Goal: Task Accomplishment & Management: Complete application form

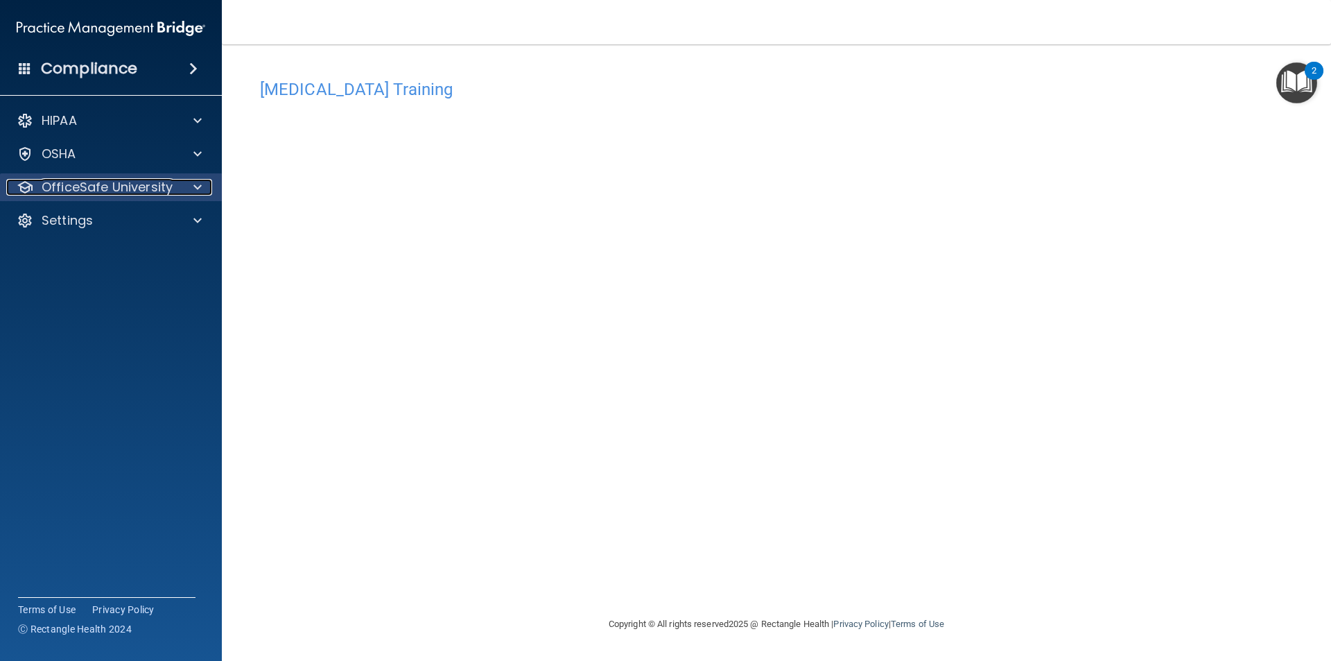
click at [117, 191] on p "OfficeSafe University" at bounding box center [107, 187] width 131 height 17
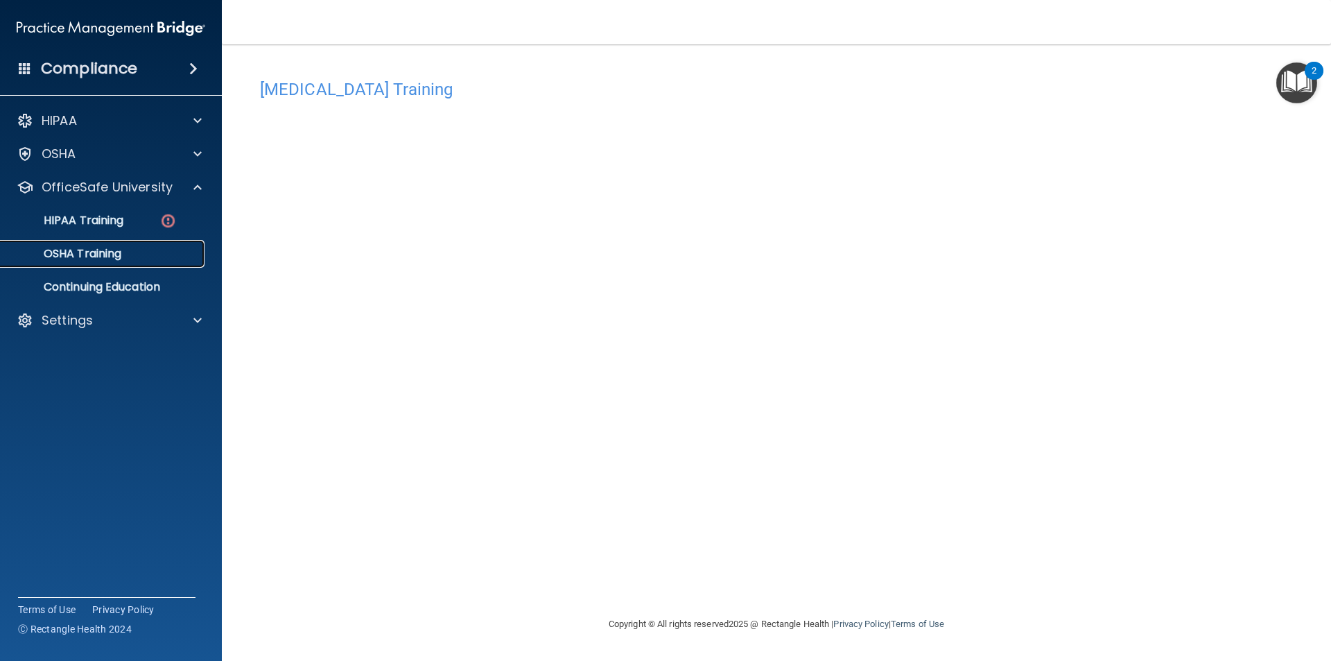
click at [103, 251] on p "OSHA Training" at bounding box center [65, 254] width 112 height 14
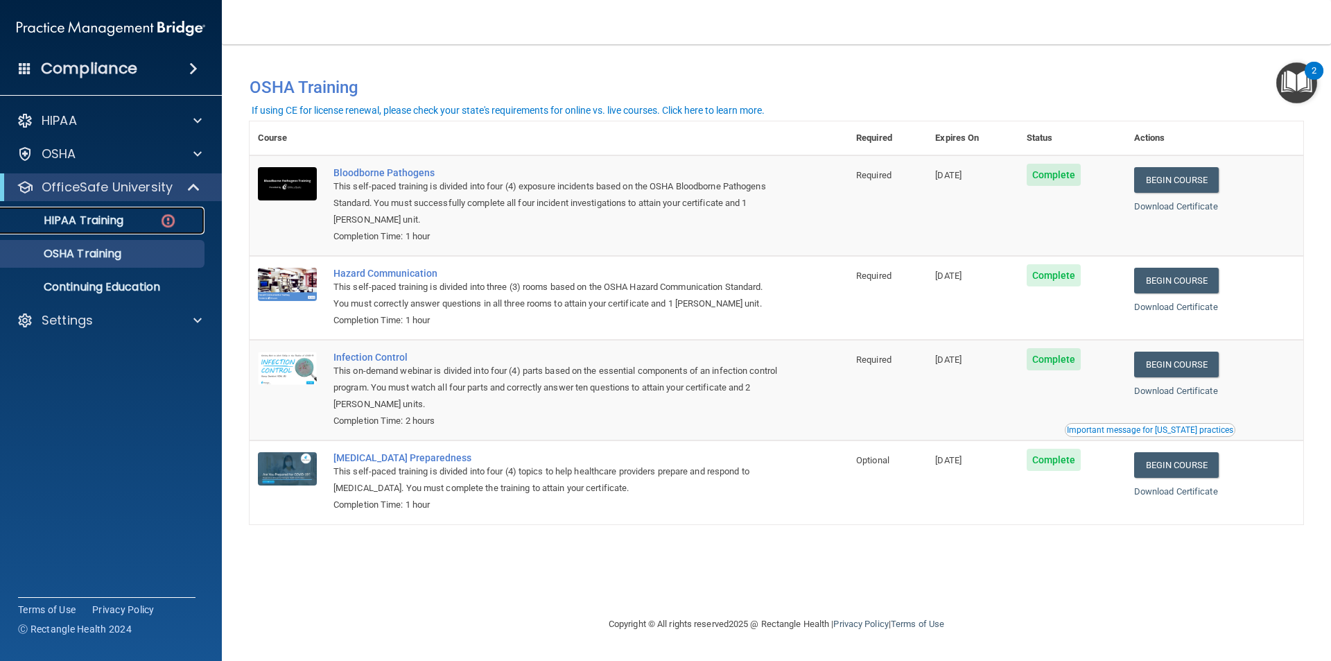
click at [69, 221] on p "HIPAA Training" at bounding box center [66, 221] width 114 height 14
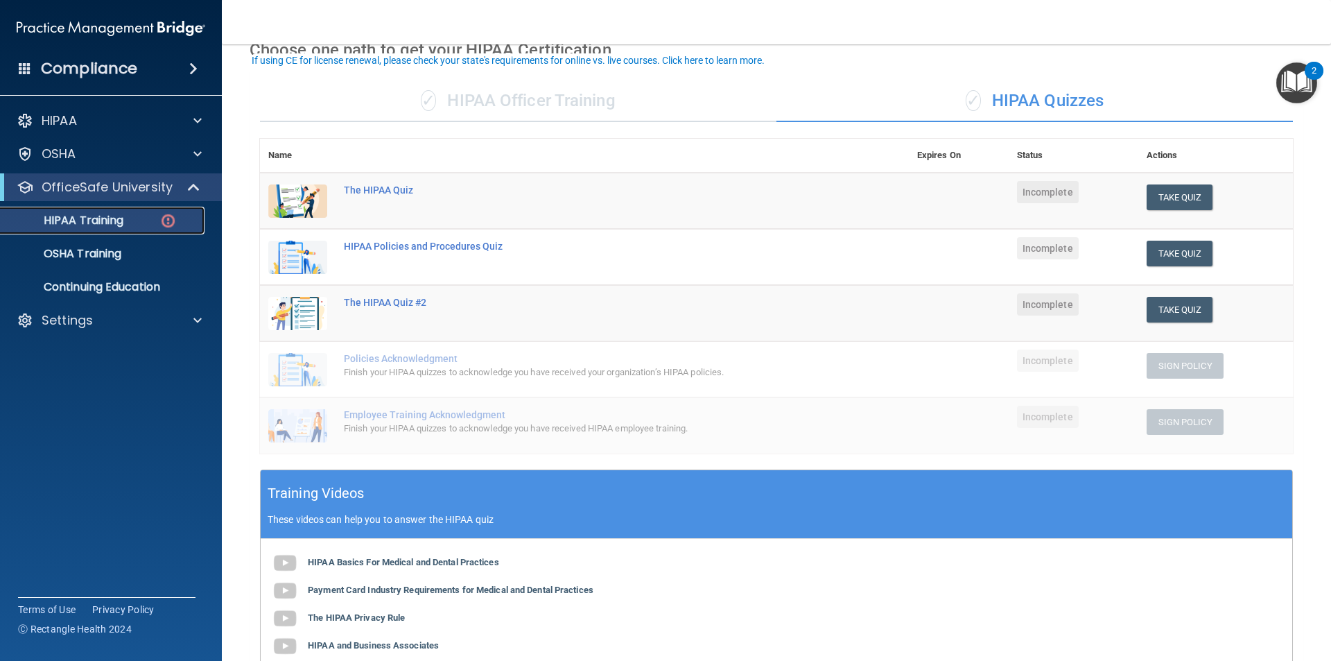
scroll to position [103, 0]
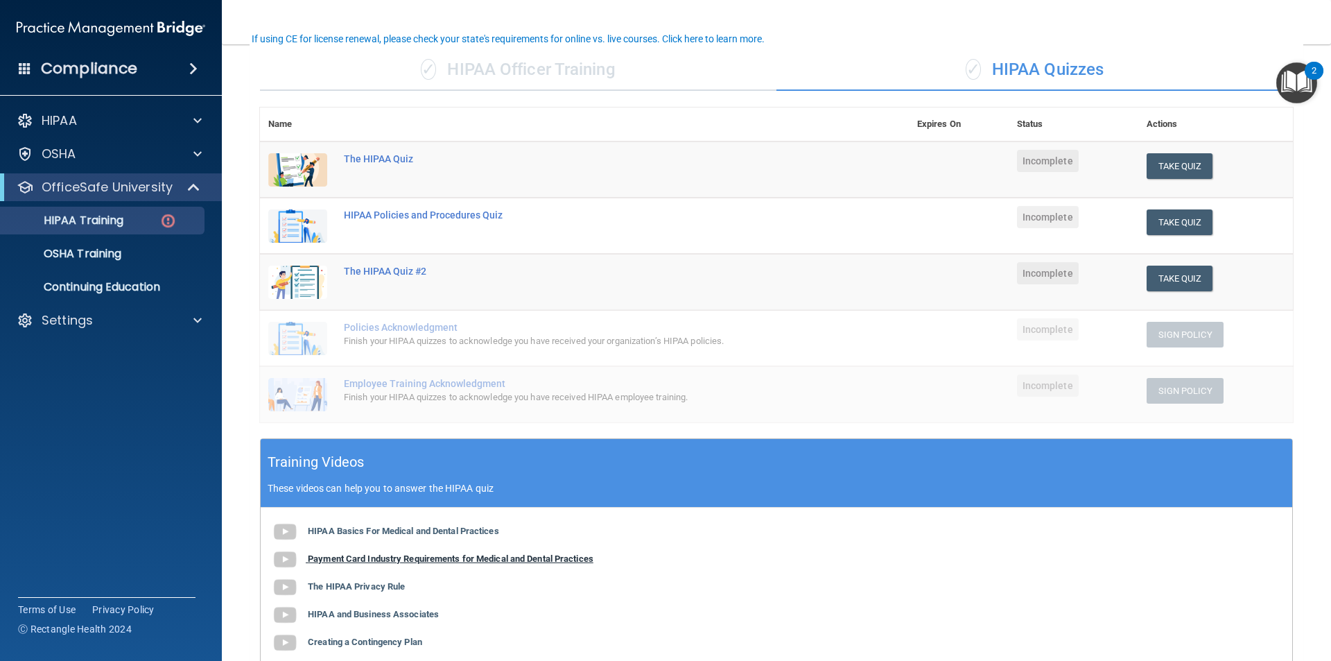
click at [410, 559] on b "Payment Card Industry Requirements for Medical and Dental Practices" at bounding box center [451, 558] width 286 height 10
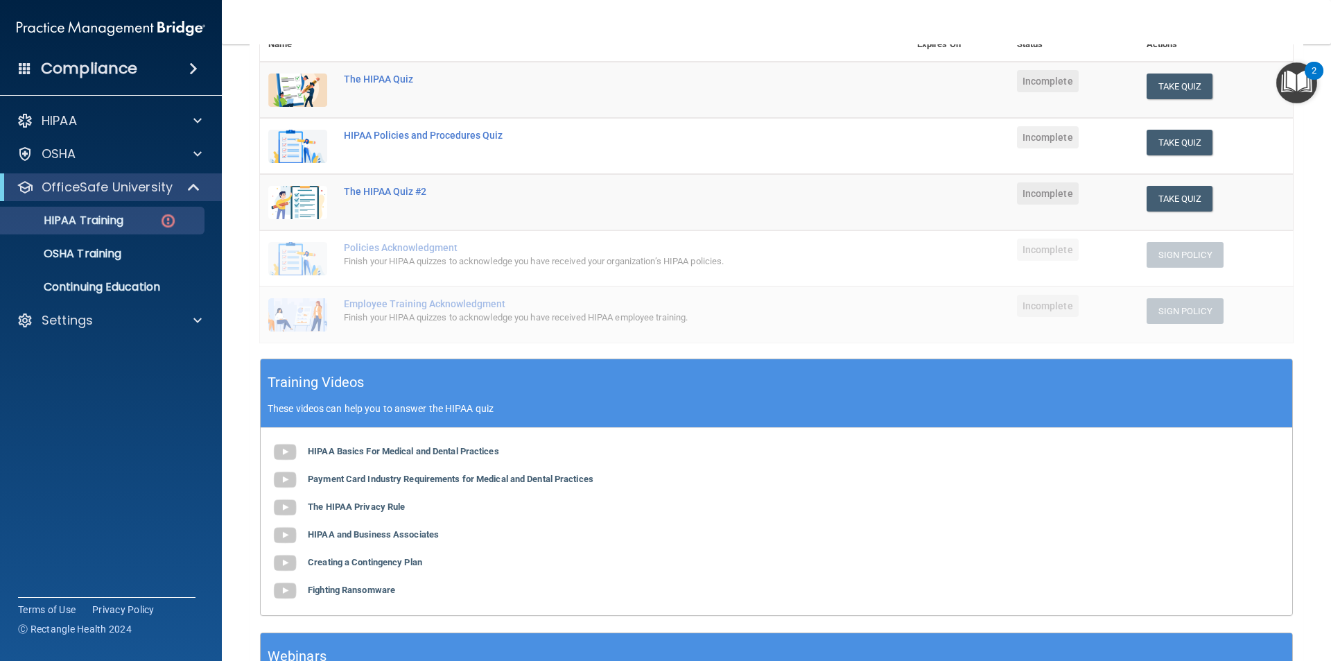
scroll to position [208, 0]
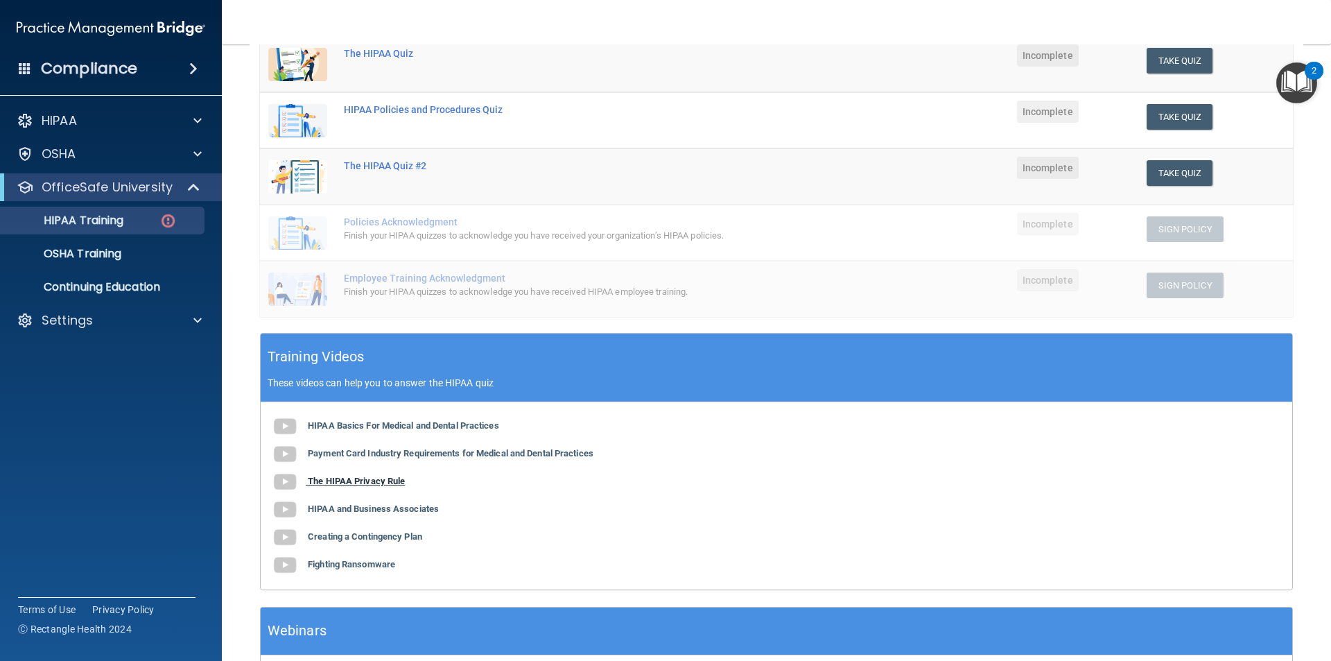
click at [372, 483] on b "The HIPAA Privacy Rule" at bounding box center [356, 481] width 97 height 10
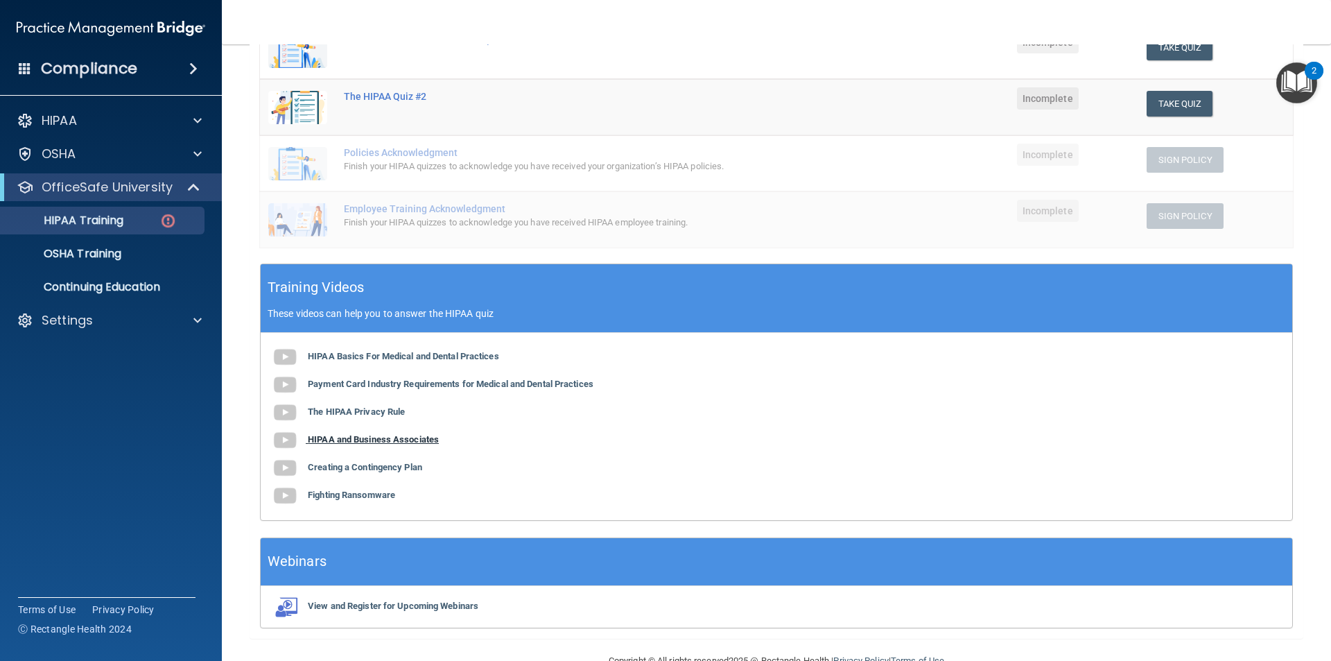
click at [377, 440] on b "HIPAA and Business Associates" at bounding box center [373, 439] width 131 height 10
click at [360, 465] on b "Creating a Contingency Plan" at bounding box center [365, 467] width 114 height 10
click at [372, 491] on b "Fighting Ransomware" at bounding box center [351, 495] width 87 height 10
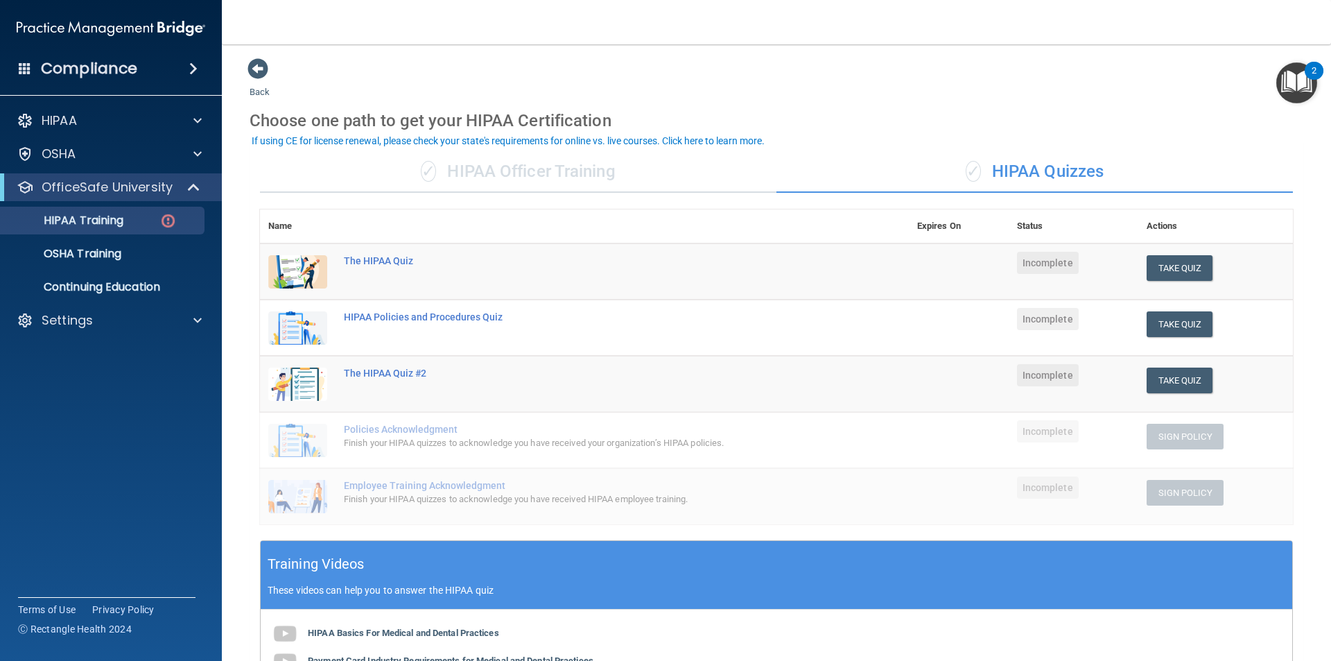
scroll to position [0, 0]
click at [1175, 263] on button "Take Quiz" at bounding box center [1180, 269] width 67 height 26
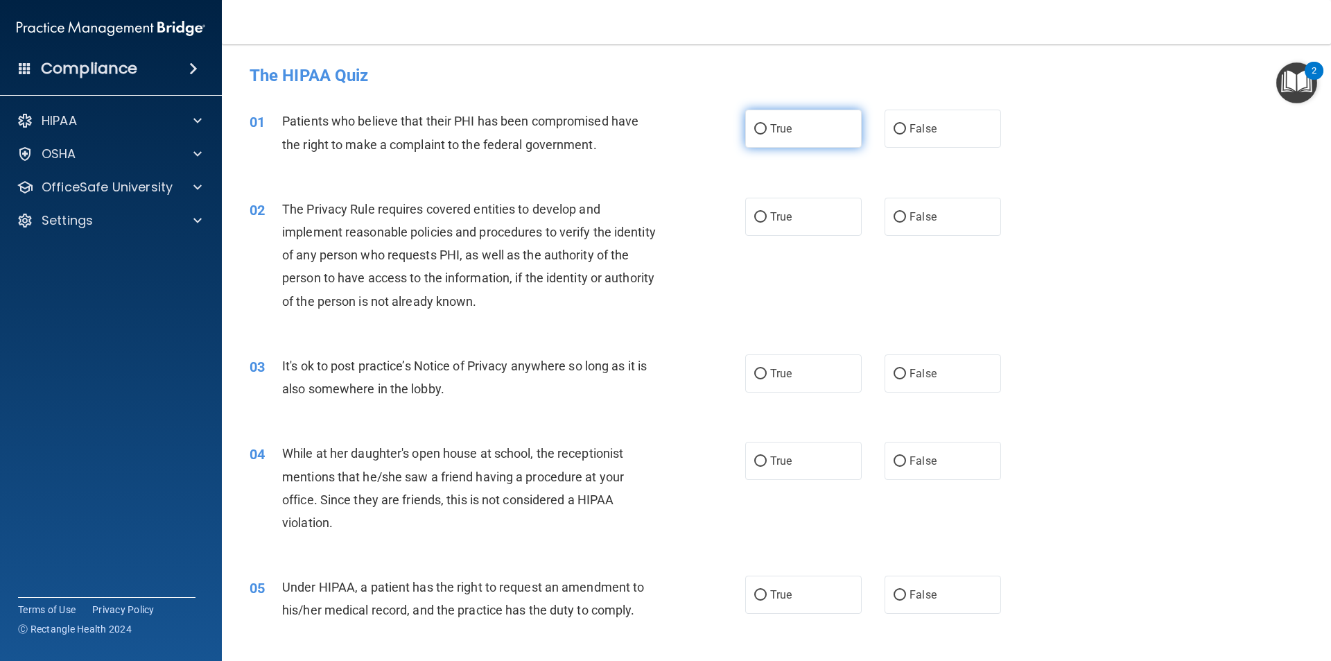
click at [772, 134] on span "True" at bounding box center [780, 128] width 21 height 13
click at [767, 134] on input "True" at bounding box center [760, 129] width 12 height 10
radio input "true"
click at [754, 217] on input "True" at bounding box center [760, 217] width 12 height 10
radio input "true"
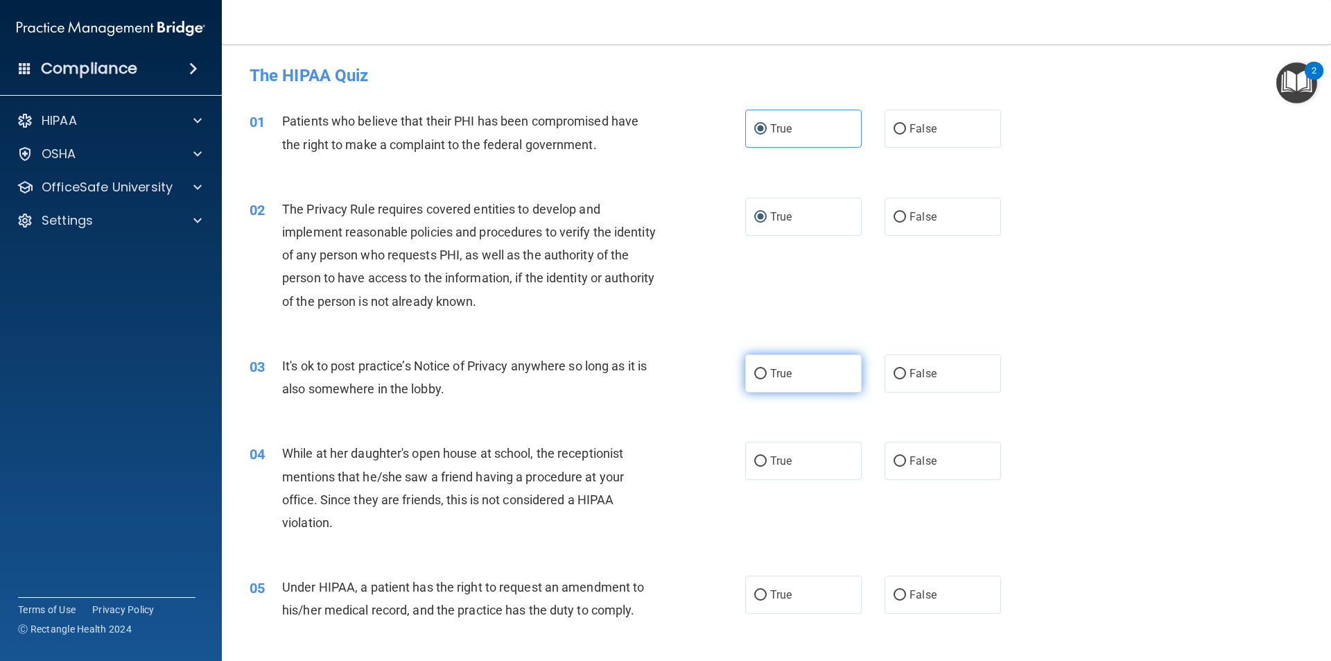
click at [756, 374] on input "True" at bounding box center [760, 374] width 12 height 10
radio input "true"
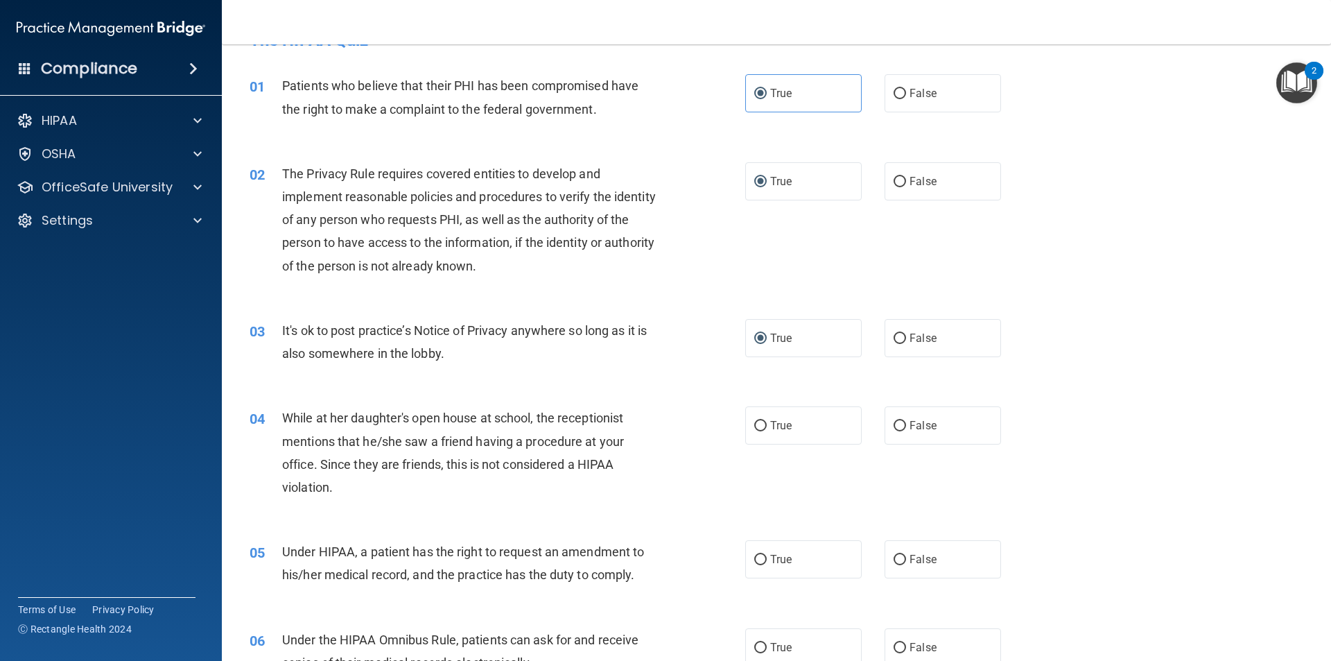
scroll to position [69, 0]
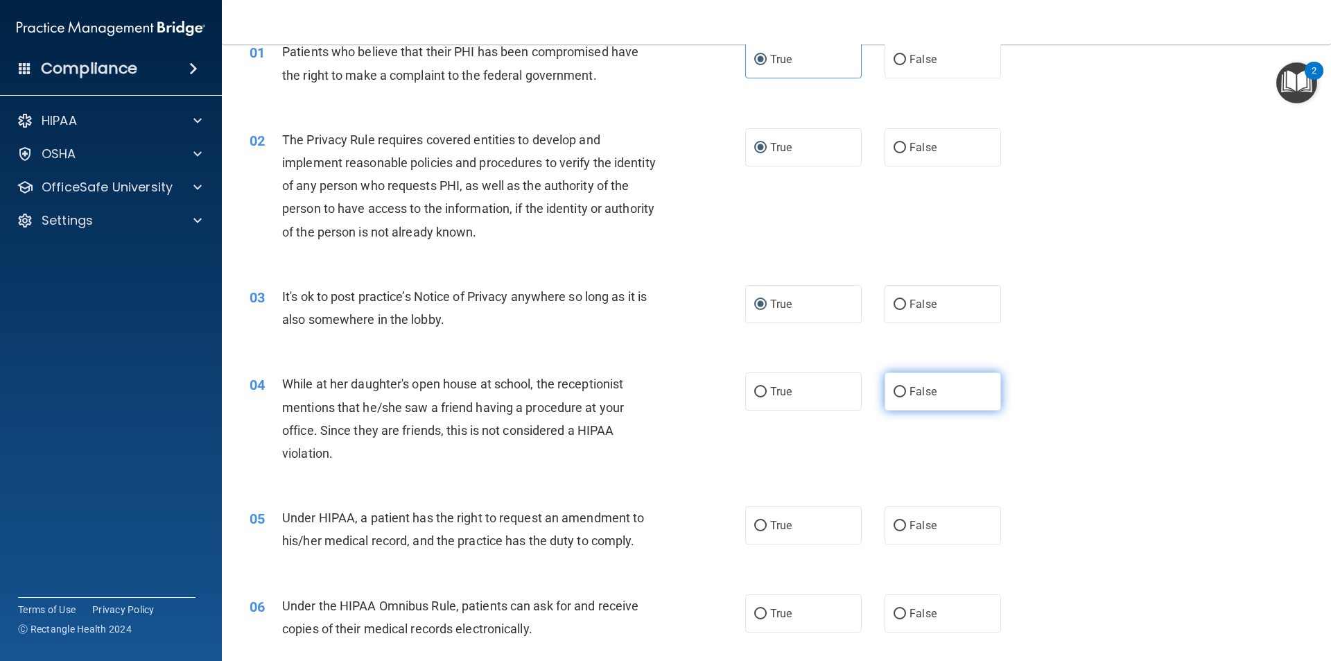
click at [895, 394] on input "False" at bounding box center [900, 392] width 12 height 10
radio input "true"
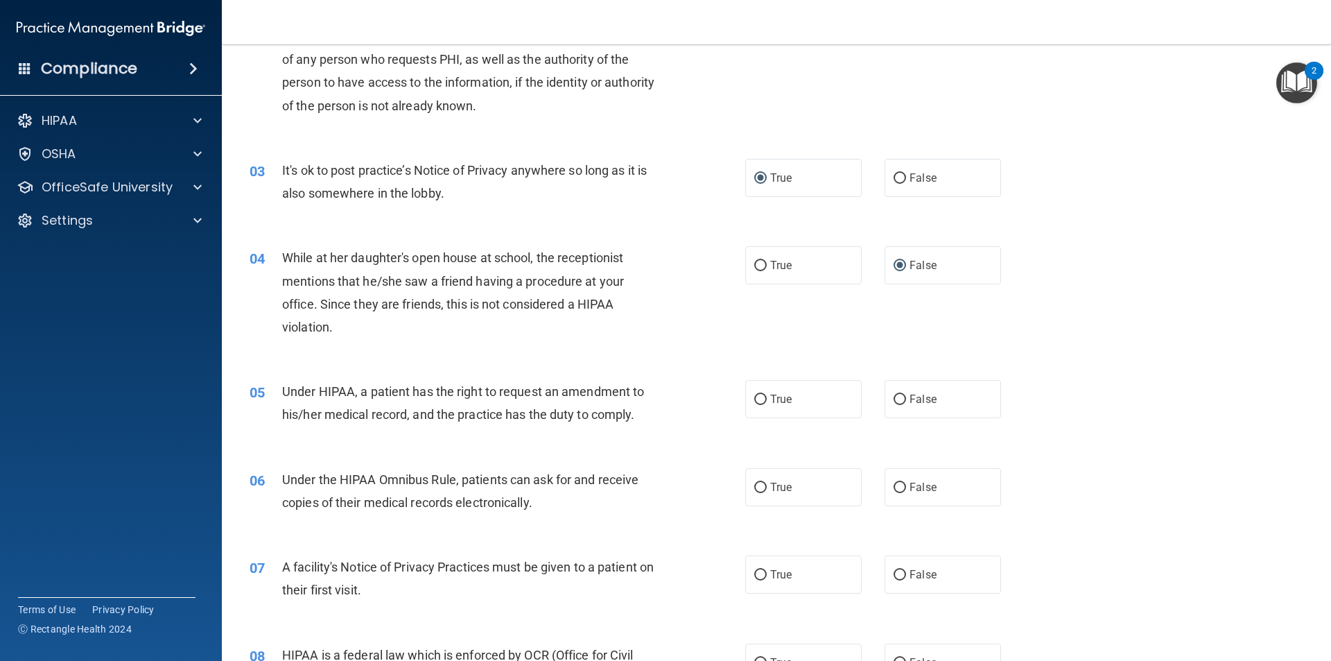
scroll to position [208, 0]
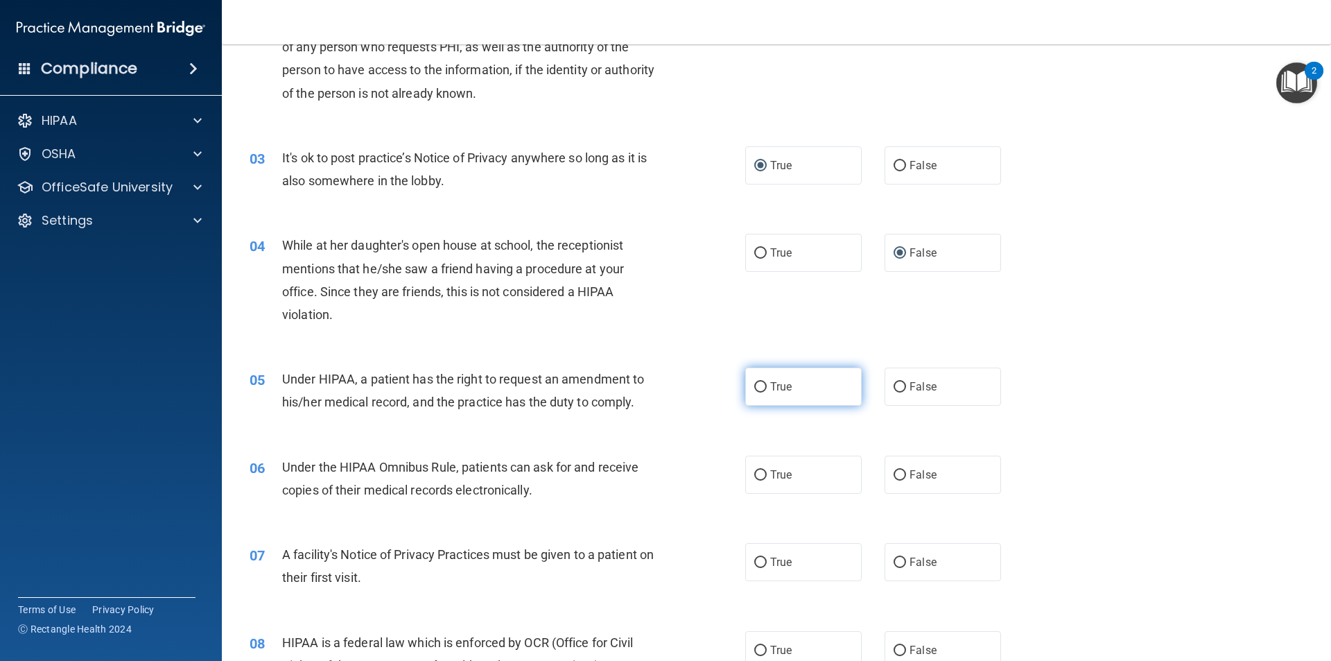
click at [757, 385] on input "True" at bounding box center [760, 387] width 12 height 10
radio input "true"
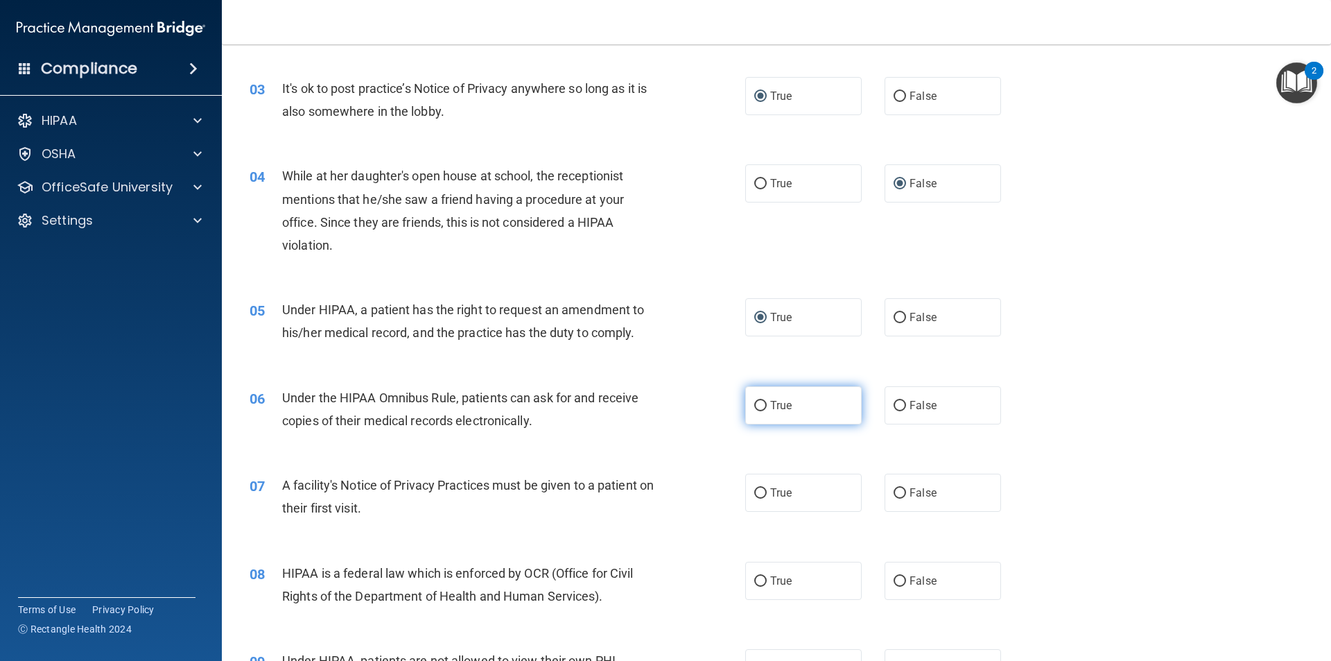
click at [754, 405] on input "True" at bounding box center [760, 406] width 12 height 10
radio input "true"
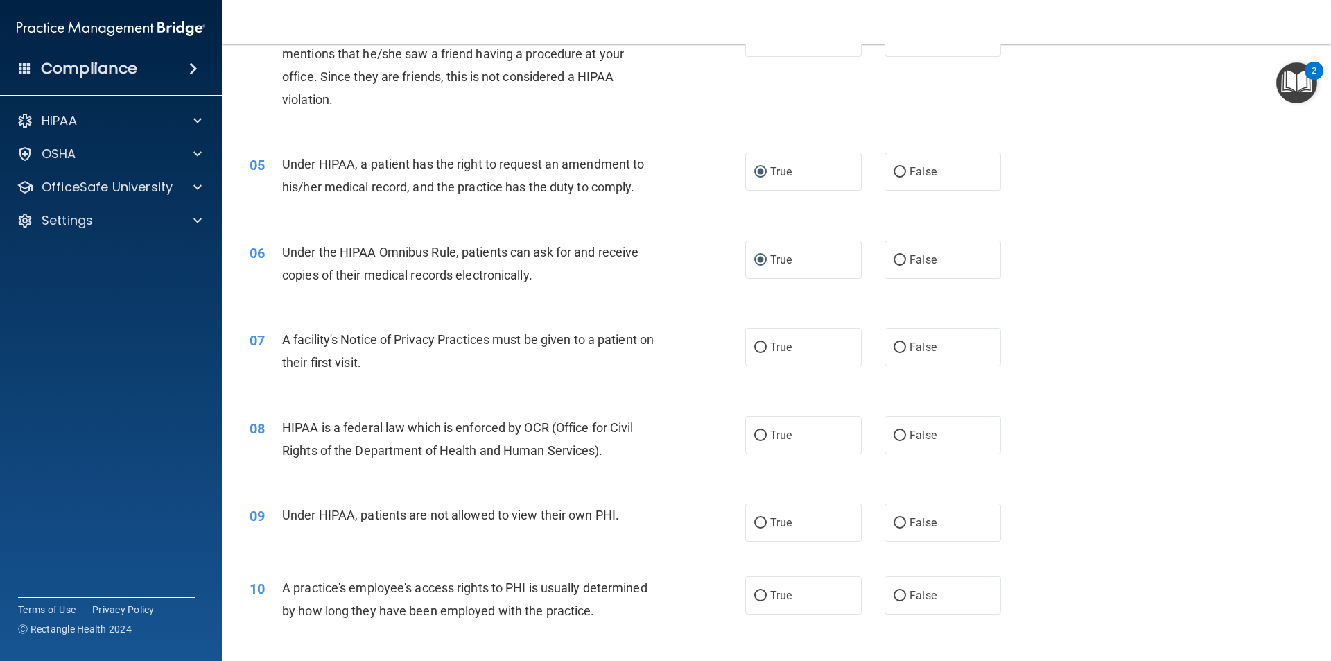
scroll to position [485, 0]
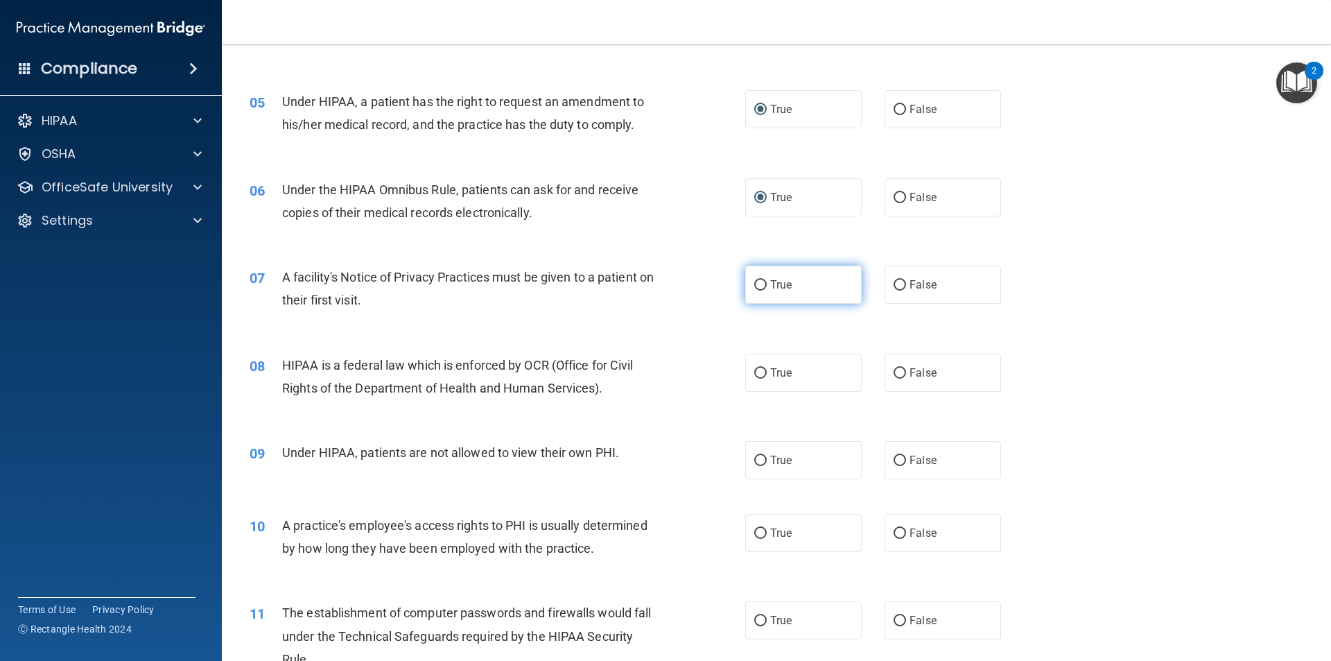
click at [754, 284] on input "True" at bounding box center [760, 285] width 12 height 10
radio input "true"
click at [754, 374] on input "True" at bounding box center [760, 373] width 12 height 10
radio input "true"
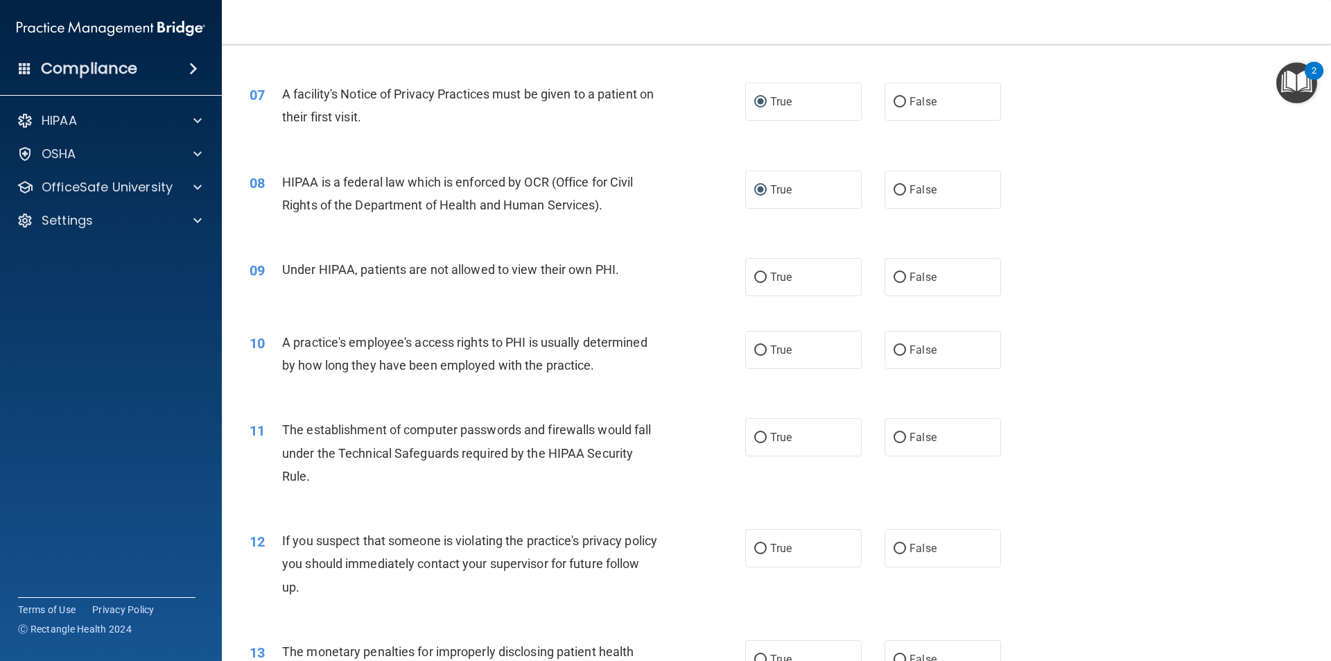
scroll to position [693, 0]
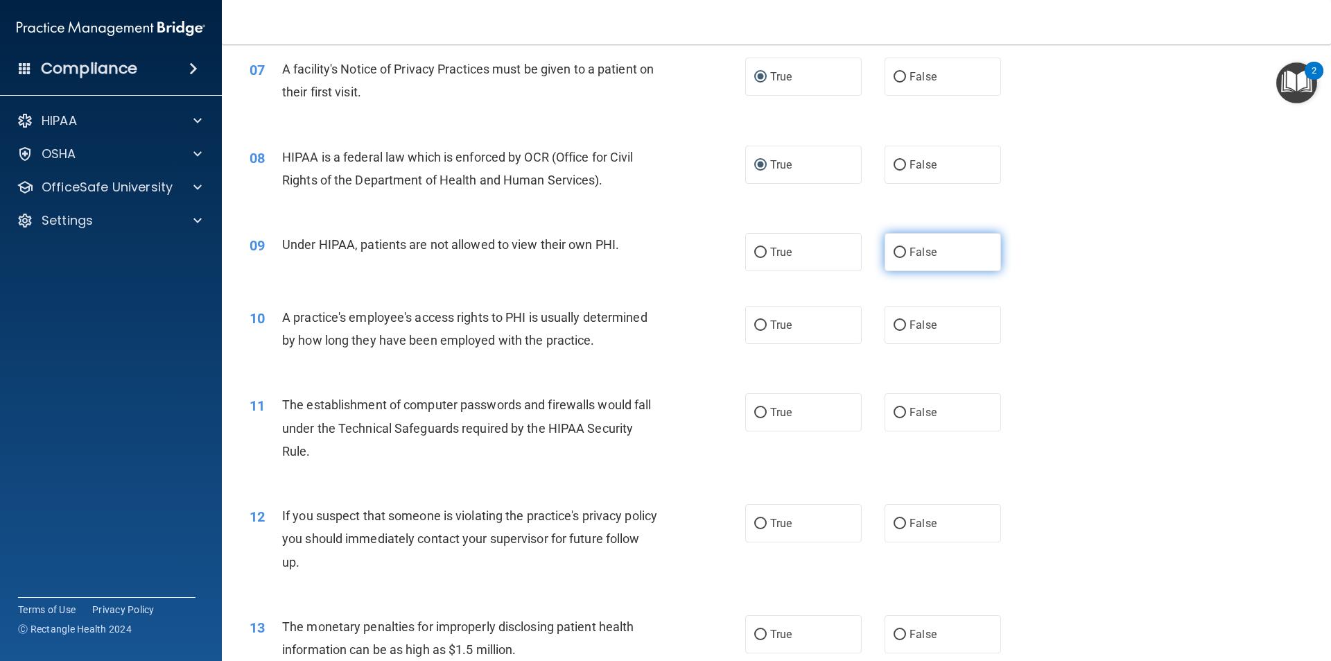
click at [894, 249] on input "False" at bounding box center [900, 253] width 12 height 10
radio input "true"
click at [896, 324] on input "False" at bounding box center [900, 325] width 12 height 10
radio input "true"
click at [756, 416] on input "True" at bounding box center [760, 413] width 12 height 10
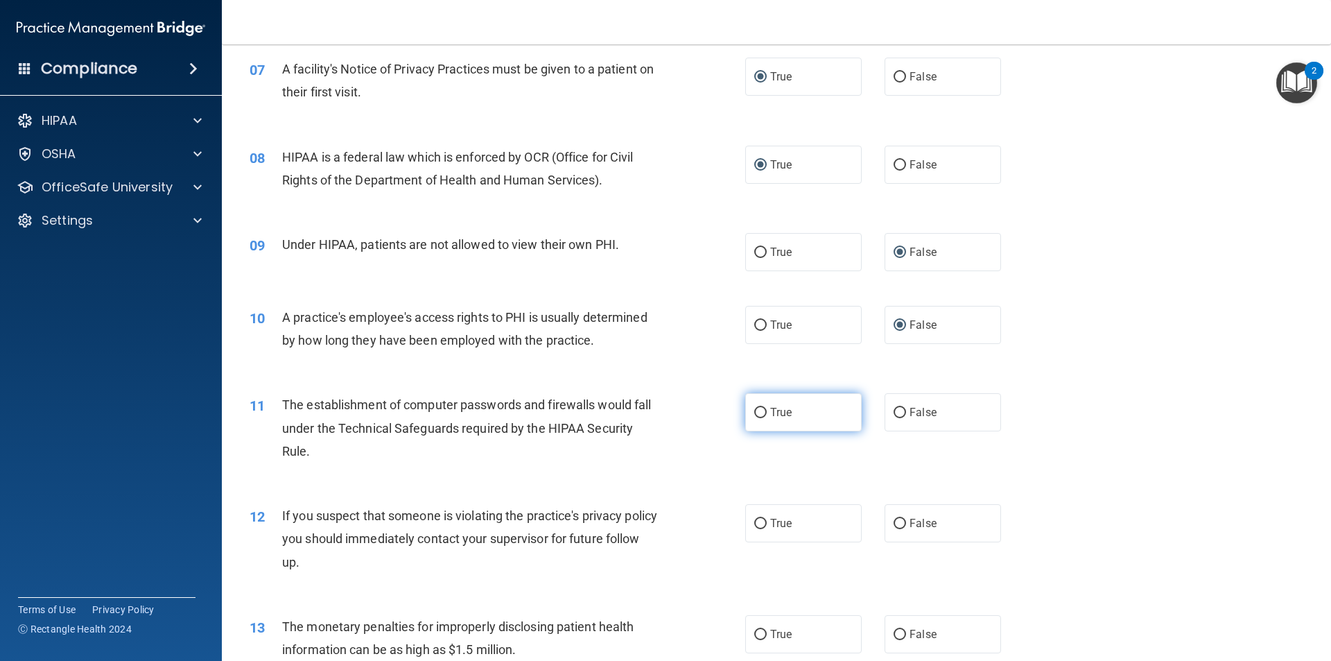
radio input "true"
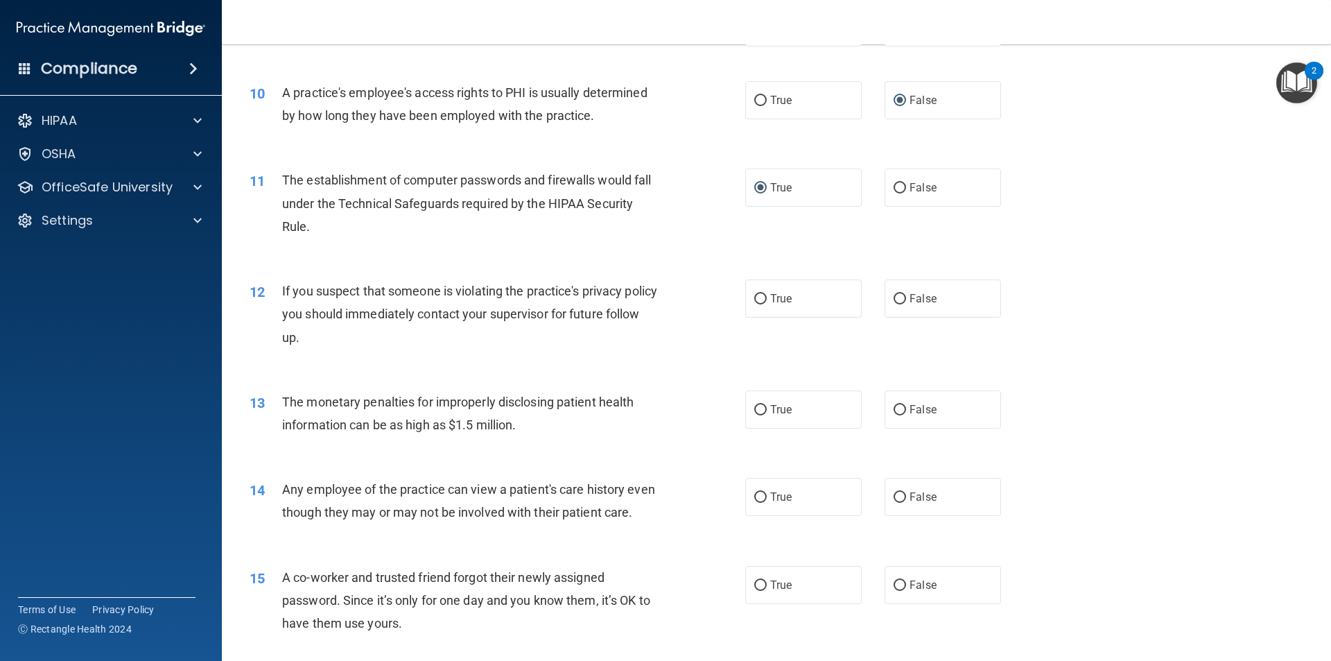
scroll to position [971, 0]
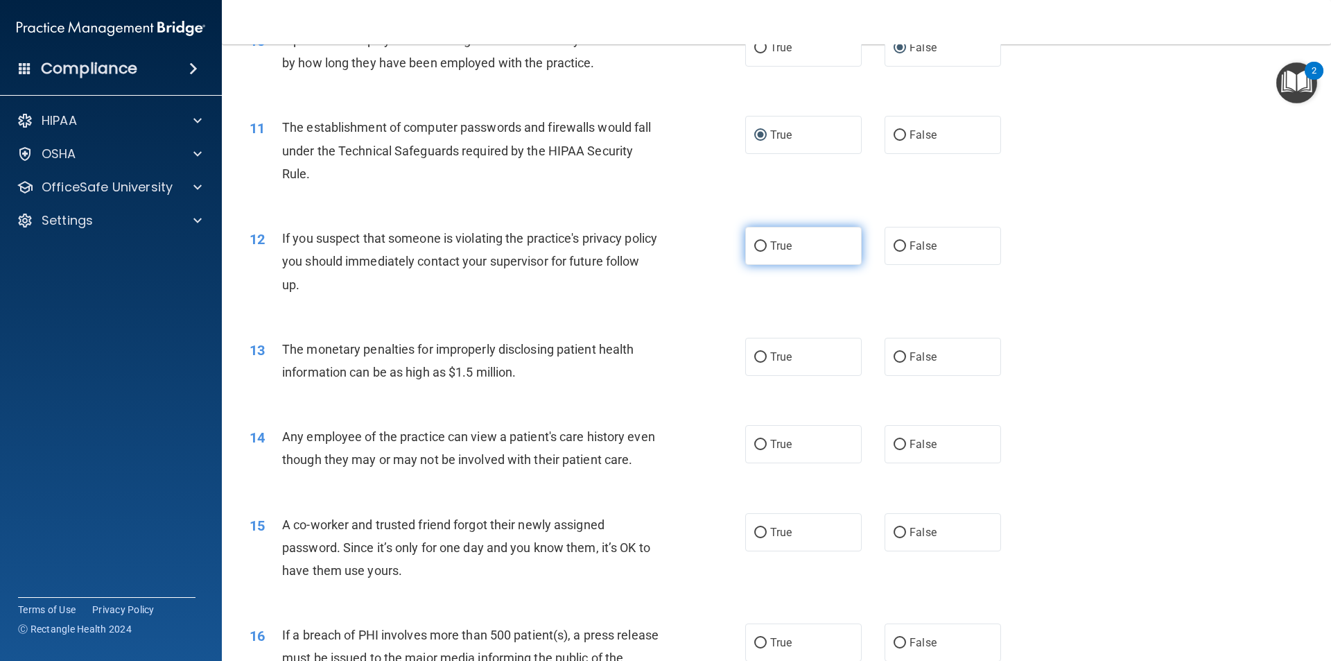
click at [759, 245] on input "True" at bounding box center [760, 246] width 12 height 10
radio input "true"
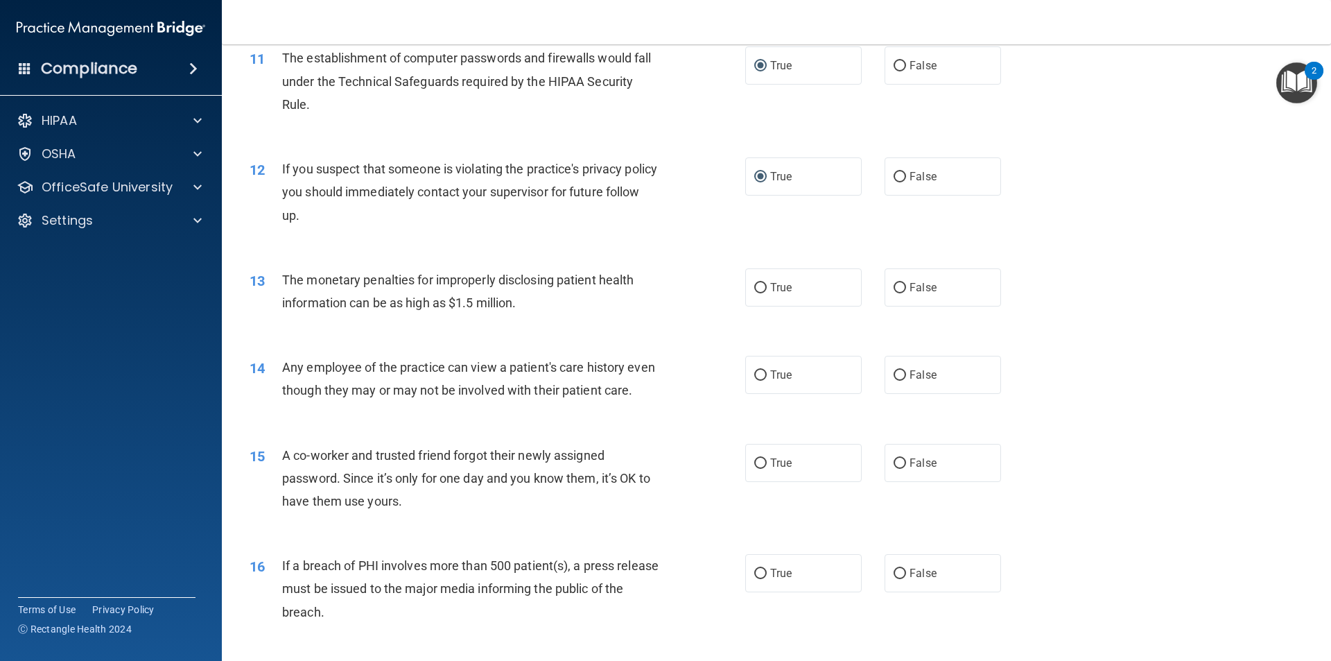
scroll to position [1109, 0]
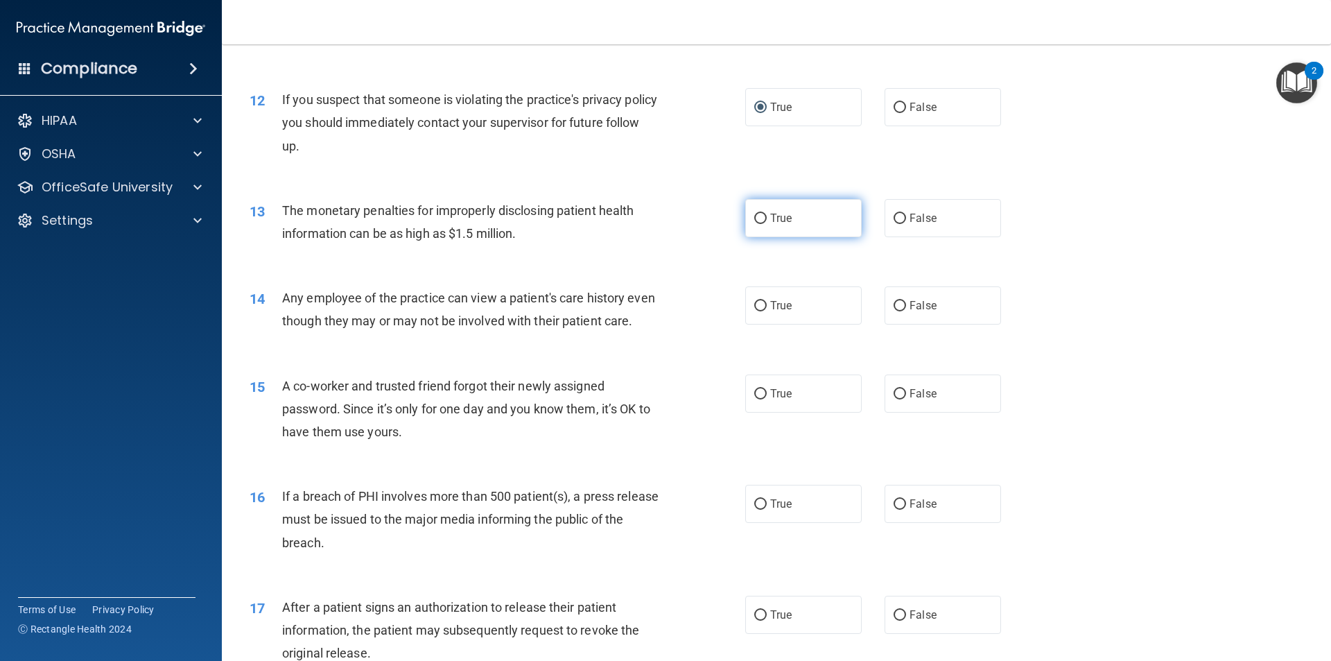
click at [756, 218] on input "True" at bounding box center [760, 219] width 12 height 10
radio input "true"
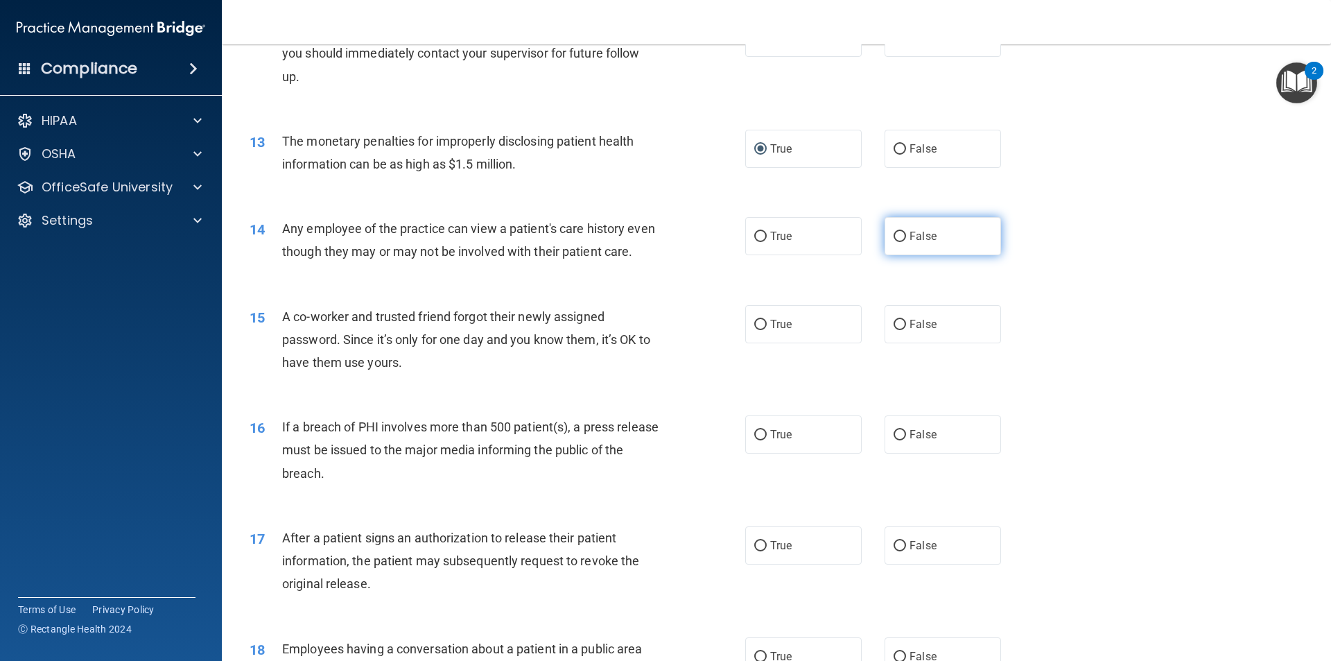
click at [894, 236] on input "False" at bounding box center [900, 237] width 12 height 10
radio input "true"
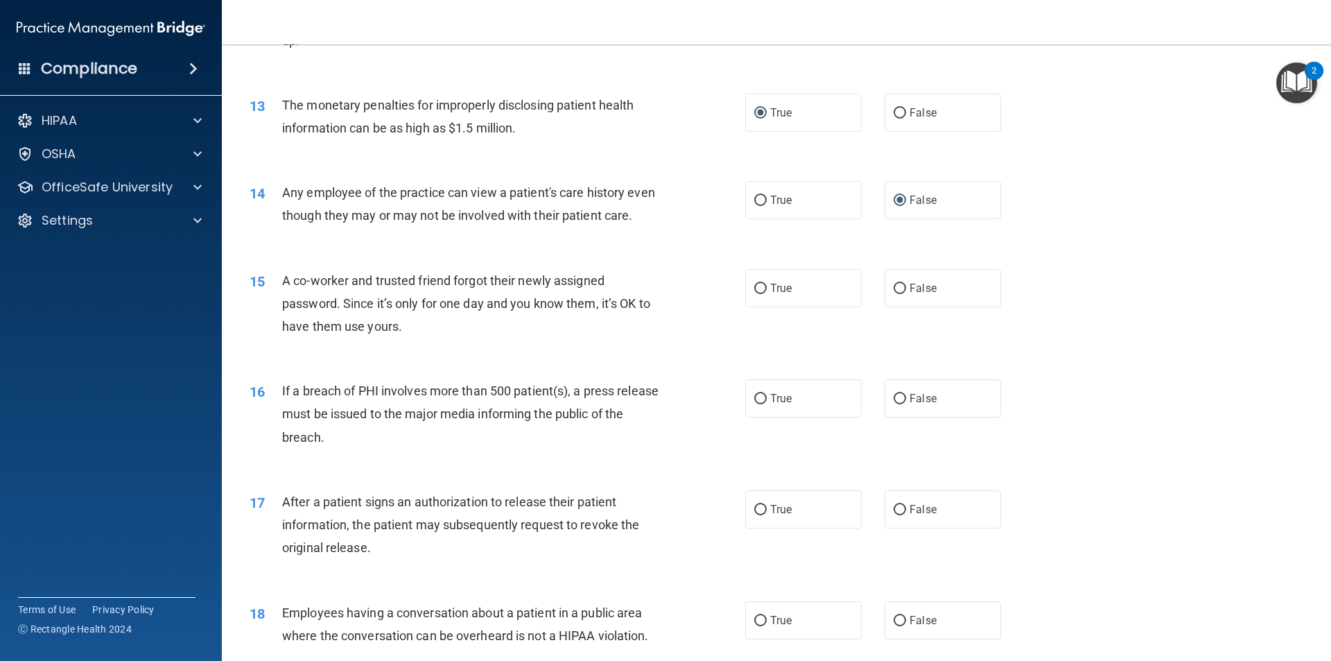
scroll to position [1248, 0]
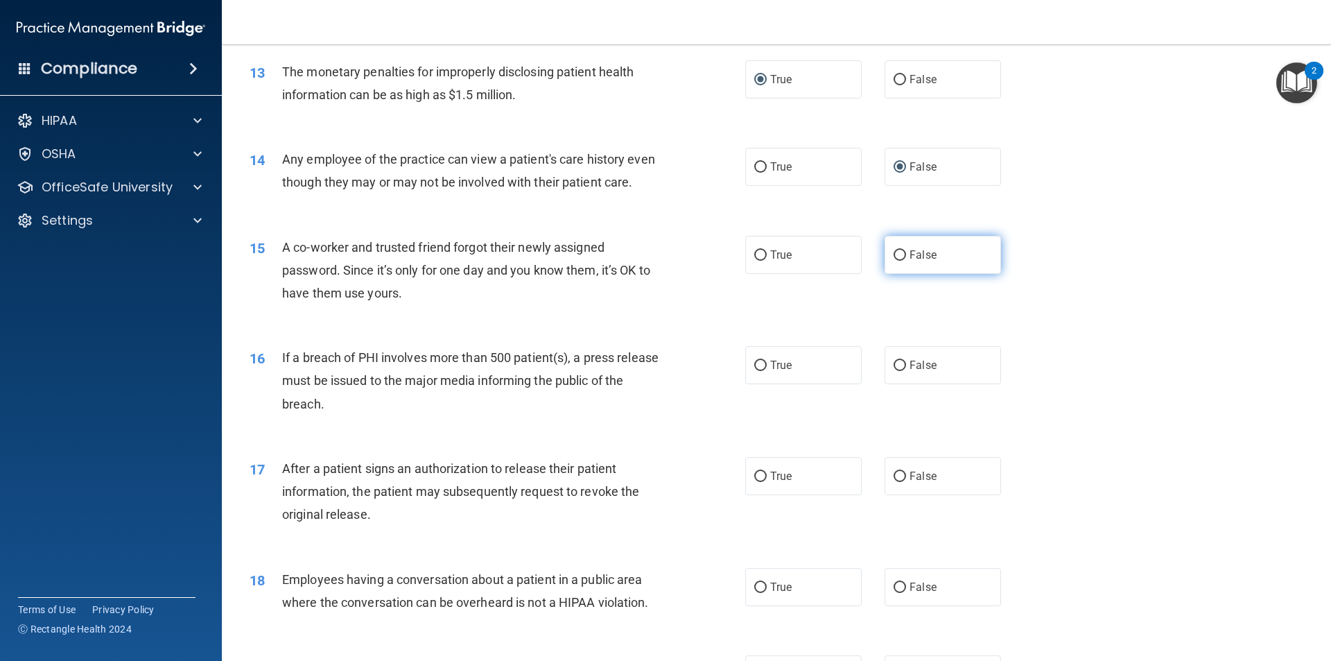
click at [900, 274] on label "False" at bounding box center [943, 255] width 116 height 38
click at [900, 261] on input "False" at bounding box center [900, 255] width 12 height 10
radio input "true"
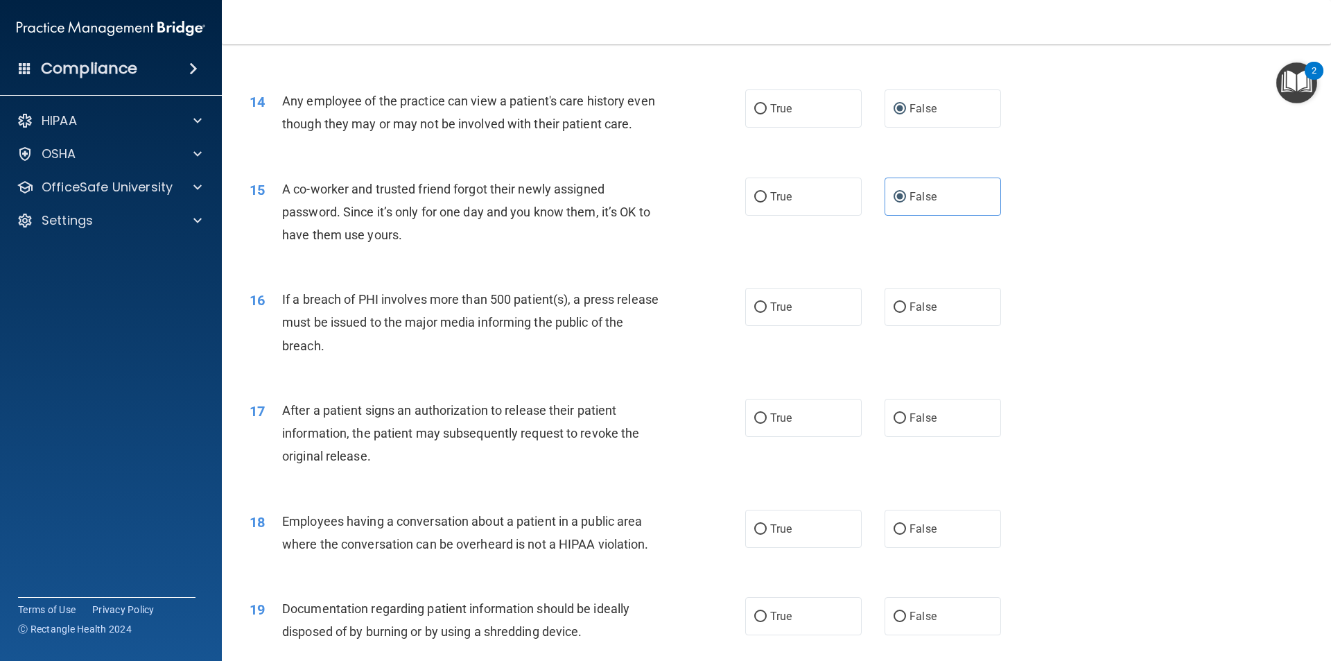
scroll to position [1387, 0]
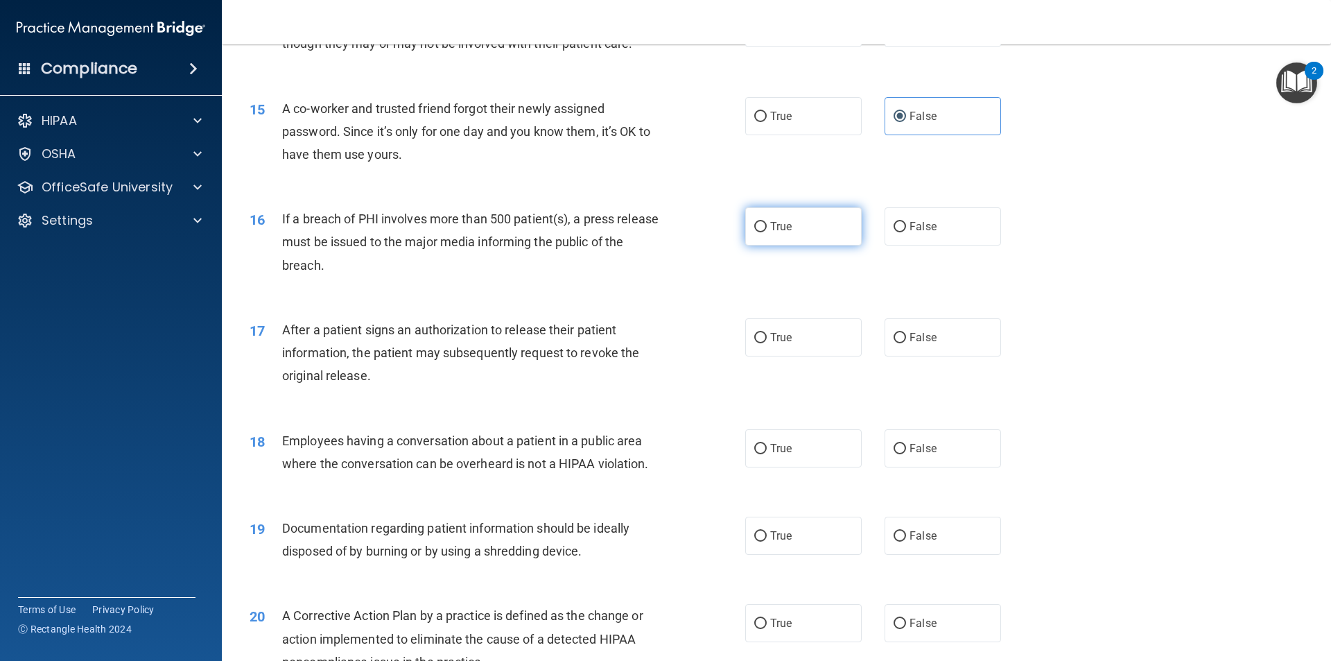
click at [756, 232] on input "True" at bounding box center [760, 227] width 12 height 10
radio input "true"
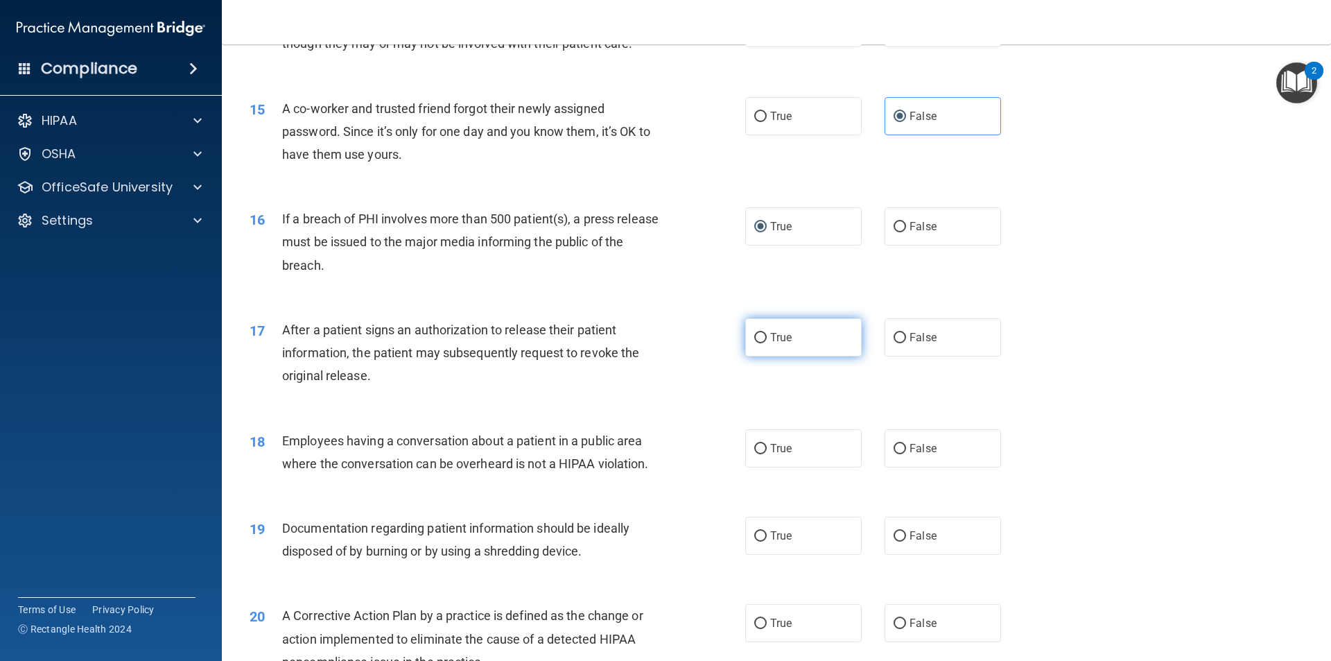
click at [755, 343] on input "True" at bounding box center [760, 338] width 12 height 10
radio input "true"
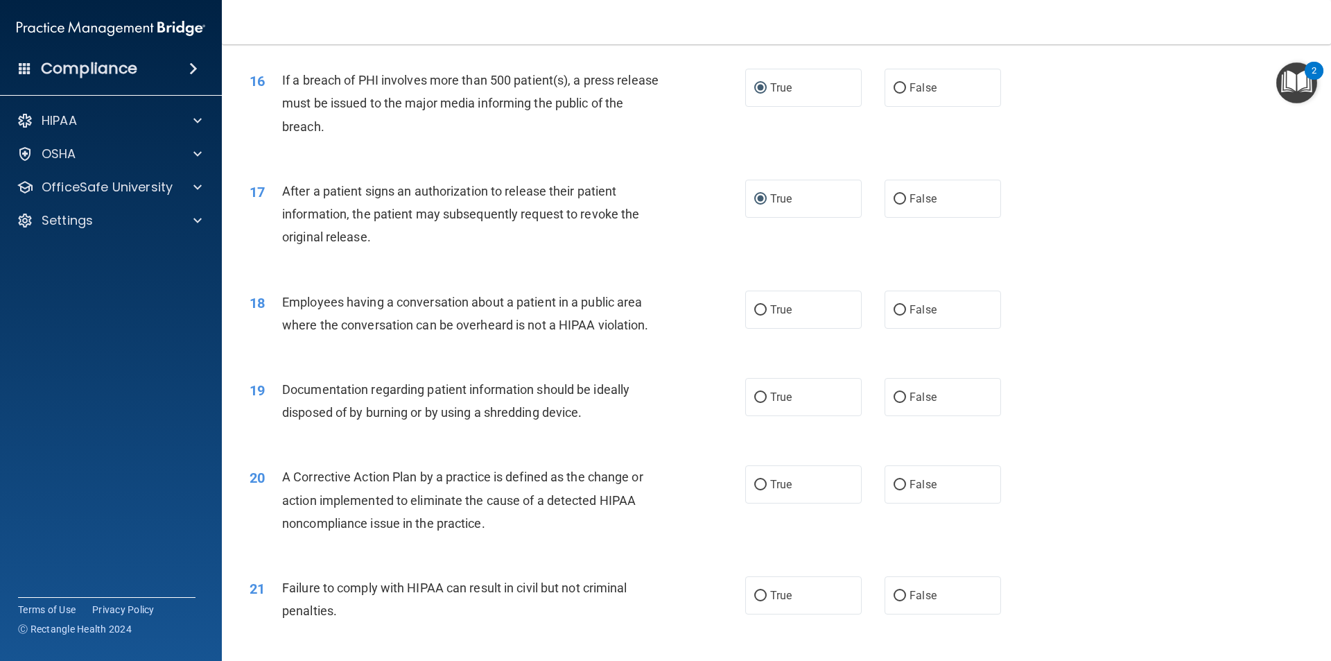
scroll to position [1595, 0]
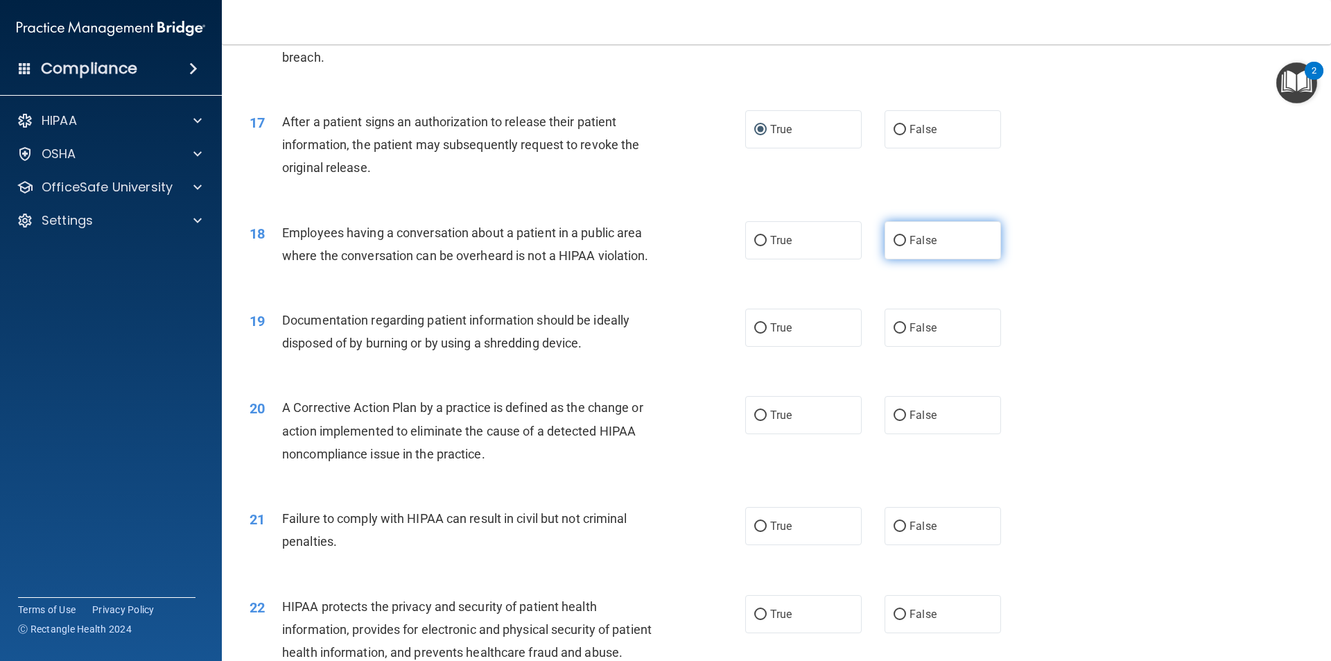
click at [894, 246] on input "False" at bounding box center [900, 241] width 12 height 10
radio input "true"
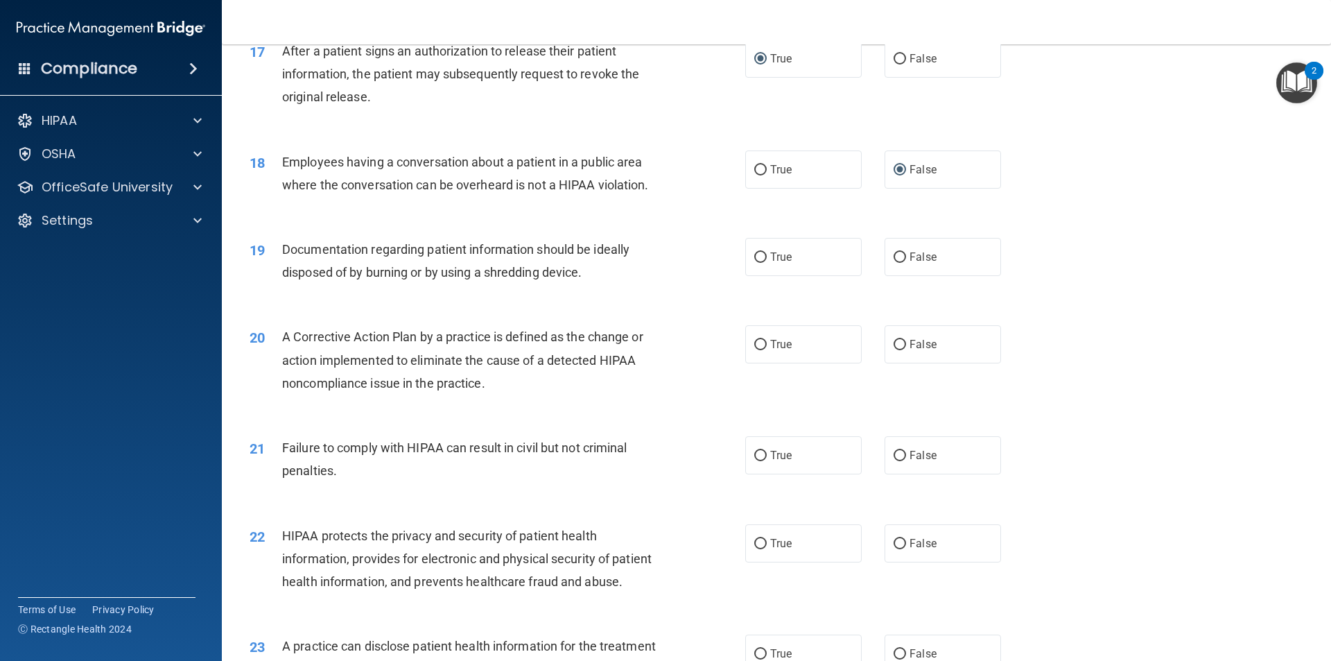
scroll to position [1733, 0]
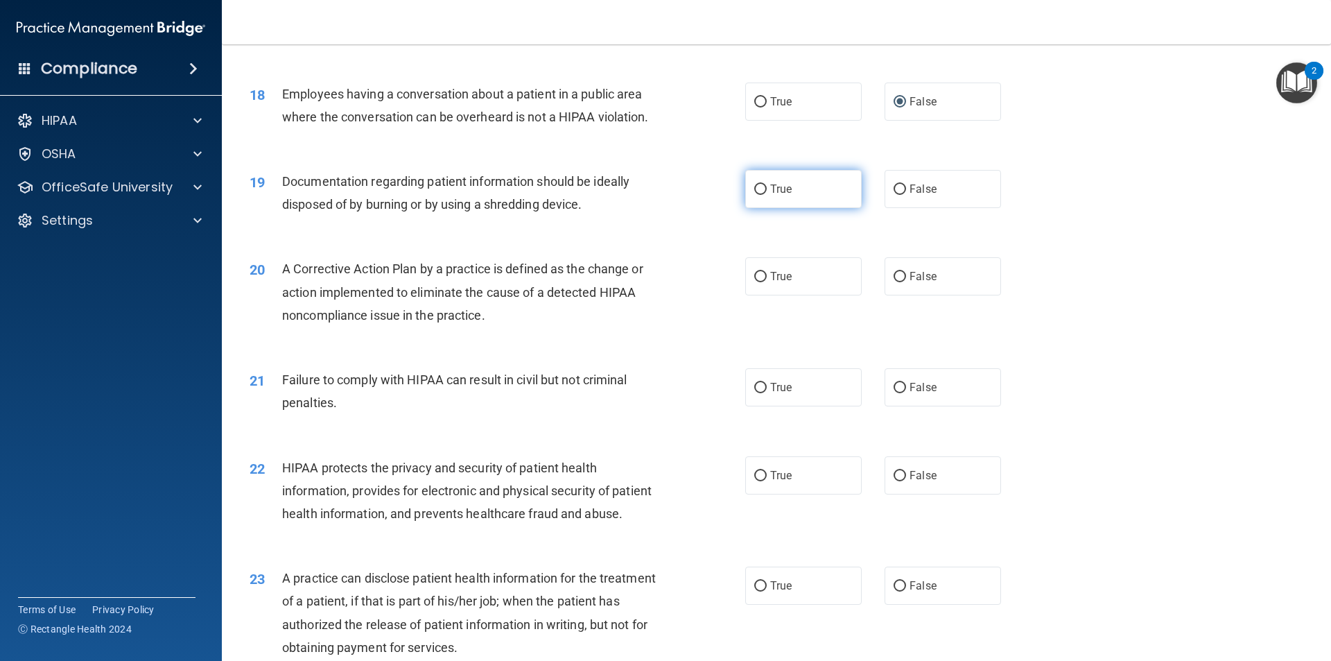
click at [760, 195] on input "True" at bounding box center [760, 189] width 12 height 10
radio input "true"
click at [754, 282] on input "True" at bounding box center [760, 277] width 12 height 10
radio input "true"
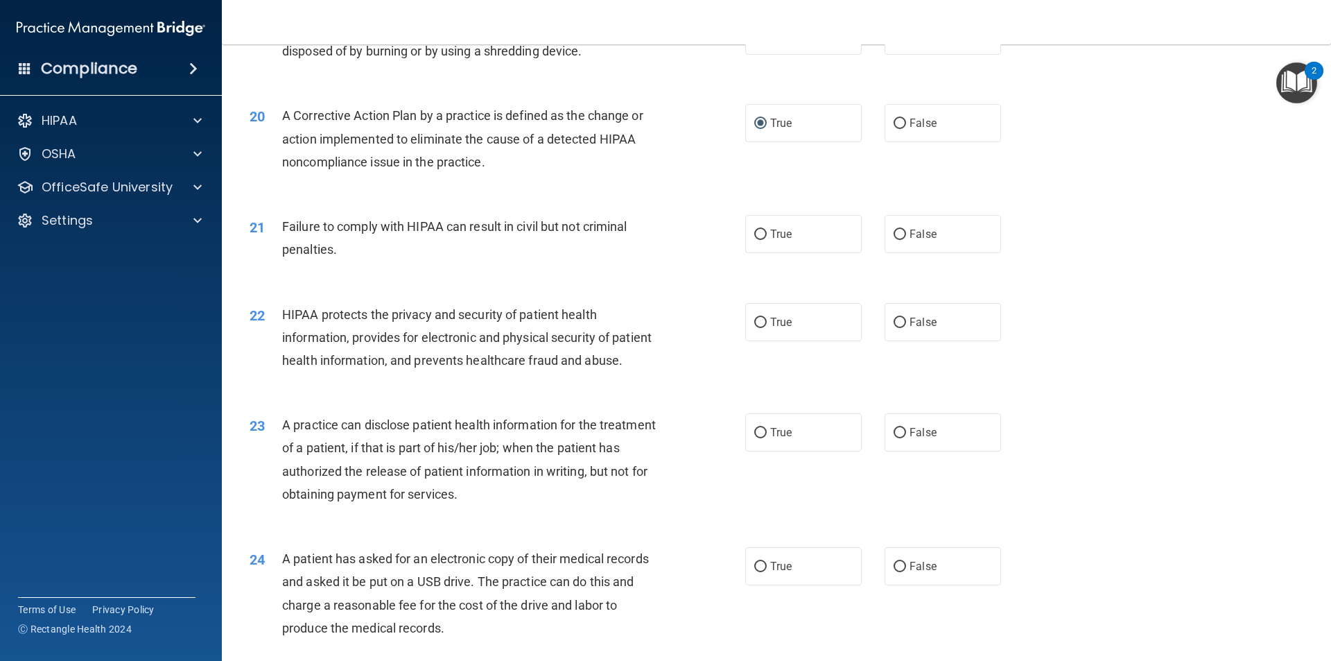
scroll to position [1941, 0]
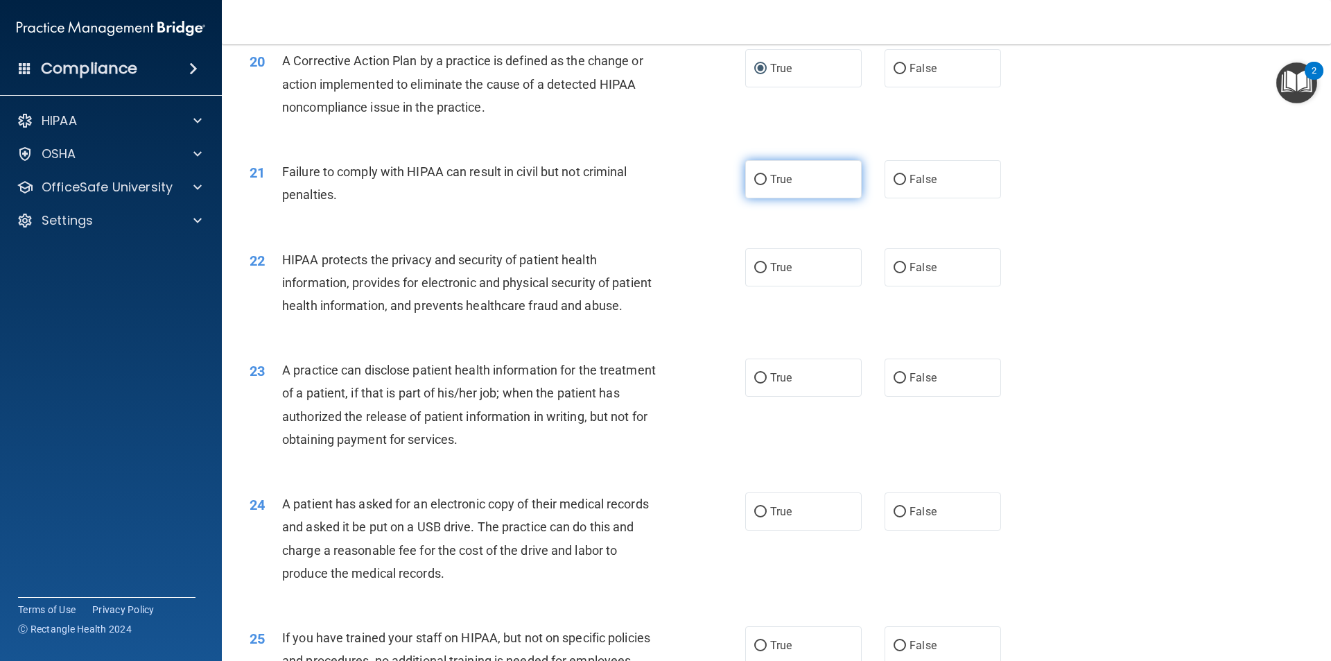
click at [754, 185] on input "True" at bounding box center [760, 180] width 12 height 10
radio input "true"
click at [754, 273] on input "True" at bounding box center [760, 268] width 12 height 10
radio input "true"
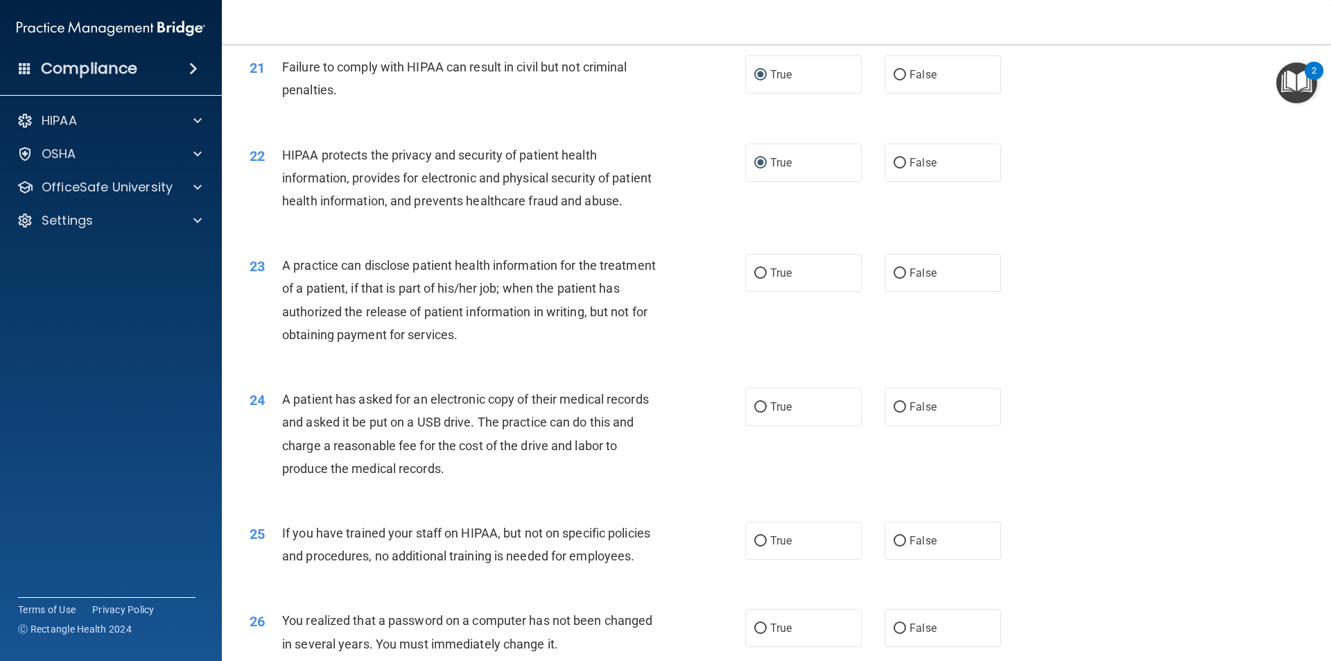
scroll to position [2080, 0]
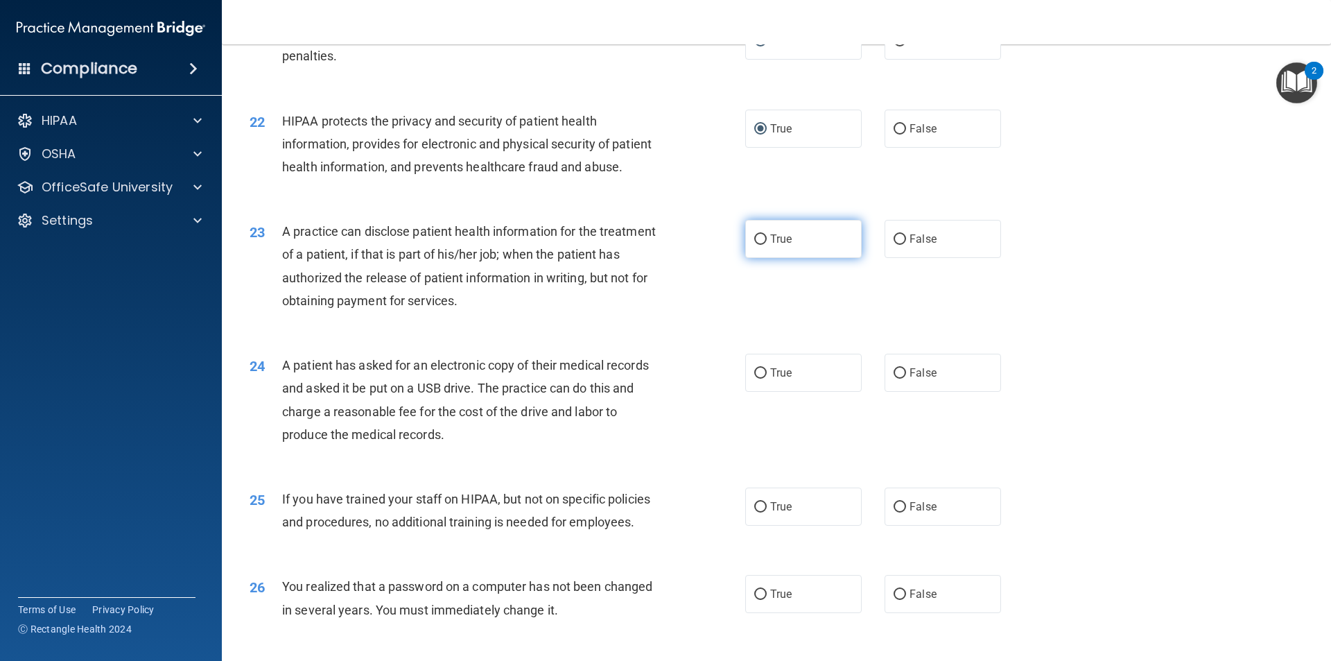
click at [754, 245] on input "True" at bounding box center [760, 239] width 12 height 10
radio input "true"
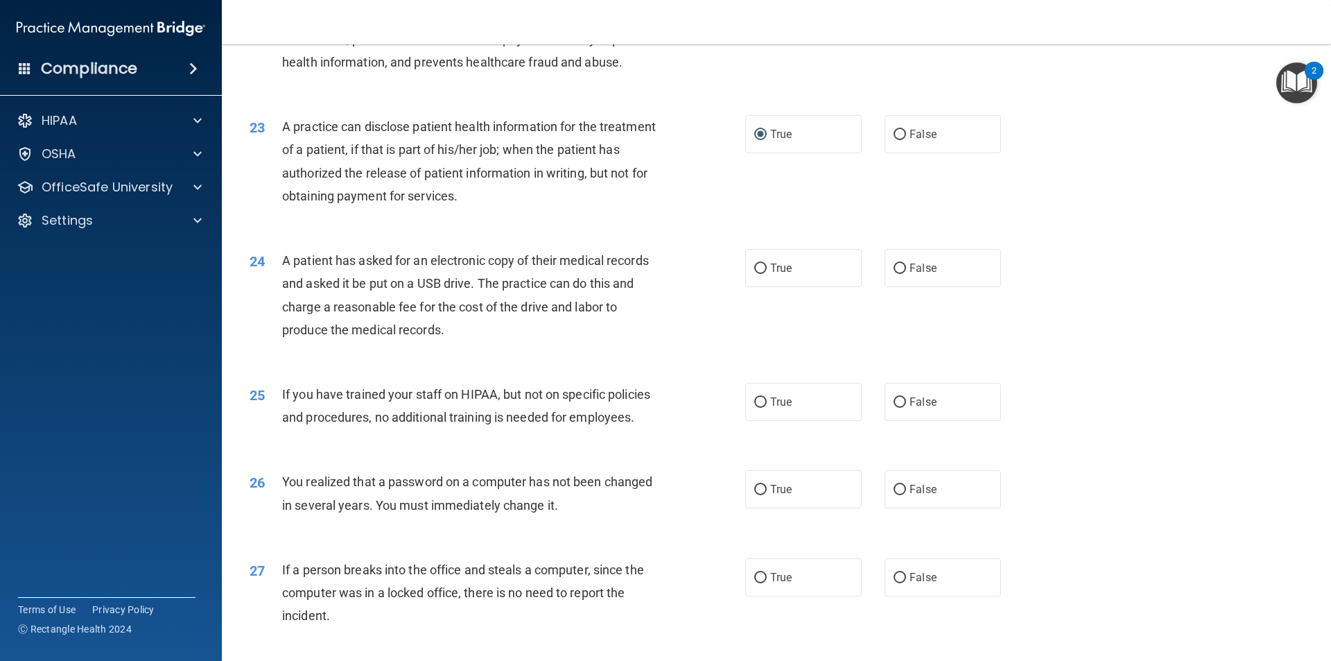
scroll to position [2219, 0]
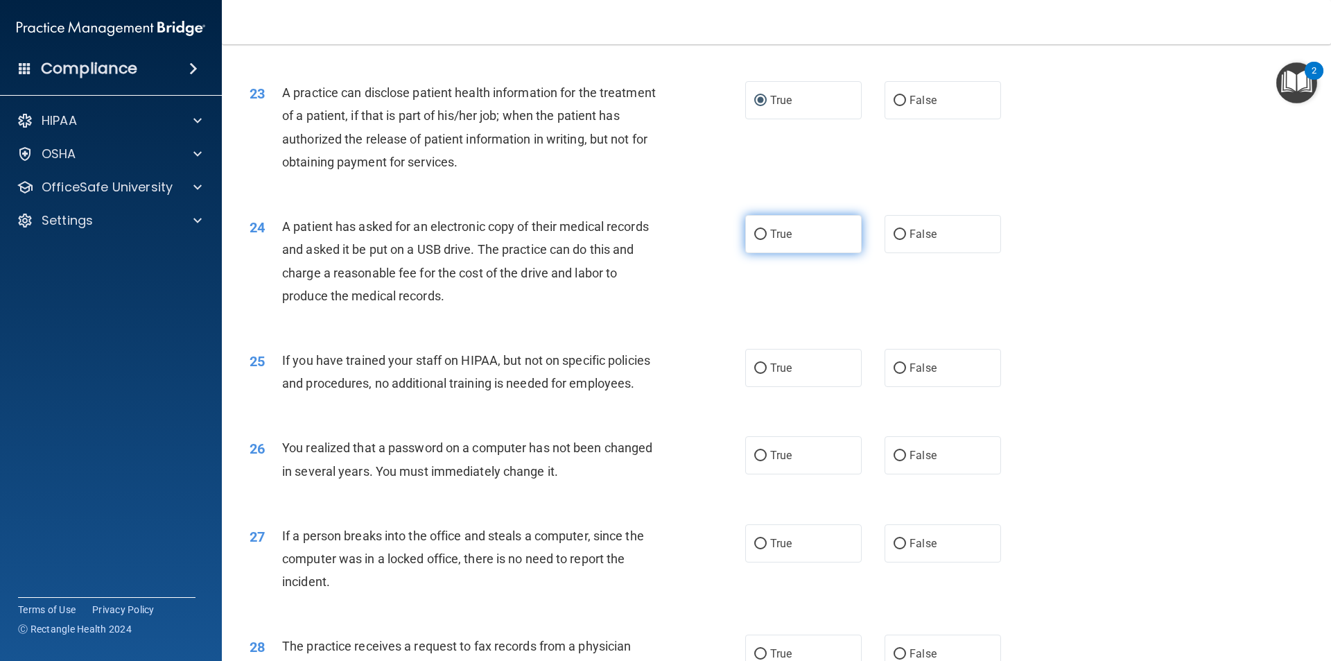
click at [755, 240] on input "True" at bounding box center [760, 235] width 12 height 10
radio input "true"
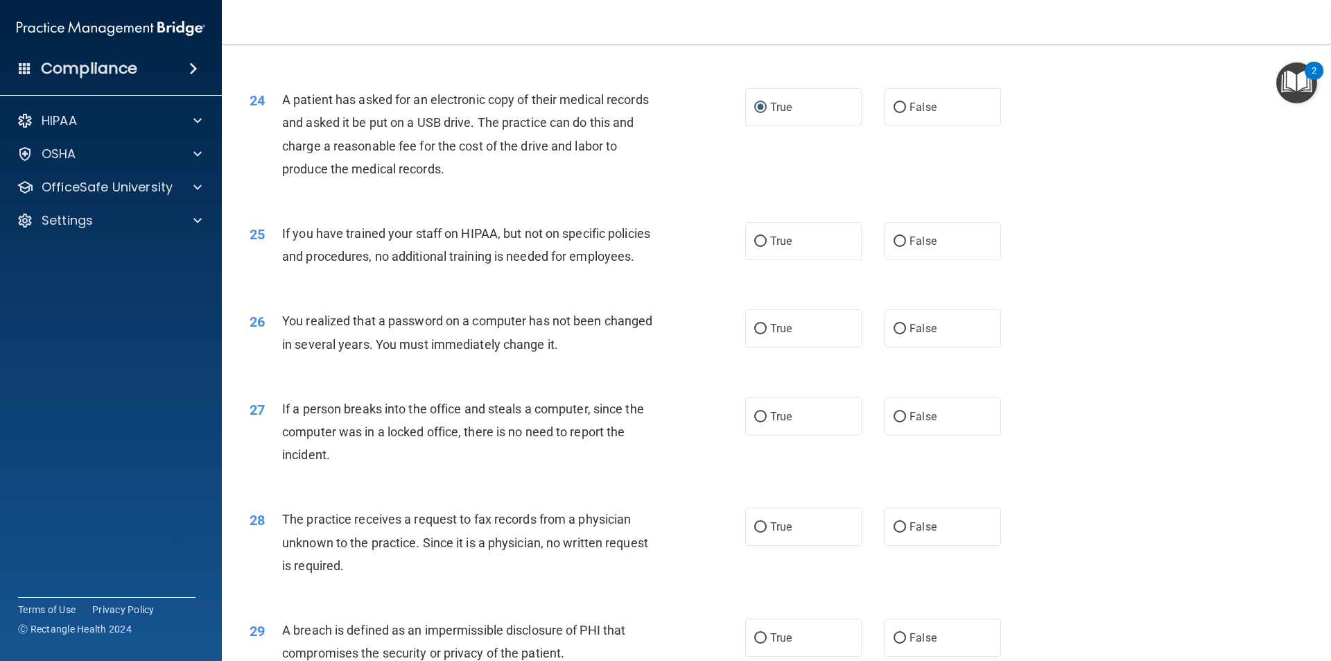
scroll to position [2357, 0]
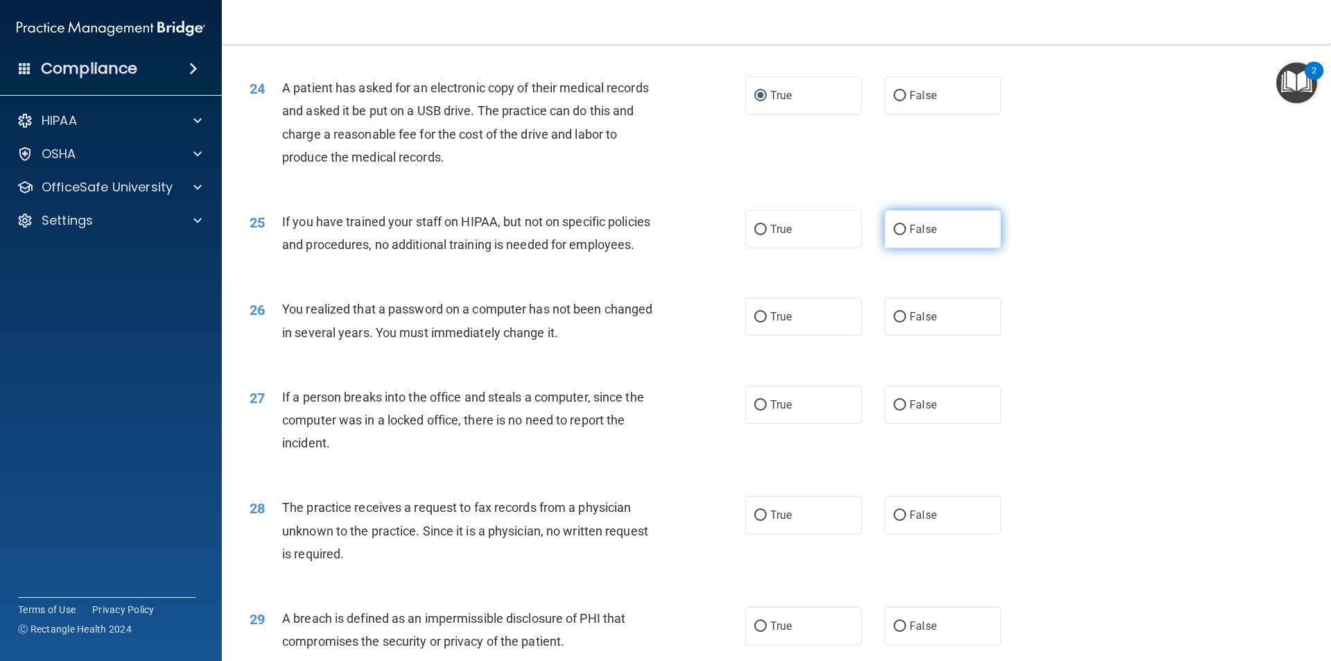
click at [894, 235] on input "False" at bounding box center [900, 230] width 12 height 10
radio input "true"
click at [757, 322] on input "True" at bounding box center [760, 317] width 12 height 10
radio input "true"
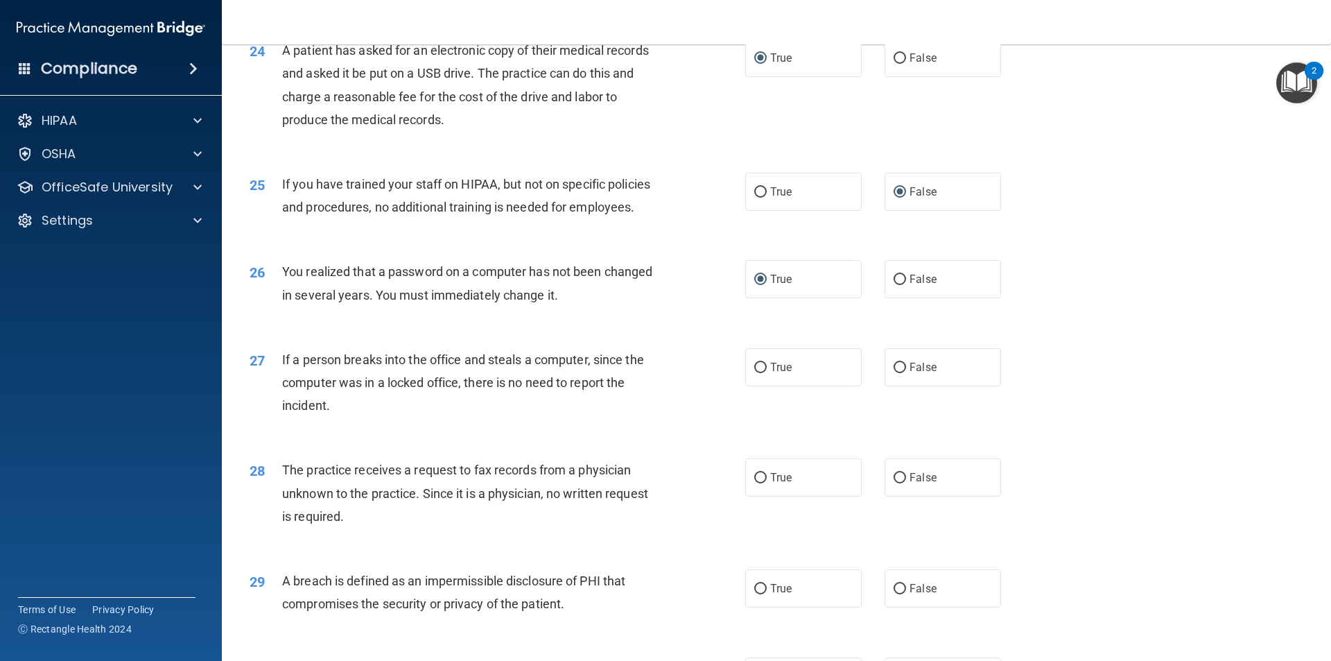
scroll to position [2427, 0]
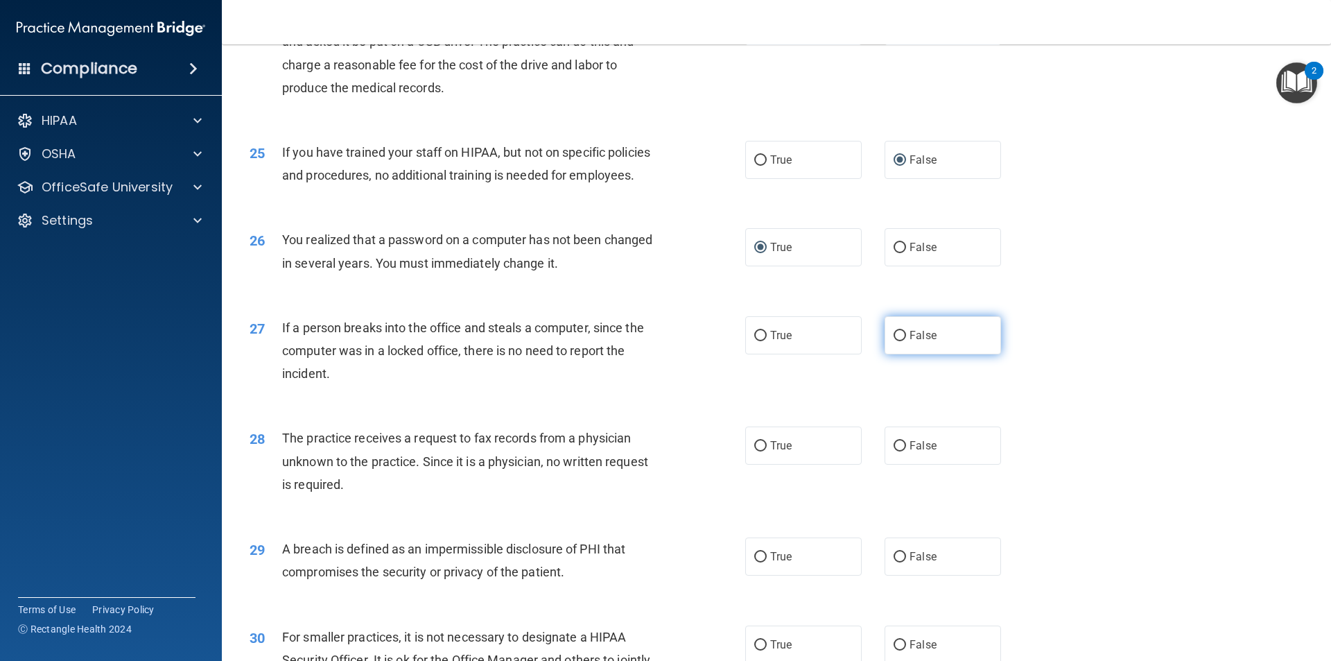
click at [897, 341] on input "False" at bounding box center [900, 336] width 12 height 10
radio input "true"
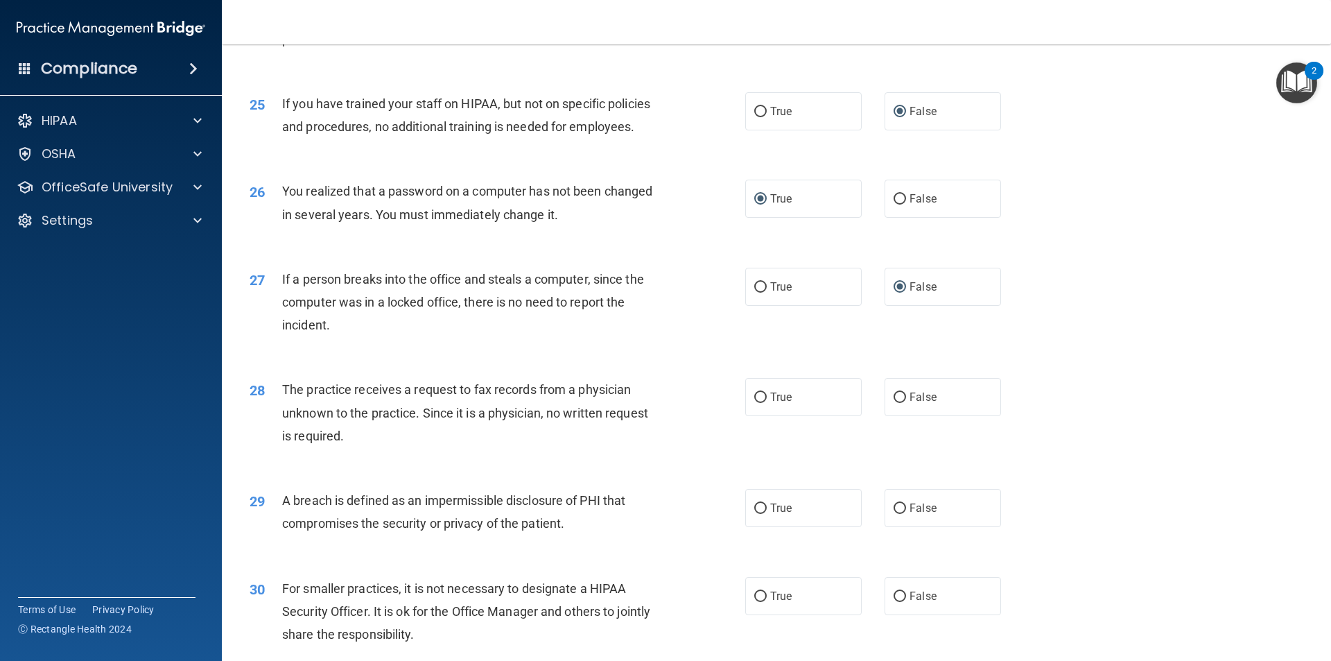
scroll to position [2621, 0]
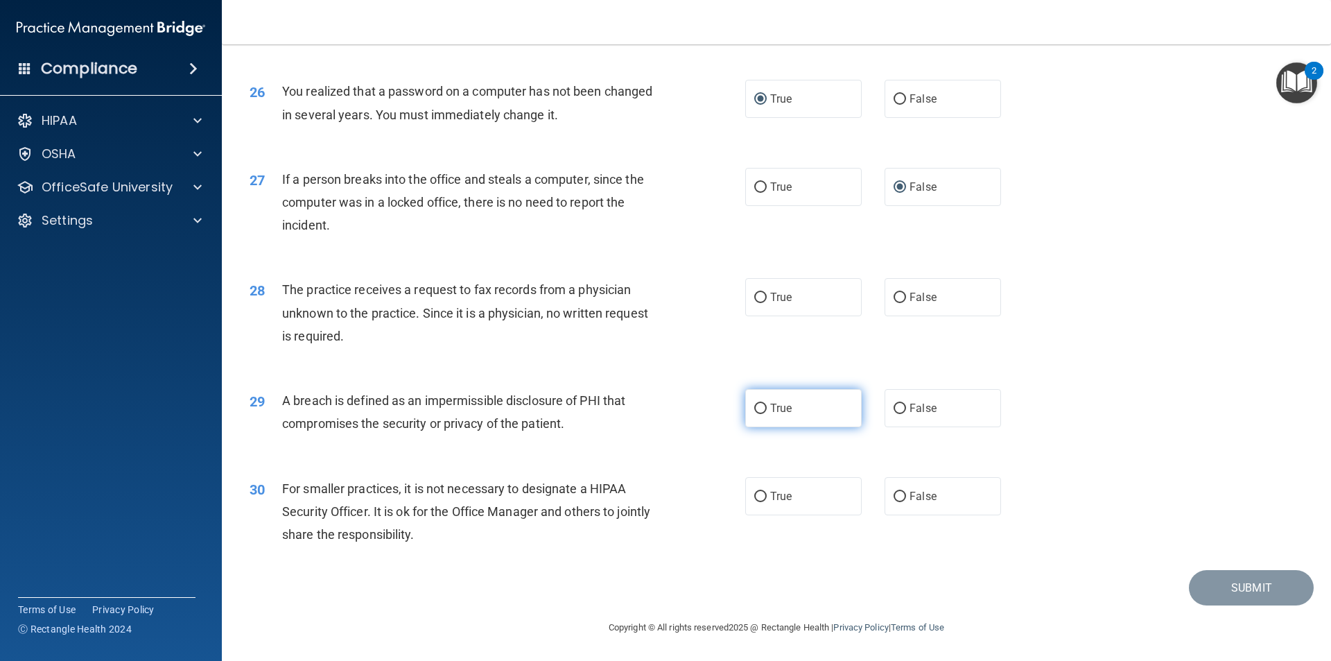
click at [757, 408] on input "True" at bounding box center [760, 409] width 12 height 10
radio input "true"
click at [894, 495] on input "False" at bounding box center [900, 497] width 12 height 10
radio input "true"
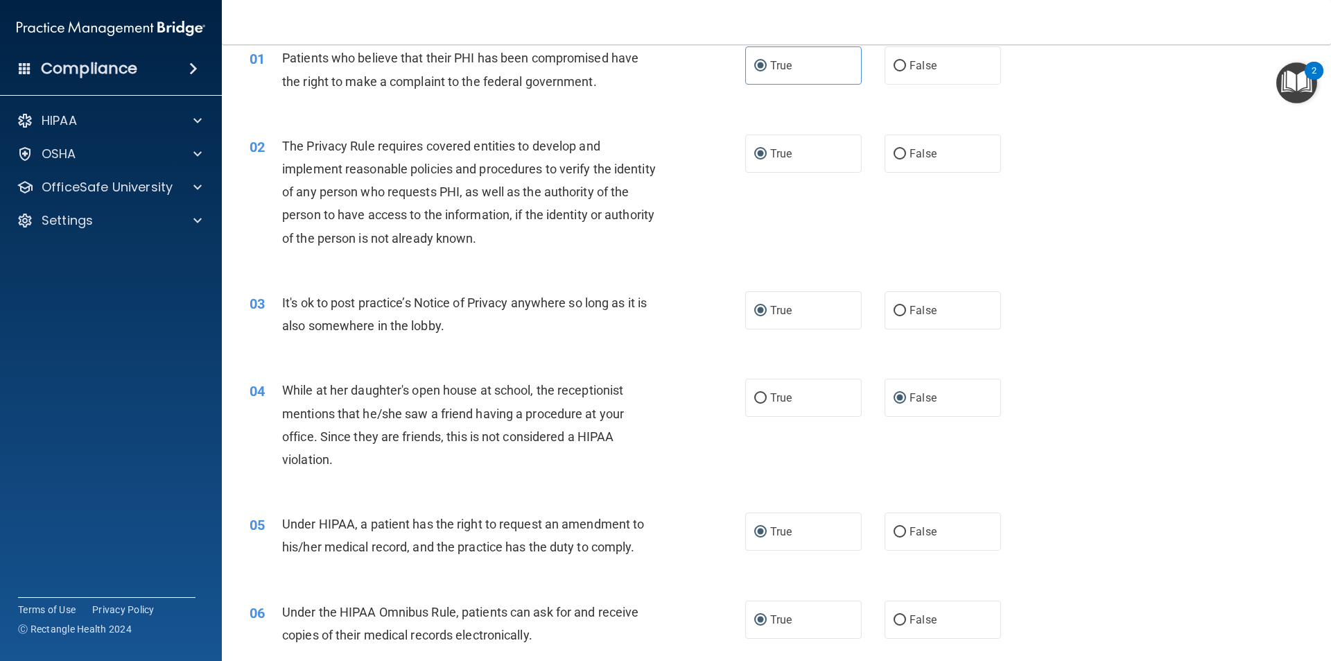
scroll to position [0, 0]
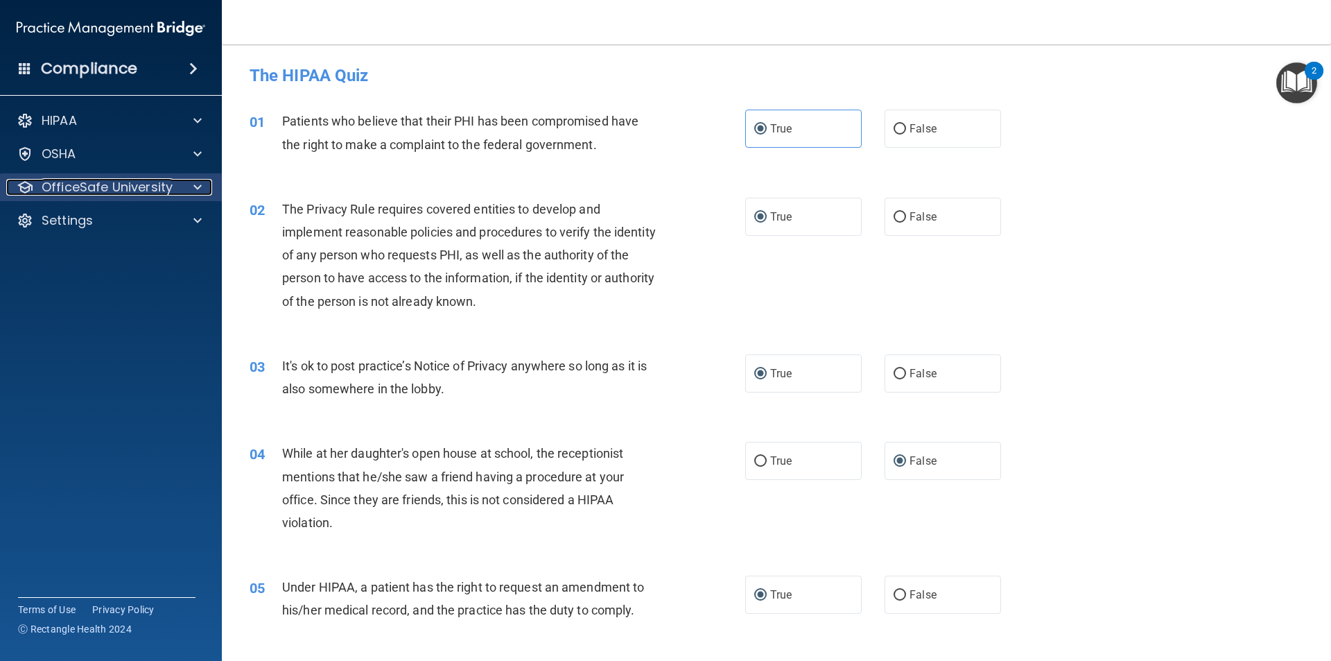
click at [71, 187] on p "OfficeSafe University" at bounding box center [107, 187] width 131 height 17
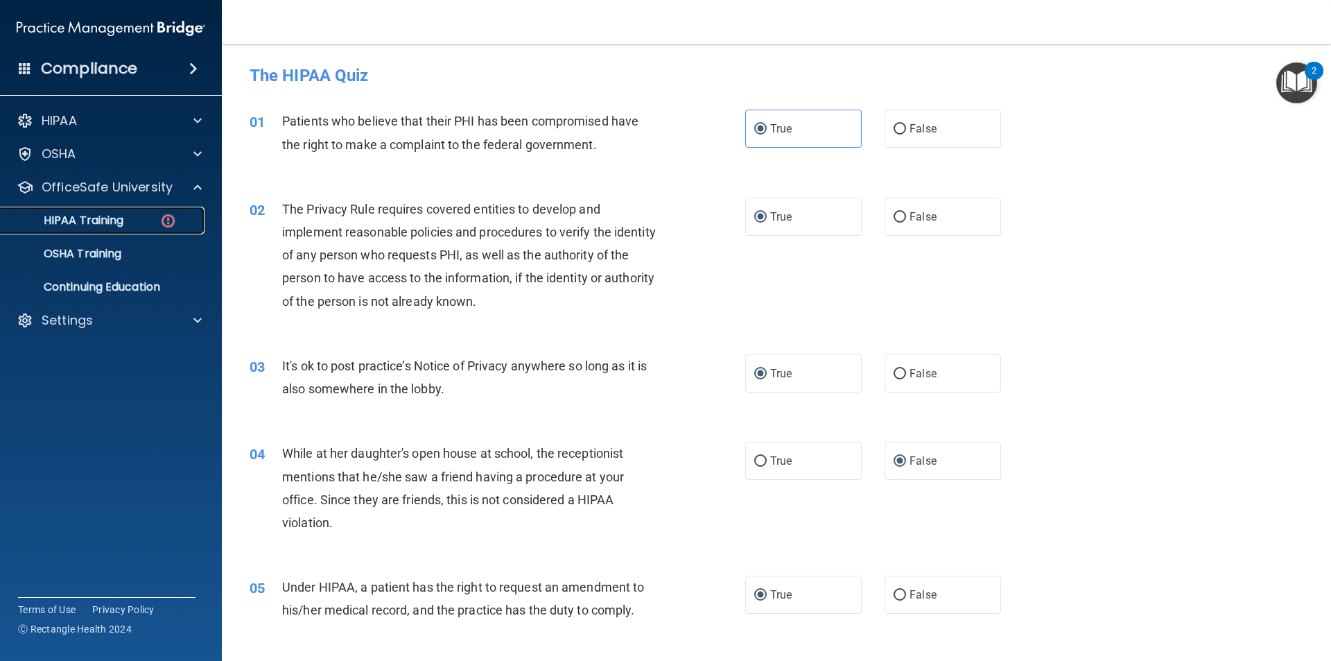
click at [76, 219] on p "HIPAA Training" at bounding box center [66, 221] width 114 height 14
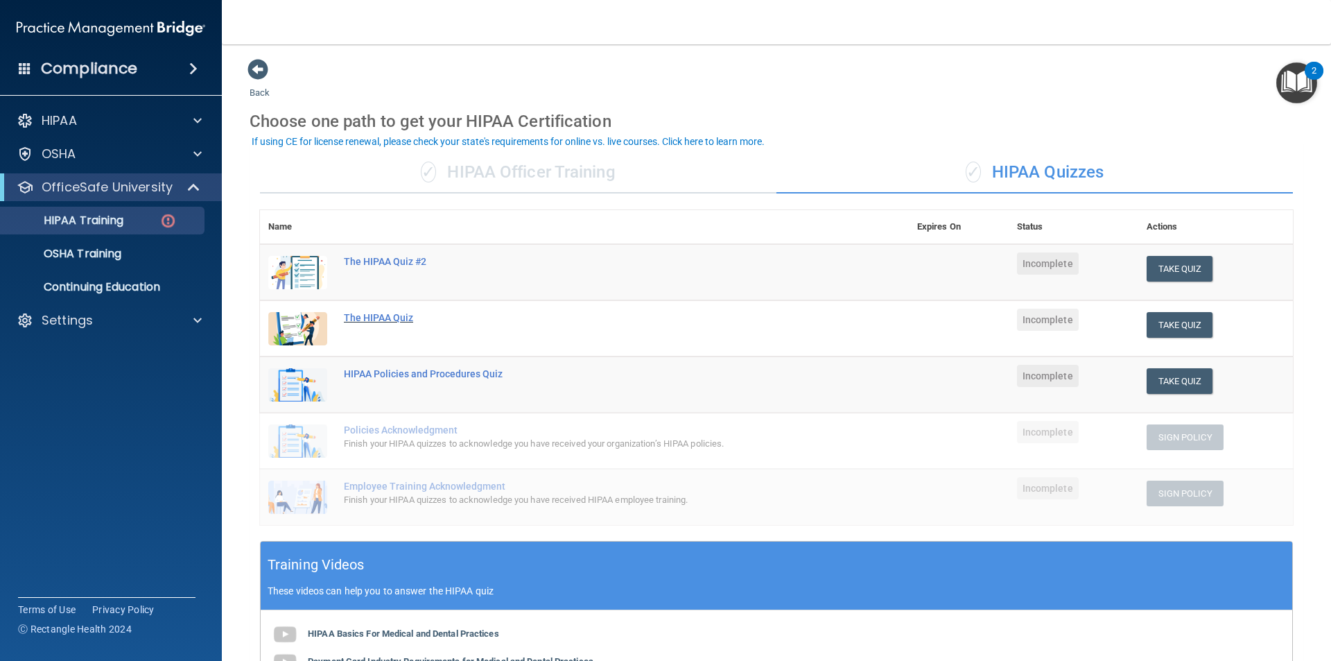
click at [377, 315] on div "The HIPAA Quiz" at bounding box center [592, 317] width 496 height 11
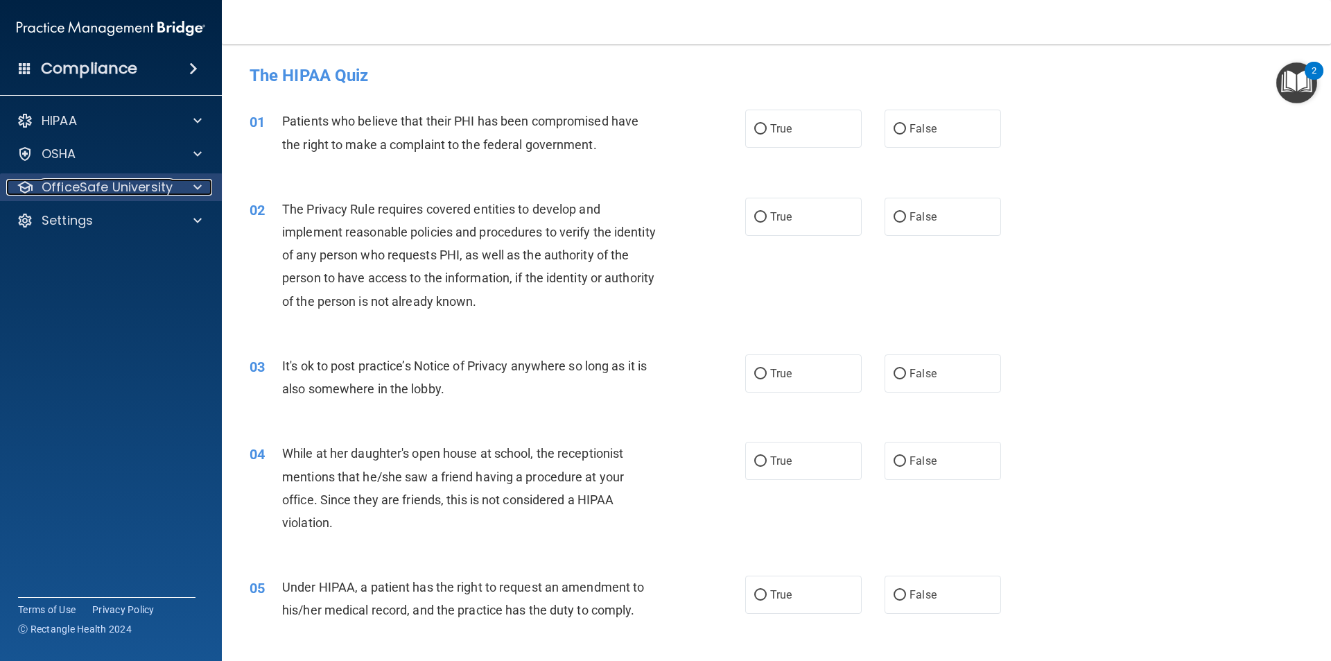
click at [59, 187] on p "OfficeSafe University" at bounding box center [107, 187] width 131 height 17
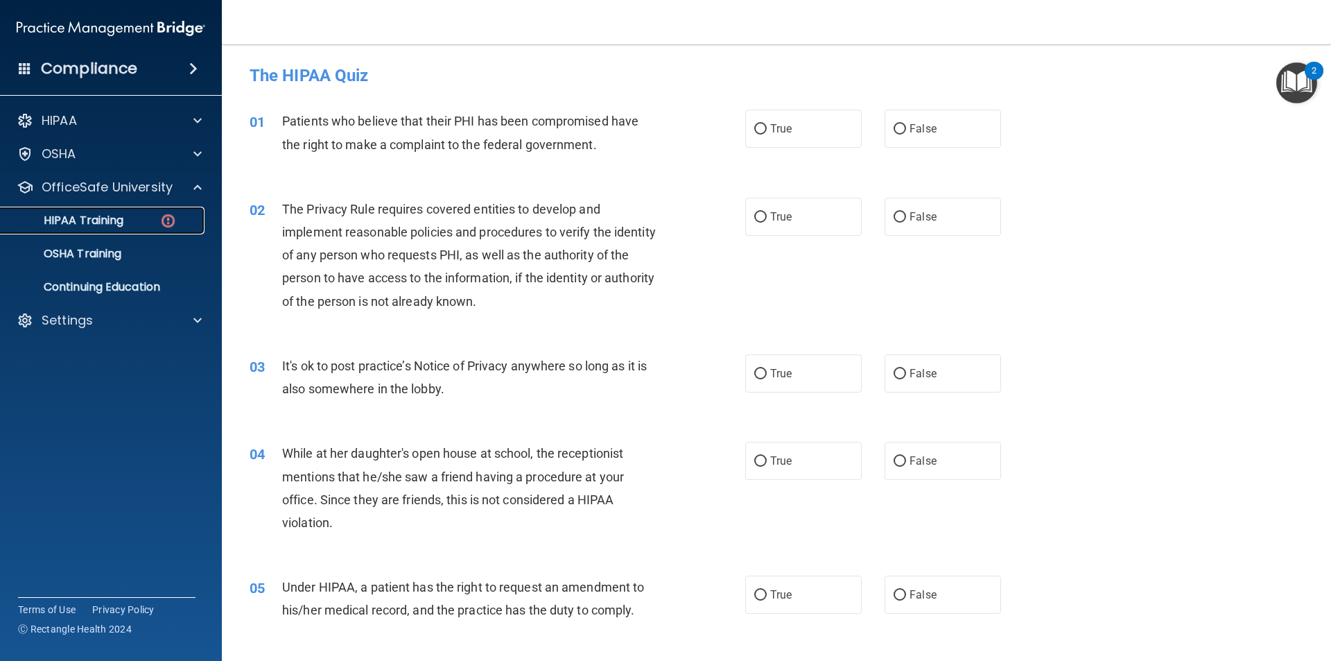
click at [87, 226] on p "HIPAA Training" at bounding box center [66, 221] width 114 height 14
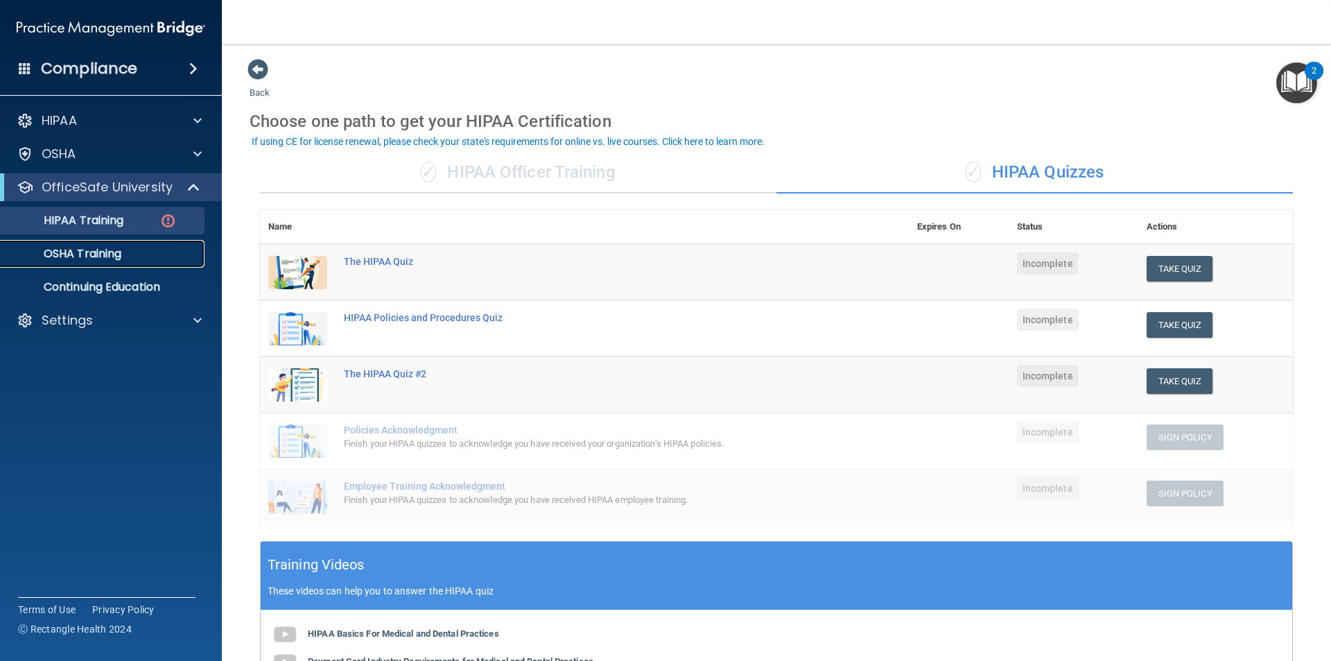
click at [83, 251] on p "OSHA Training" at bounding box center [65, 254] width 112 height 14
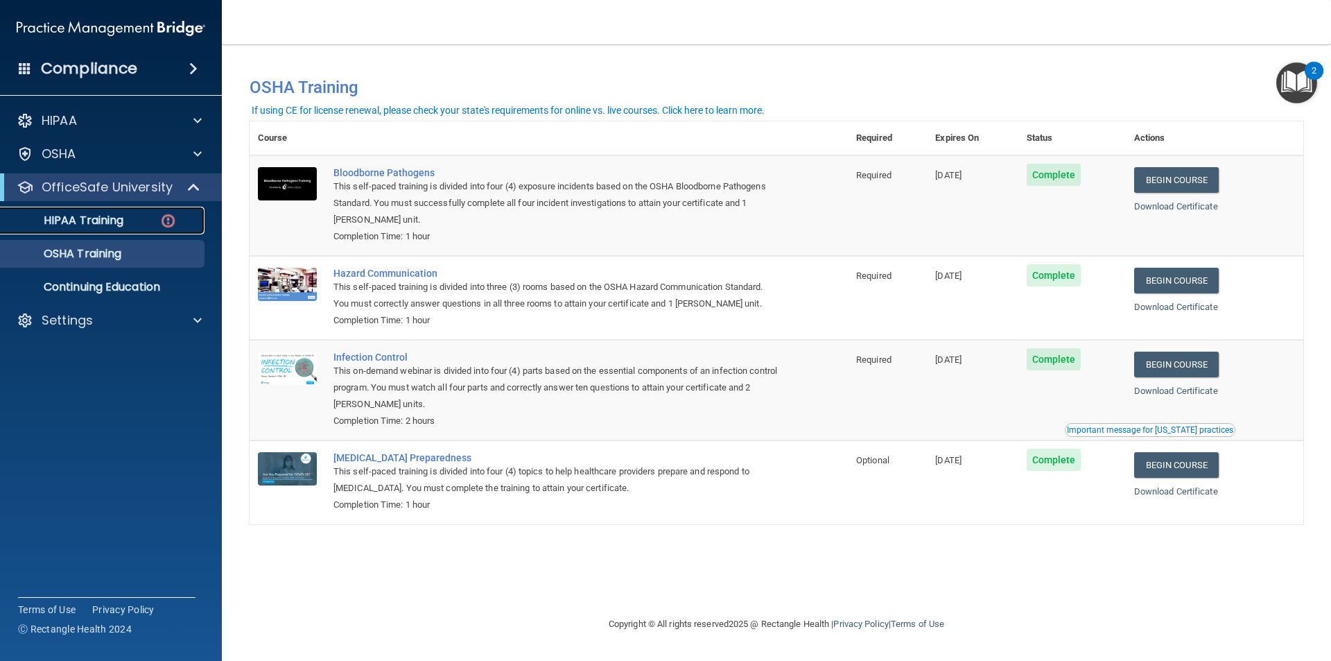
click at [83, 219] on p "HIPAA Training" at bounding box center [66, 221] width 114 height 14
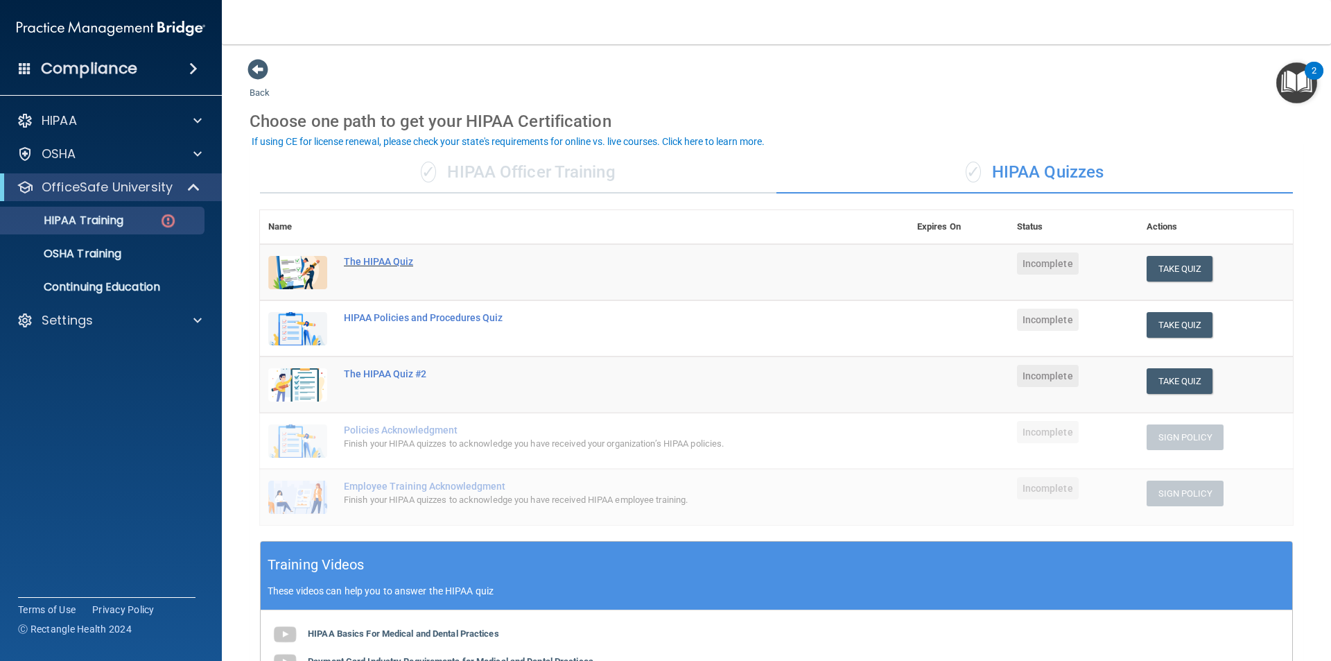
click at [379, 257] on div "The HIPAA Quiz" at bounding box center [592, 261] width 496 height 11
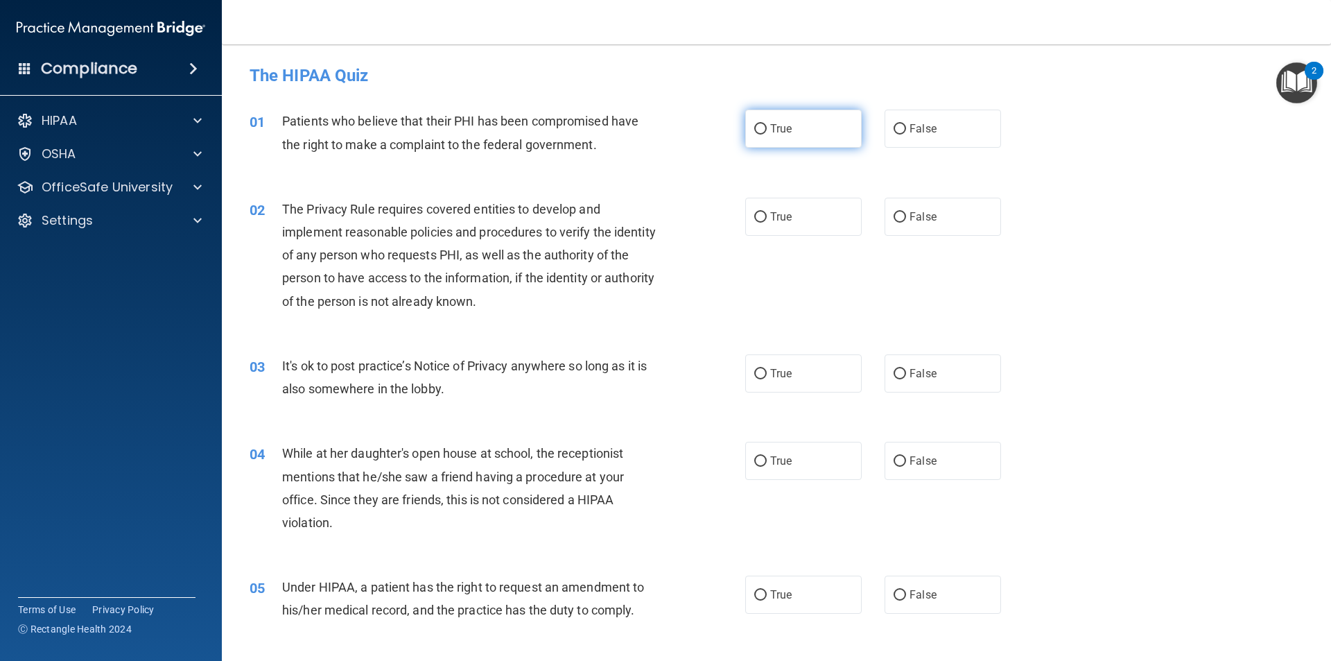
click at [763, 132] on label "True" at bounding box center [803, 129] width 116 height 38
click at [763, 132] on input "True" at bounding box center [760, 129] width 12 height 10
radio input "true"
click at [754, 214] on input "True" at bounding box center [760, 217] width 12 height 10
radio input "true"
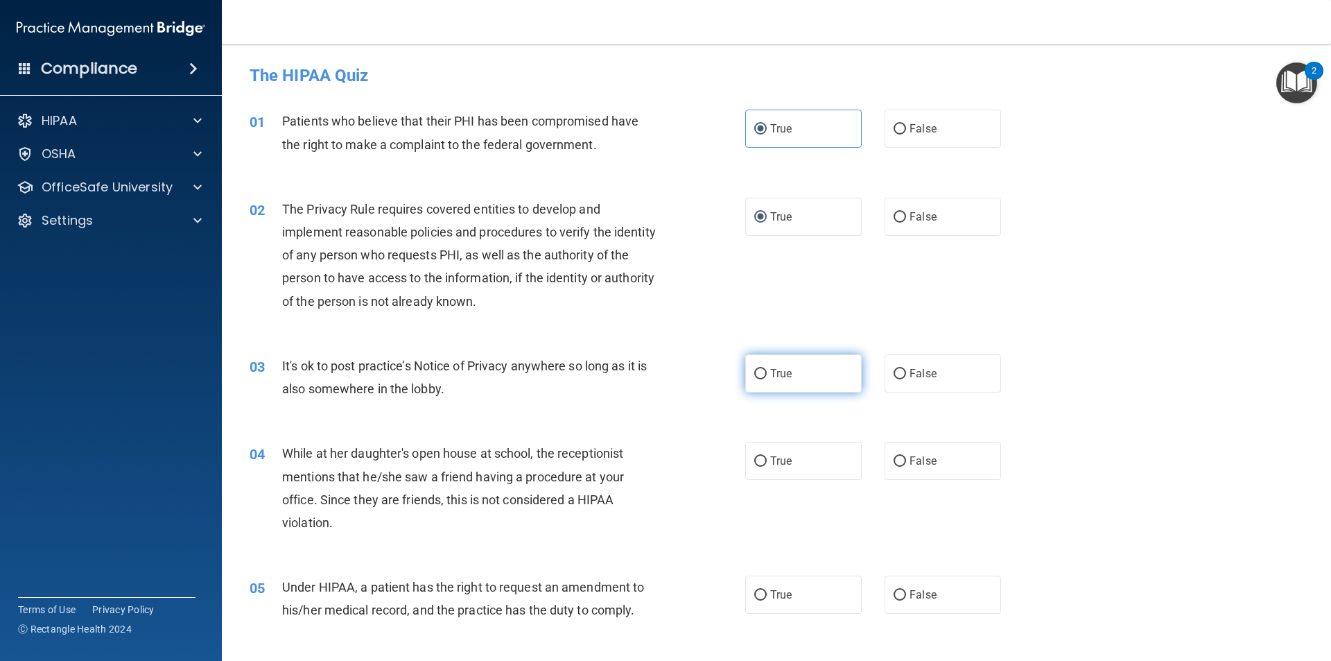
click at [754, 370] on input "True" at bounding box center [760, 374] width 12 height 10
radio input "true"
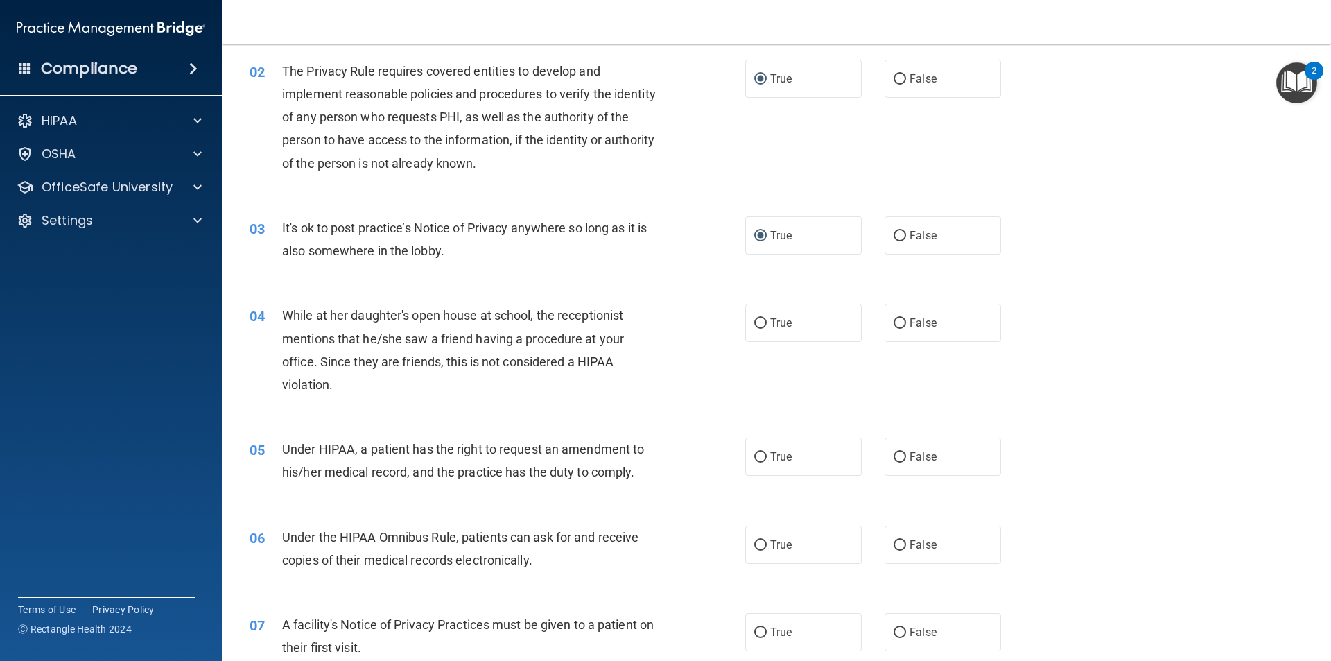
scroll to position [139, 0]
click at [894, 320] on input "False" at bounding box center [900, 323] width 12 height 10
radio input "true"
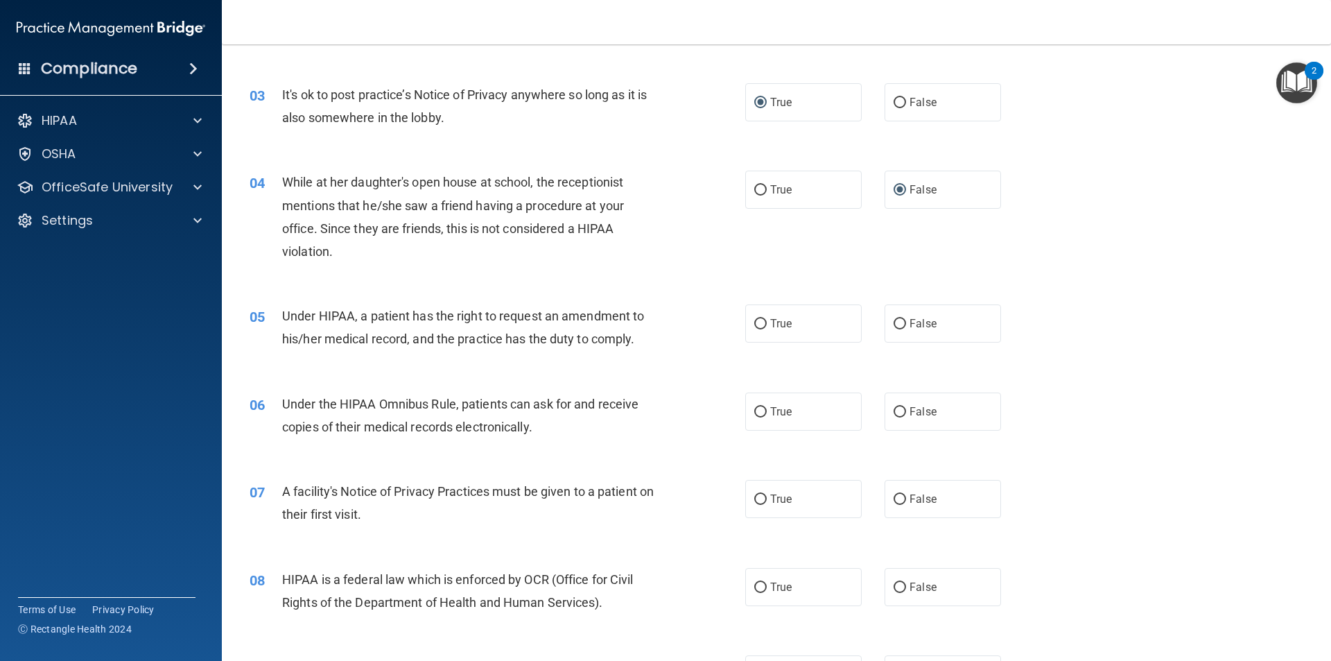
scroll to position [277, 0]
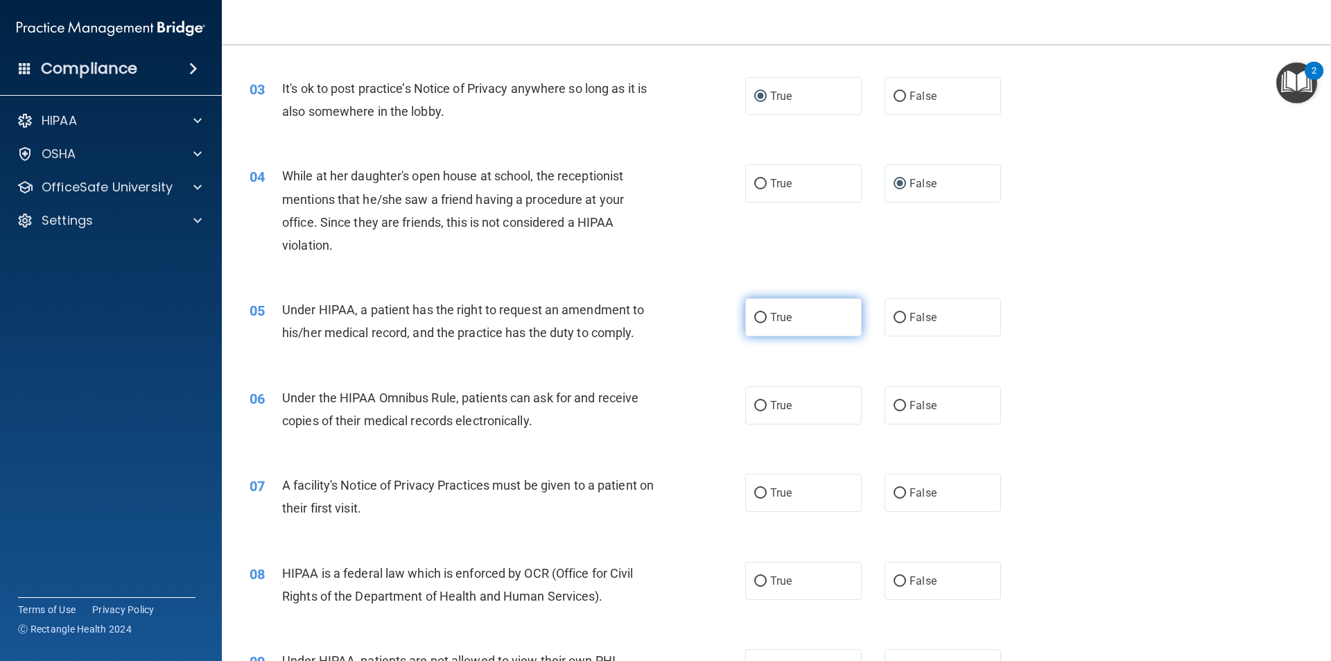
click at [755, 318] on input "True" at bounding box center [760, 318] width 12 height 10
radio input "true"
click at [754, 404] on input "True" at bounding box center [760, 406] width 12 height 10
radio input "true"
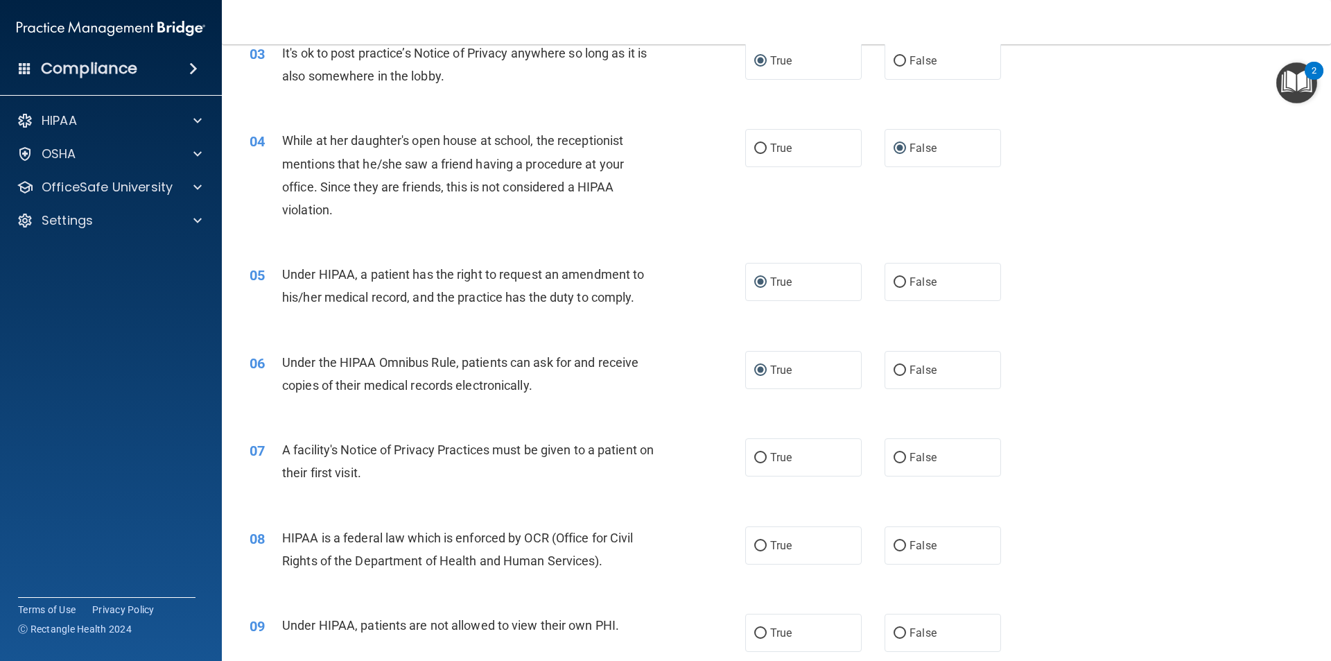
scroll to position [347, 0]
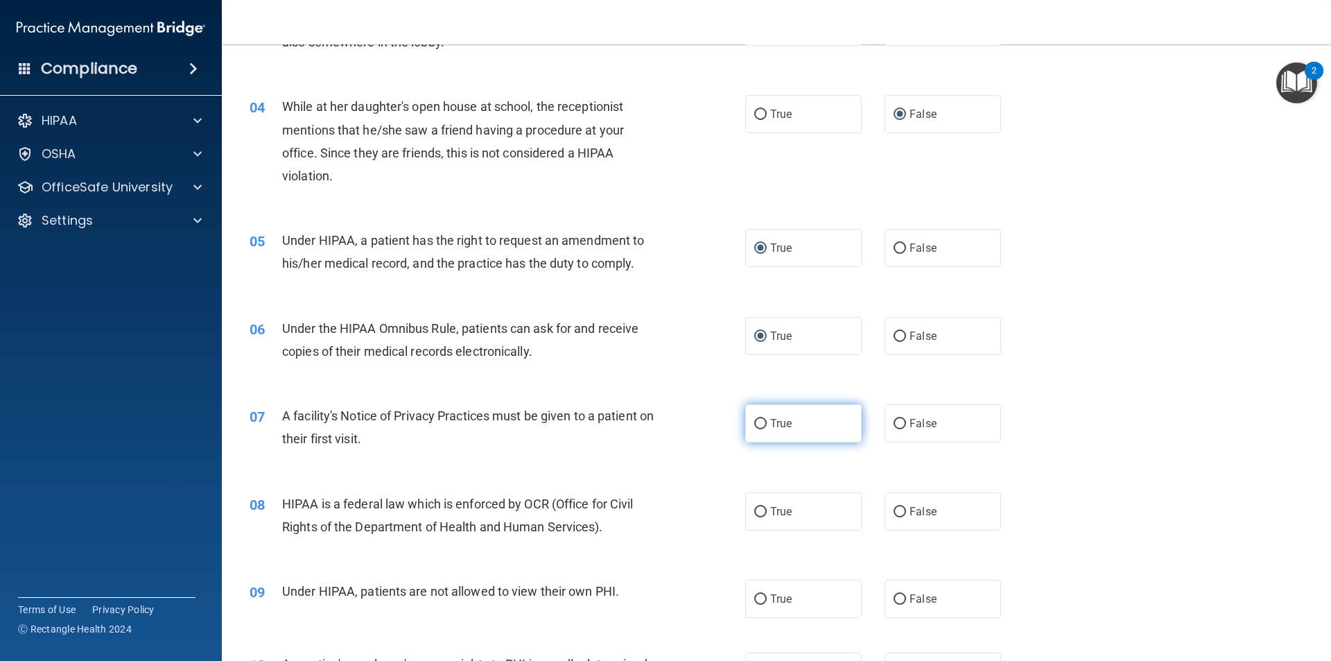
click at [756, 419] on input "True" at bounding box center [760, 424] width 12 height 10
radio input "true"
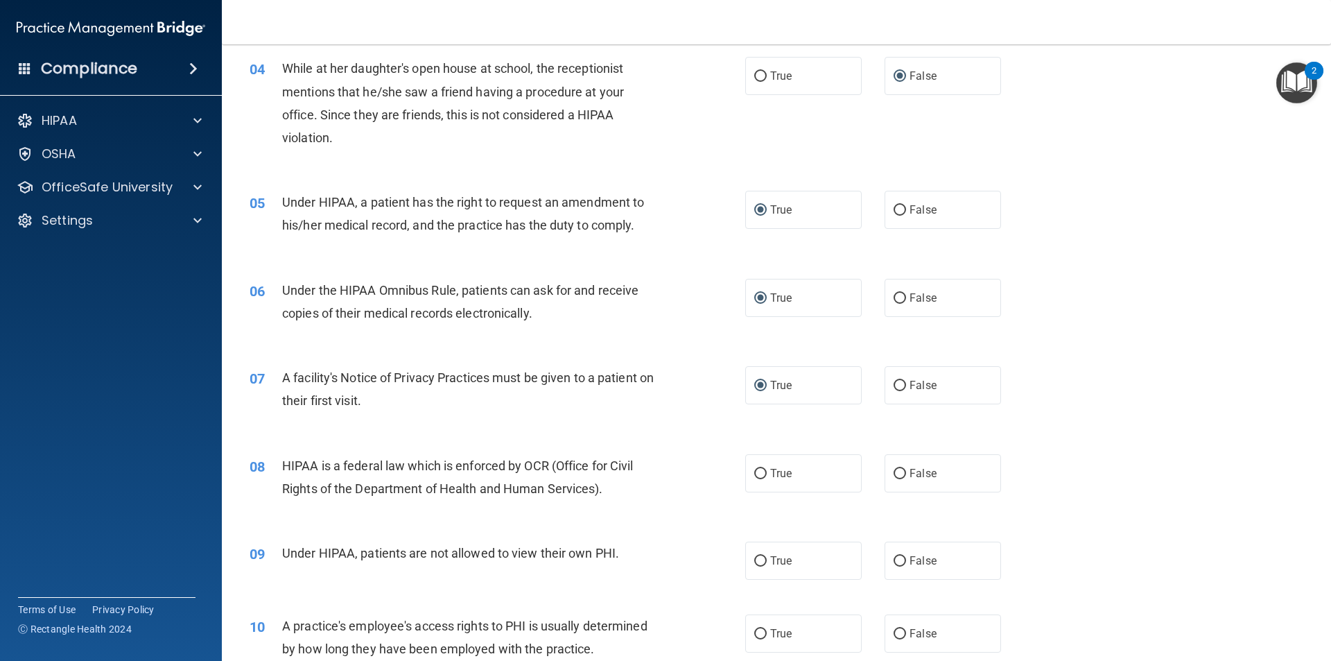
scroll to position [416, 0]
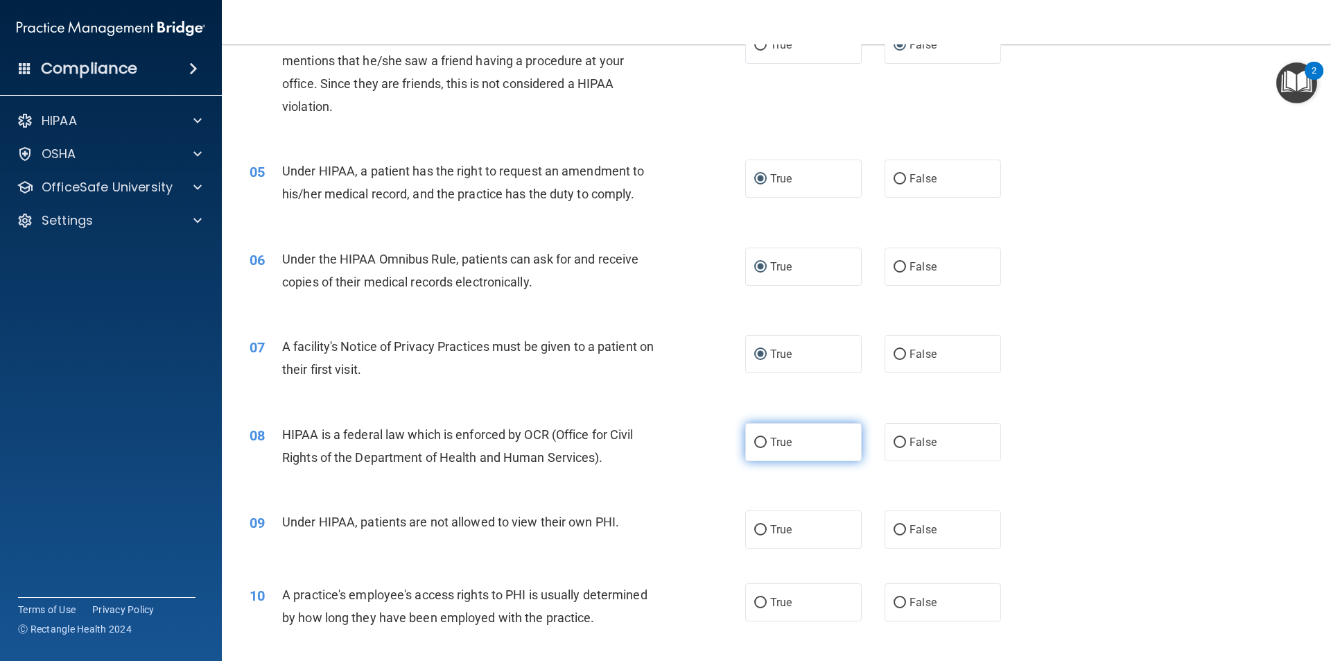
click at [756, 438] on input "True" at bounding box center [760, 443] width 12 height 10
radio input "true"
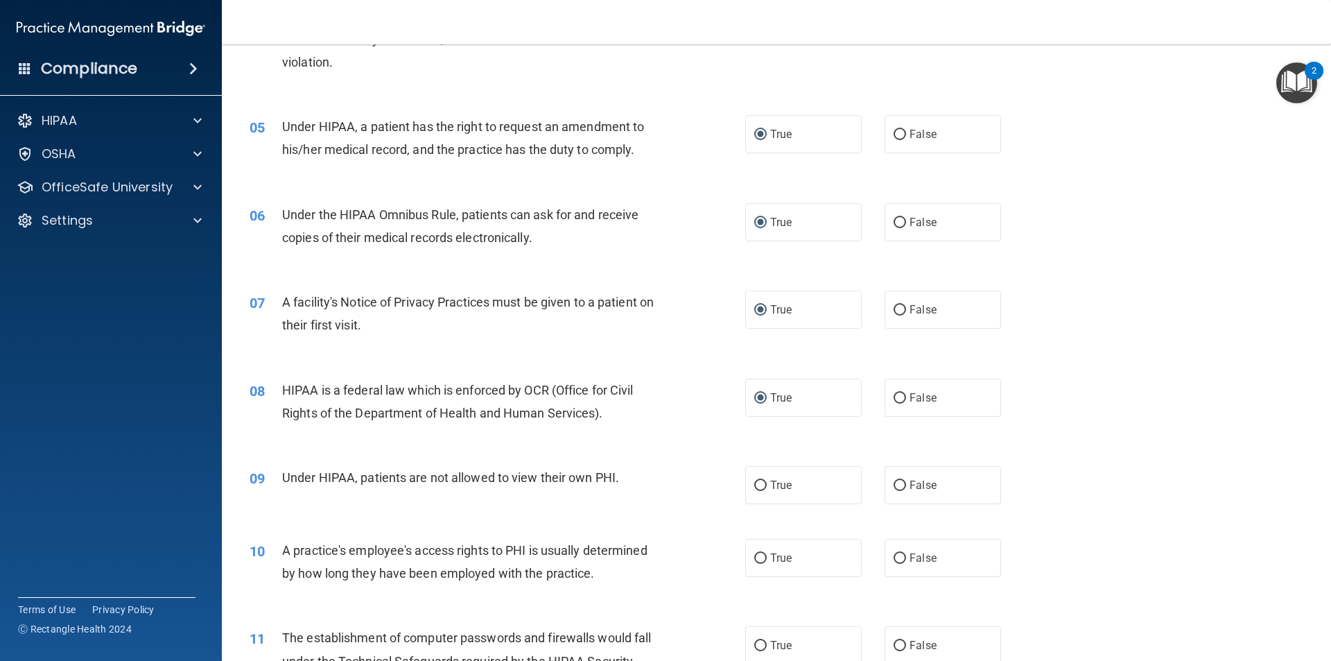
scroll to position [485, 0]
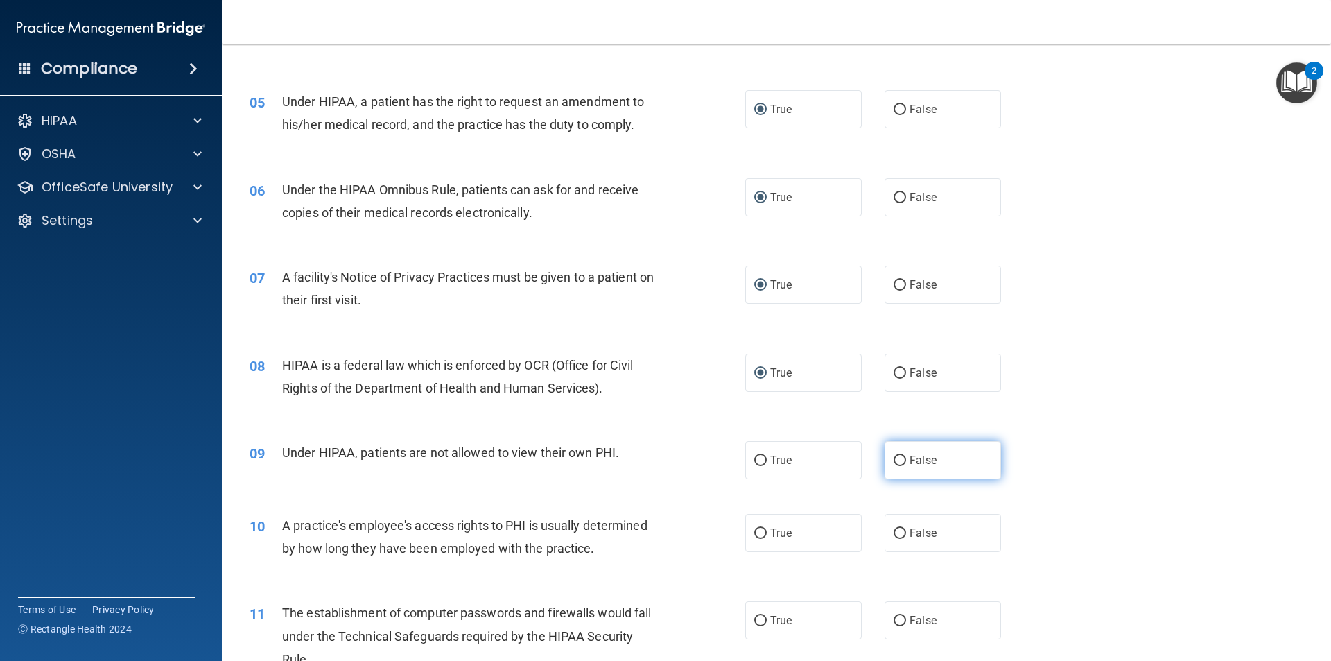
drag, startPoint x: 890, startPoint y: 457, endPoint x: 879, endPoint y: 457, distance: 11.1
click at [894, 457] on input "False" at bounding box center [900, 461] width 12 height 10
radio input "true"
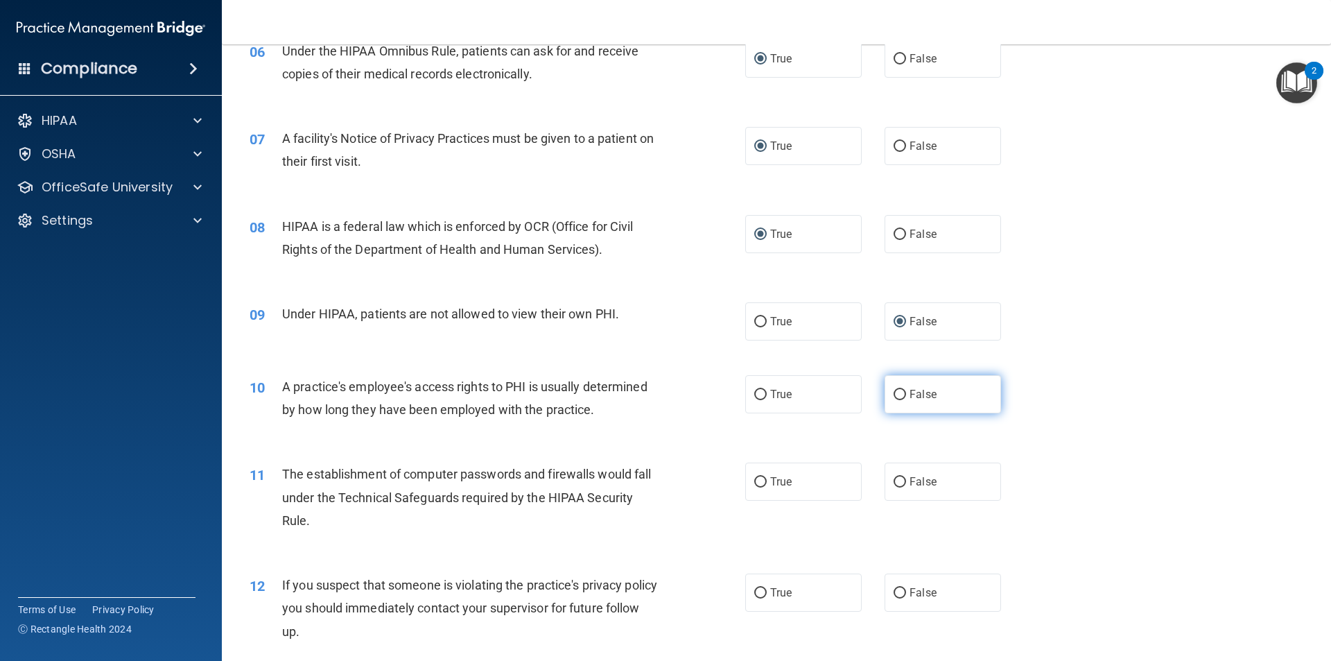
click at [894, 399] on input "False" at bounding box center [900, 395] width 12 height 10
radio input "true"
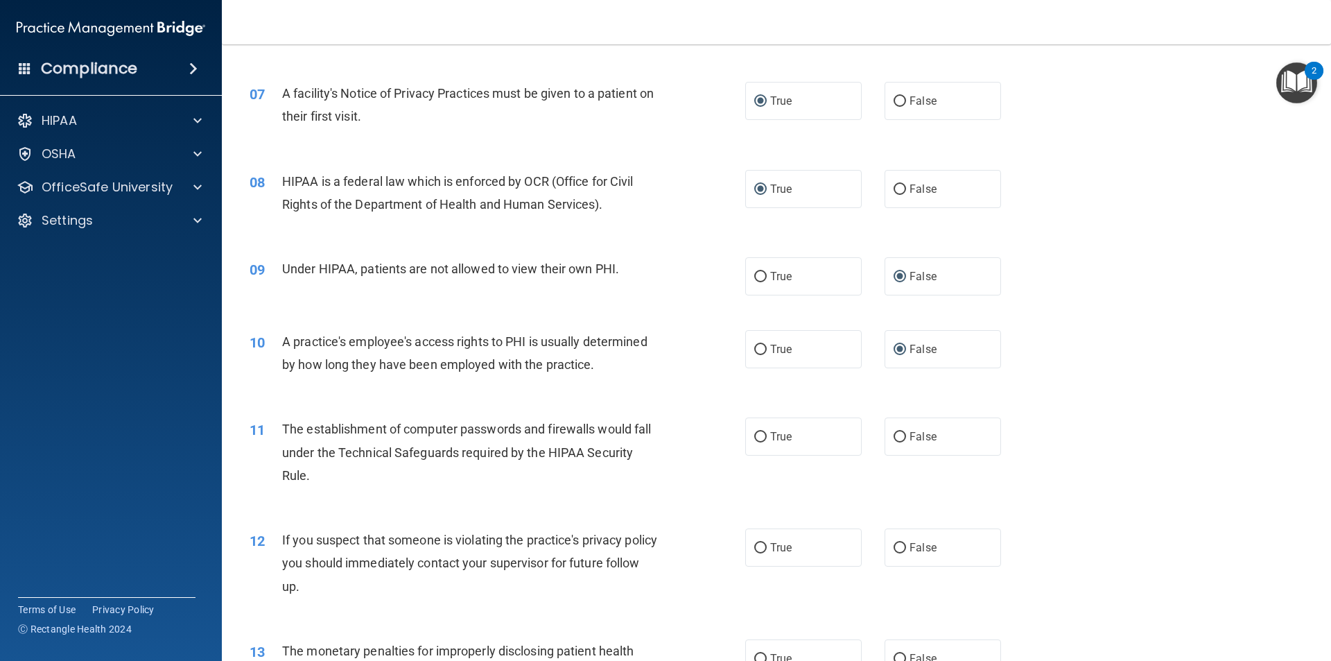
scroll to position [693, 0]
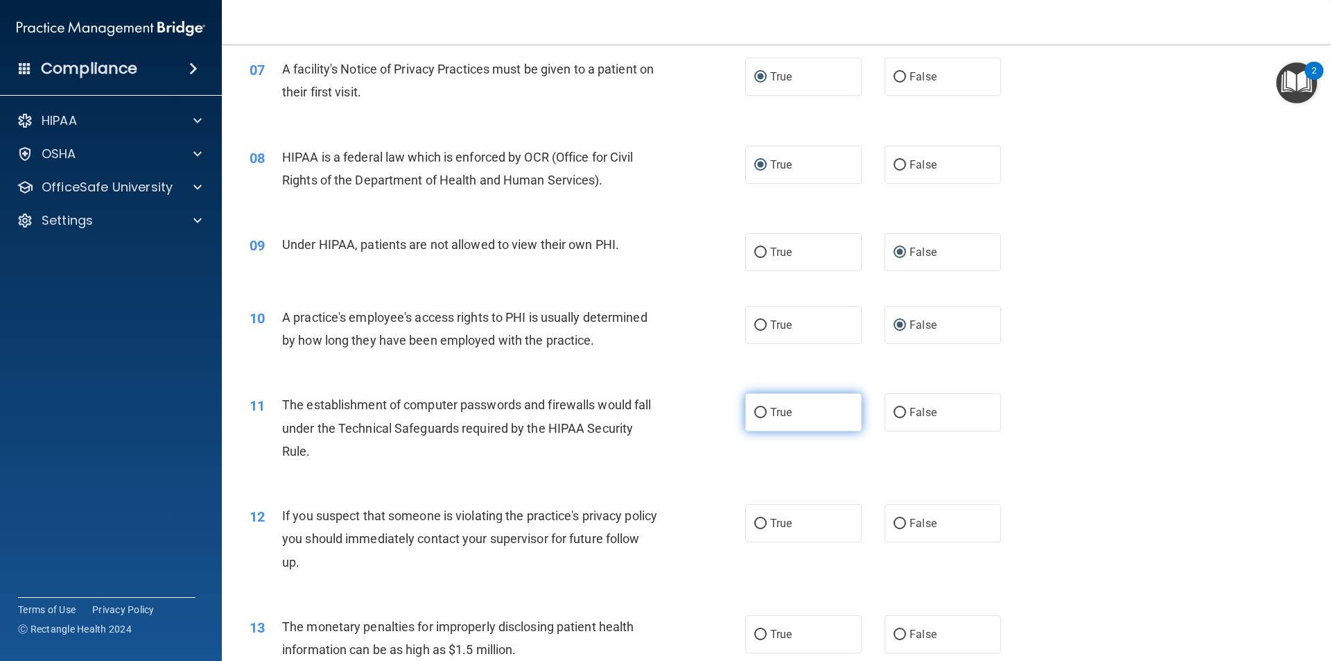
click at [754, 408] on input "True" at bounding box center [760, 413] width 12 height 10
radio input "true"
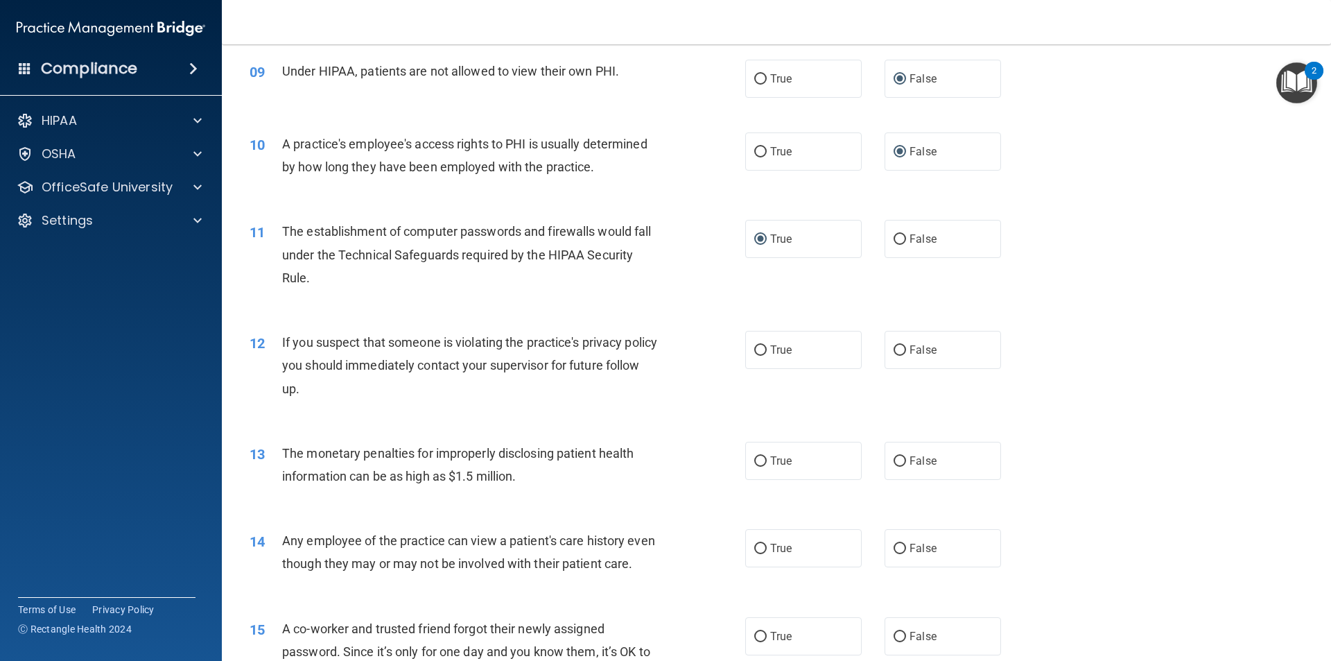
scroll to position [901, 0]
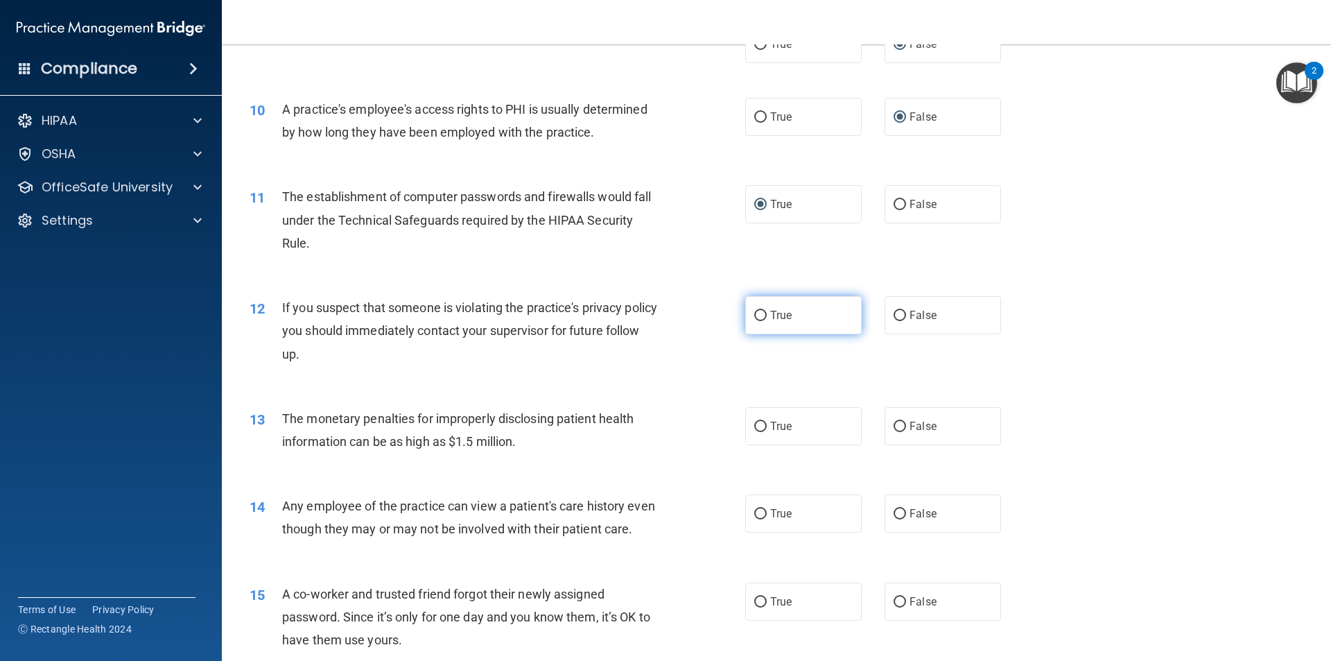
click at [754, 315] on input "True" at bounding box center [760, 316] width 12 height 10
radio input "true"
click at [754, 422] on input "True" at bounding box center [760, 427] width 12 height 10
radio input "true"
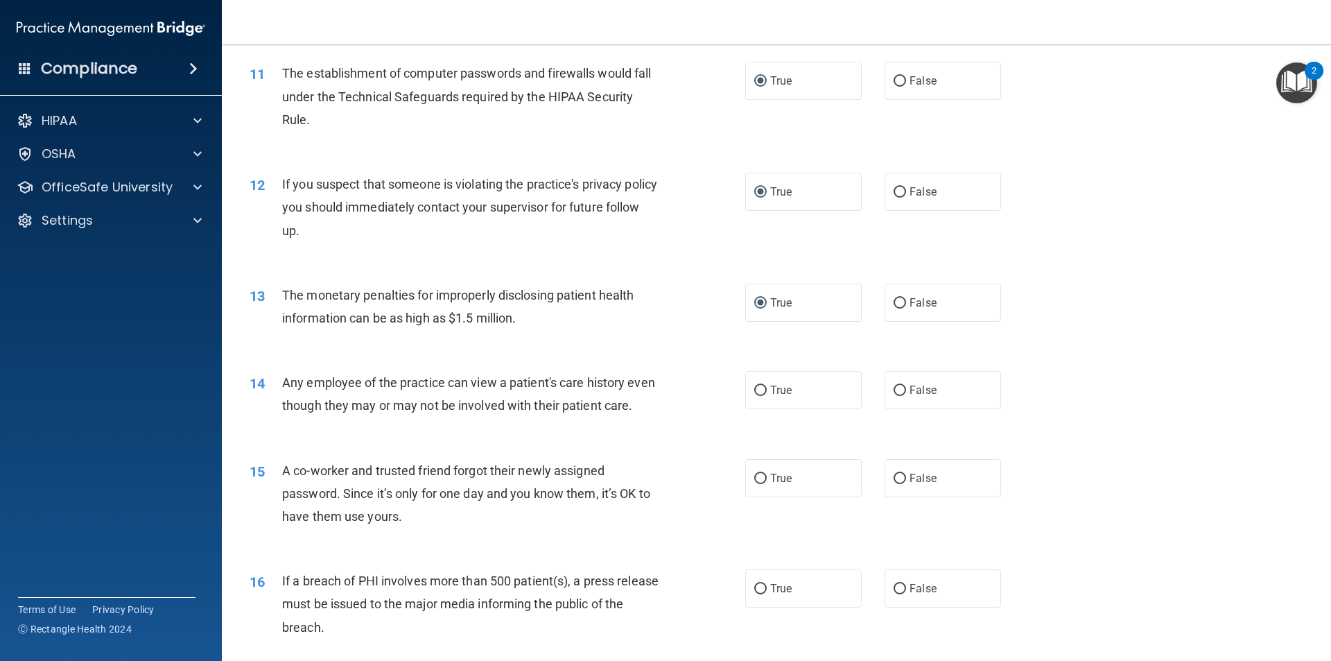
scroll to position [1040, 0]
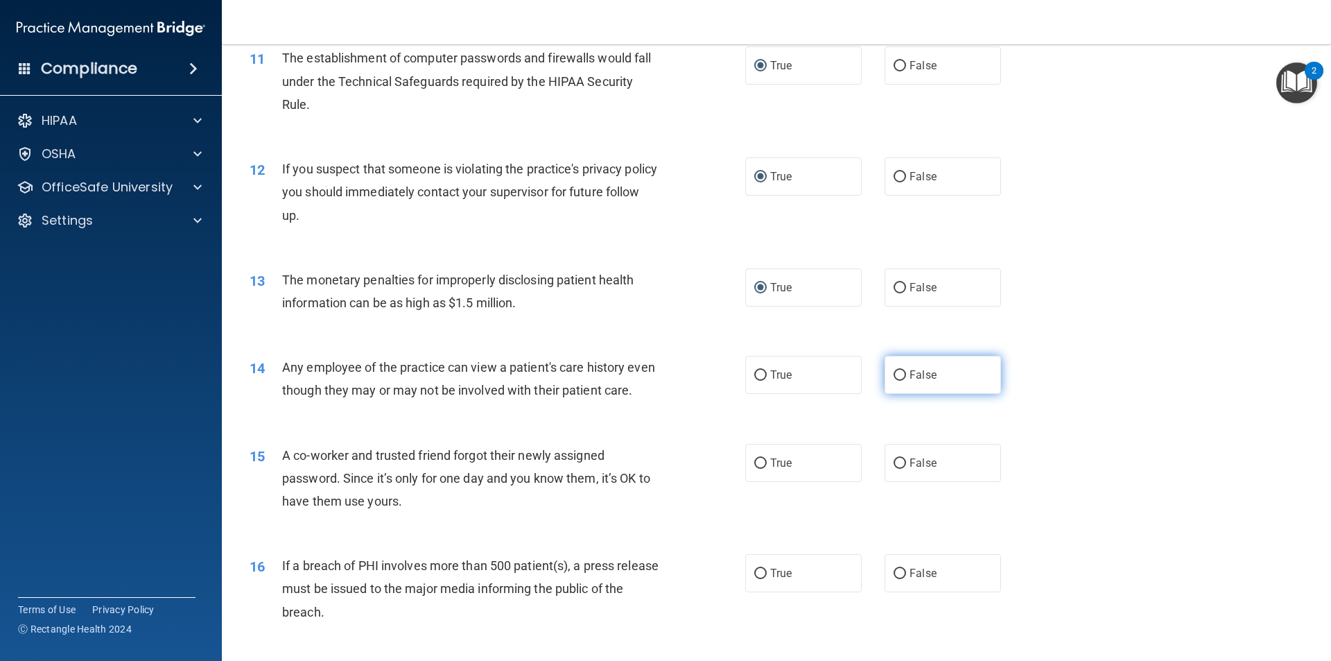
click at [894, 374] on input "False" at bounding box center [900, 375] width 12 height 10
radio input "true"
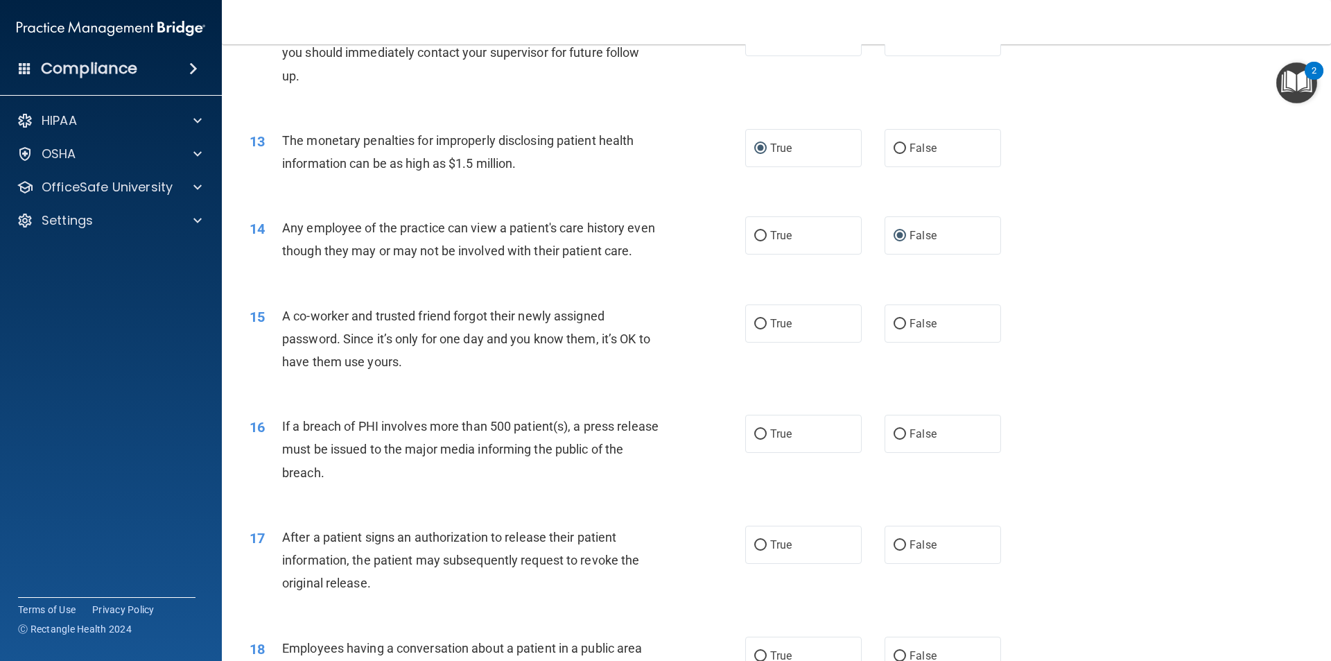
scroll to position [1248, 0]
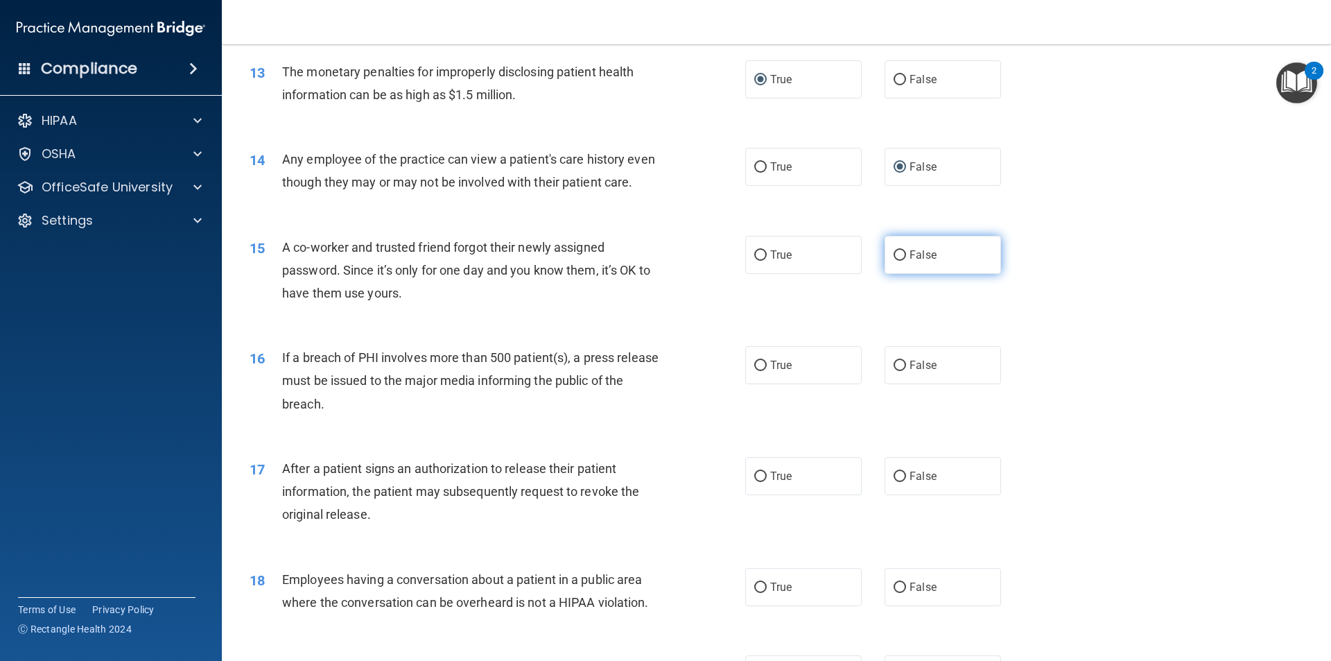
click at [894, 261] on input "False" at bounding box center [900, 255] width 12 height 10
radio input "true"
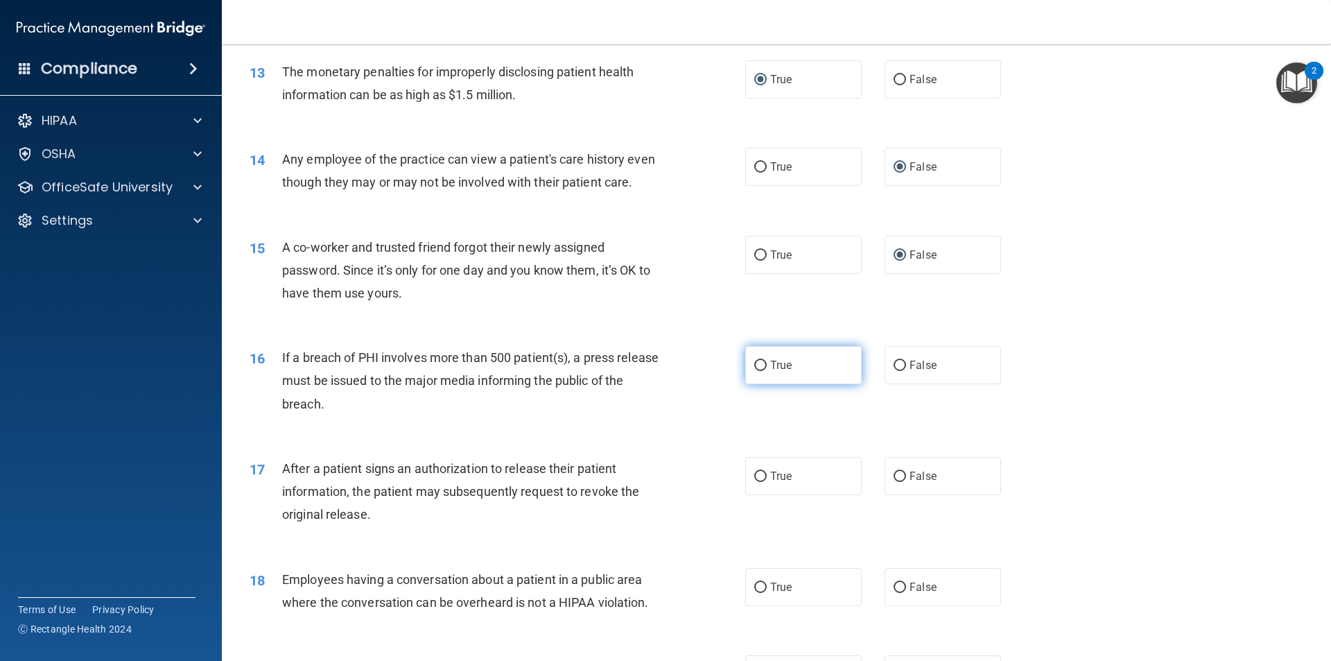
click at [754, 371] on input "True" at bounding box center [760, 366] width 12 height 10
radio input "true"
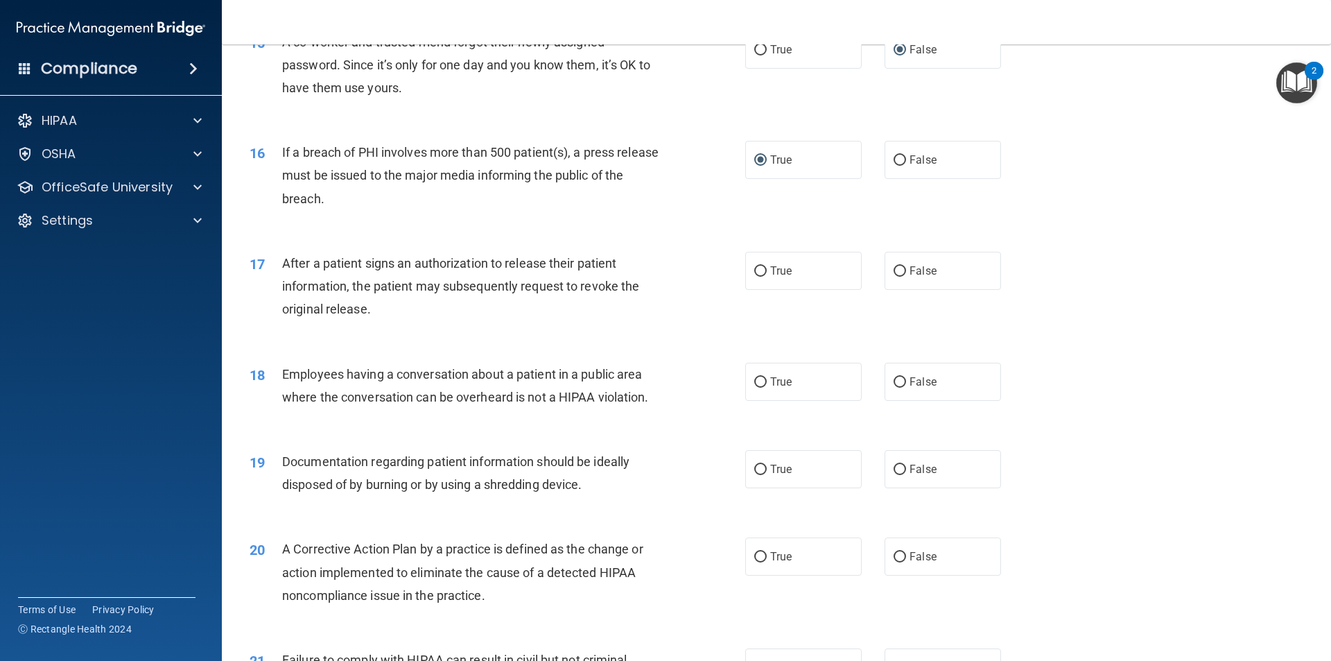
scroll to position [1456, 0]
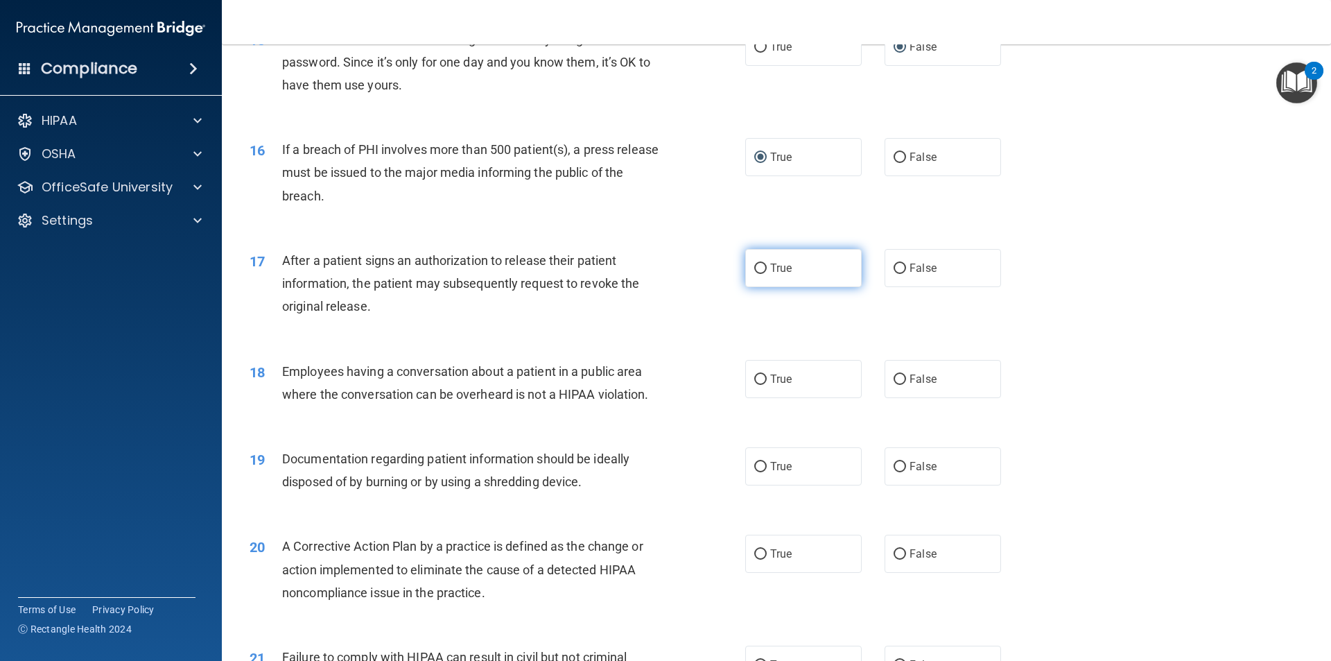
click at [754, 274] on input "True" at bounding box center [760, 268] width 12 height 10
radio input "true"
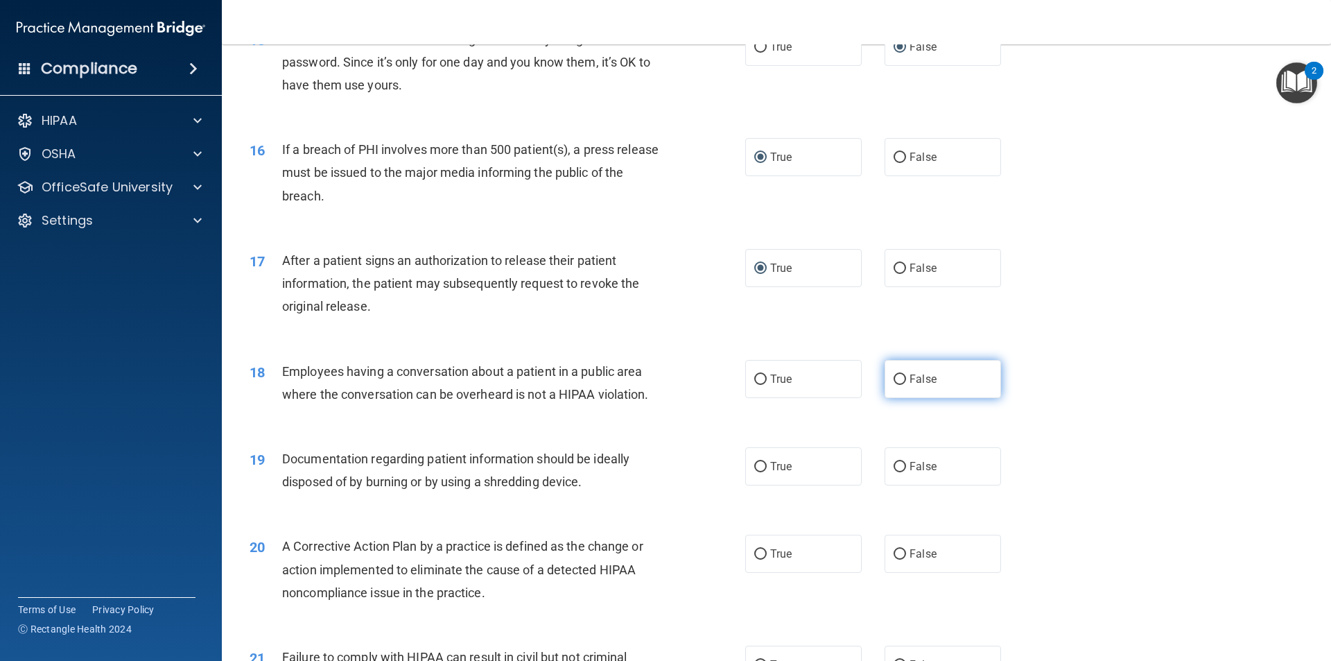
click at [894, 385] on input "False" at bounding box center [900, 379] width 12 height 10
radio input "true"
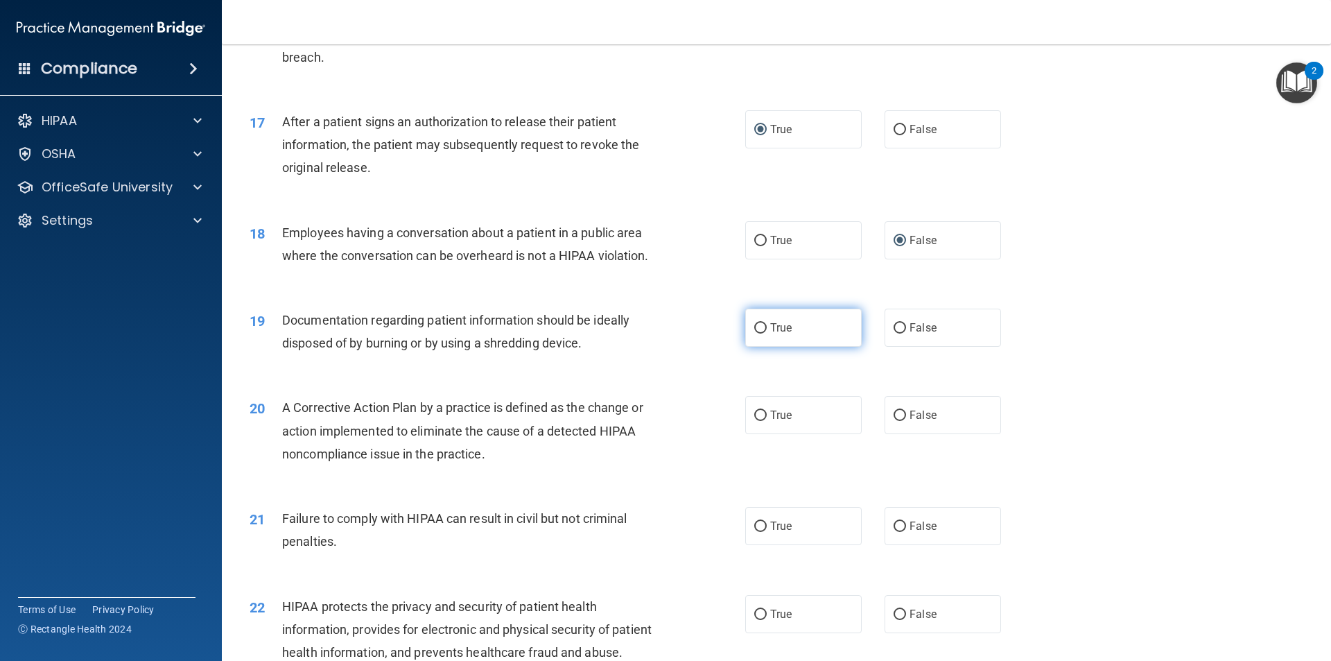
click at [756, 334] on input "True" at bounding box center [760, 328] width 12 height 10
radio input "true"
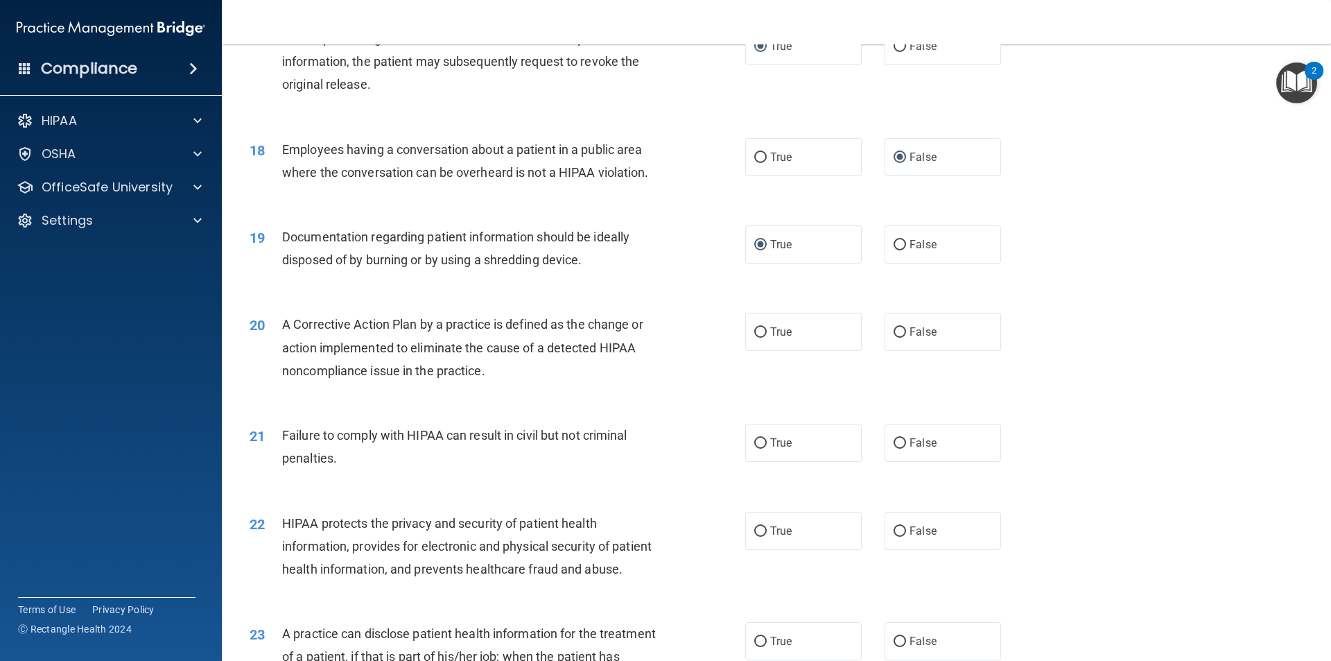
scroll to position [1733, 0]
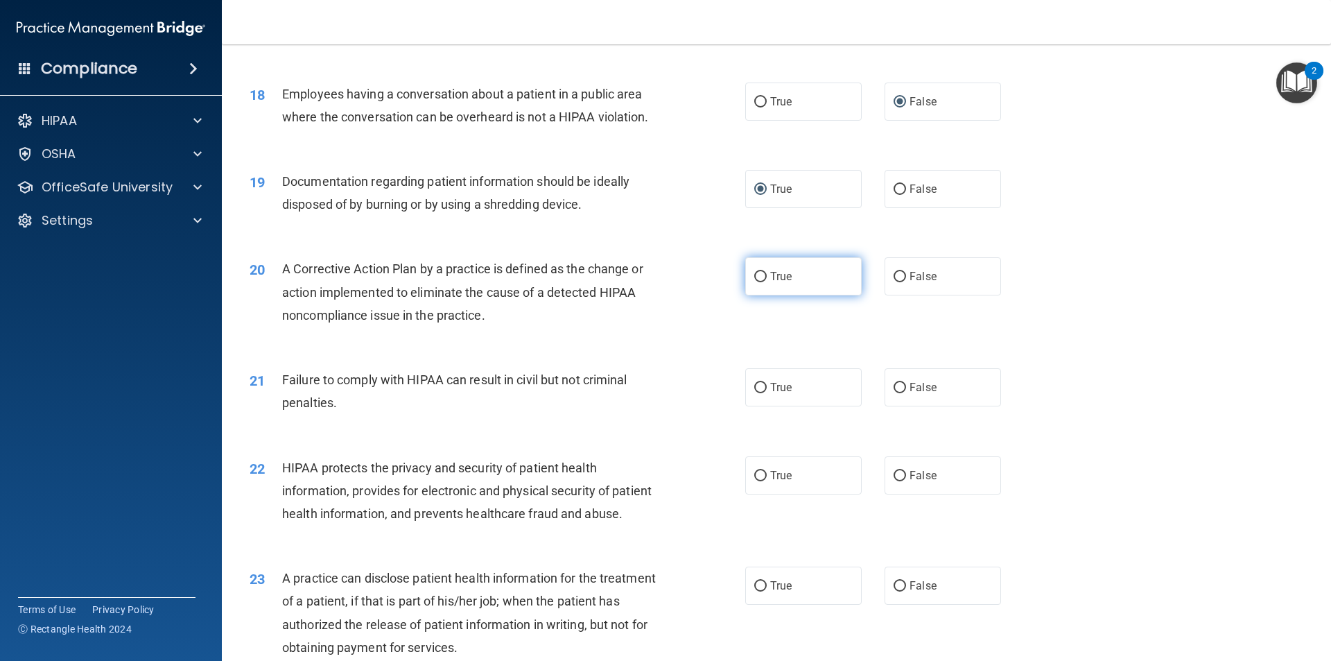
click at [754, 282] on input "True" at bounding box center [760, 277] width 12 height 10
radio input "true"
click at [757, 393] on input "True" at bounding box center [760, 388] width 12 height 10
radio input "true"
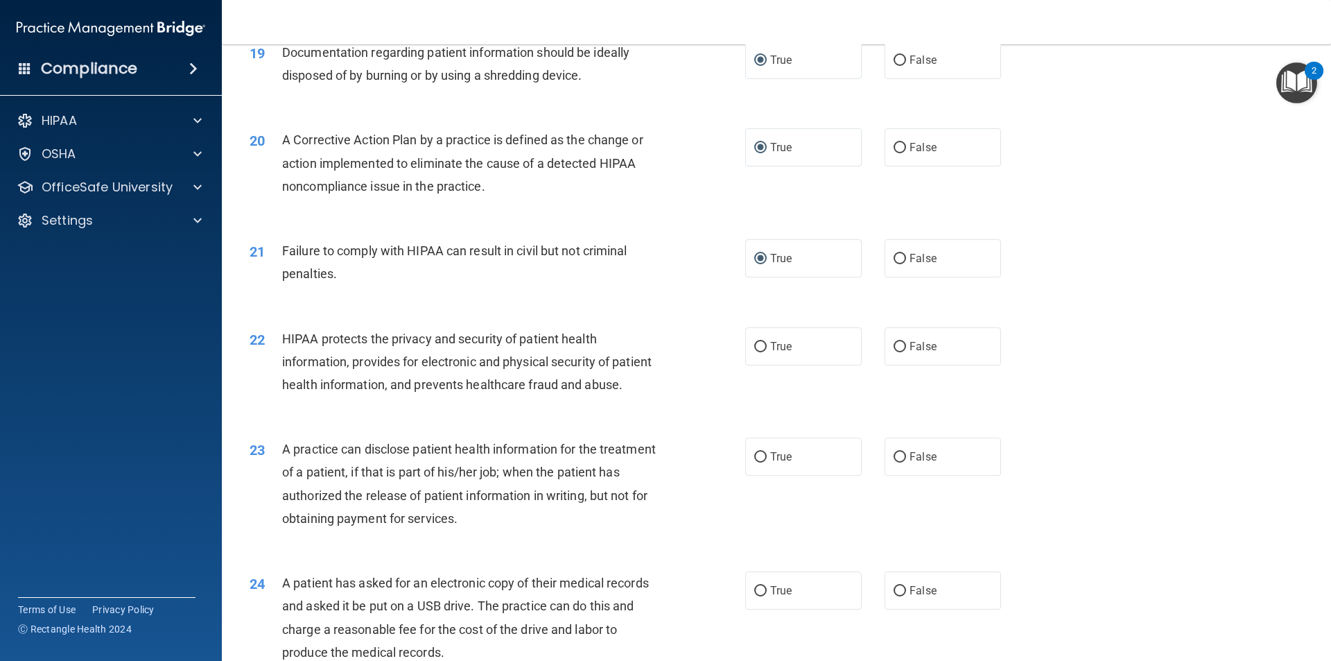
scroll to position [1872, 0]
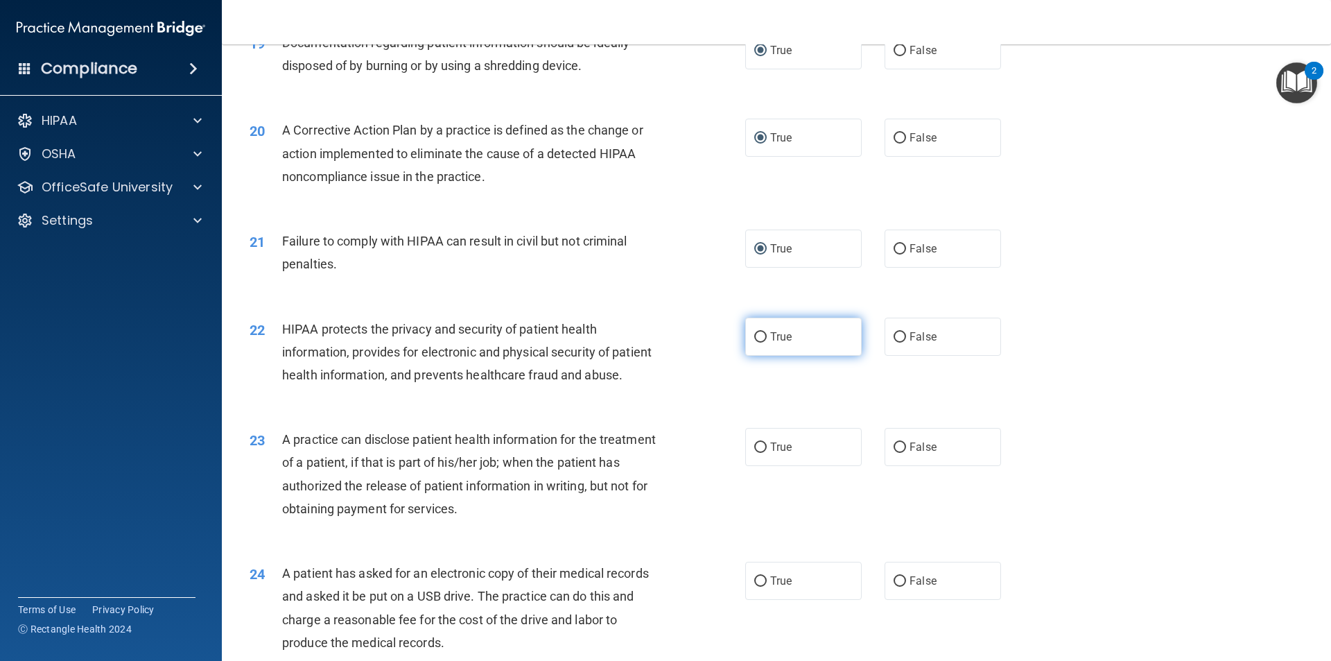
click at [758, 343] on input "True" at bounding box center [760, 337] width 12 height 10
radio input "true"
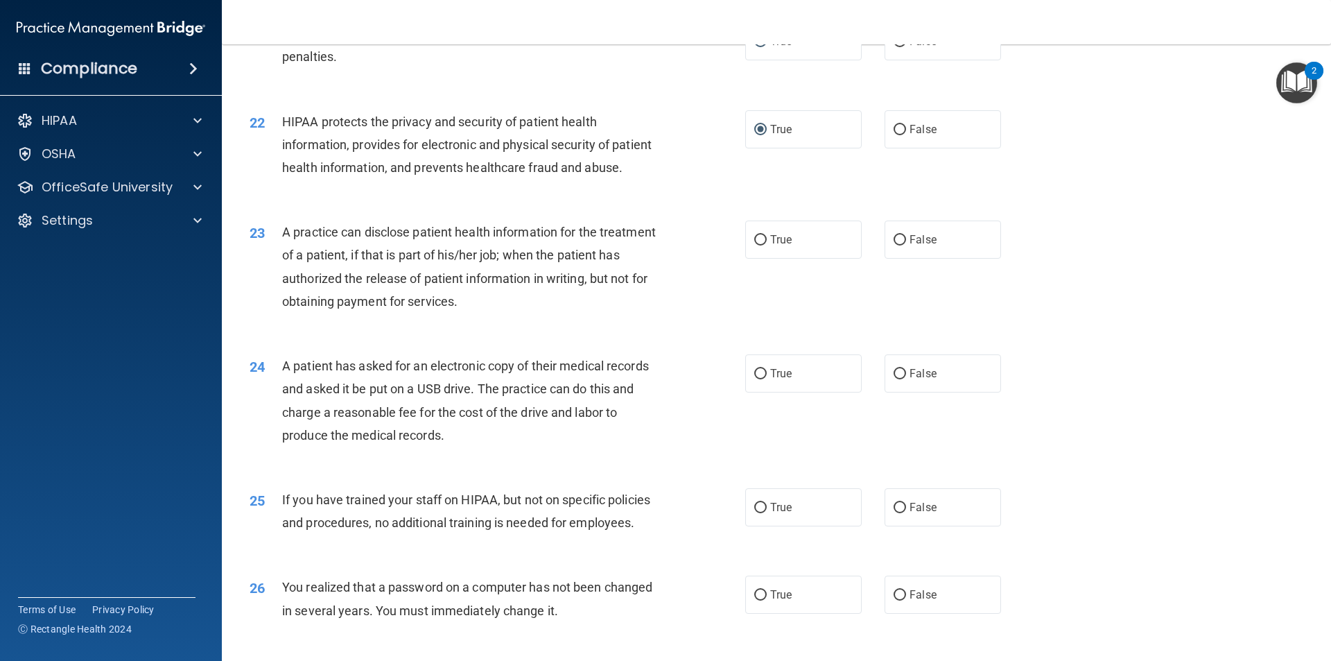
scroll to position [2080, 0]
click at [756, 245] on input "True" at bounding box center [760, 239] width 12 height 10
radio input "true"
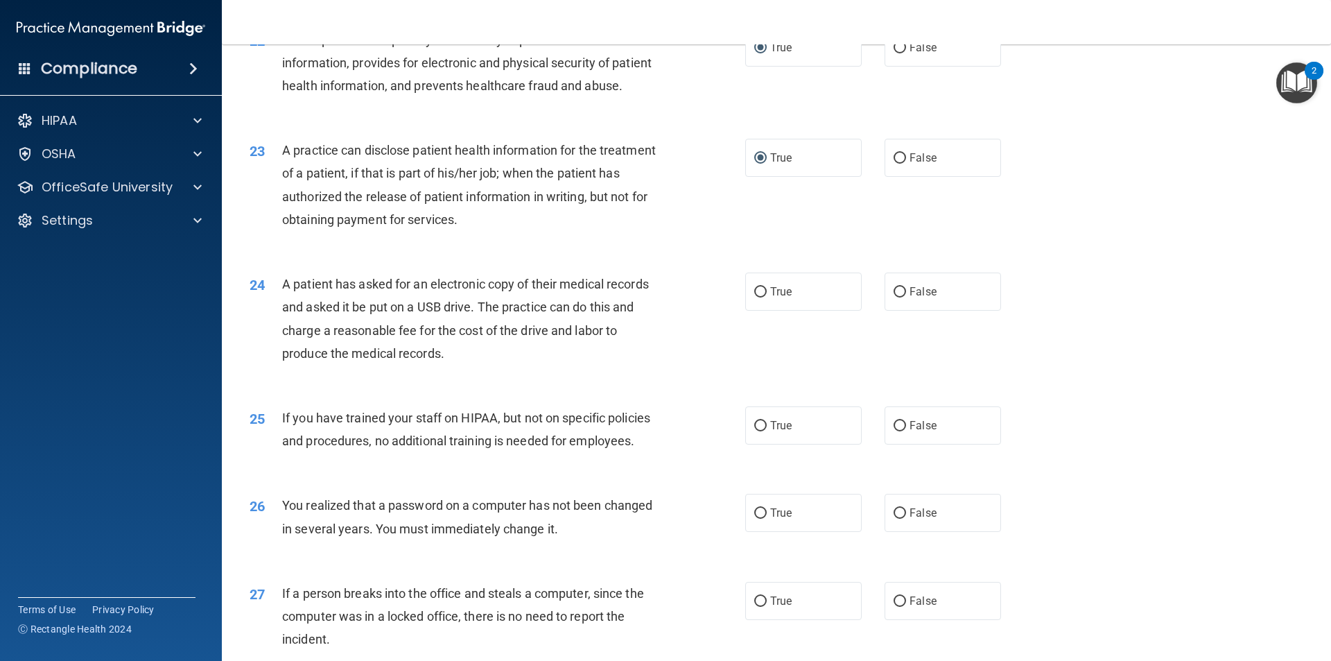
scroll to position [2219, 0]
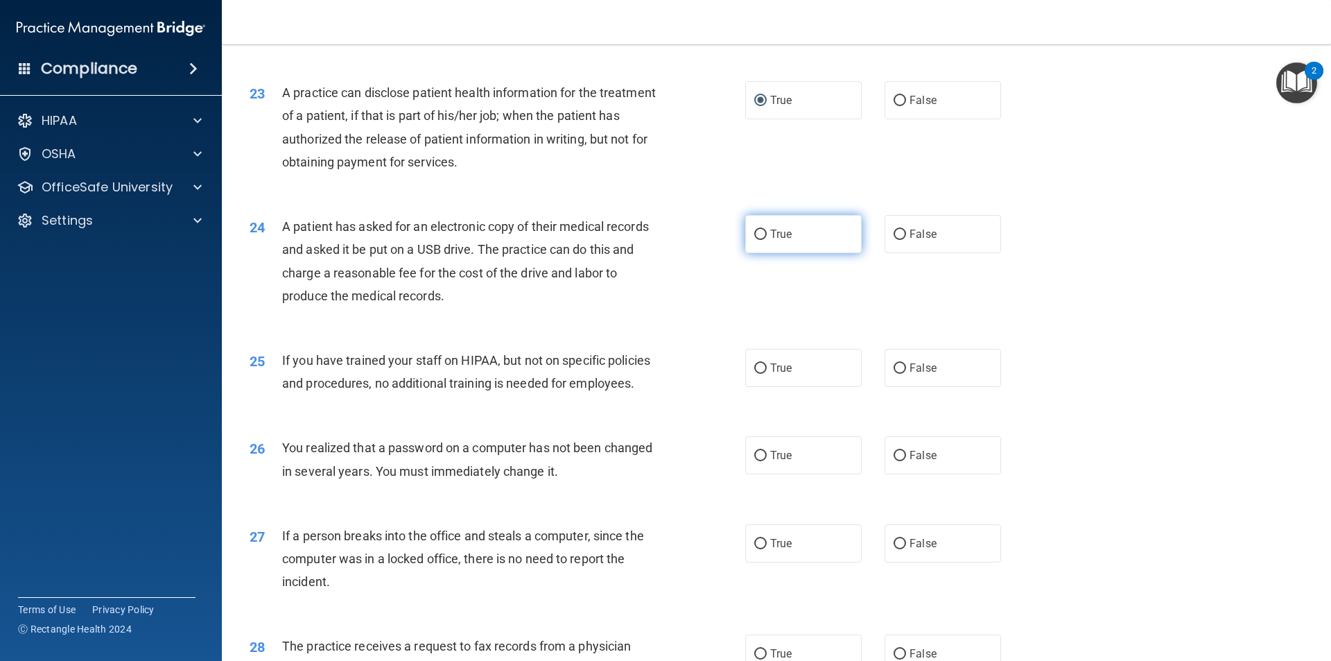
click at [754, 240] on input "True" at bounding box center [760, 235] width 12 height 10
radio input "true"
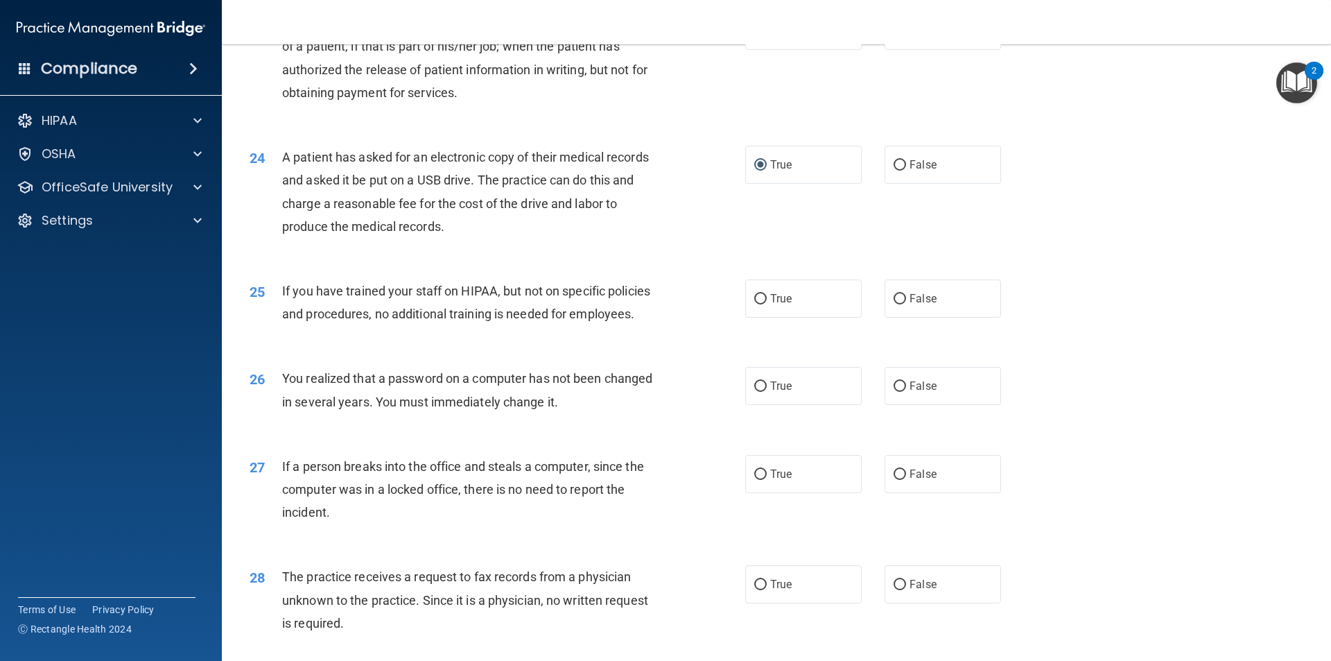
scroll to position [2357, 0]
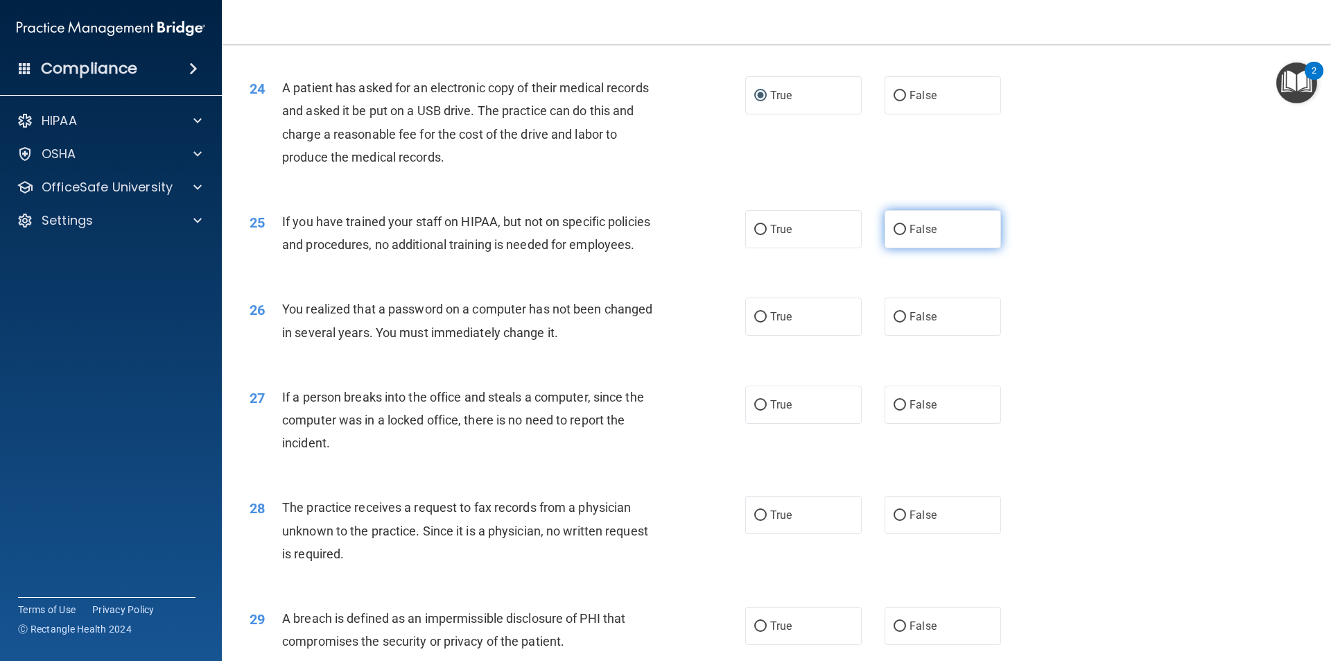
click at [894, 235] on input "False" at bounding box center [900, 230] width 12 height 10
radio input "true"
click at [756, 322] on input "True" at bounding box center [760, 317] width 12 height 10
radio input "true"
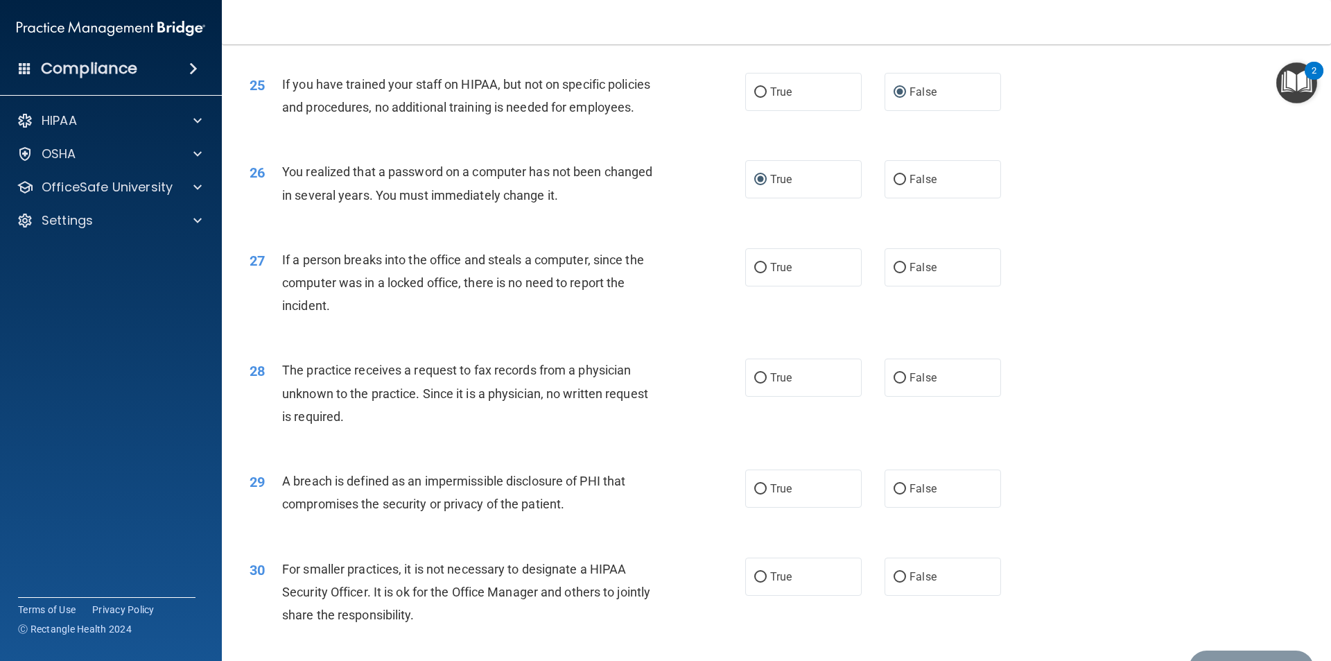
scroll to position [2496, 0]
click at [897, 272] on input "False" at bounding box center [900, 266] width 12 height 10
radio input "true"
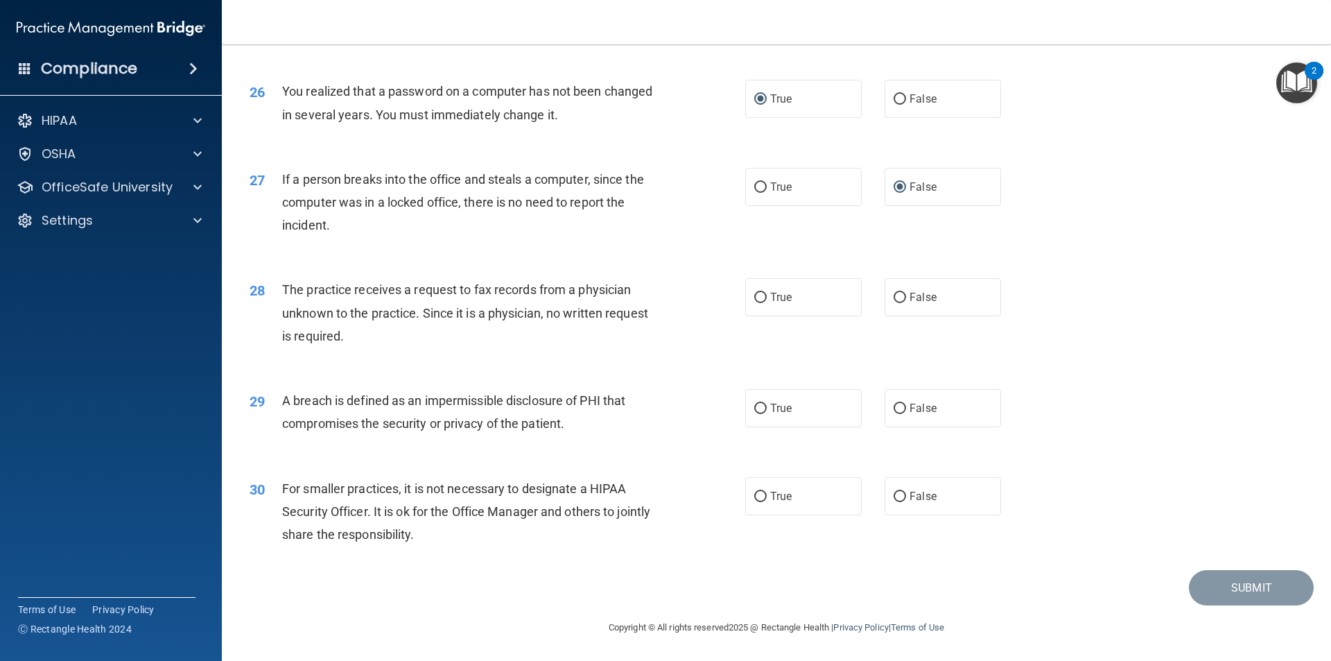
scroll to position [2621, 0]
click at [894, 299] on input "False" at bounding box center [900, 298] width 12 height 10
radio input "true"
click at [761, 410] on input "True" at bounding box center [760, 409] width 12 height 10
radio input "true"
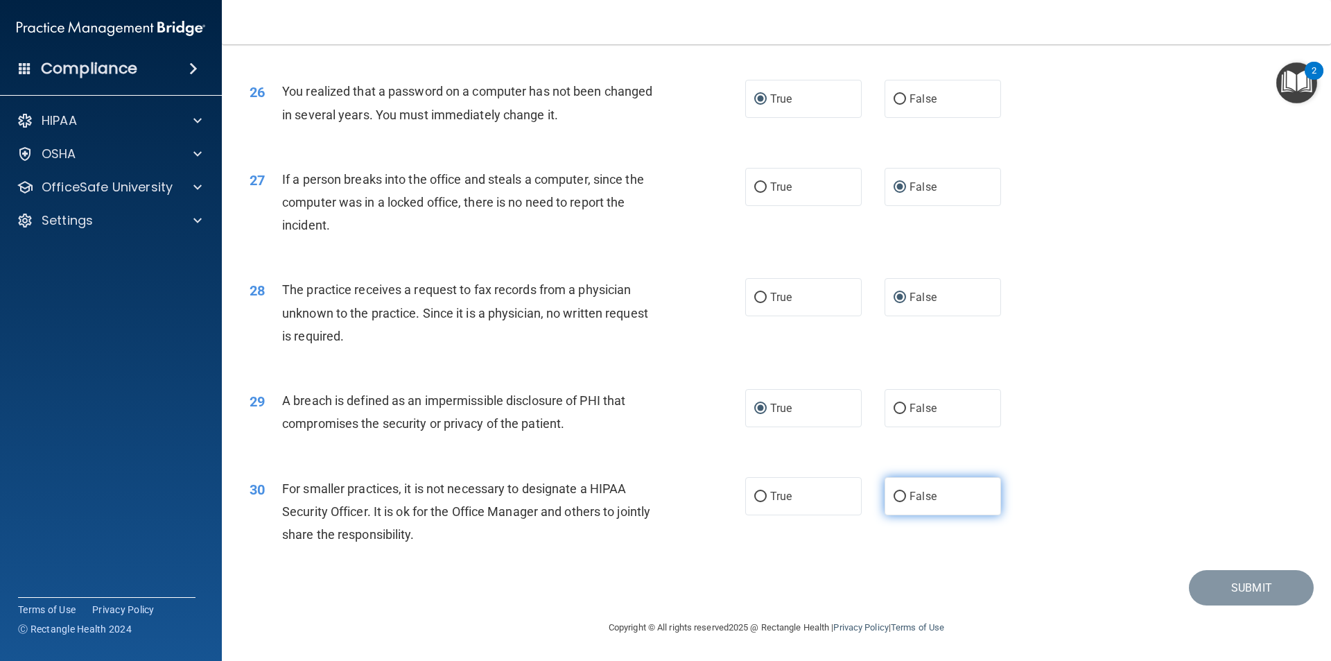
click at [894, 495] on input "False" at bounding box center [900, 497] width 12 height 10
radio input "true"
click at [1193, 582] on button "Submit" at bounding box center [1251, 587] width 125 height 35
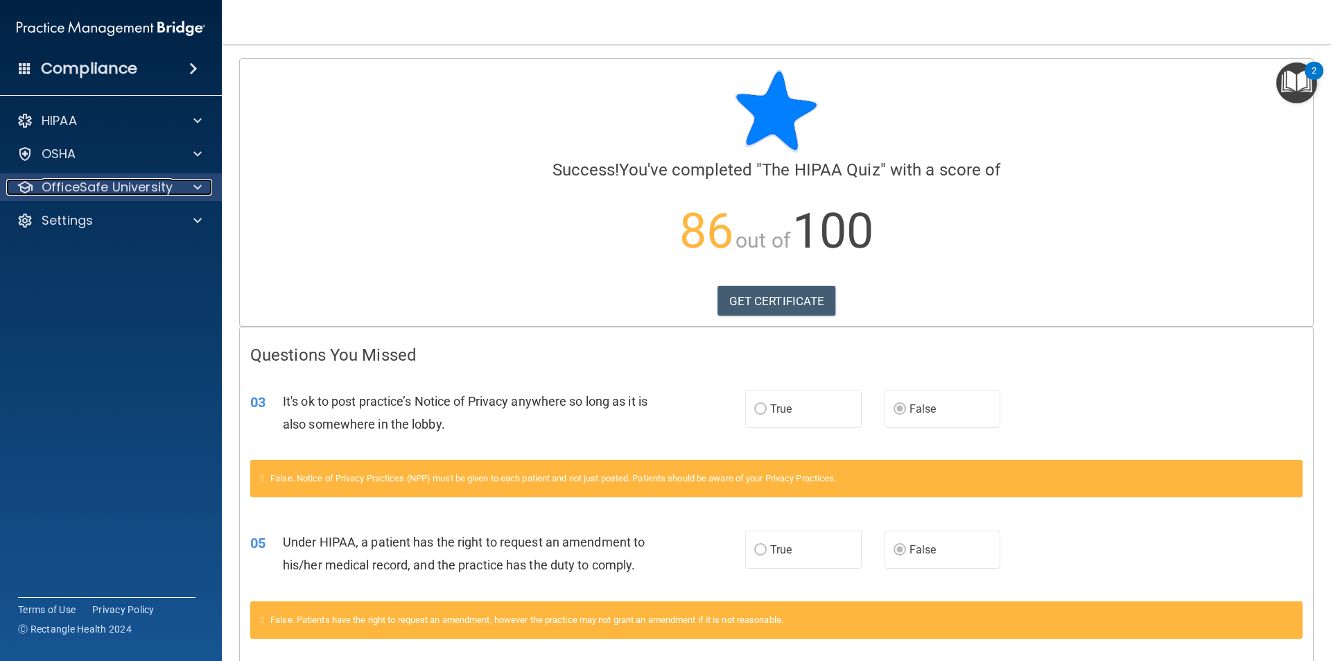
click at [118, 188] on p "OfficeSafe University" at bounding box center [107, 187] width 131 height 17
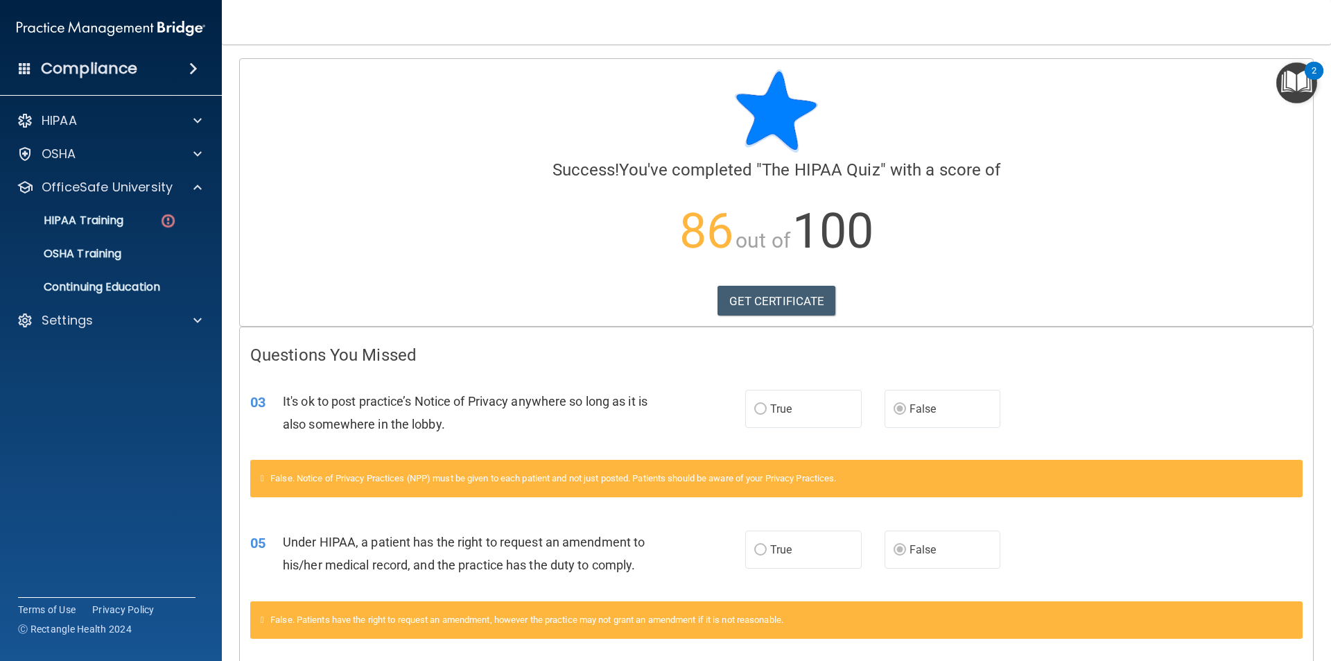
click at [144, 394] on accordion "HIPAA Documents and Policies Report an Incident Business Associates Emergency P…" at bounding box center [111, 291] width 223 height 380
click at [89, 220] on p "HIPAA Training" at bounding box center [66, 221] width 114 height 14
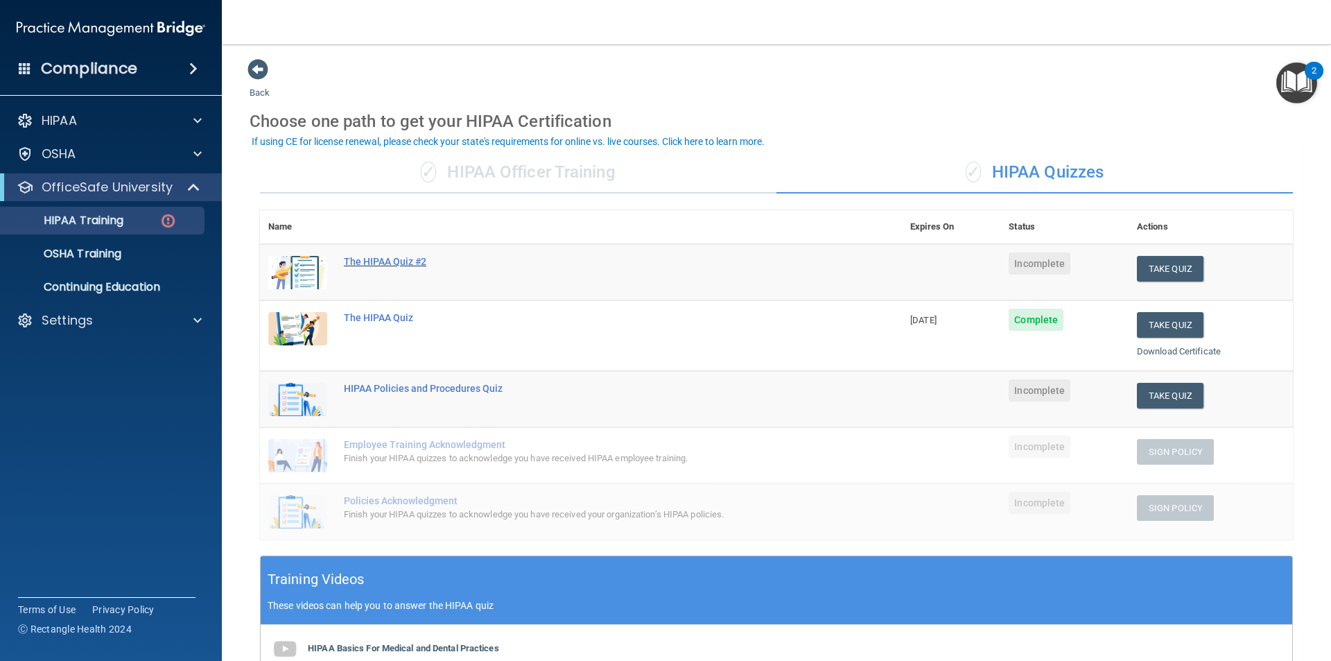
click at [370, 261] on div "The HIPAA Quiz #2" at bounding box center [588, 261] width 489 height 11
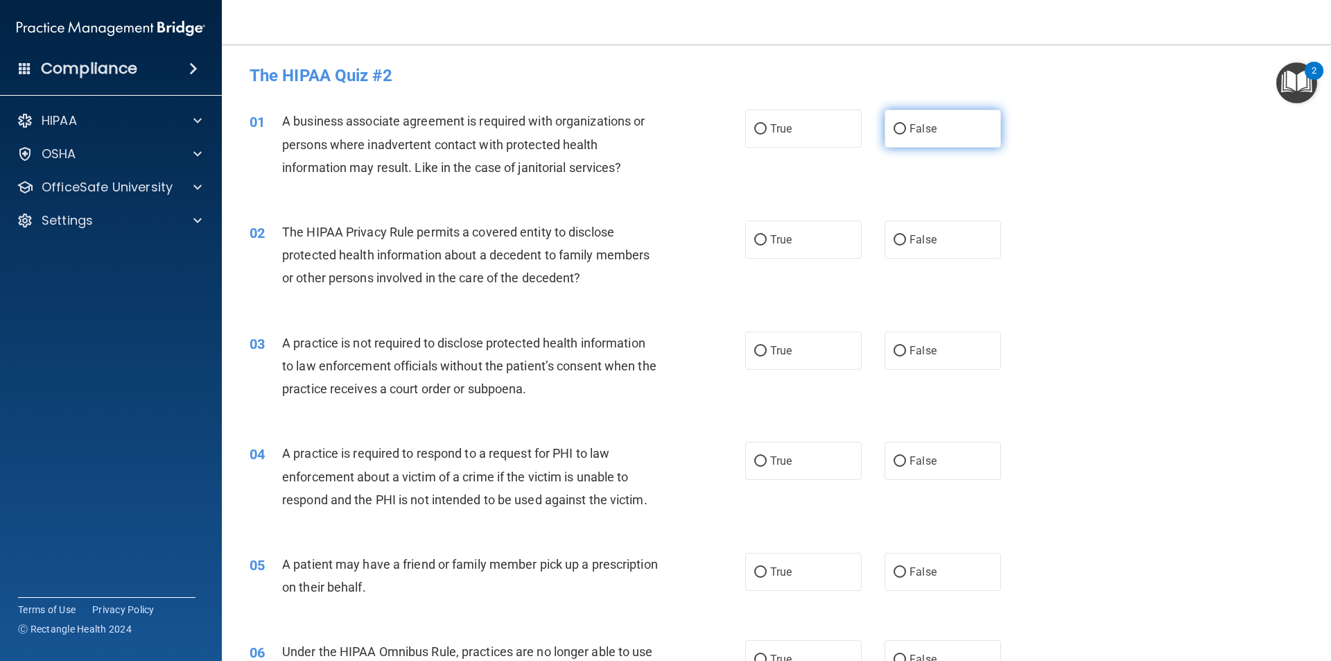
click at [897, 126] on input "False" at bounding box center [900, 129] width 12 height 10
radio input "true"
click at [754, 129] on input "True" at bounding box center [760, 129] width 12 height 10
radio input "true"
radio input "false"
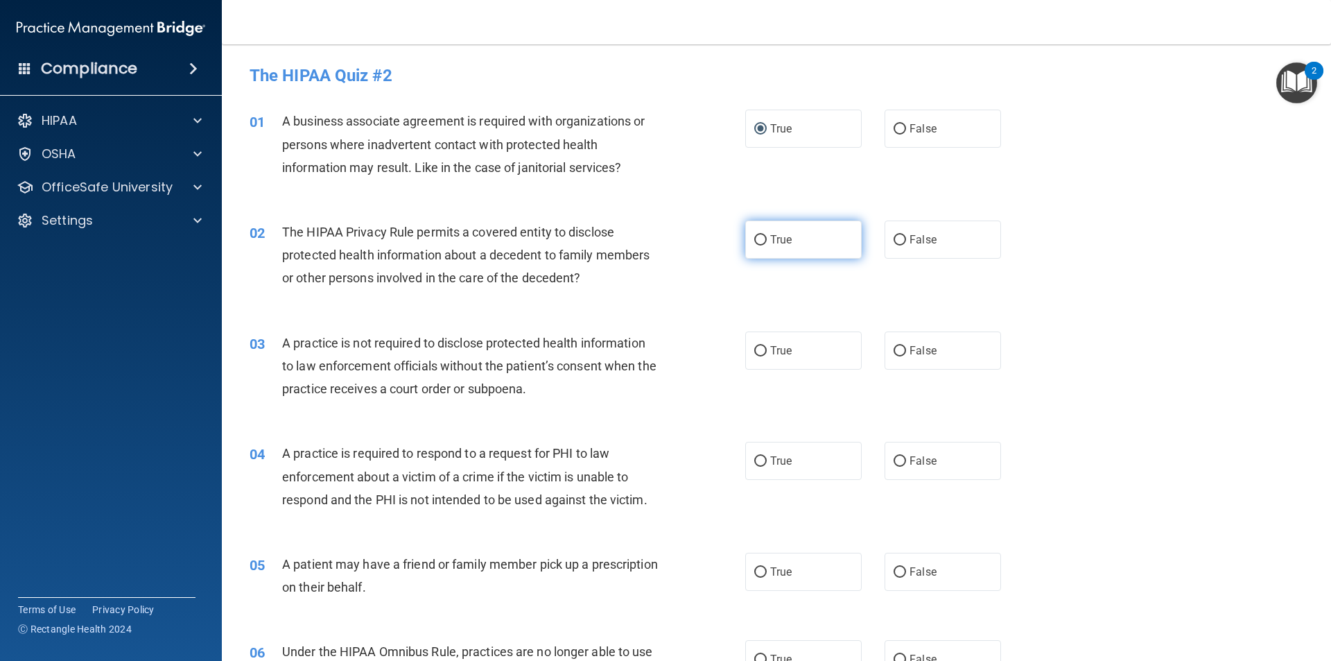
click at [756, 235] on input "True" at bounding box center [760, 240] width 12 height 10
radio input "true"
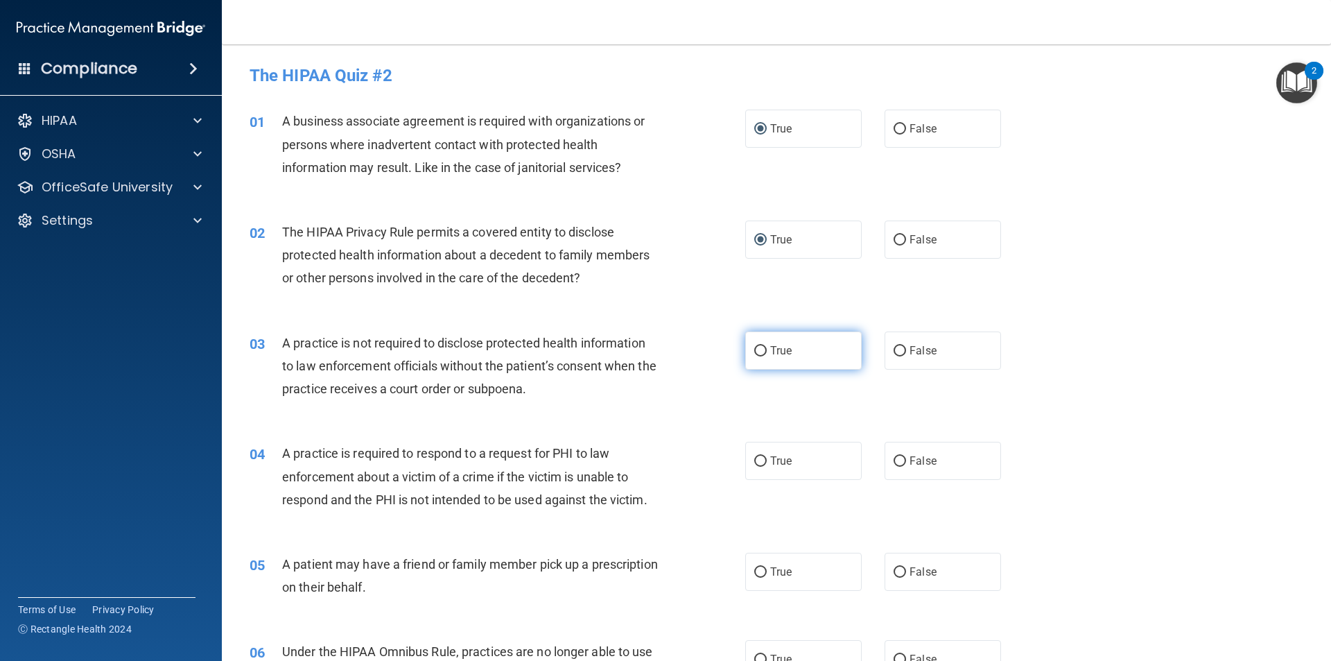
click at [758, 355] on input "True" at bounding box center [760, 351] width 12 height 10
radio input "true"
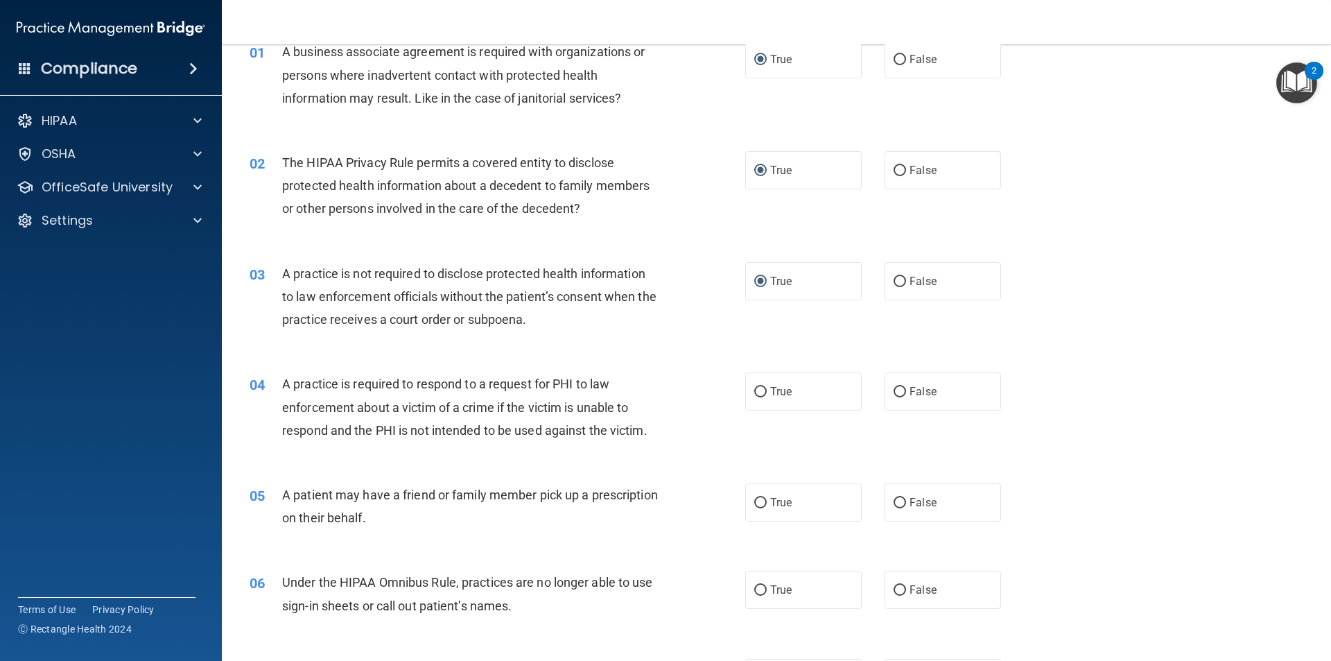
scroll to position [139, 0]
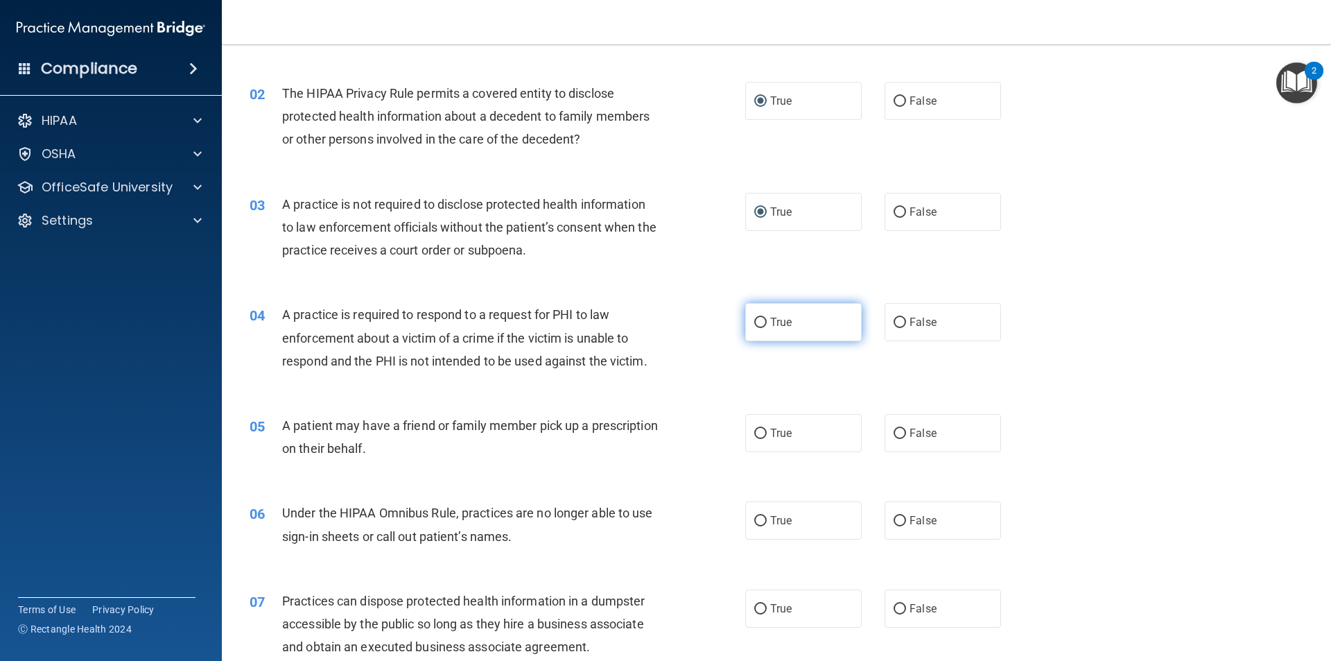
click at [756, 322] on input "True" at bounding box center [760, 323] width 12 height 10
radio input "true"
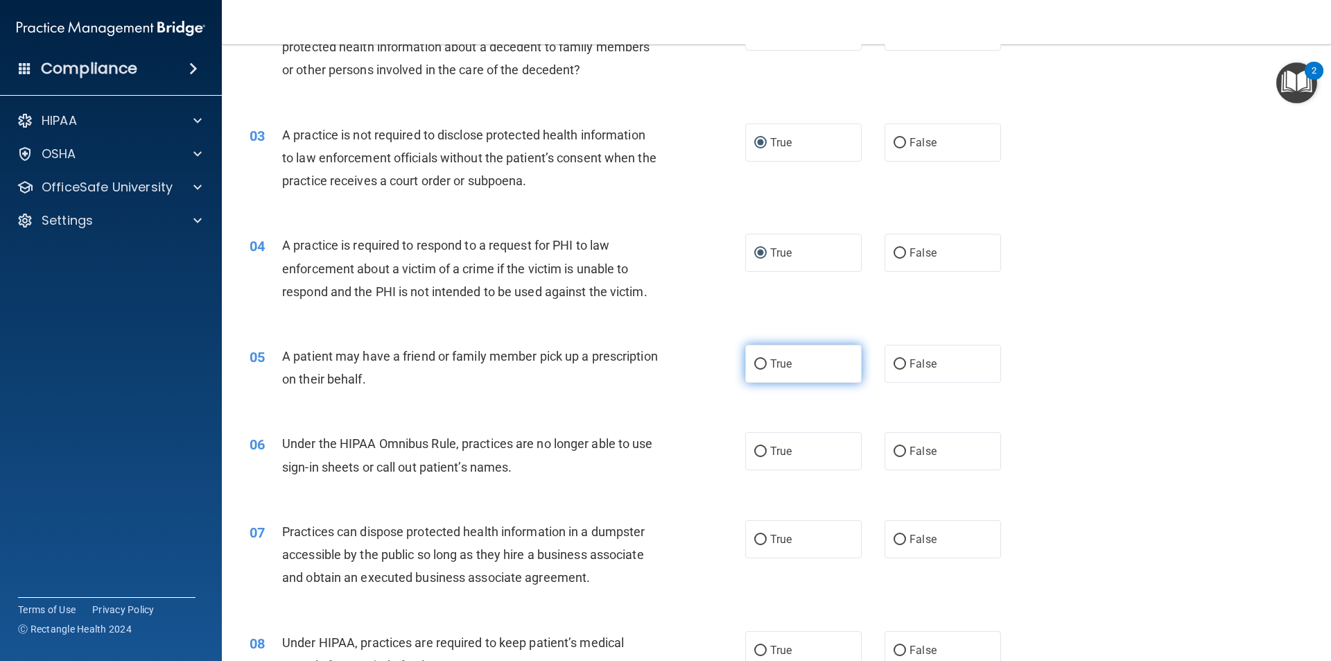
click at [754, 364] on input "True" at bounding box center [760, 364] width 12 height 10
radio input "true"
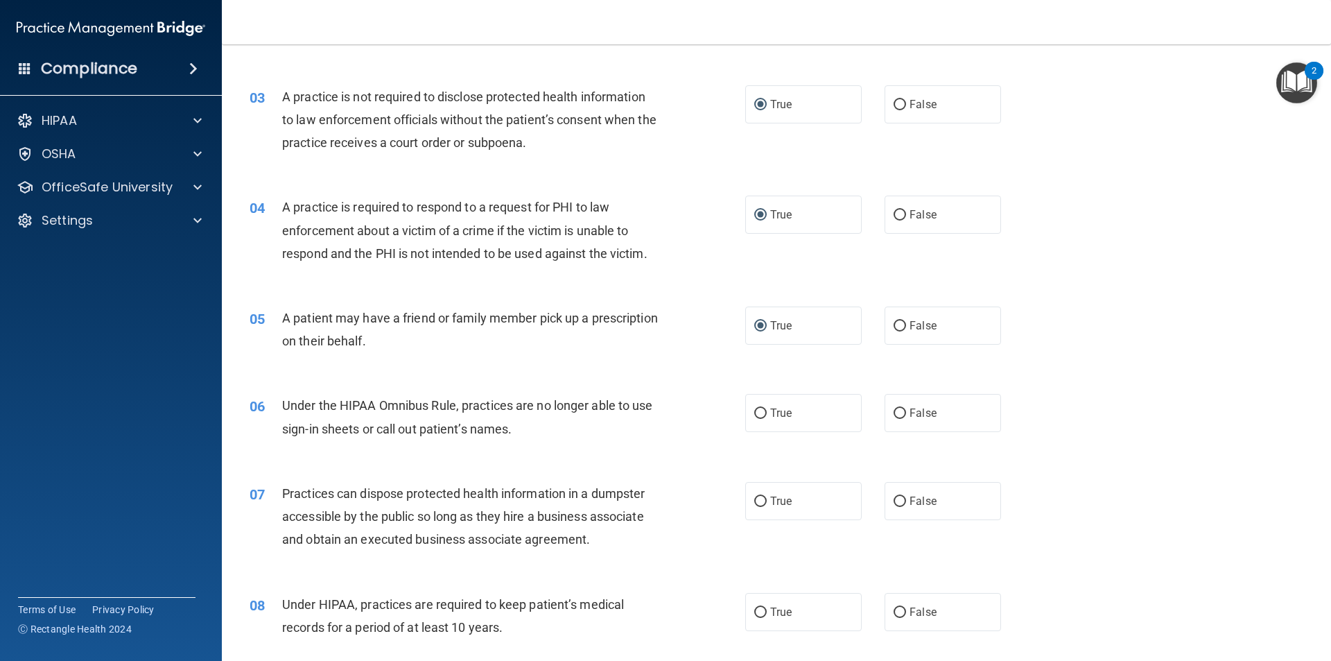
scroll to position [347, 0]
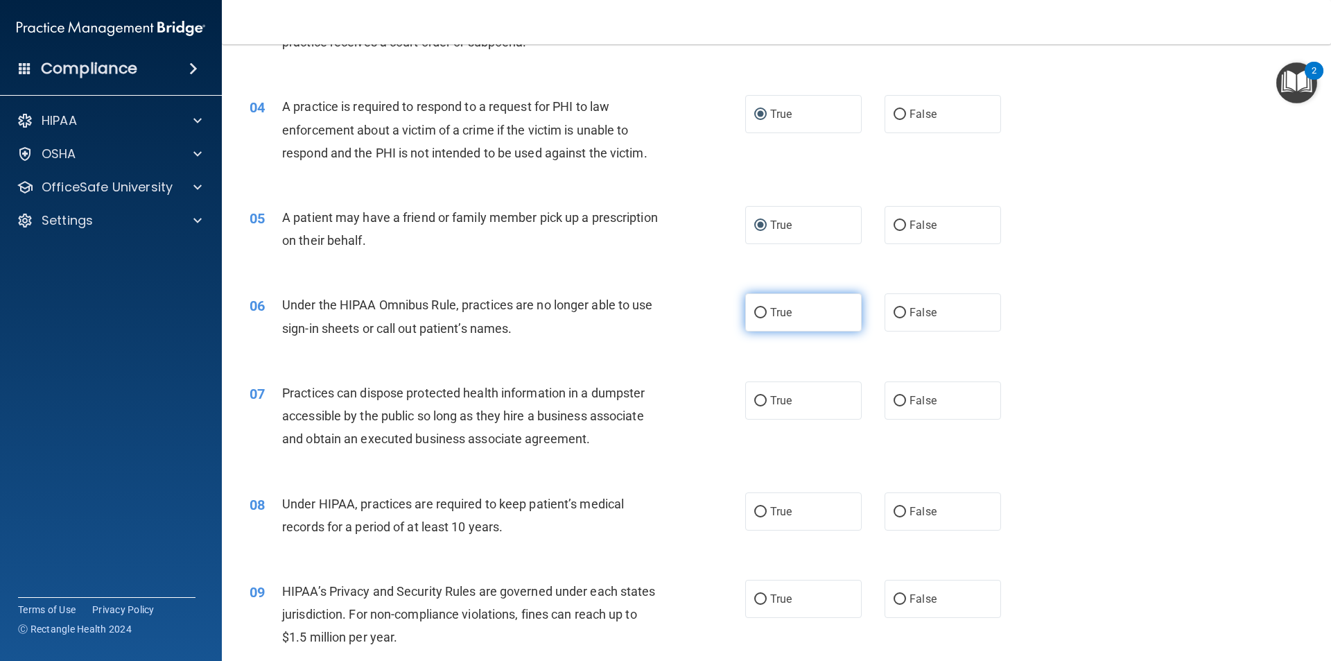
click at [754, 311] on input "True" at bounding box center [760, 313] width 12 height 10
radio input "true"
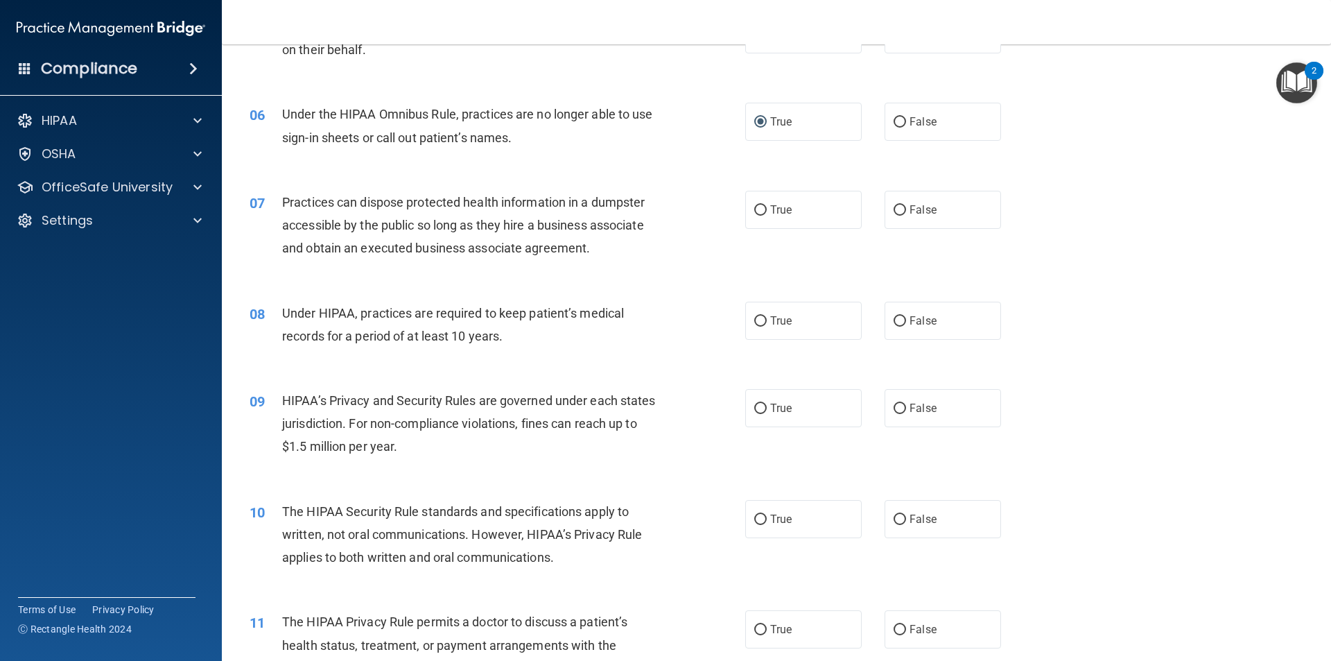
scroll to position [555, 0]
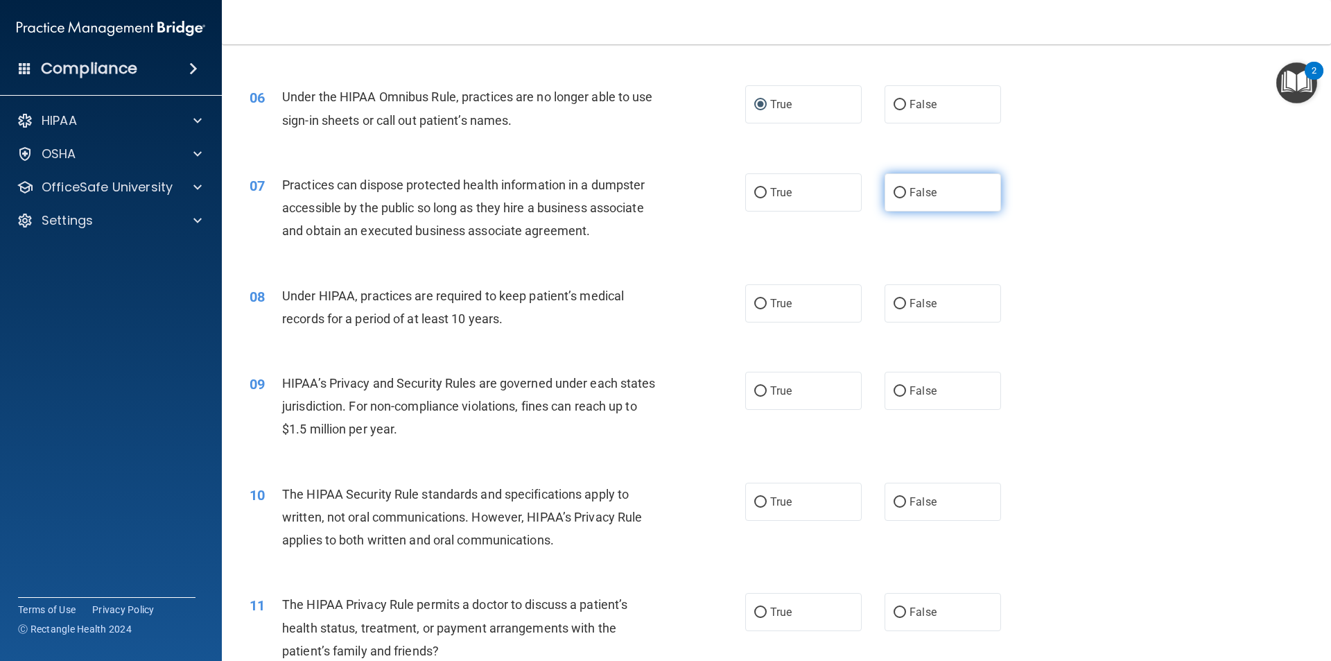
click at [894, 194] on input "False" at bounding box center [900, 193] width 12 height 10
radio input "true"
click at [754, 301] on input "True" at bounding box center [760, 304] width 12 height 10
radio input "true"
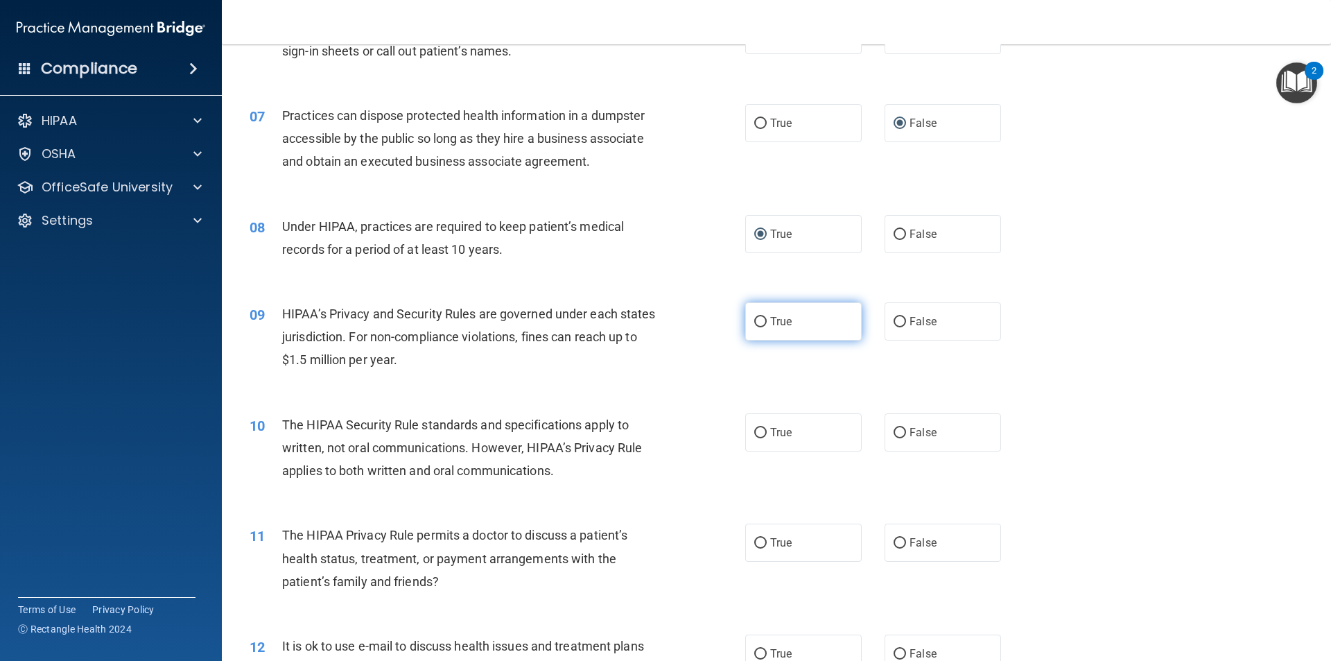
click at [756, 318] on input "True" at bounding box center [760, 322] width 12 height 10
radio input "true"
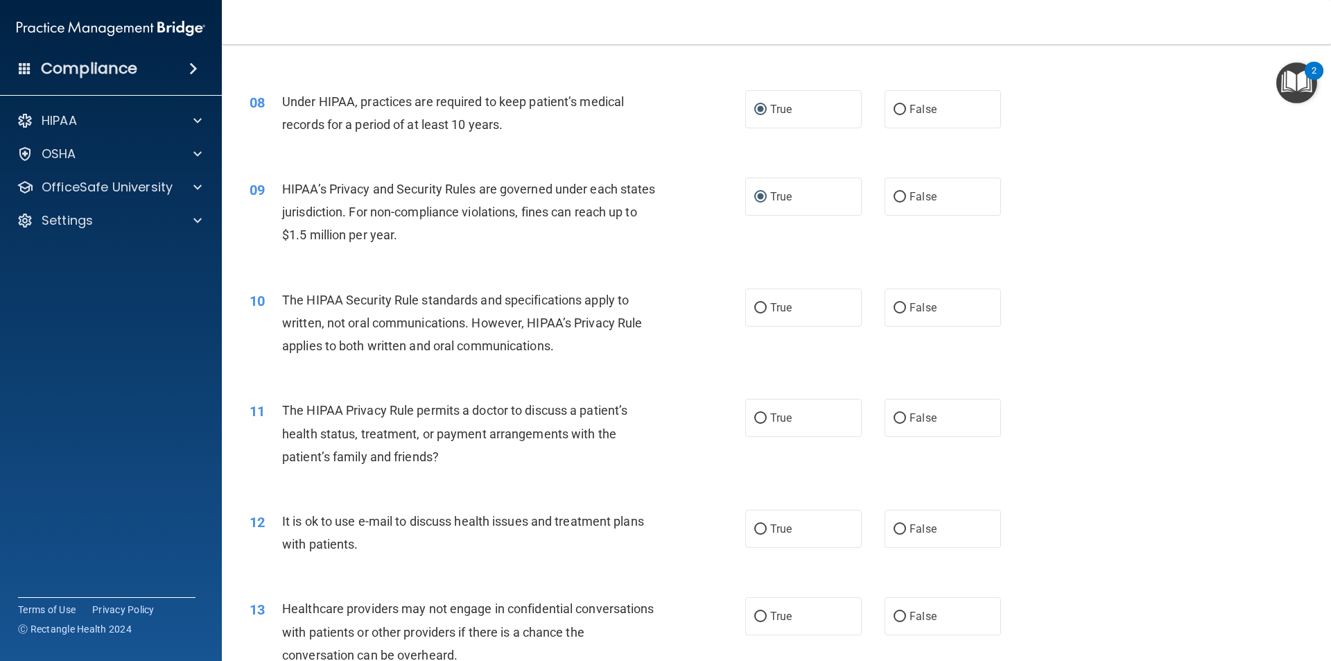
scroll to position [763, 0]
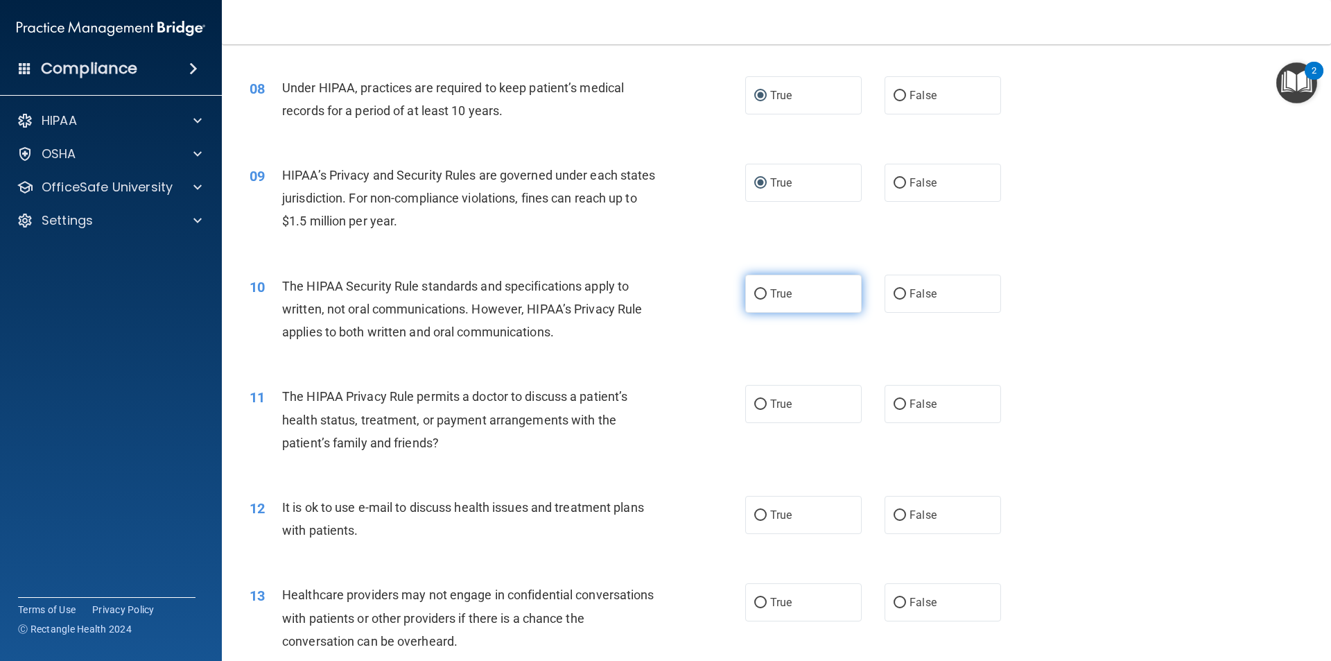
click at [754, 292] on input "True" at bounding box center [760, 294] width 12 height 10
radio input "true"
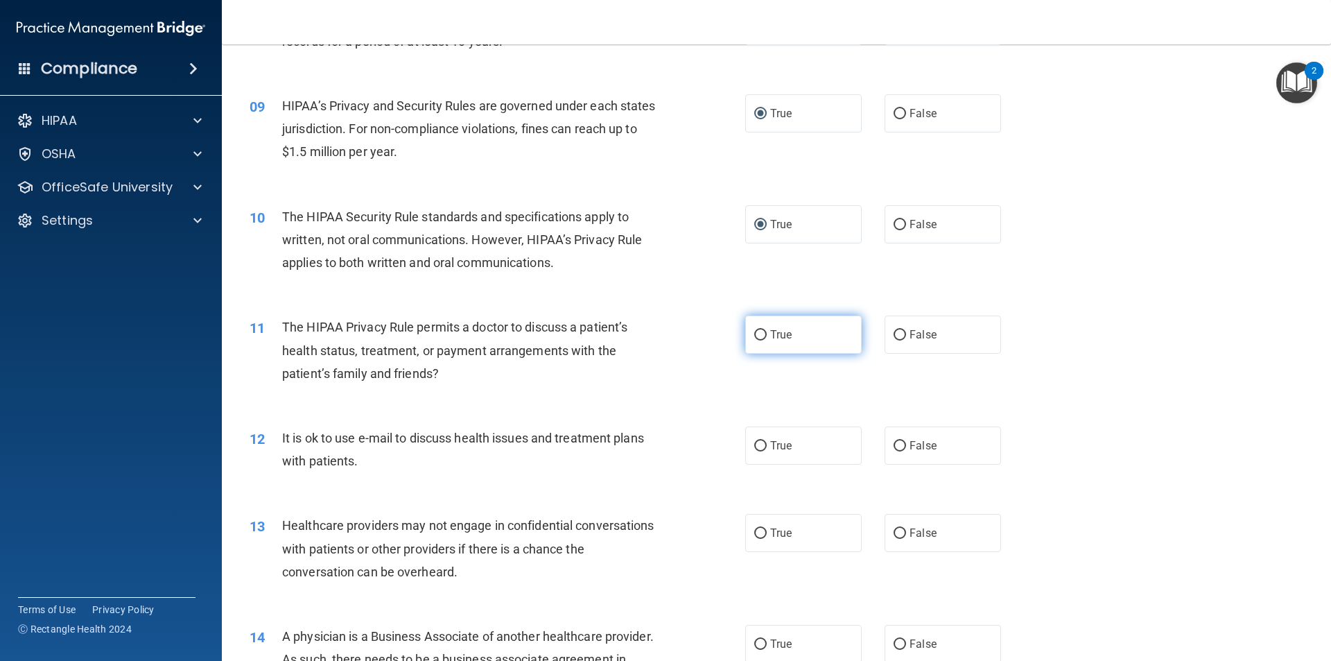
click at [754, 334] on input "True" at bounding box center [760, 335] width 12 height 10
radio input "true"
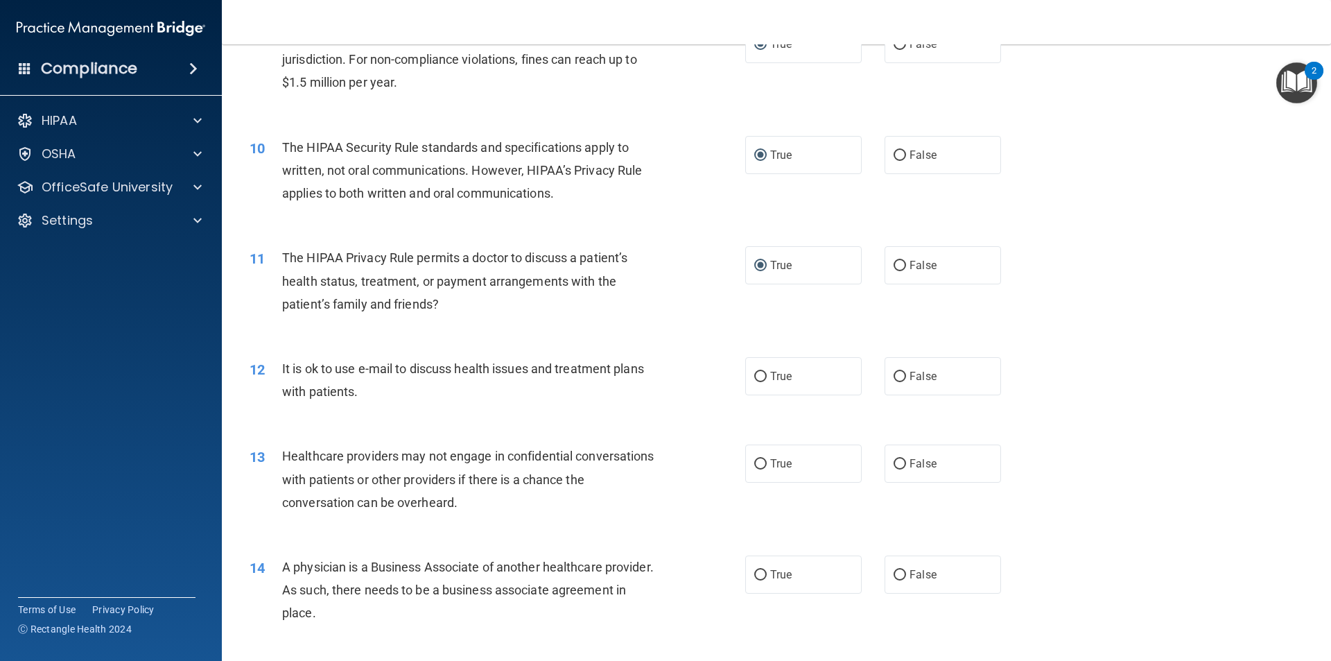
scroll to position [971, 0]
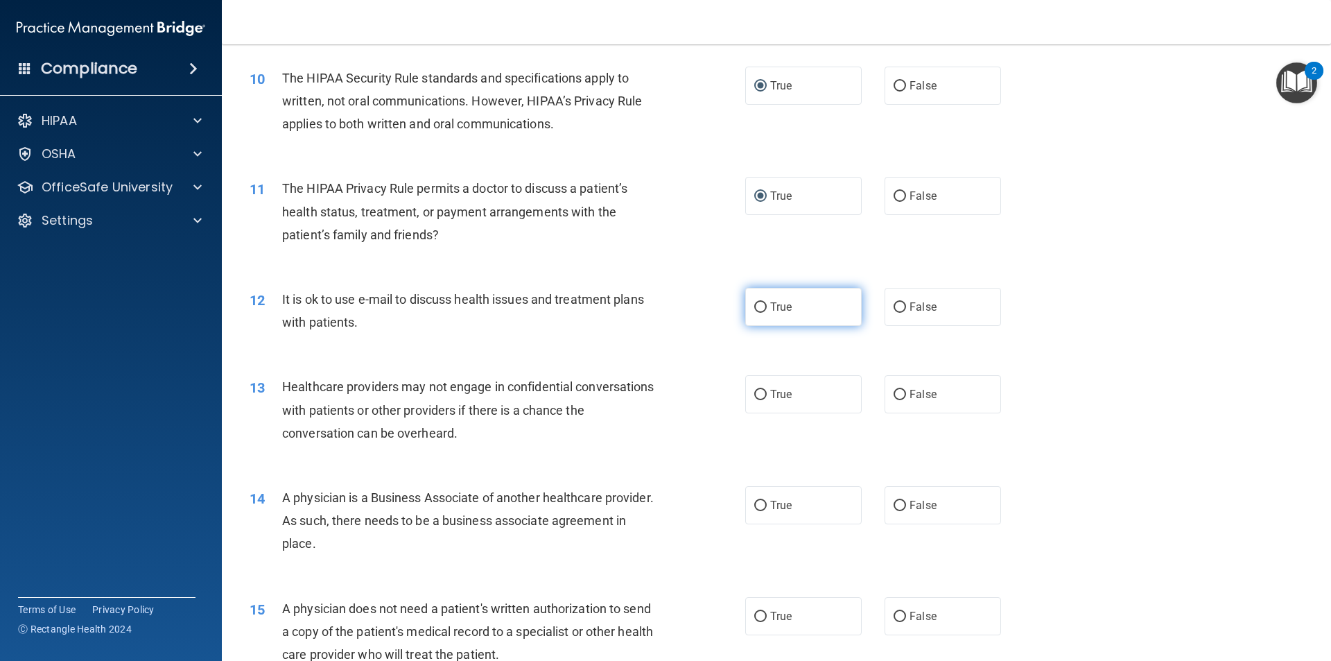
click at [754, 303] on input "True" at bounding box center [760, 307] width 12 height 10
radio input "true"
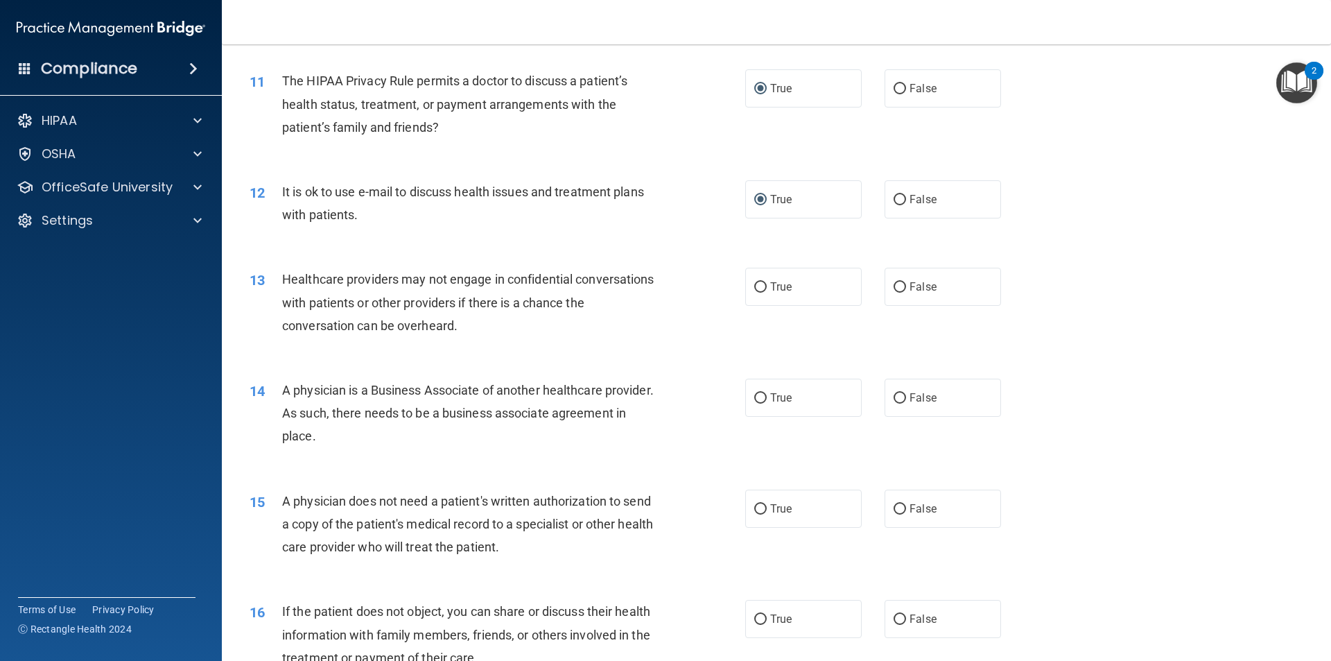
scroll to position [1109, 0]
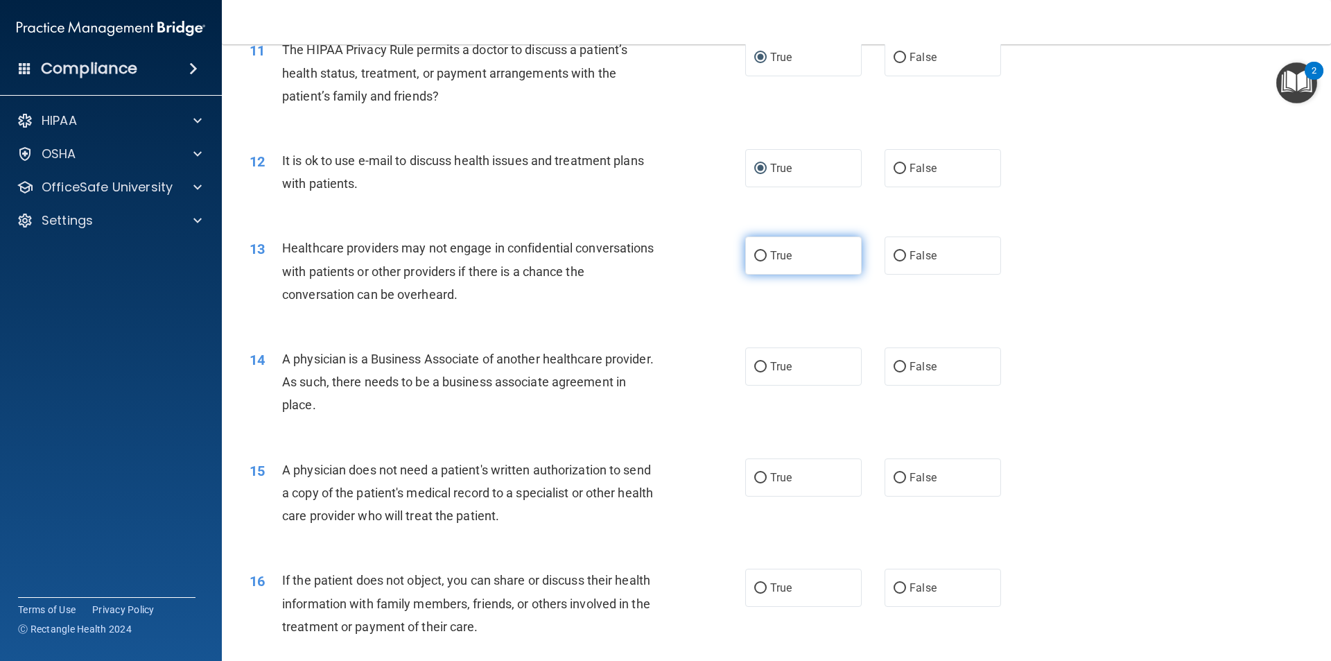
click at [756, 257] on input "True" at bounding box center [760, 256] width 12 height 10
radio input "true"
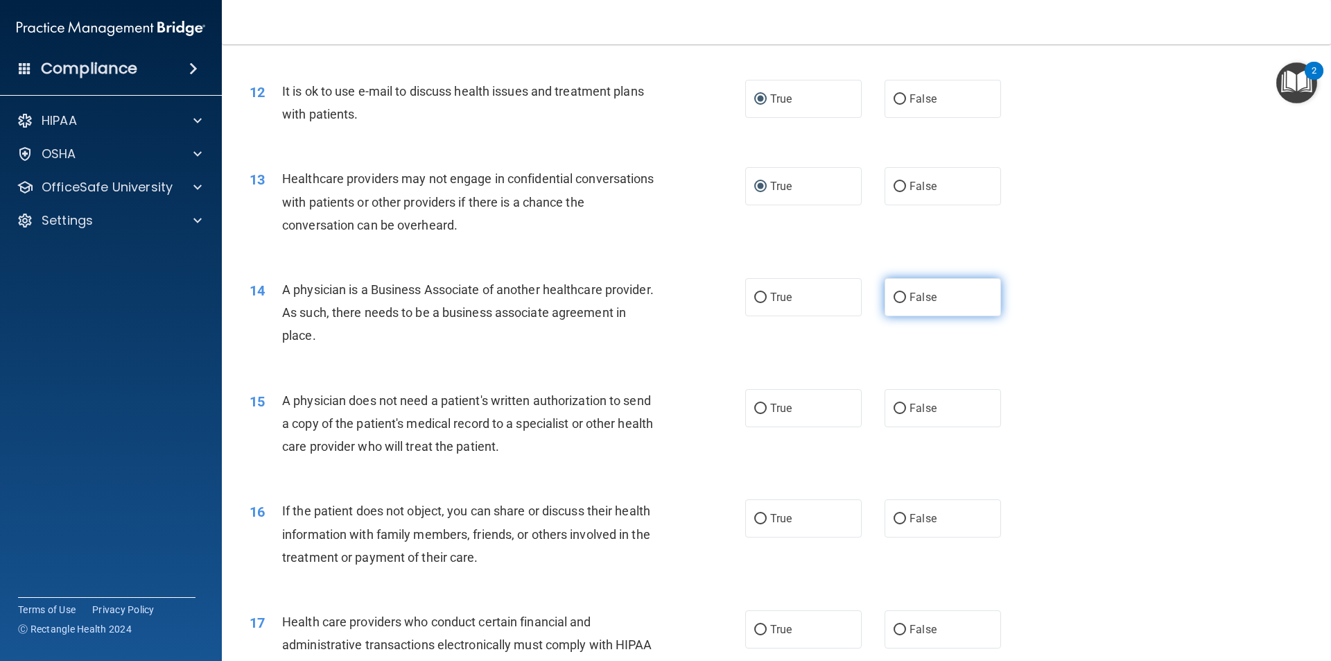
click at [895, 295] on input "False" at bounding box center [900, 298] width 12 height 10
radio input "true"
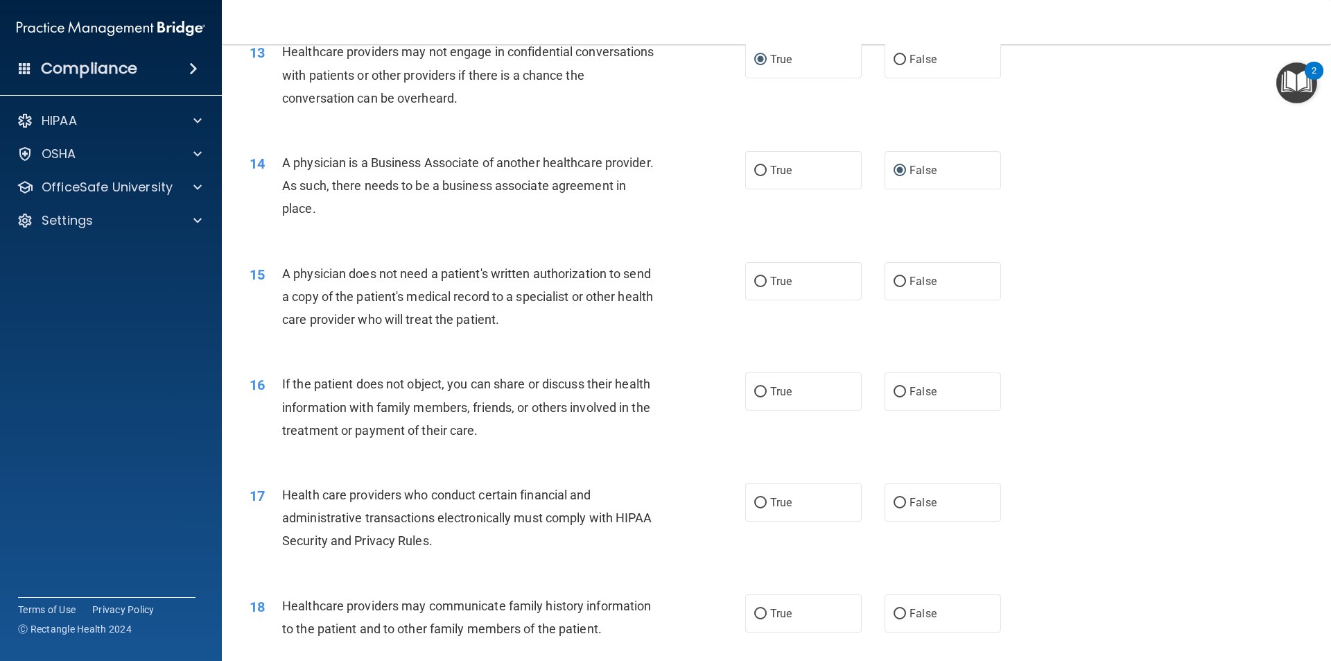
scroll to position [1317, 0]
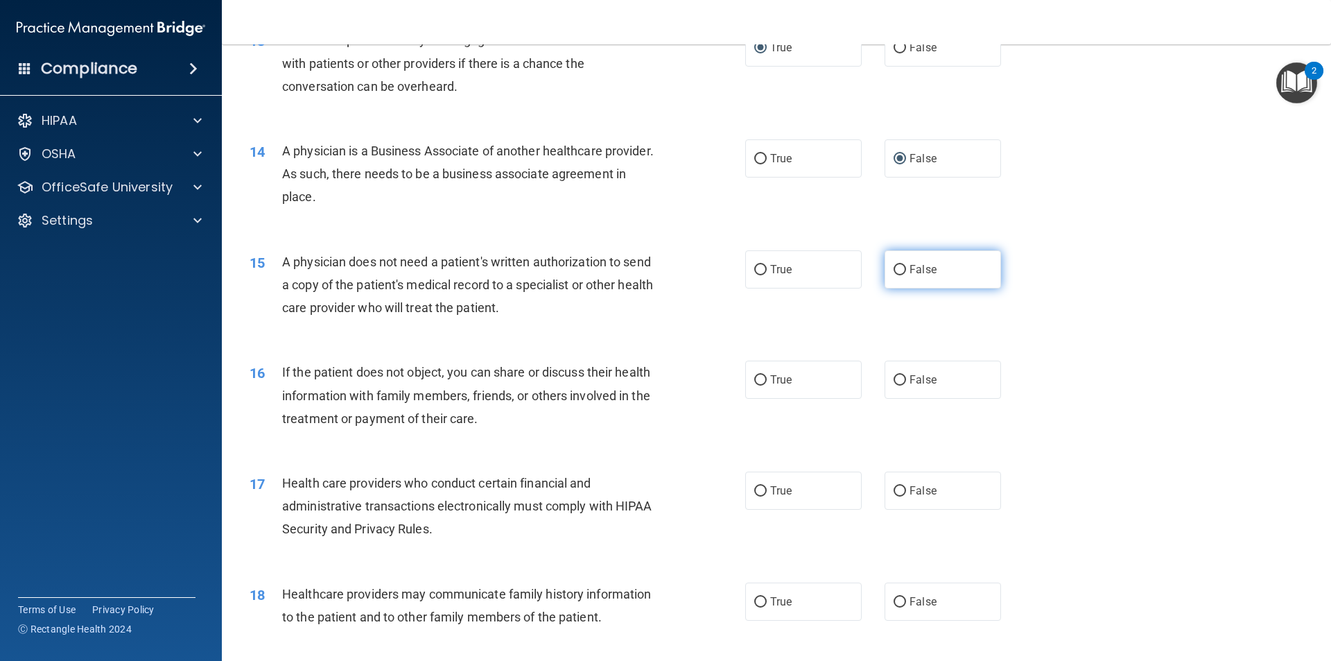
click at [894, 272] on input "False" at bounding box center [900, 270] width 12 height 10
radio input "true"
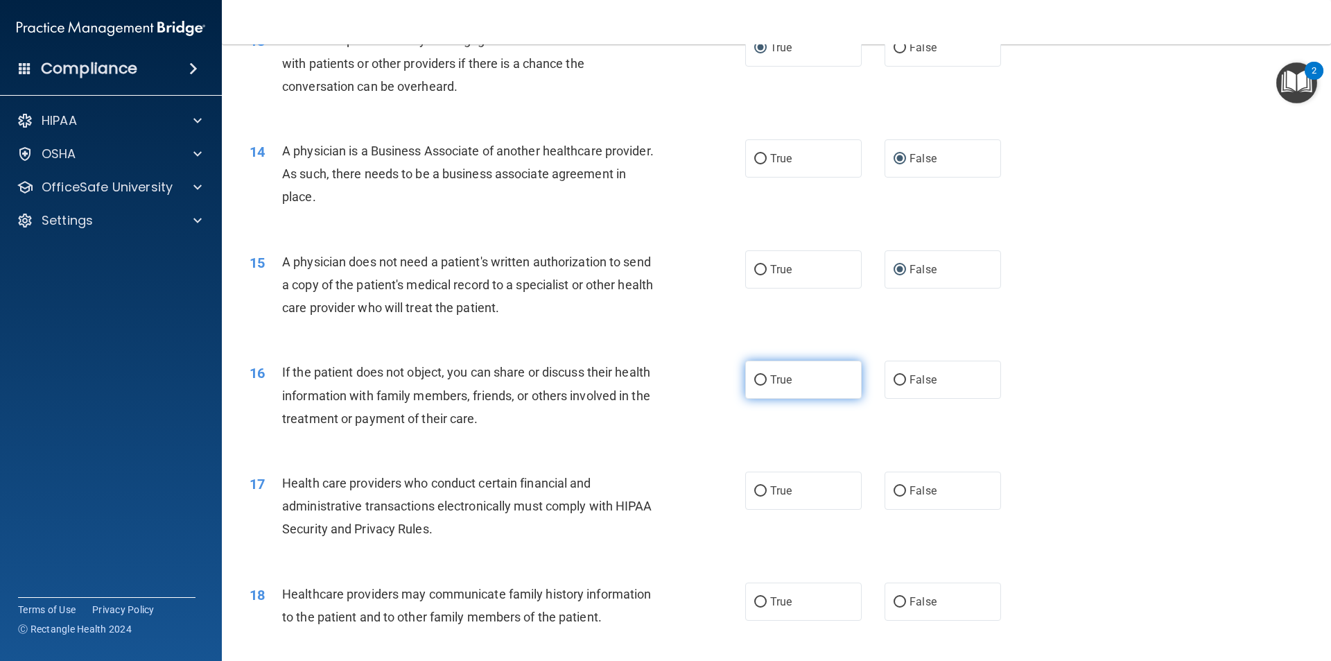
click at [761, 377] on input "True" at bounding box center [760, 380] width 12 height 10
radio input "true"
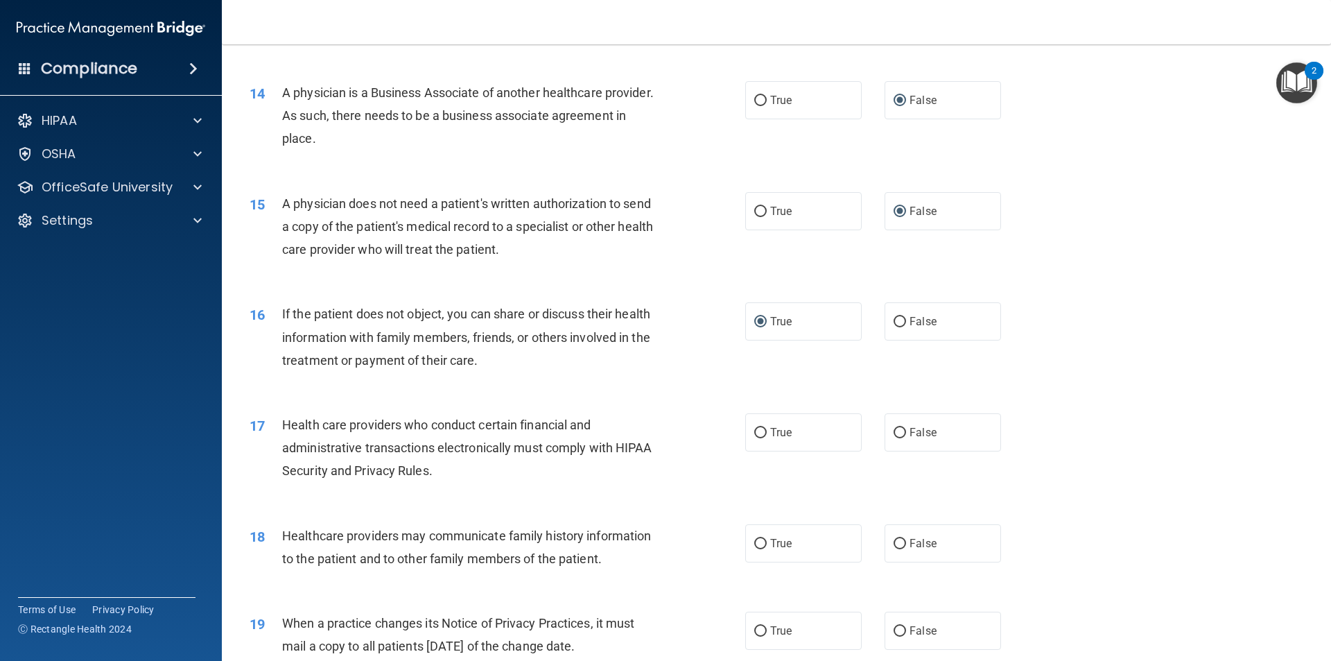
scroll to position [1456, 0]
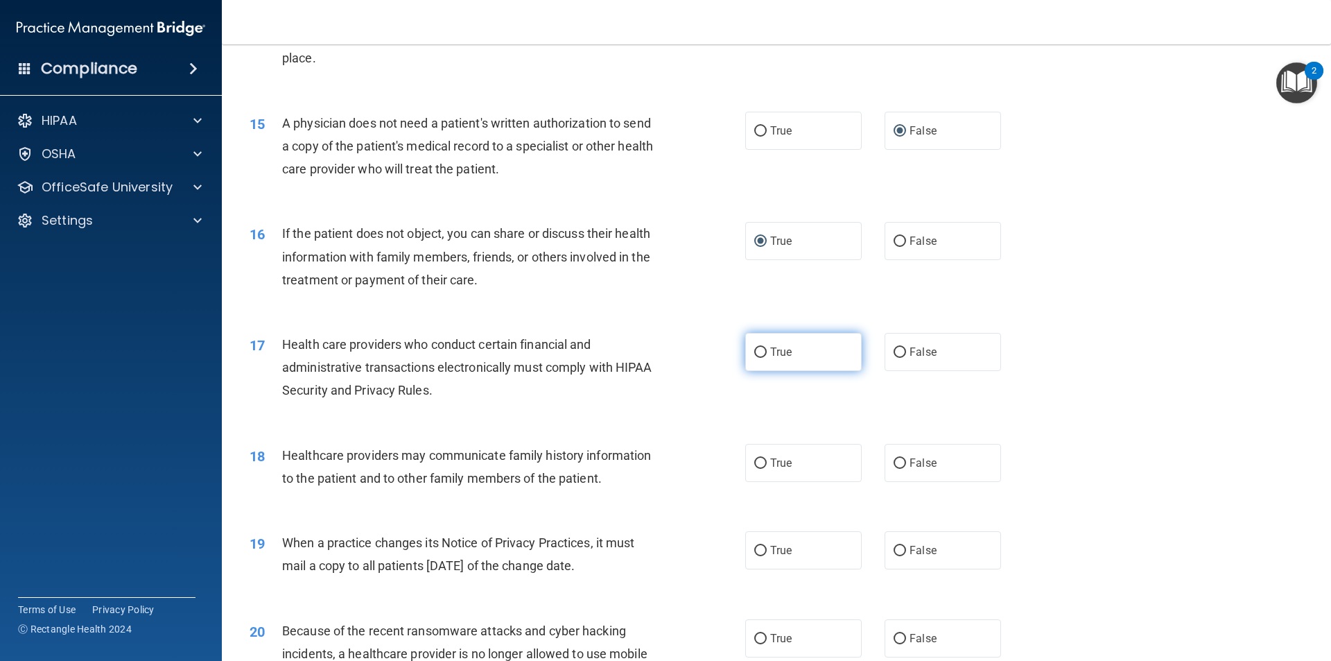
click at [754, 350] on input "True" at bounding box center [760, 352] width 12 height 10
radio input "true"
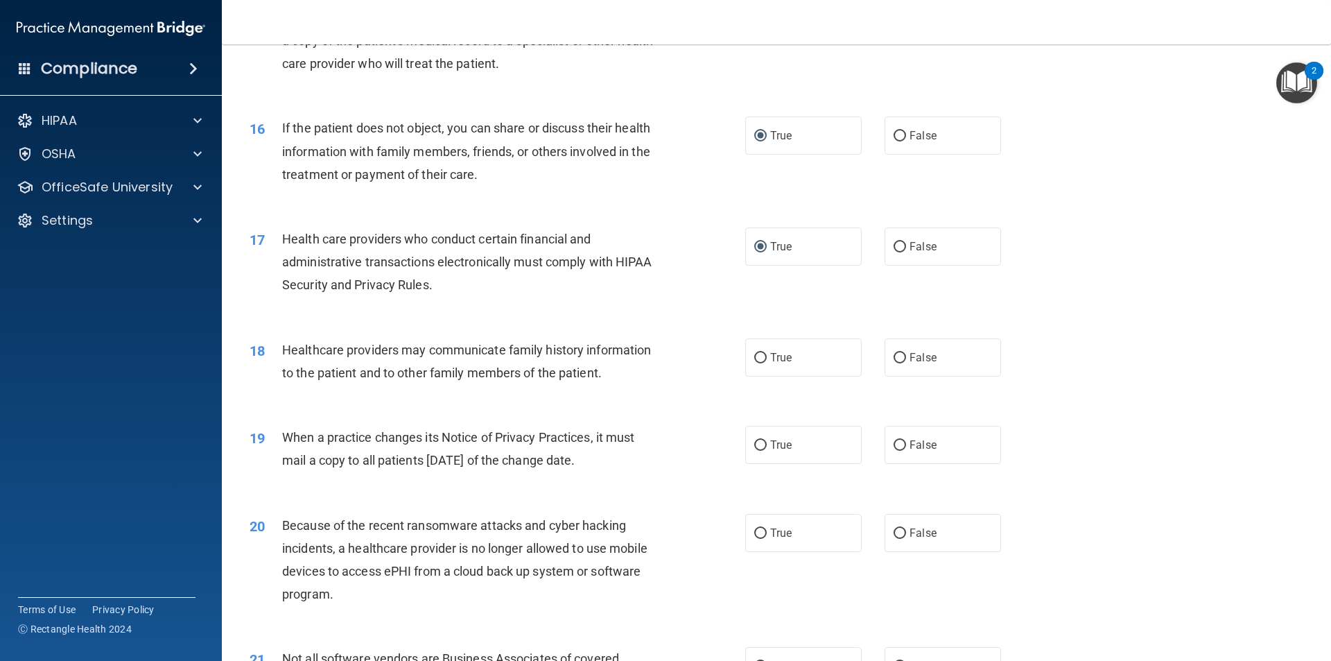
scroll to position [1595, 0]
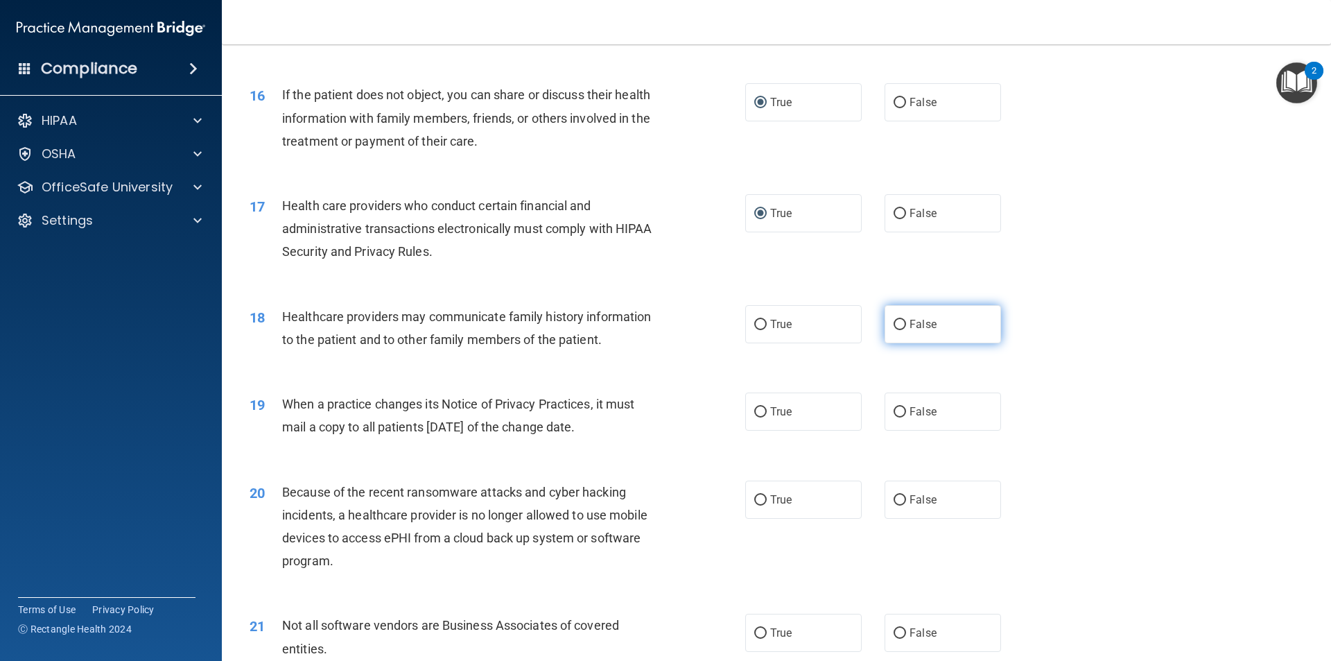
click at [894, 320] on input "False" at bounding box center [900, 325] width 12 height 10
radio input "true"
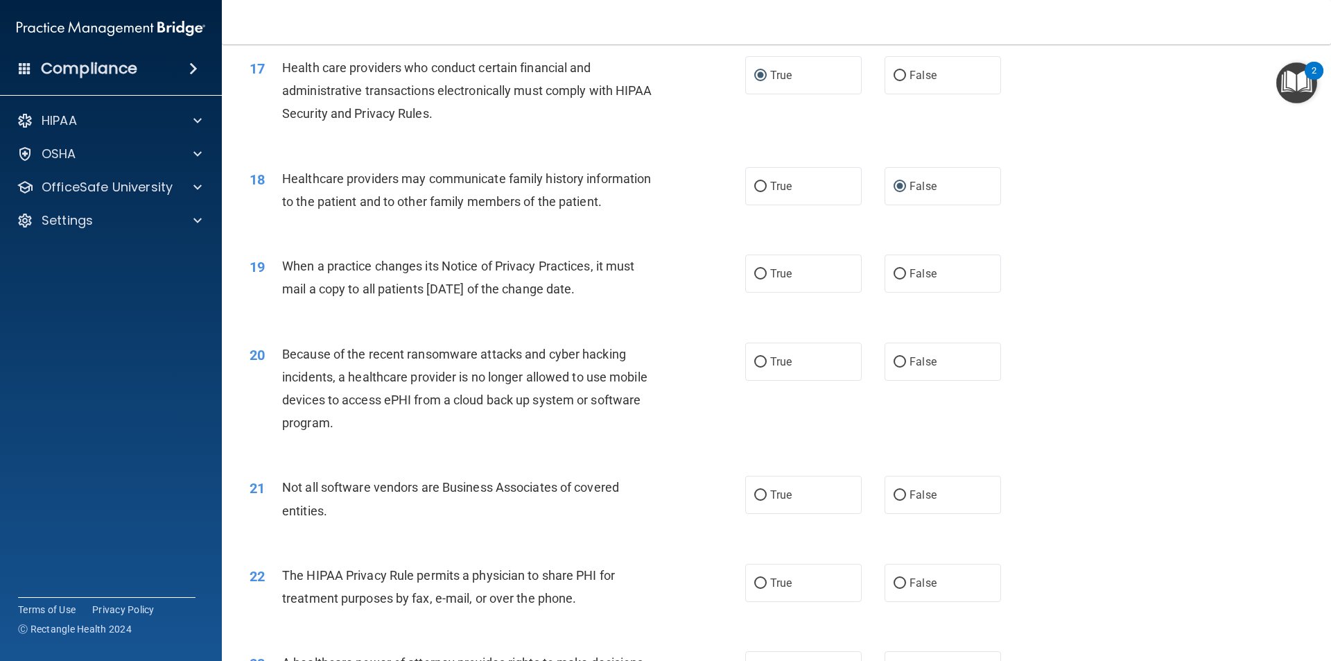
scroll to position [1733, 0]
click at [754, 270] on input "True" at bounding box center [760, 273] width 12 height 10
radio input "true"
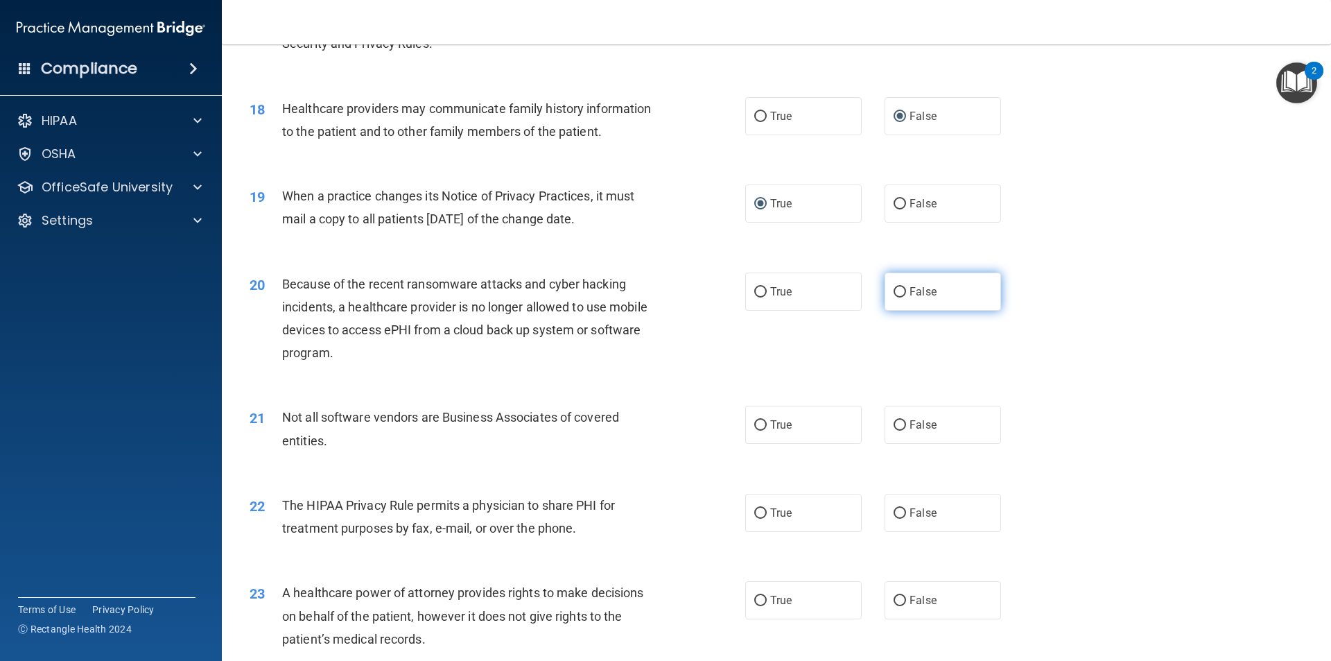
click at [894, 290] on input "False" at bounding box center [900, 292] width 12 height 10
radio input "true"
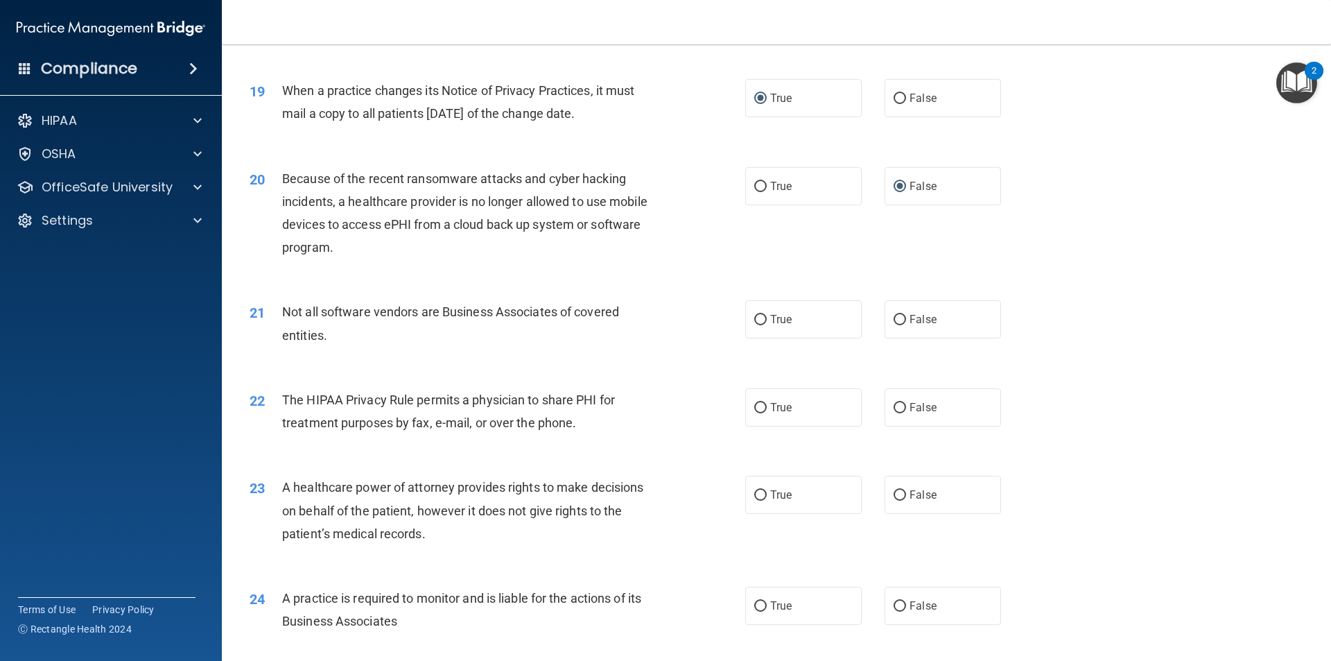
scroll to position [1941, 0]
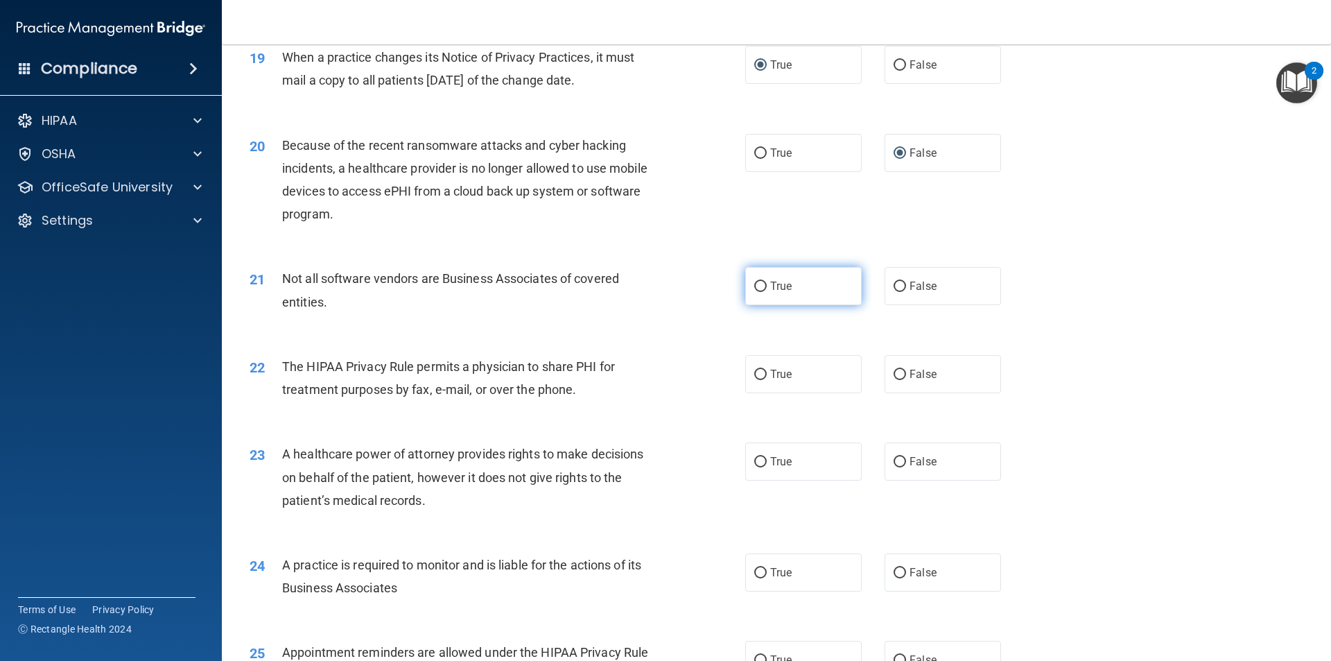
click at [754, 285] on input "True" at bounding box center [760, 287] width 12 height 10
radio input "true"
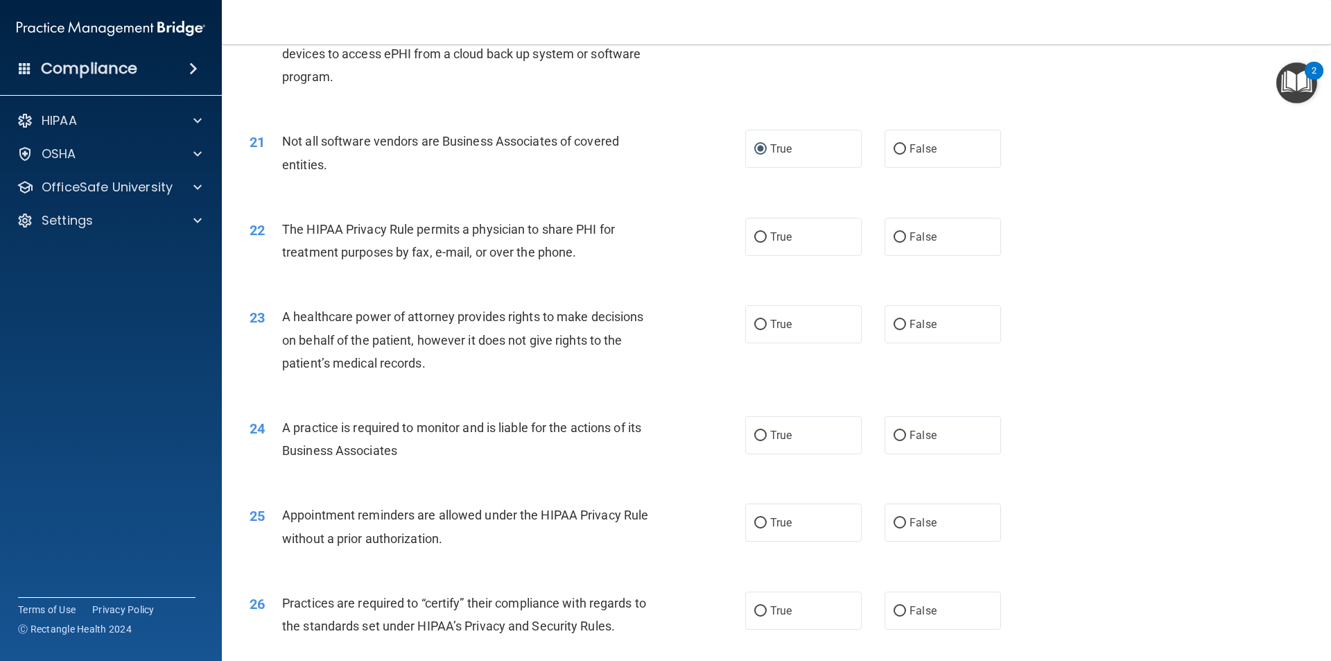
scroll to position [2080, 0]
click at [757, 239] on input "True" at bounding box center [760, 236] width 12 height 10
radio input "true"
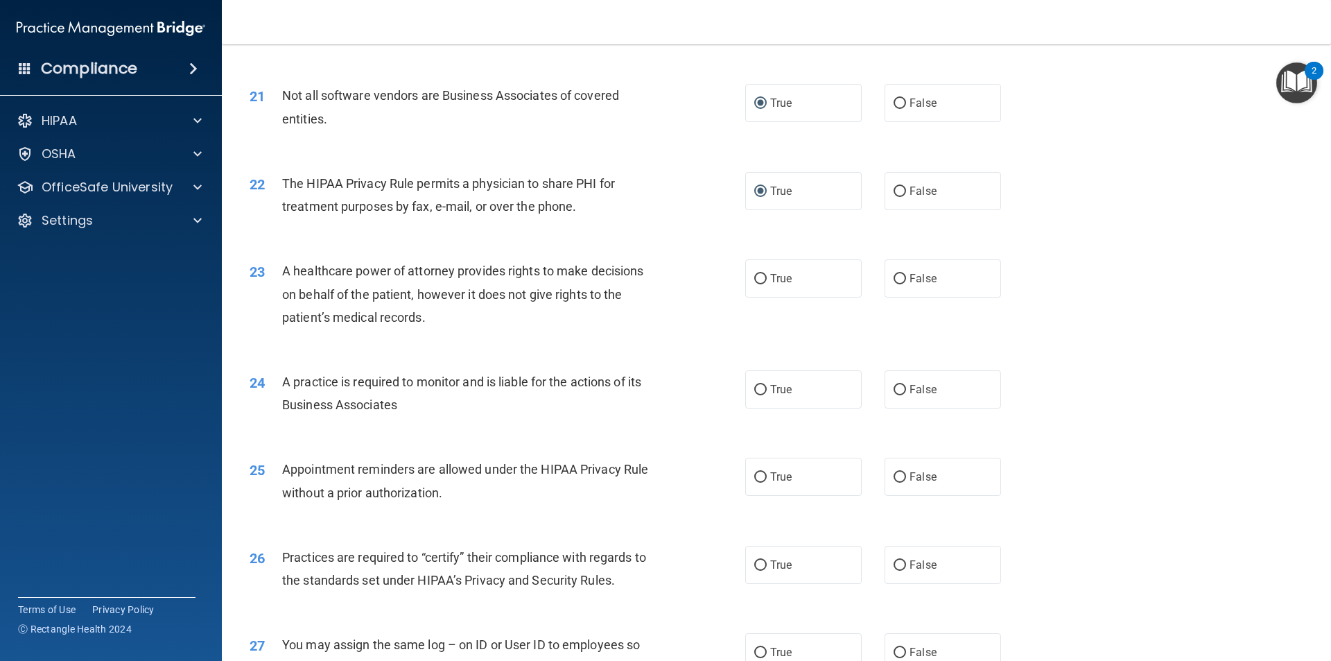
scroll to position [2149, 0]
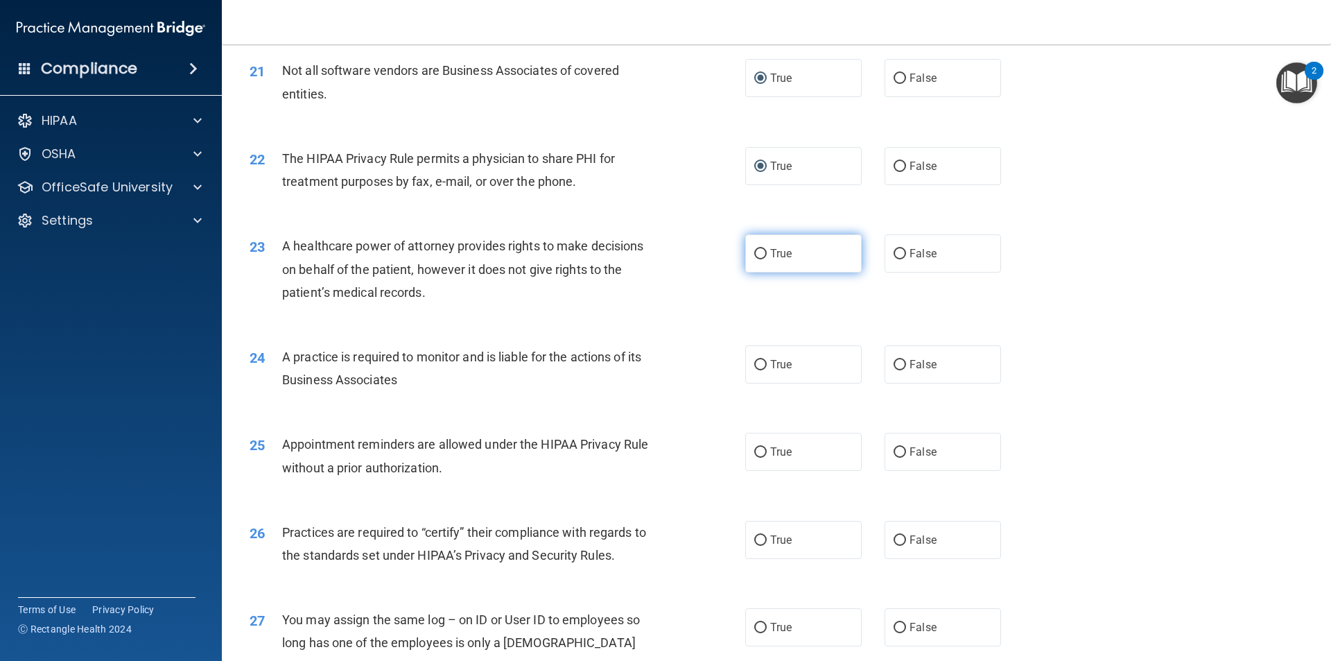
click at [758, 254] on input "True" at bounding box center [760, 254] width 12 height 10
radio input "true"
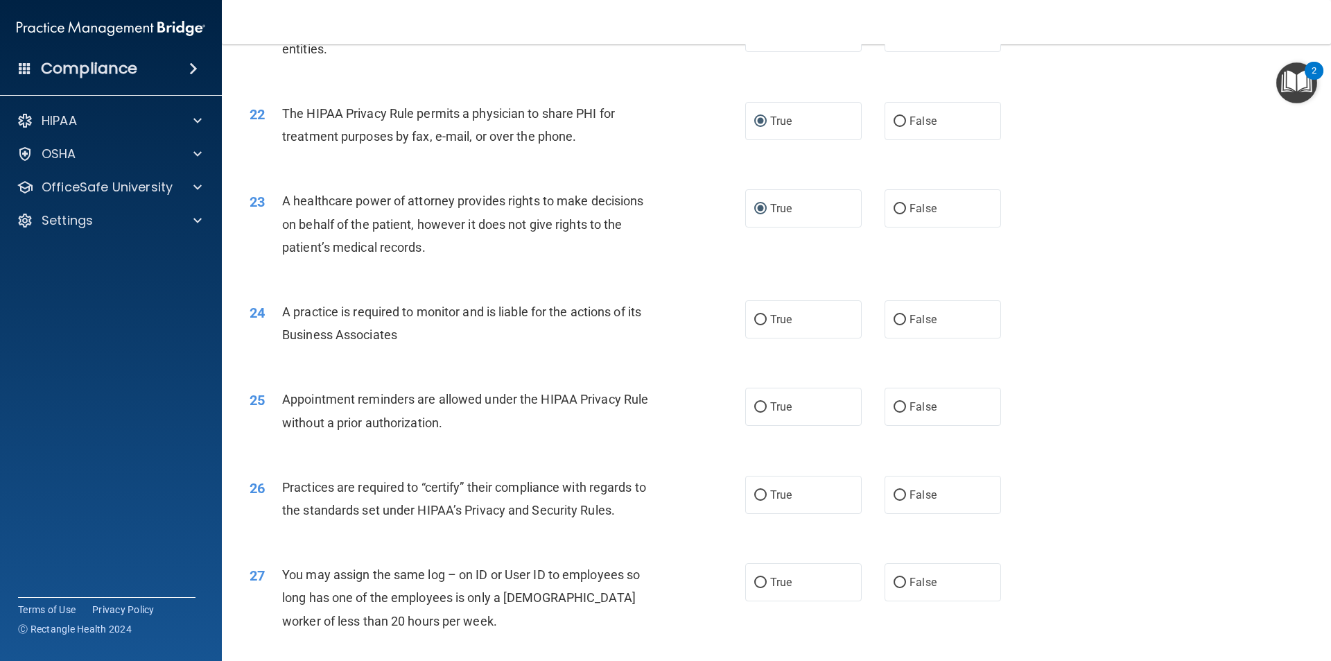
scroll to position [2219, 0]
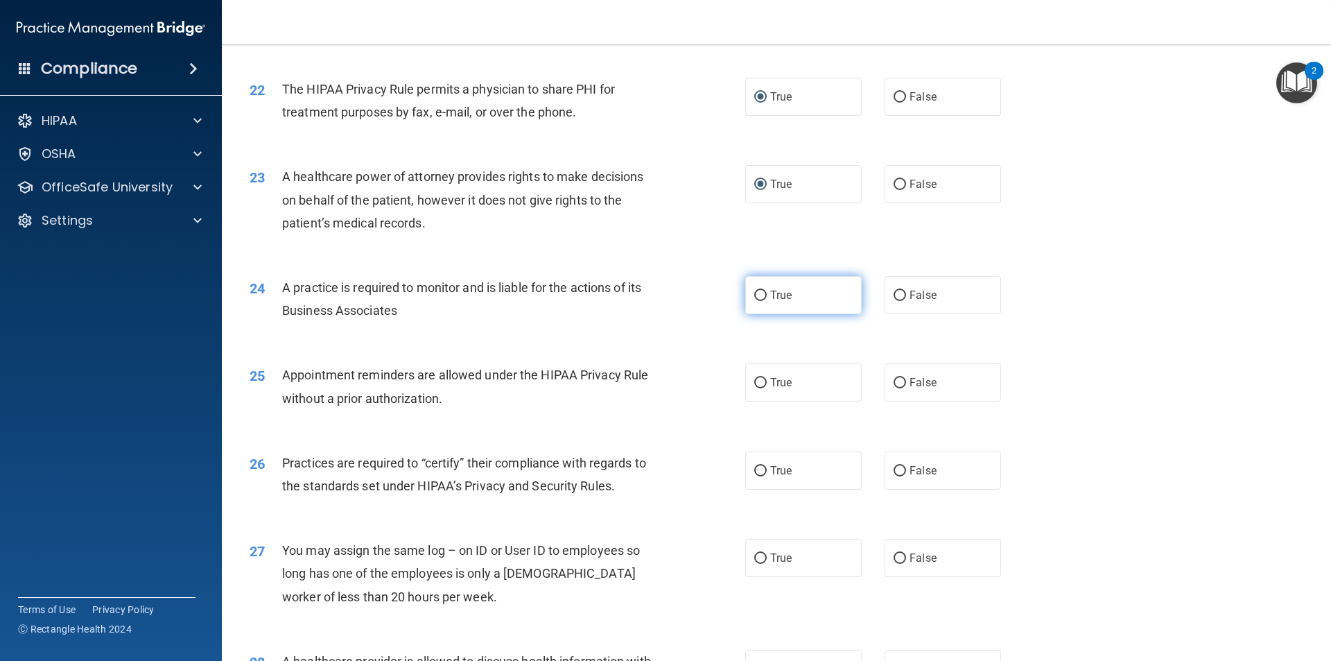
click at [758, 294] on input "True" at bounding box center [760, 296] width 12 height 10
radio input "true"
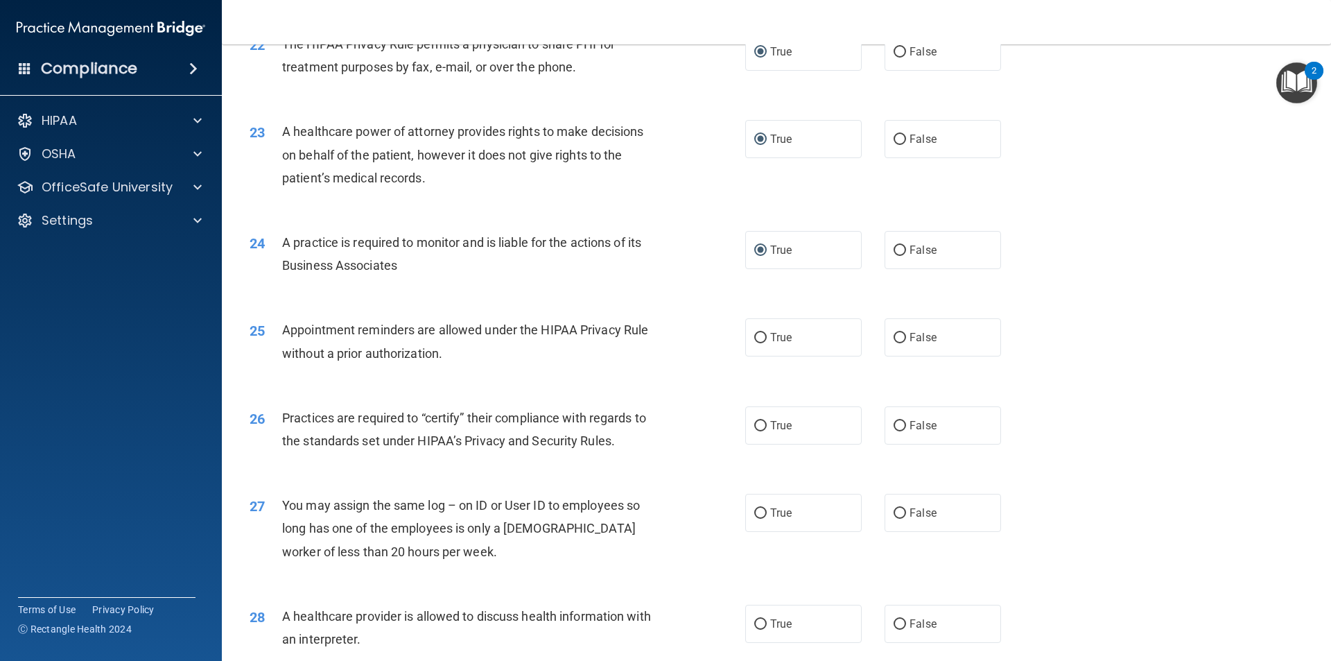
scroll to position [2288, 0]
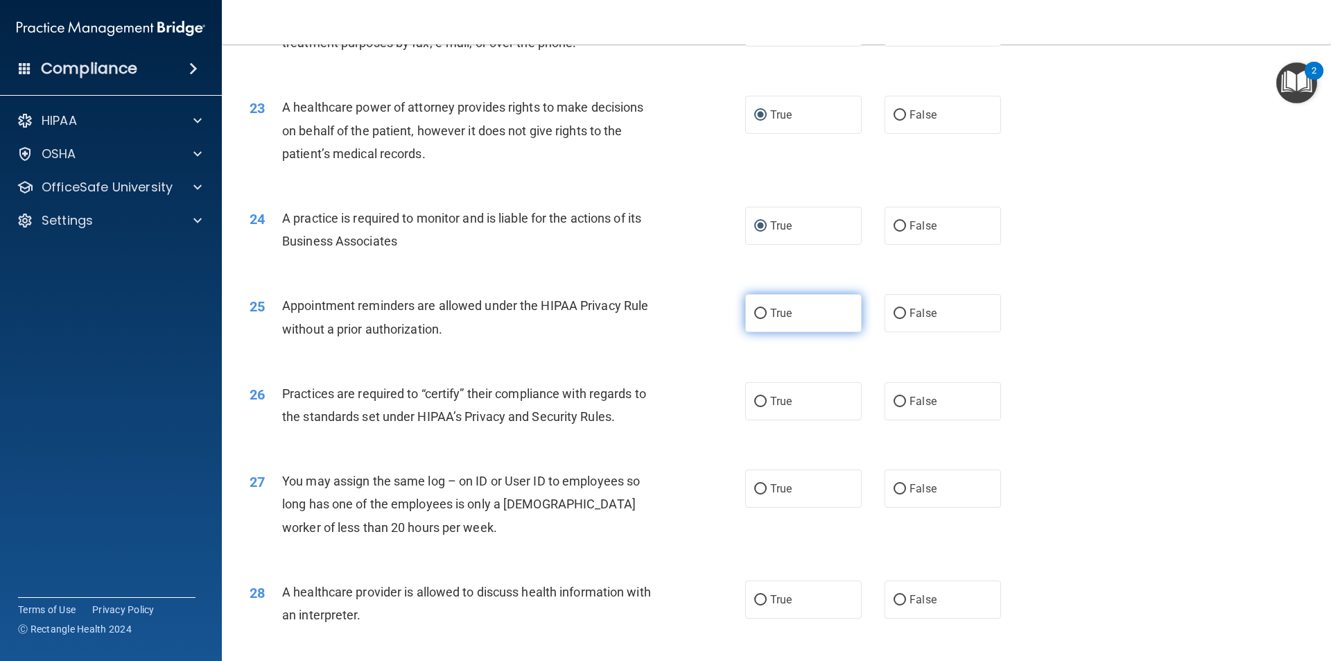
click at [756, 309] on input "True" at bounding box center [760, 314] width 12 height 10
radio input "true"
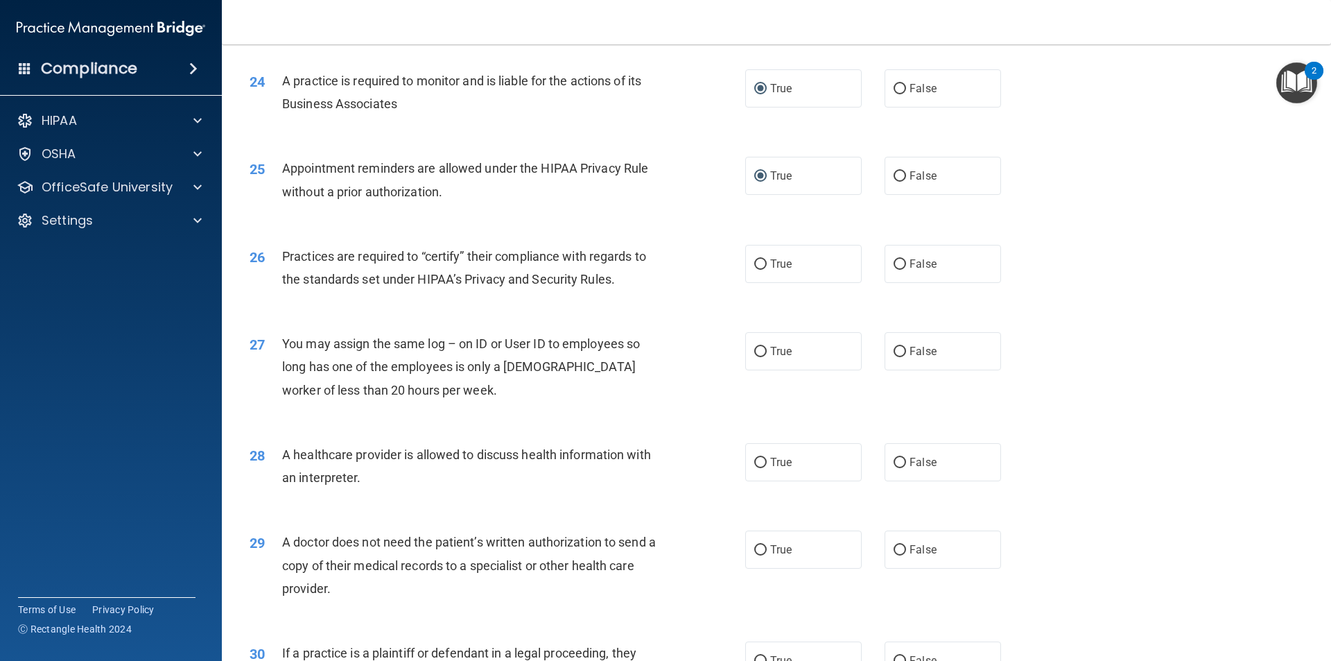
scroll to position [2427, 0]
click at [756, 259] on input "True" at bounding box center [760, 263] width 12 height 10
radio input "true"
click at [897, 348] on input "False" at bounding box center [900, 350] width 12 height 10
radio input "true"
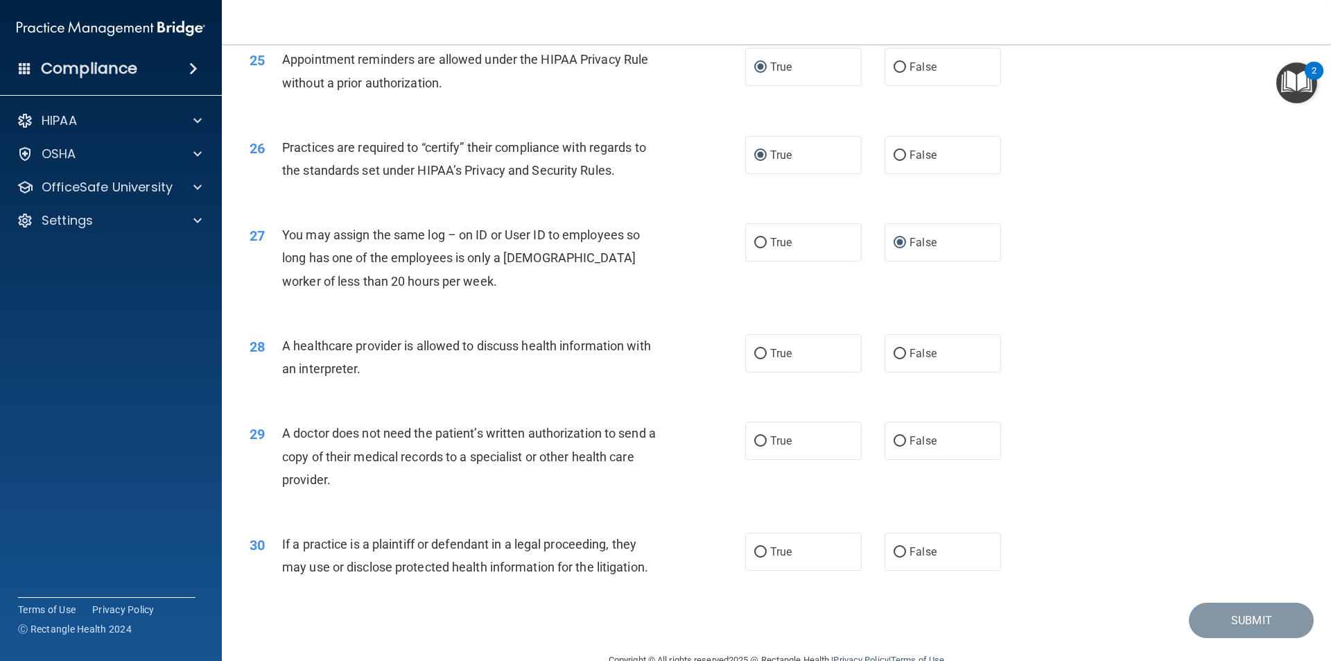
scroll to position [2565, 0]
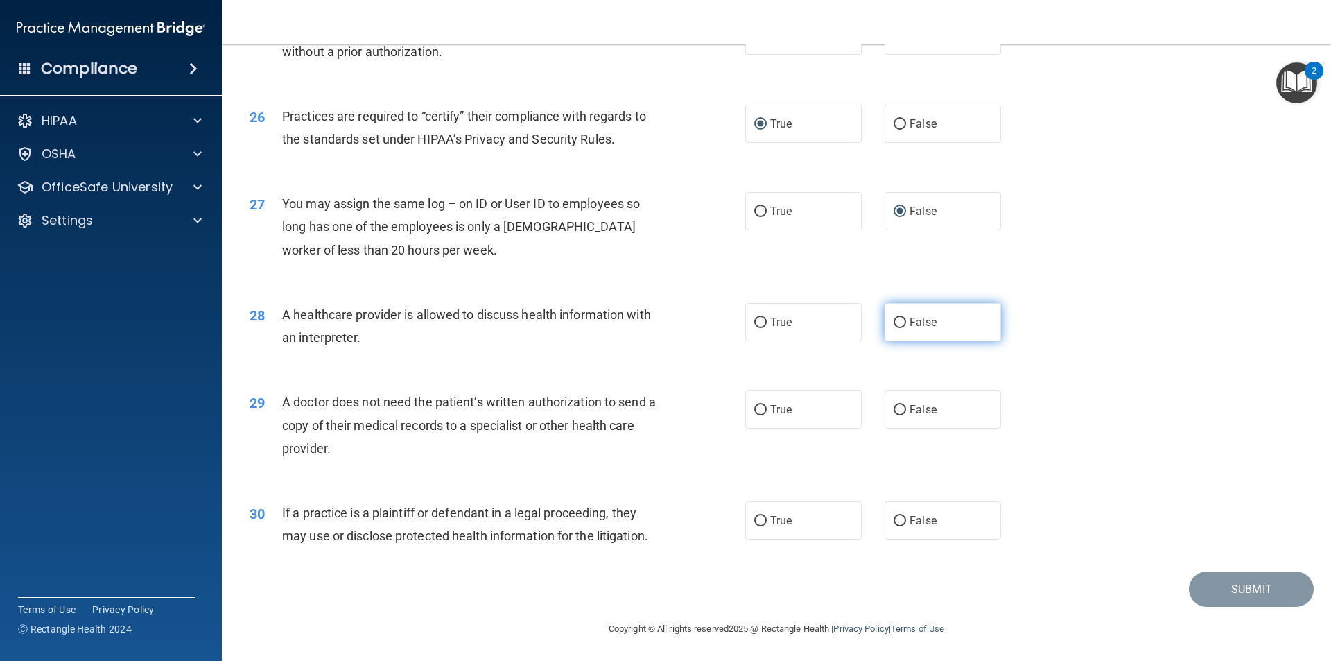
click at [894, 325] on input "False" at bounding box center [900, 323] width 12 height 10
radio input "true"
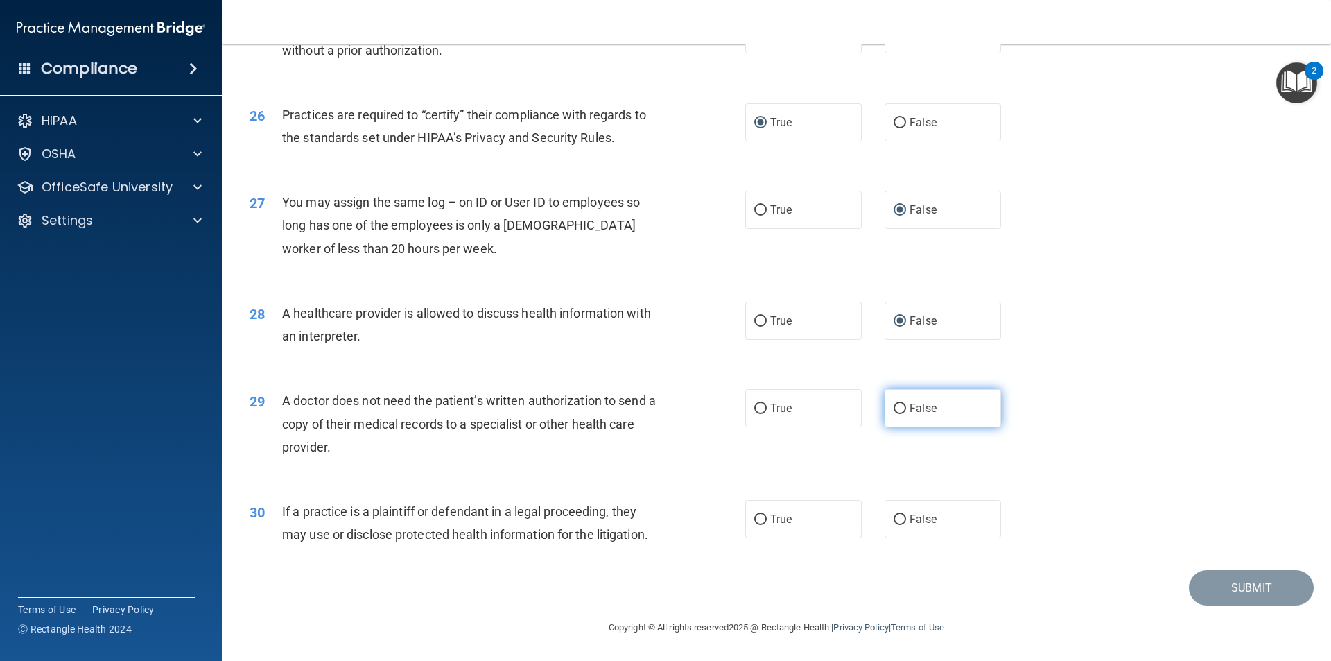
click at [894, 410] on input "False" at bounding box center [900, 409] width 12 height 10
radio input "true"
click at [754, 521] on input "True" at bounding box center [760, 519] width 12 height 10
radio input "true"
click at [1223, 585] on button "Submit" at bounding box center [1251, 587] width 125 height 35
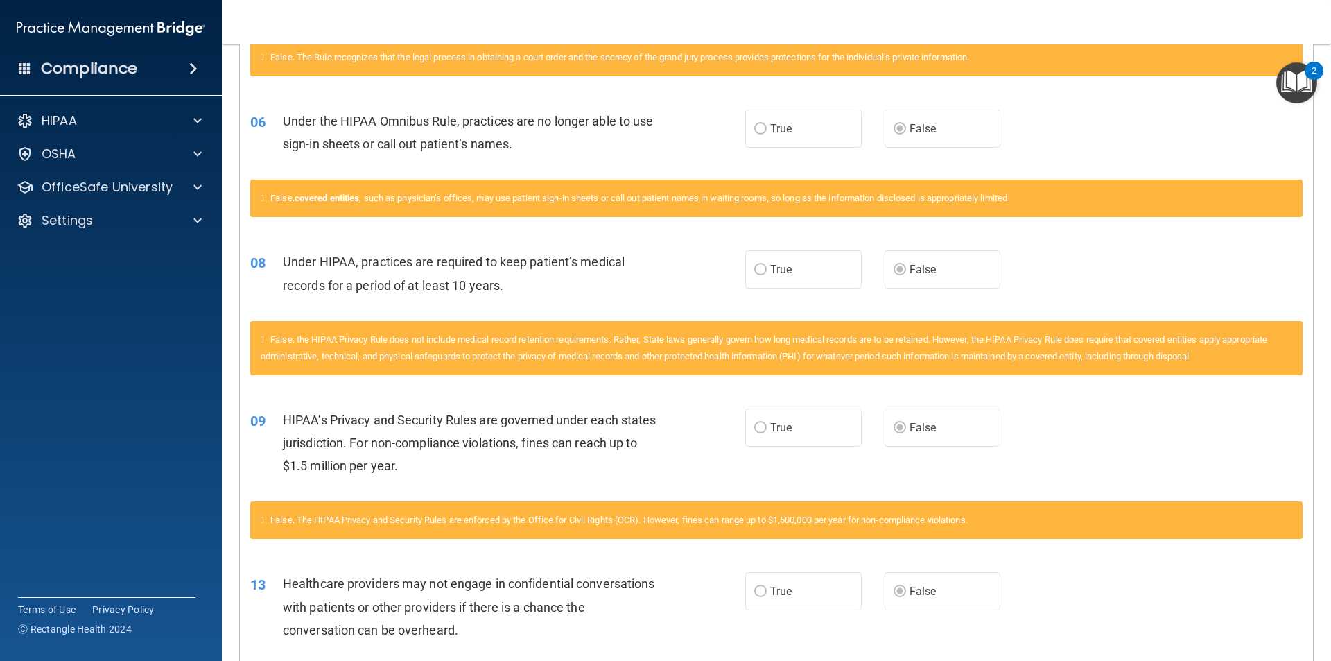
scroll to position [500, 0]
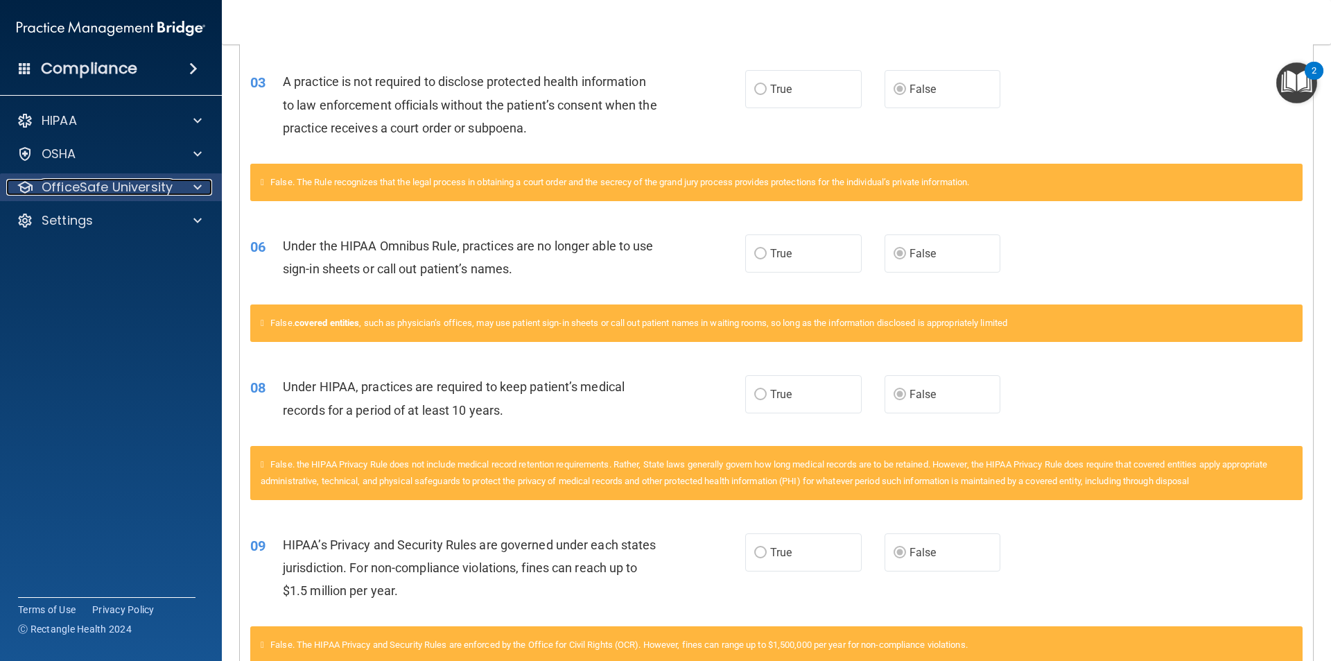
click at [124, 180] on p "OfficeSafe University" at bounding box center [107, 187] width 131 height 17
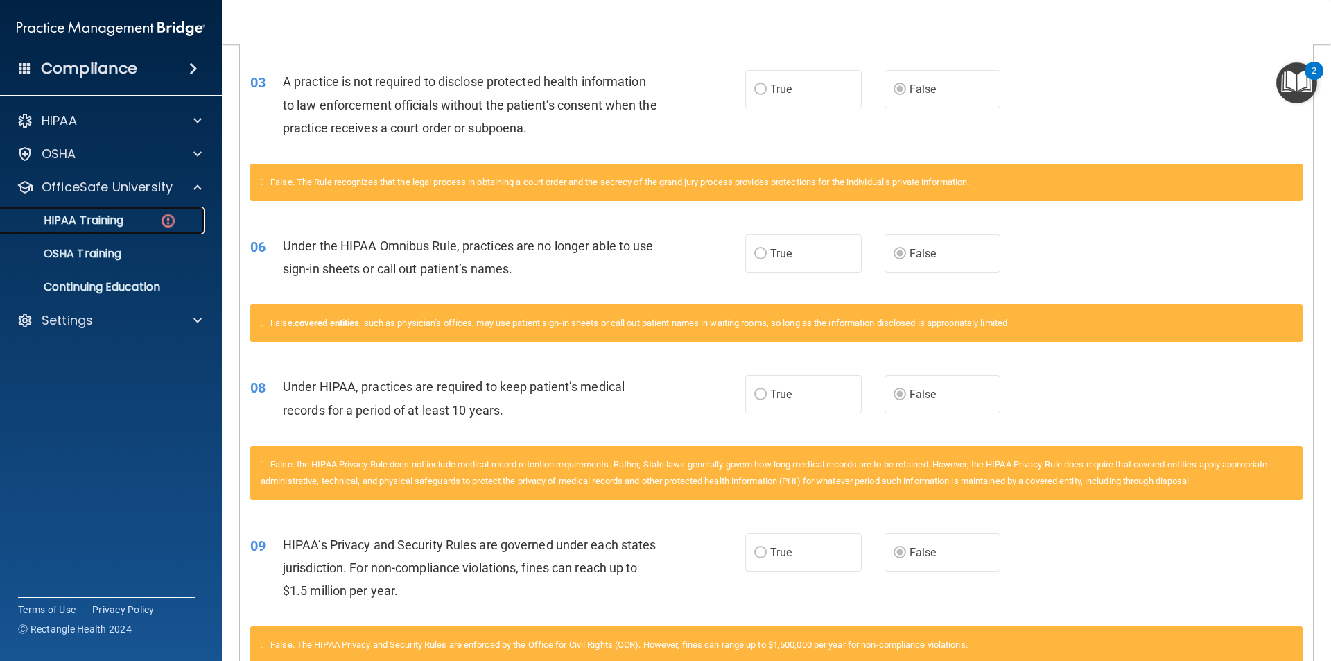
click at [111, 225] on p "HIPAA Training" at bounding box center [66, 221] width 114 height 14
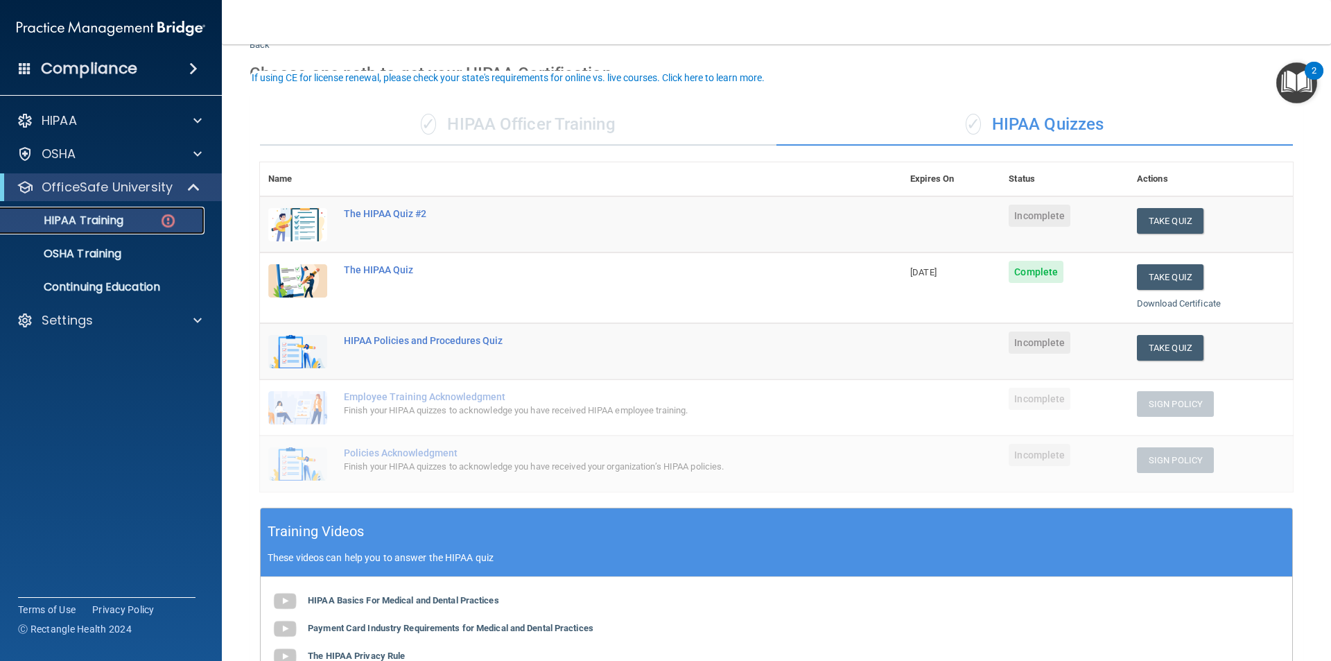
scroll to position [117, 0]
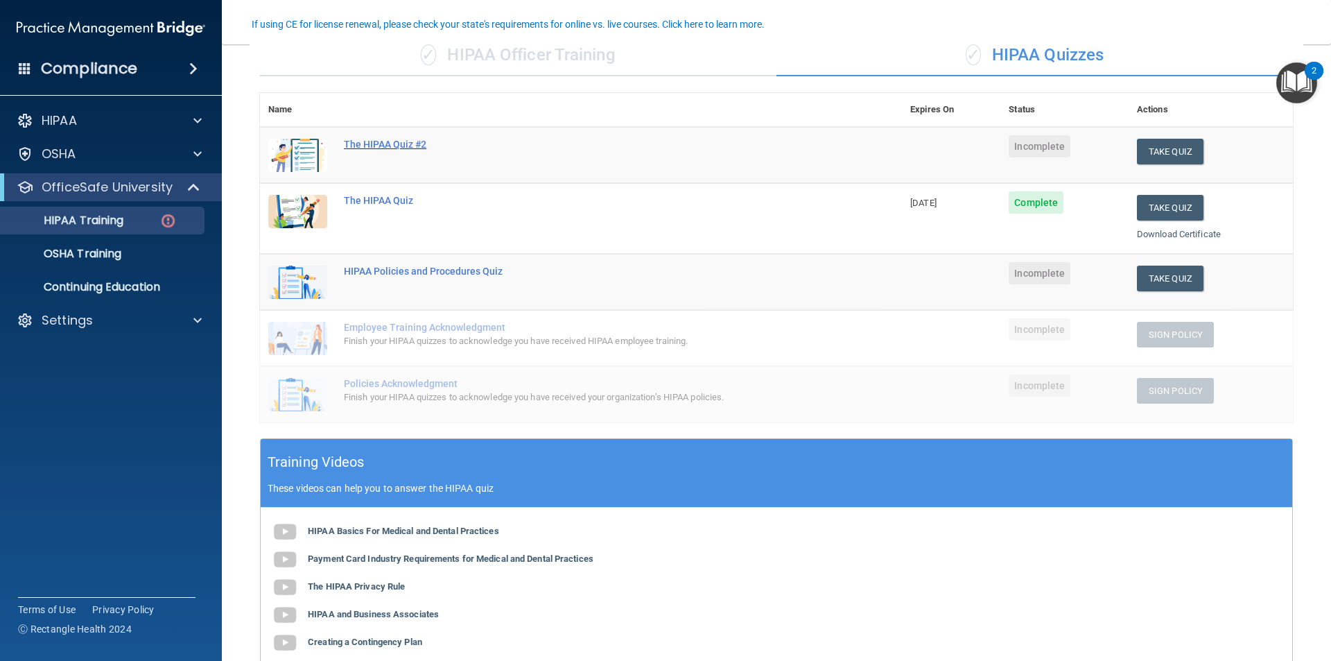
click at [403, 141] on div "The HIPAA Quiz #2" at bounding box center [588, 144] width 489 height 11
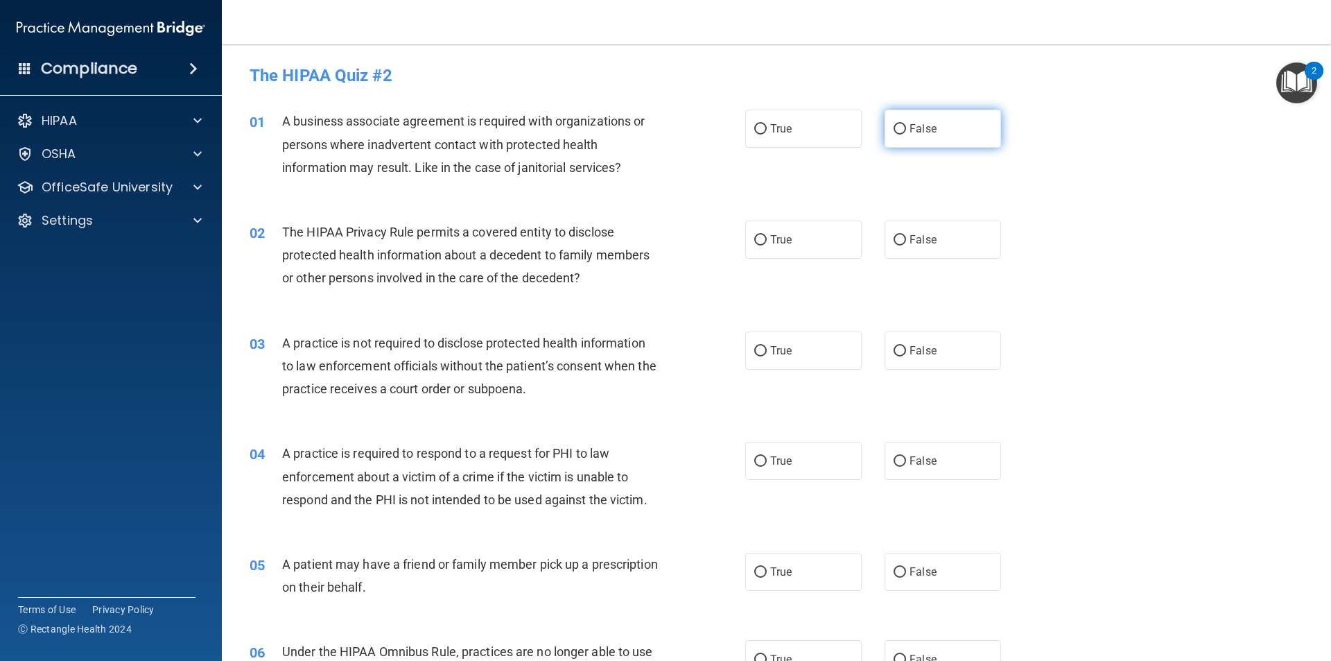
click at [894, 126] on input "False" at bounding box center [900, 129] width 12 height 10
radio input "true"
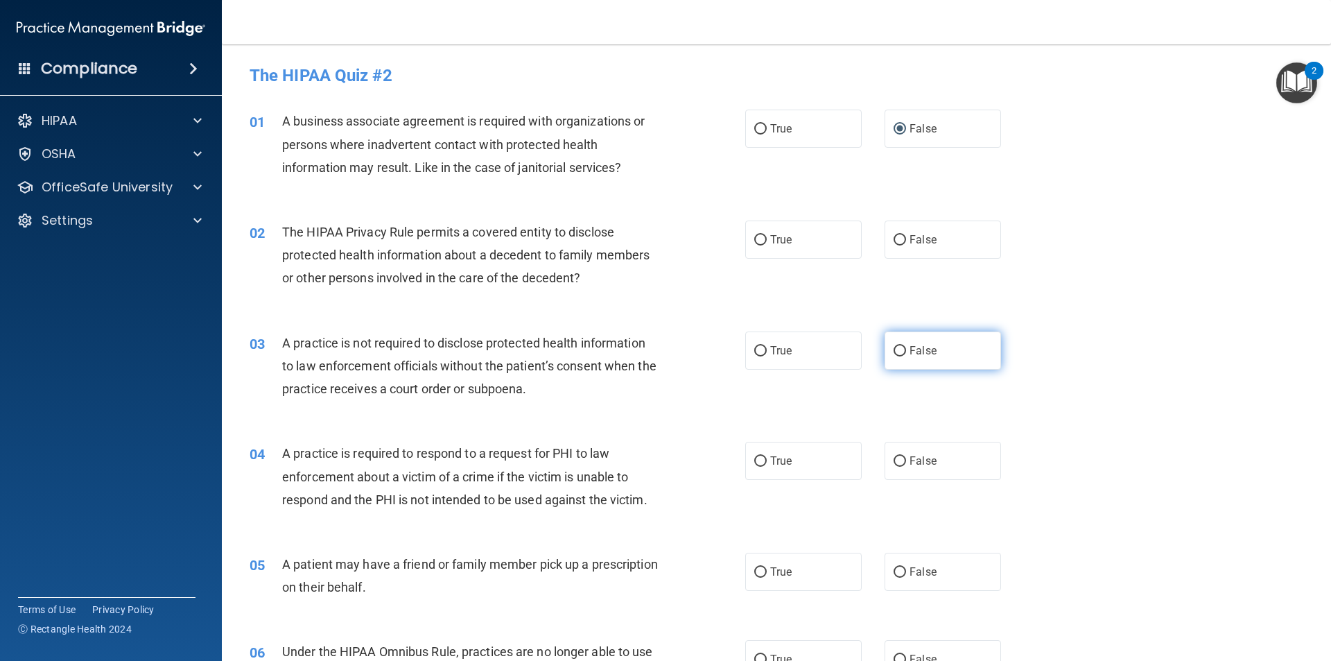
click at [894, 346] on input "False" at bounding box center [900, 351] width 12 height 10
radio input "true"
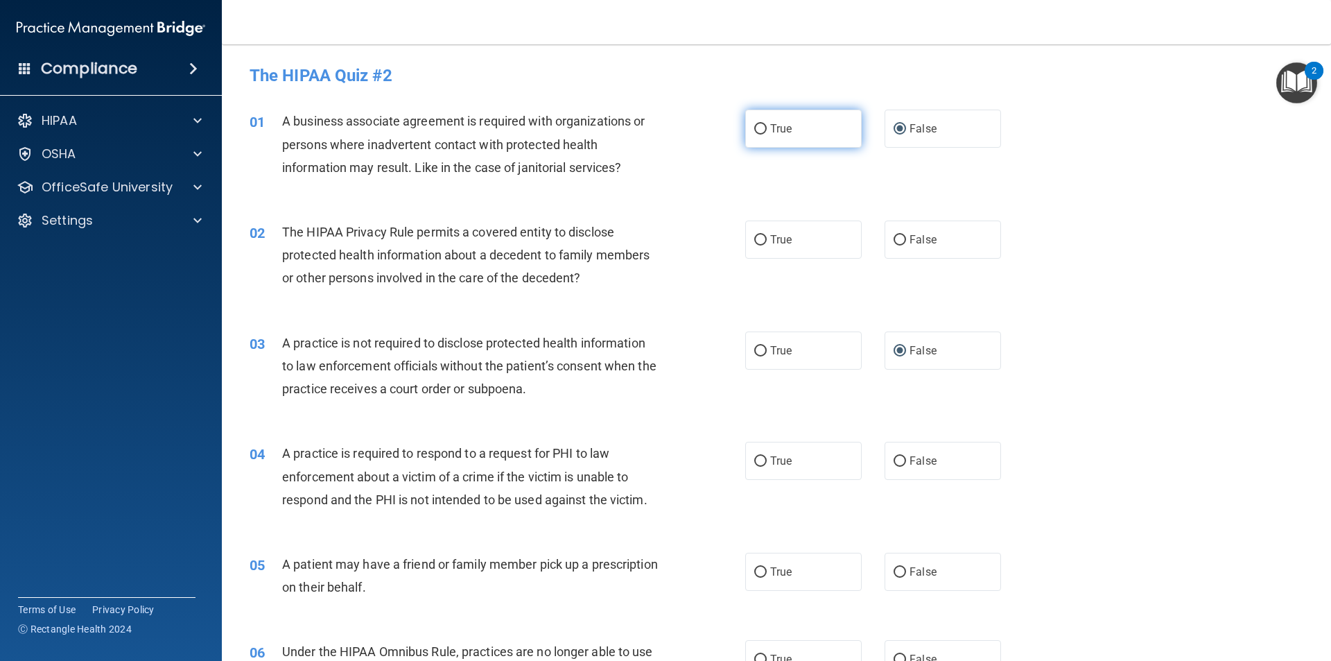
click at [754, 130] on input "True" at bounding box center [760, 129] width 12 height 10
radio input "true"
radio input "false"
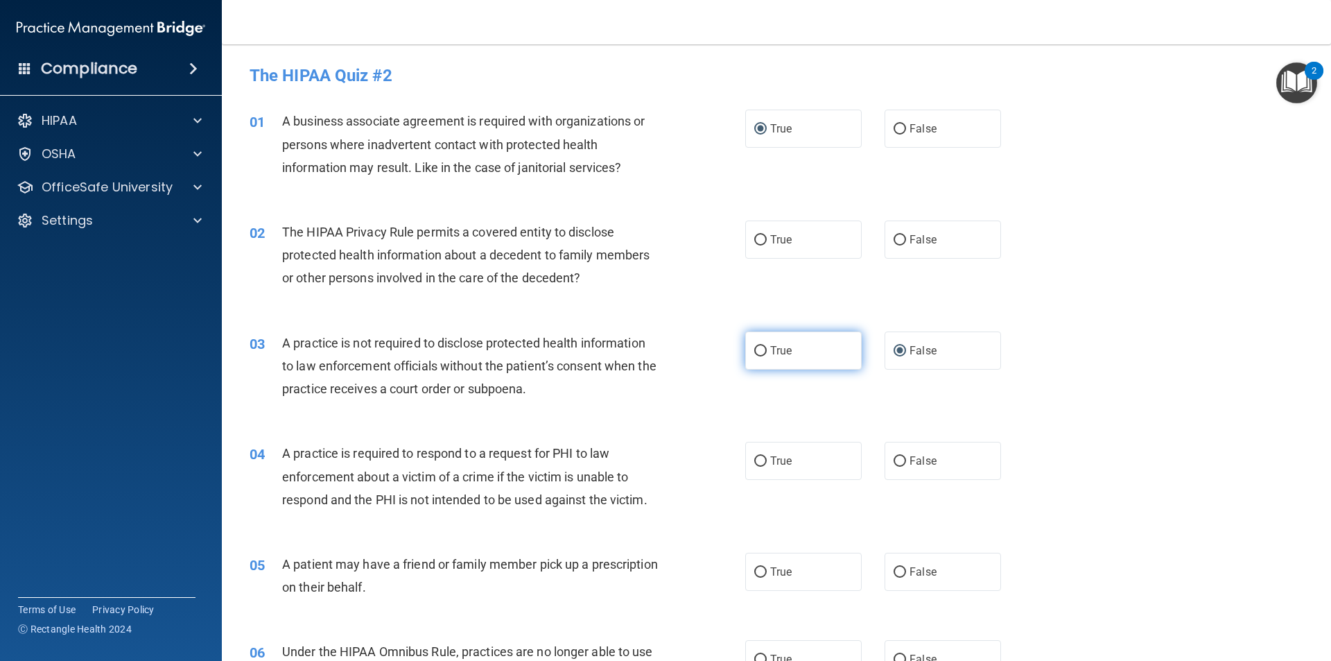
click at [756, 354] on input "True" at bounding box center [760, 351] width 12 height 10
radio input "true"
radio input "false"
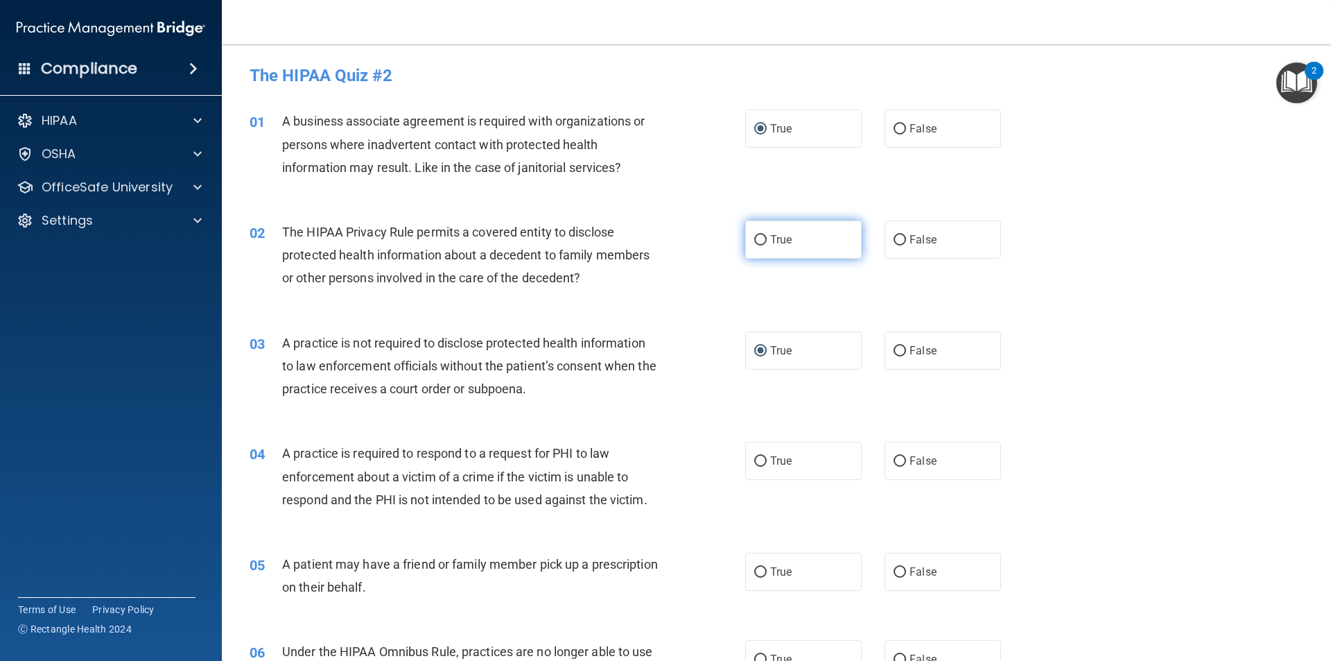
click at [754, 241] on input "True" at bounding box center [760, 240] width 12 height 10
radio input "true"
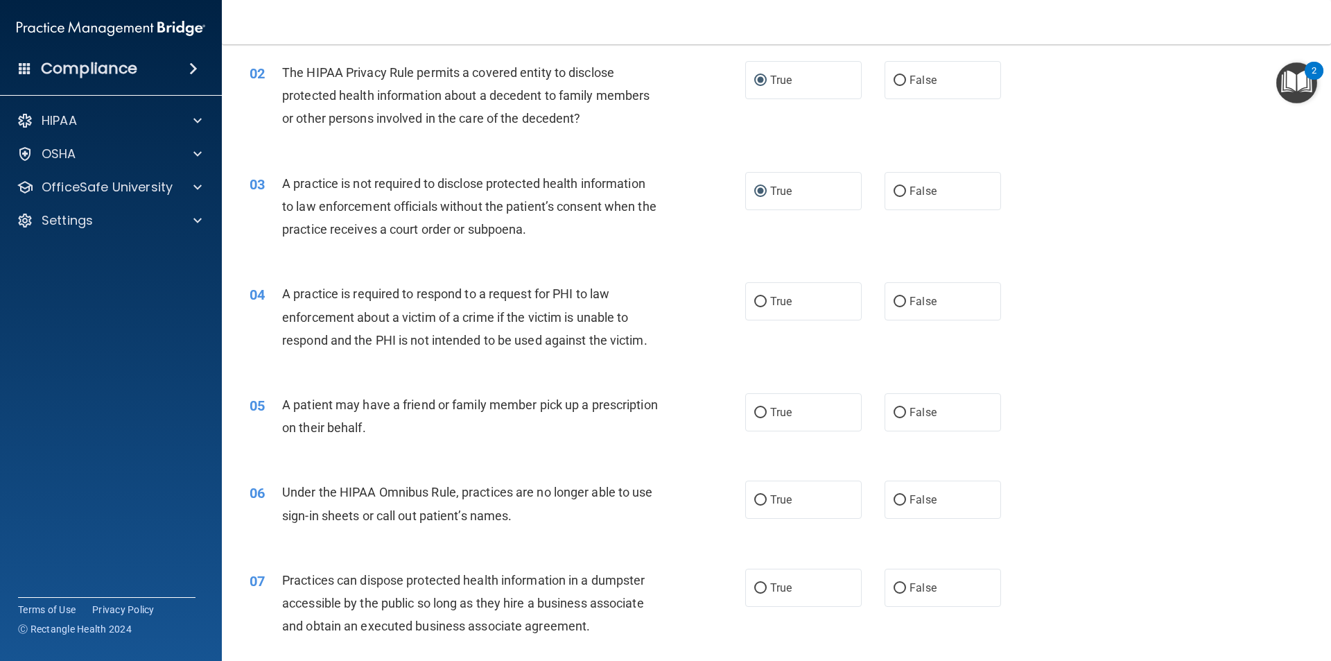
scroll to position [208, 0]
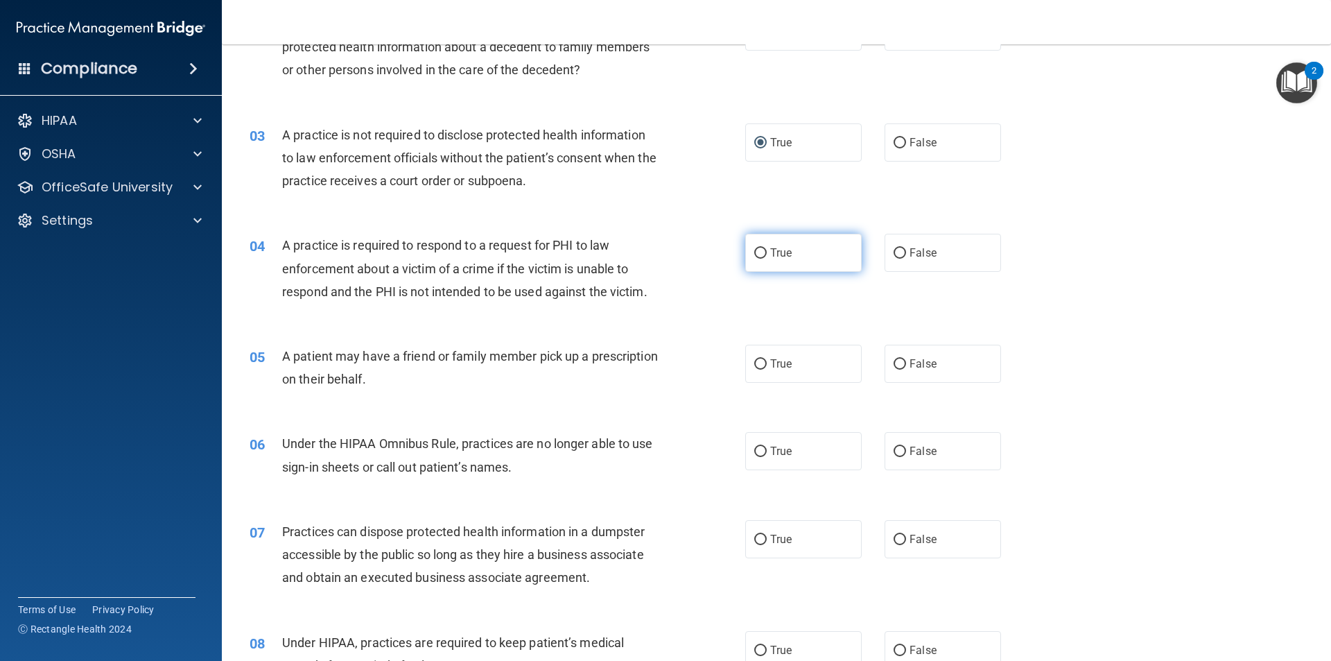
click at [756, 251] on input "True" at bounding box center [760, 253] width 12 height 10
radio input "true"
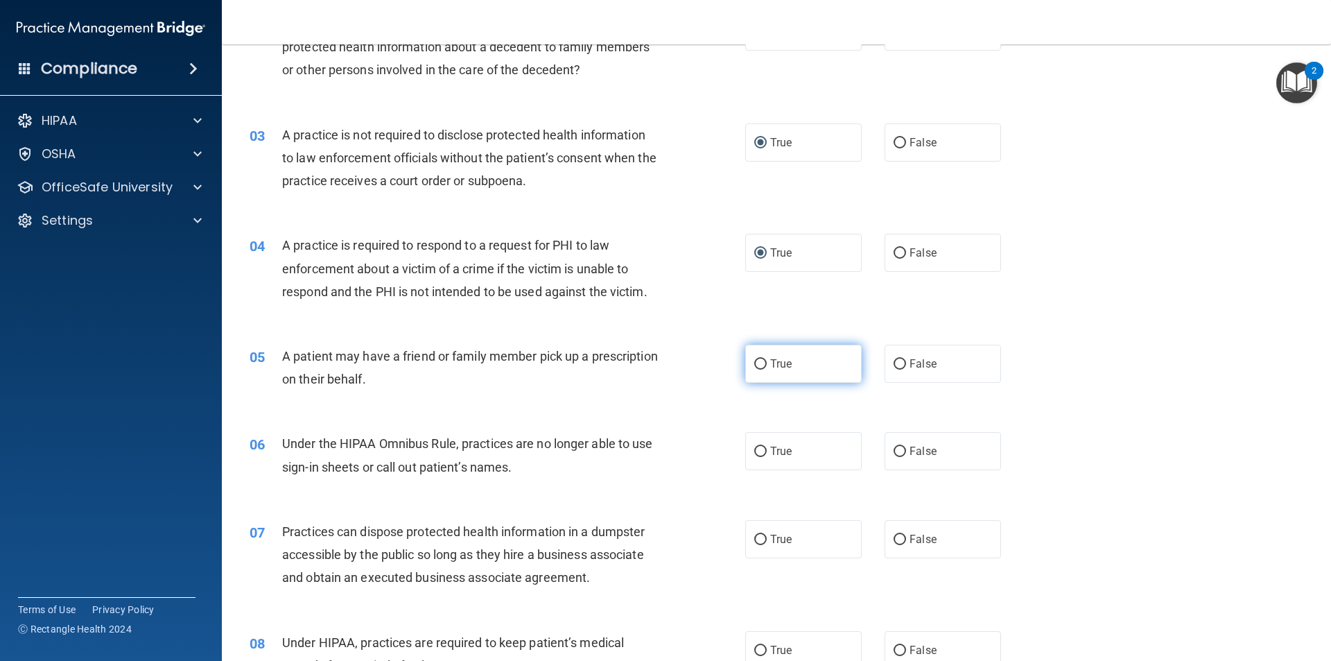
click at [755, 363] on input "True" at bounding box center [760, 364] width 12 height 10
radio input "true"
click at [754, 447] on input "True" at bounding box center [760, 452] width 12 height 10
radio input "true"
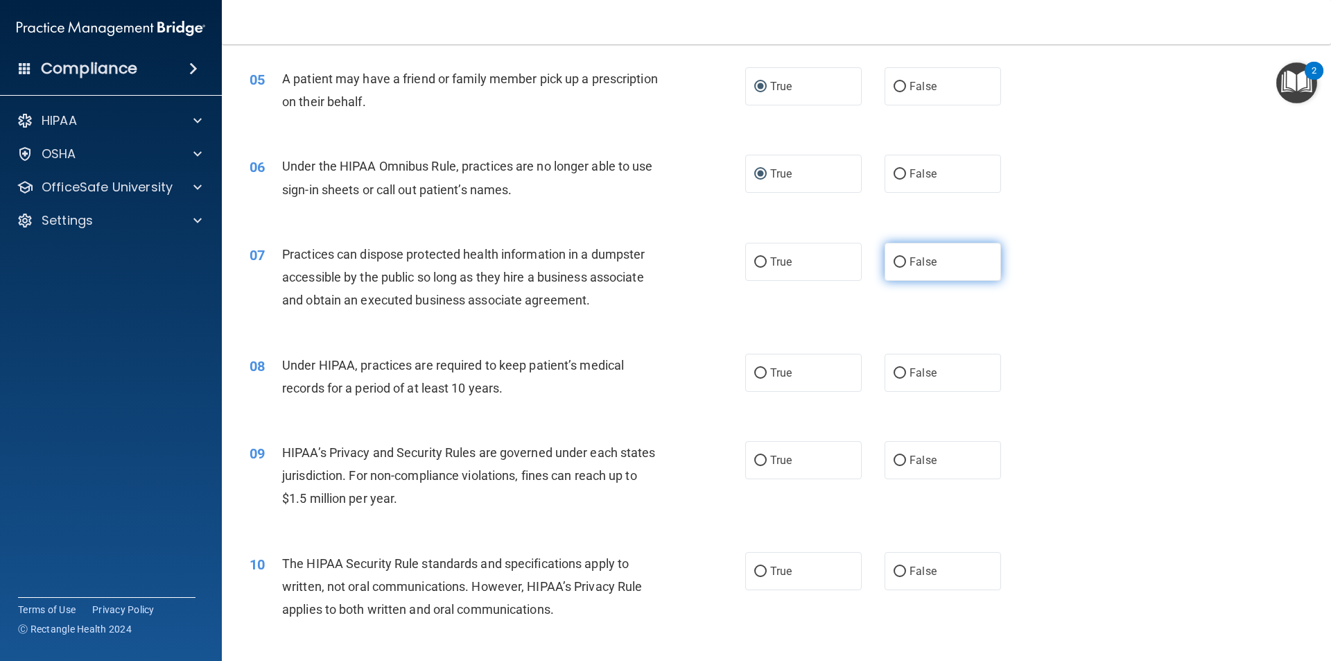
click at [896, 262] on input "False" at bounding box center [900, 262] width 12 height 10
radio input "true"
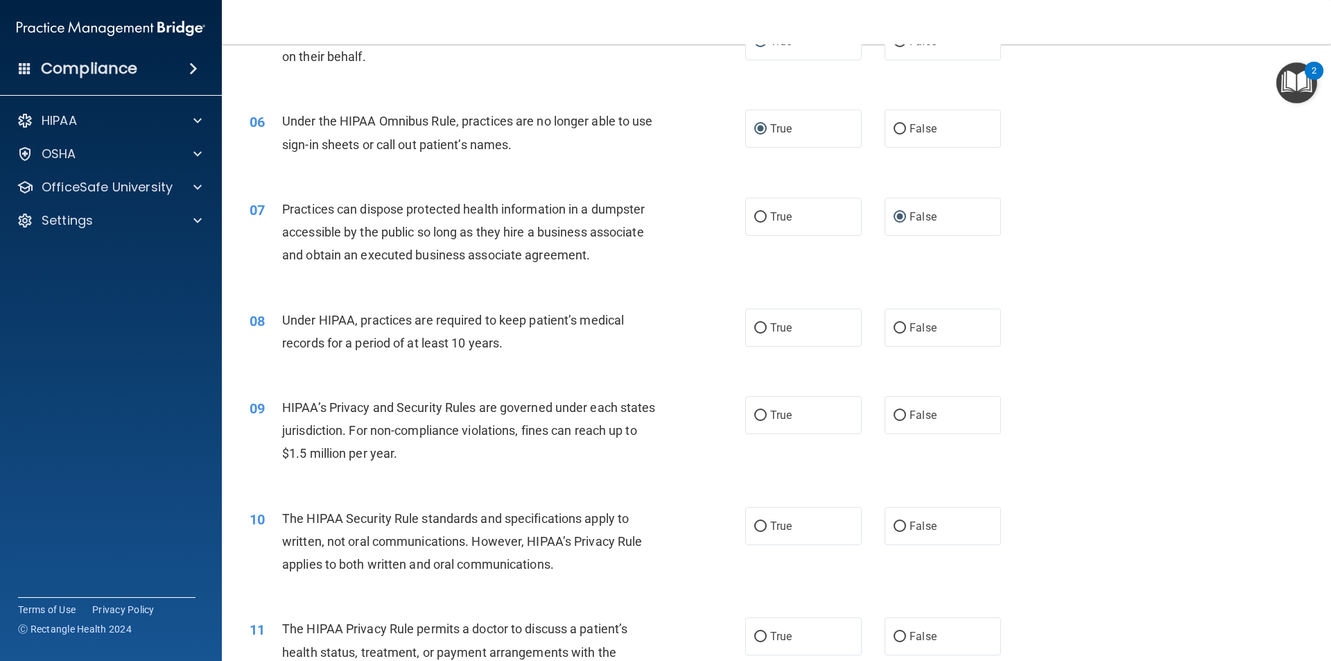
scroll to position [555, 0]
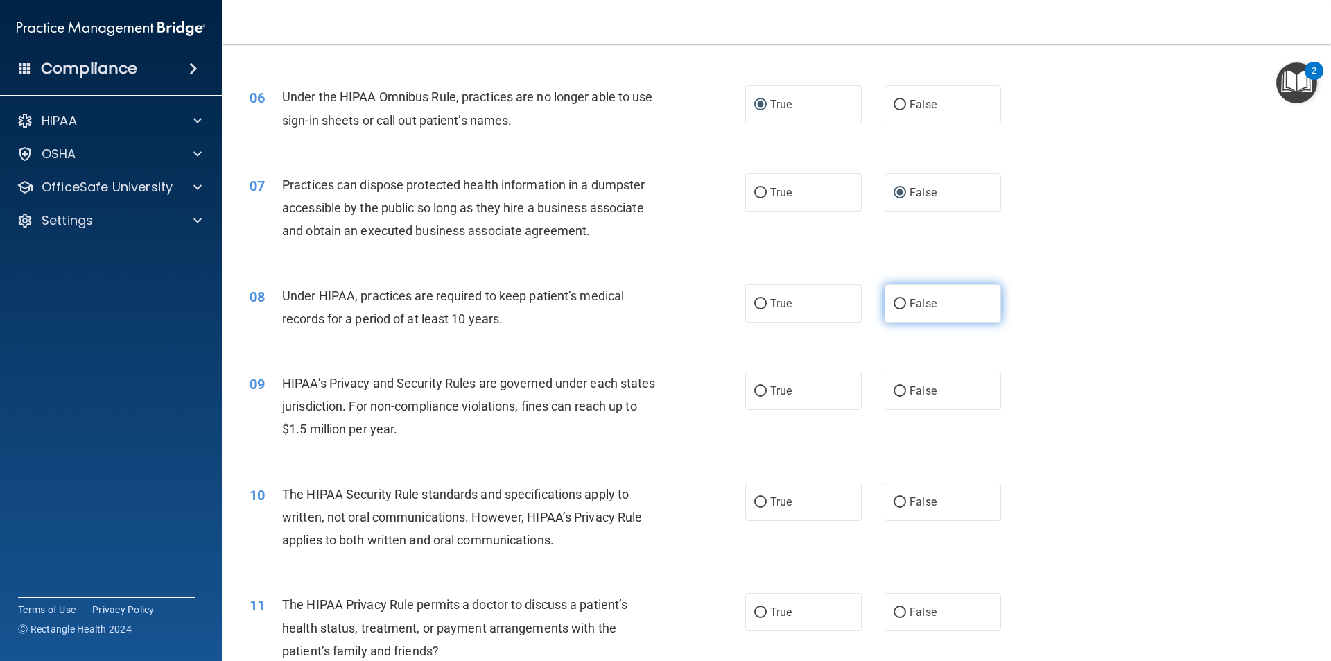
click at [896, 303] on input "False" at bounding box center [900, 304] width 12 height 10
radio input "true"
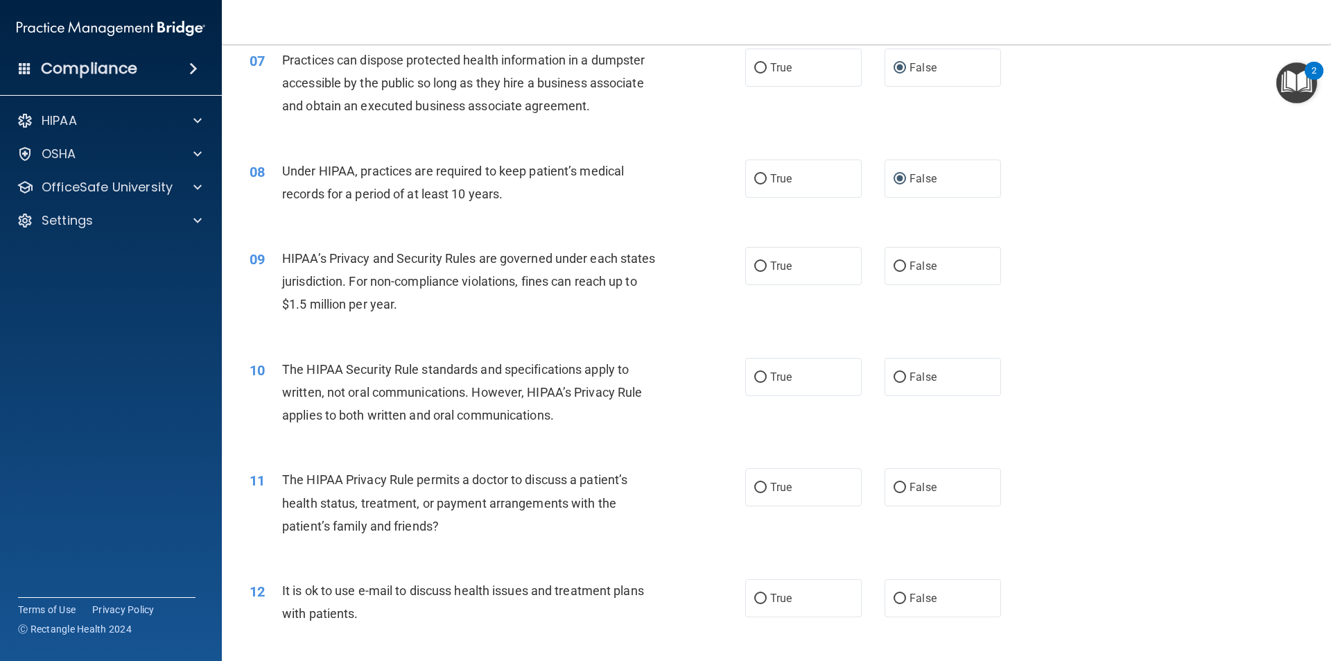
scroll to position [693, 0]
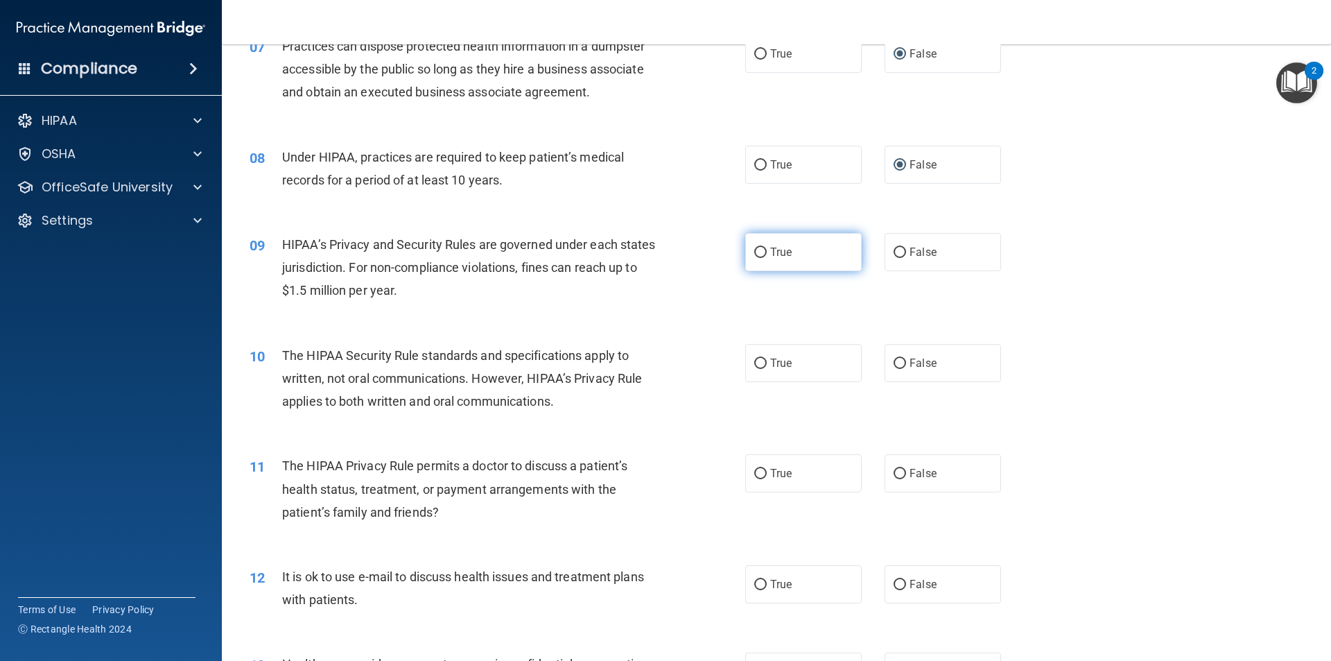
click at [756, 250] on input "True" at bounding box center [760, 253] width 12 height 10
radio input "true"
click at [757, 363] on input "True" at bounding box center [760, 363] width 12 height 10
radio input "true"
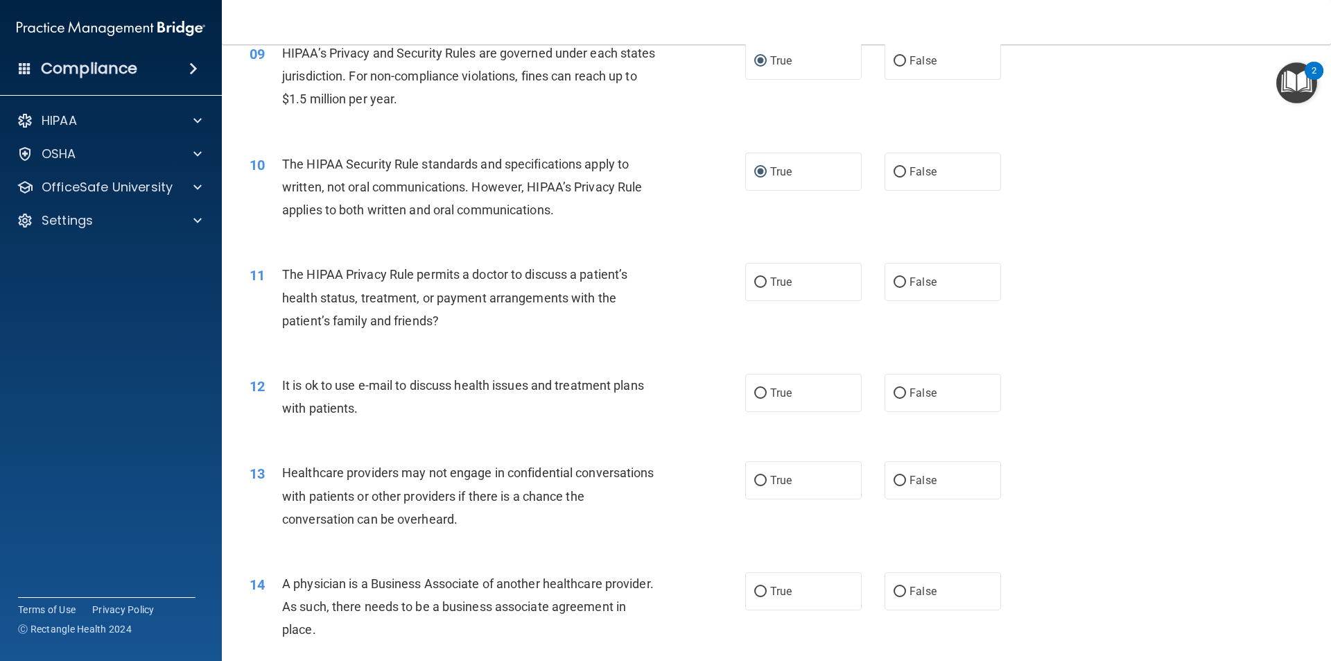
scroll to position [901, 0]
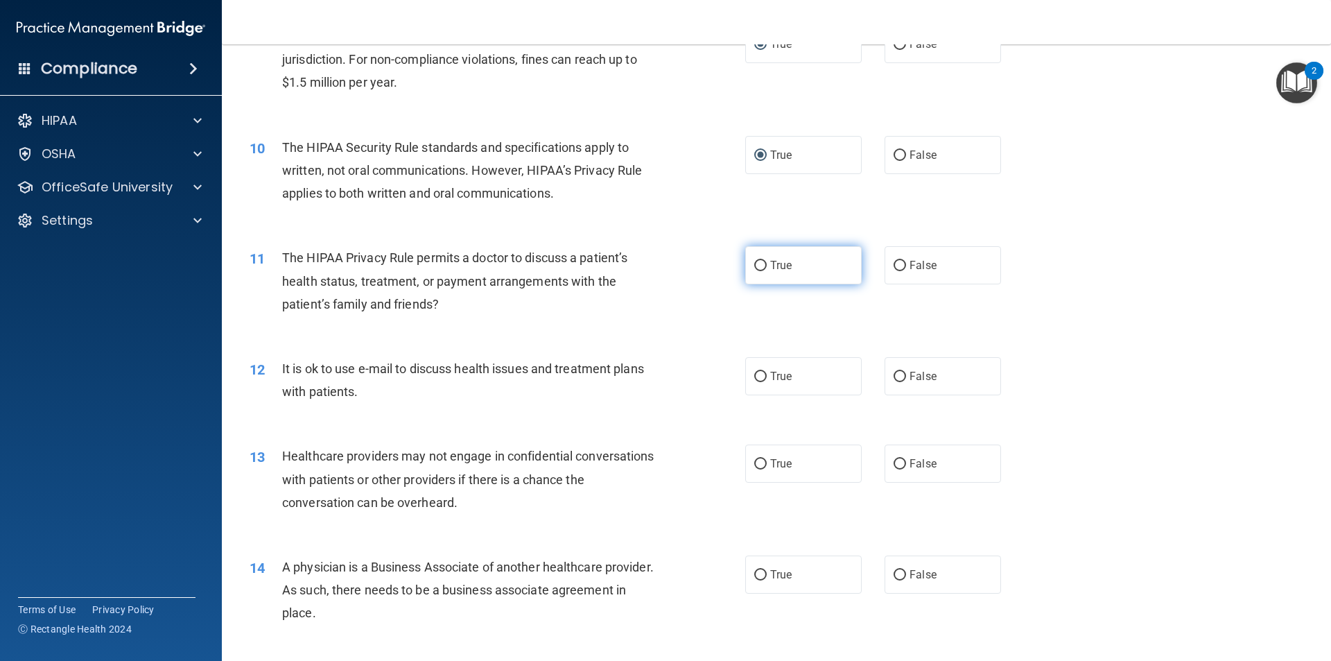
click at [758, 267] on input "True" at bounding box center [760, 266] width 12 height 10
radio input "true"
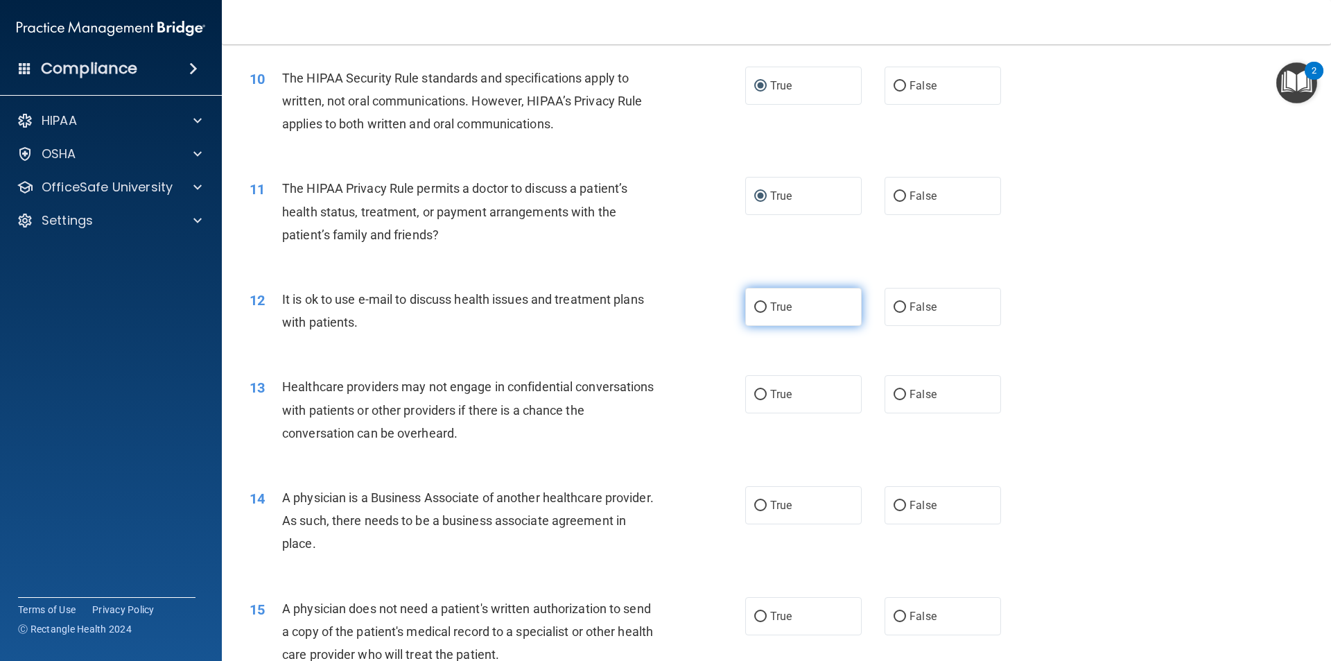
click at [754, 306] on input "True" at bounding box center [760, 307] width 12 height 10
radio input "true"
click at [756, 392] on input "True" at bounding box center [760, 395] width 12 height 10
radio input "true"
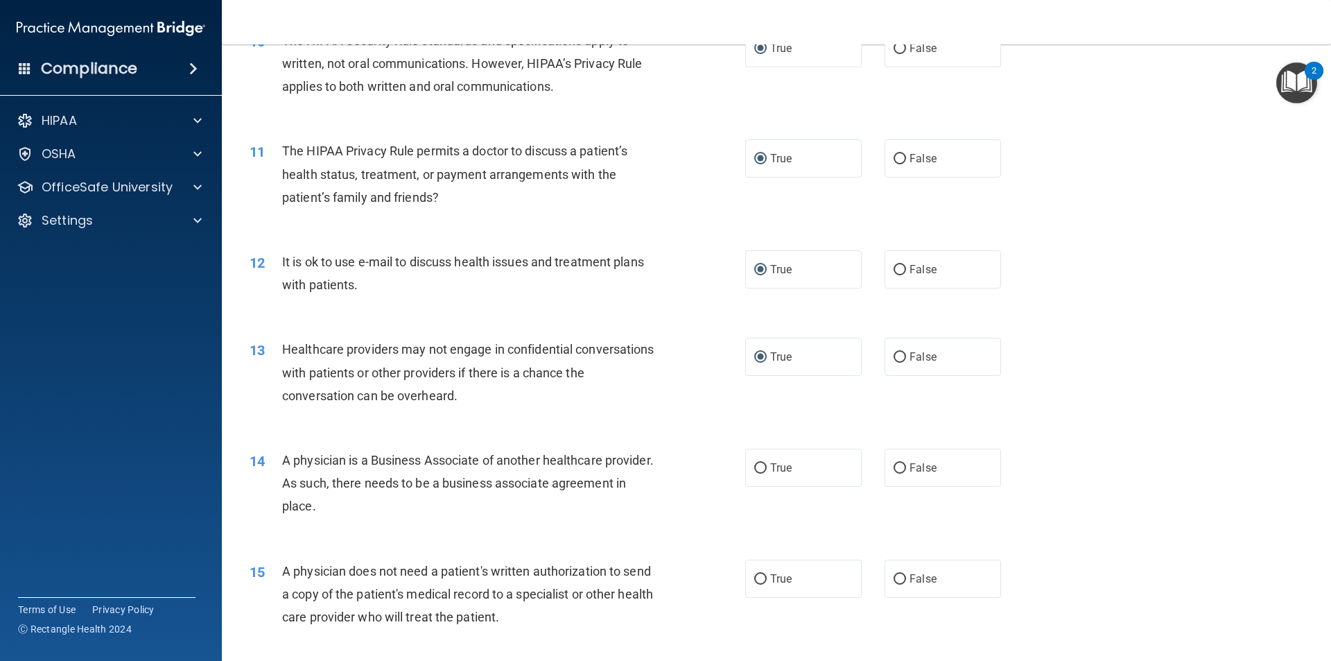
scroll to position [1109, 0]
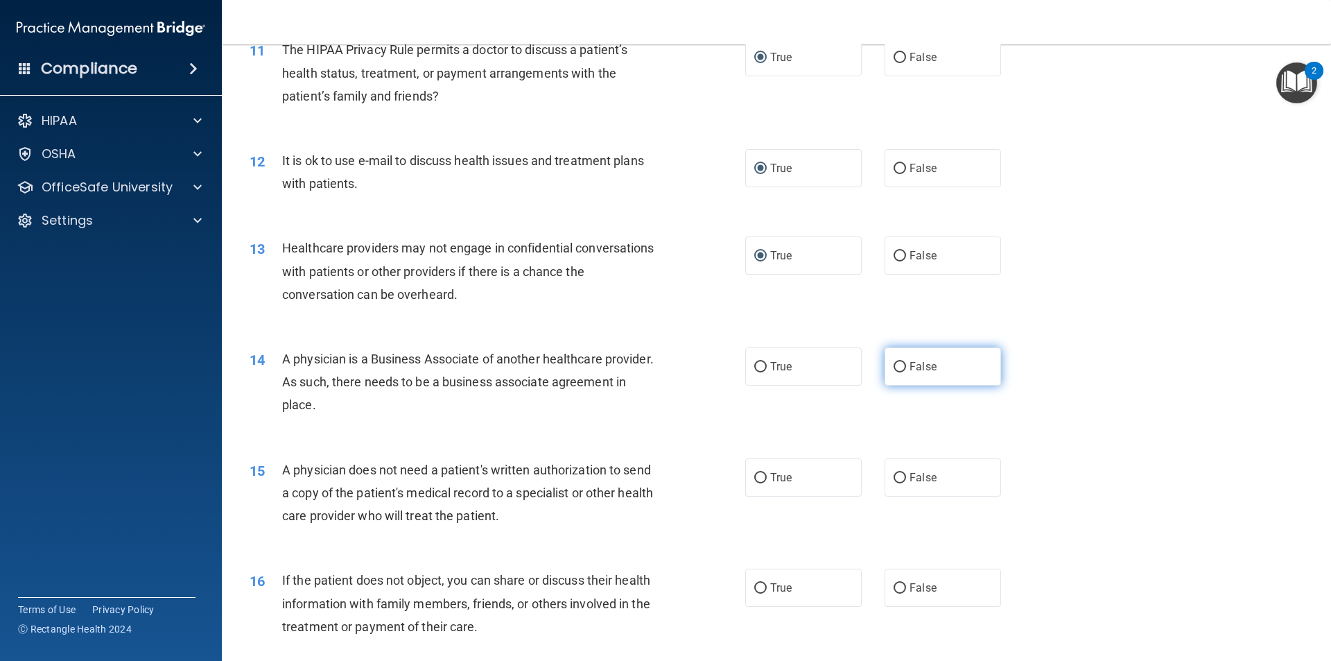
click at [894, 366] on input "False" at bounding box center [900, 367] width 12 height 10
radio input "true"
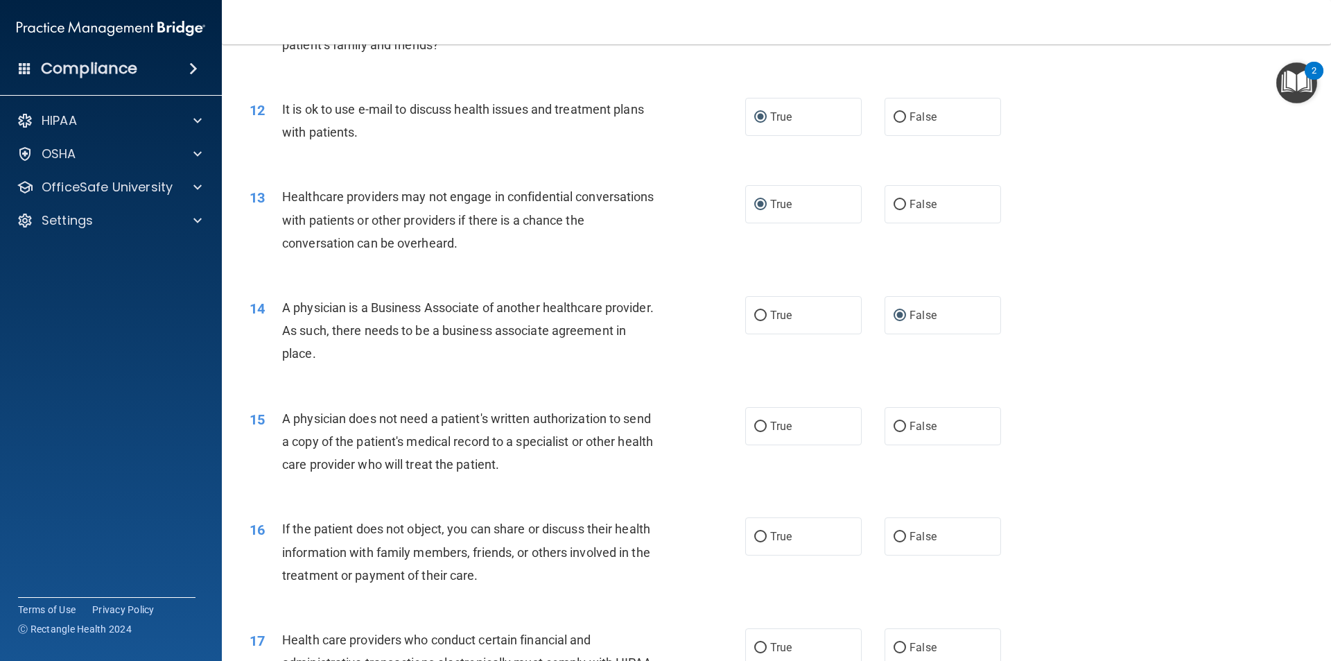
scroll to position [1248, 0]
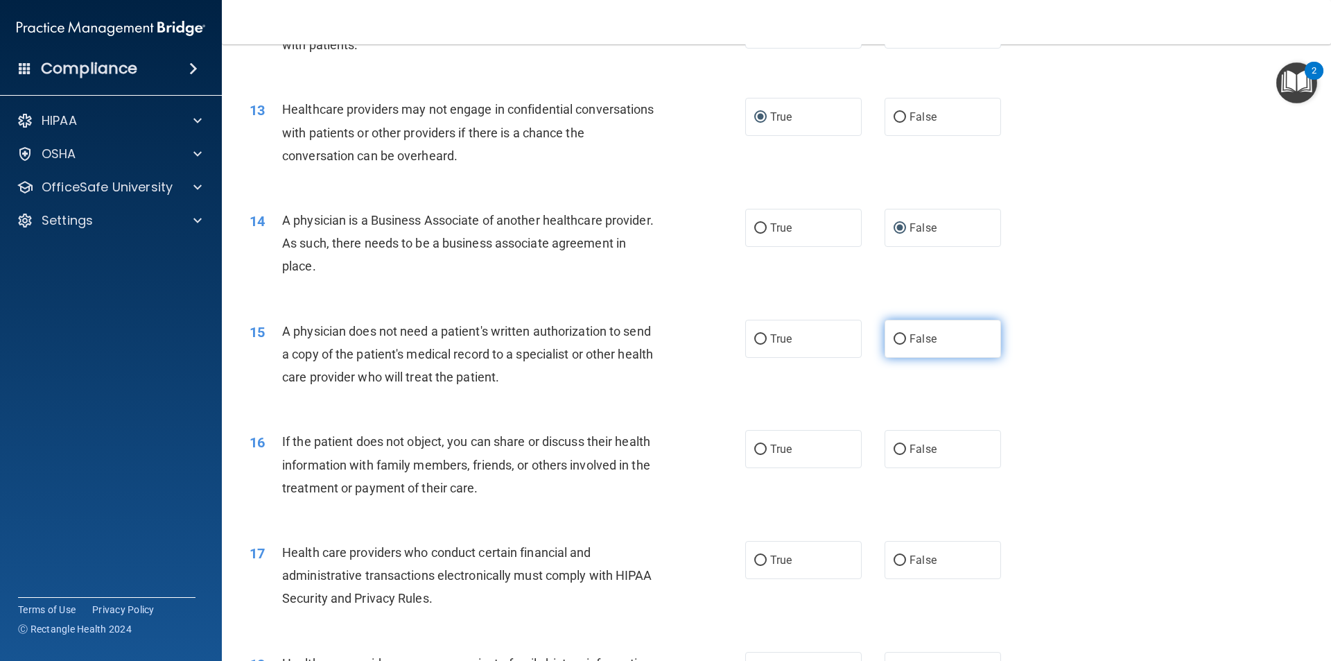
click at [894, 339] on input "False" at bounding box center [900, 339] width 12 height 10
radio input "true"
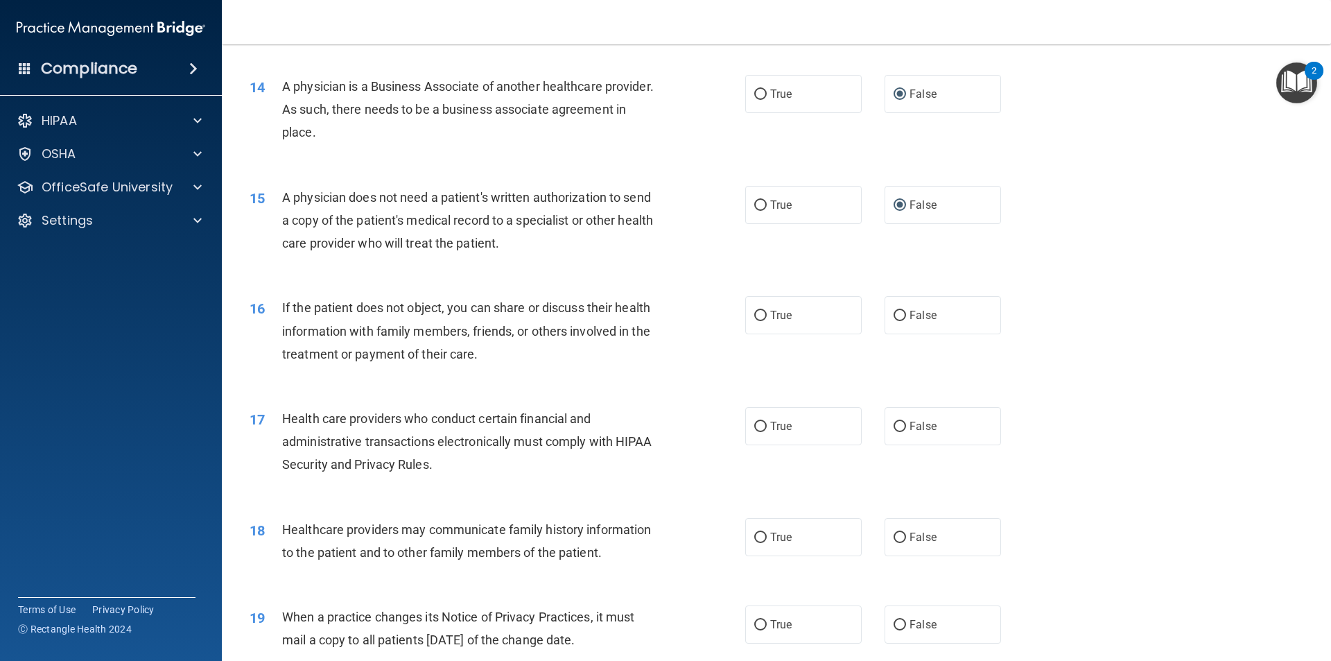
scroll to position [1387, 0]
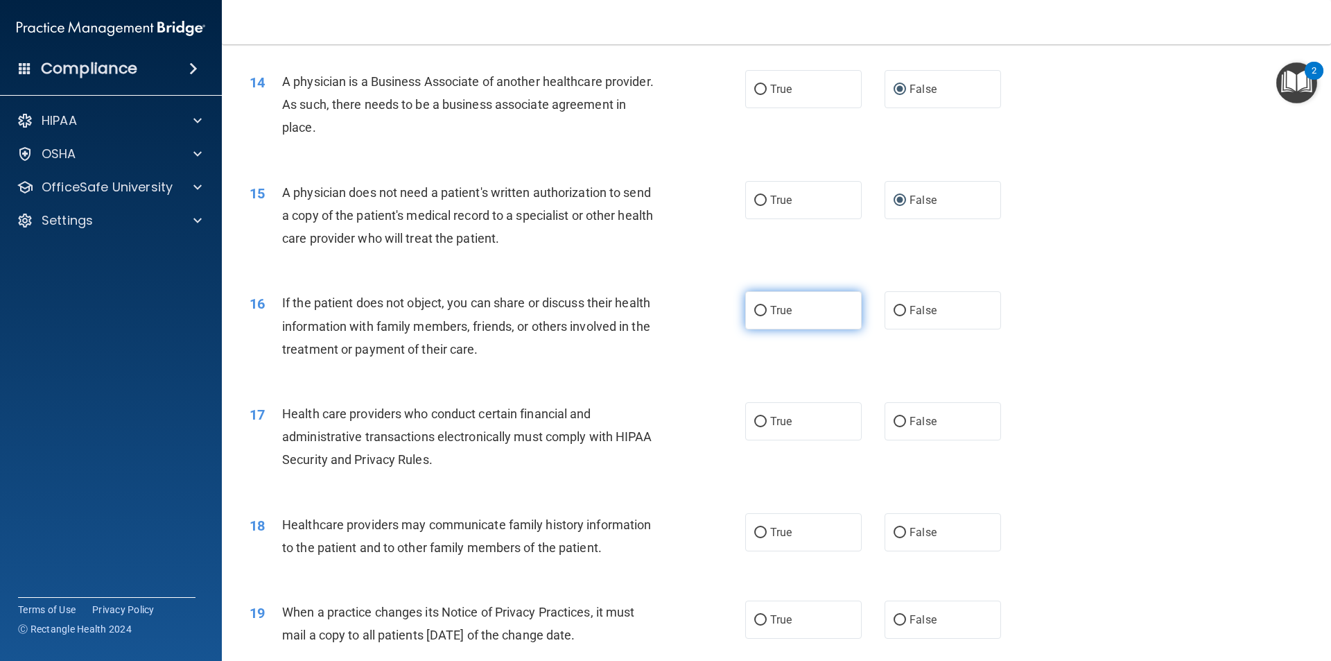
click at [757, 311] on input "True" at bounding box center [760, 311] width 12 height 10
radio input "true"
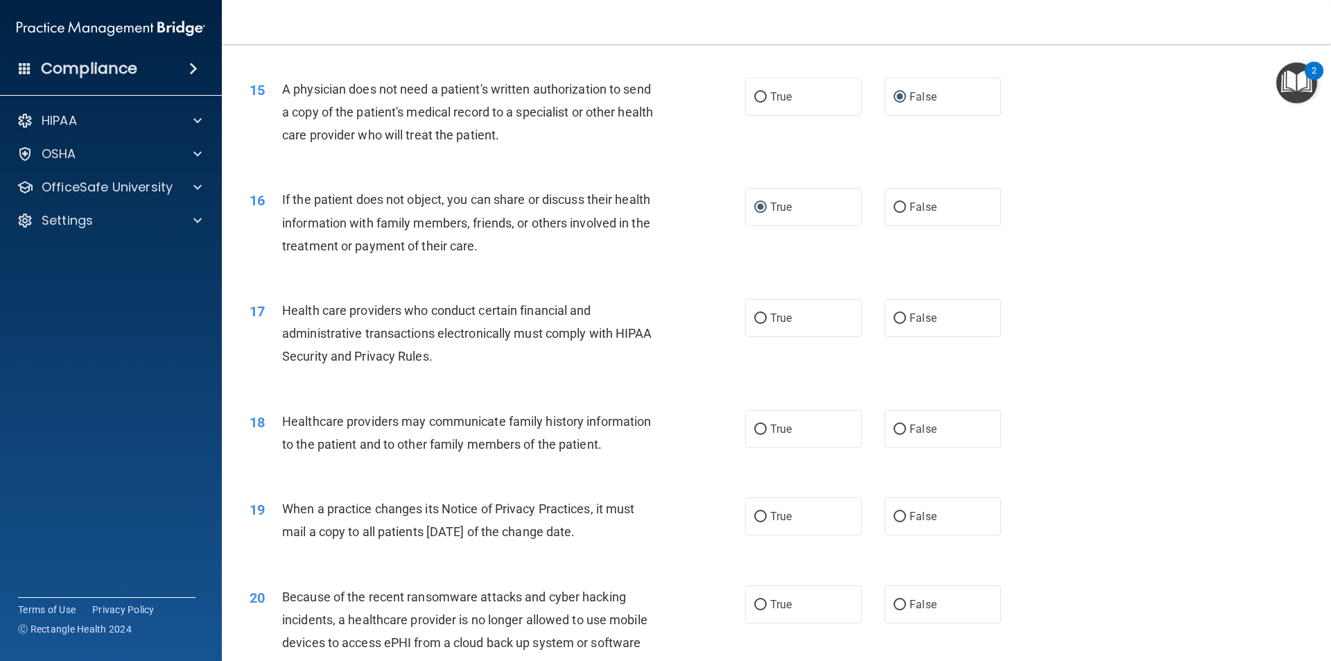
scroll to position [1525, 0]
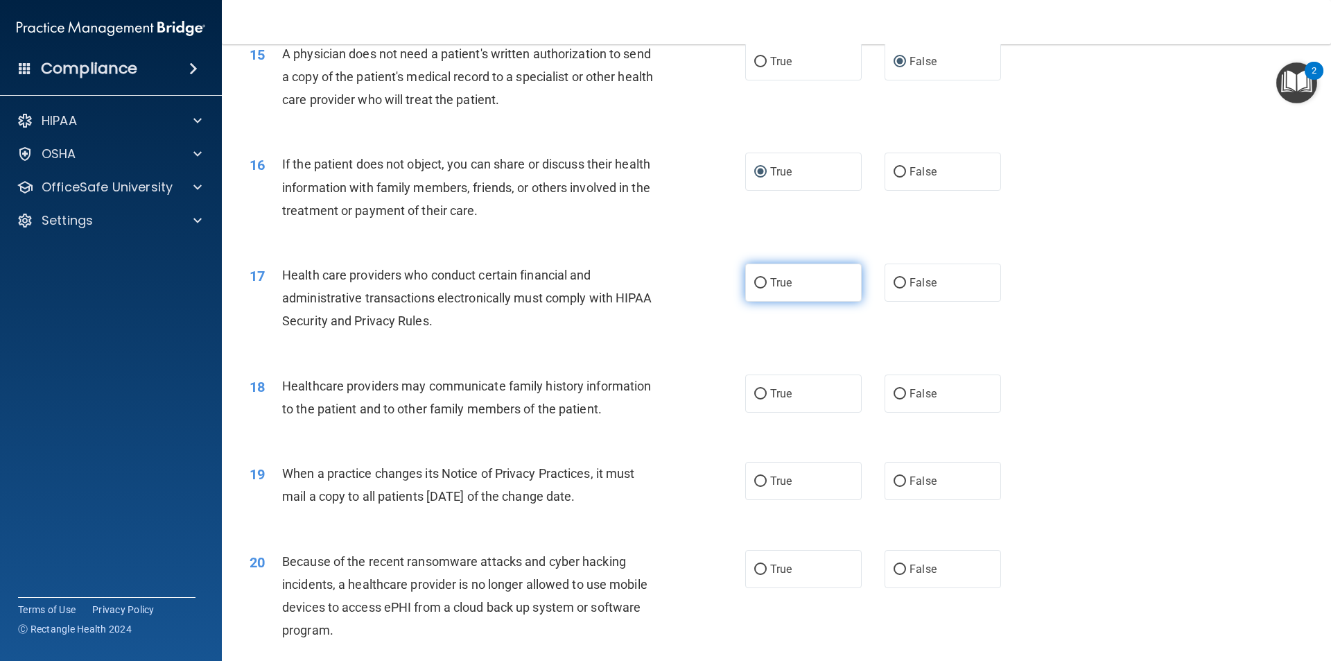
click at [755, 282] on input "True" at bounding box center [760, 283] width 12 height 10
radio input "true"
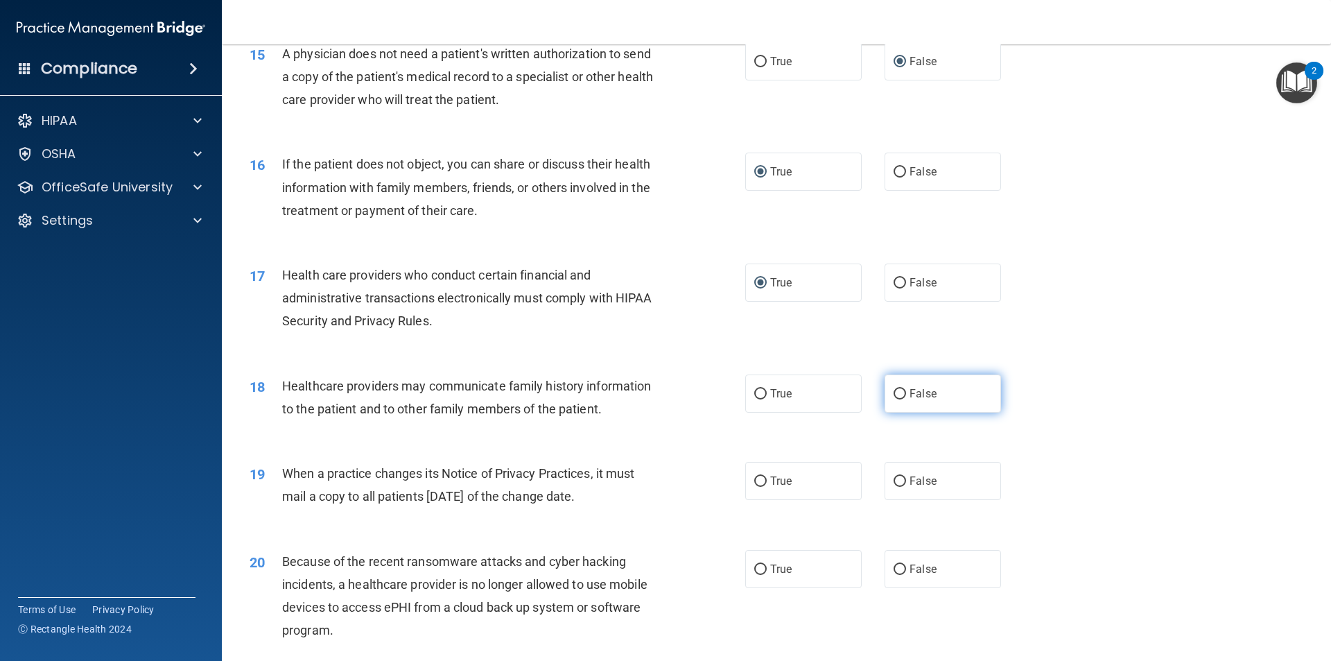
click at [894, 391] on input "False" at bounding box center [900, 394] width 12 height 10
radio input "true"
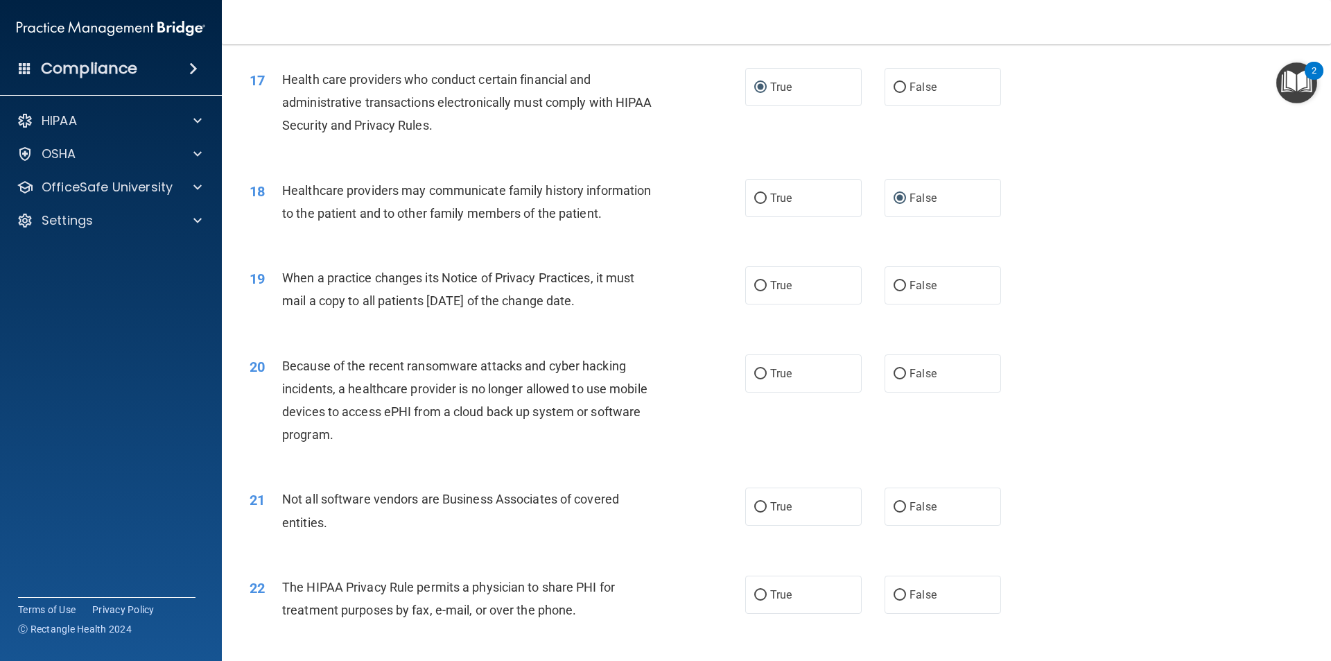
scroll to position [1733, 0]
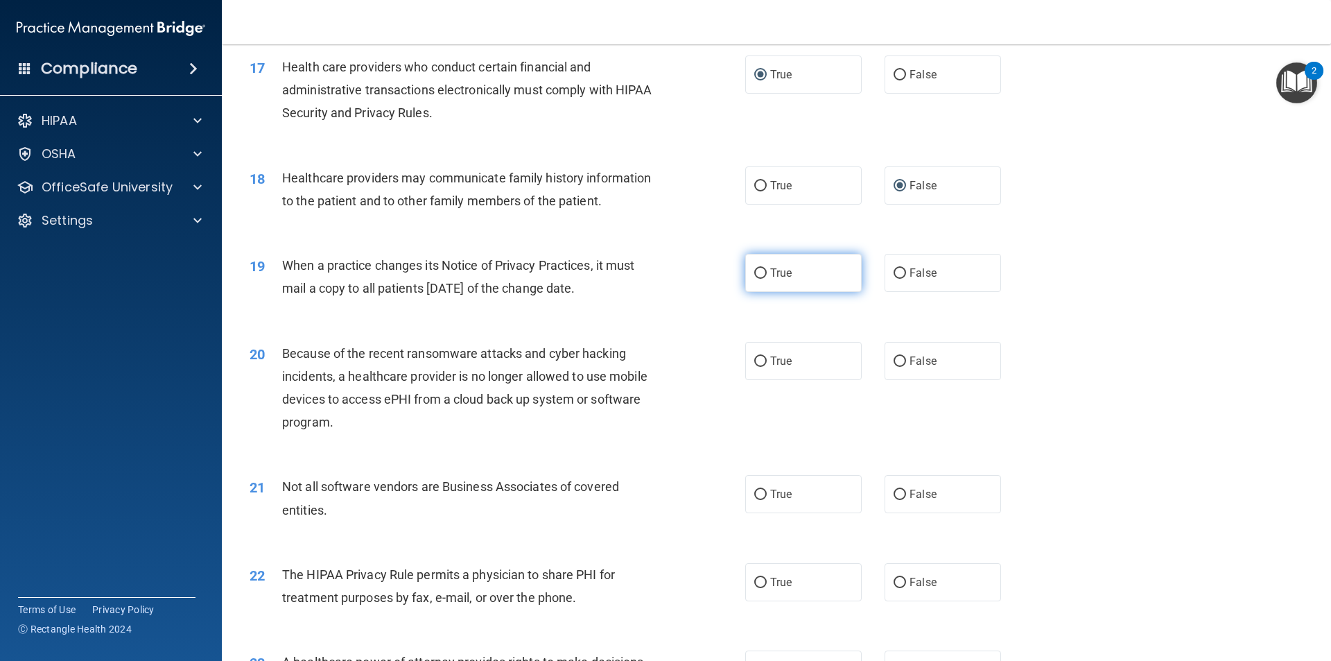
click at [754, 271] on input "True" at bounding box center [760, 273] width 12 height 10
radio input "true"
click at [897, 359] on input "False" at bounding box center [900, 361] width 12 height 10
radio input "true"
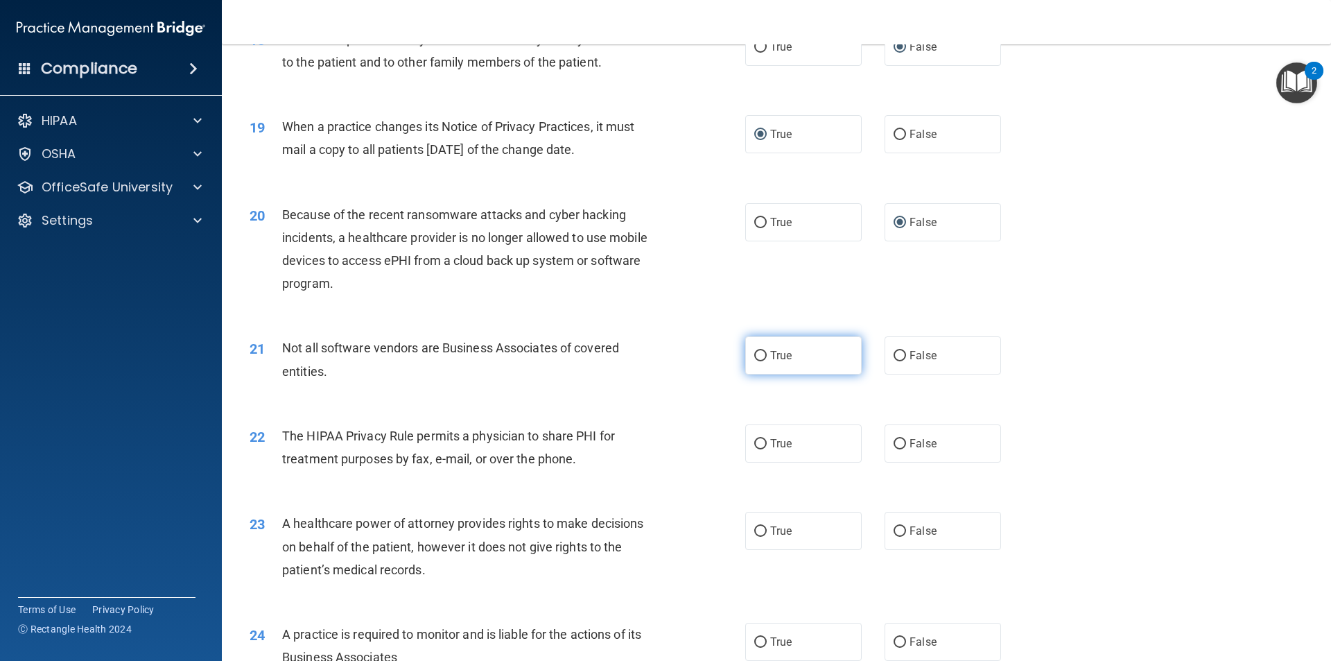
click at [754, 356] on input "True" at bounding box center [760, 356] width 12 height 10
radio input "true"
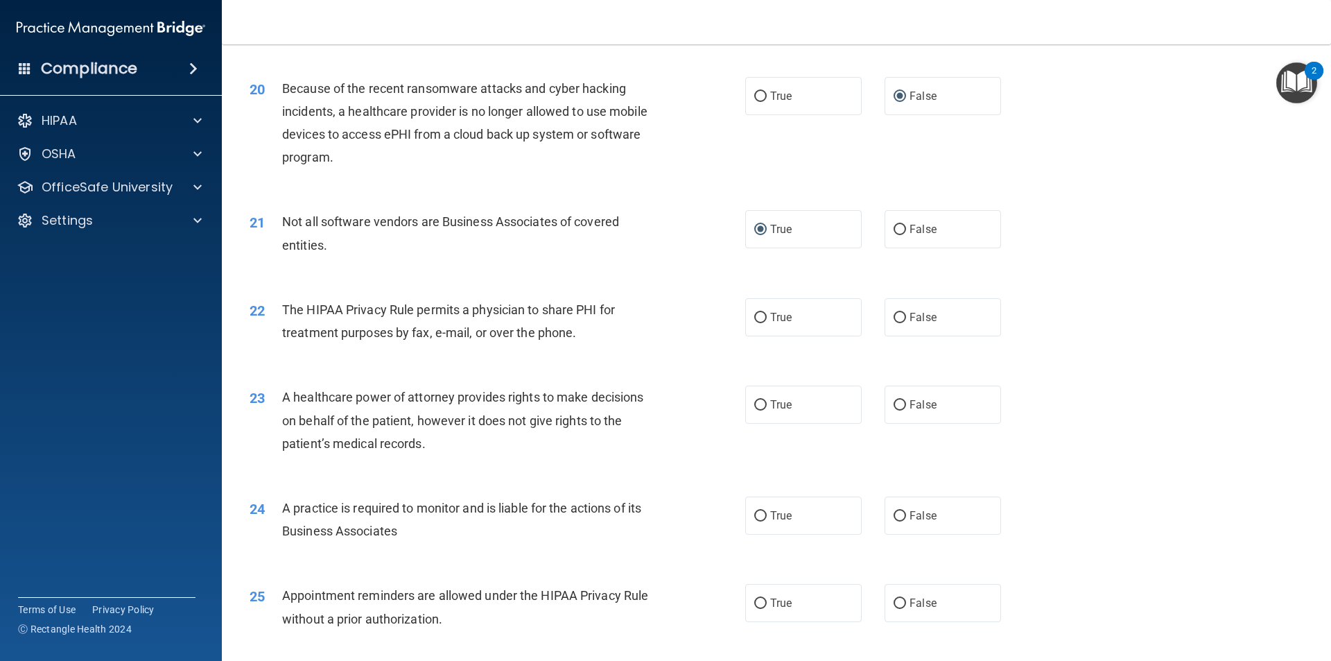
scroll to position [2011, 0]
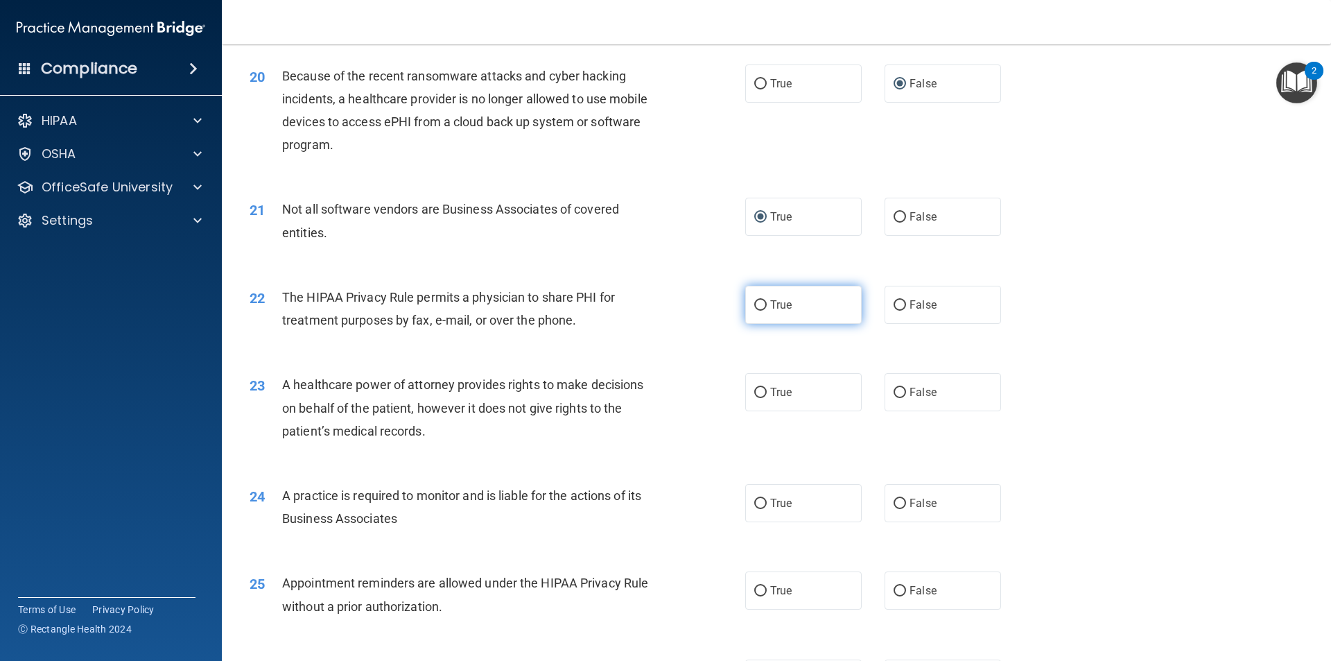
click at [754, 304] on input "True" at bounding box center [760, 305] width 12 height 10
radio input "true"
click at [759, 391] on input "True" at bounding box center [760, 393] width 12 height 10
radio input "true"
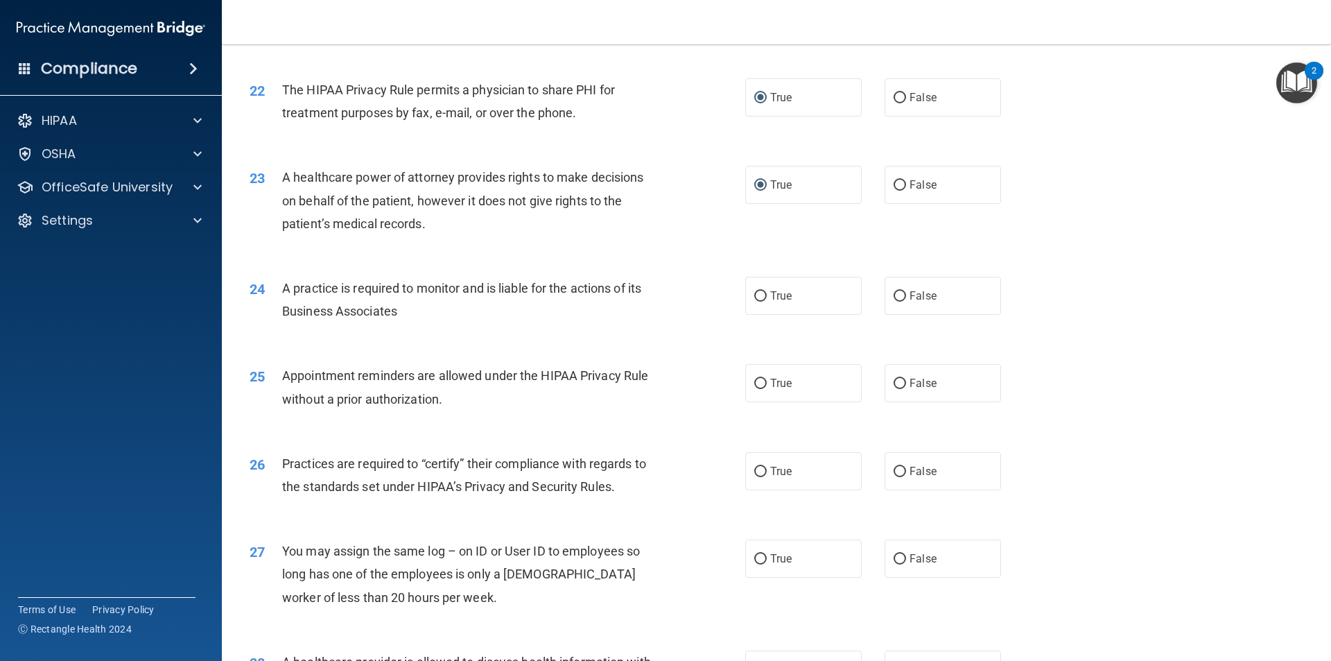
scroll to position [2219, 0]
click at [895, 295] on input "False" at bounding box center [900, 296] width 12 height 10
radio input "true"
click at [894, 380] on input "False" at bounding box center [900, 383] width 12 height 10
radio input "true"
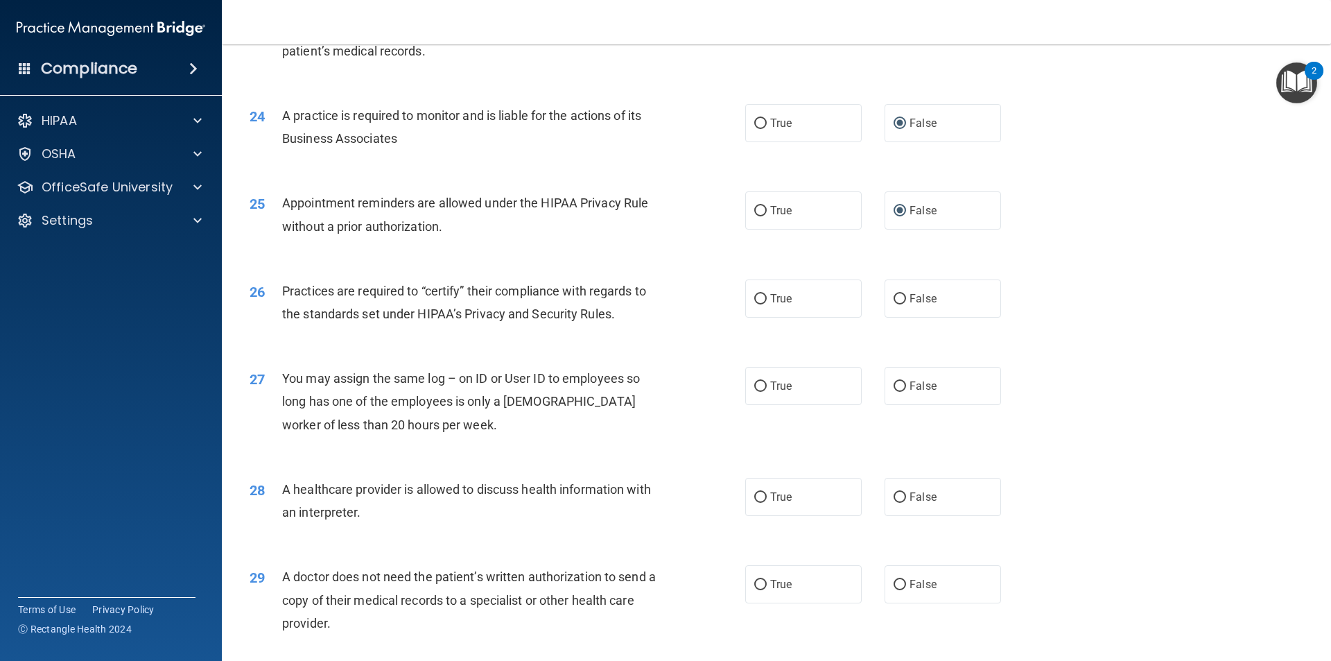
scroll to position [2427, 0]
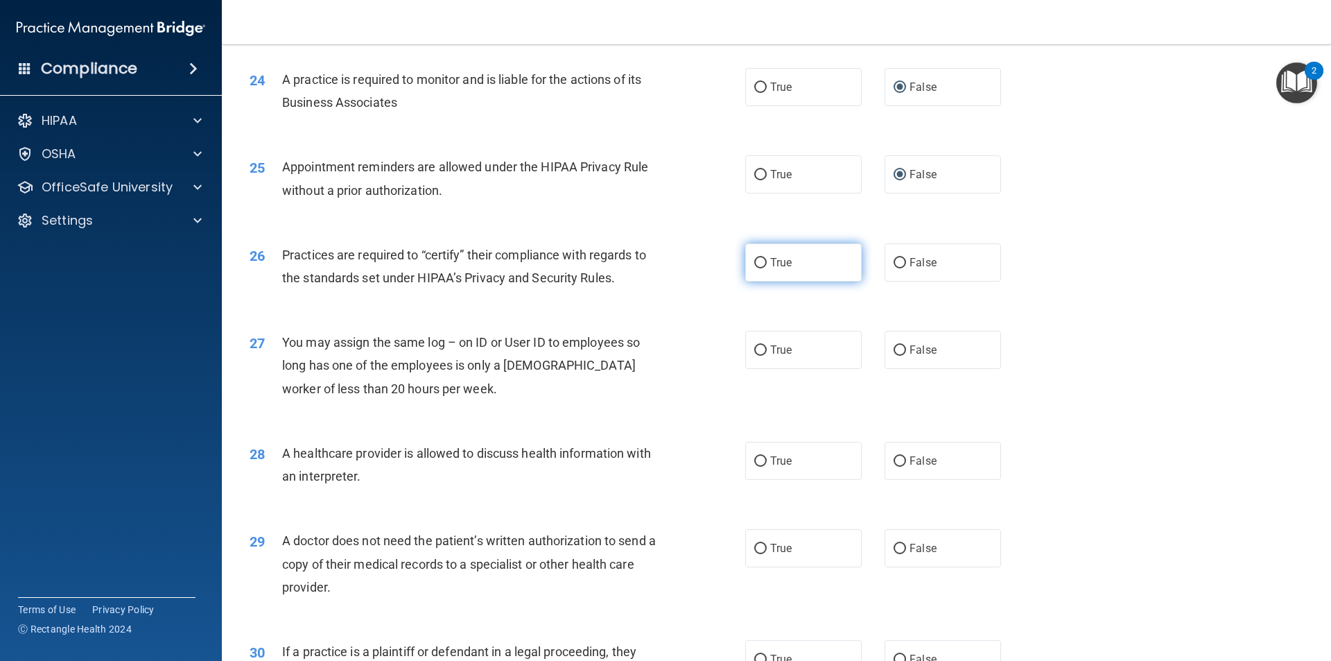
click at [755, 263] on input "True" at bounding box center [760, 263] width 12 height 10
radio input "true"
click at [894, 351] on input "False" at bounding box center [900, 350] width 12 height 10
radio input "true"
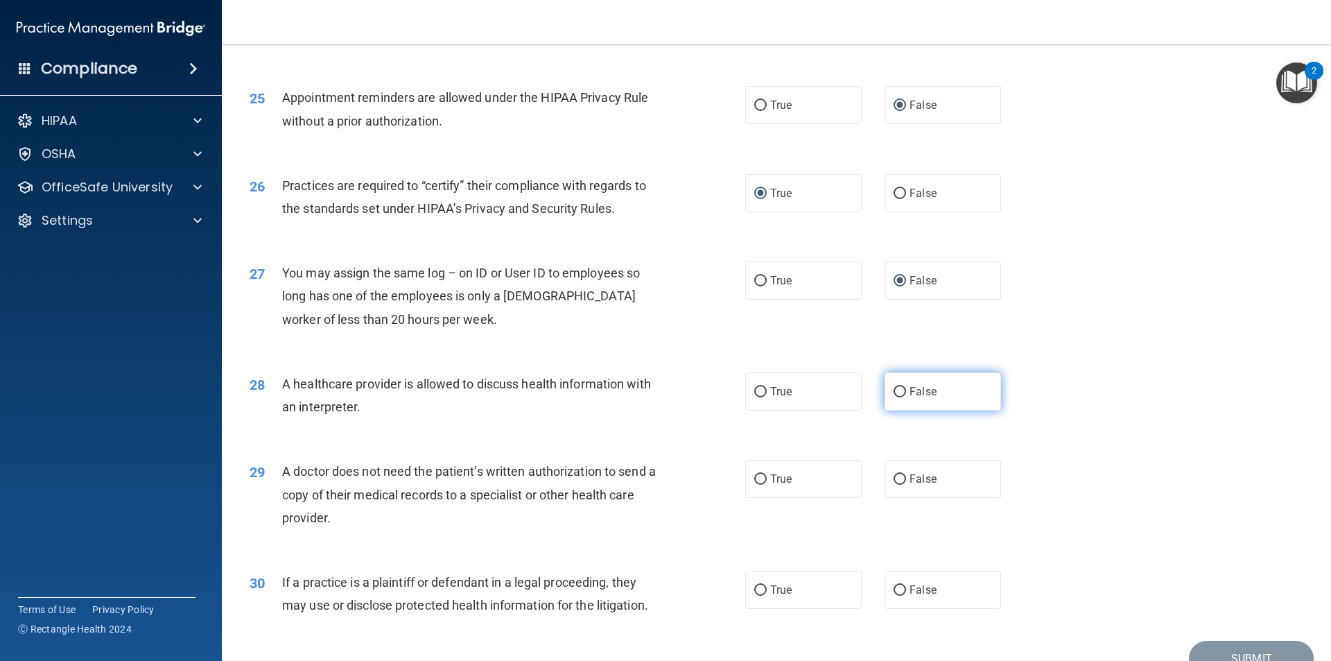
click at [896, 393] on input "False" at bounding box center [900, 392] width 12 height 10
radio input "true"
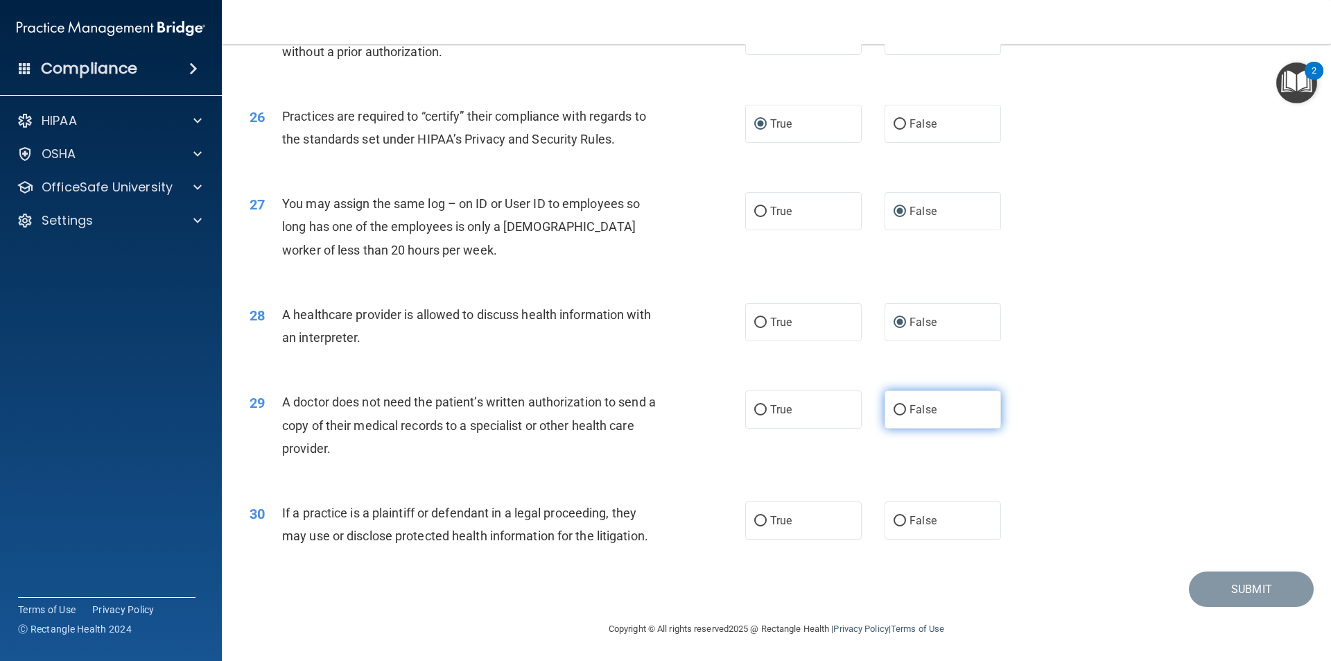
click at [896, 407] on input "False" at bounding box center [900, 410] width 12 height 10
radio input "true"
click at [759, 520] on input "True" at bounding box center [760, 521] width 12 height 10
radio input "true"
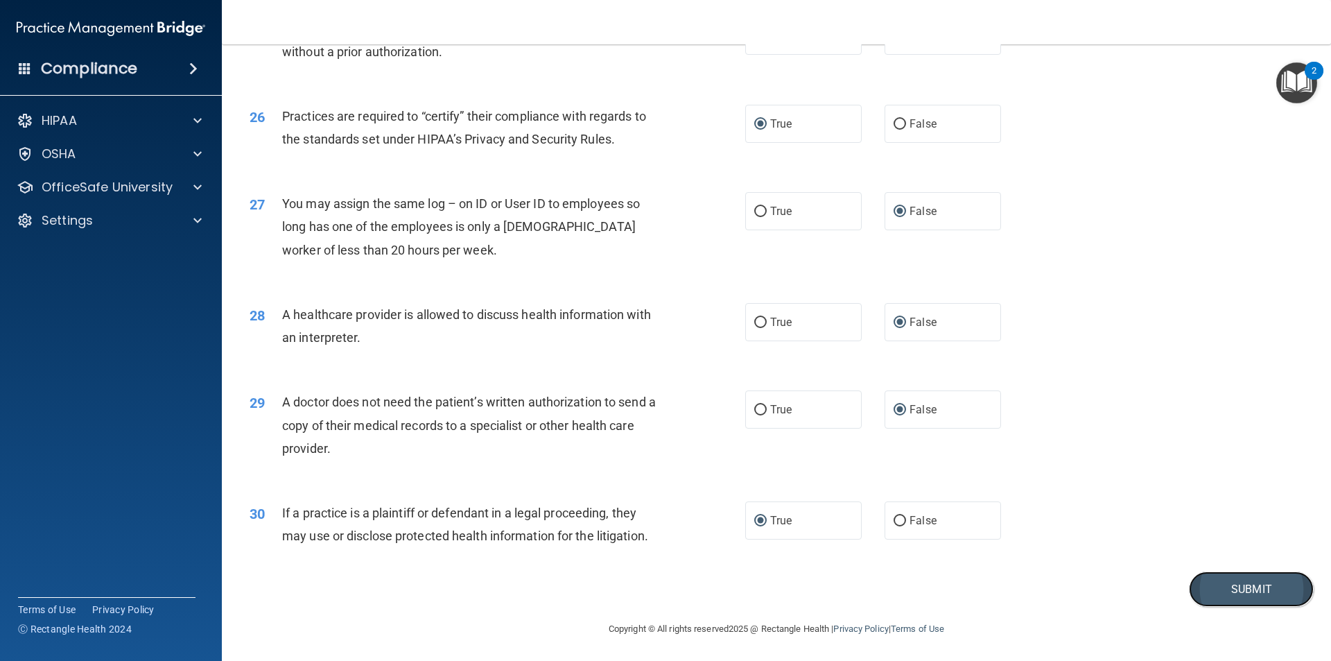
click at [1246, 585] on button "Submit" at bounding box center [1251, 588] width 125 height 35
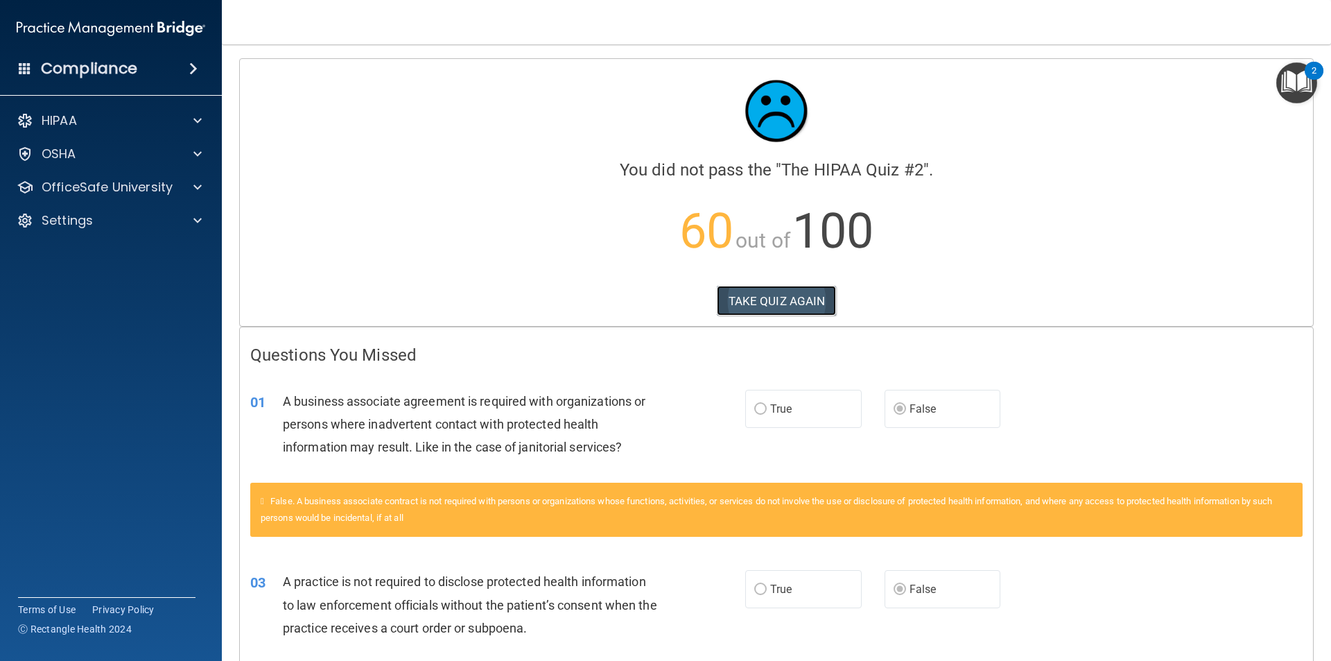
click at [771, 294] on button "TAKE QUIZ AGAIN" at bounding box center [777, 301] width 120 height 31
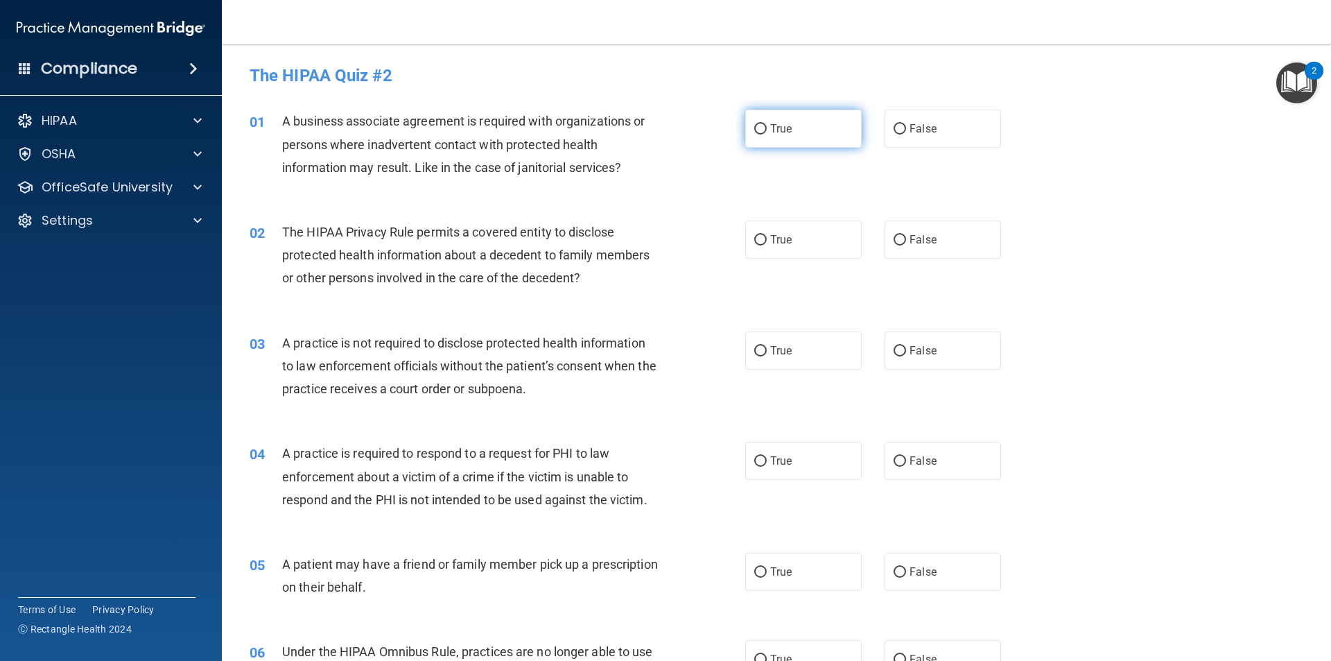
click at [754, 130] on input "True" at bounding box center [760, 129] width 12 height 10
radio input "true"
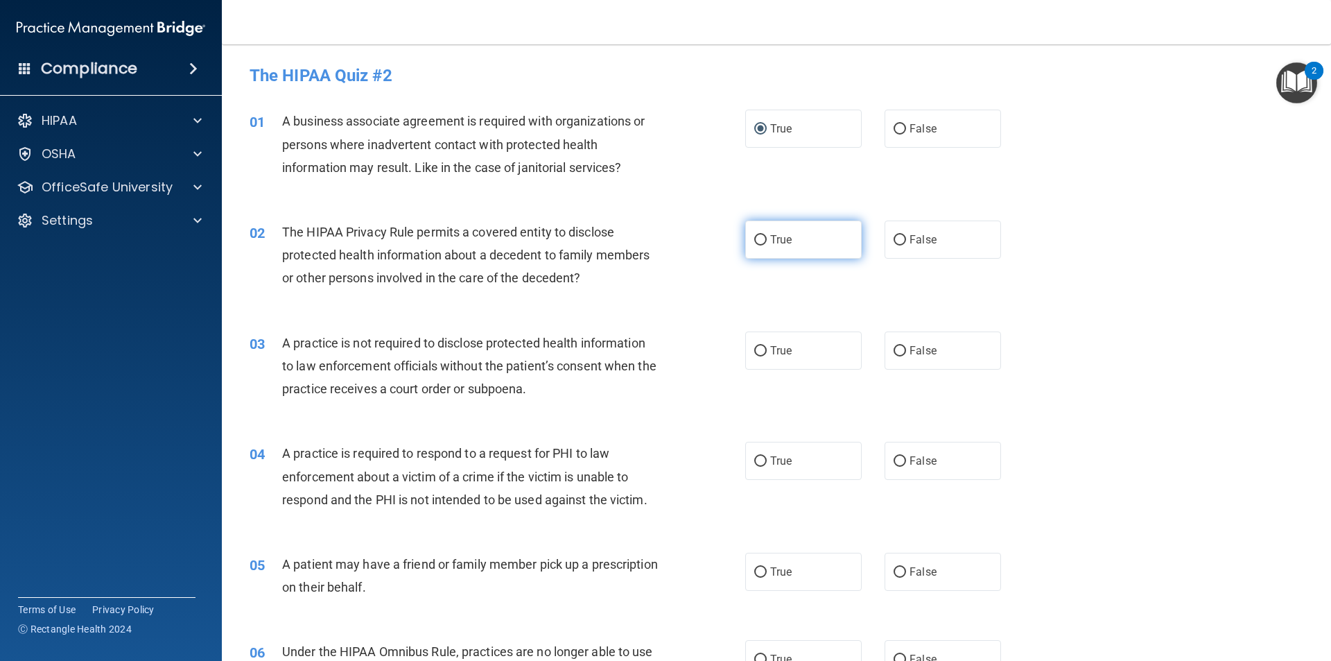
click at [754, 242] on input "True" at bounding box center [760, 240] width 12 height 10
radio input "true"
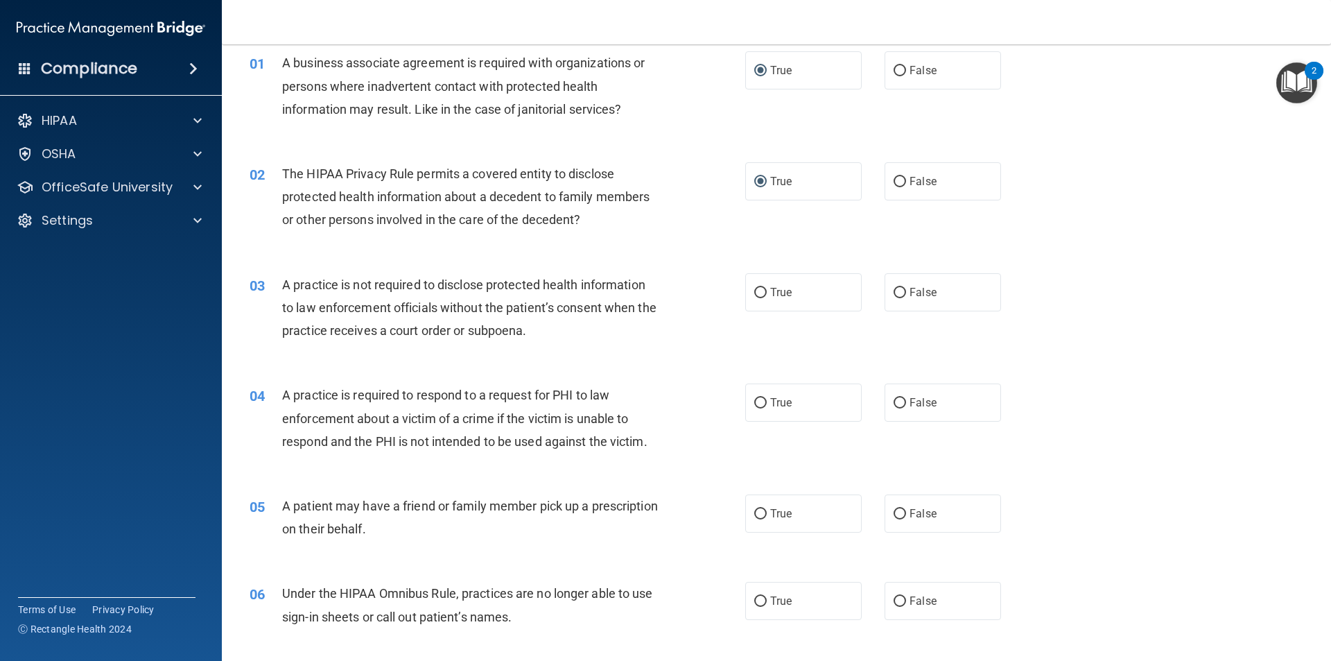
scroll to position [139, 0]
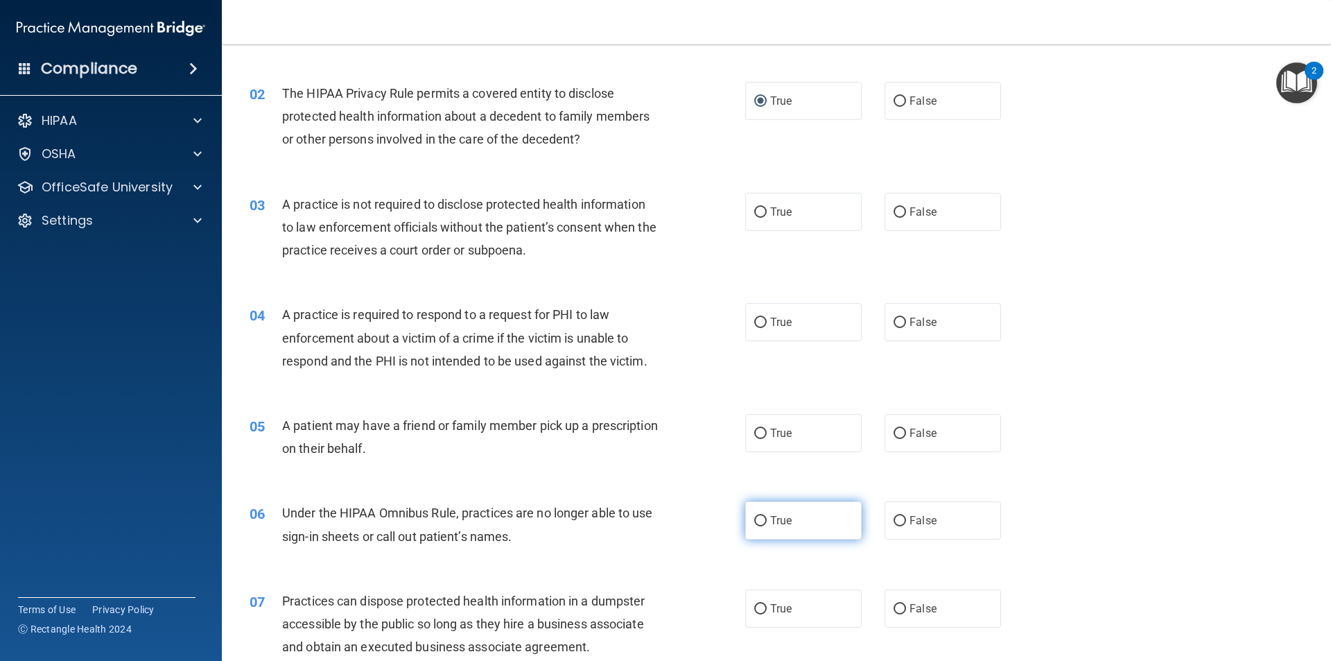
click at [759, 519] on input "True" at bounding box center [760, 521] width 12 height 10
radio input "true"
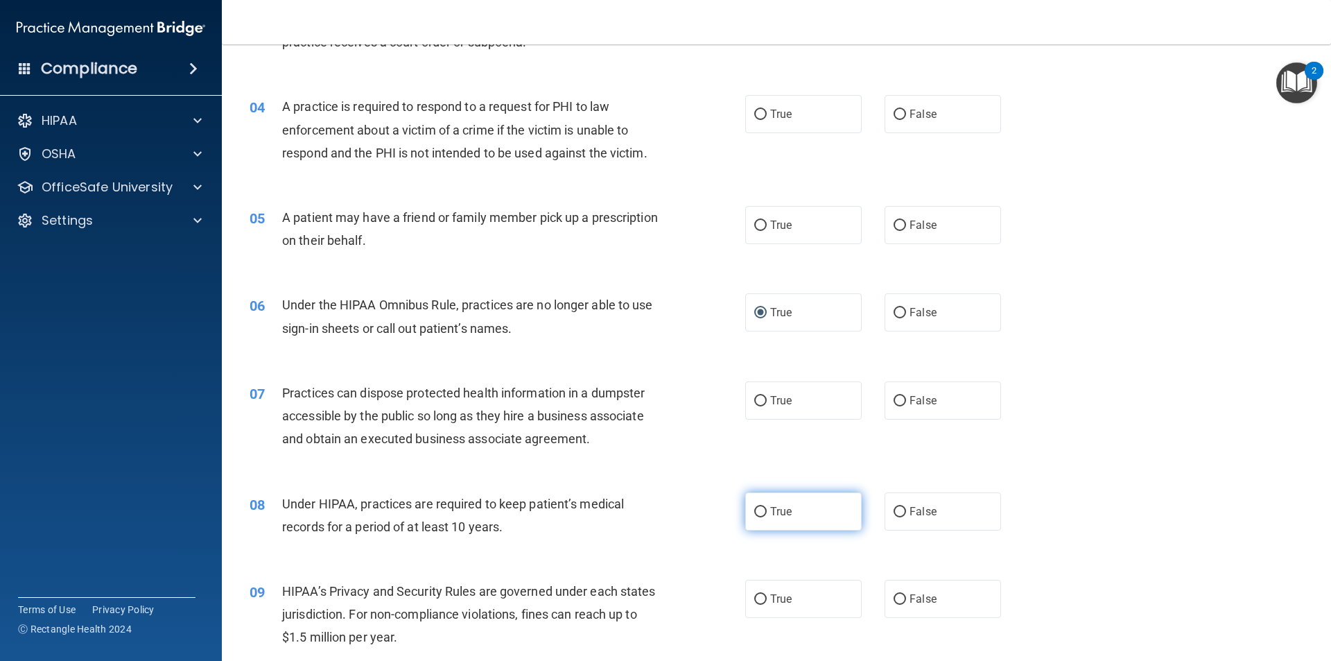
scroll to position [416, 0]
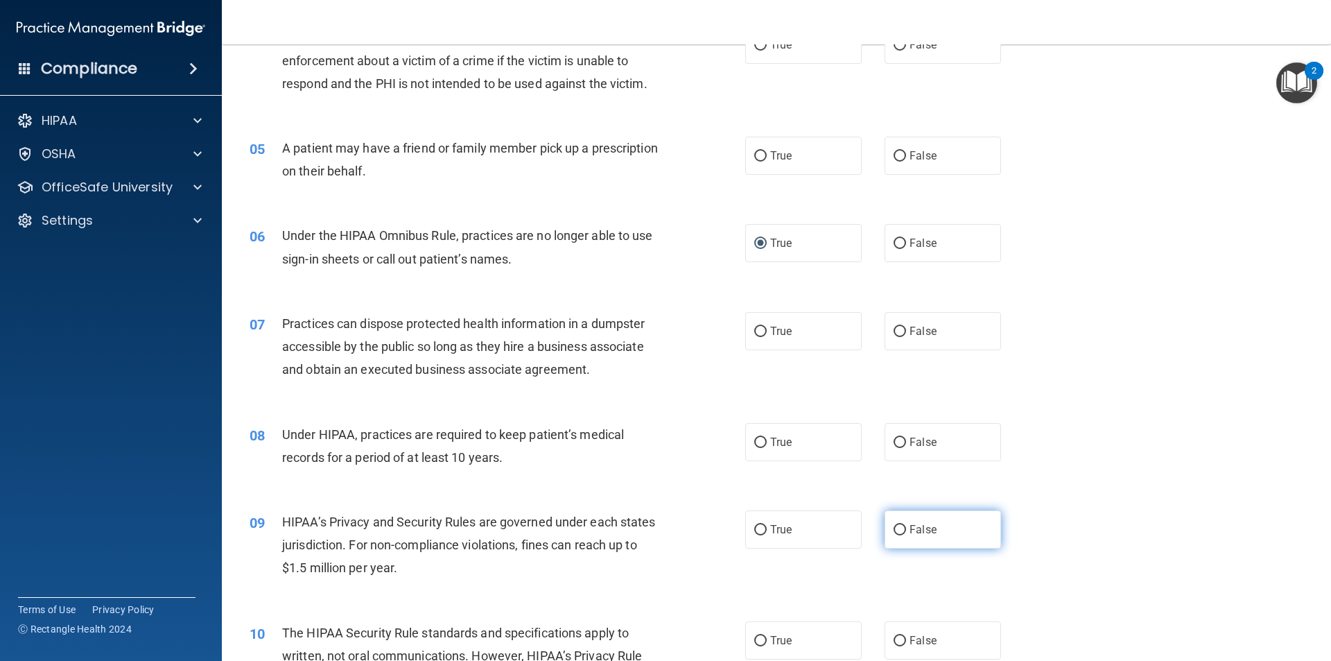
click at [894, 531] on input "False" at bounding box center [900, 530] width 12 height 10
radio input "true"
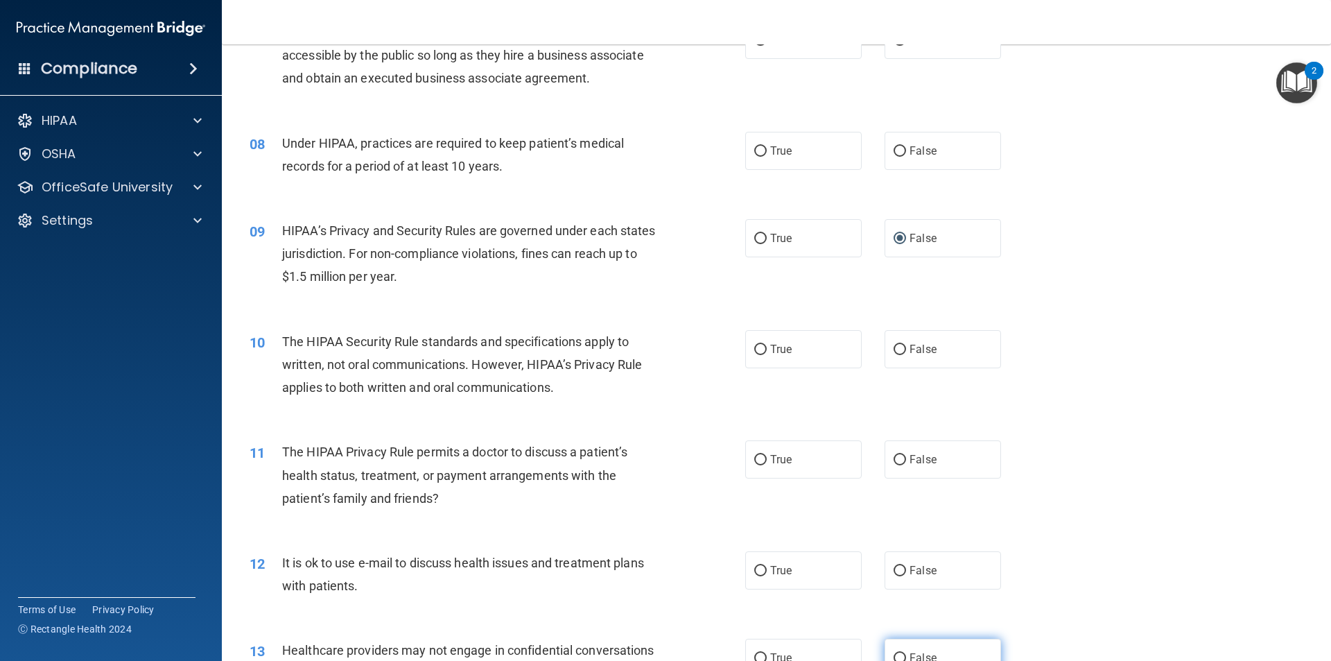
scroll to position [832, 0]
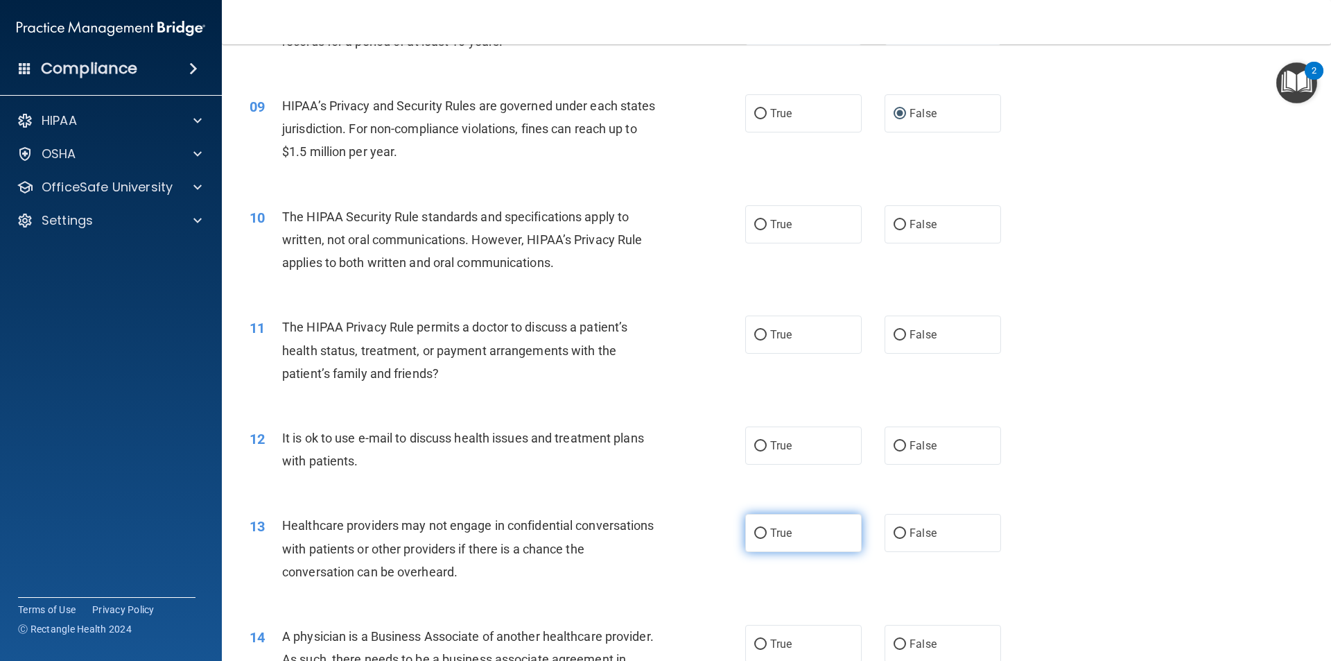
click at [758, 537] on input "True" at bounding box center [760, 533] width 12 height 10
radio input "true"
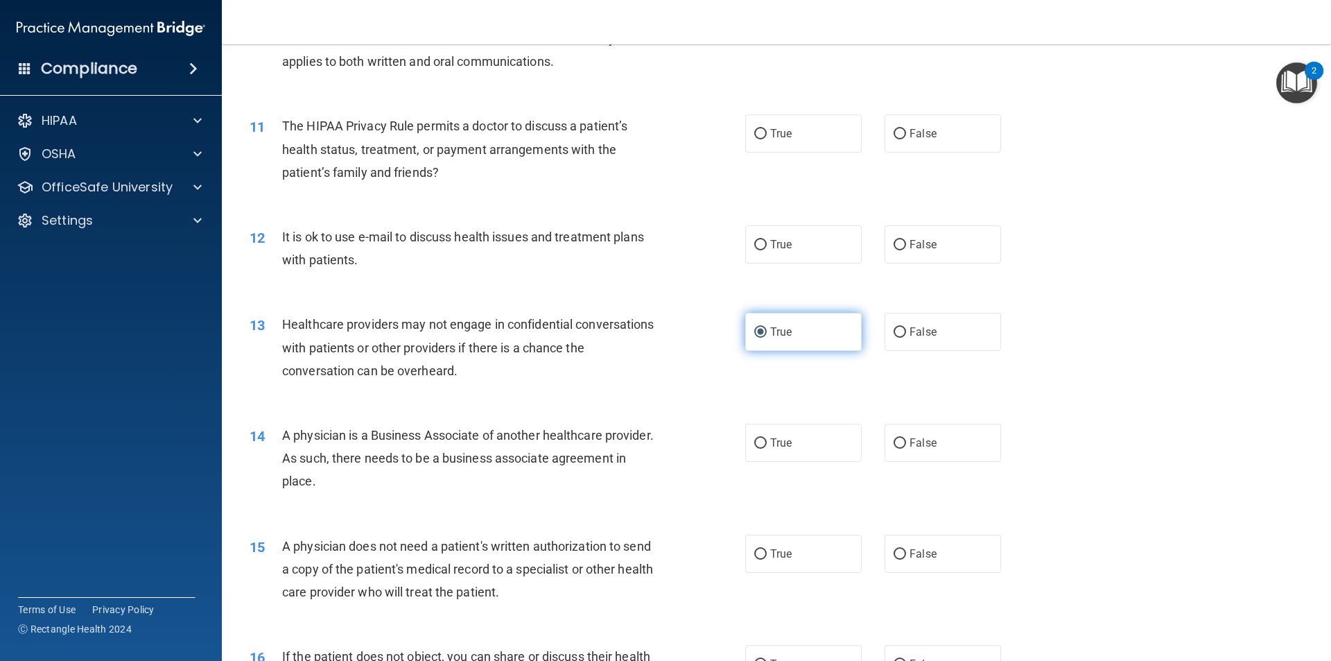
scroll to position [1040, 0]
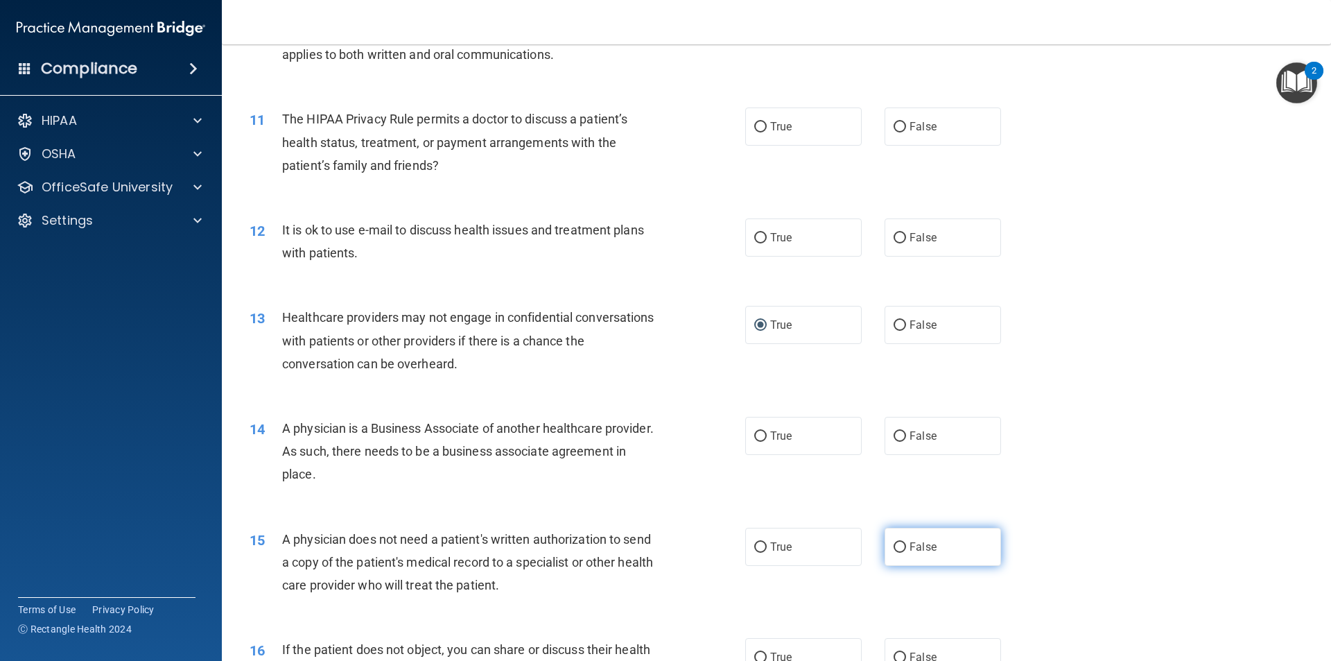
click at [894, 544] on input "False" at bounding box center [900, 547] width 12 height 10
radio input "true"
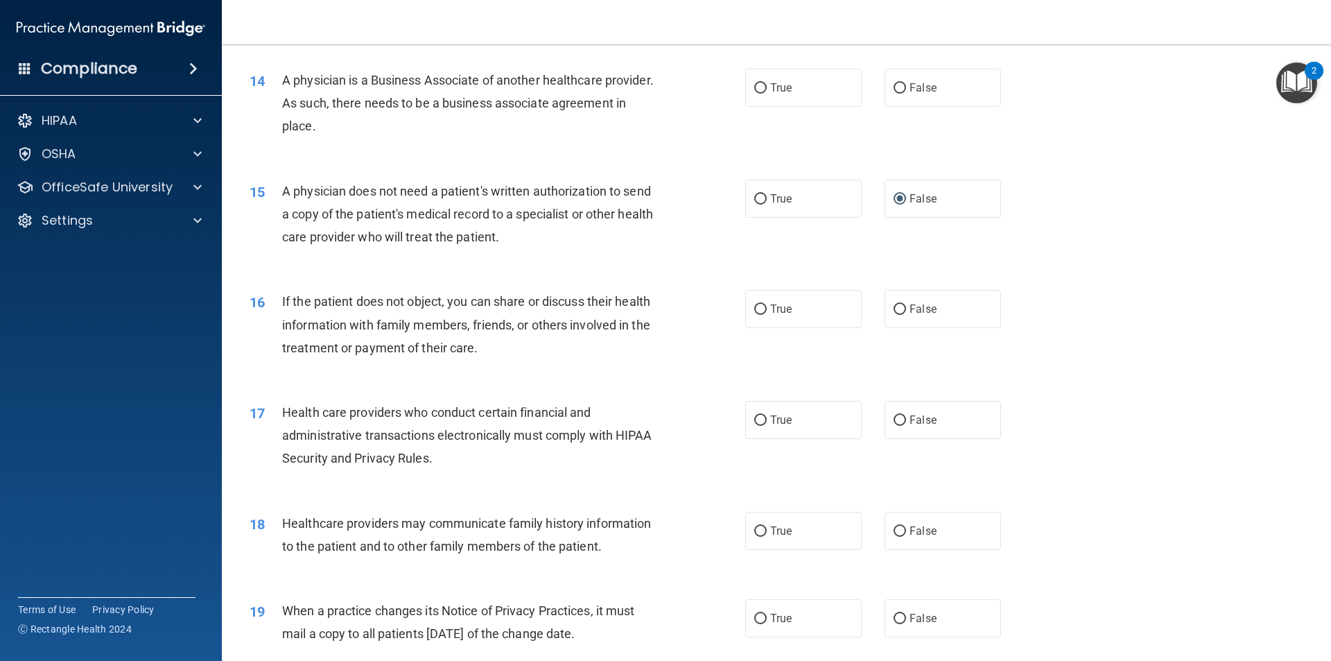
scroll to position [1456, 0]
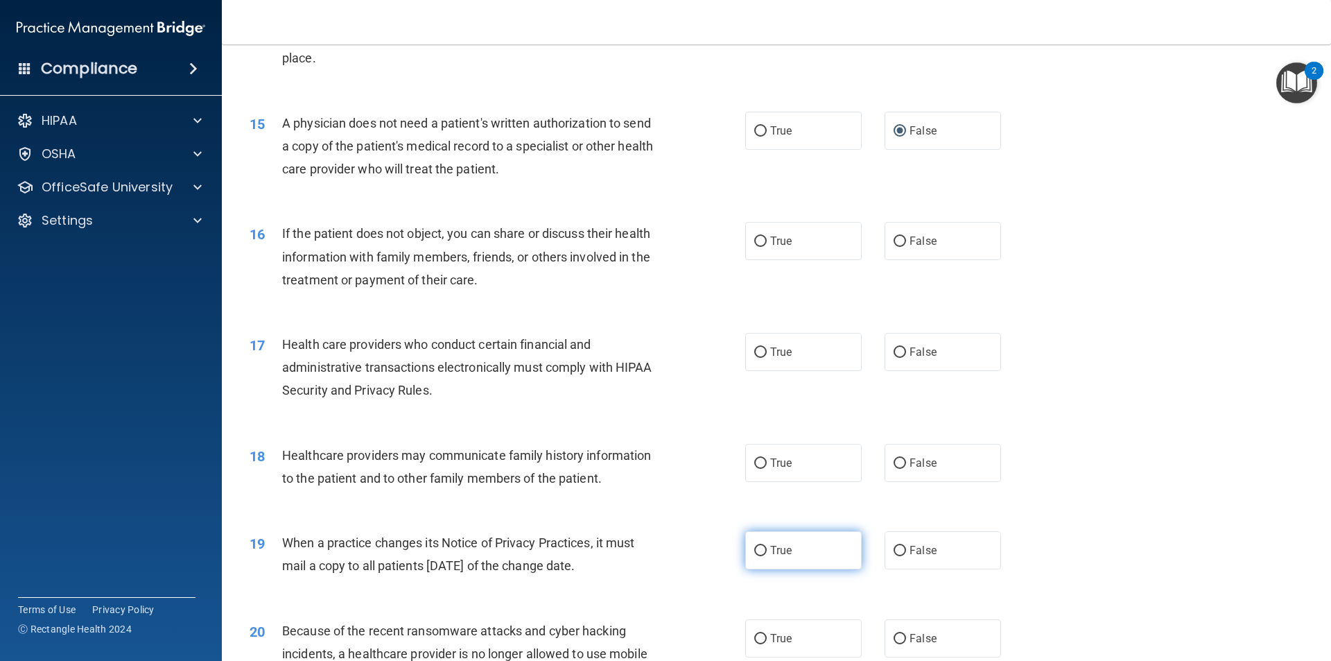
click at [755, 551] on input "True" at bounding box center [760, 551] width 12 height 10
radio input "true"
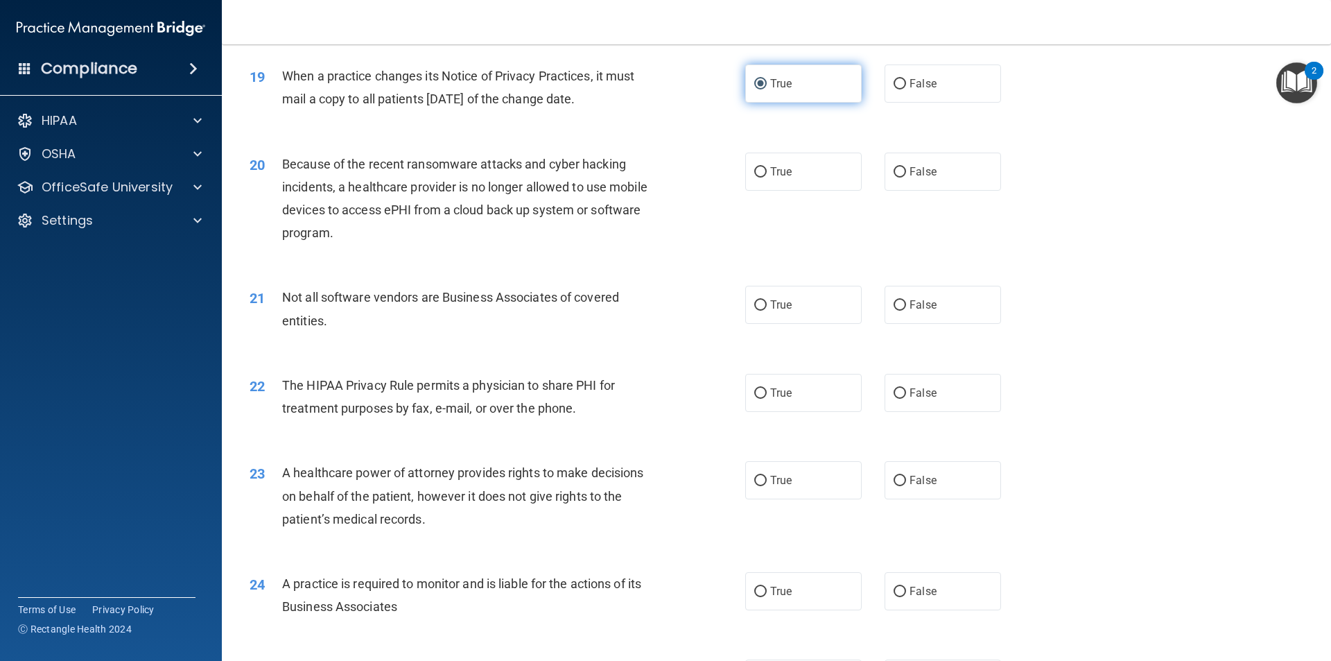
scroll to position [1941, 0]
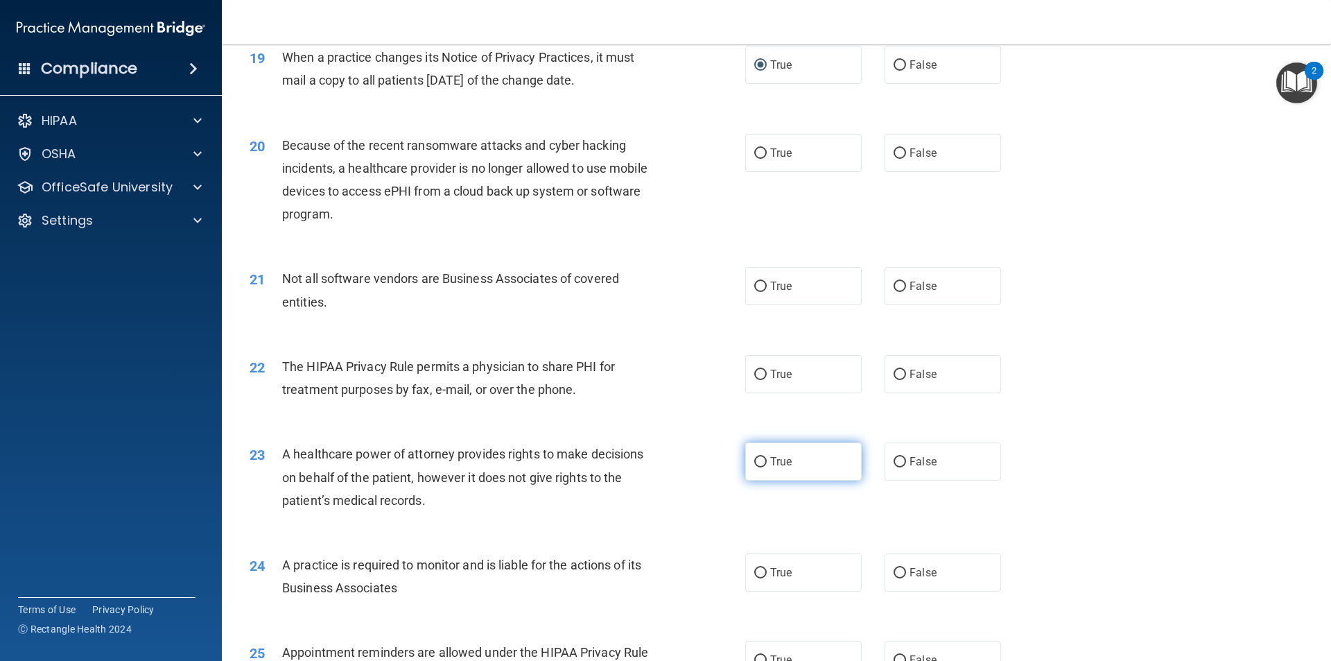
click at [754, 464] on input "True" at bounding box center [760, 462] width 12 height 10
radio input "true"
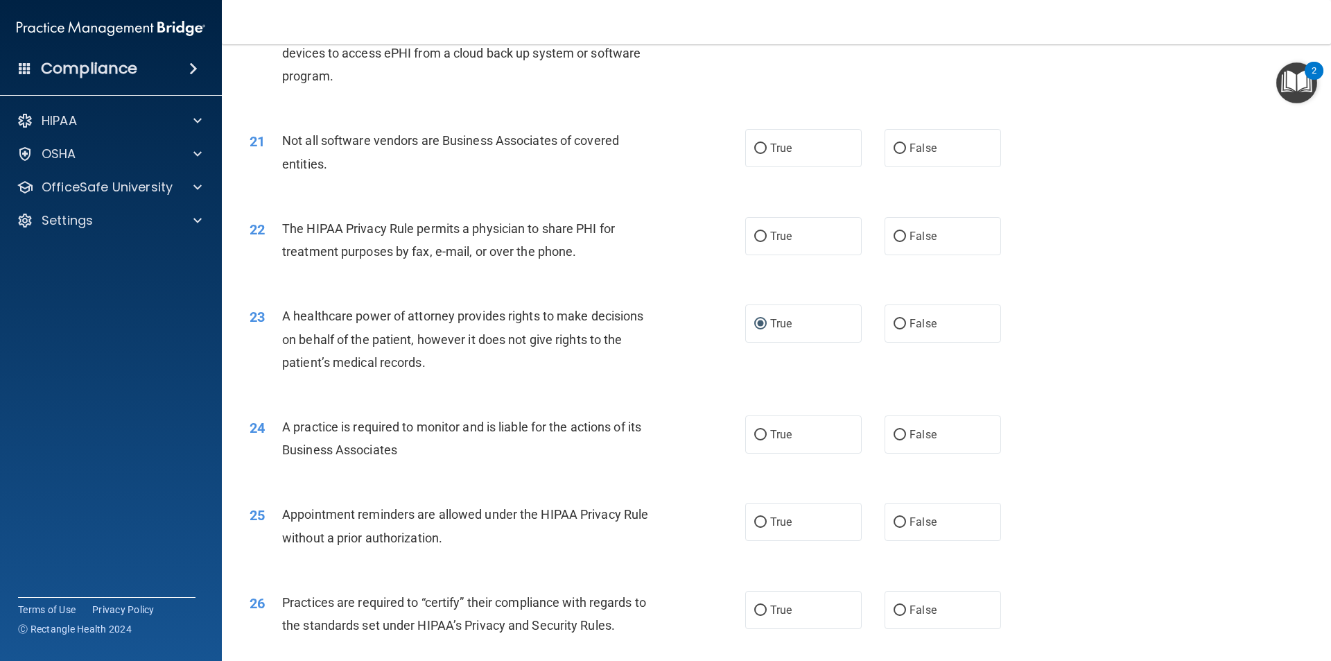
scroll to position [2080, 0]
click at [897, 521] on input "False" at bounding box center [900, 522] width 12 height 10
radio input "true"
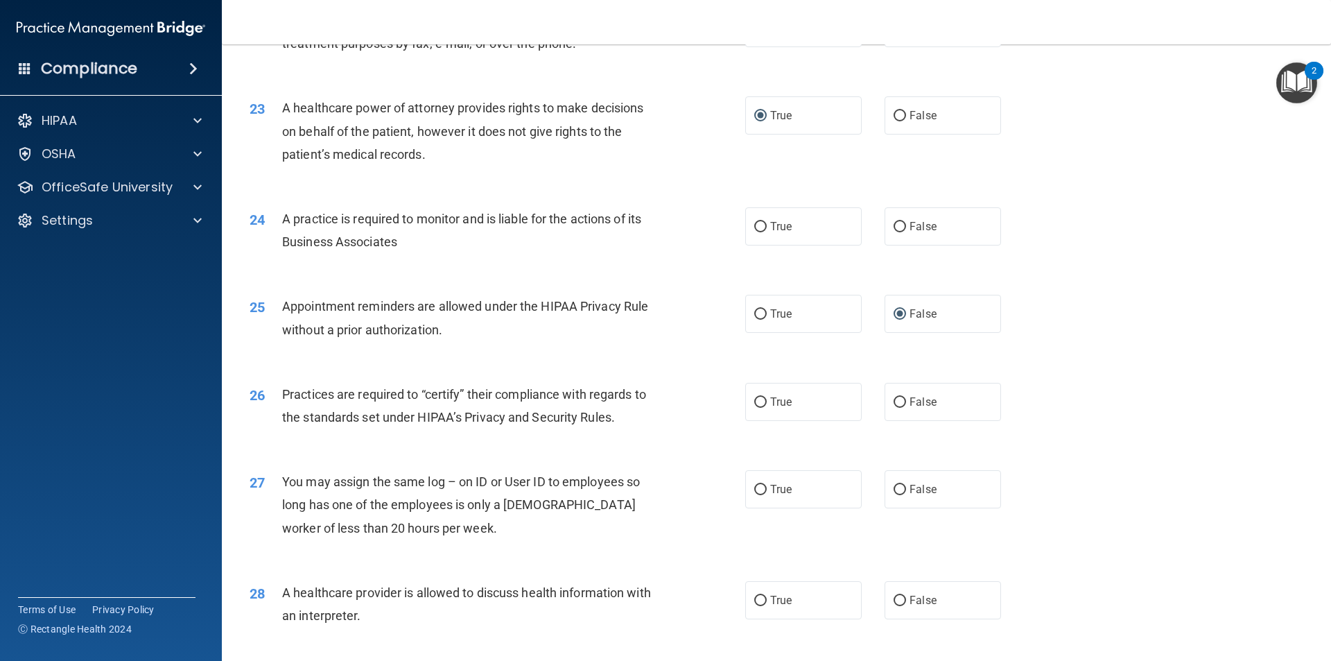
scroll to position [2288, 0]
click at [758, 404] on input "True" at bounding box center [760, 402] width 12 height 10
radio input "true"
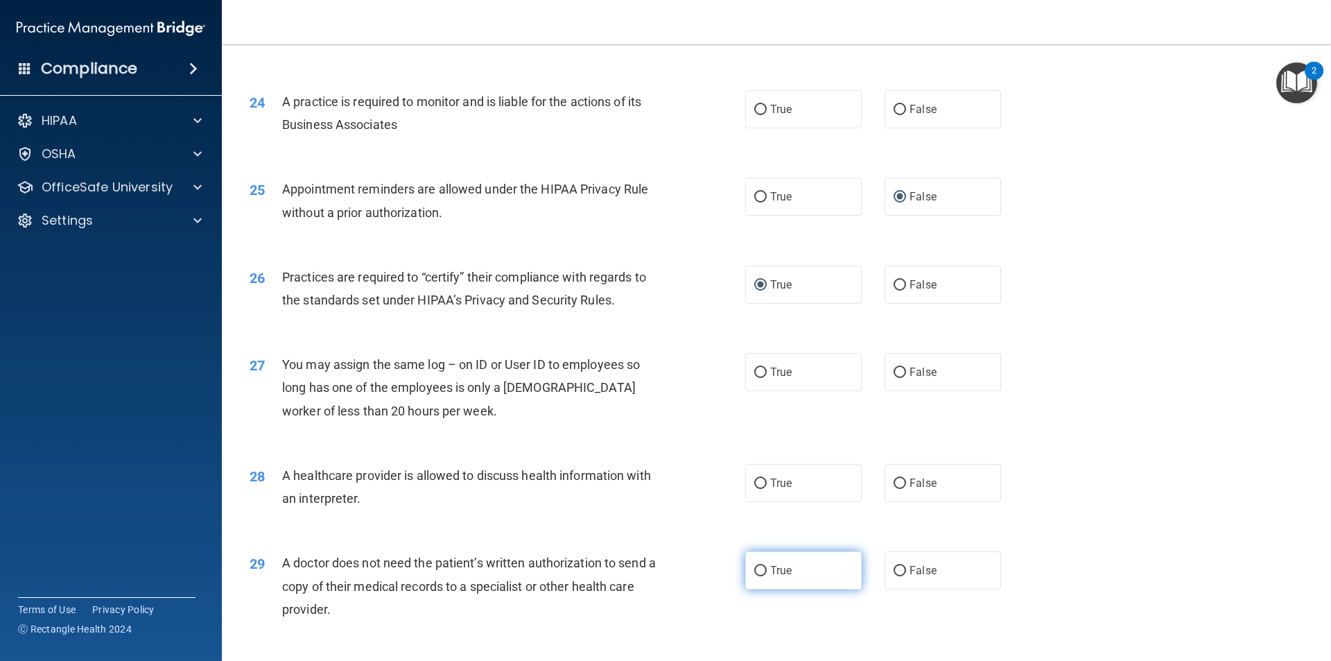
scroll to position [2427, 0]
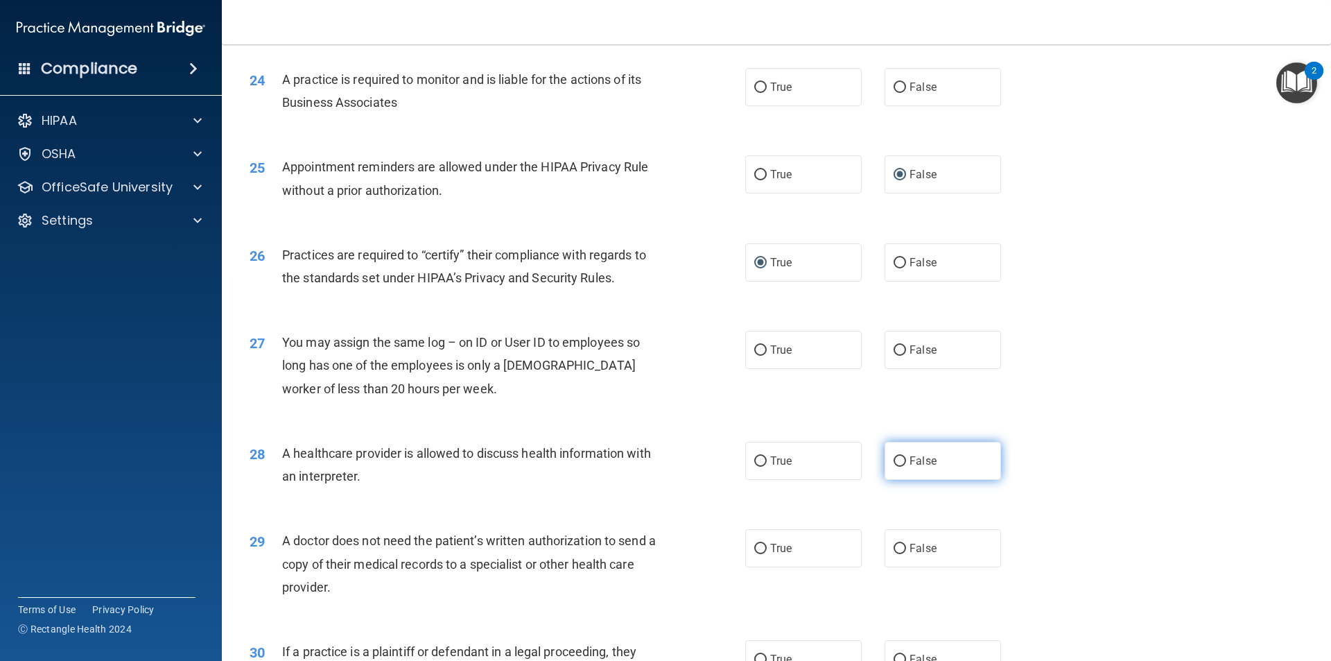
click at [894, 460] on input "False" at bounding box center [900, 461] width 12 height 10
radio input "true"
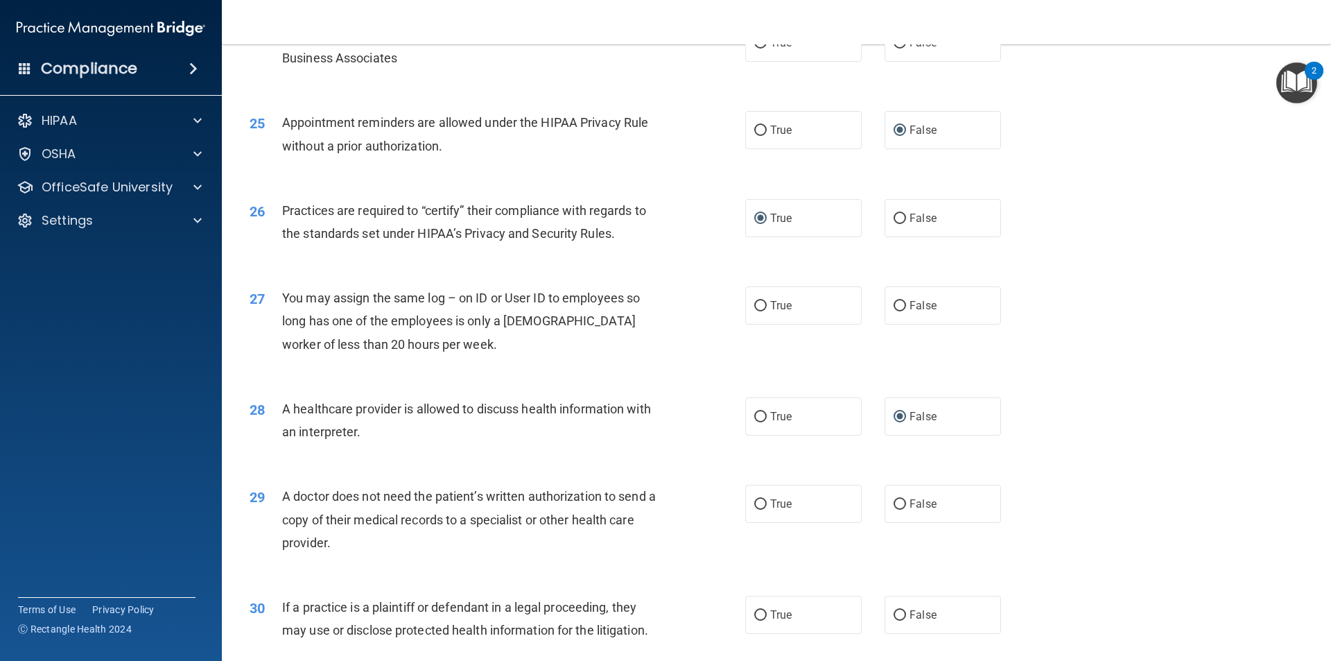
scroll to position [2565, 0]
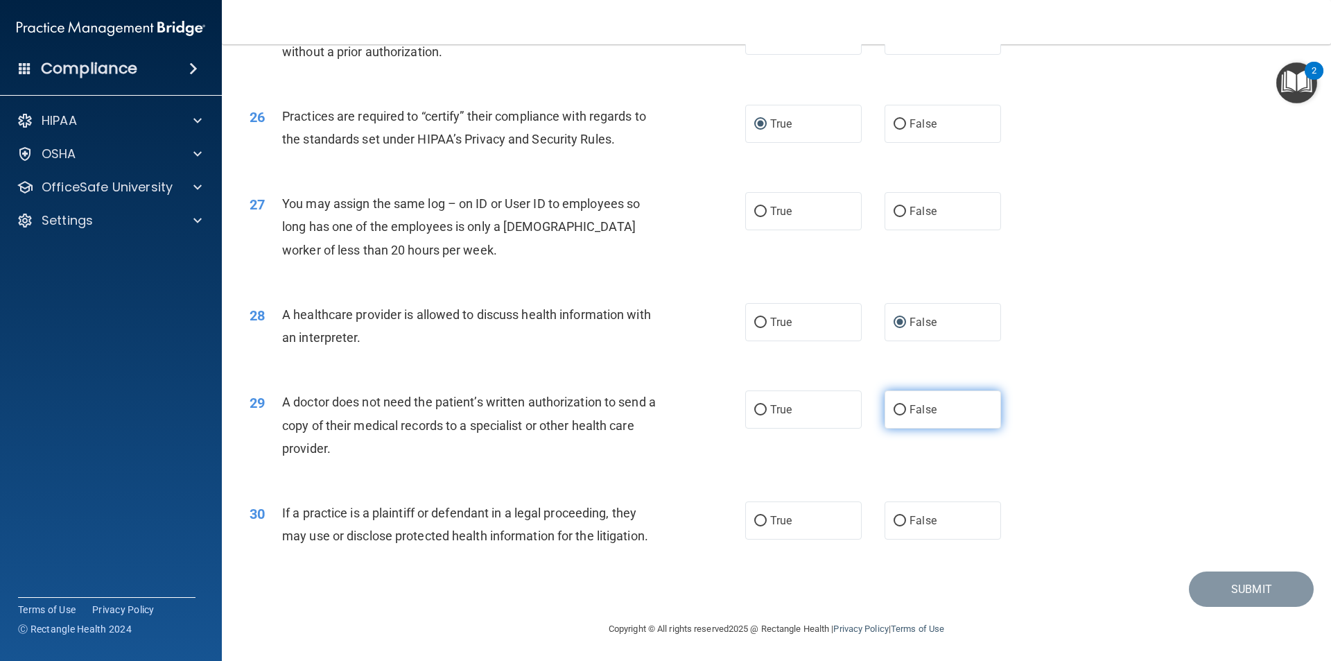
click at [894, 406] on input "False" at bounding box center [900, 410] width 12 height 10
radio input "true"
click at [756, 519] on input "True" at bounding box center [760, 521] width 12 height 10
radio input "true"
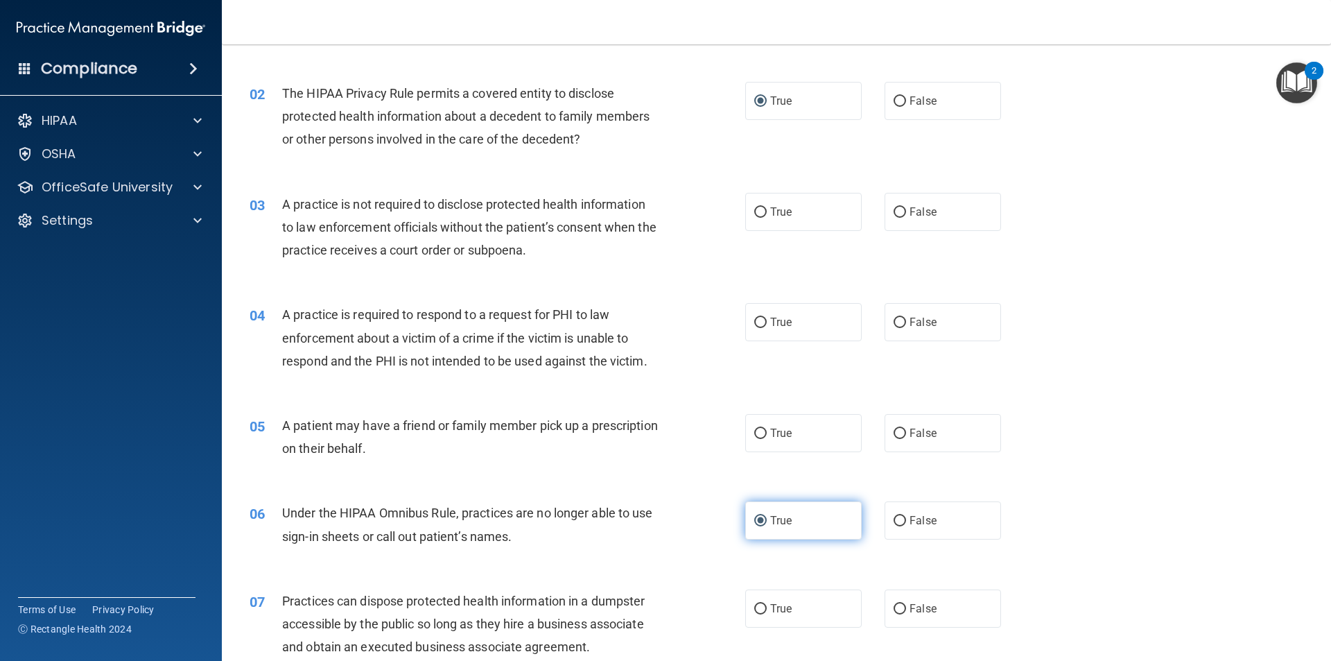
scroll to position [0, 0]
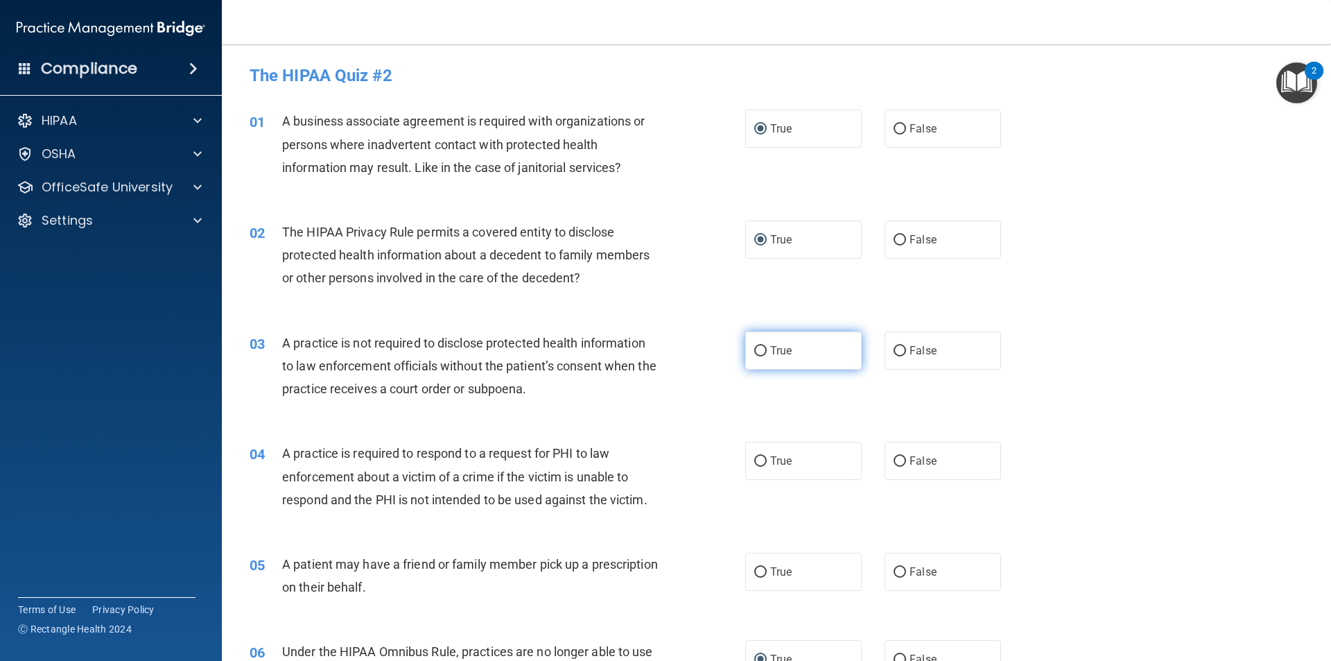
click at [759, 353] on input "True" at bounding box center [760, 351] width 12 height 10
radio input "true"
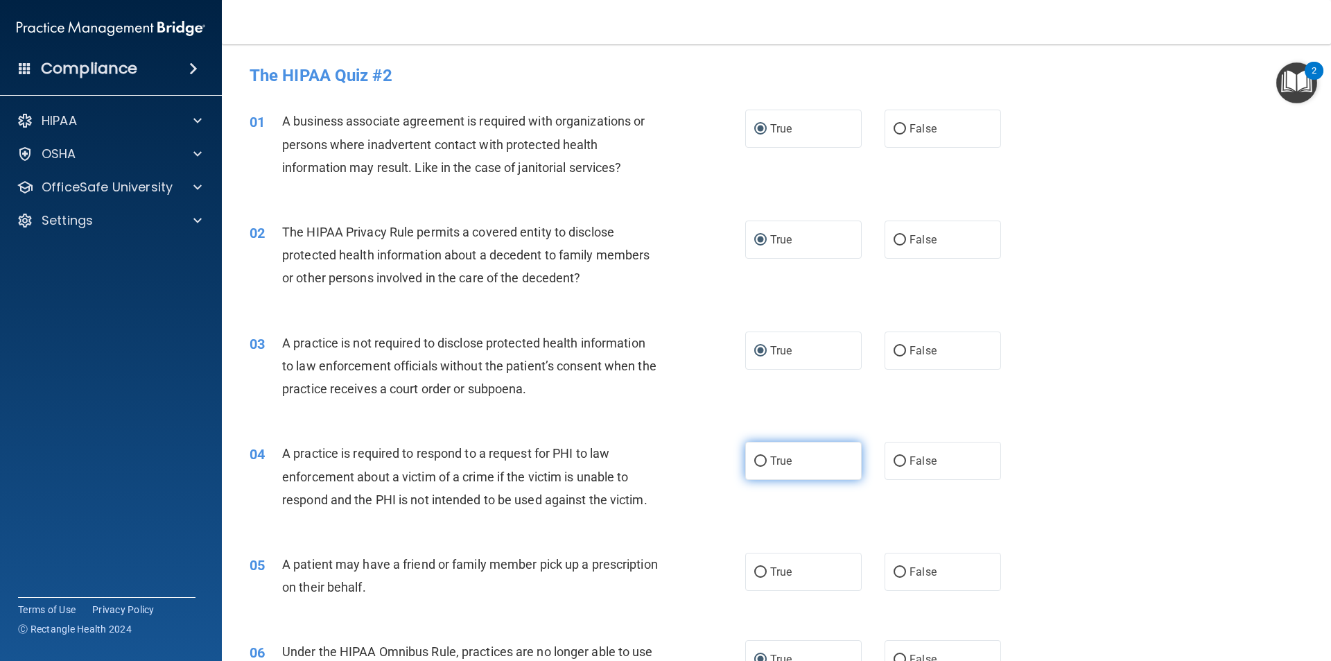
click at [754, 457] on input "True" at bounding box center [760, 461] width 12 height 10
radio input "true"
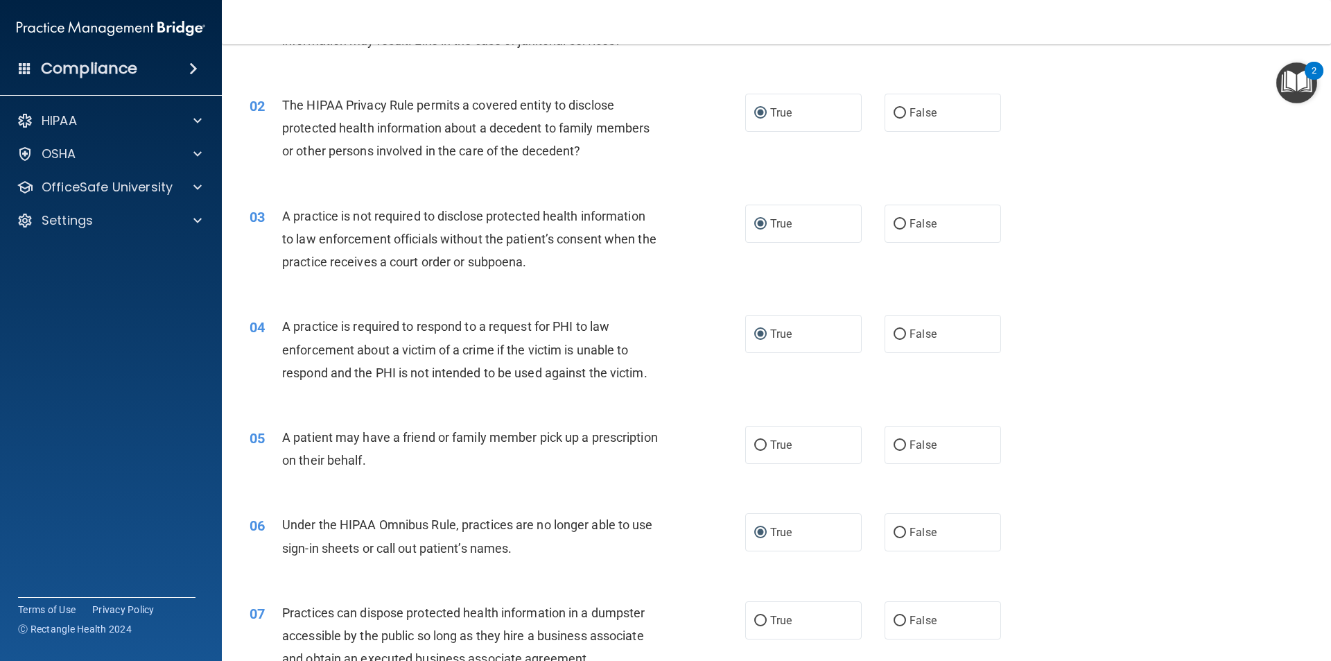
scroll to position [139, 0]
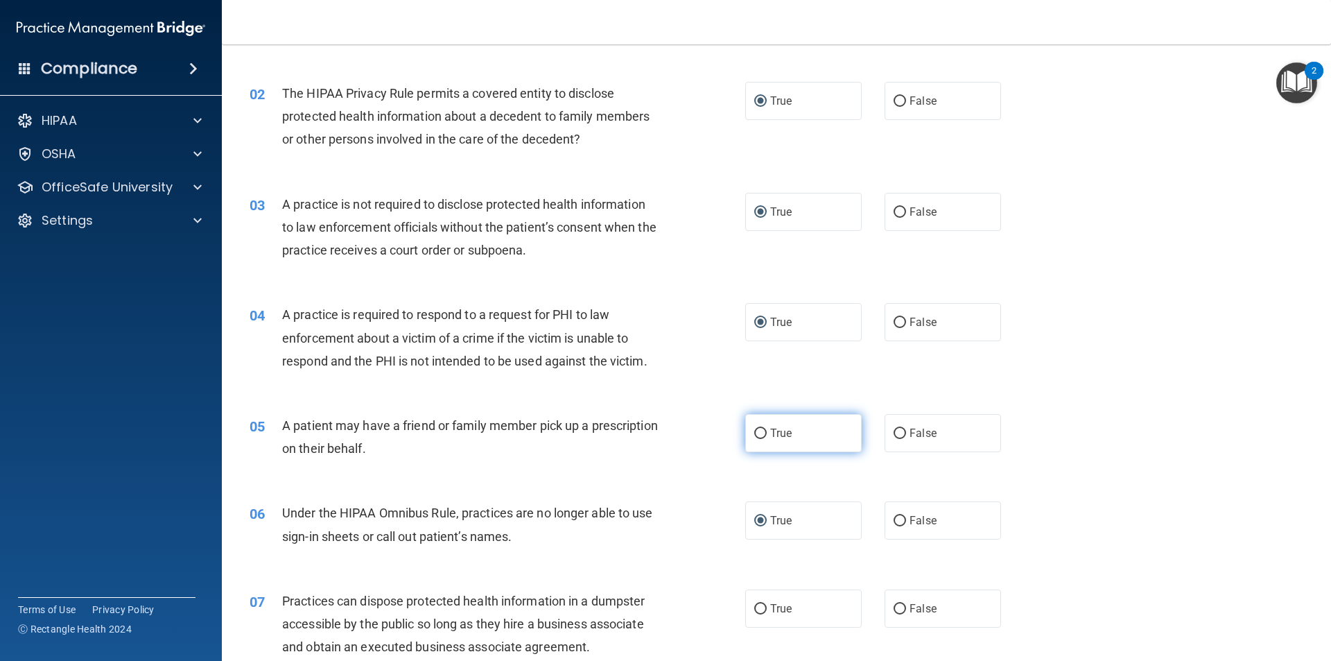
click at [754, 433] on input "True" at bounding box center [760, 434] width 12 height 10
radio input "true"
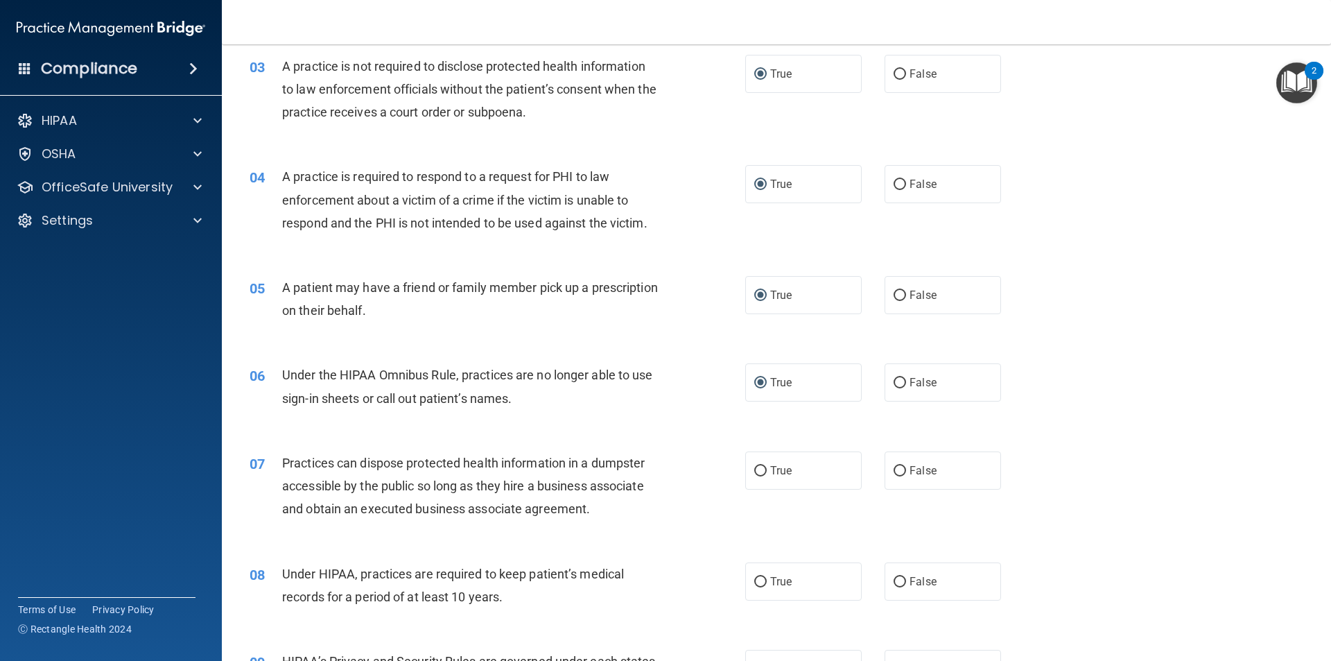
scroll to position [277, 0]
click at [895, 469] on input "False" at bounding box center [900, 470] width 12 height 10
radio input "true"
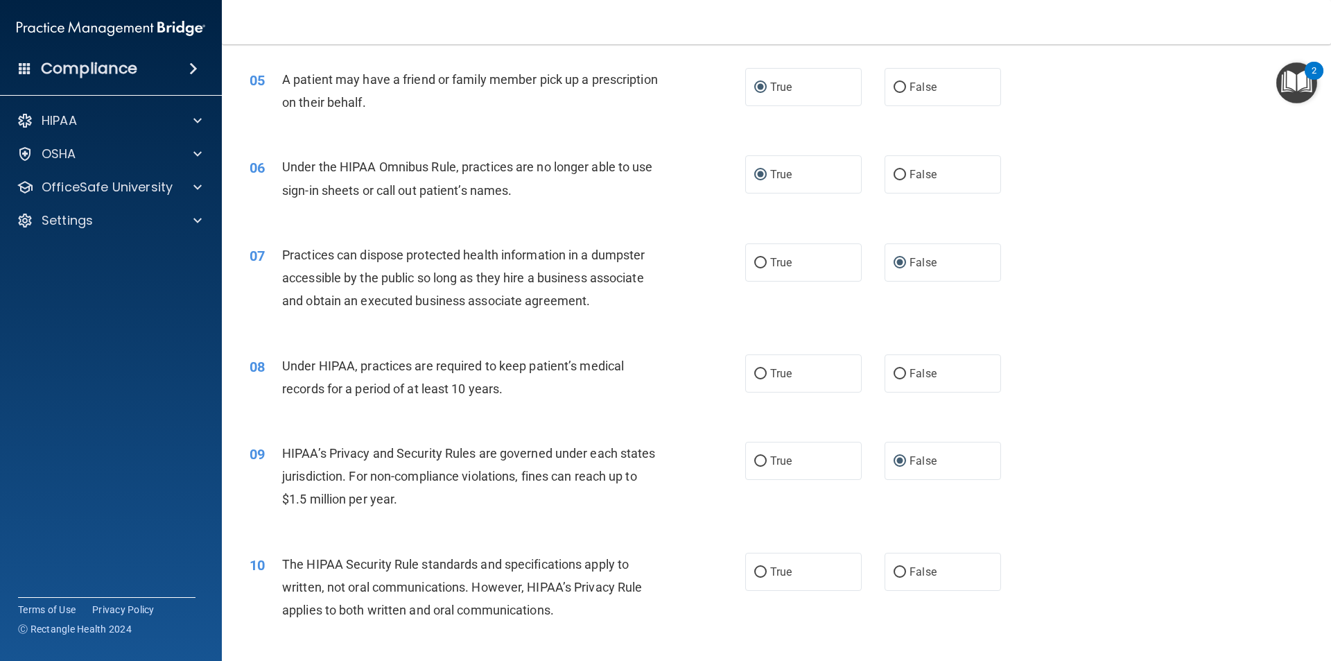
scroll to position [485, 0]
click at [894, 372] on input "False" at bounding box center [900, 373] width 12 height 10
radio input "true"
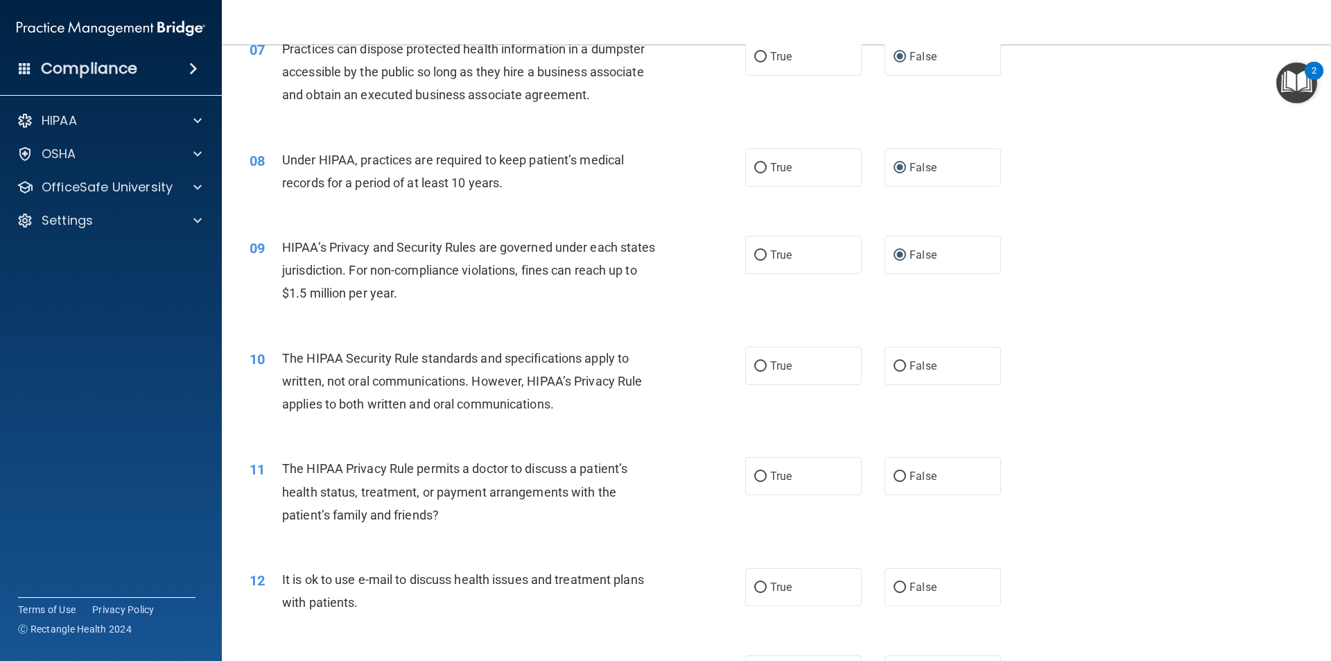
scroll to position [693, 0]
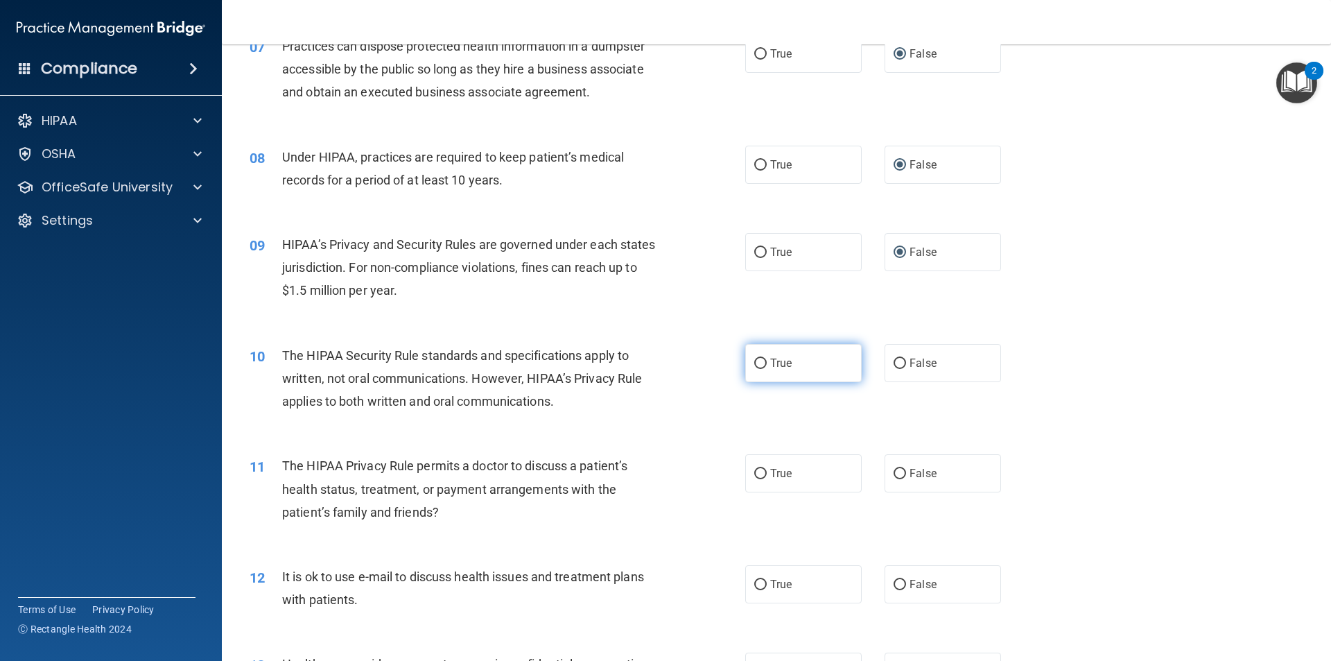
click at [760, 367] on input "True" at bounding box center [760, 363] width 12 height 10
radio input "true"
click at [754, 474] on input "True" at bounding box center [760, 474] width 12 height 10
radio input "true"
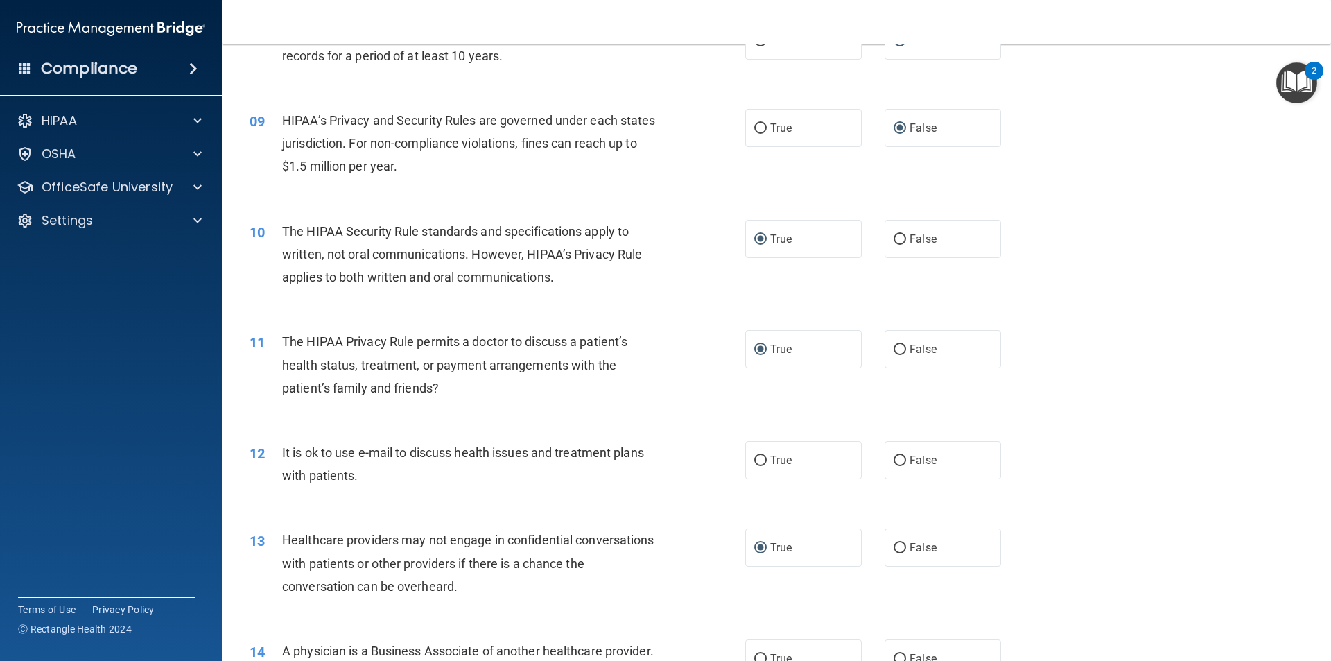
scroll to position [832, 0]
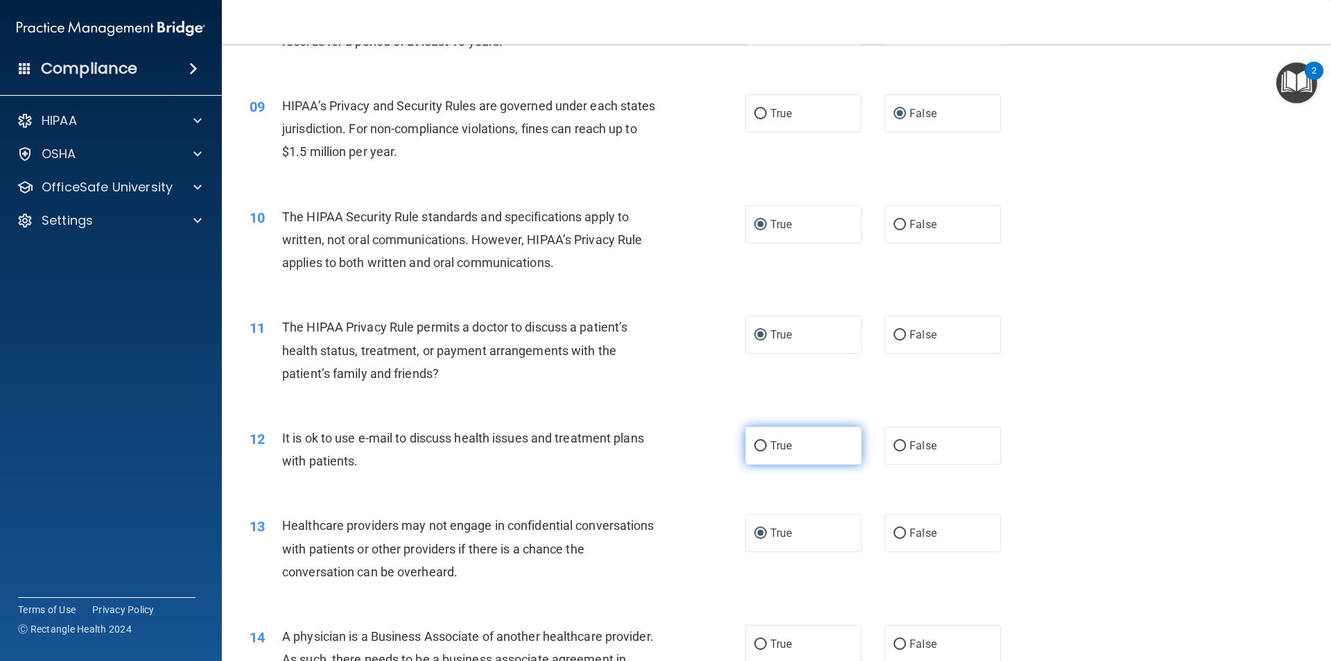
click at [754, 442] on input "True" at bounding box center [760, 446] width 12 height 10
radio input "true"
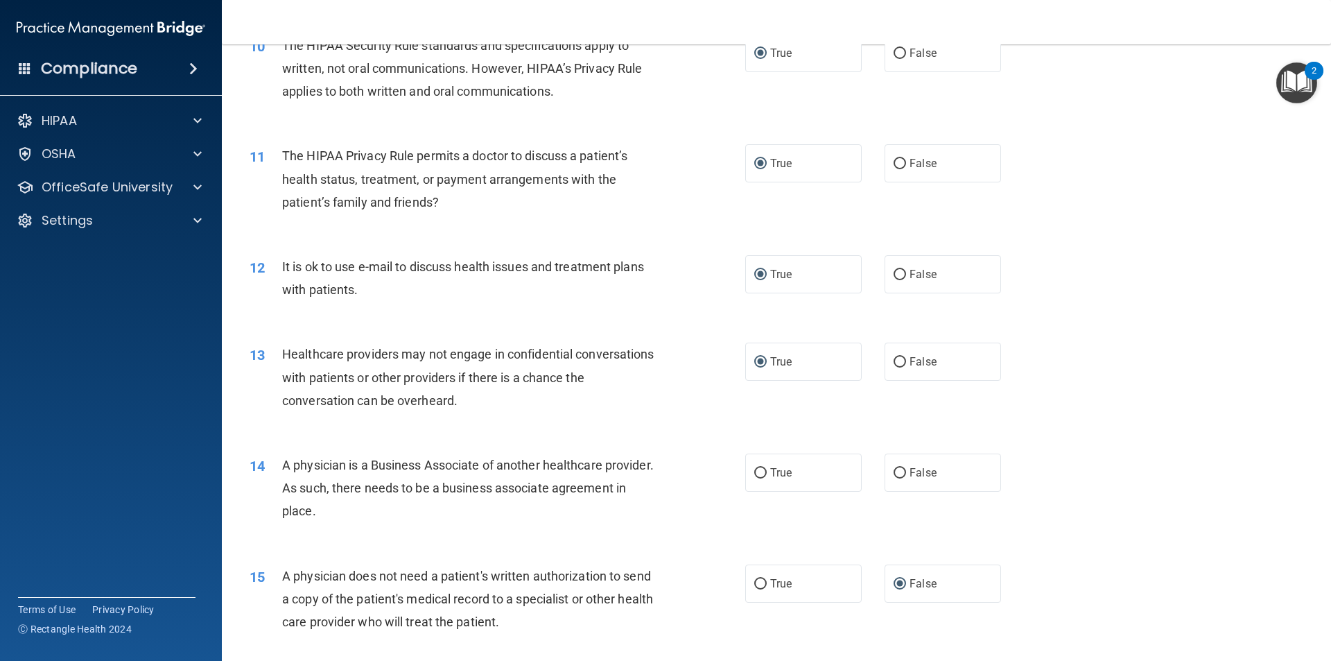
scroll to position [1040, 0]
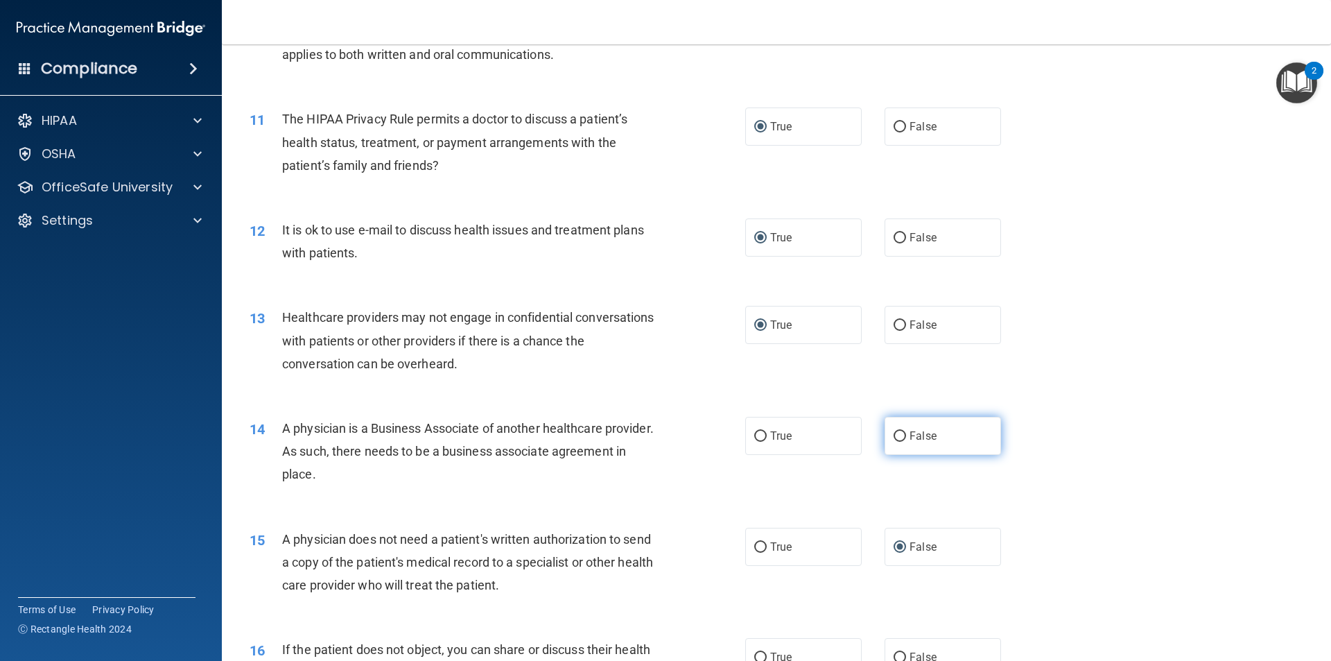
click at [894, 438] on input "False" at bounding box center [900, 436] width 12 height 10
radio input "true"
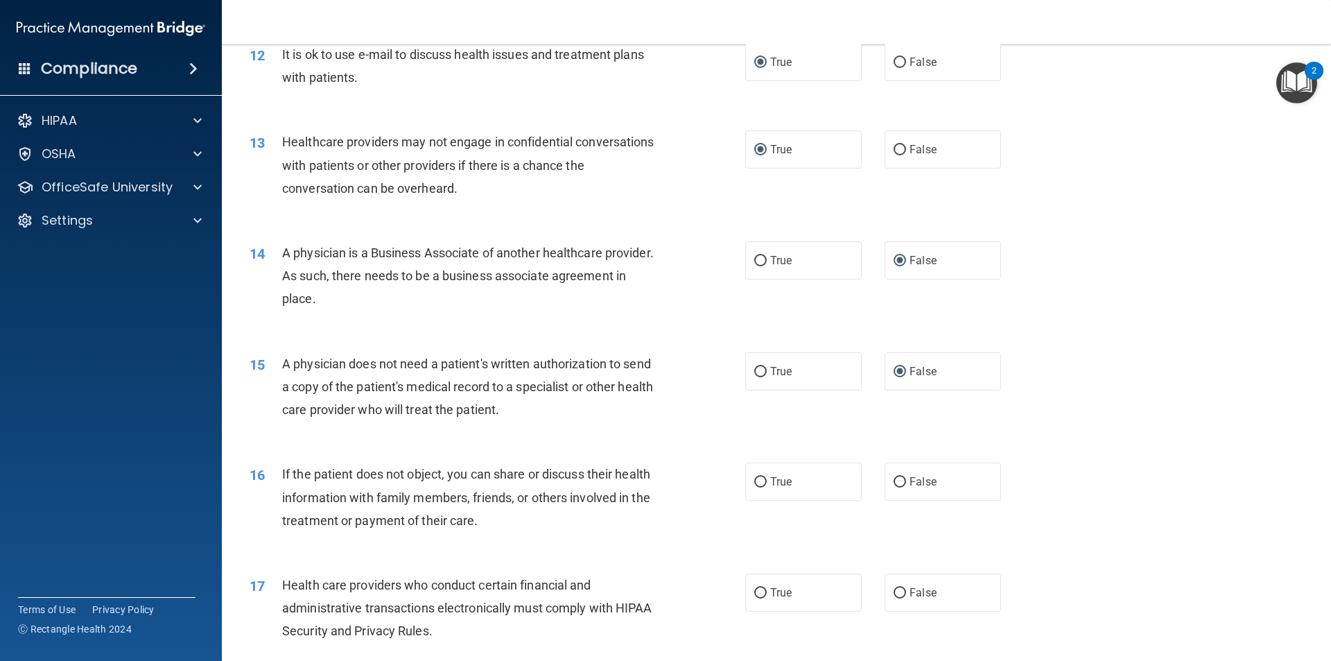
scroll to position [1248, 0]
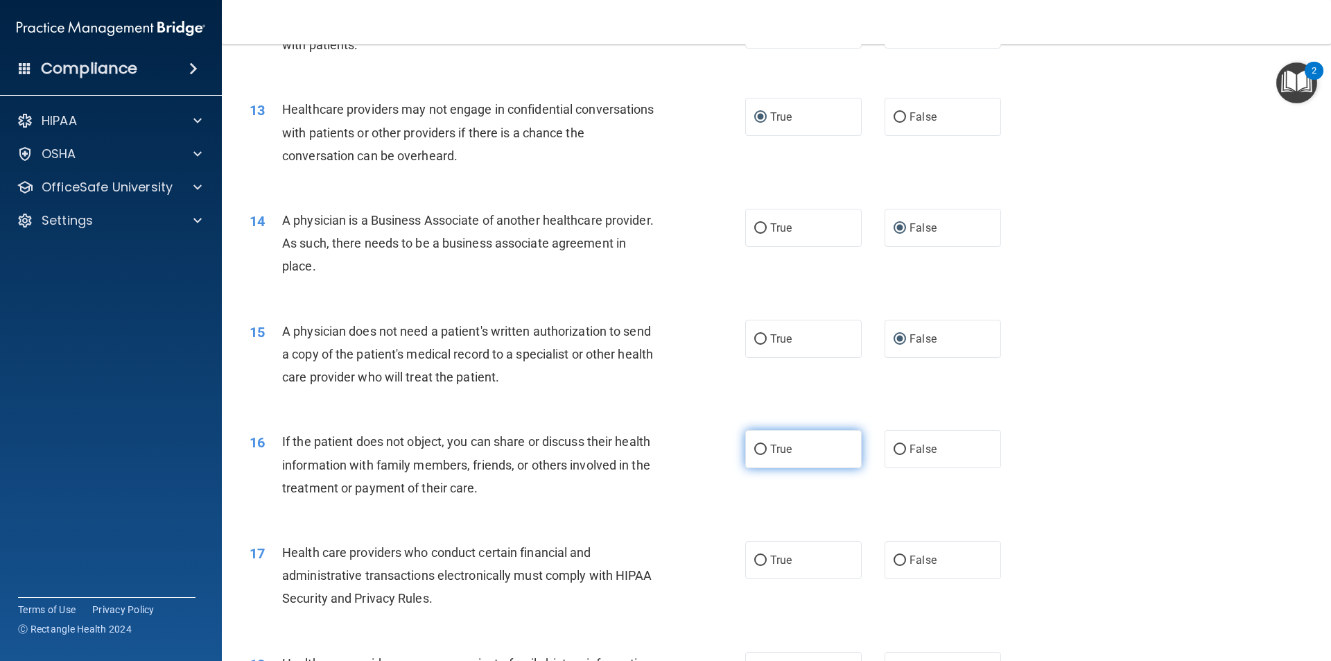
click at [754, 448] on input "True" at bounding box center [760, 449] width 12 height 10
radio input "true"
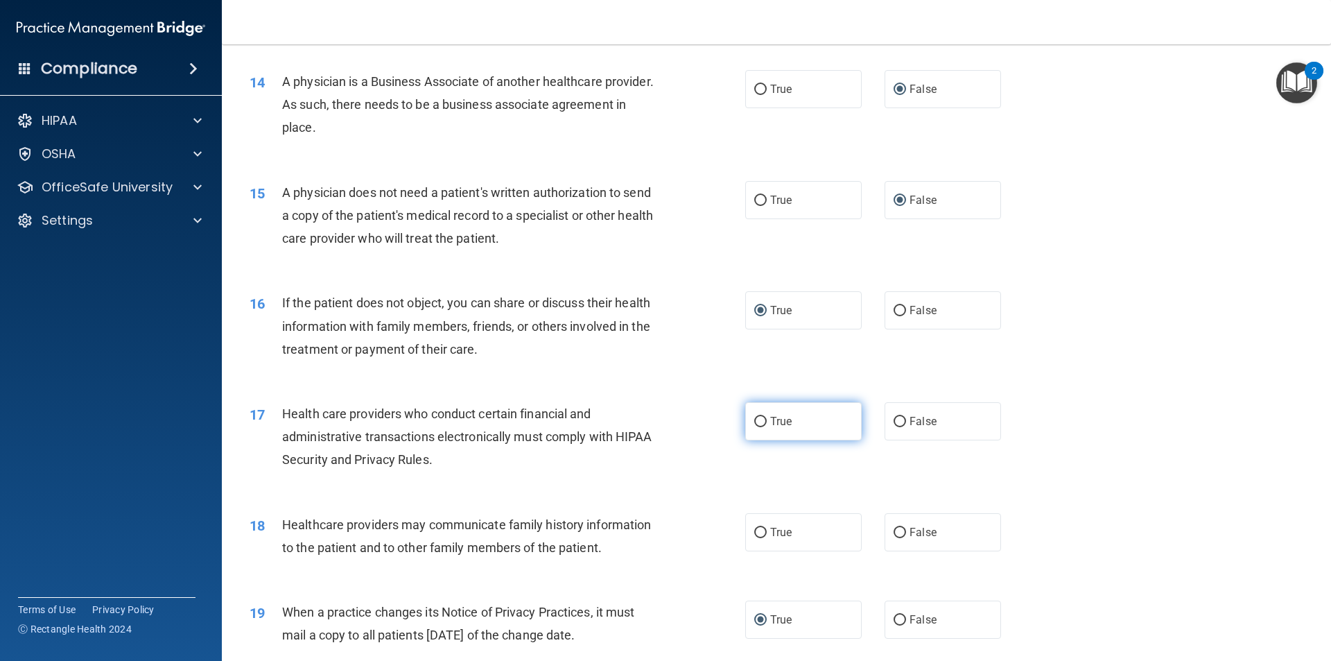
click at [756, 422] on input "True" at bounding box center [760, 422] width 12 height 10
radio input "true"
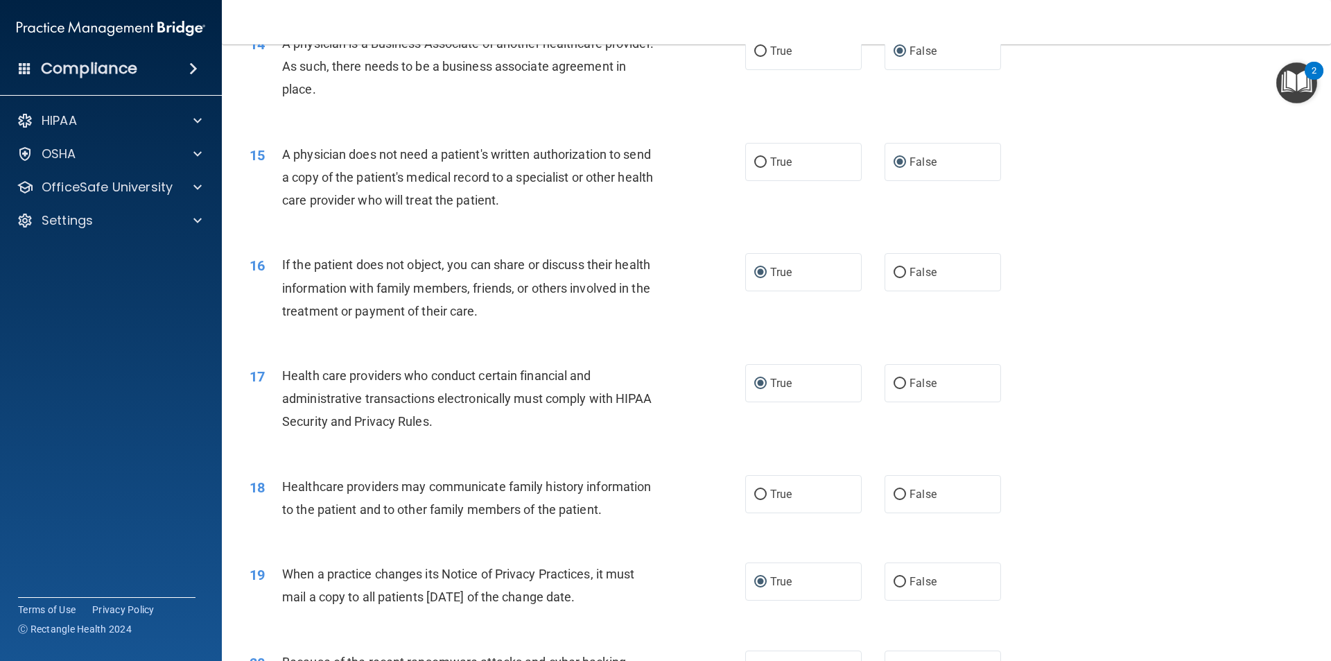
scroll to position [1456, 0]
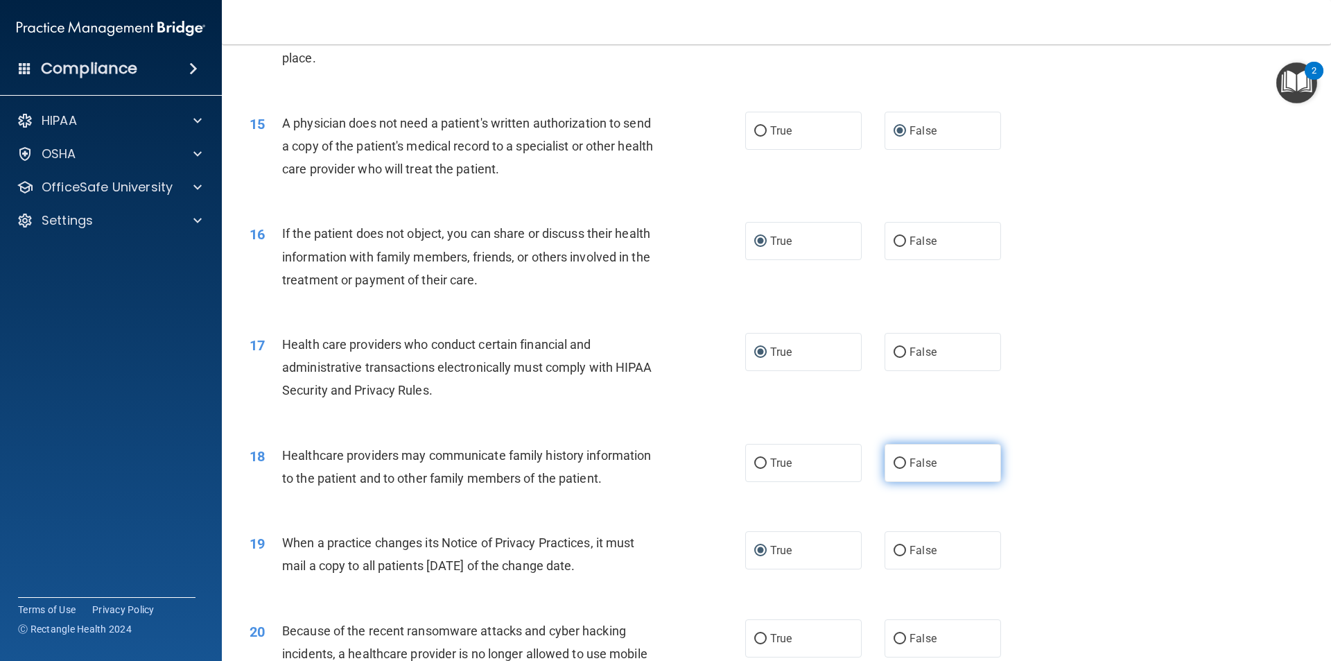
click at [894, 462] on input "False" at bounding box center [900, 463] width 12 height 10
radio input "true"
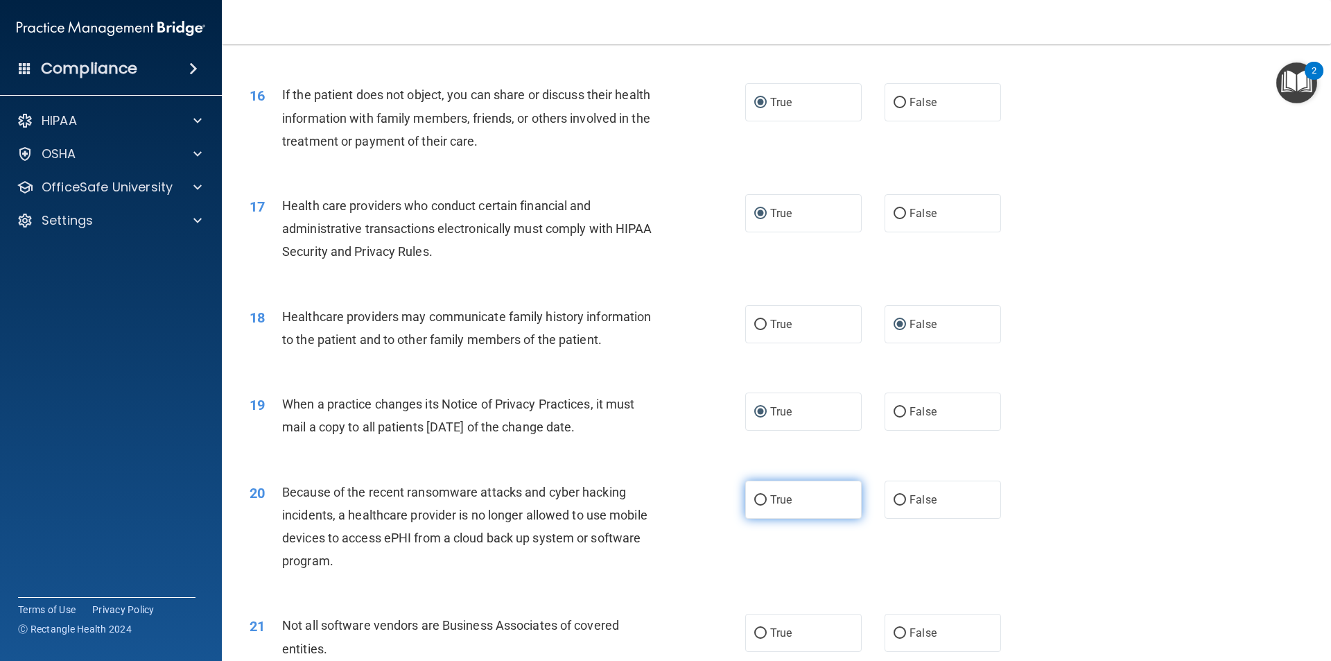
drag, startPoint x: 892, startPoint y: 497, endPoint x: 843, endPoint y: 500, distance: 49.3
click at [894, 498] on input "False" at bounding box center [900, 500] width 12 height 10
radio input "true"
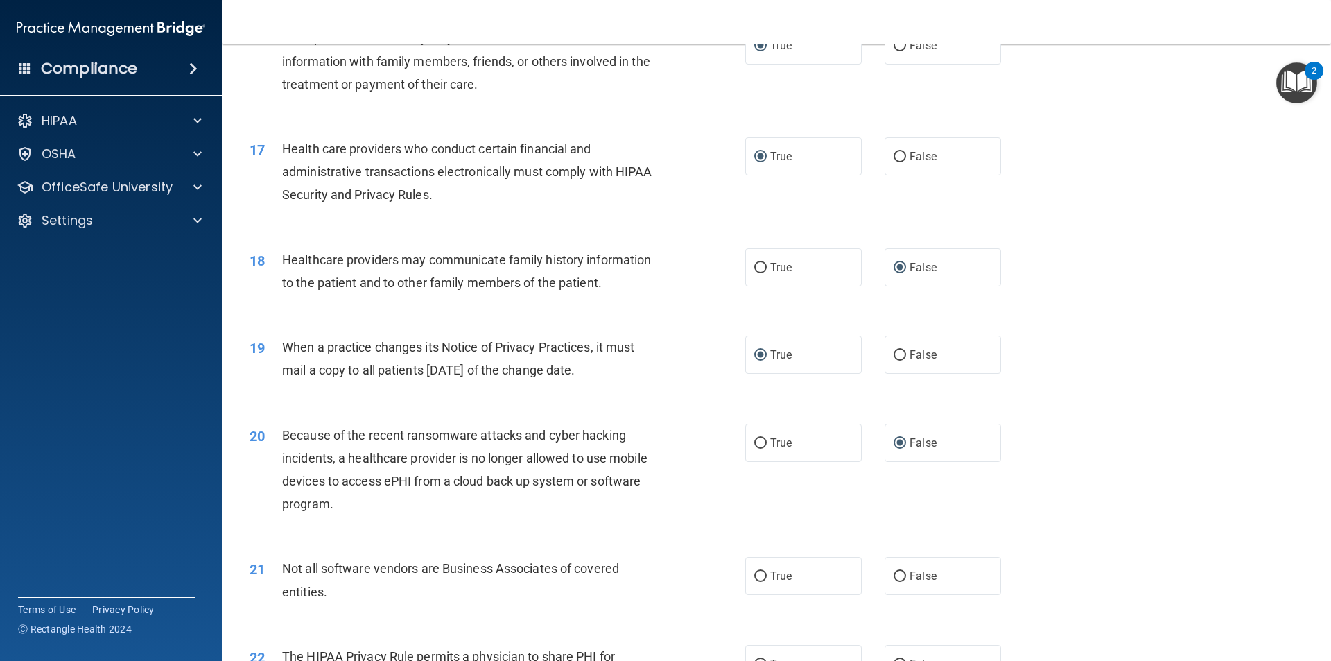
scroll to position [1733, 0]
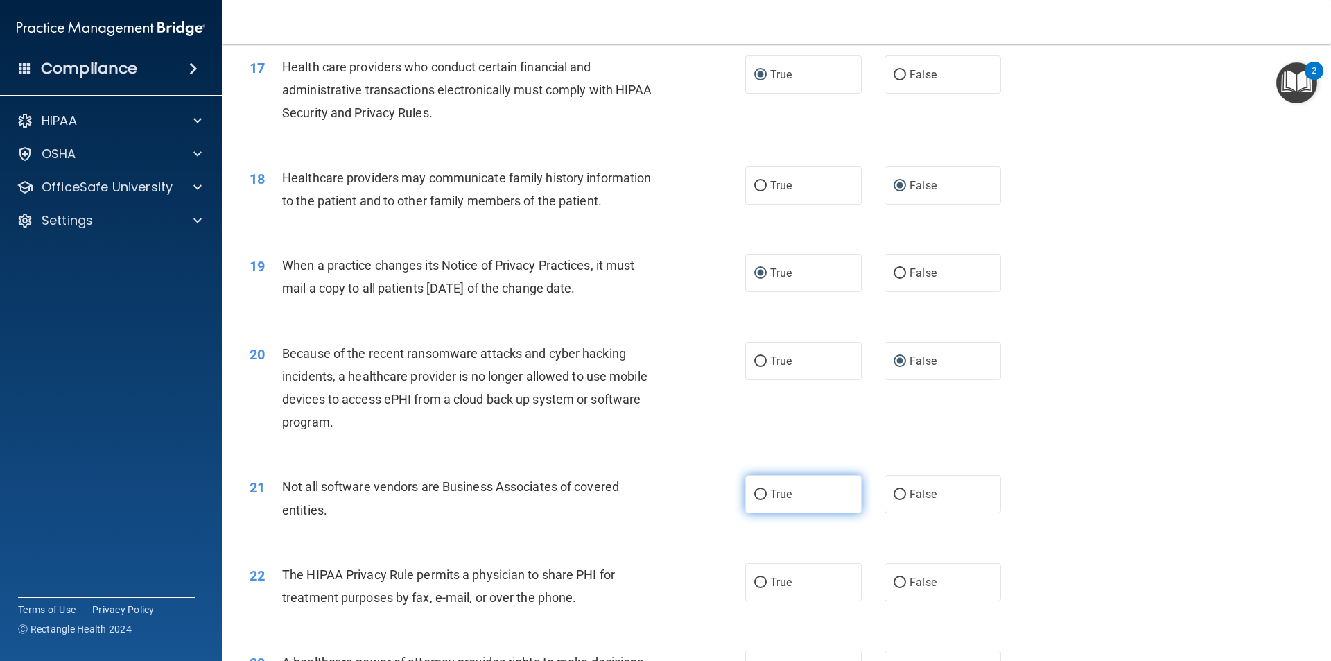
drag, startPoint x: 761, startPoint y: 492, endPoint x: 753, endPoint y: 499, distance: 11.3
click at [761, 492] on input "True" at bounding box center [760, 495] width 12 height 10
radio input "true"
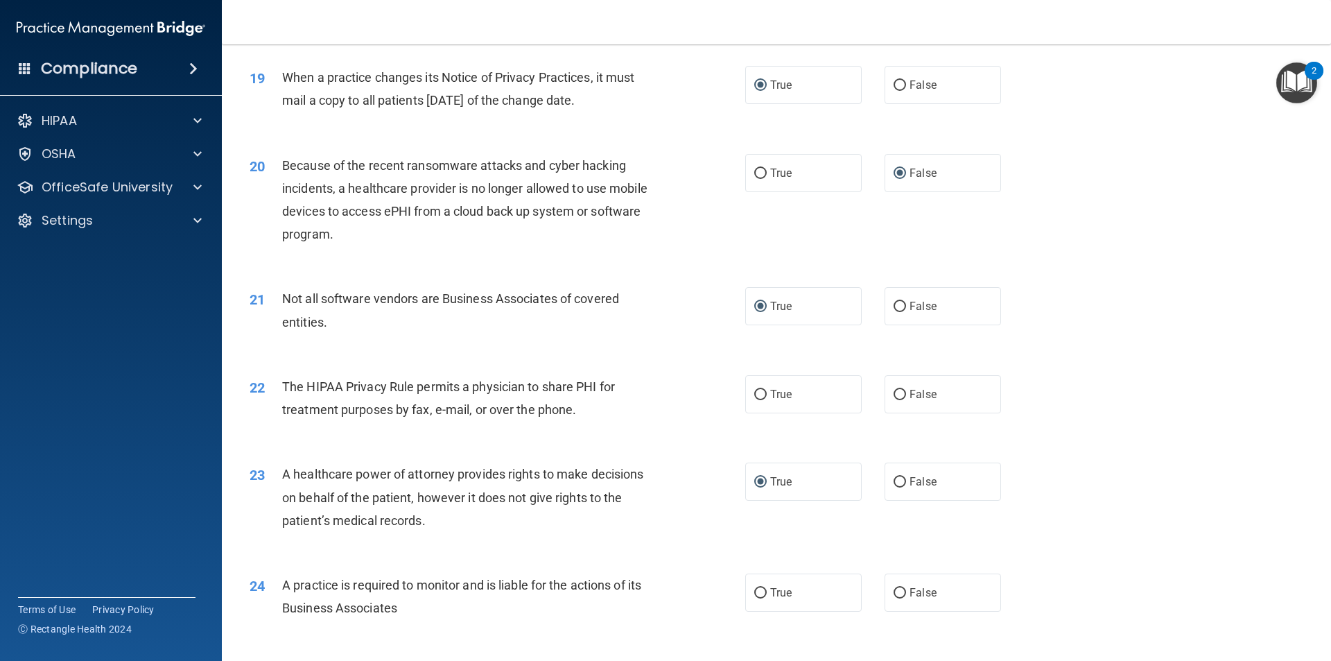
scroll to position [1941, 0]
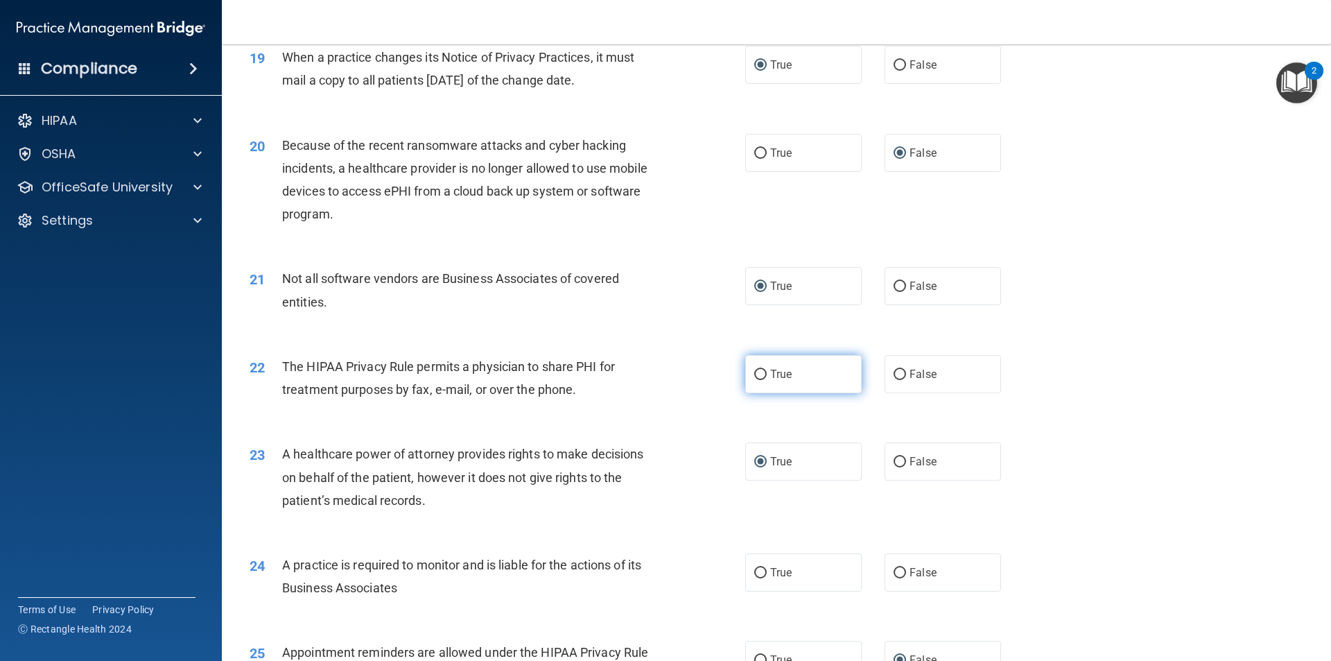
click at [756, 374] on input "True" at bounding box center [760, 375] width 12 height 10
radio input "true"
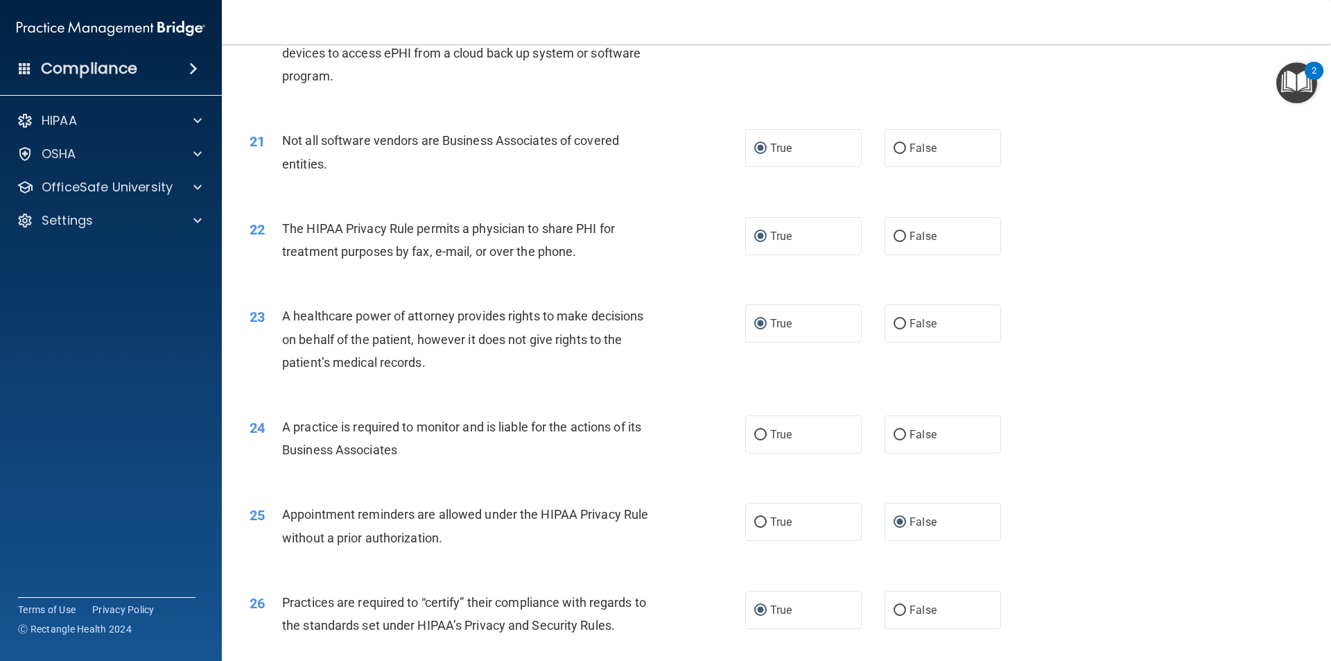
scroll to position [2080, 0]
click at [894, 437] on input "False" at bounding box center [900, 434] width 12 height 10
radio input "true"
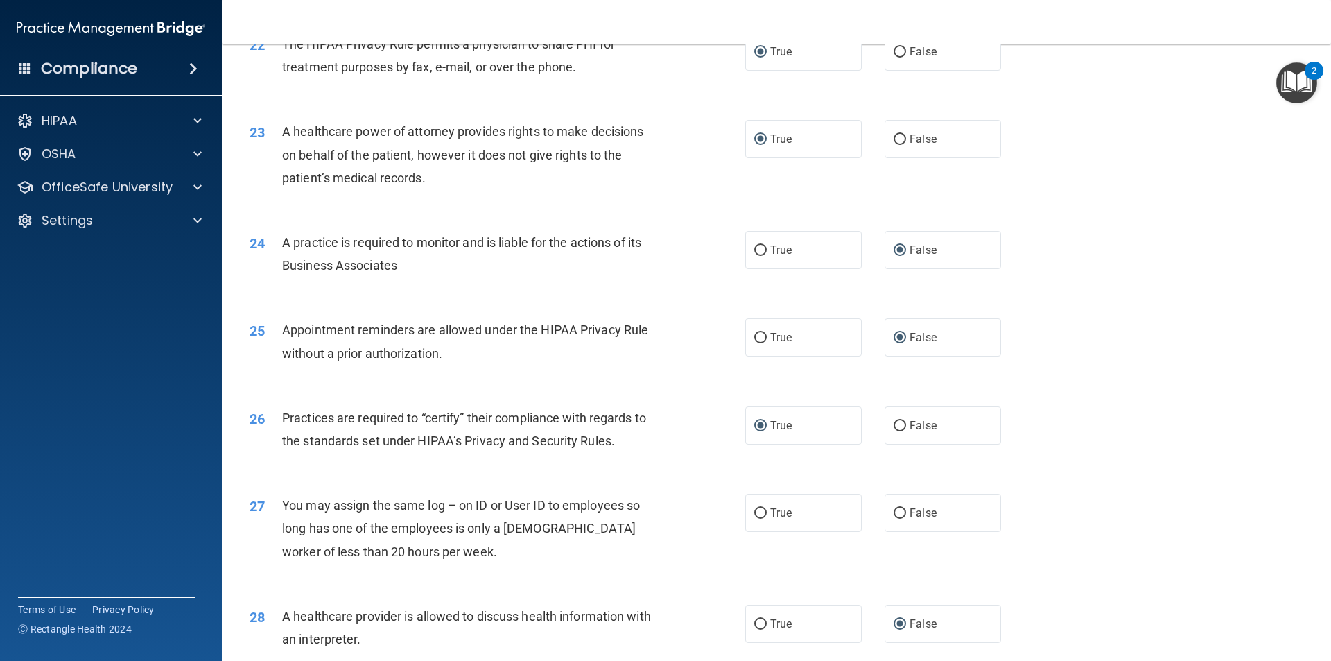
scroll to position [2288, 0]
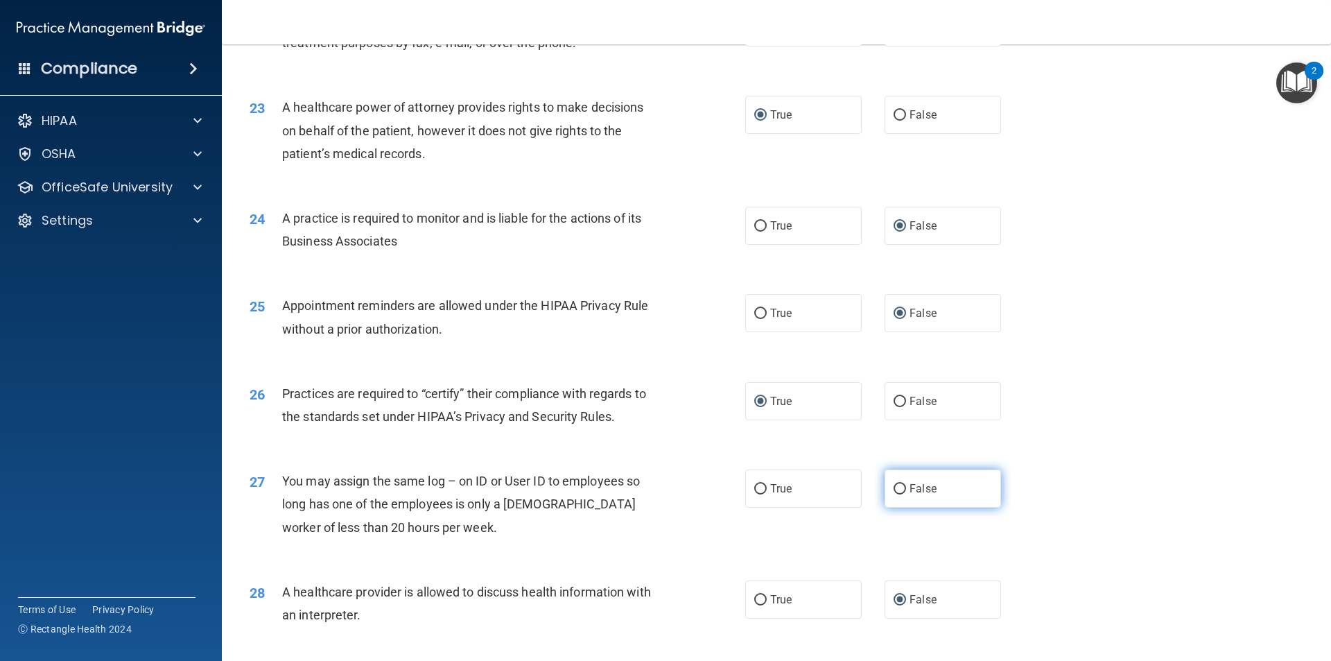
click at [894, 489] on input "False" at bounding box center [900, 489] width 12 height 10
radio input "true"
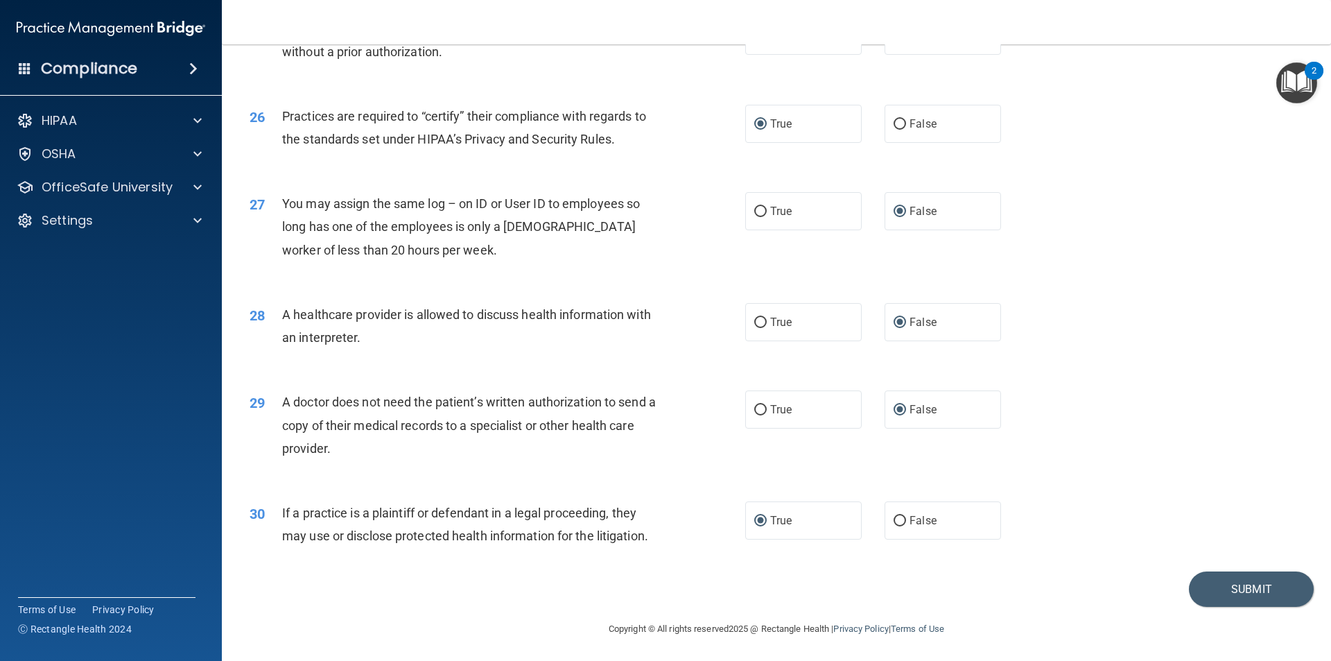
scroll to position [2567, 0]
click at [1225, 590] on button "Submit" at bounding box center [1251, 587] width 125 height 35
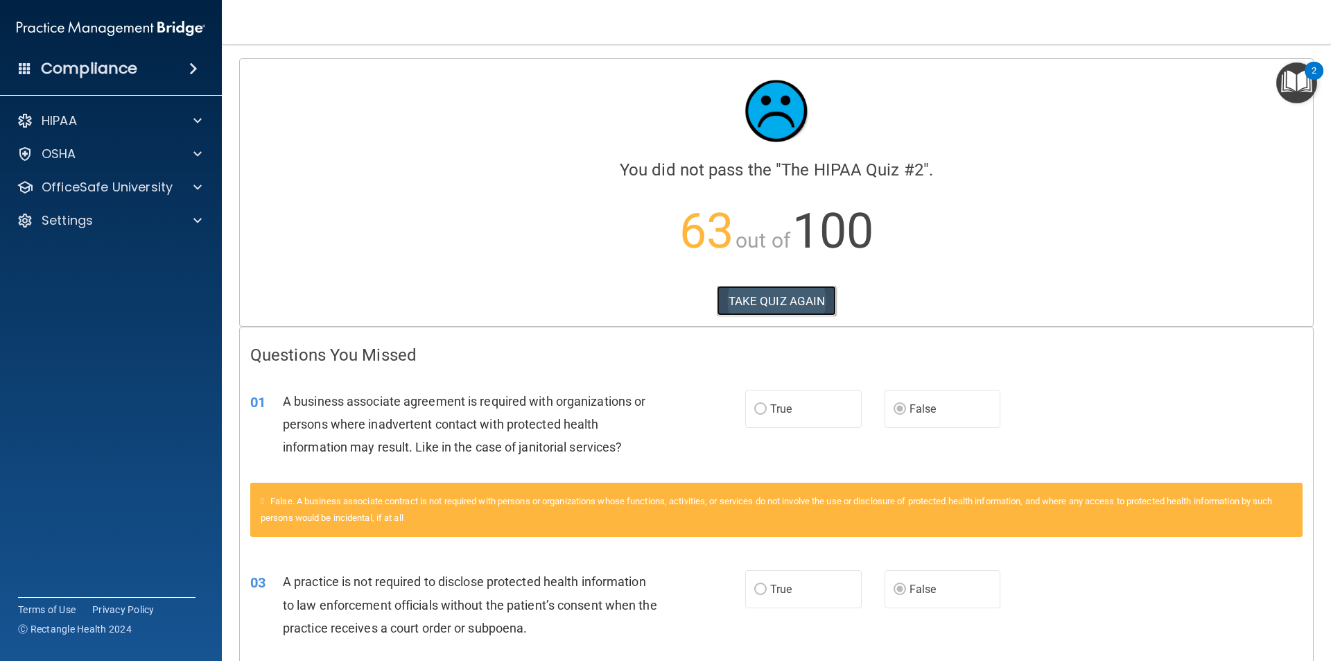
click at [777, 302] on button "TAKE QUIZ AGAIN" at bounding box center [777, 301] width 120 height 31
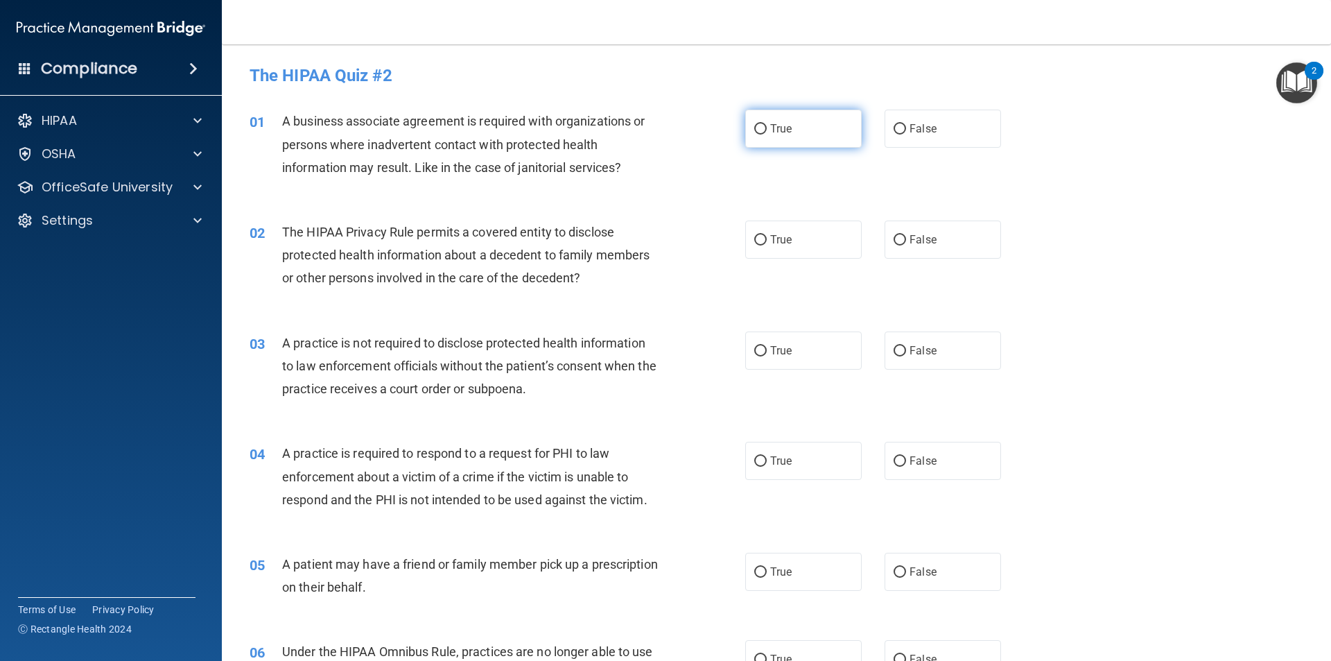
click at [755, 129] on input "True" at bounding box center [760, 129] width 12 height 10
radio input "true"
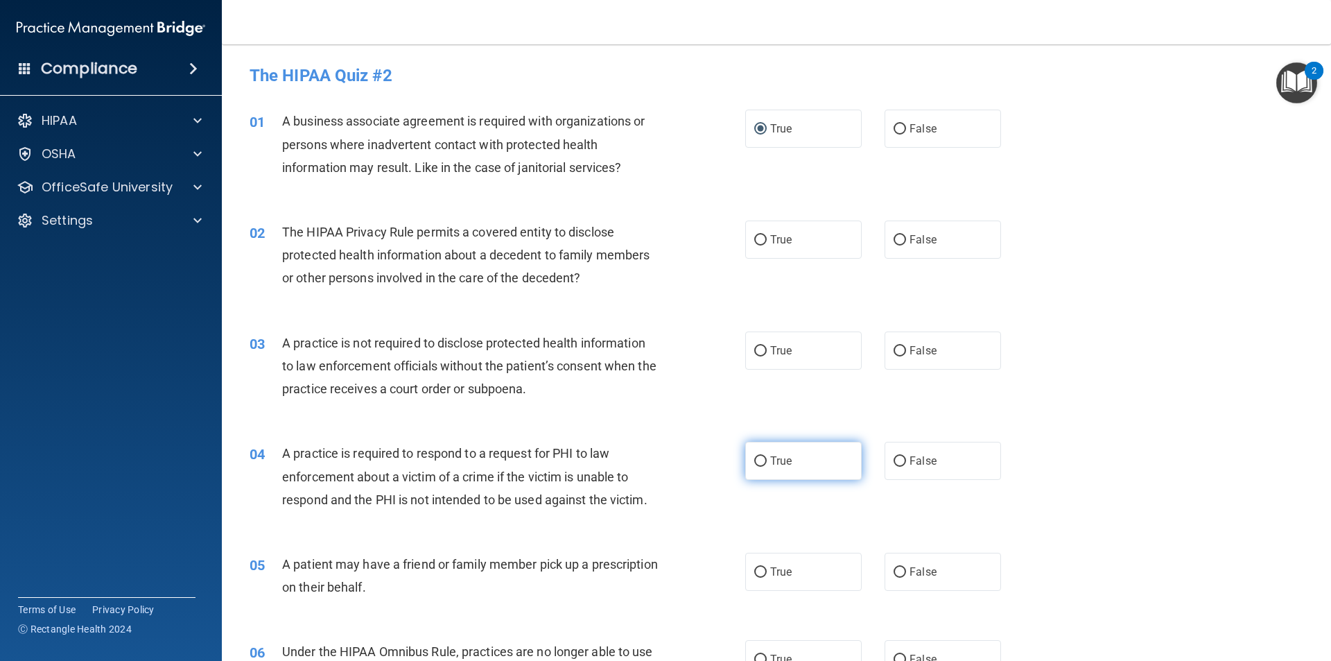
drag, startPoint x: 754, startPoint y: 351, endPoint x: 750, endPoint y: 442, distance: 90.9
click at [754, 353] on input "True" at bounding box center [760, 351] width 12 height 10
radio input "true"
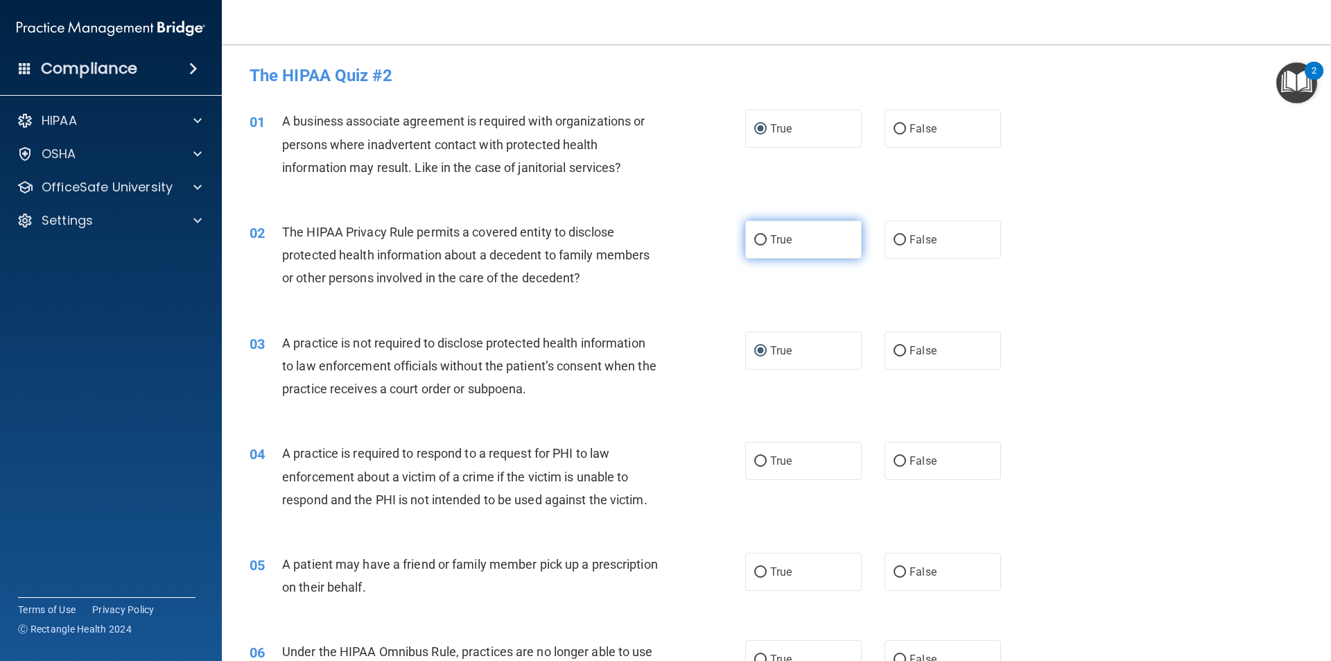
click at [754, 237] on input "True" at bounding box center [760, 240] width 12 height 10
radio input "true"
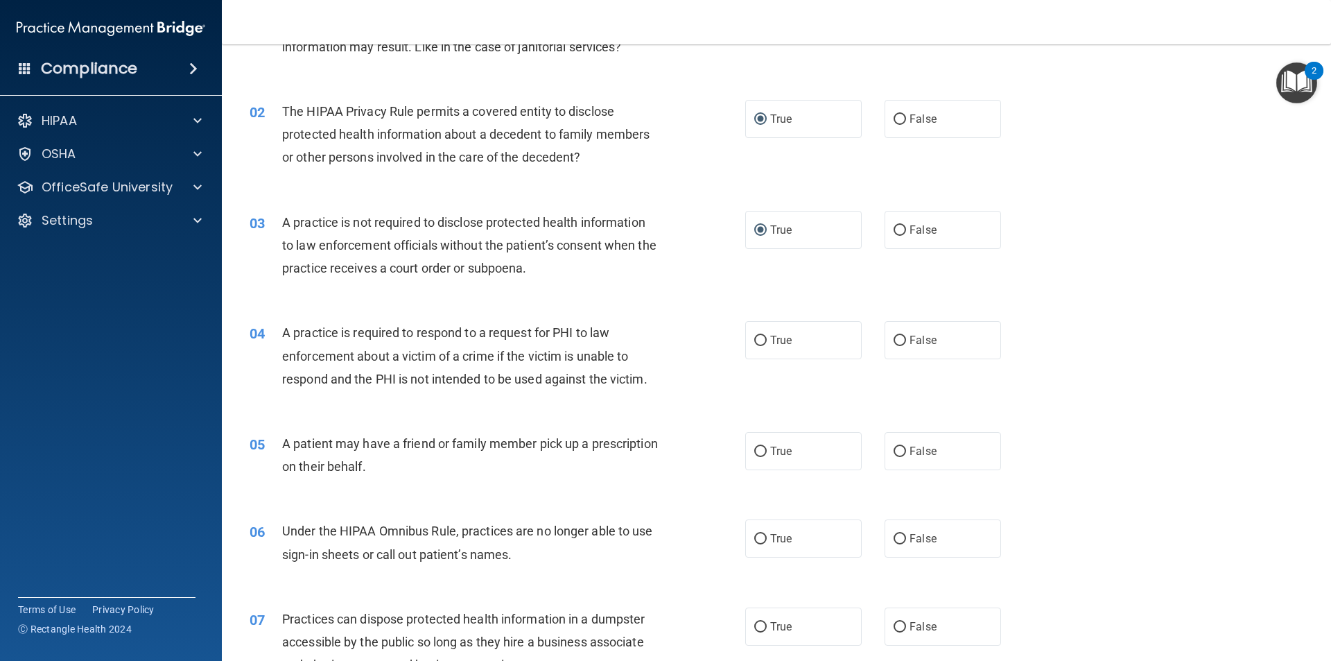
scroll to position [139, 0]
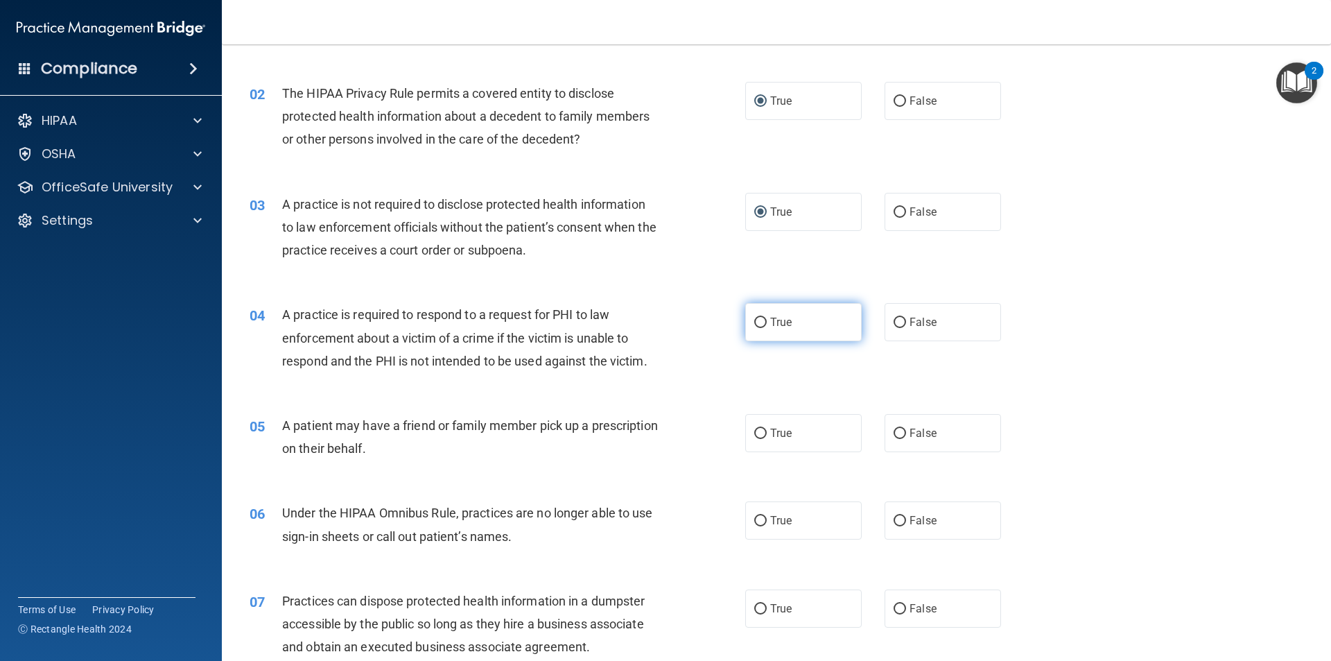
click at [757, 320] on input "True" at bounding box center [760, 323] width 12 height 10
radio input "true"
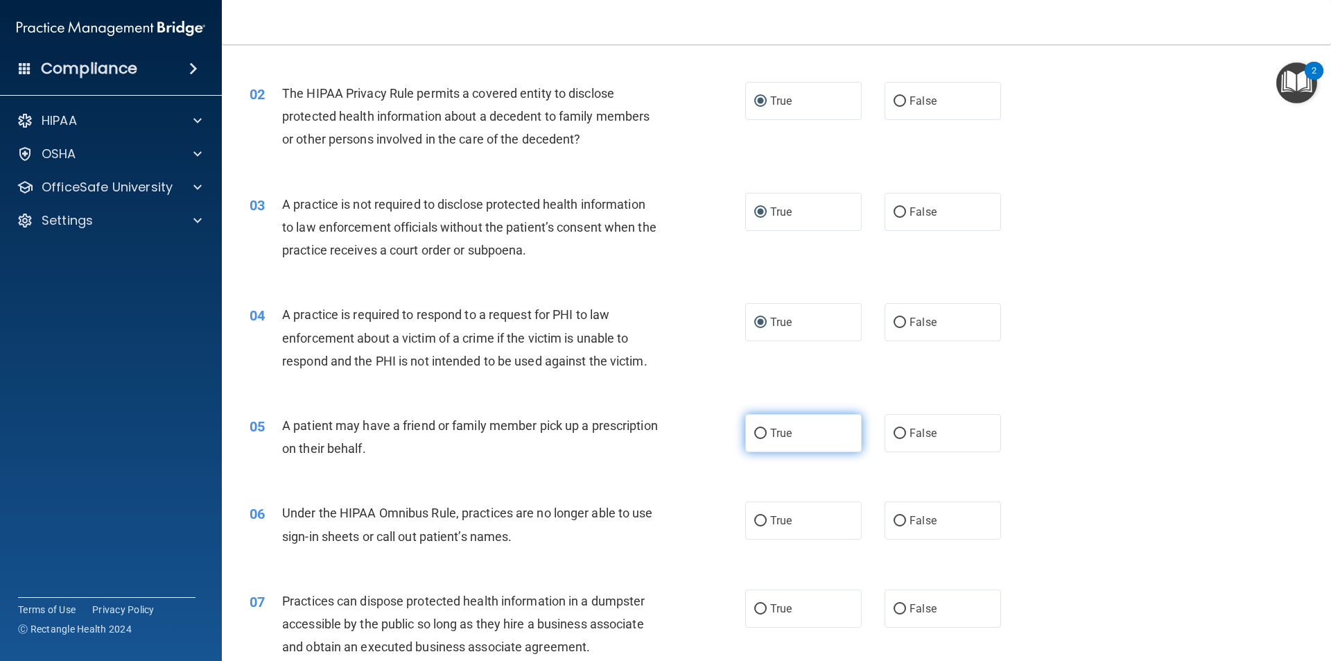
click at [755, 432] on input "True" at bounding box center [760, 434] width 12 height 10
radio input "true"
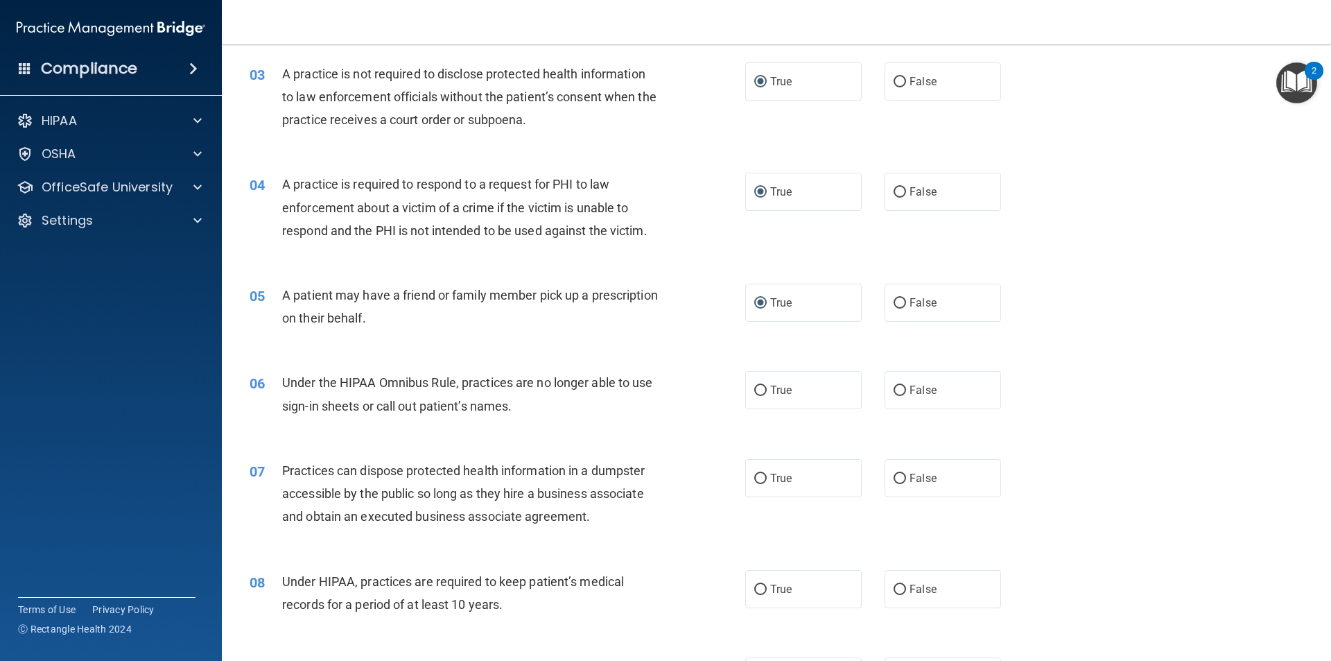
scroll to position [277, 0]
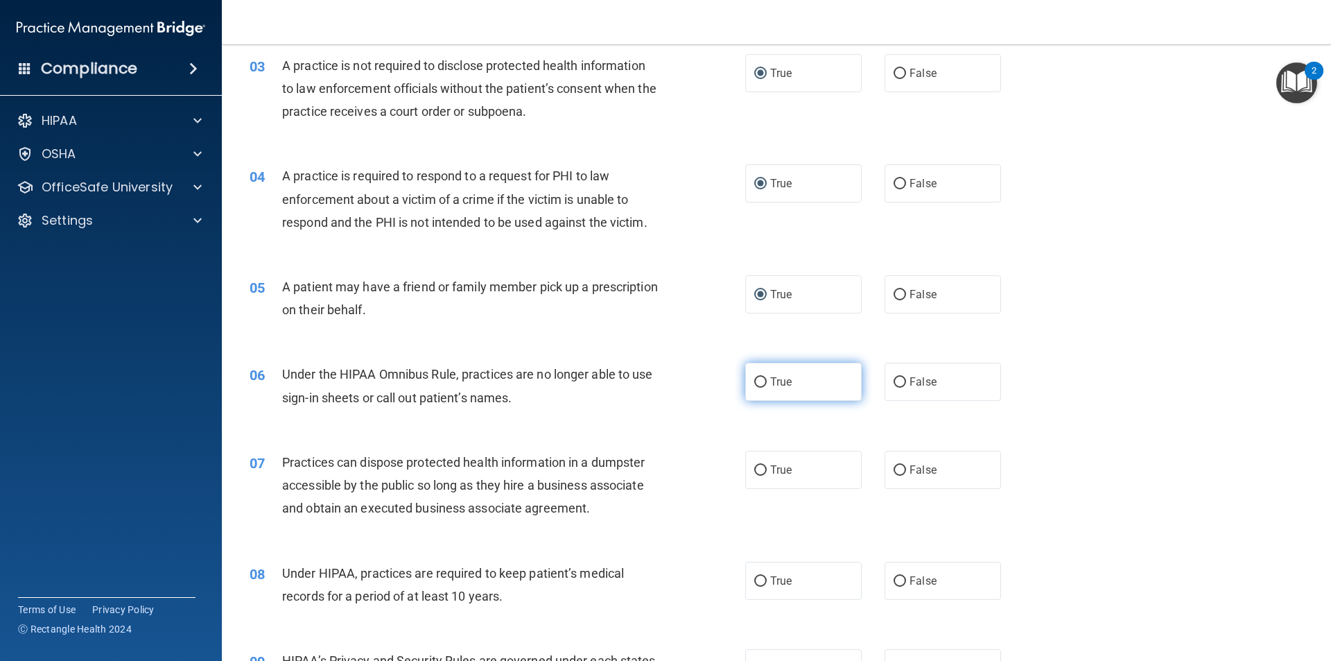
click at [756, 379] on input "True" at bounding box center [760, 382] width 12 height 10
radio input "true"
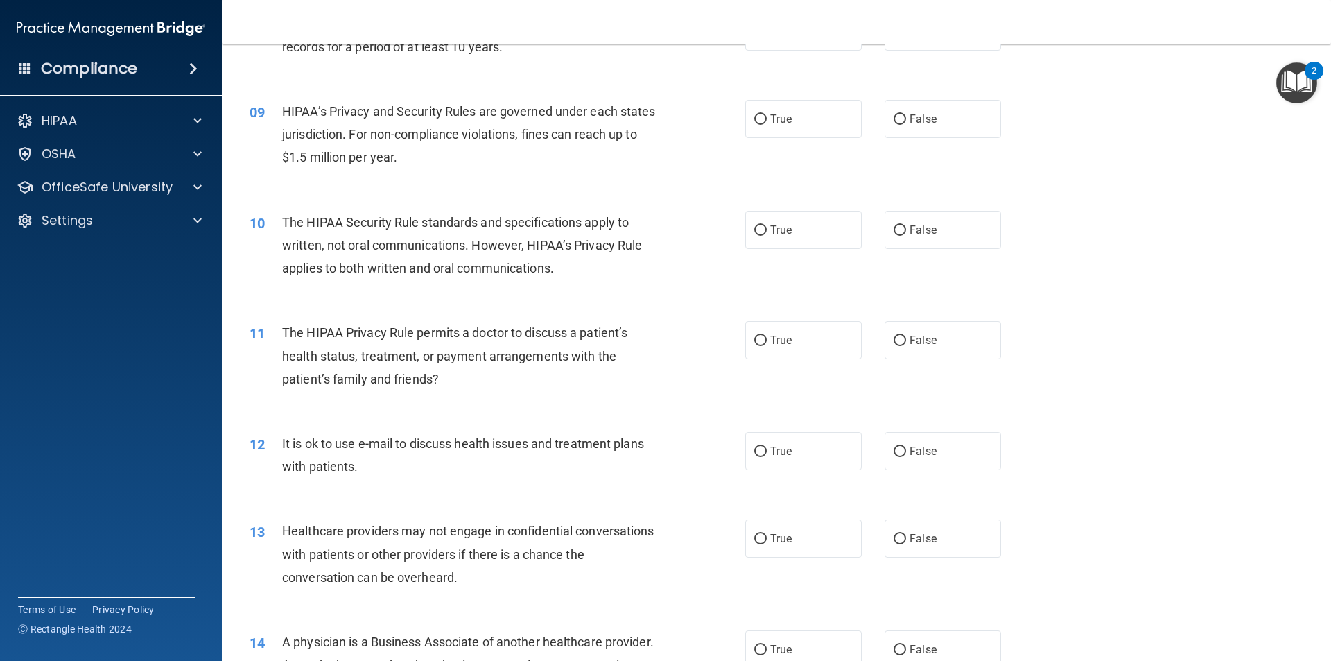
scroll to position [832, 0]
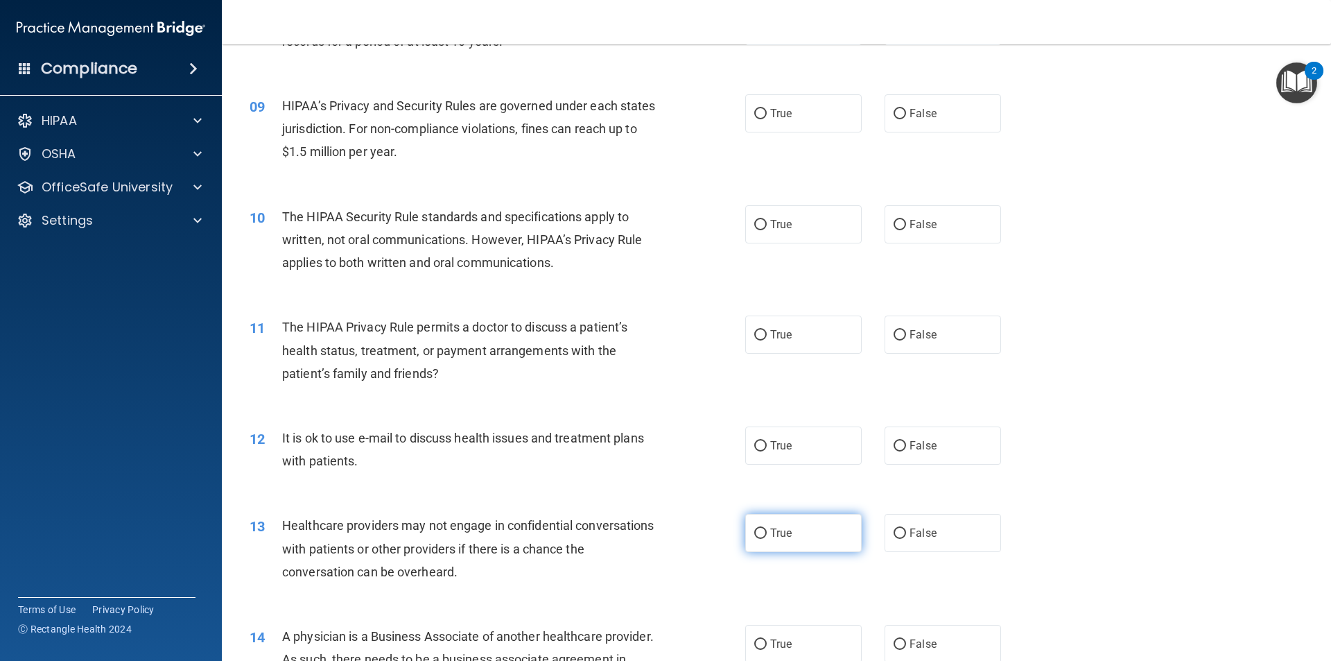
click at [754, 533] on input "True" at bounding box center [760, 533] width 12 height 10
radio input "true"
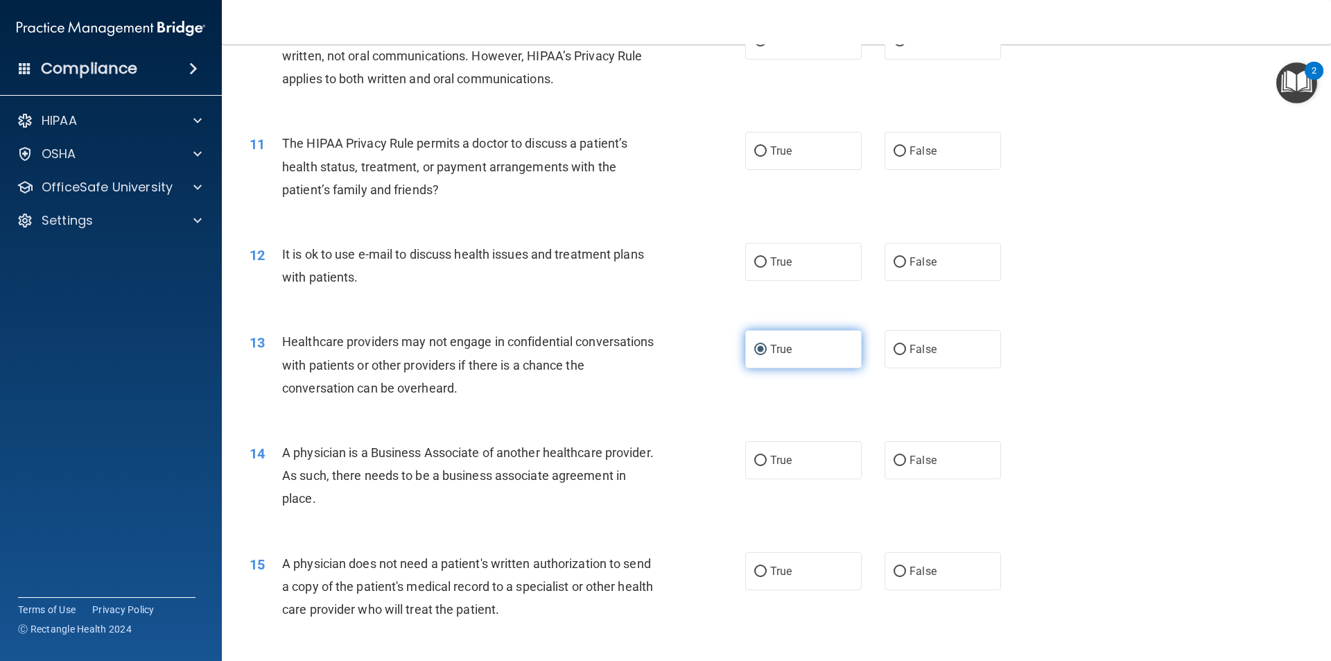
scroll to position [1040, 0]
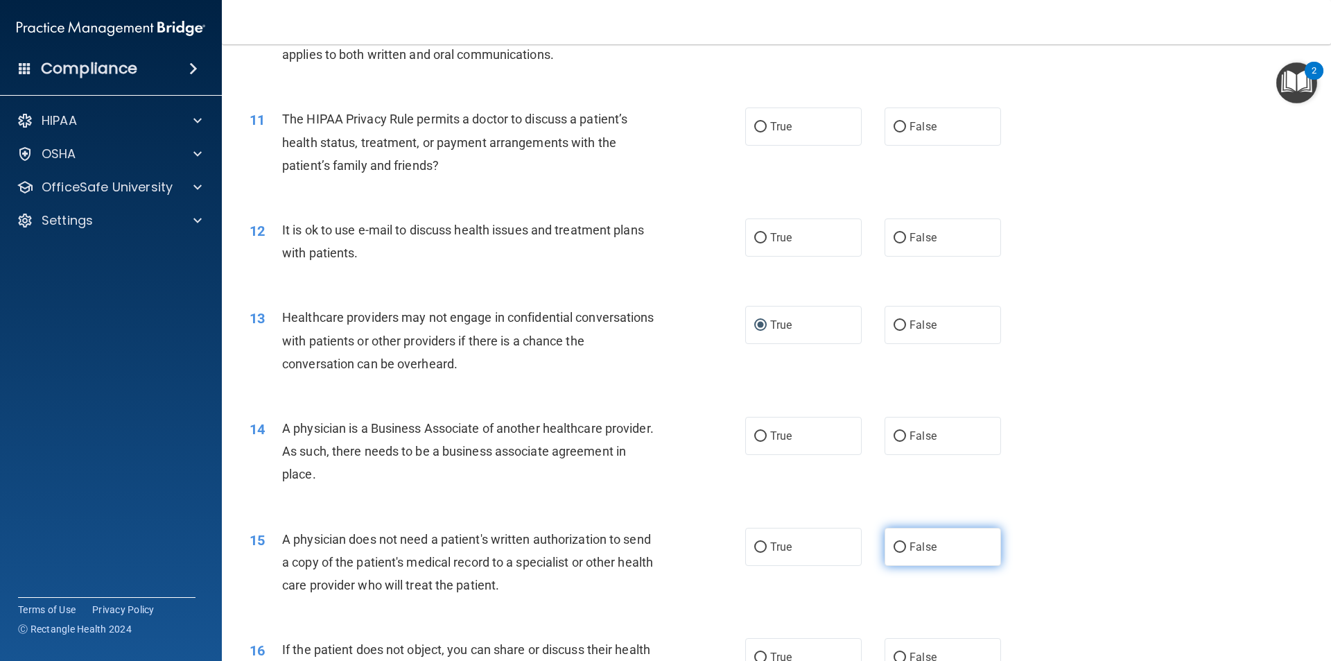
click at [894, 545] on input "False" at bounding box center [900, 547] width 12 height 10
radio input "true"
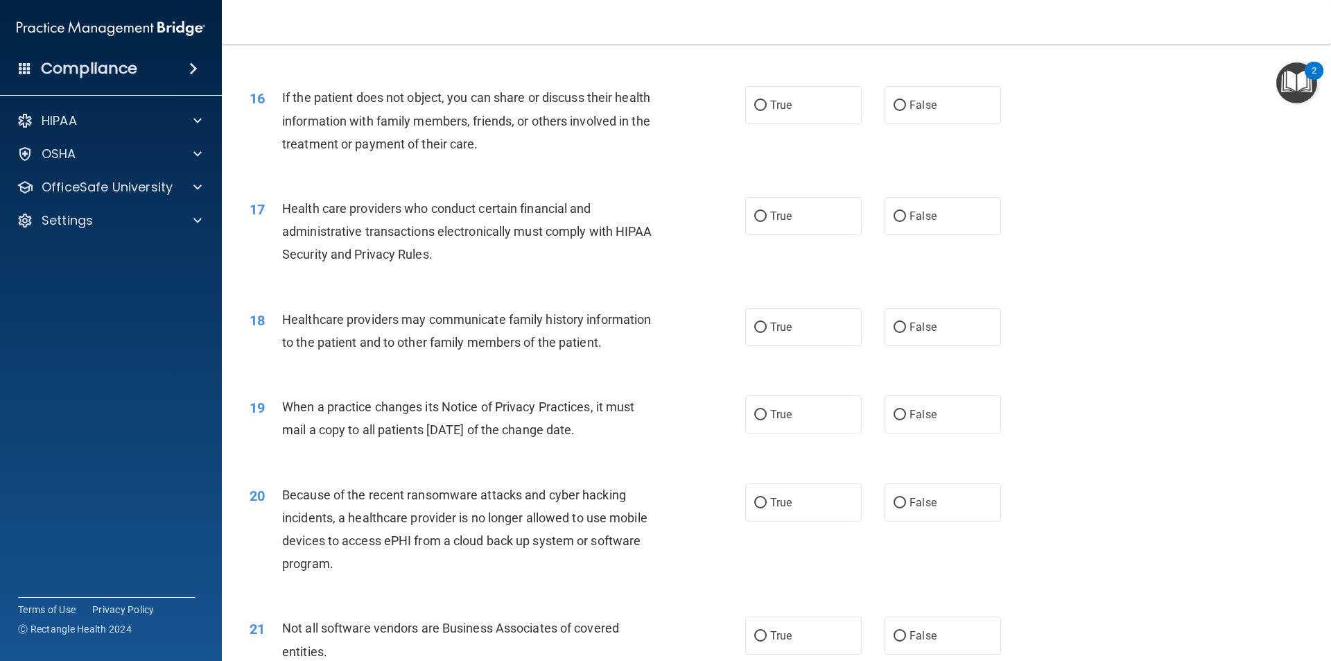
scroll to position [1595, 0]
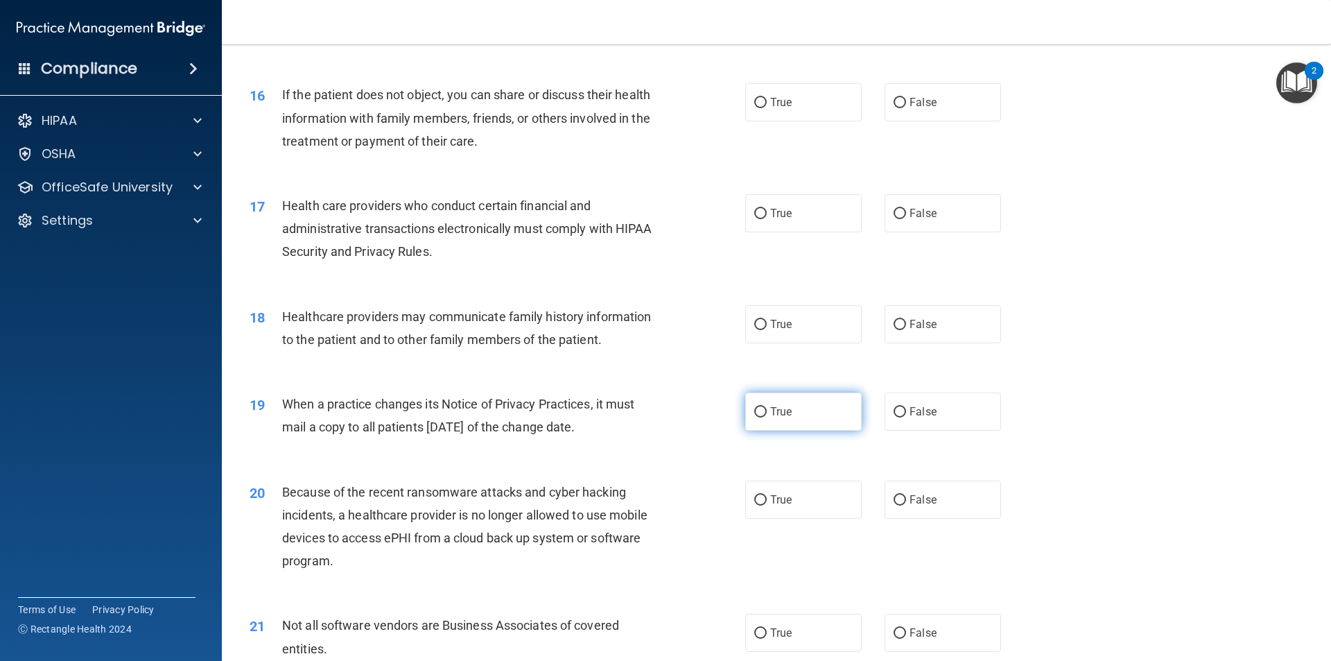
click at [754, 411] on input "True" at bounding box center [760, 412] width 12 height 10
radio input "true"
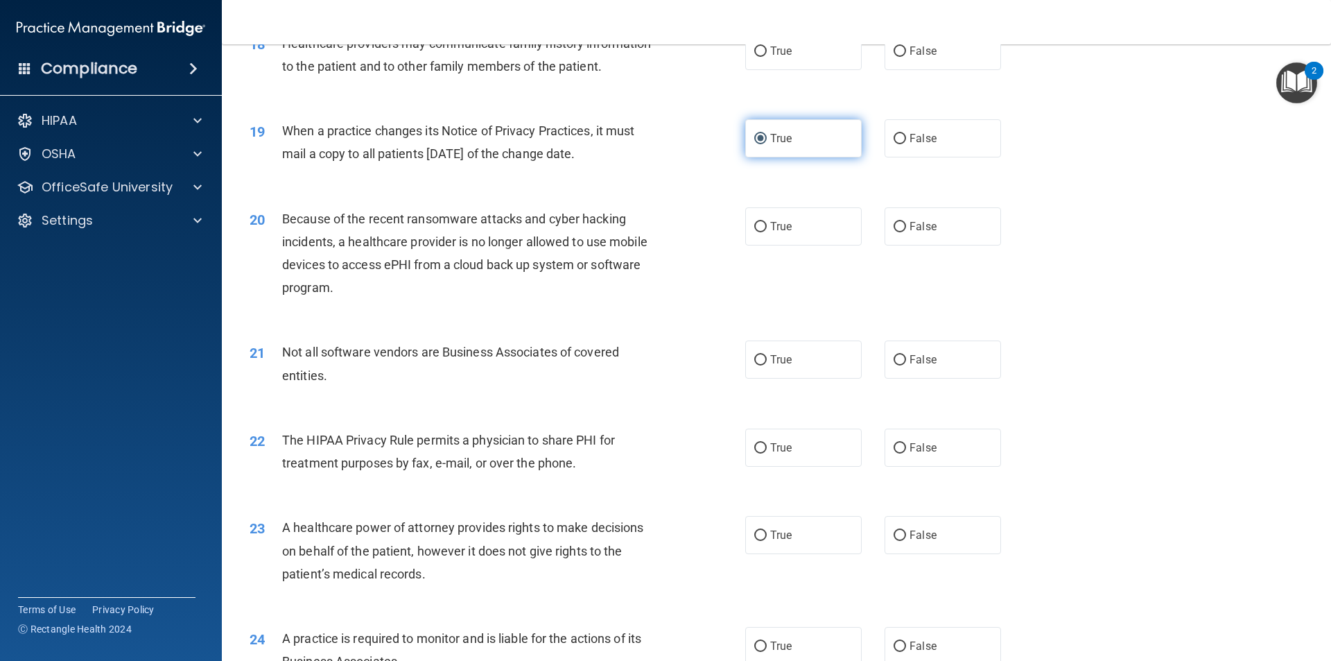
scroll to position [1872, 0]
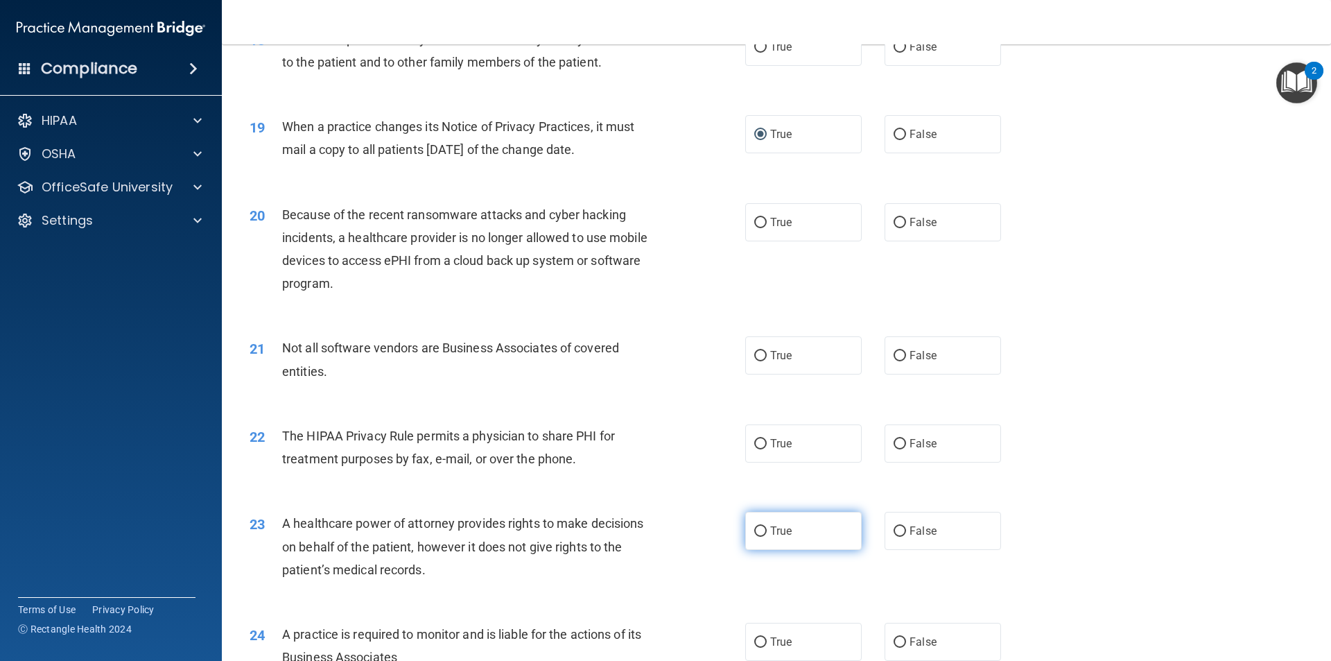
click at [754, 530] on input "True" at bounding box center [760, 531] width 12 height 10
radio input "true"
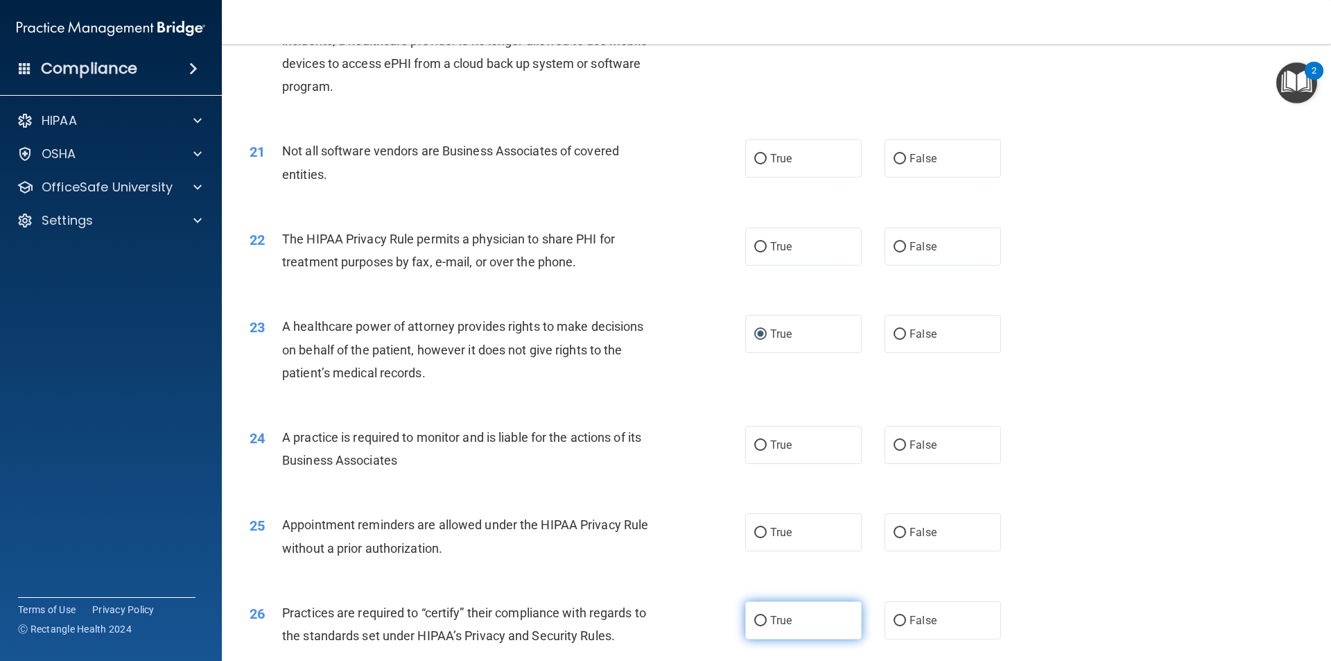
scroll to position [2149, 0]
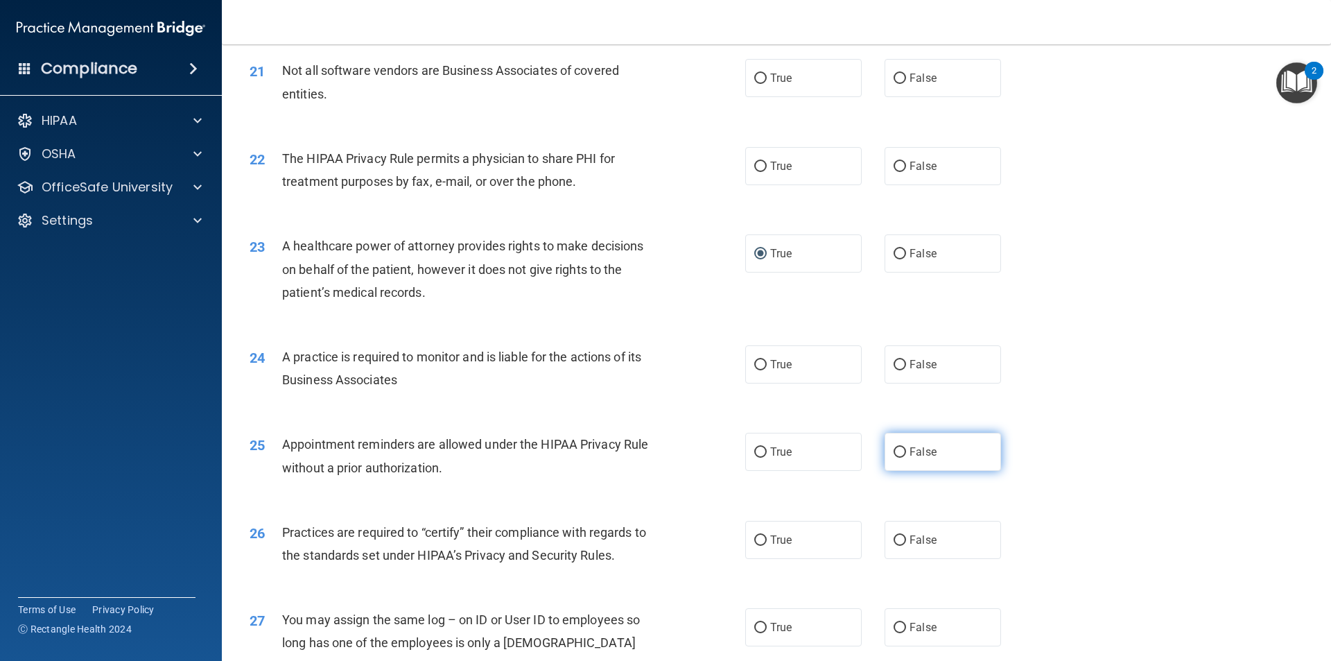
click at [894, 453] on input "False" at bounding box center [900, 452] width 12 height 10
radio input "true"
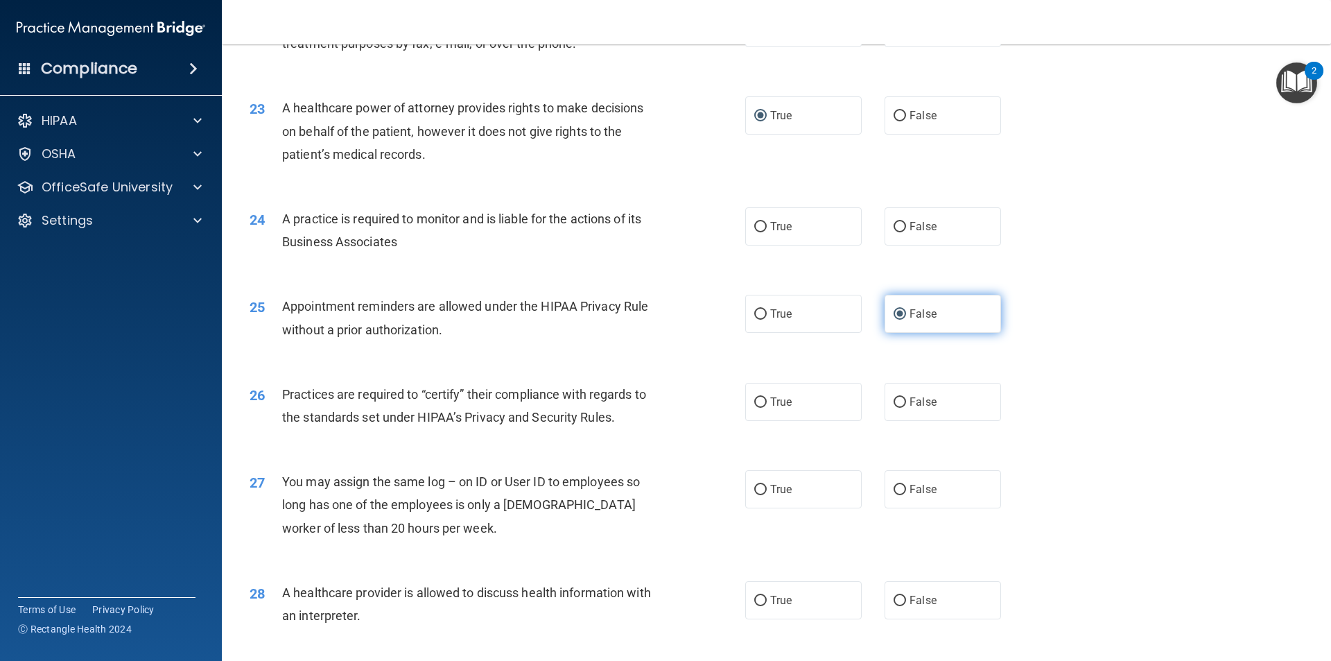
scroll to position [2288, 0]
click at [897, 398] on input "False" at bounding box center [900, 402] width 12 height 10
radio input "true"
click at [894, 596] on input "False" at bounding box center [900, 600] width 12 height 10
radio input "true"
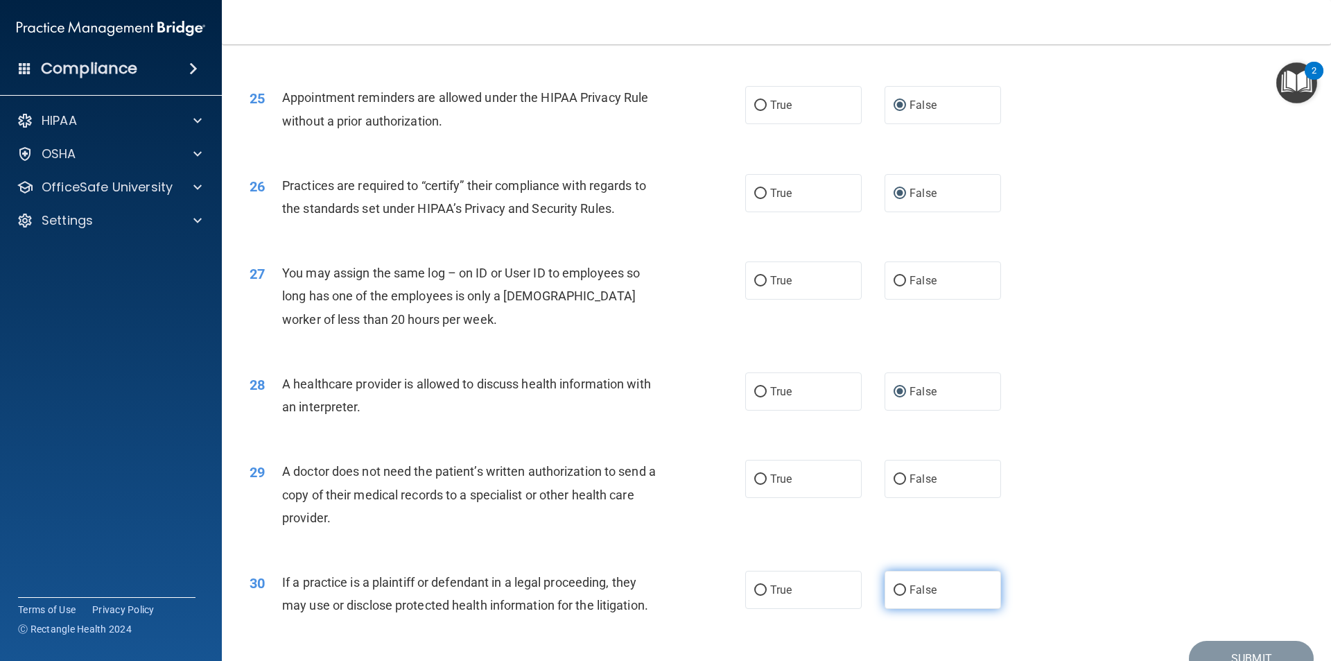
scroll to position [2565, 0]
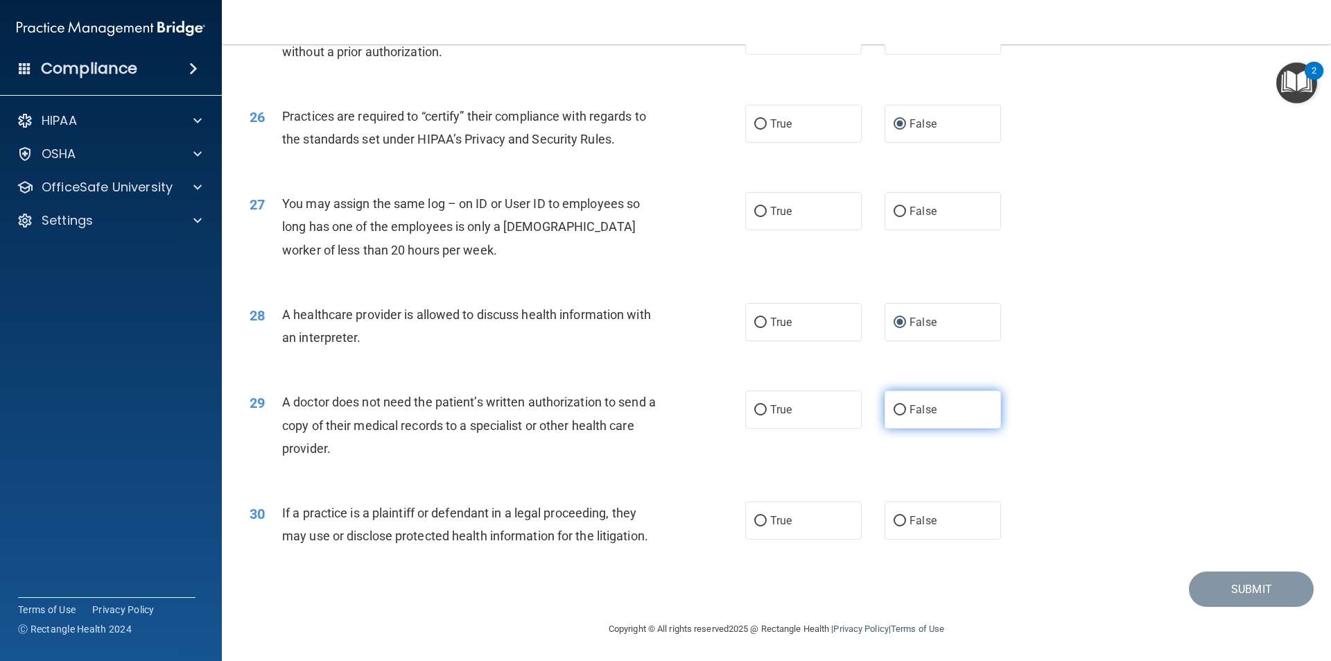
click at [894, 410] on input "False" at bounding box center [900, 410] width 12 height 10
radio input "true"
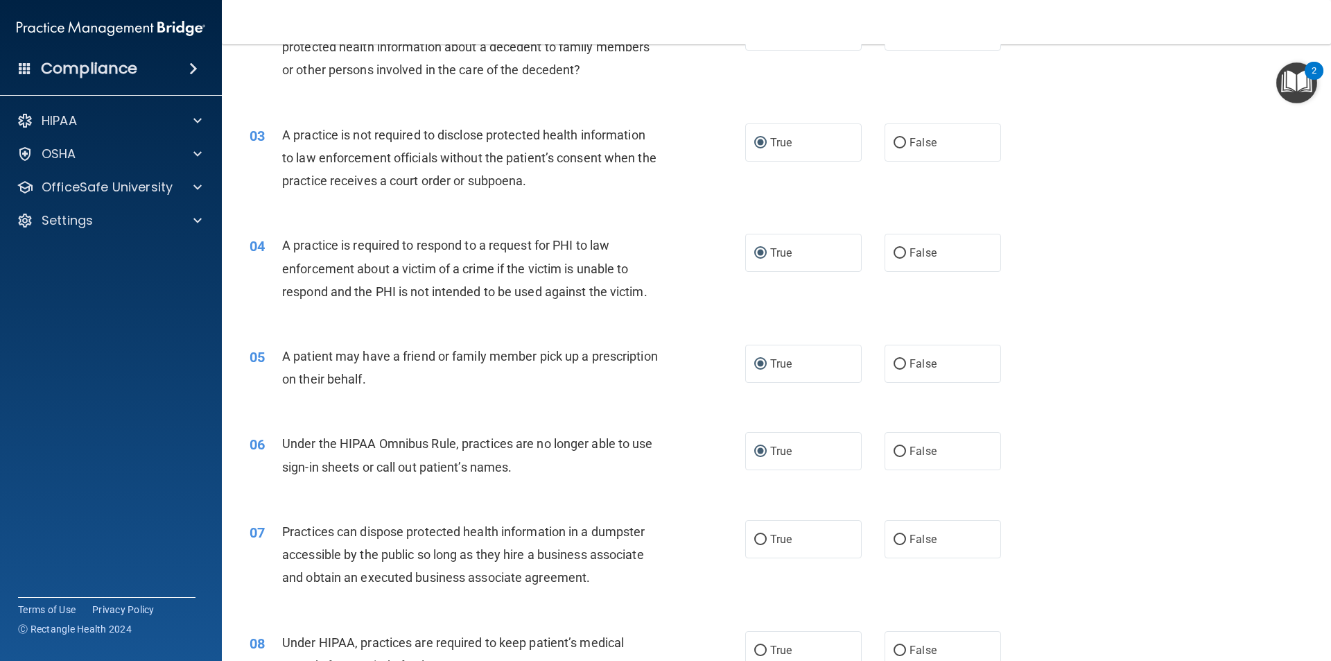
scroll to position [277, 0]
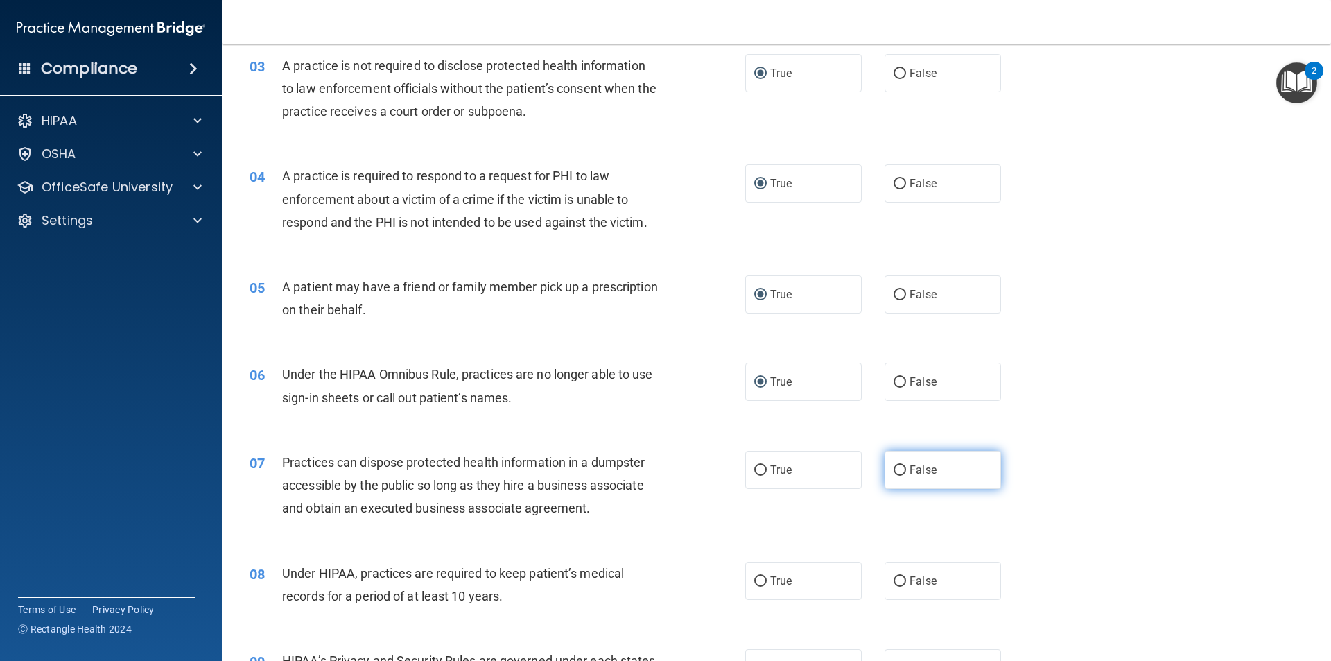
click at [899, 469] on input "False" at bounding box center [900, 470] width 12 height 10
radio input "true"
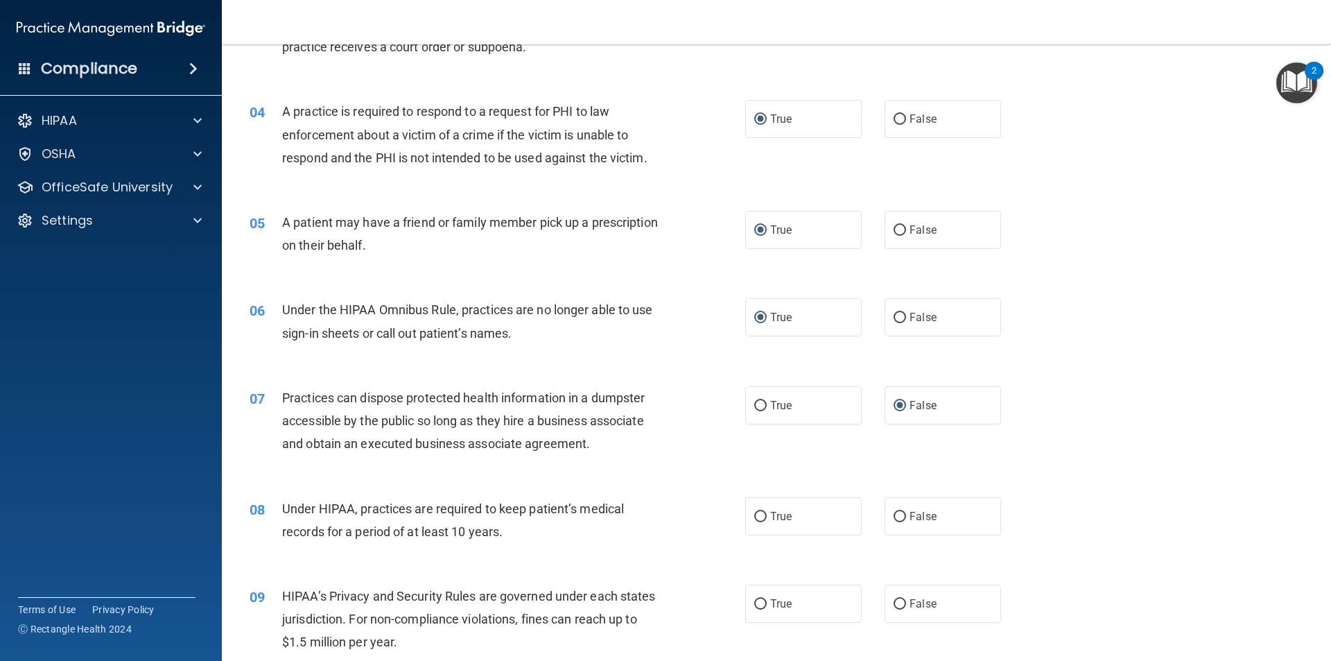
scroll to position [555, 0]
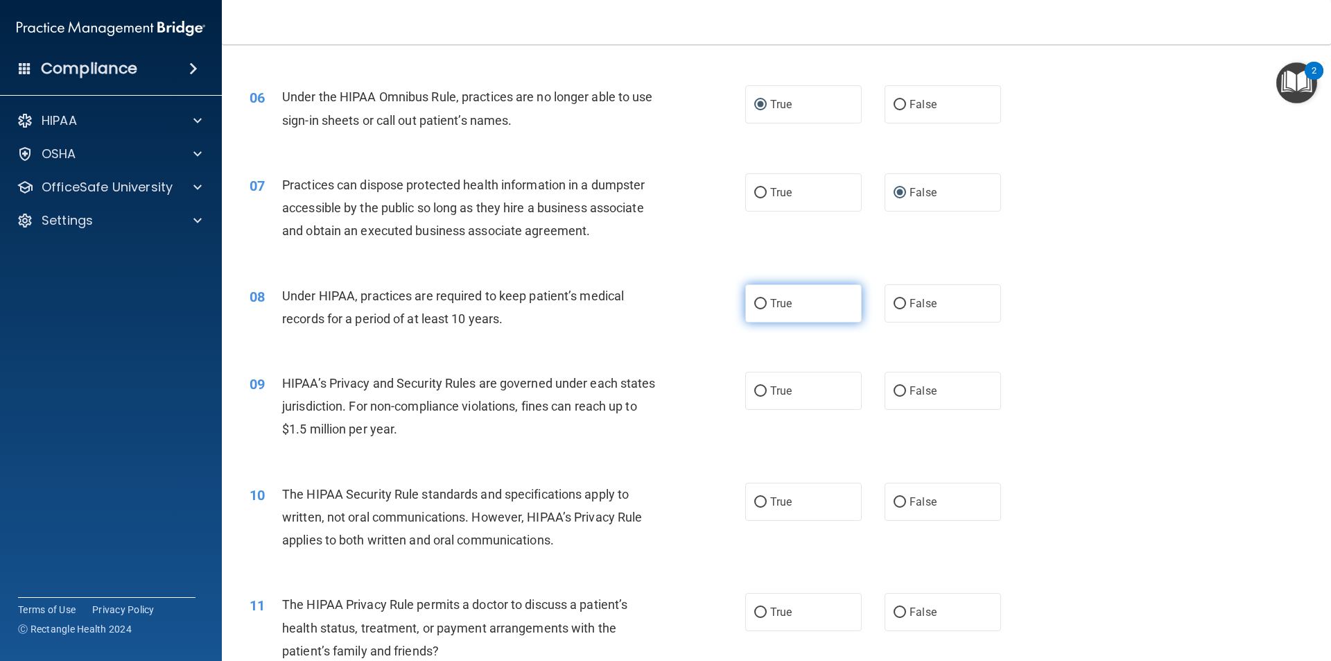
click at [759, 302] on input "True" at bounding box center [760, 304] width 12 height 10
radio input "true"
click at [897, 304] on input "False" at bounding box center [900, 304] width 12 height 10
radio input "true"
radio input "false"
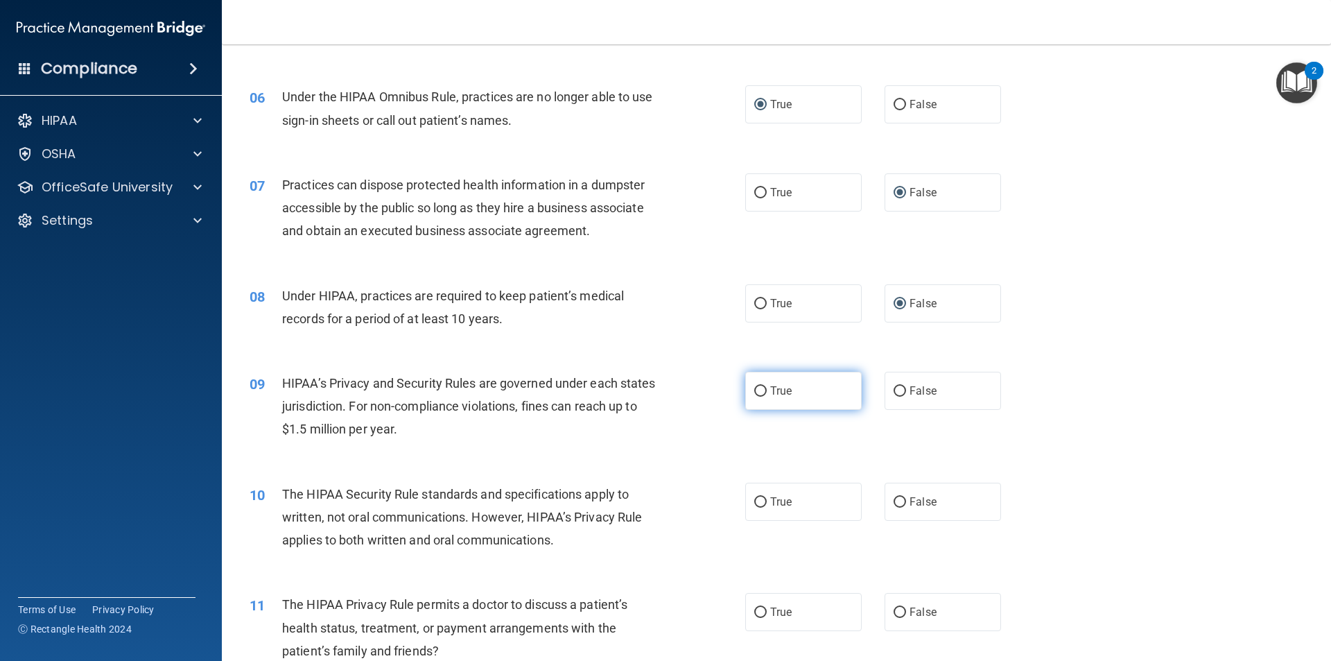
click at [759, 391] on input "True" at bounding box center [760, 391] width 12 height 10
radio input "true"
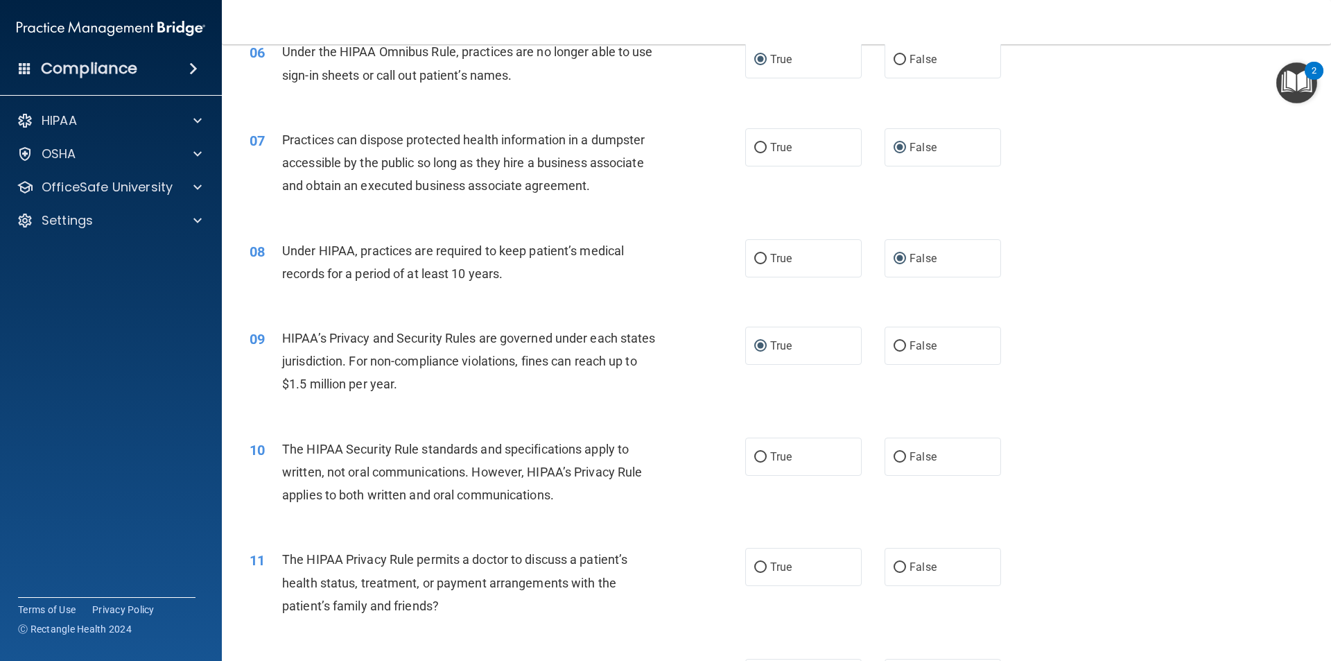
scroll to position [624, 0]
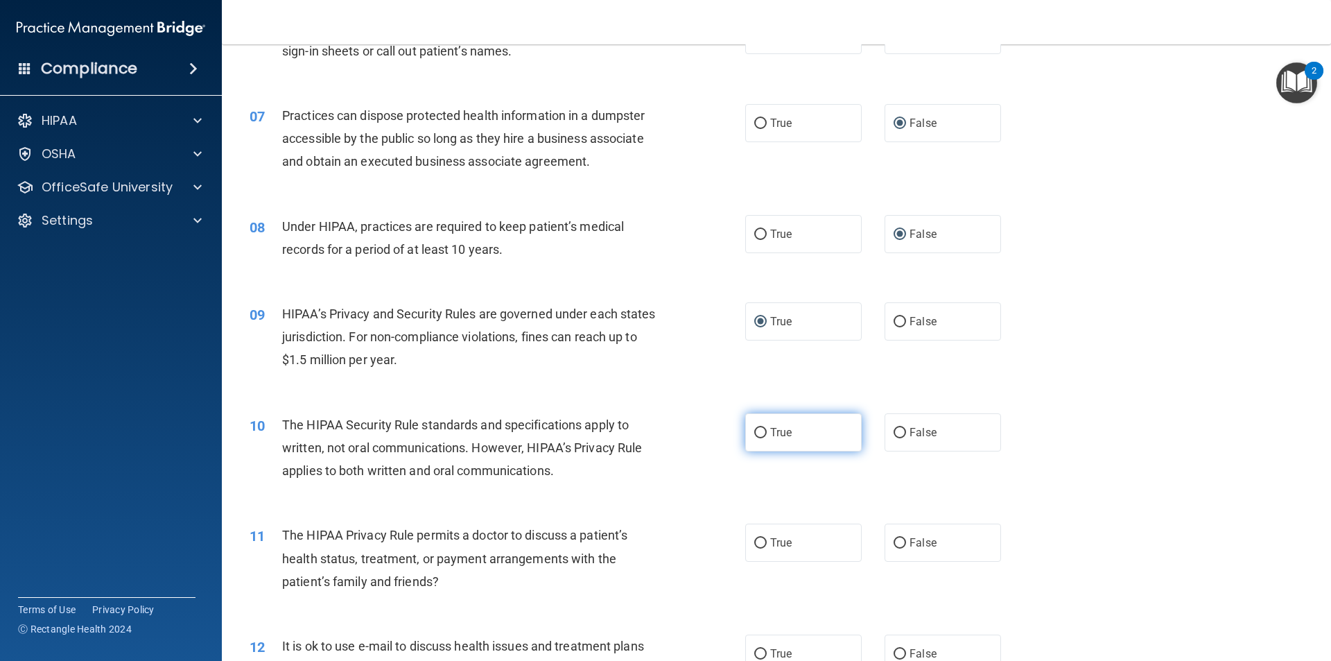
click at [754, 431] on input "True" at bounding box center [760, 433] width 12 height 10
radio input "true"
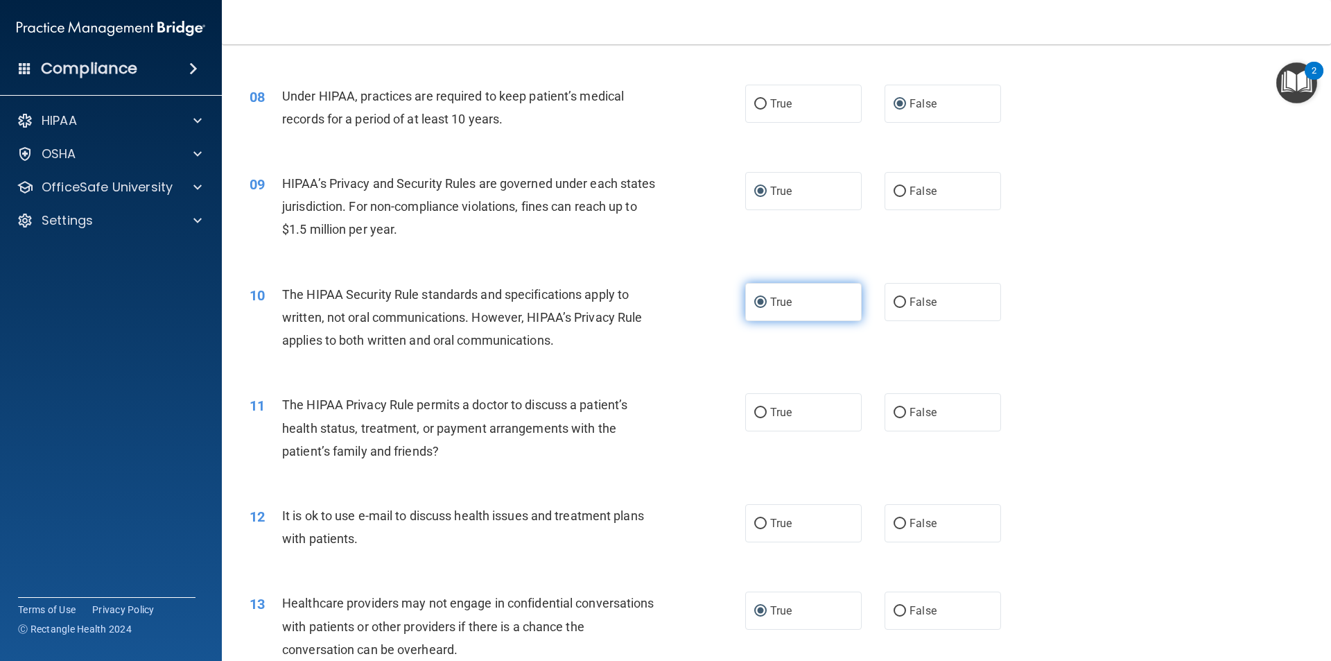
scroll to position [832, 0]
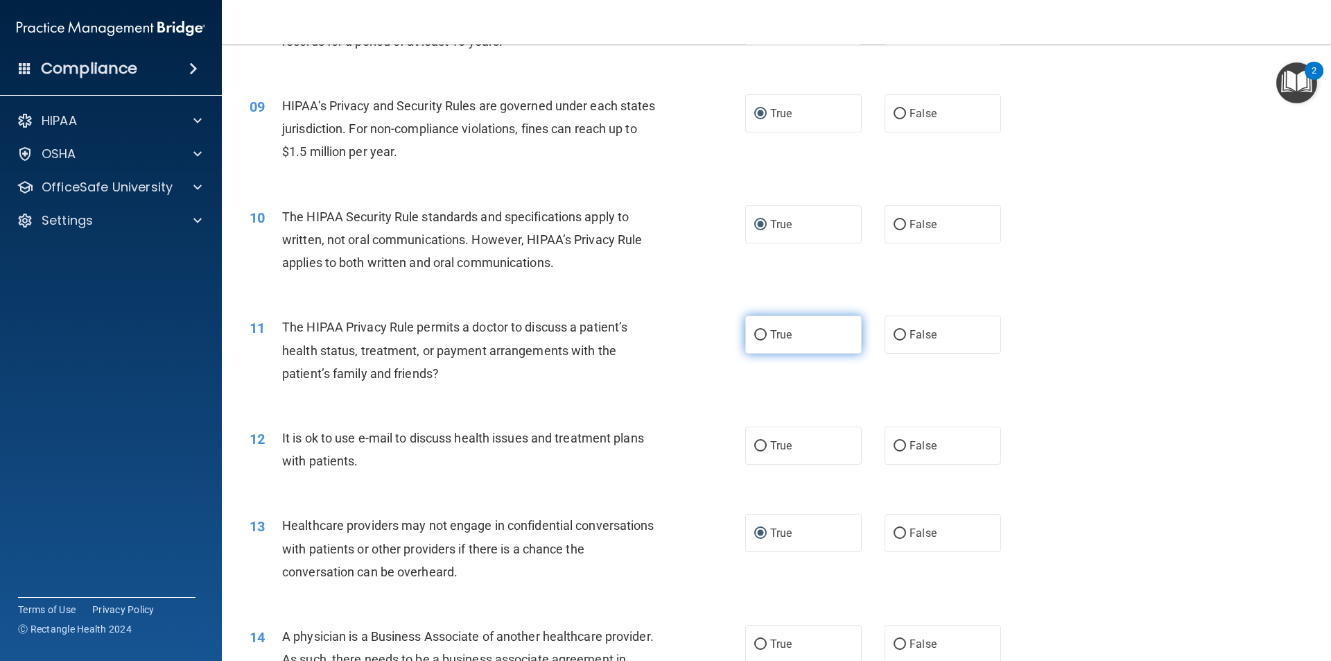
click at [755, 331] on input "True" at bounding box center [760, 335] width 12 height 10
radio input "true"
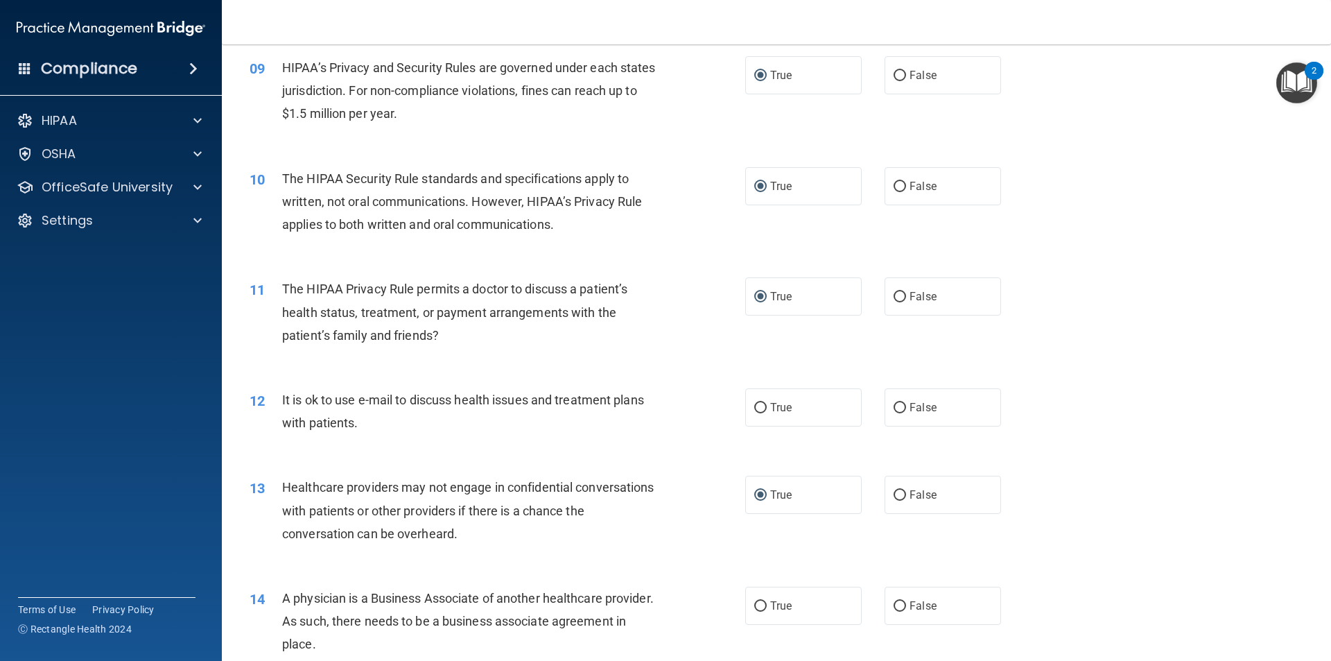
scroll to position [901, 0]
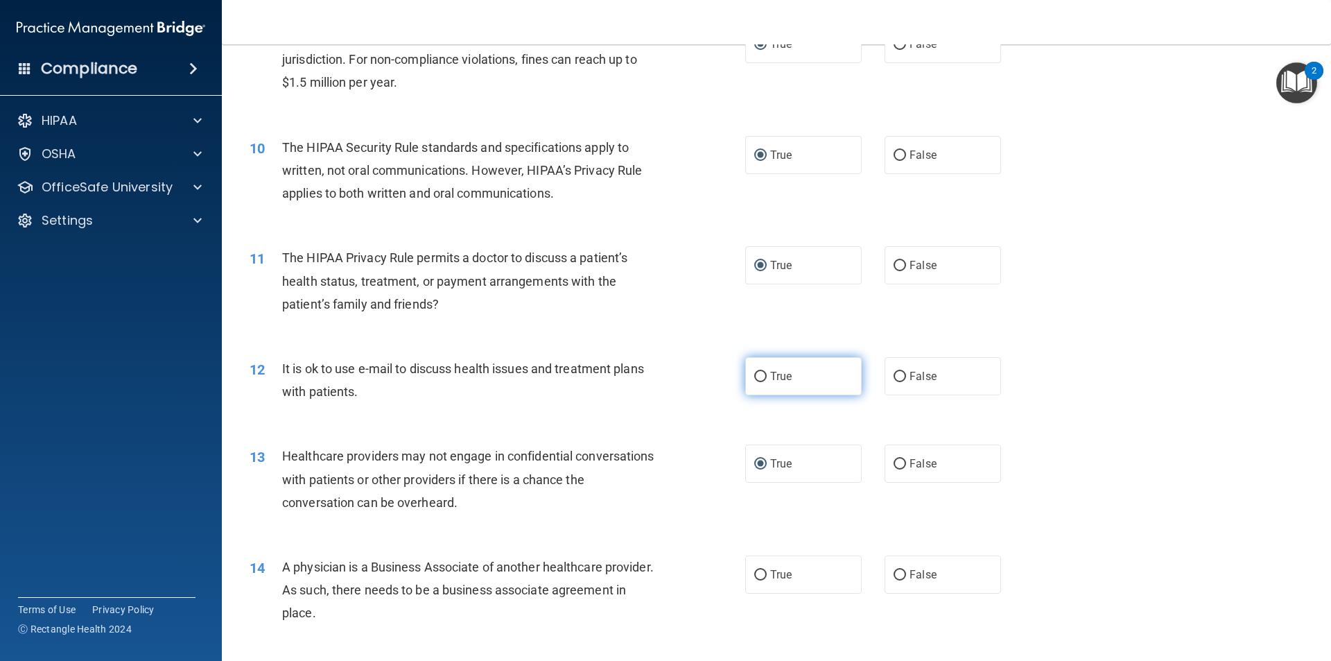
click at [755, 378] on input "True" at bounding box center [760, 377] width 12 height 10
radio input "true"
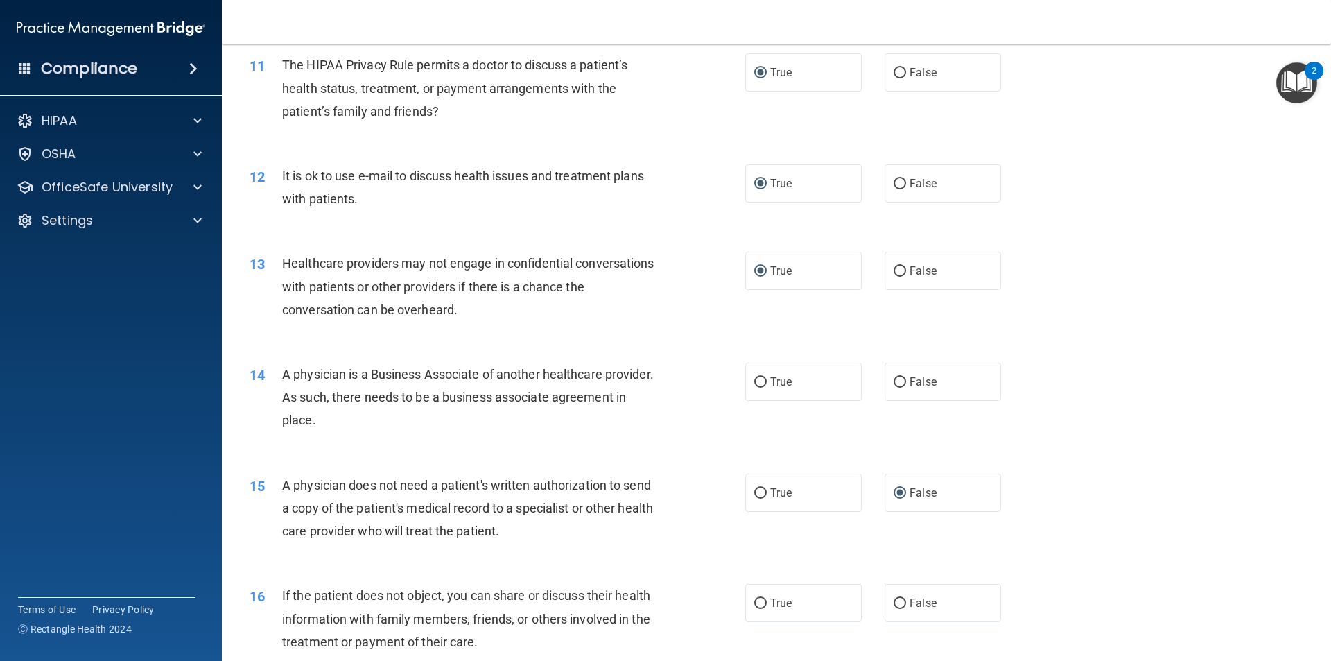
scroll to position [1109, 0]
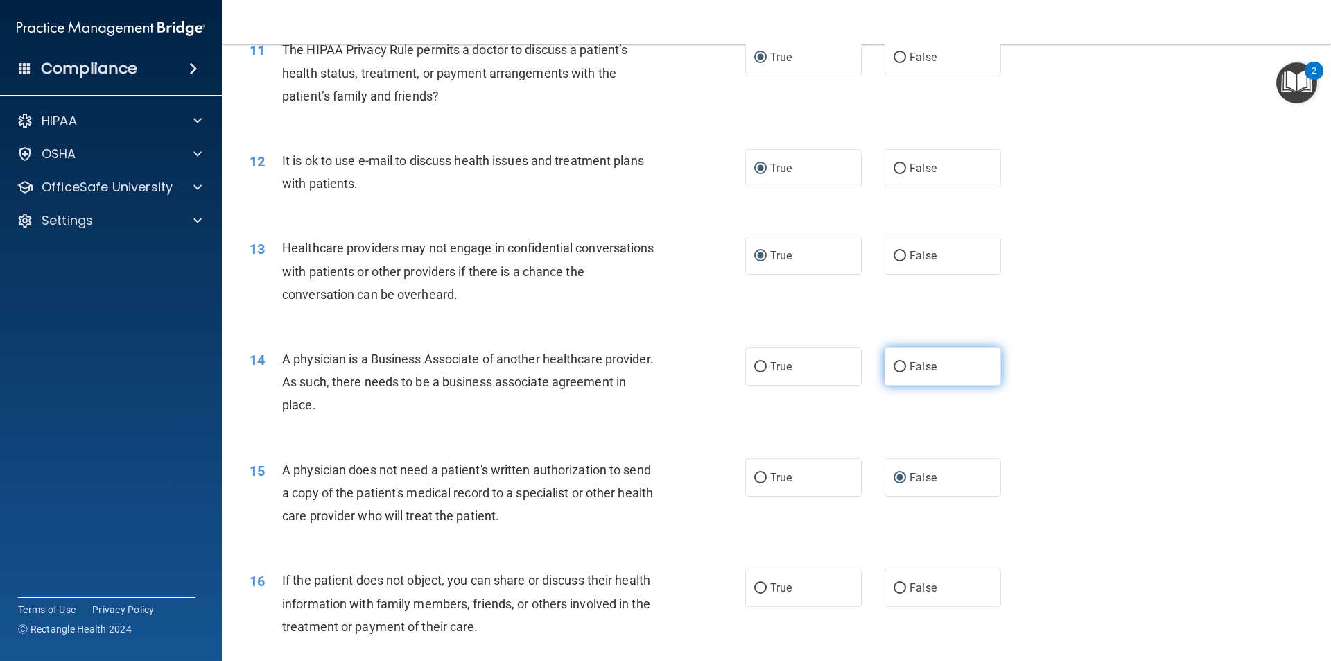
click at [897, 367] on input "False" at bounding box center [900, 367] width 12 height 10
radio input "true"
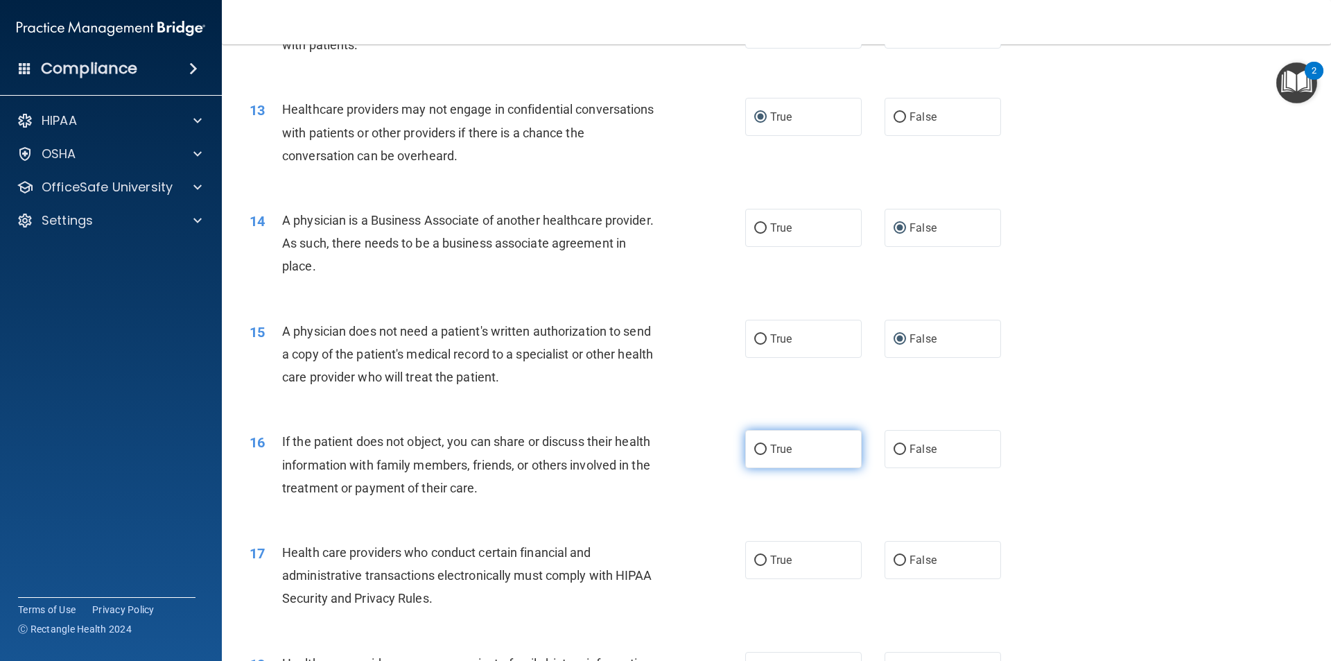
click at [757, 450] on input "True" at bounding box center [760, 449] width 12 height 10
radio input "true"
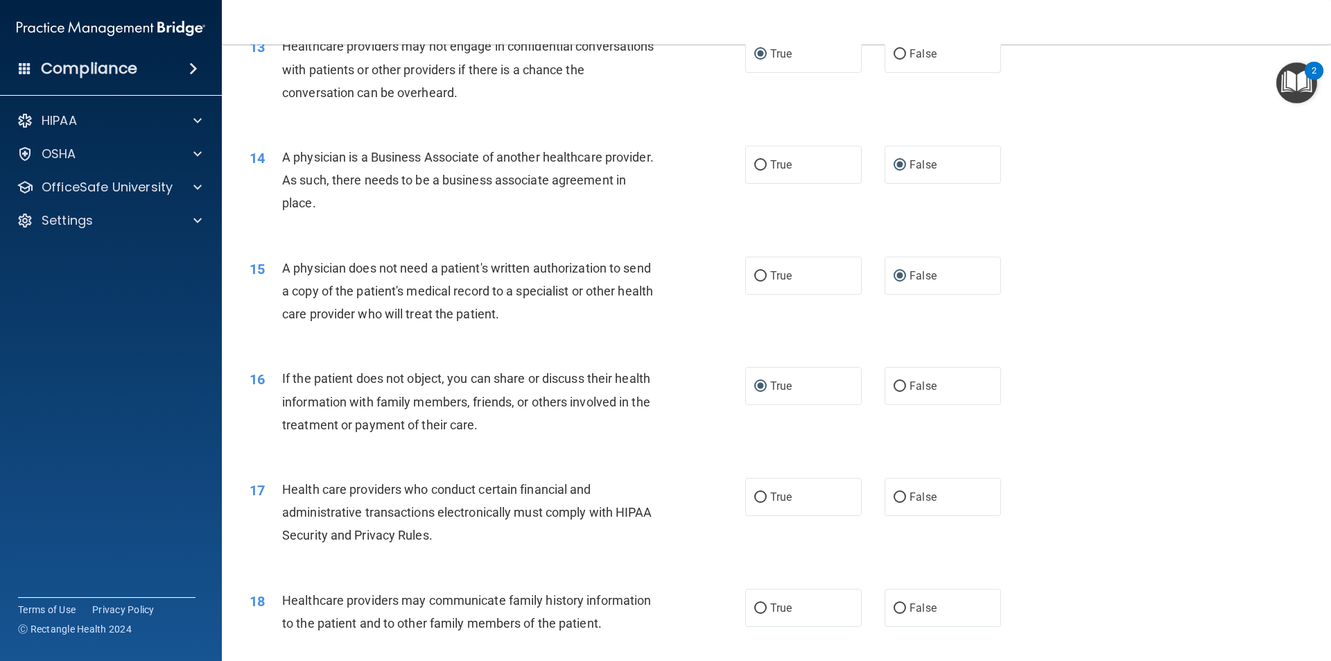
scroll to position [1387, 0]
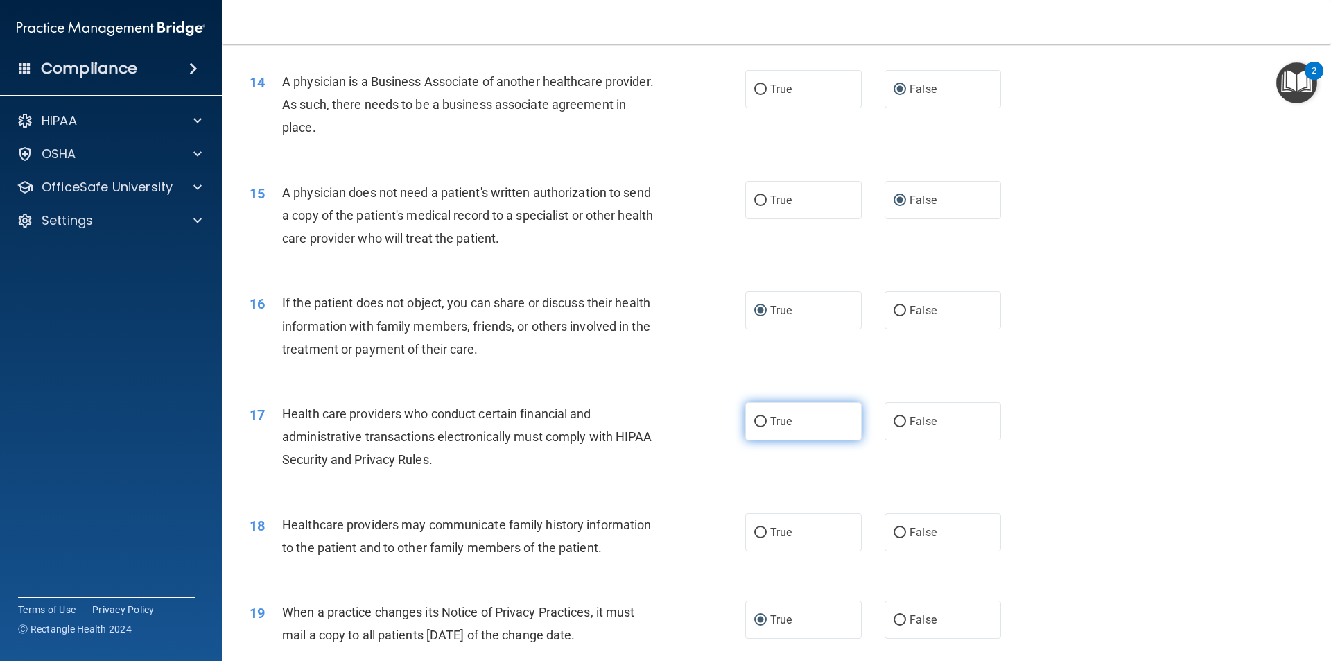
click at [754, 420] on input "True" at bounding box center [760, 422] width 12 height 10
radio input "true"
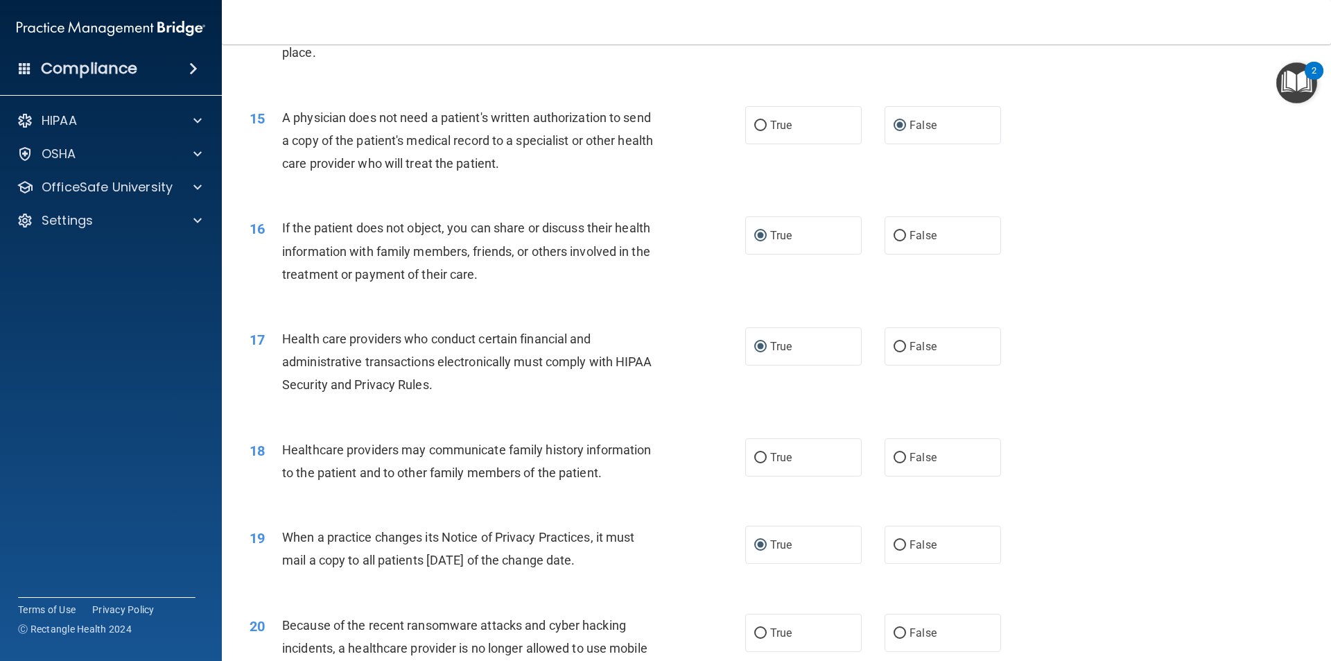
scroll to position [1525, 0]
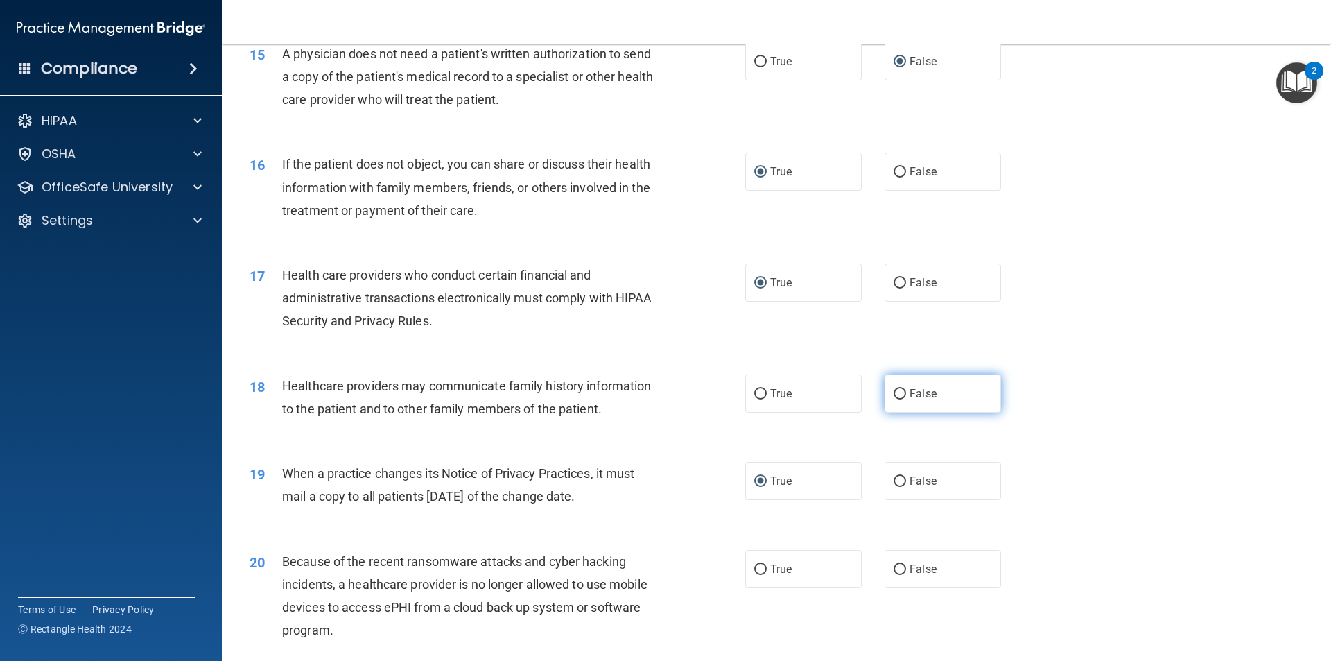
click at [896, 390] on input "False" at bounding box center [900, 394] width 12 height 10
radio input "true"
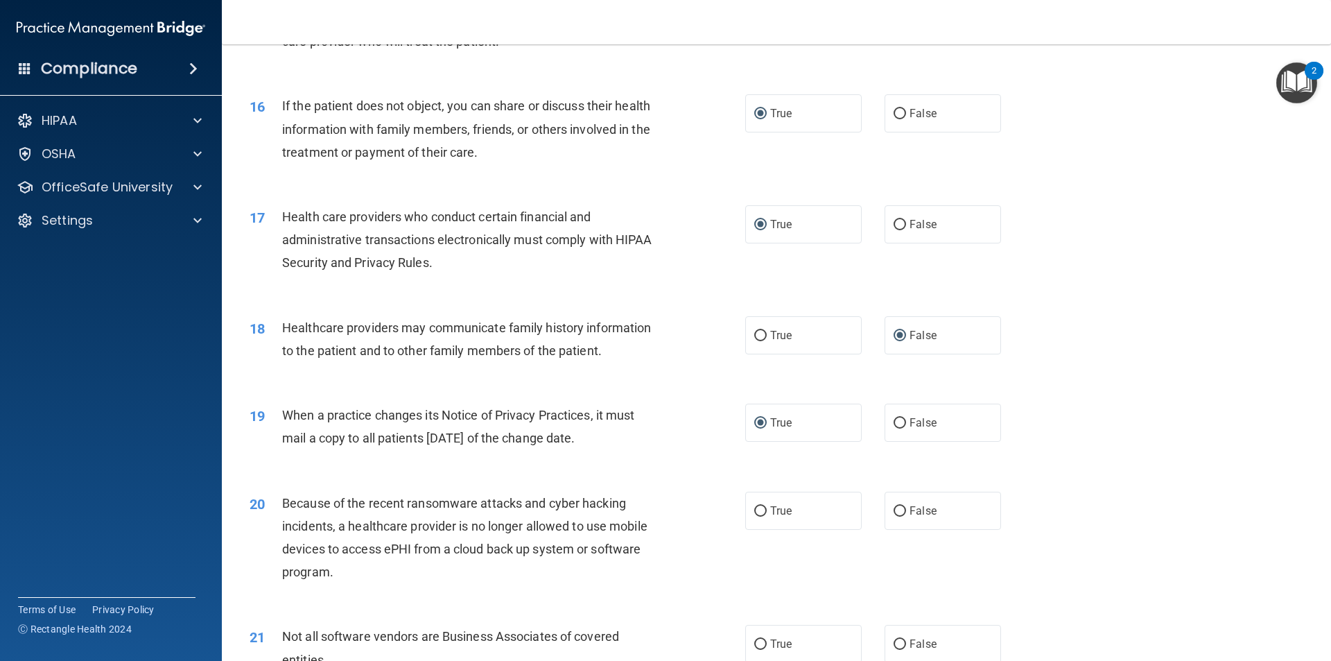
scroll to position [1664, 0]
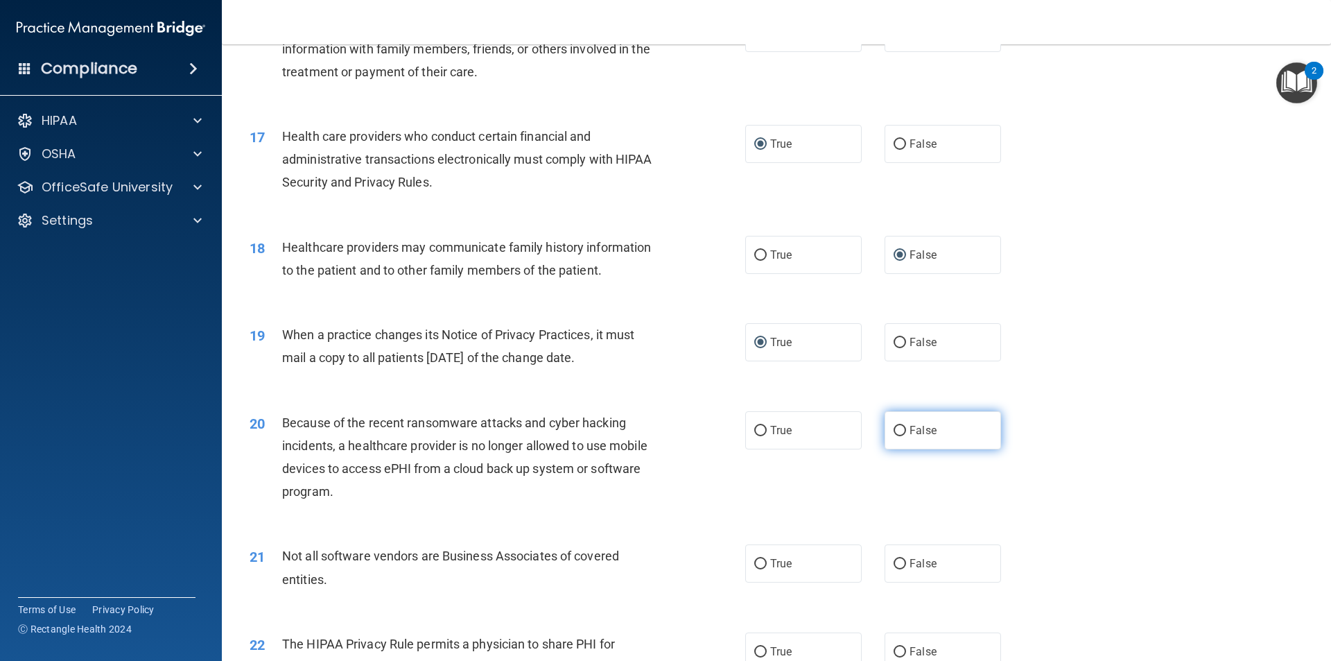
click at [894, 432] on input "False" at bounding box center [900, 431] width 12 height 10
radio input "true"
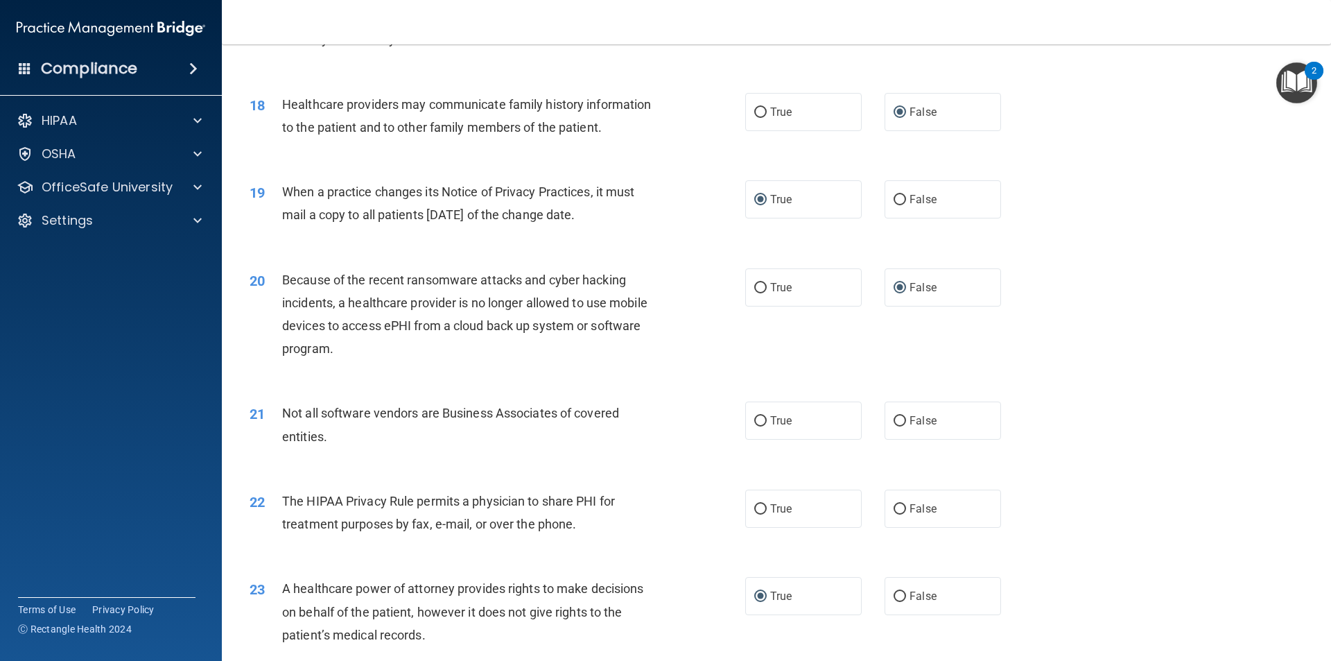
scroll to position [1872, 0]
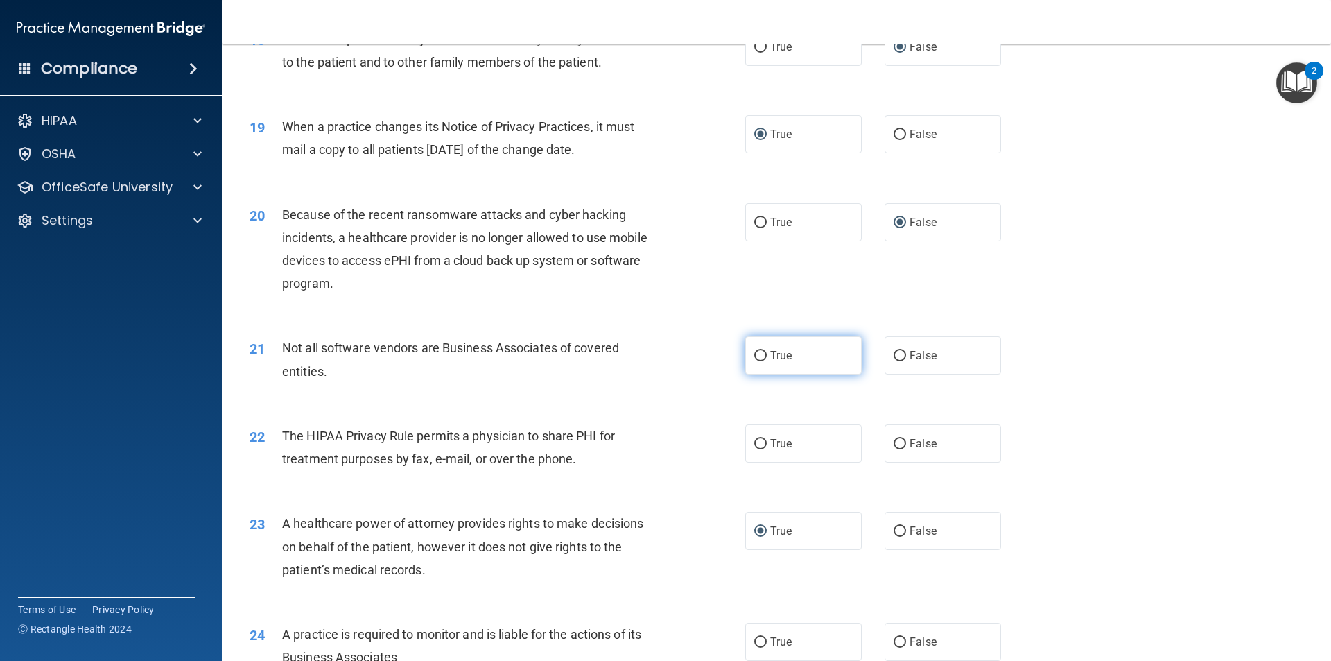
click at [757, 354] on input "True" at bounding box center [760, 356] width 12 height 10
radio input "true"
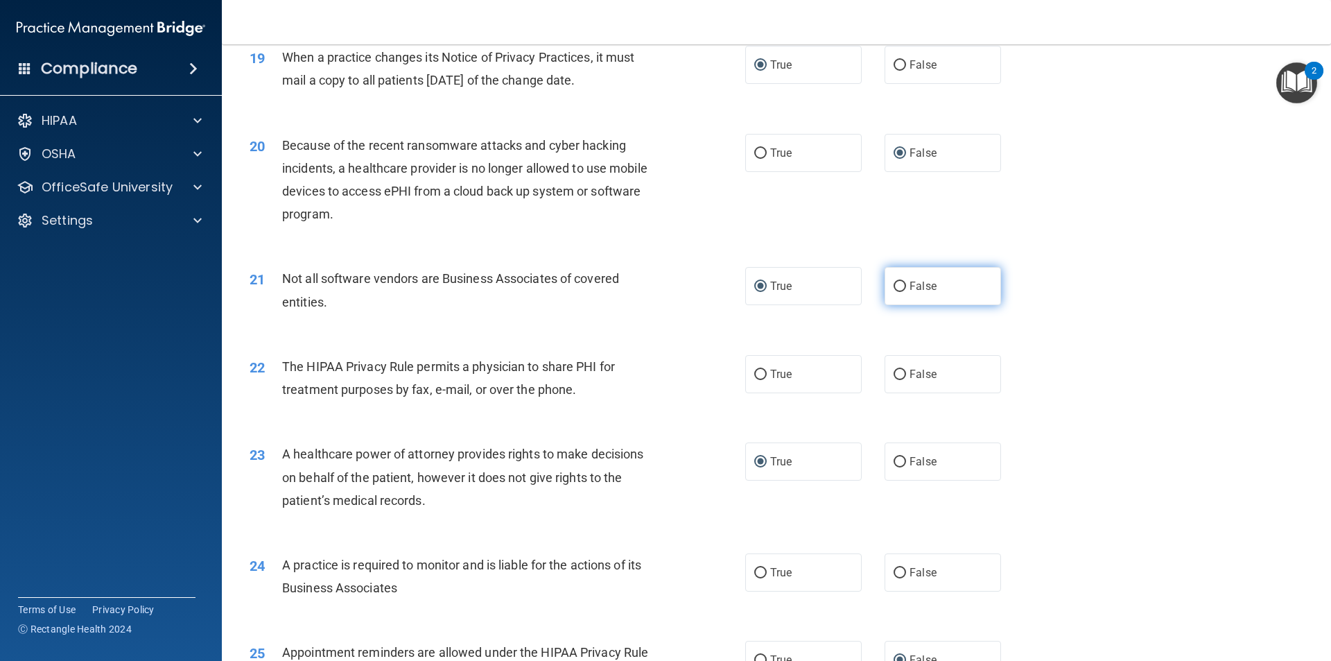
click at [894, 288] on input "False" at bounding box center [900, 287] width 12 height 10
radio input "true"
radio input "false"
click at [755, 372] on input "True" at bounding box center [760, 375] width 12 height 10
radio input "true"
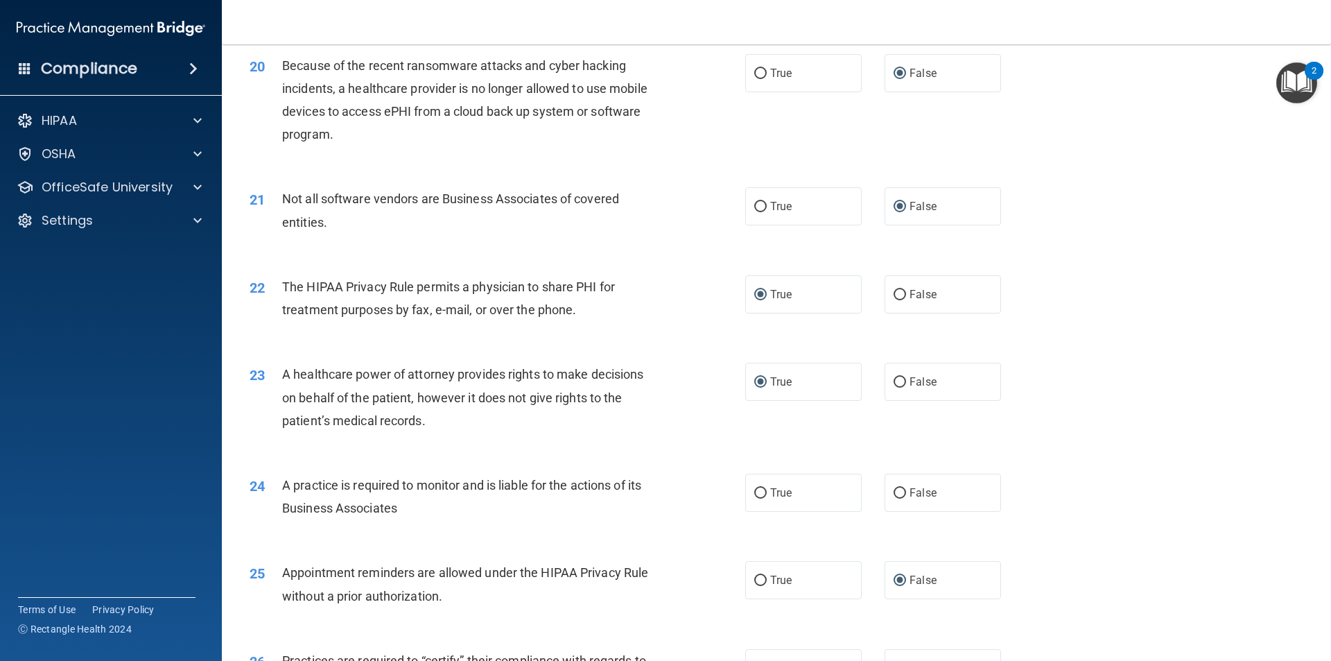
scroll to position [2149, 0]
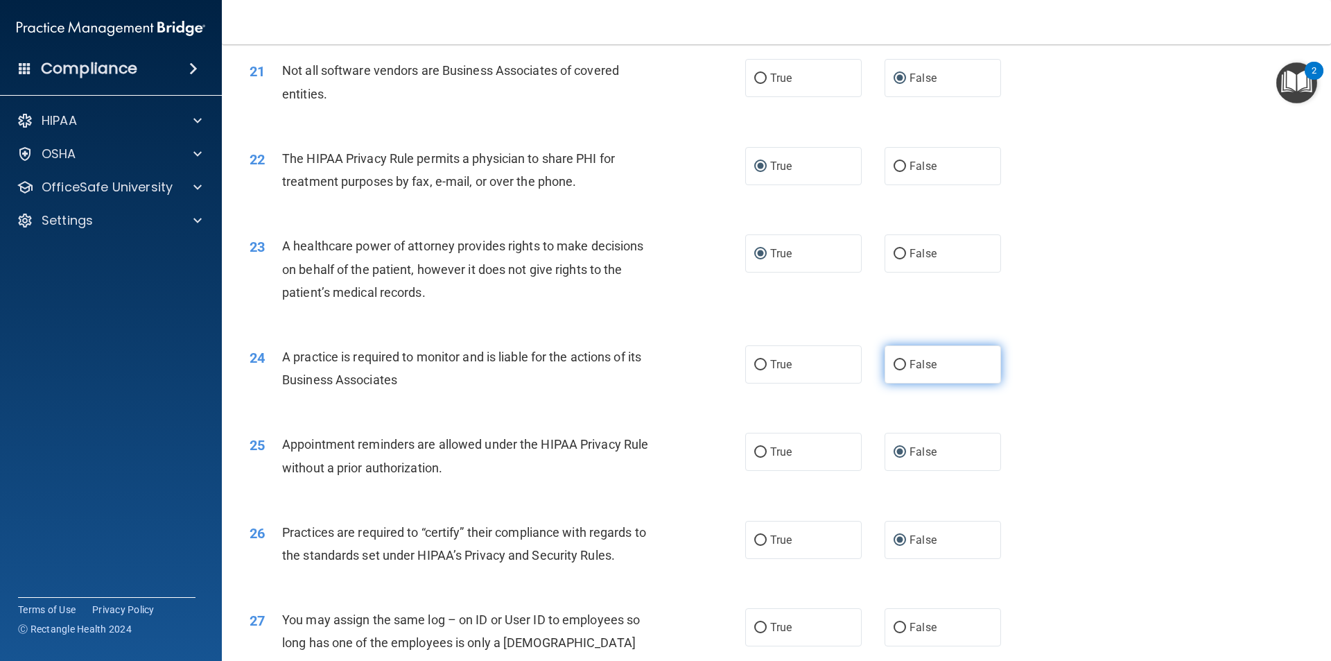
click at [894, 363] on input "False" at bounding box center [900, 365] width 12 height 10
radio input "true"
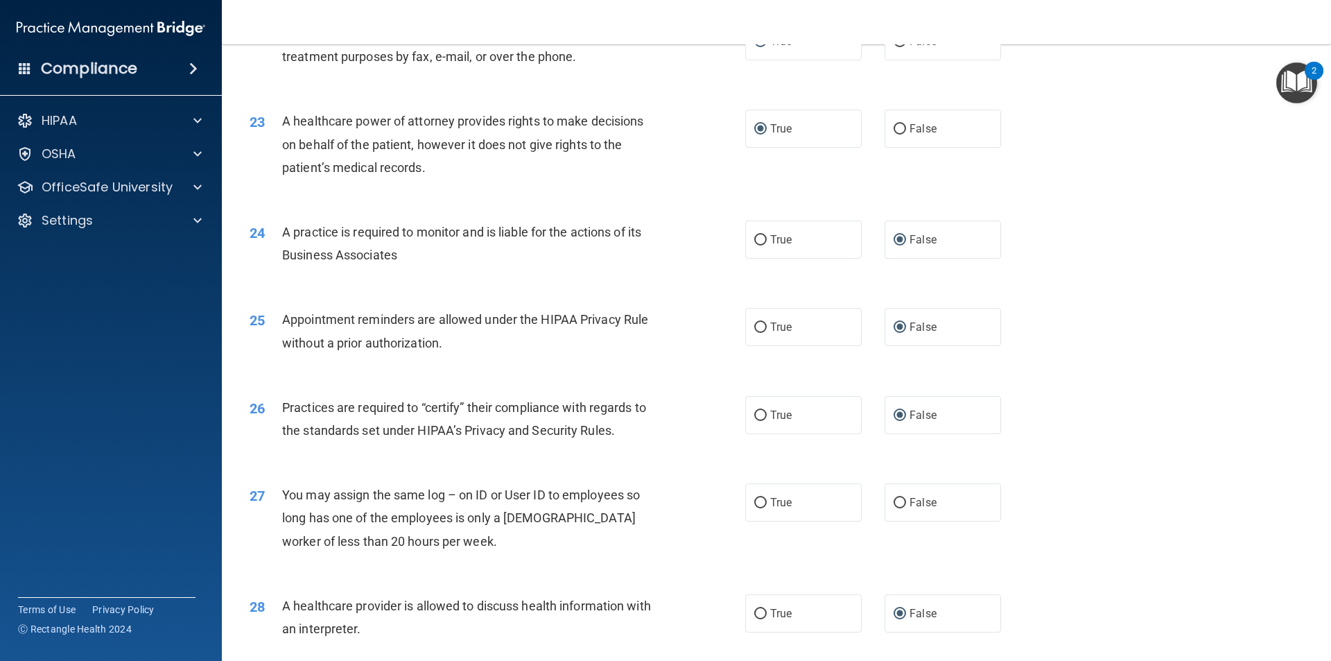
scroll to position [2288, 0]
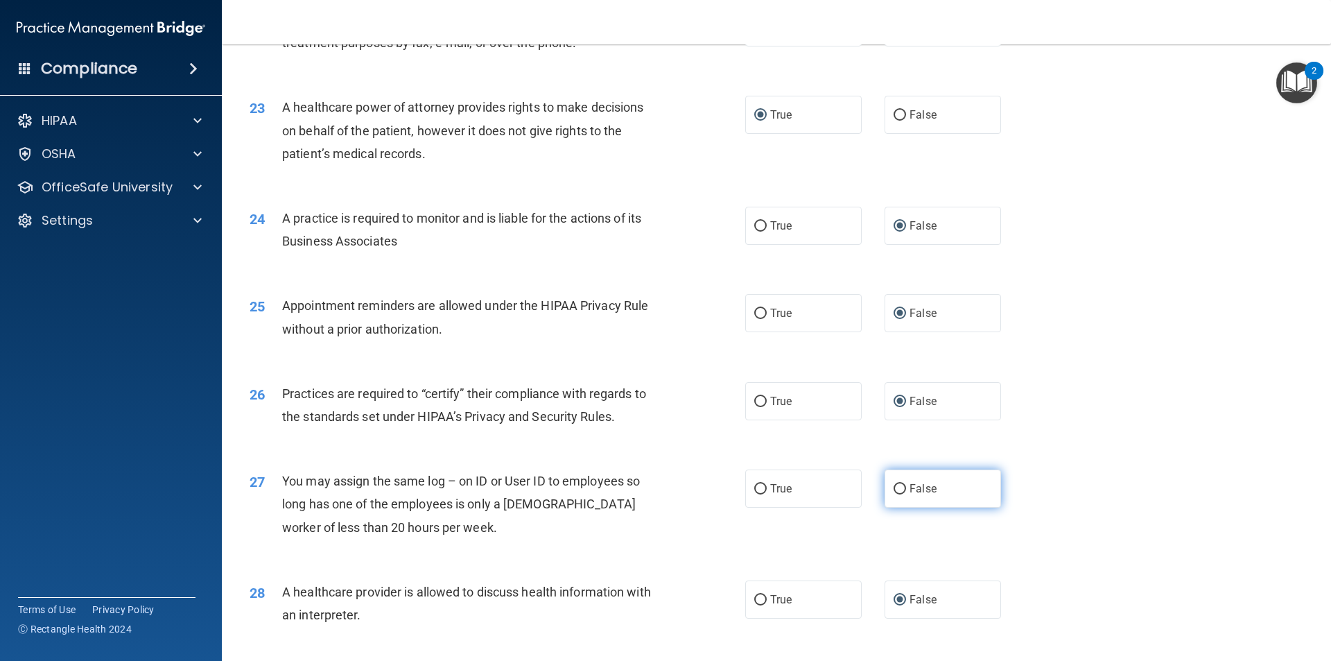
click at [894, 489] on input "False" at bounding box center [900, 489] width 12 height 10
radio input "true"
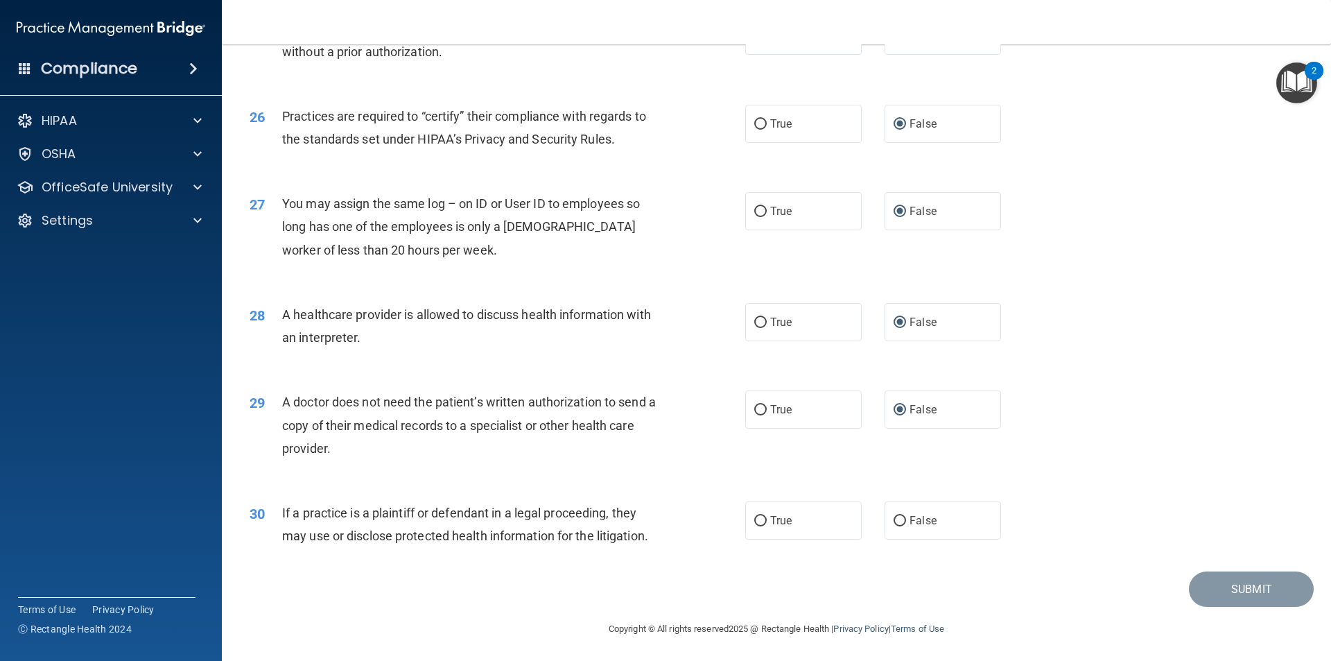
scroll to position [2567, 0]
click at [758, 517] on input "True" at bounding box center [760, 519] width 12 height 10
radio input "true"
click at [1219, 587] on button "Submit" at bounding box center [1251, 587] width 125 height 35
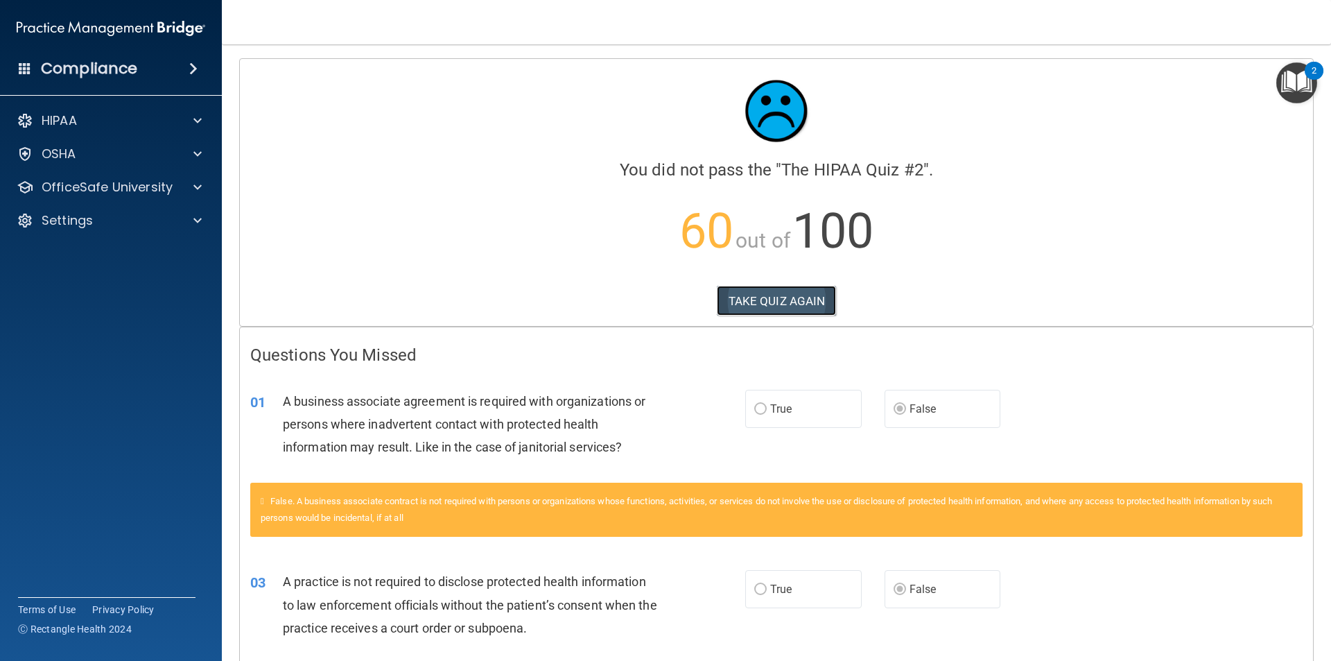
click at [784, 301] on button "TAKE QUIZ AGAIN" at bounding box center [777, 301] width 120 height 31
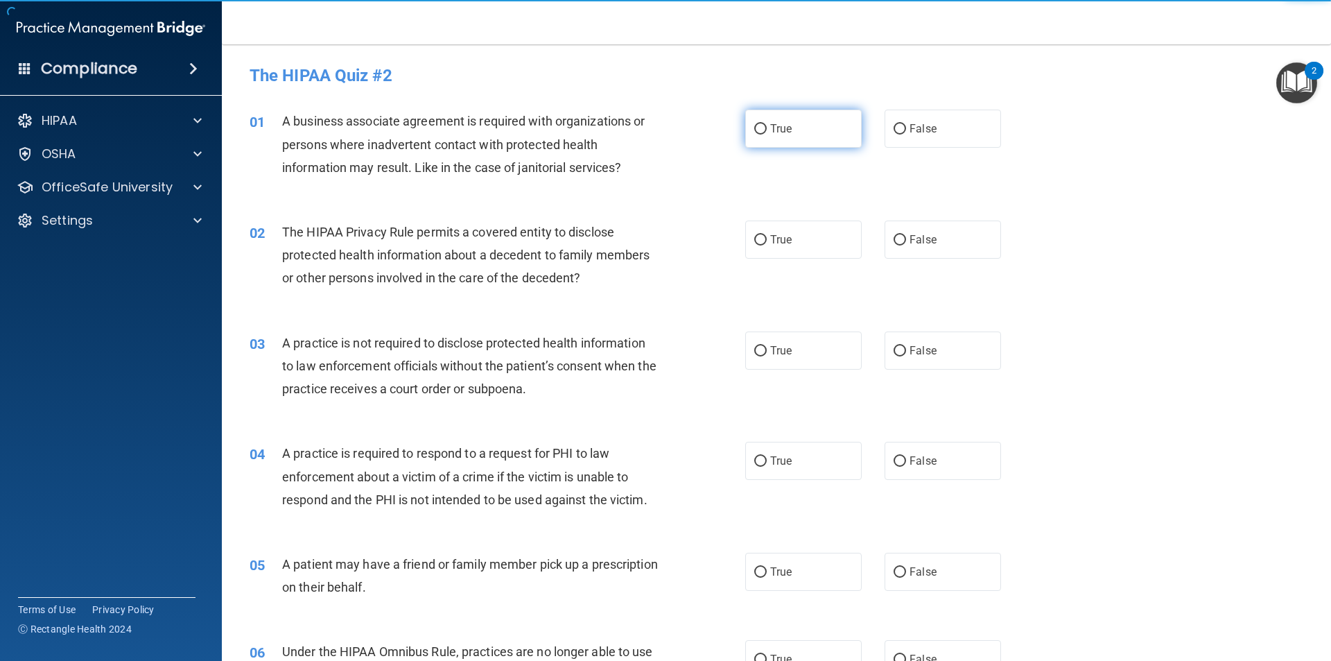
click at [754, 130] on input "True" at bounding box center [760, 129] width 12 height 10
radio input "true"
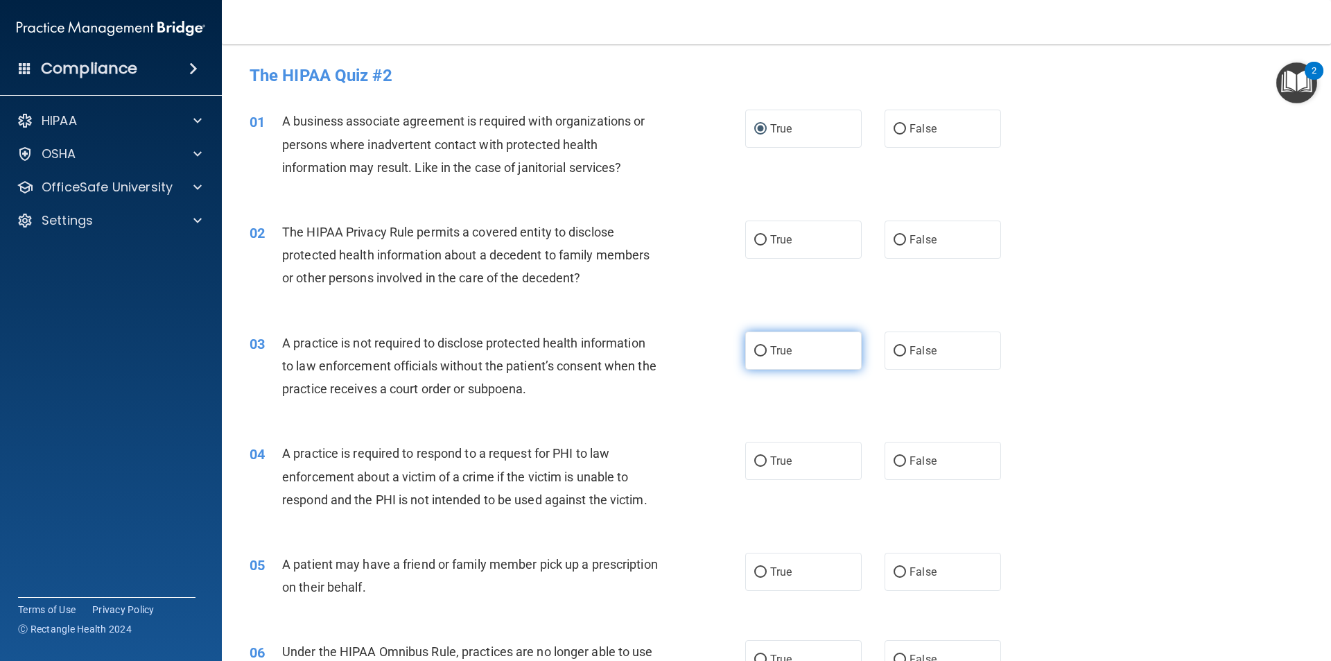
click at [754, 347] on input "True" at bounding box center [760, 351] width 12 height 10
radio input "true"
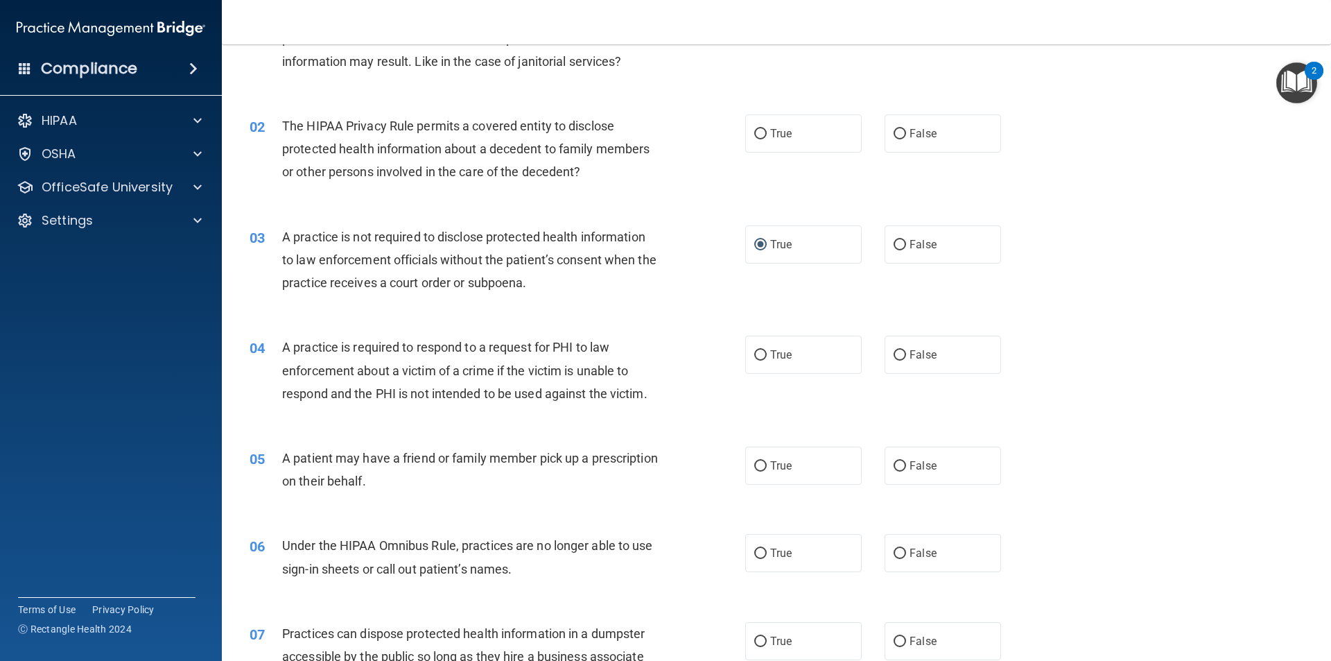
scroll to position [139, 0]
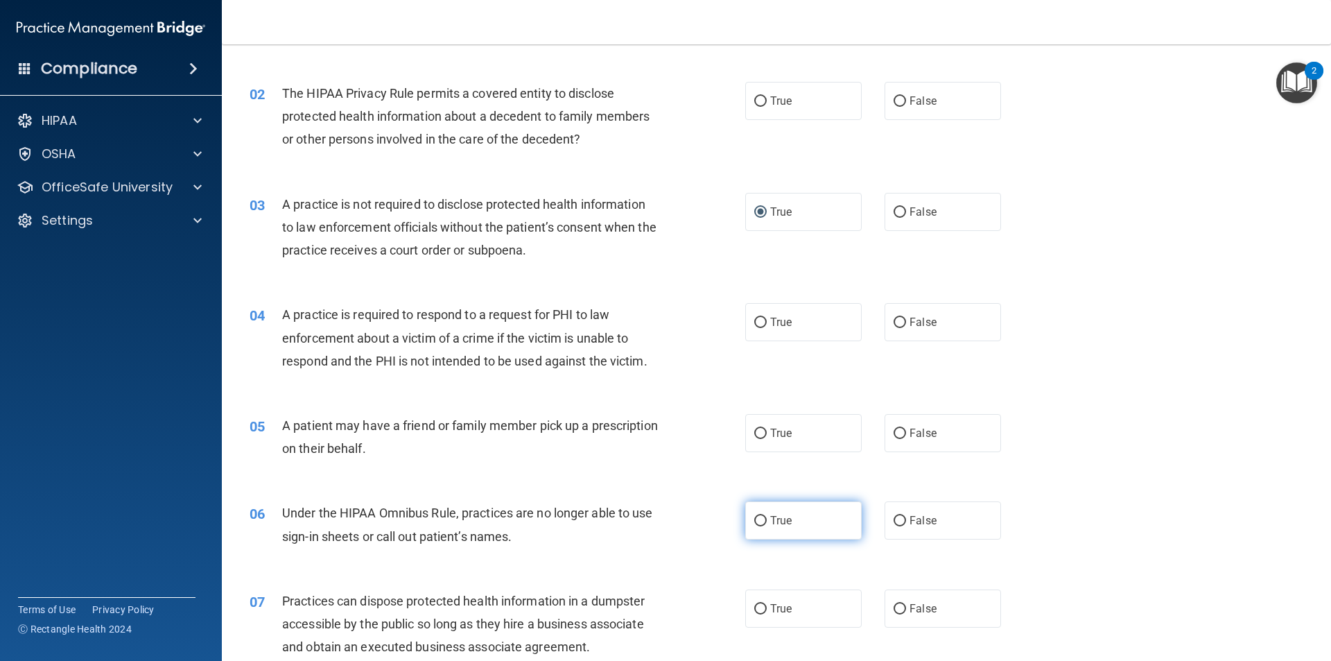
click at [754, 521] on input "True" at bounding box center [760, 521] width 12 height 10
radio input "true"
click at [758, 434] on input "True" at bounding box center [760, 434] width 12 height 10
radio input "true"
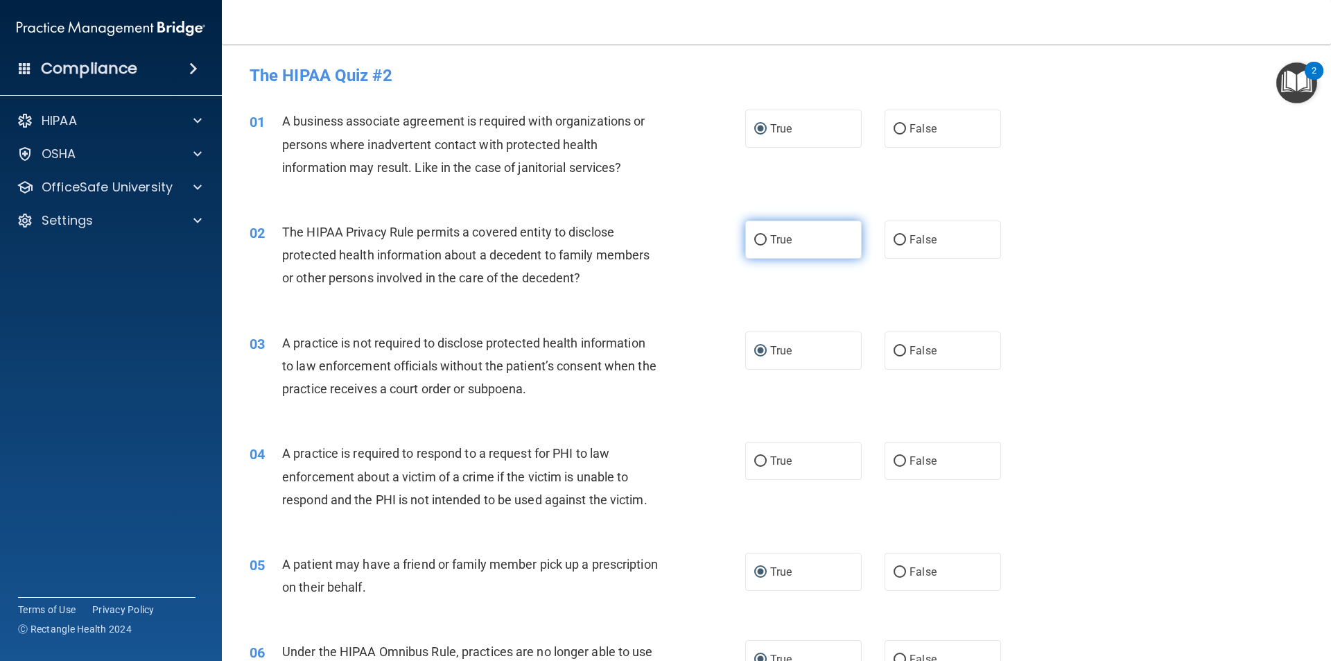
click at [757, 236] on input "True" at bounding box center [760, 240] width 12 height 10
radio input "true"
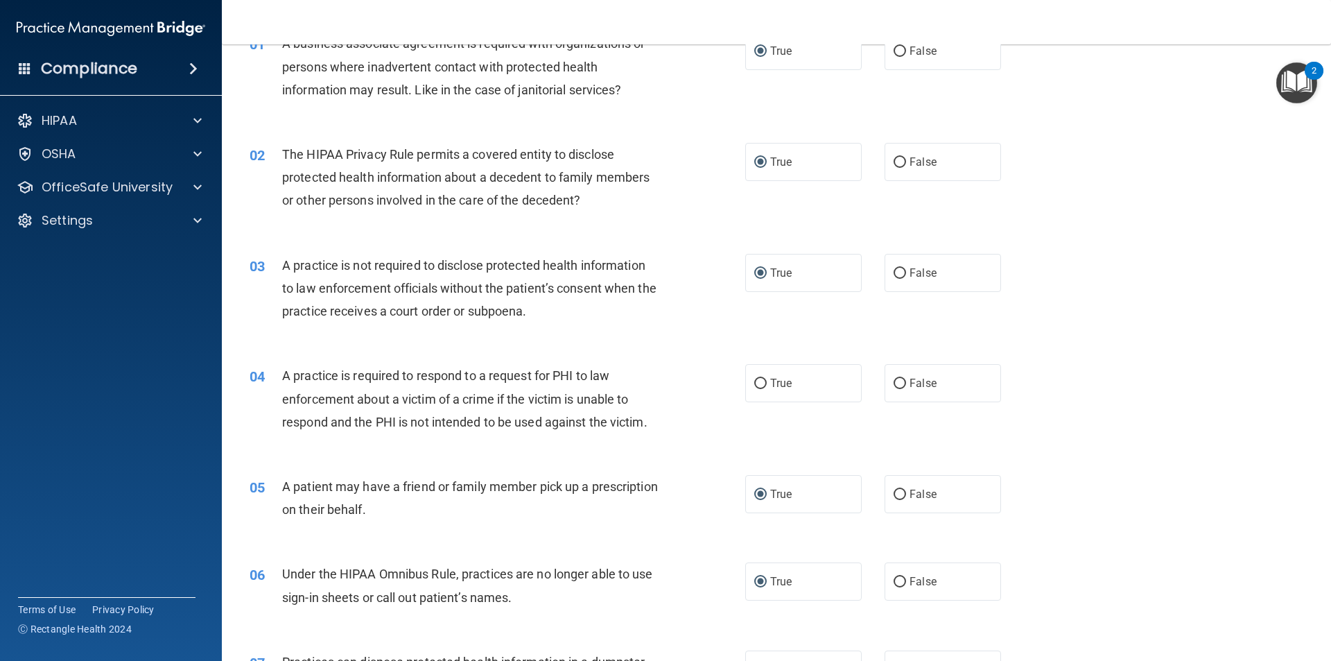
scroll to position [139, 0]
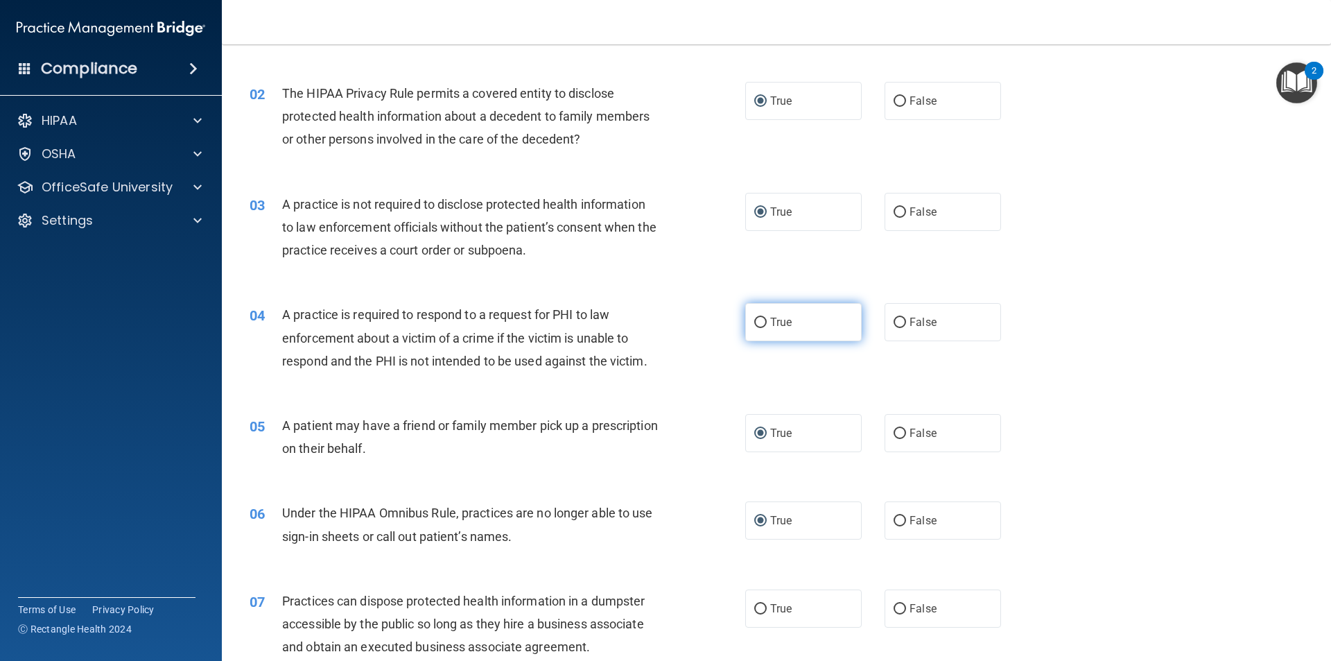
click at [762, 321] on label "True" at bounding box center [803, 322] width 116 height 38
click at [762, 321] on input "True" at bounding box center [760, 323] width 12 height 10
radio input "true"
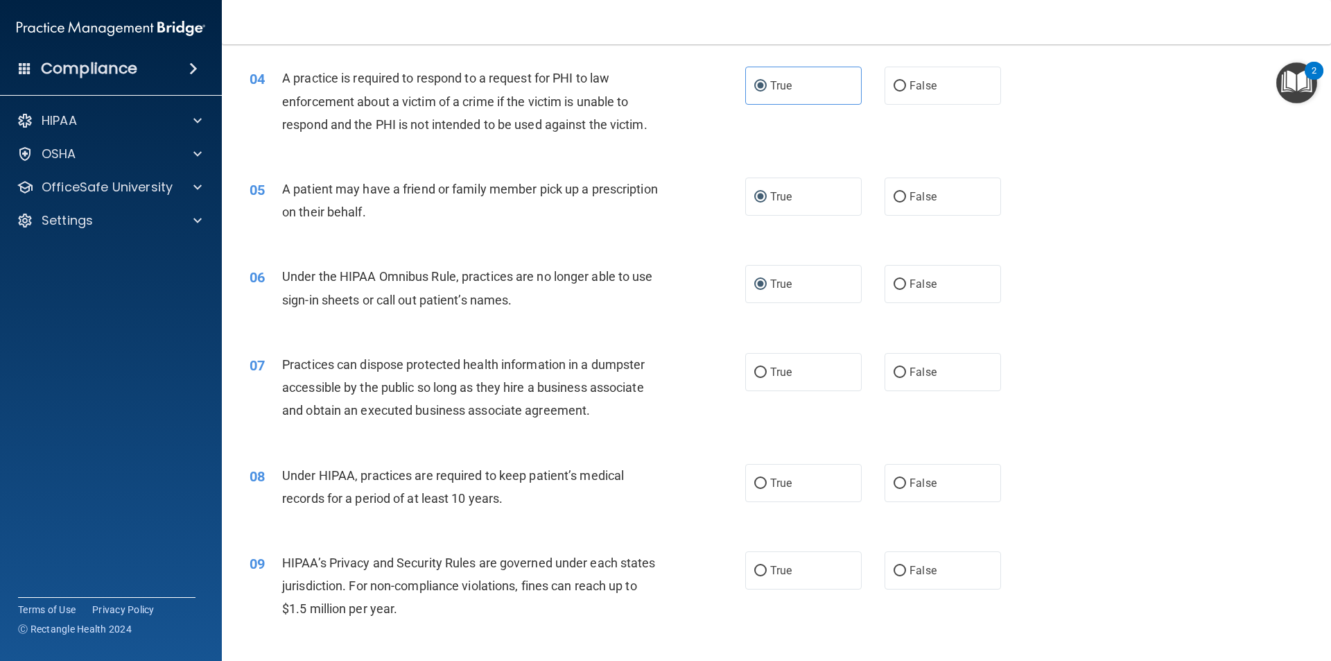
scroll to position [416, 0]
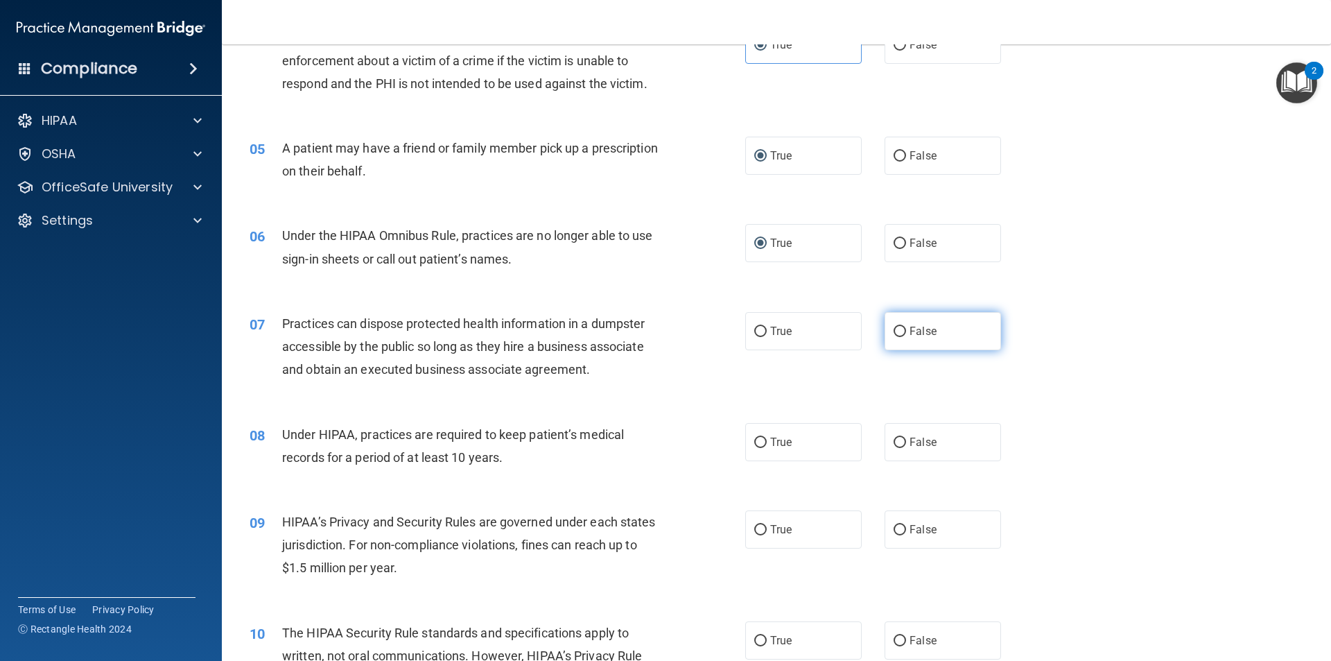
click at [894, 330] on input "False" at bounding box center [900, 332] width 12 height 10
radio input "true"
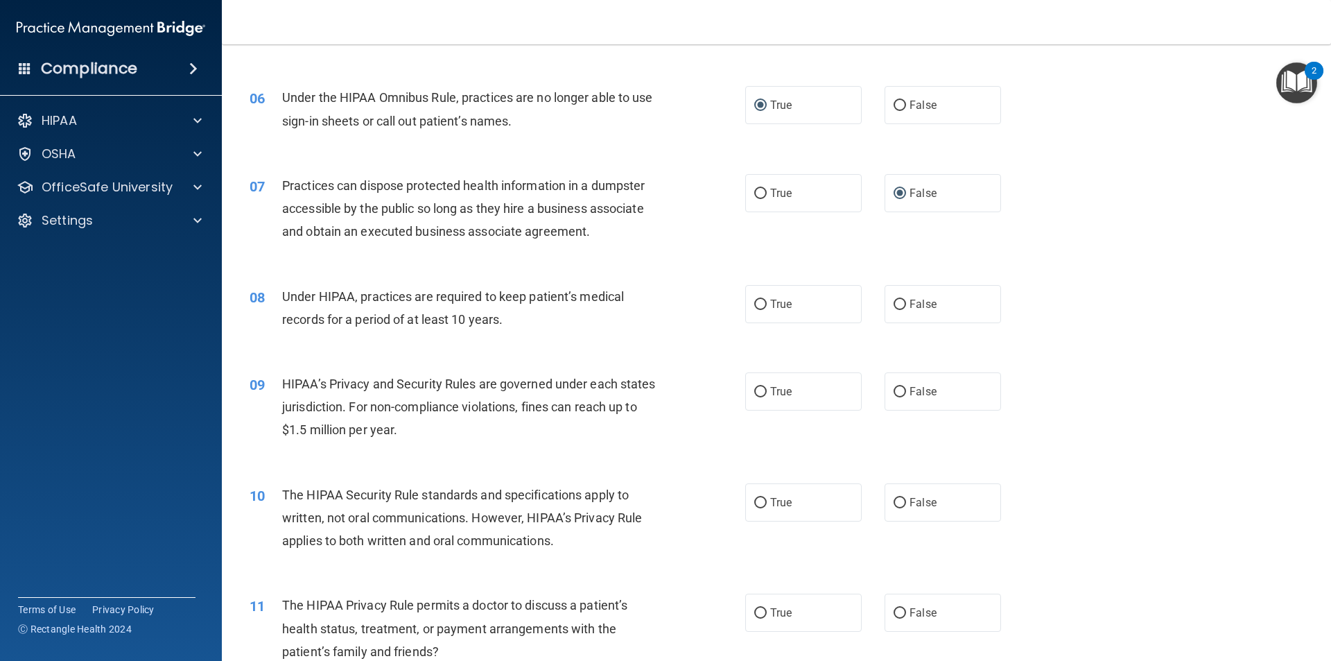
scroll to position [555, 0]
click at [754, 304] on input "True" at bounding box center [760, 304] width 12 height 10
radio input "true"
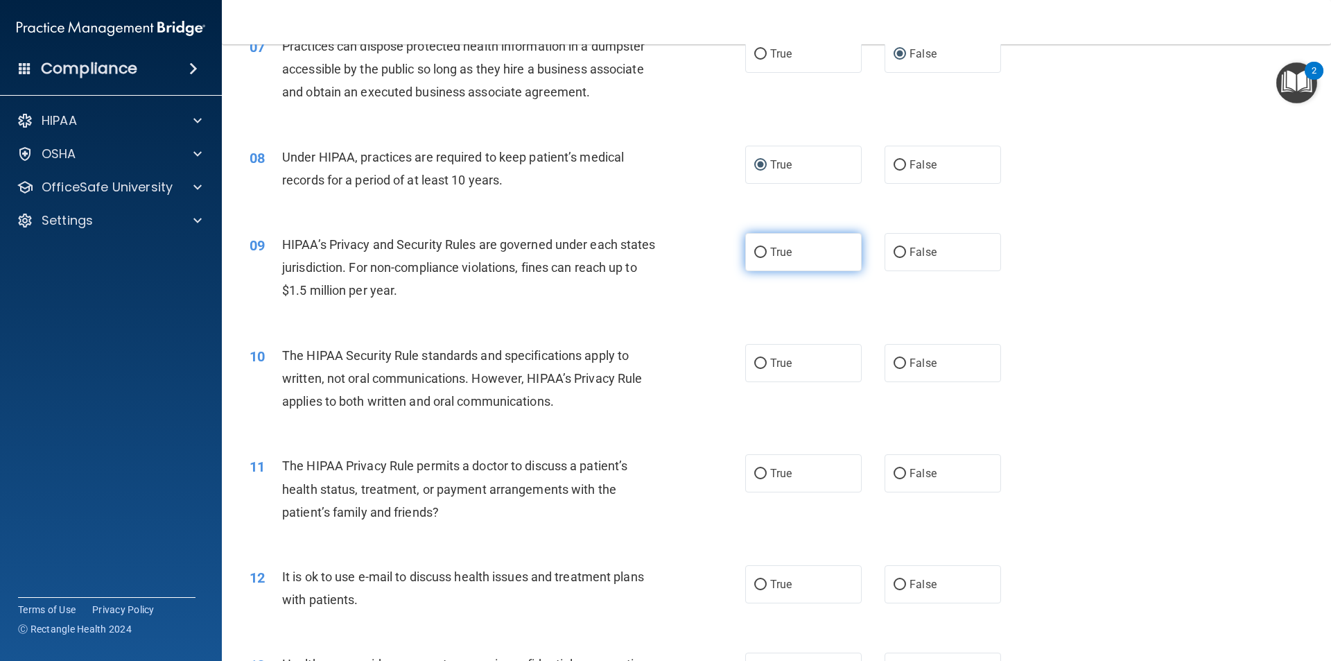
click at [755, 252] on input "True" at bounding box center [760, 253] width 12 height 10
radio input "true"
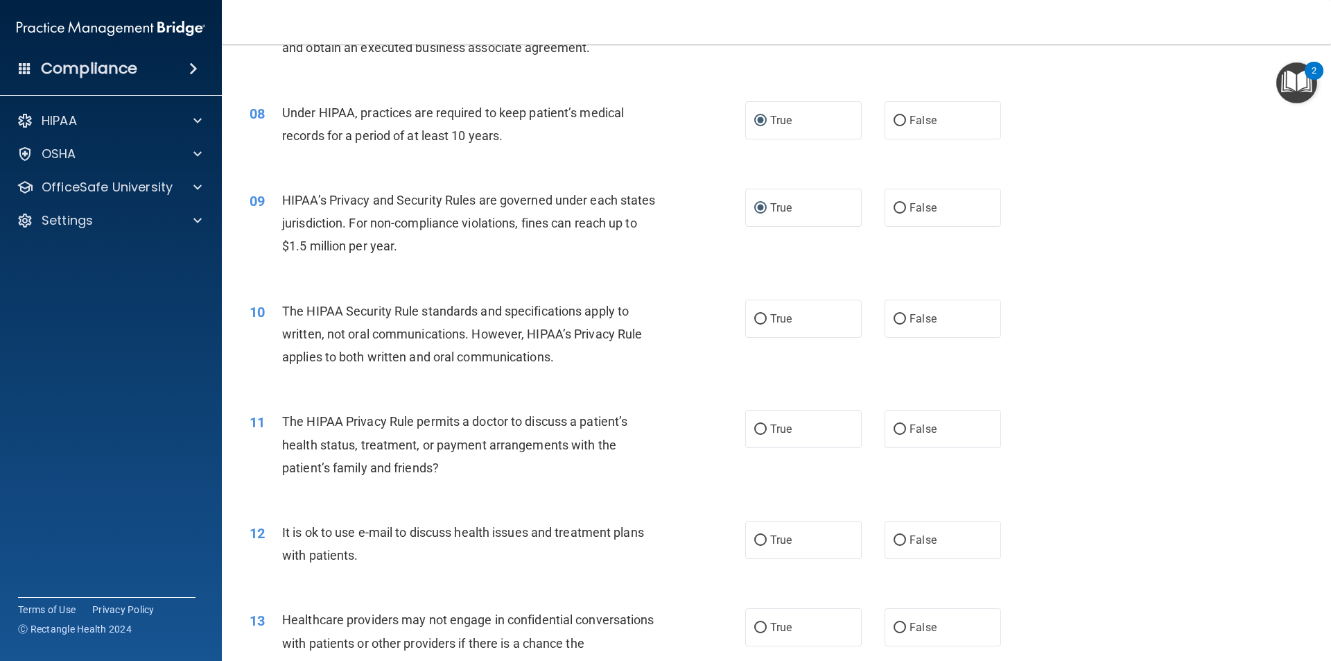
scroll to position [763, 0]
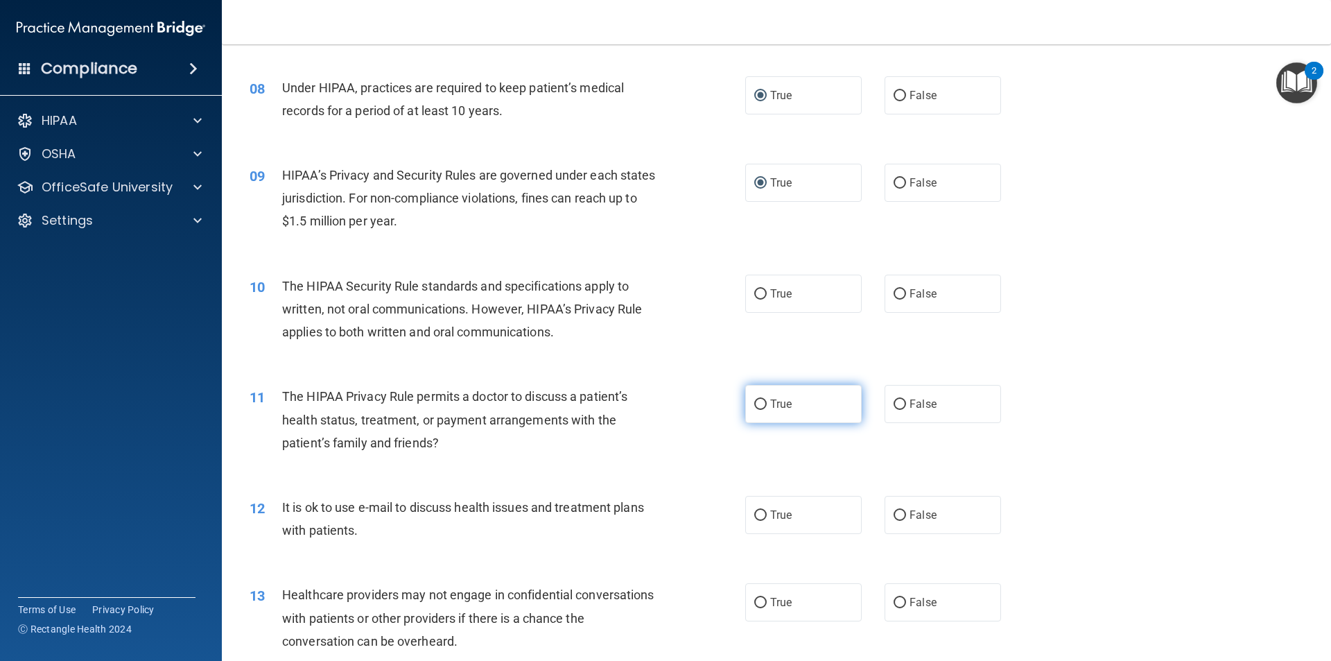
click at [755, 404] on input "True" at bounding box center [760, 404] width 12 height 10
radio input "true"
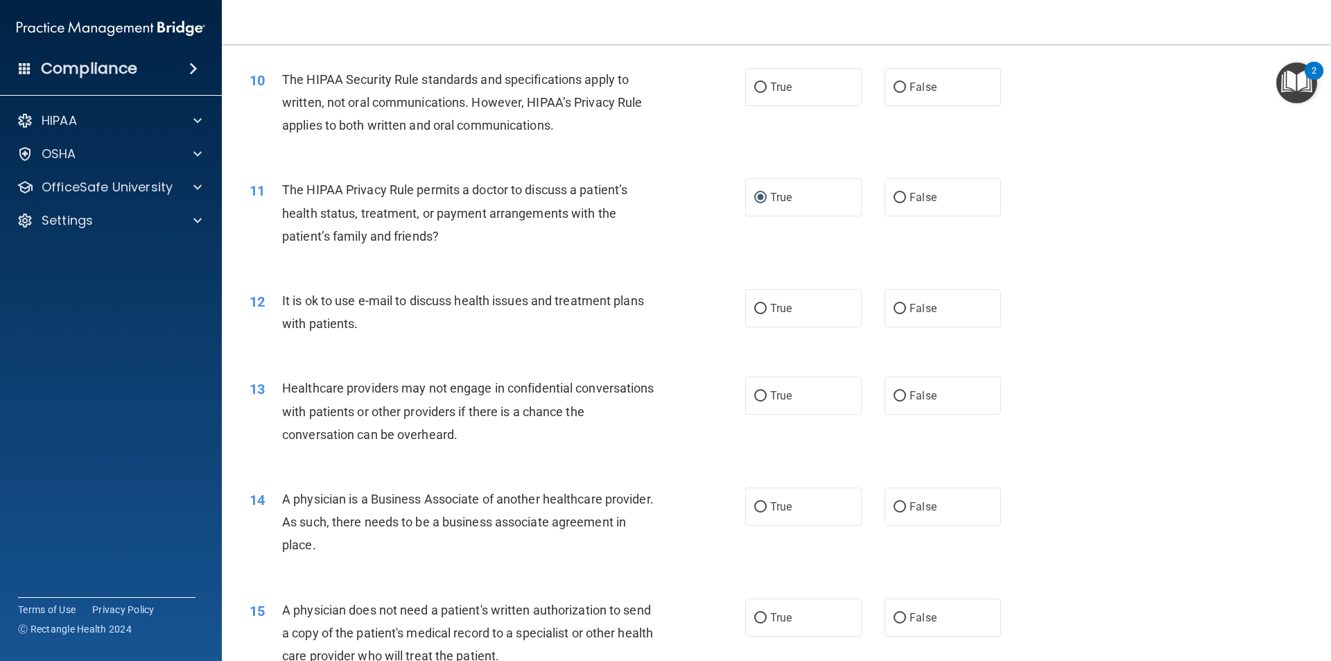
scroll to position [971, 0]
click at [755, 304] on input "True" at bounding box center [760, 307] width 12 height 10
radio input "true"
click at [754, 390] on input "True" at bounding box center [760, 395] width 12 height 10
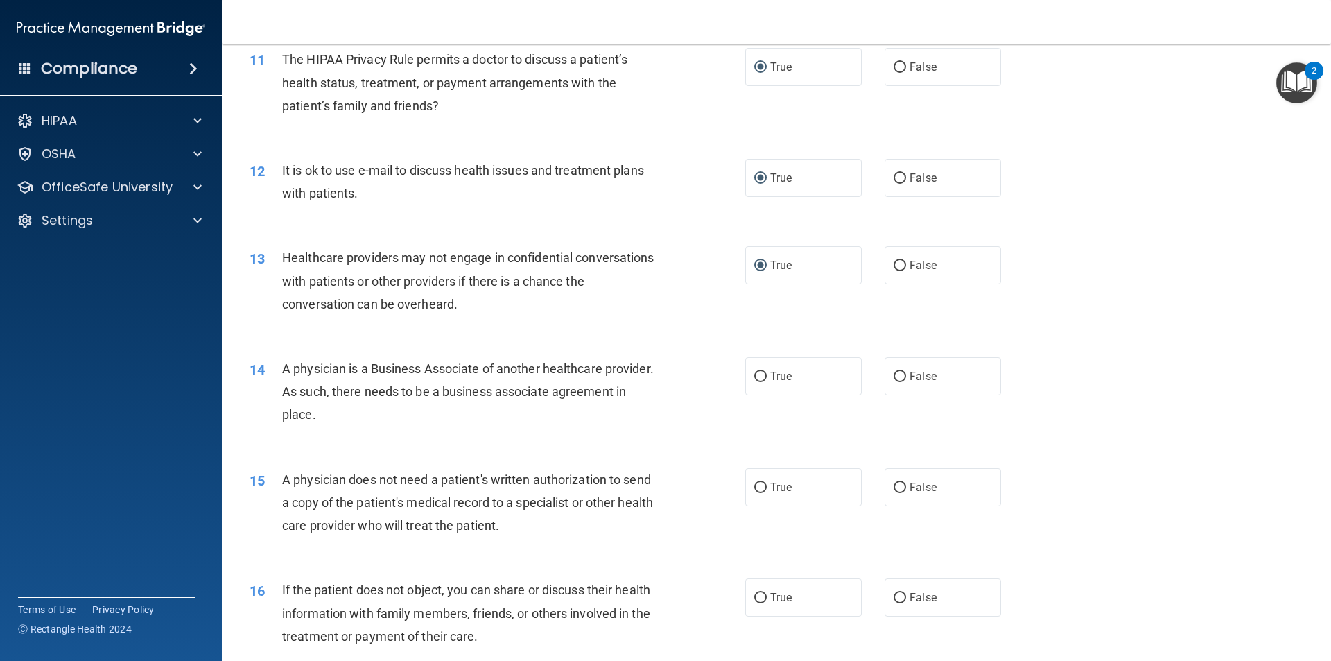
scroll to position [1109, 0]
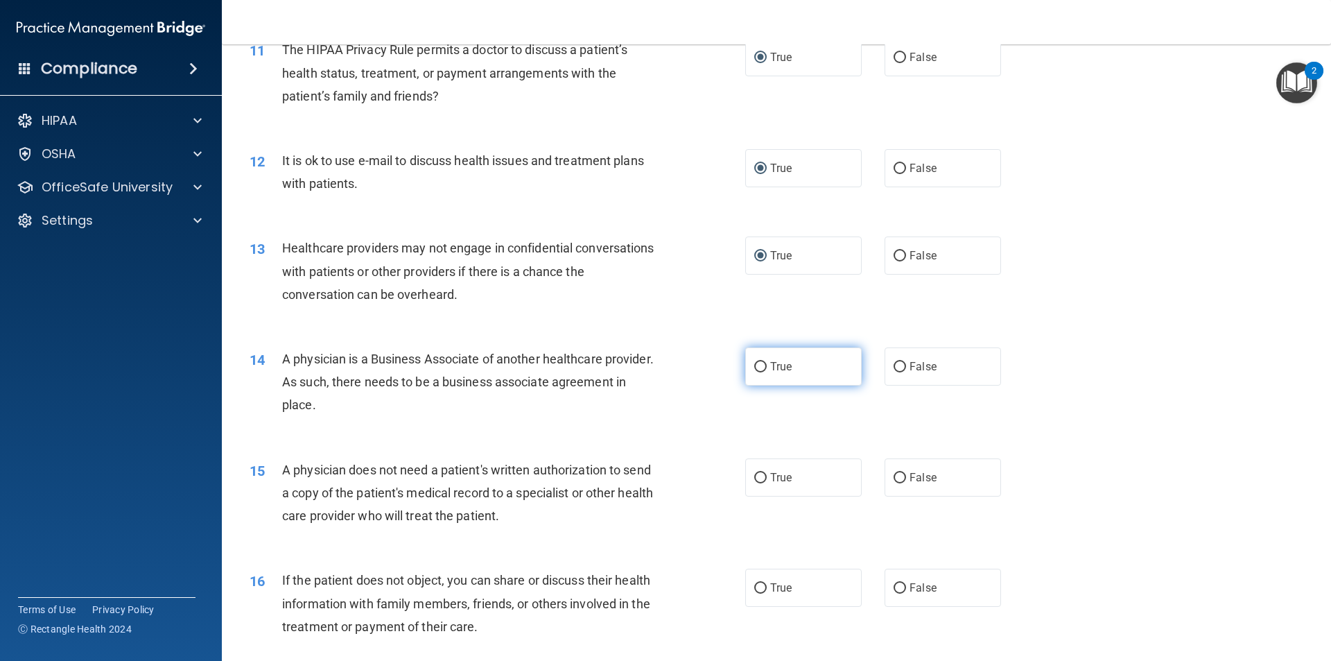
click at [754, 368] on input "True" at bounding box center [760, 367] width 12 height 10
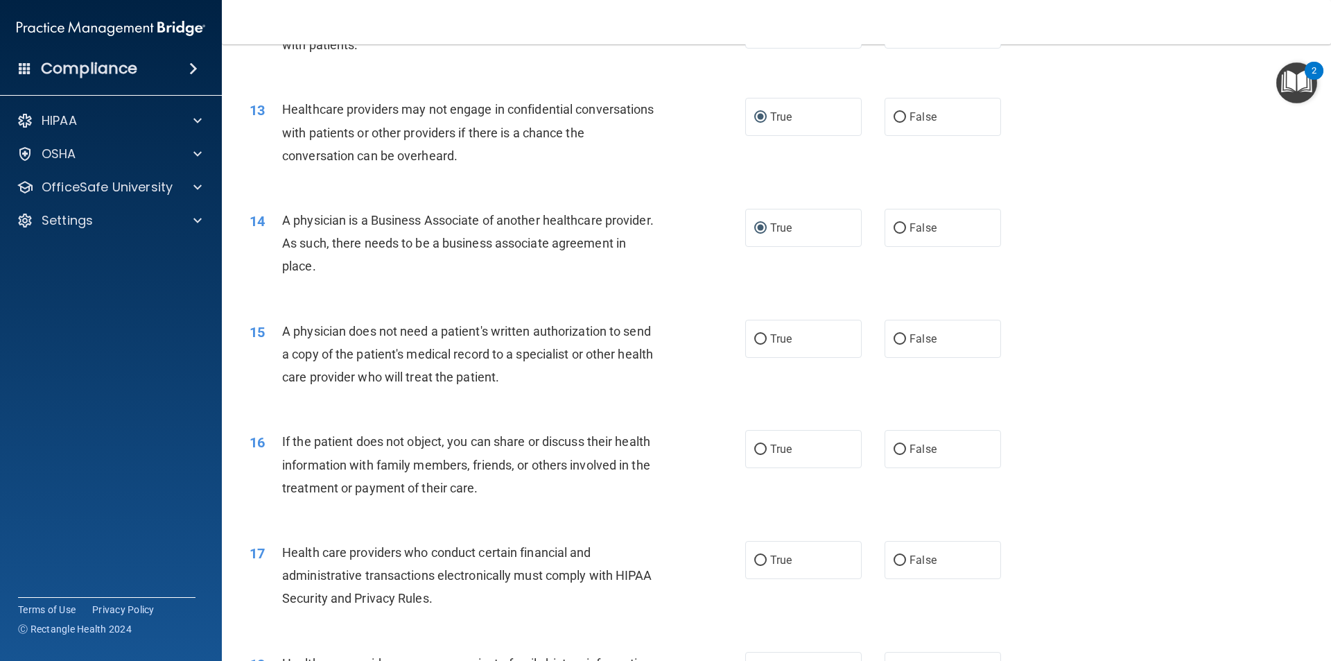
scroll to position [1317, 0]
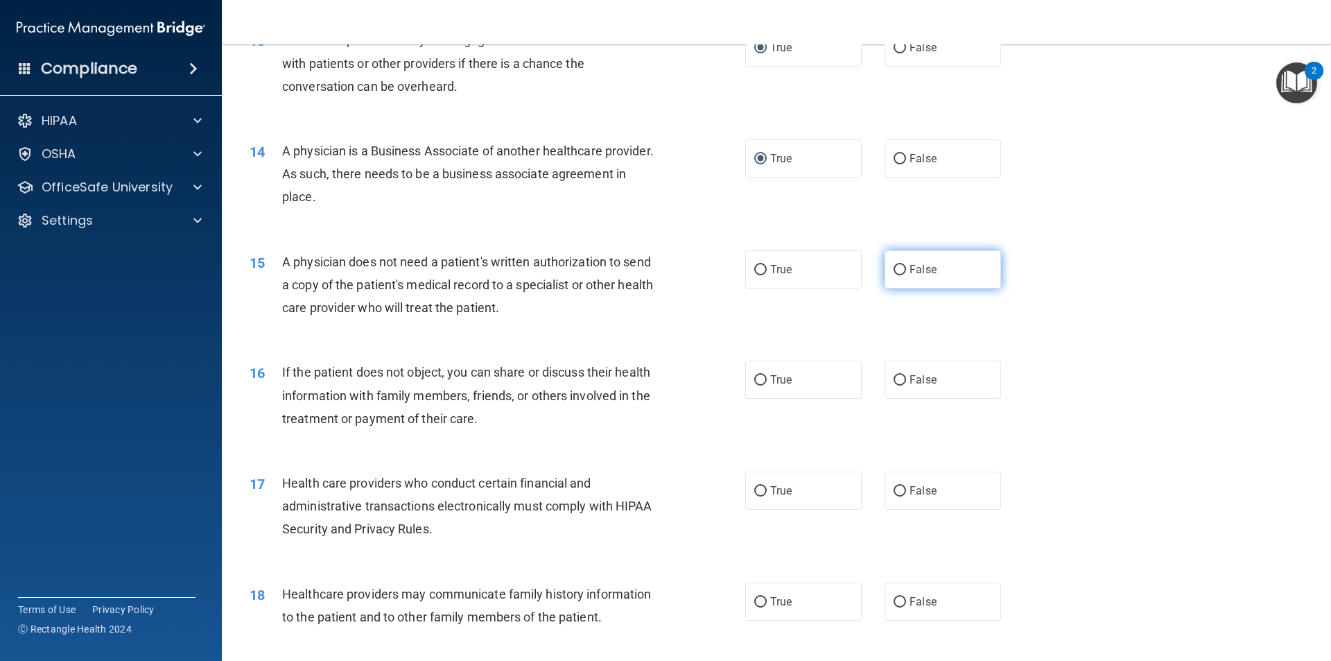
click at [894, 266] on input "False" at bounding box center [900, 270] width 12 height 10
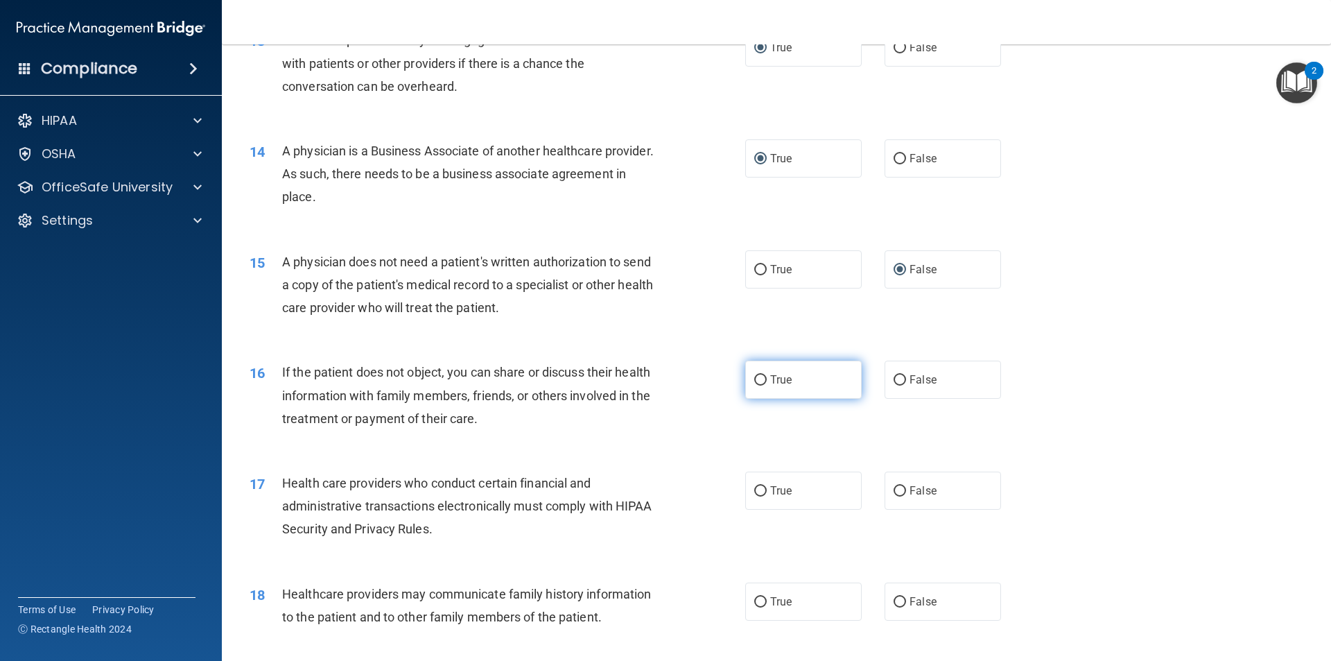
click at [754, 381] on input "True" at bounding box center [760, 380] width 12 height 10
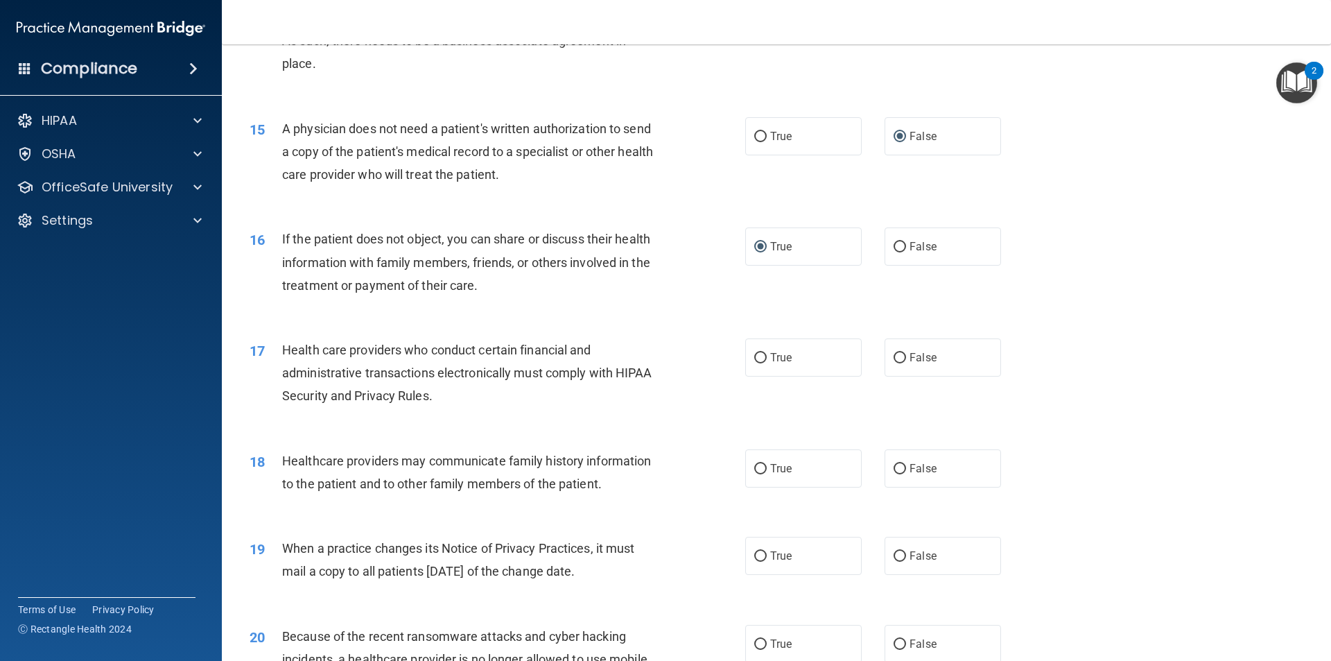
scroll to position [1456, 0]
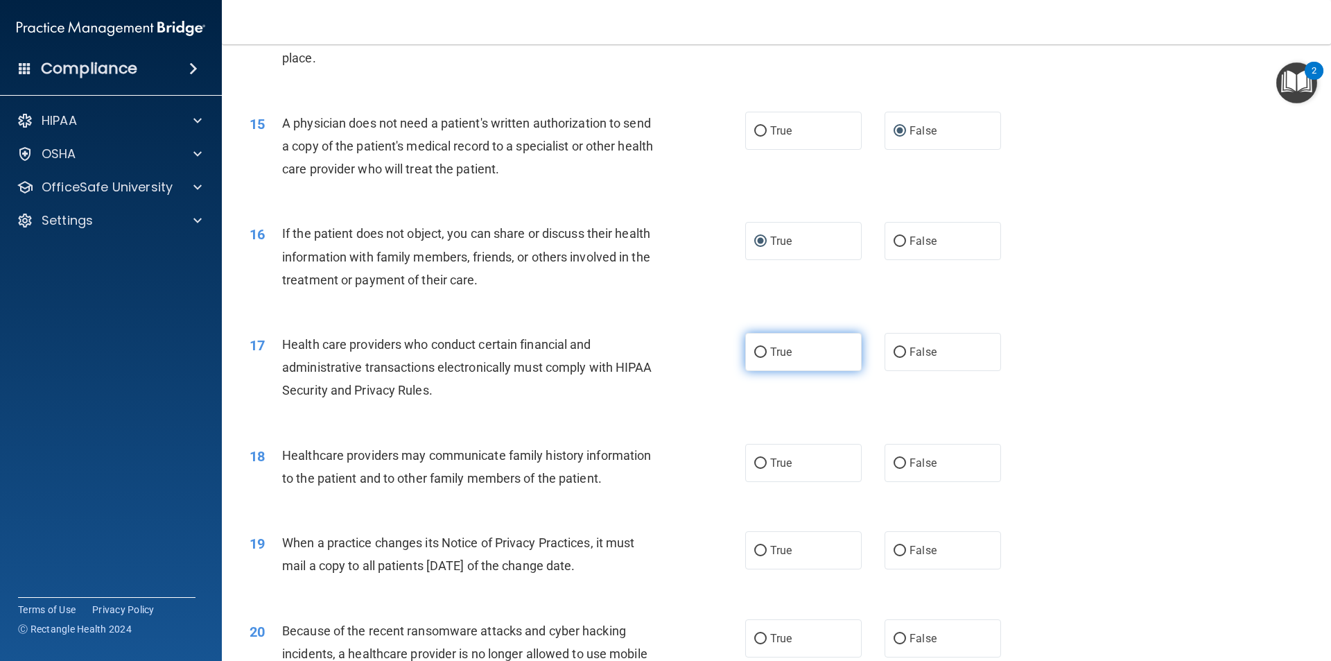
click at [754, 356] on input "True" at bounding box center [760, 352] width 12 height 10
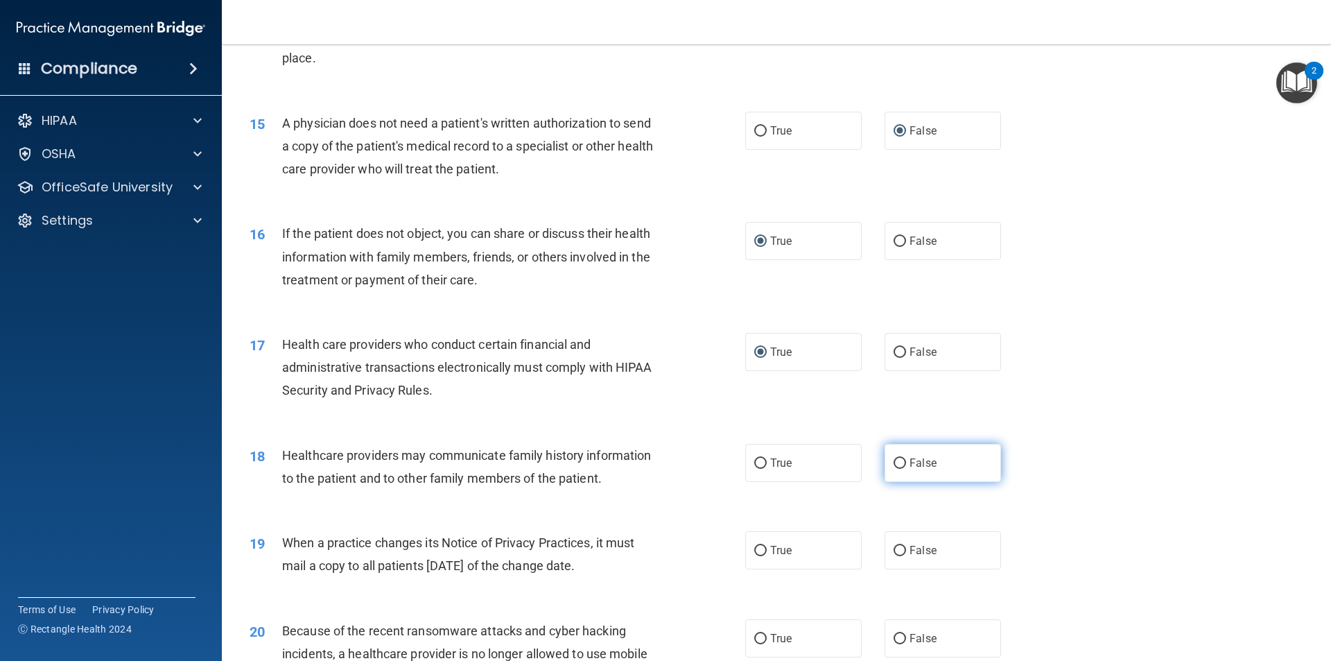
click at [894, 462] on input "False" at bounding box center [900, 463] width 12 height 10
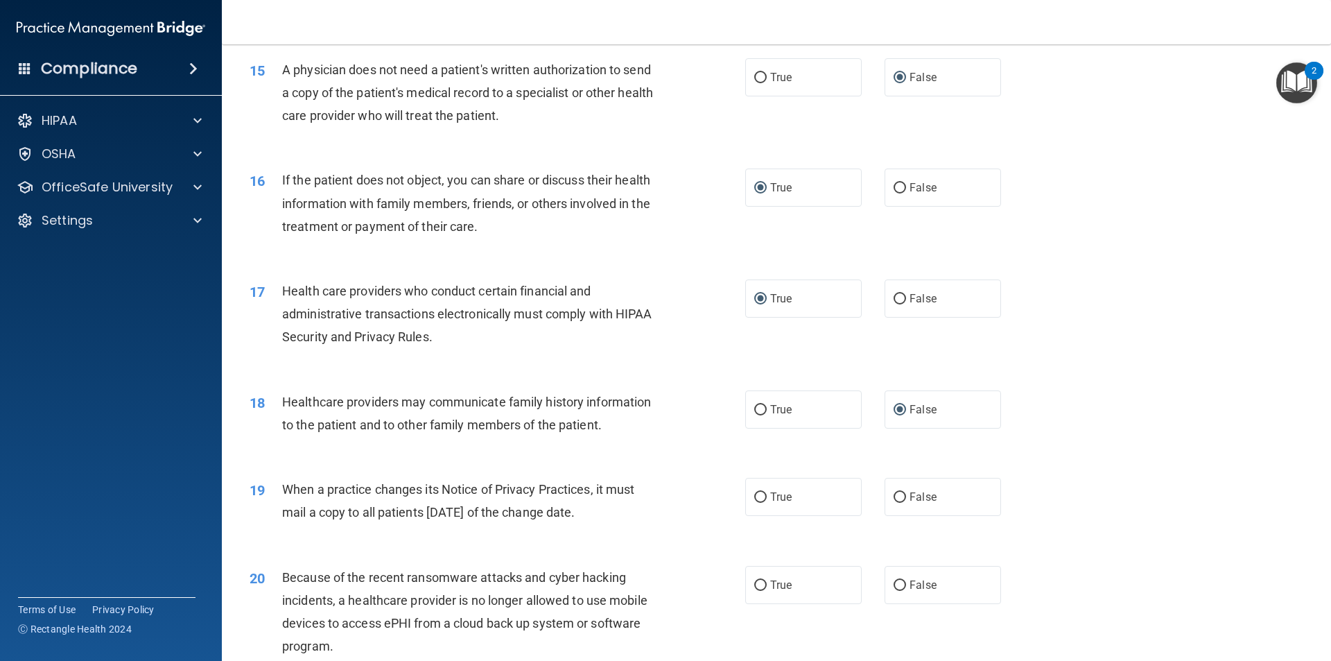
scroll to position [1595, 0]
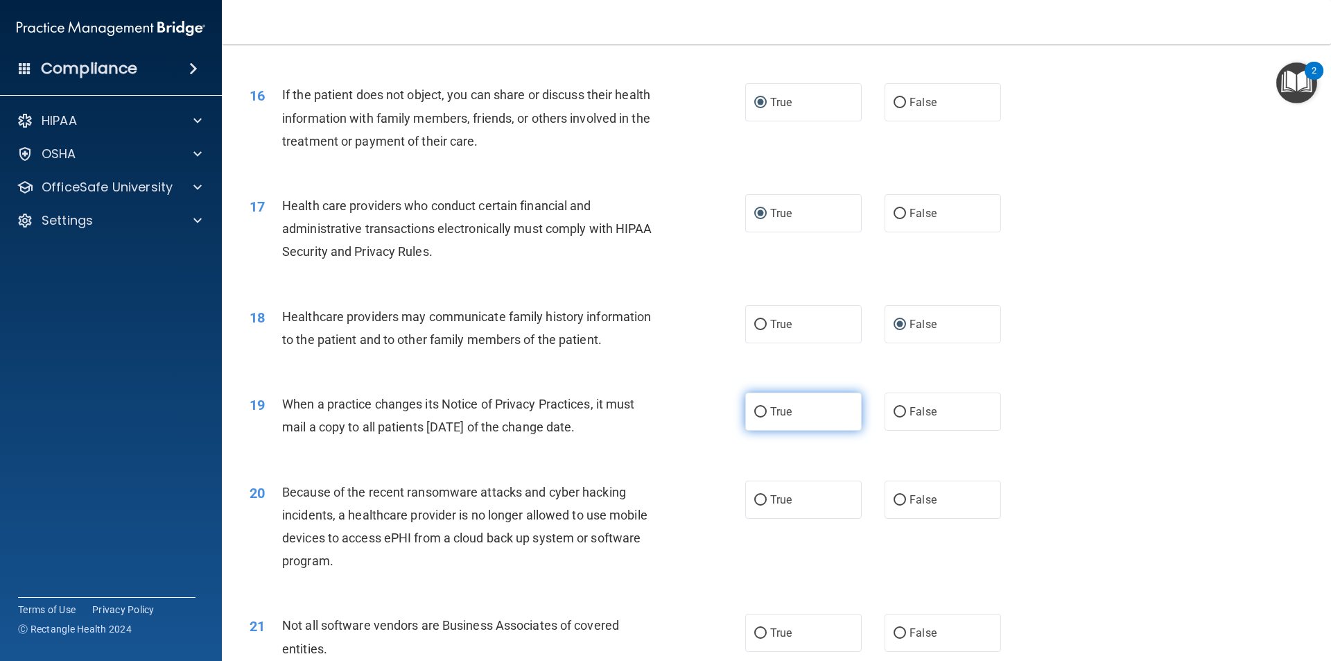
click at [754, 414] on input "True" at bounding box center [760, 412] width 12 height 10
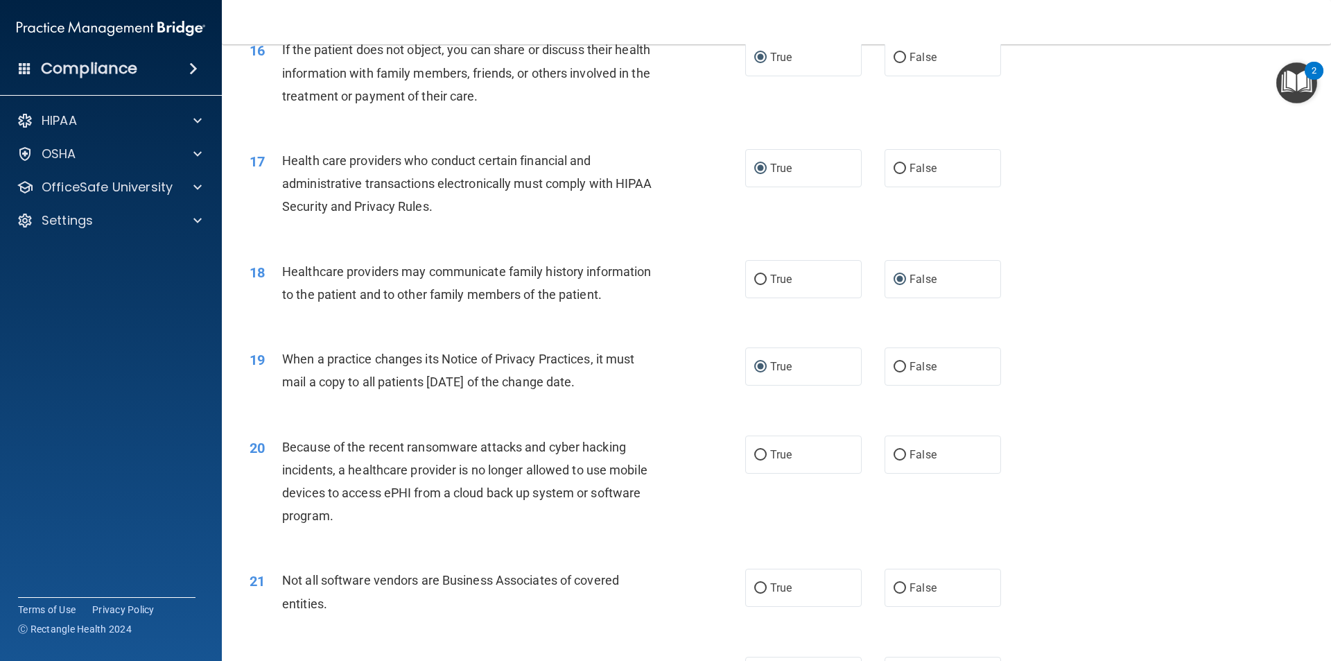
scroll to position [1664, 0]
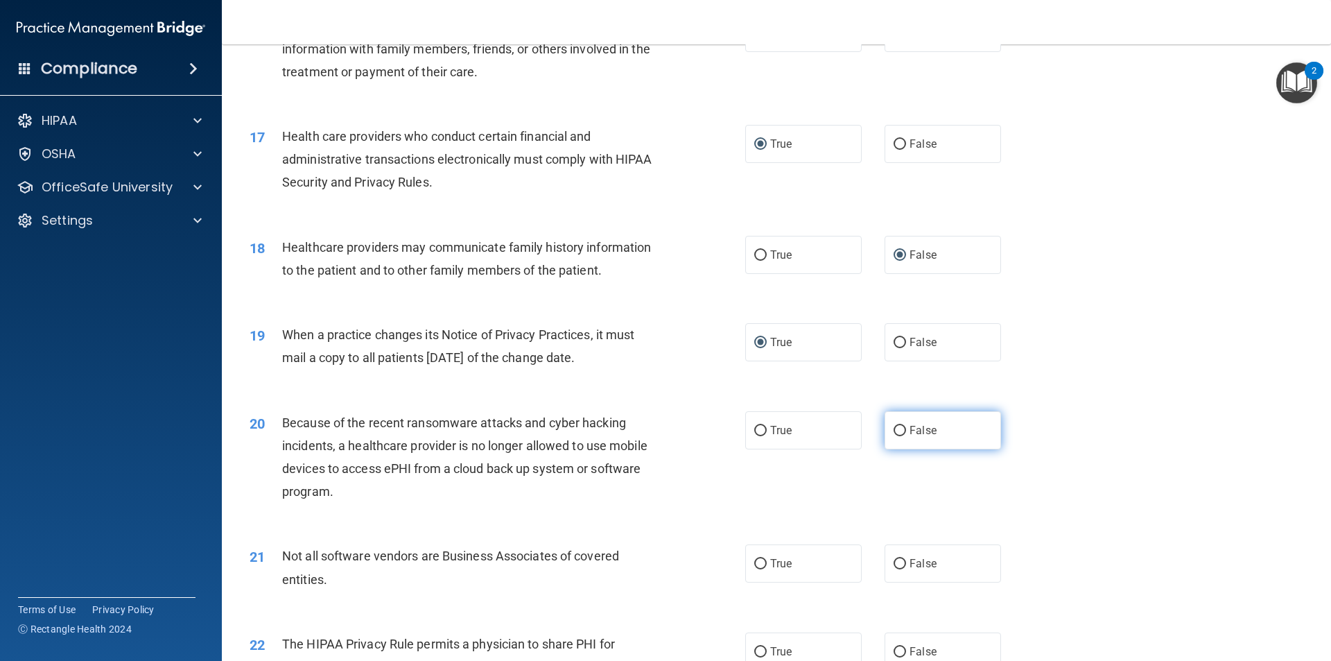
click at [895, 429] on input "False" at bounding box center [900, 431] width 12 height 10
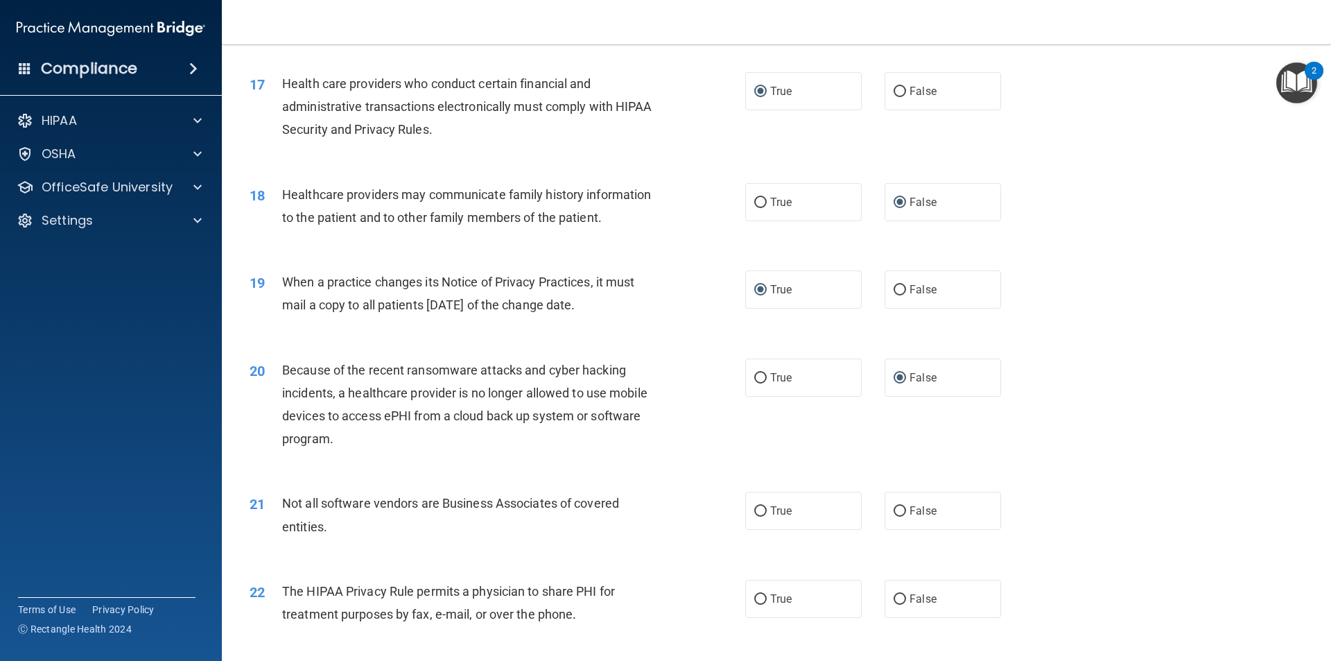
scroll to position [1803, 0]
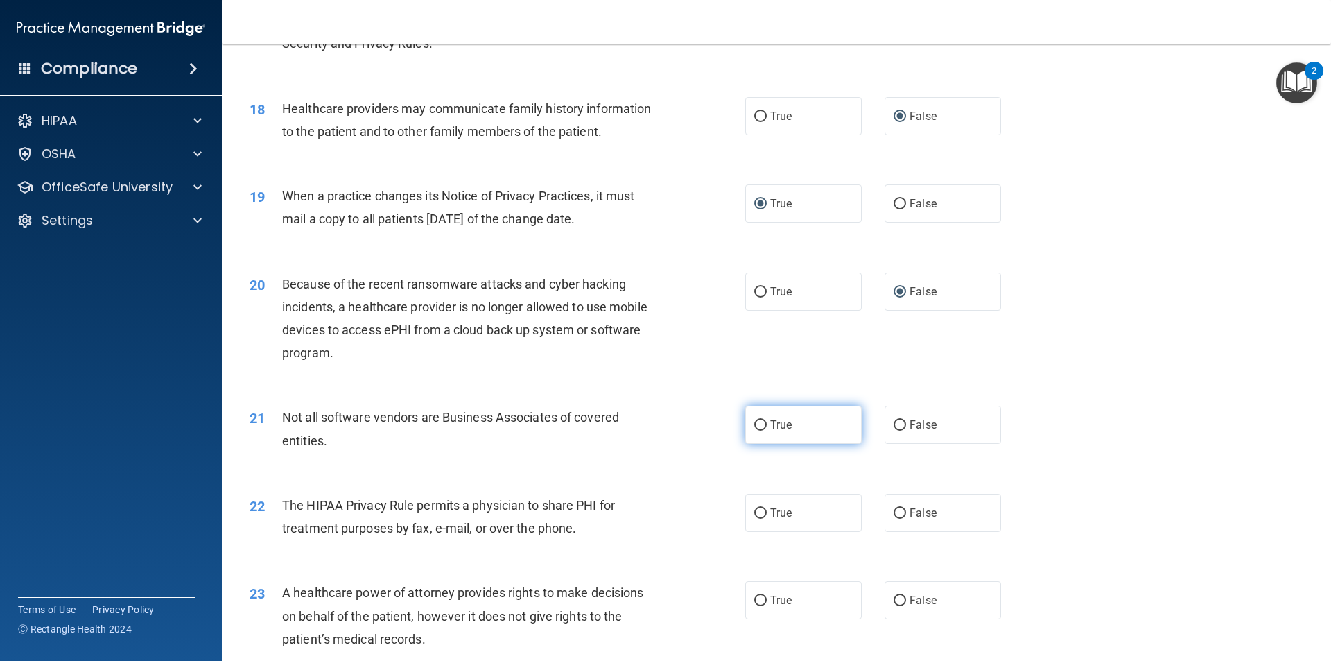
click at [758, 424] on input "True" at bounding box center [760, 425] width 12 height 10
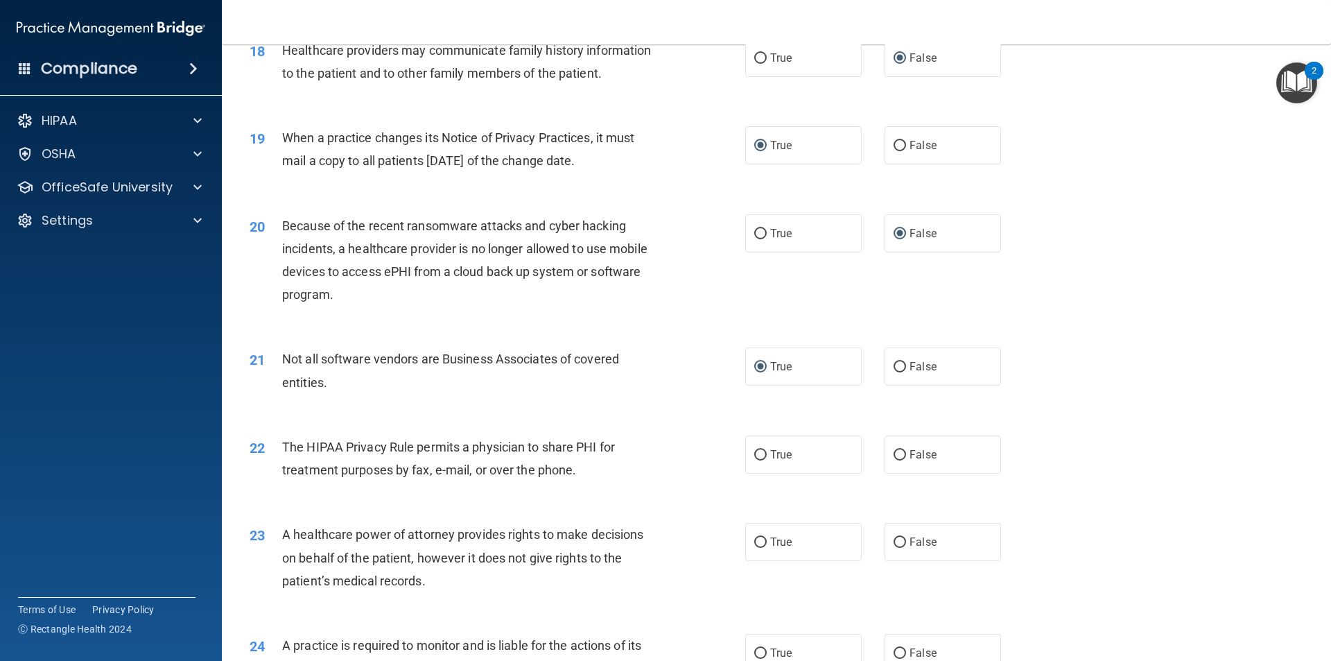
scroll to position [1941, 0]
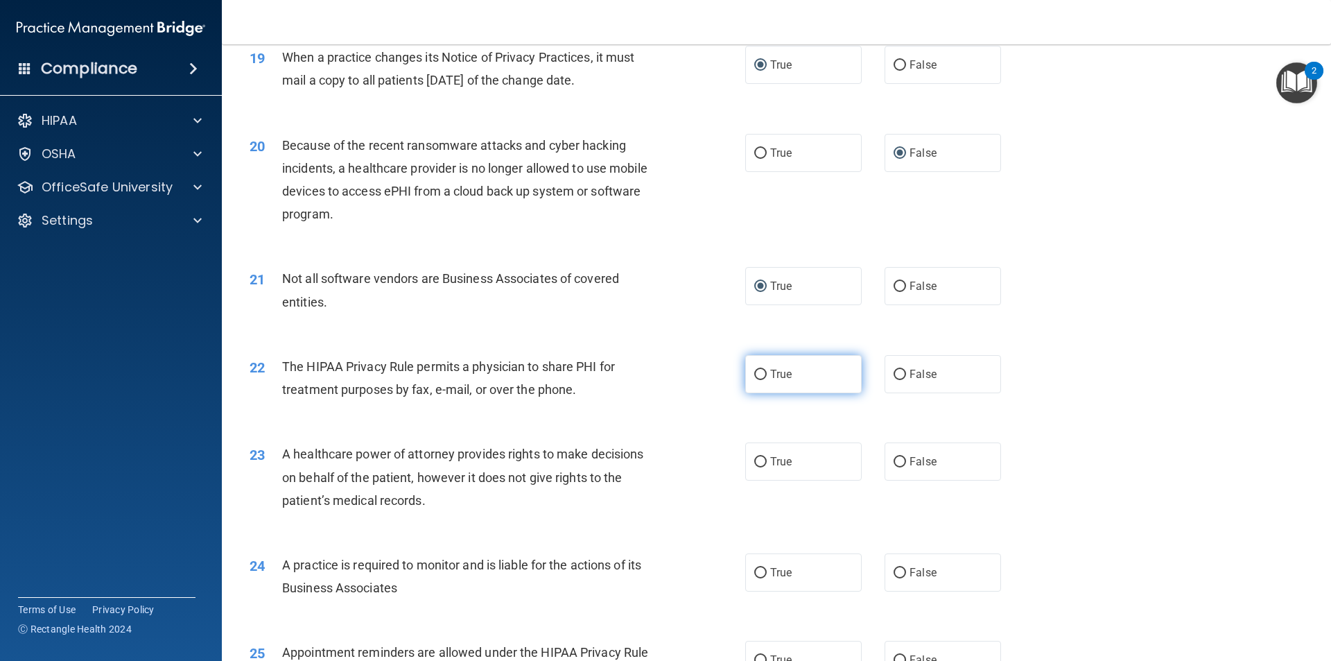
click at [756, 377] on input "True" at bounding box center [760, 375] width 12 height 10
click at [757, 462] on input "True" at bounding box center [760, 462] width 12 height 10
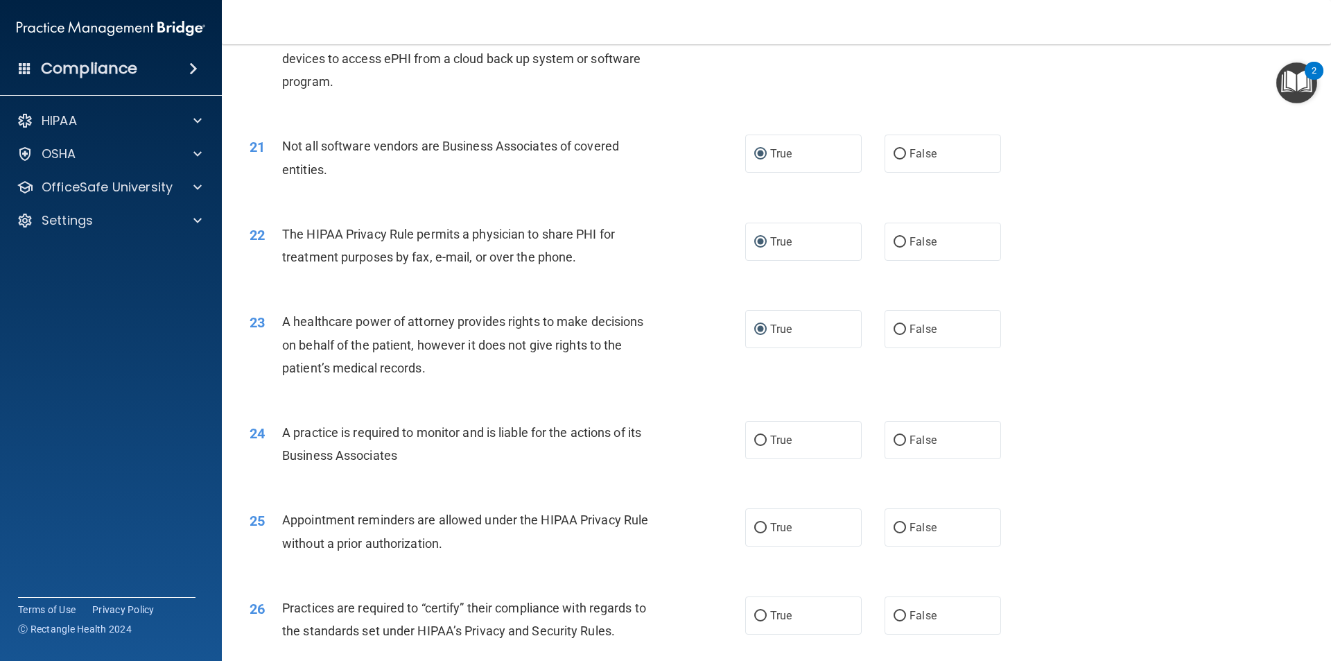
scroll to position [2080, 0]
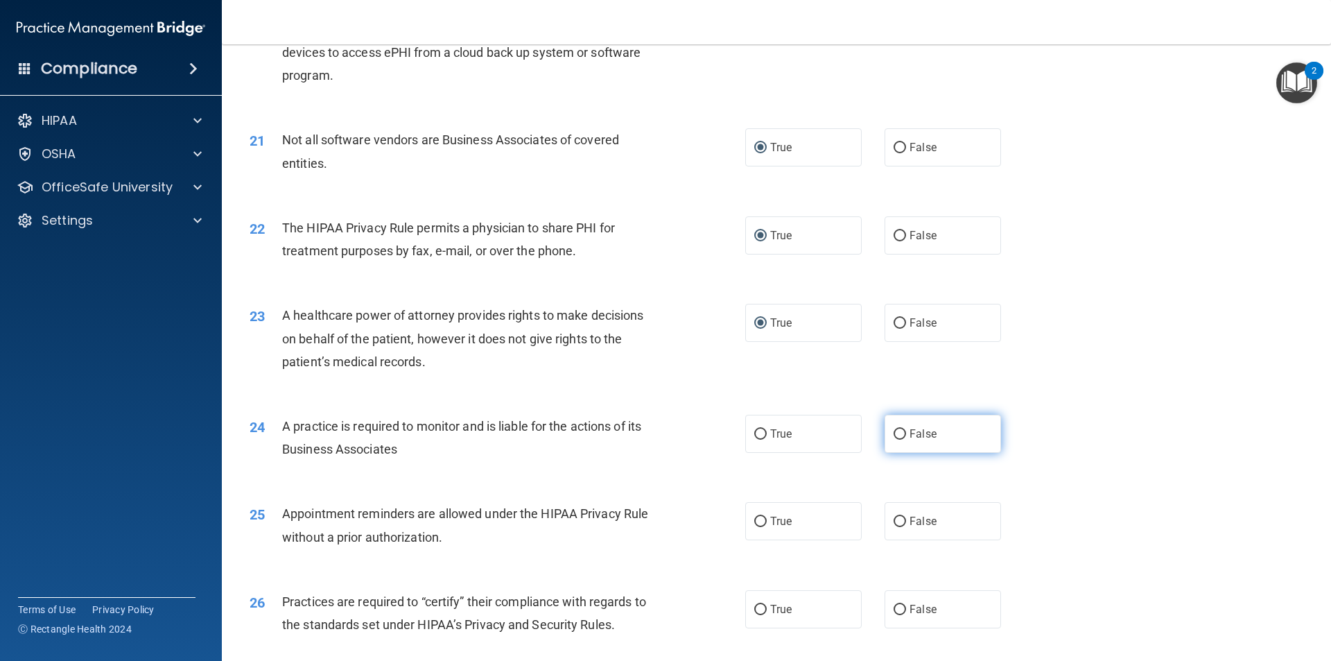
click at [894, 433] on input "False" at bounding box center [900, 434] width 12 height 10
click at [754, 521] on input "True" at bounding box center [760, 522] width 12 height 10
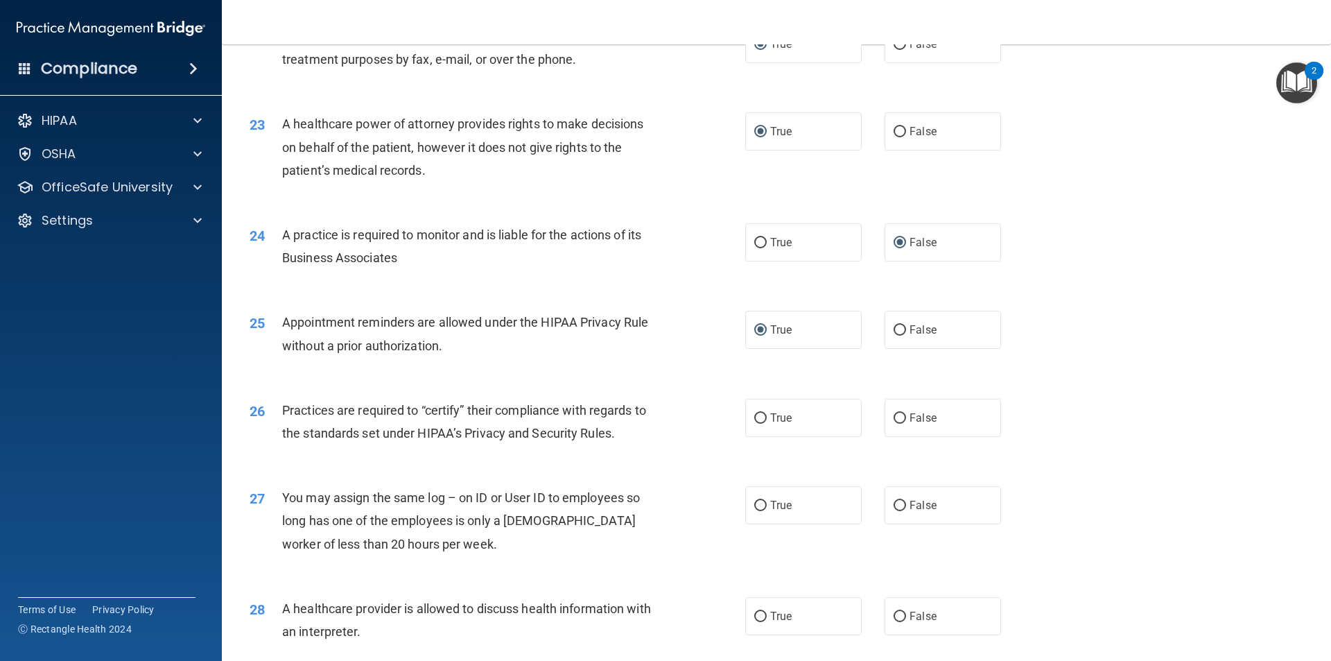
scroll to position [2288, 0]
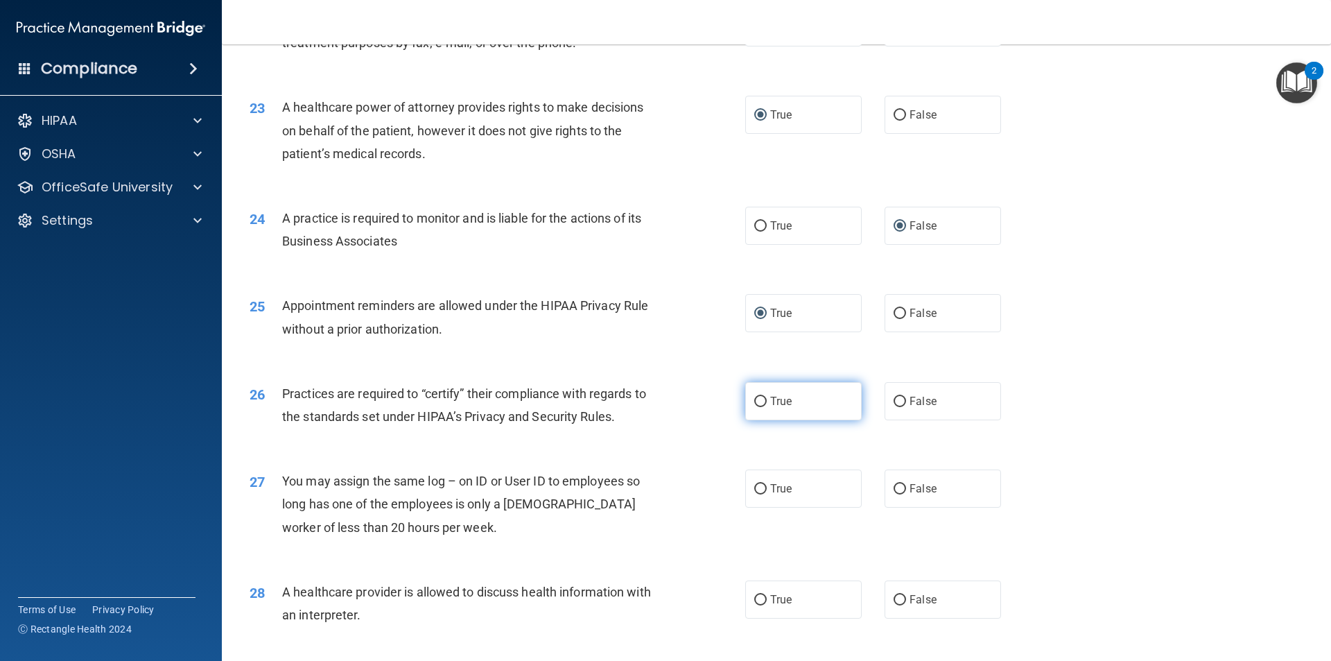
click at [760, 399] on input "True" at bounding box center [760, 402] width 12 height 10
click at [894, 487] on input "False" at bounding box center [900, 489] width 12 height 10
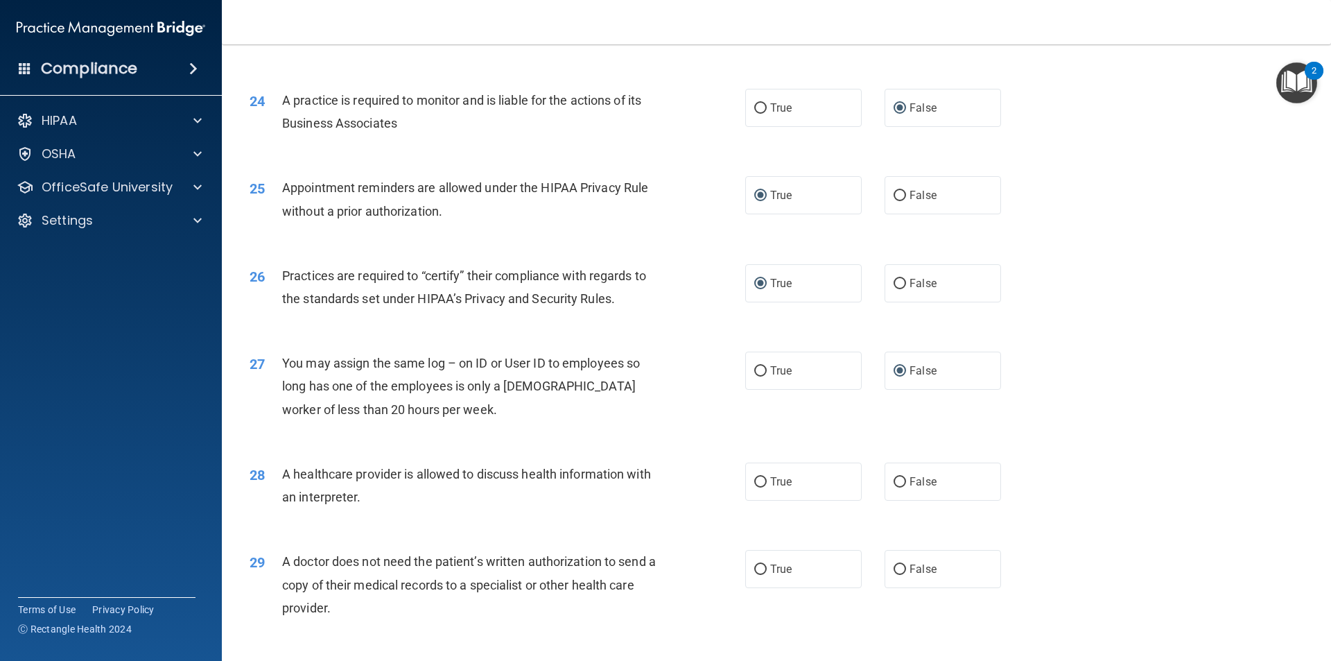
scroll to position [2496, 0]
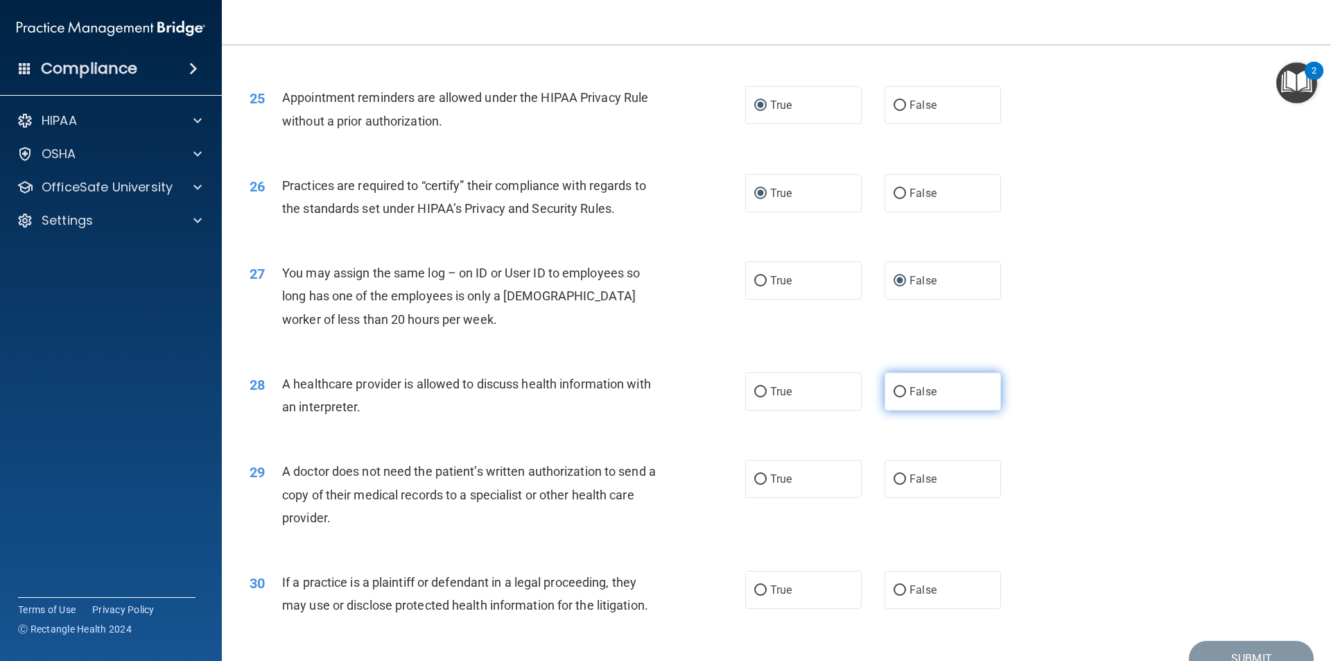
click at [894, 392] on input "False" at bounding box center [900, 392] width 12 height 10
click at [894, 481] on input "False" at bounding box center [900, 479] width 12 height 10
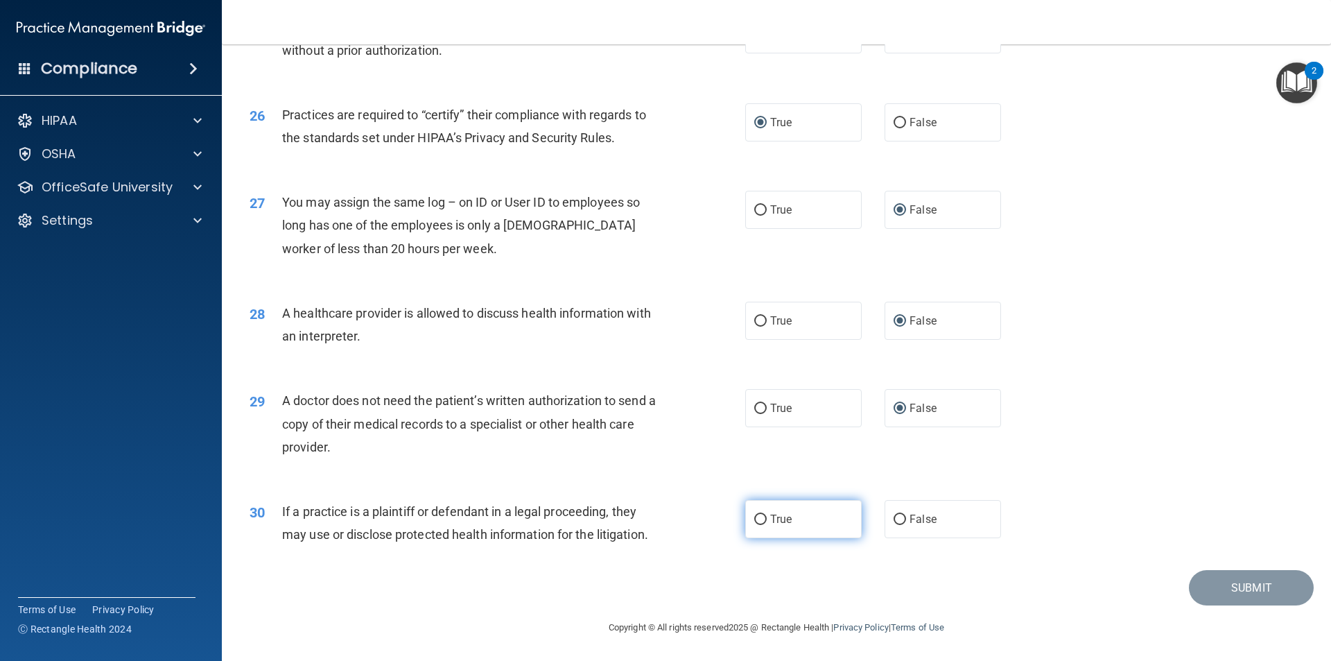
click at [754, 518] on input "True" at bounding box center [760, 519] width 12 height 10
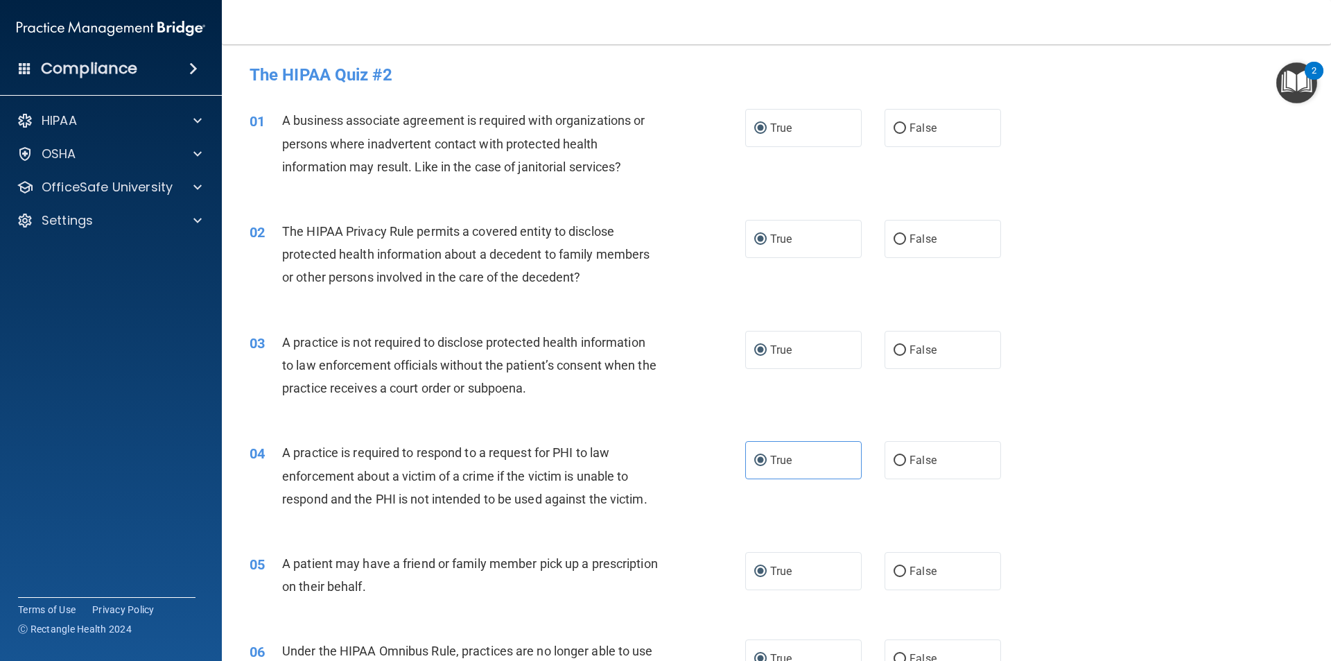
scroll to position [0, 0]
click at [921, 468] on label "False" at bounding box center [943, 461] width 116 height 38
click at [906, 467] on input "False" at bounding box center [900, 461] width 12 height 10
click at [811, 472] on label "True" at bounding box center [803, 461] width 116 height 38
click at [767, 467] on input "True" at bounding box center [760, 461] width 12 height 10
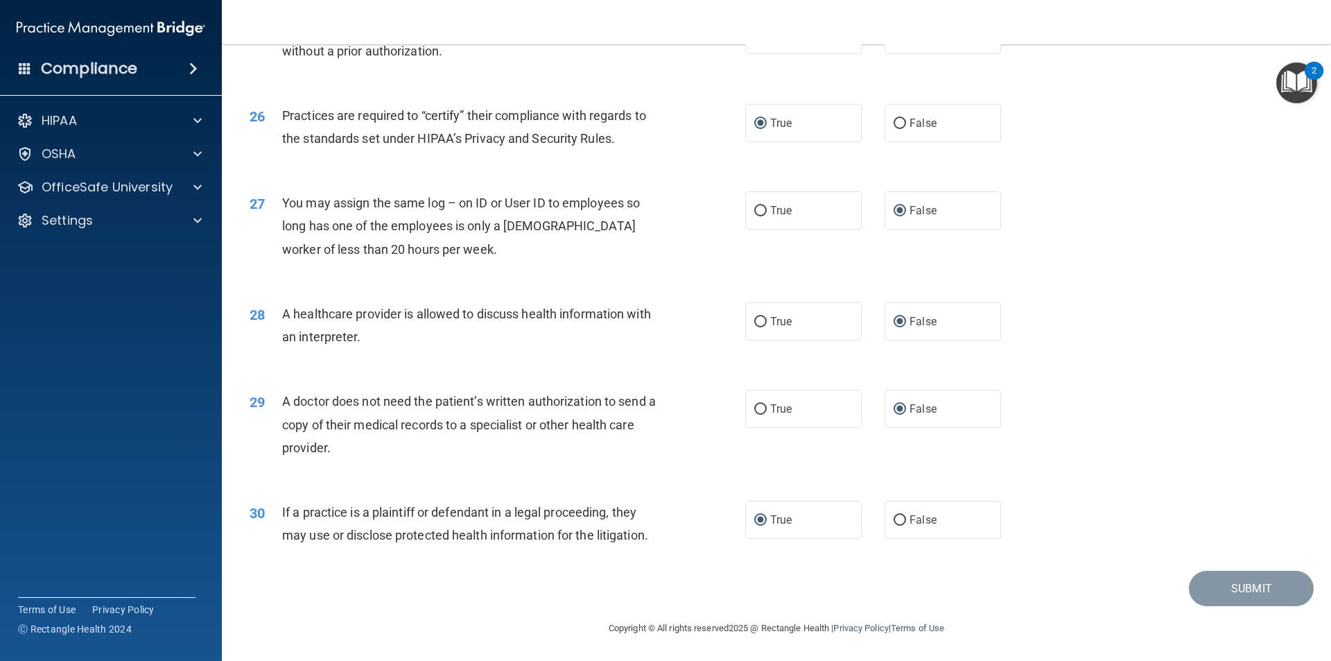
scroll to position [2567, 0]
click at [756, 529] on label "True" at bounding box center [803, 519] width 116 height 38
click at [756, 525] on input "True" at bounding box center [760, 519] width 12 height 10
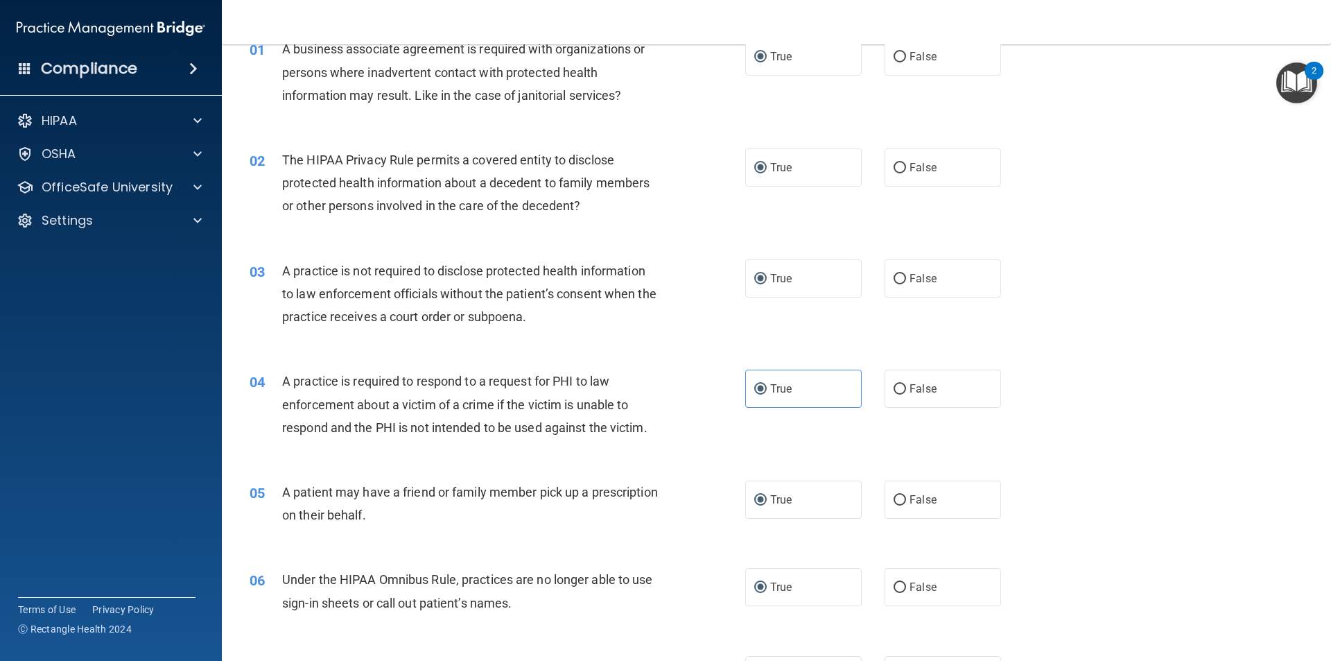
scroll to position [0, 0]
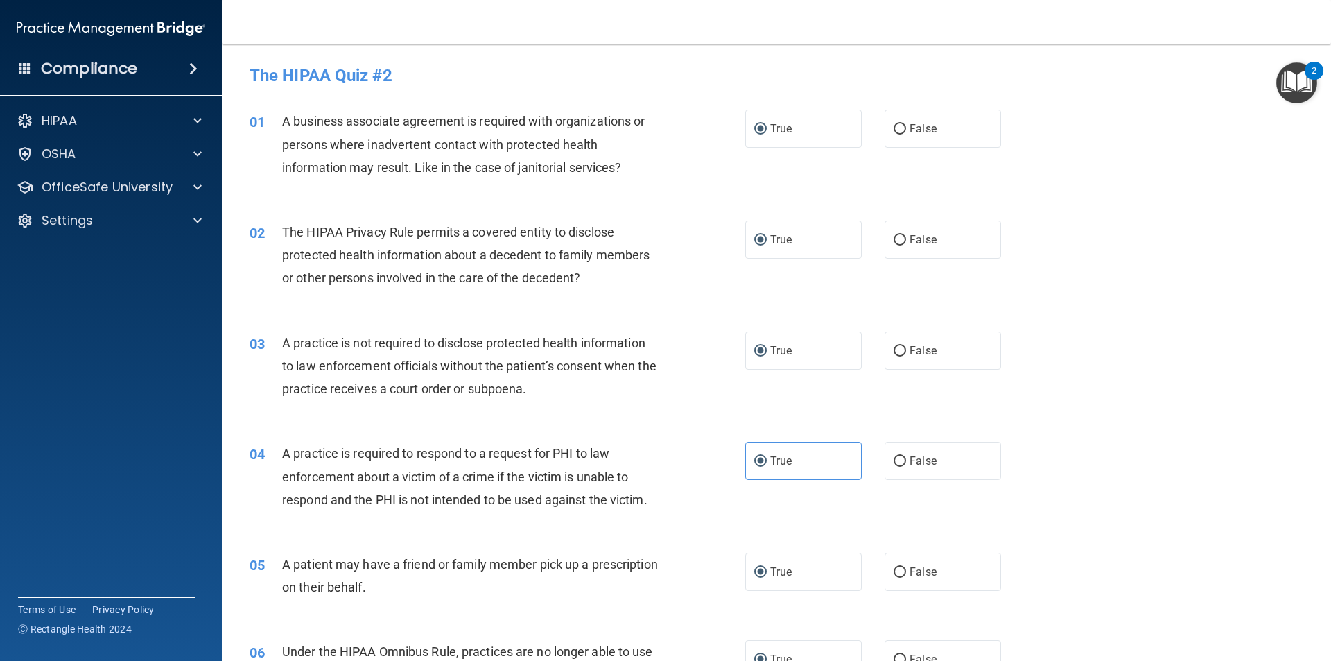
drag, startPoint x: 1055, startPoint y: 585, endPoint x: 1079, endPoint y: 585, distance: 24.3
click at [1055, 585] on div "05 A patient may have a friend or family member pick up a prescription on their…" at bounding box center [776, 578] width 1075 height 87
click at [69, 189] on p "OfficeSafe University" at bounding box center [107, 187] width 131 height 17
click at [106, 223] on p "HIPAA Training" at bounding box center [66, 221] width 114 height 14
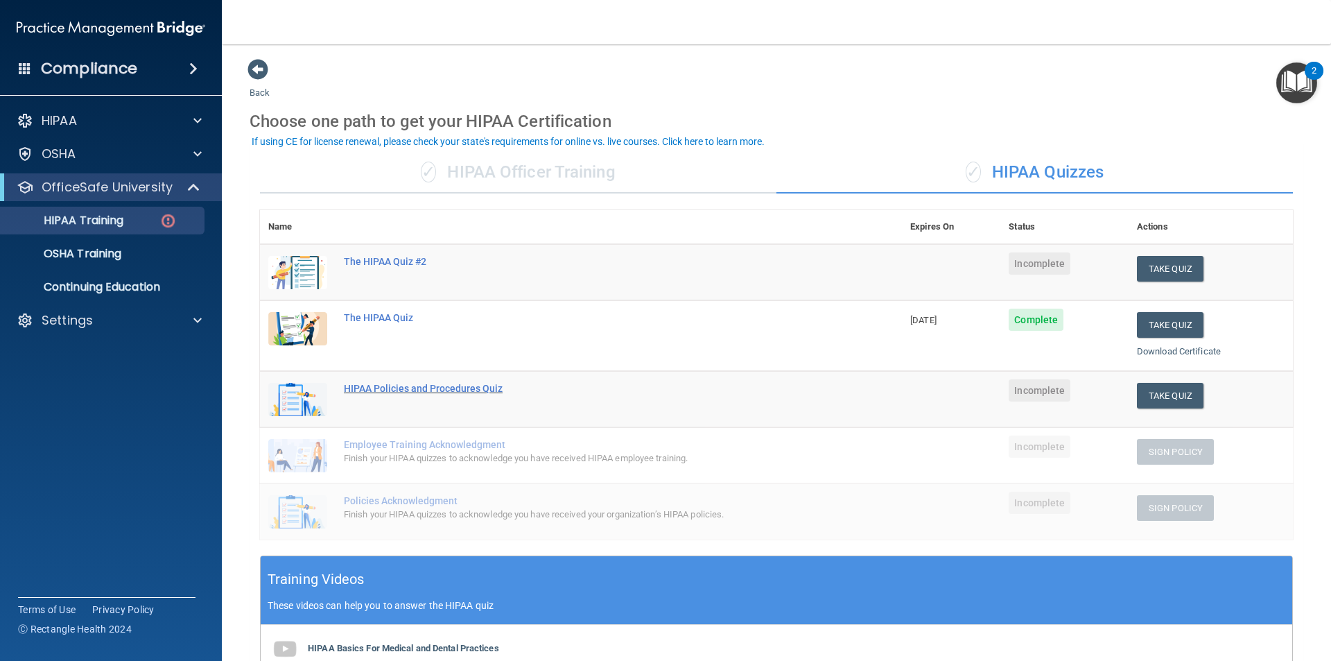
click at [410, 387] on div "HIPAA Policies and Procedures Quiz" at bounding box center [588, 388] width 489 height 11
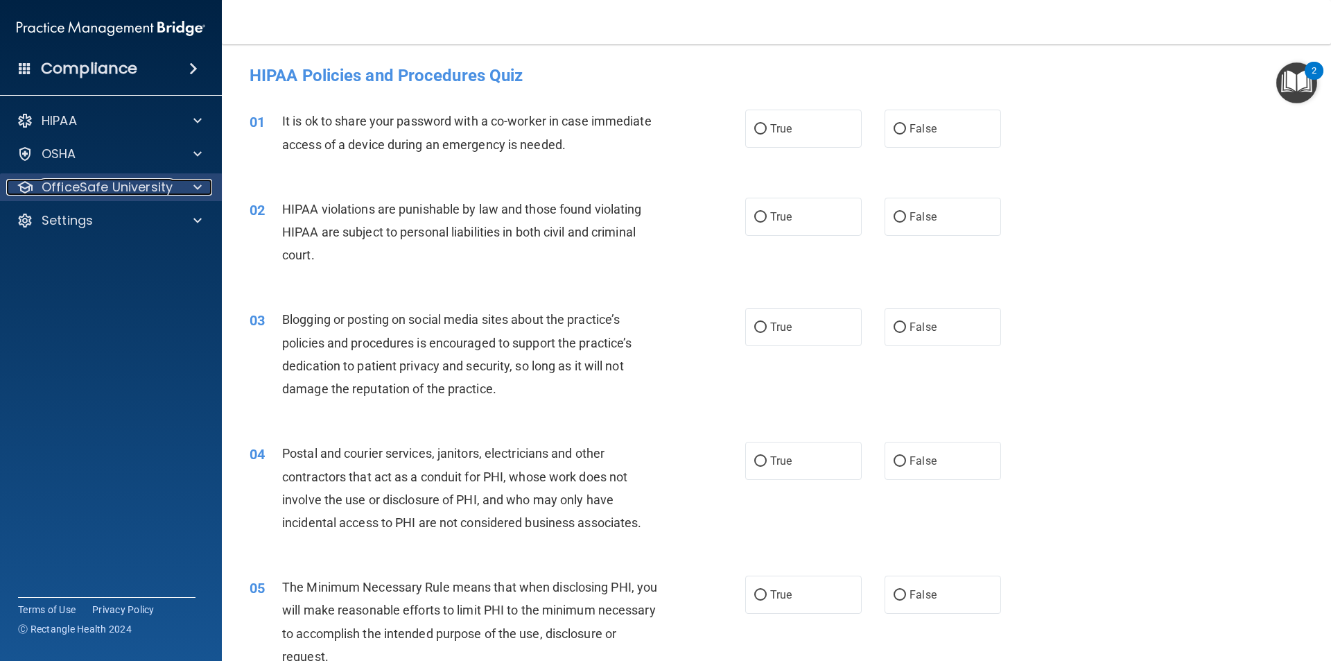
click at [92, 187] on p "OfficeSafe University" at bounding box center [107, 187] width 131 height 17
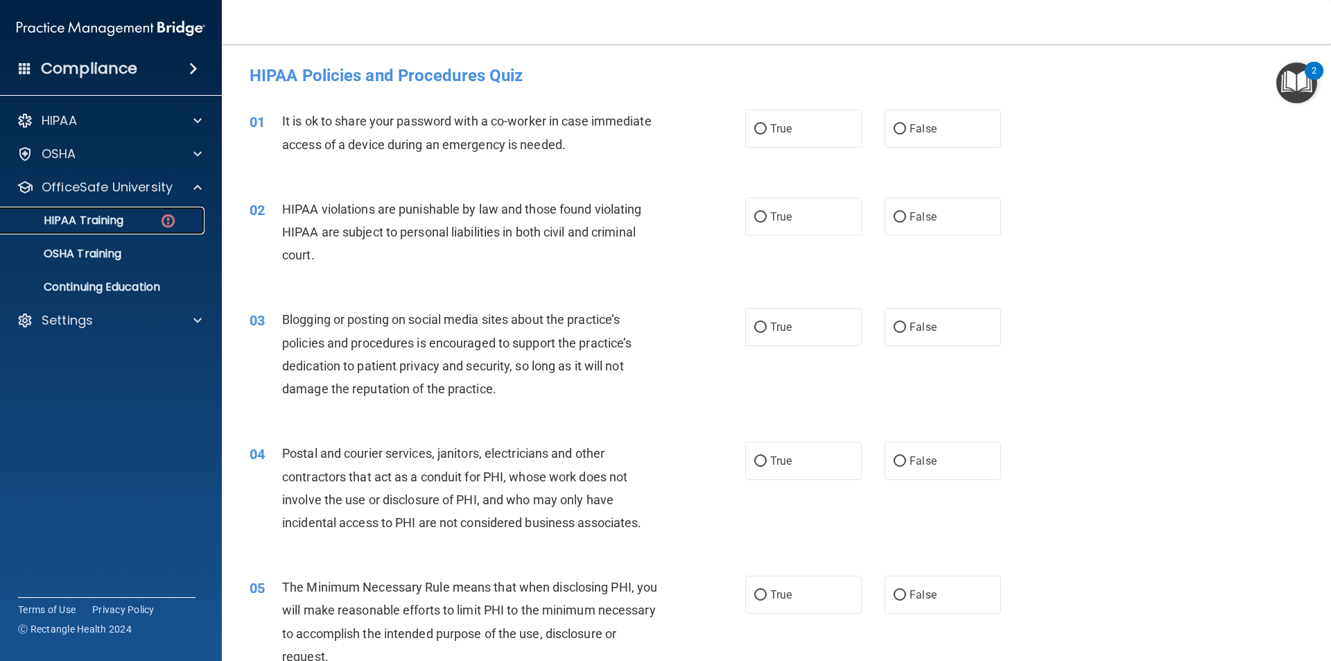
click at [78, 225] on p "HIPAA Training" at bounding box center [66, 221] width 114 height 14
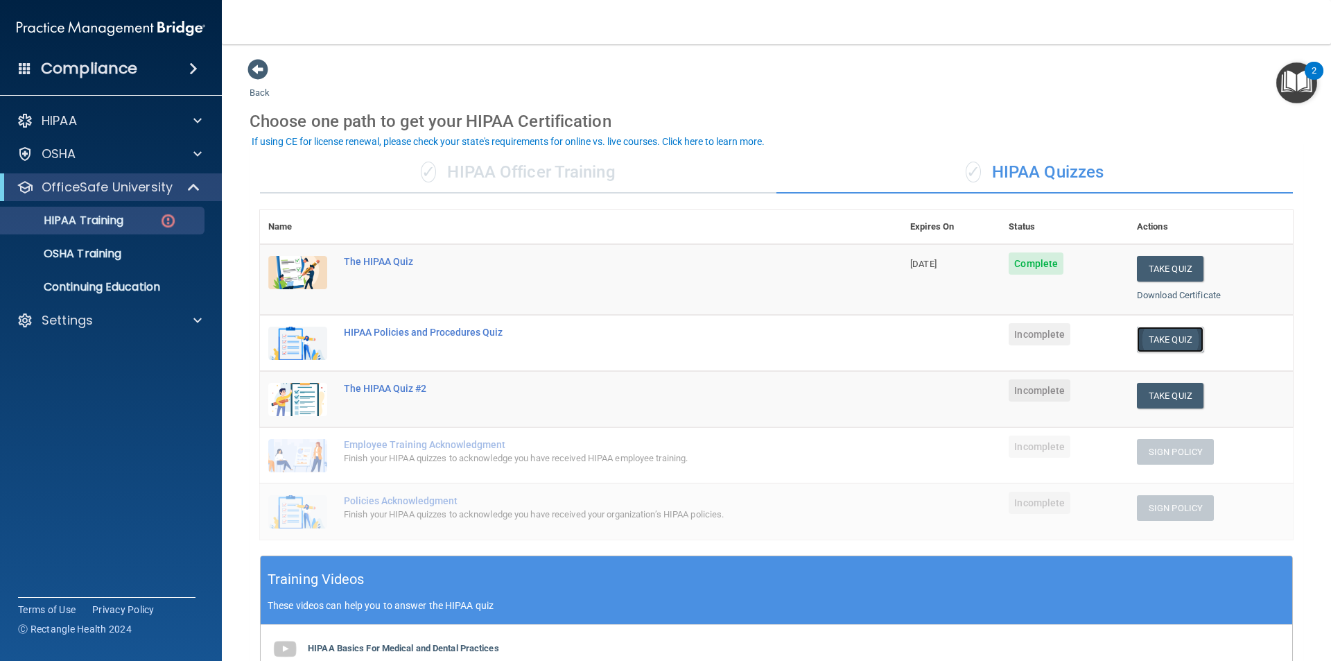
click at [1147, 334] on button "Take Quiz" at bounding box center [1170, 340] width 67 height 26
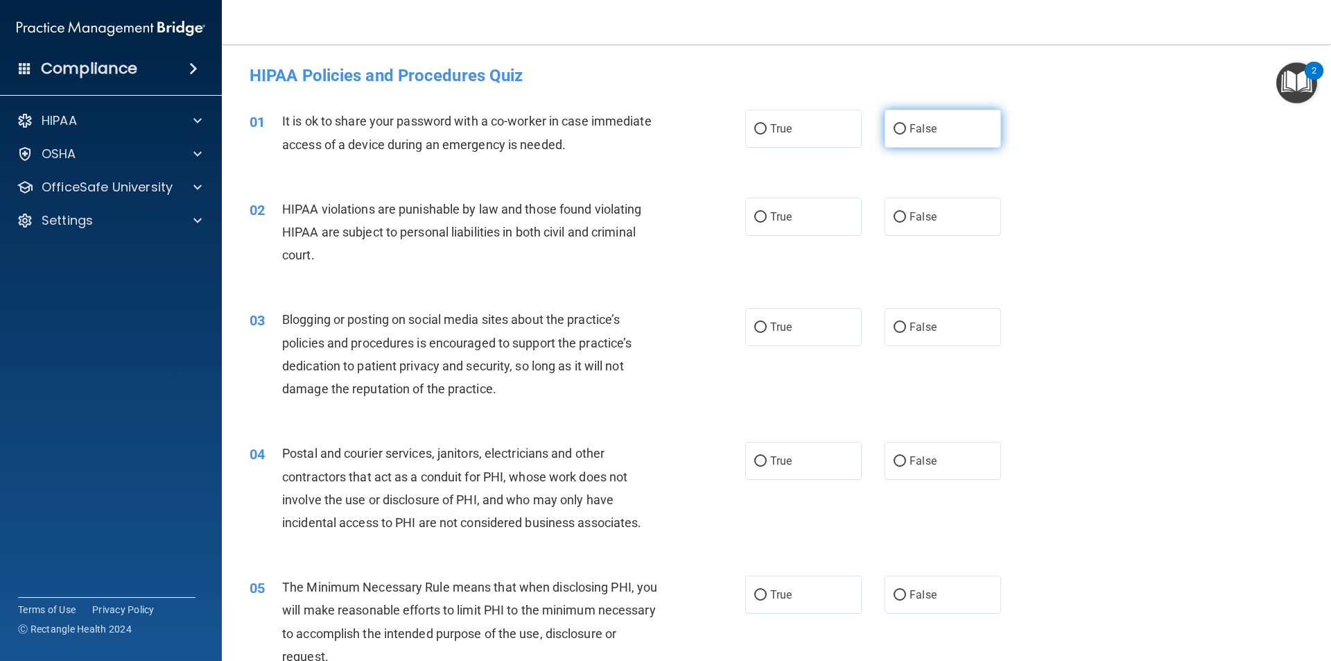
click at [894, 128] on input "False" at bounding box center [900, 129] width 12 height 10
click at [756, 220] on input "True" at bounding box center [760, 217] width 12 height 10
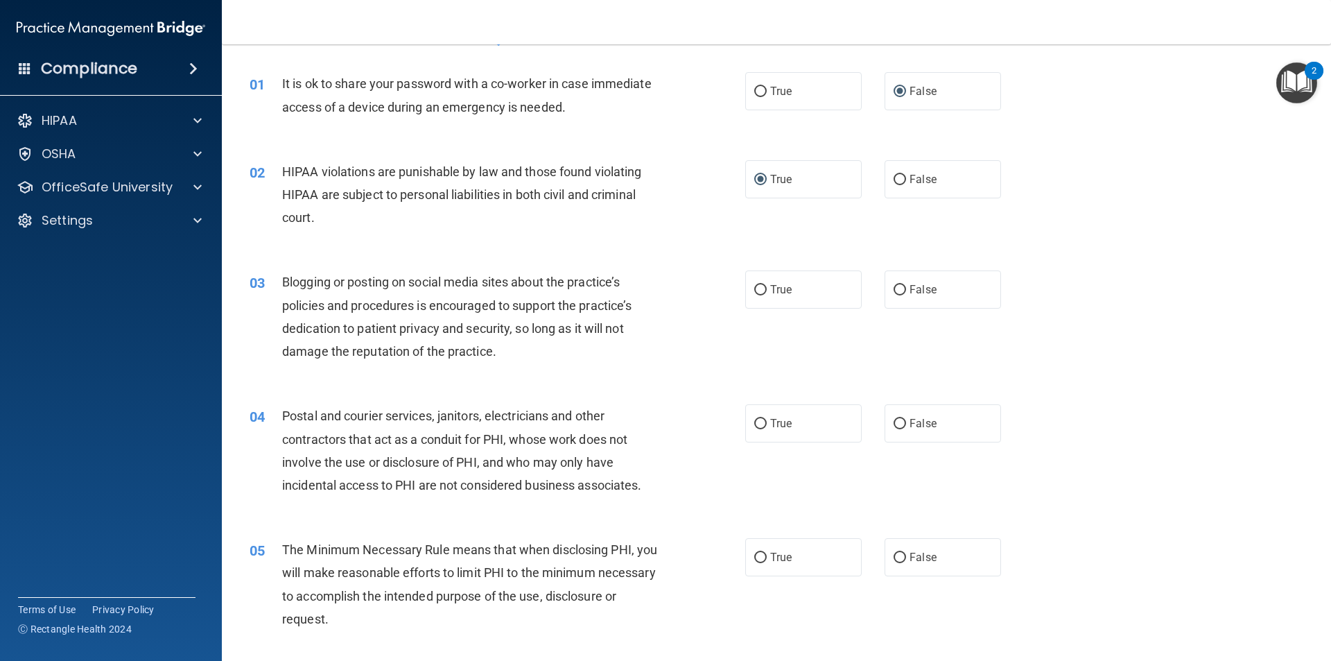
scroll to position [69, 0]
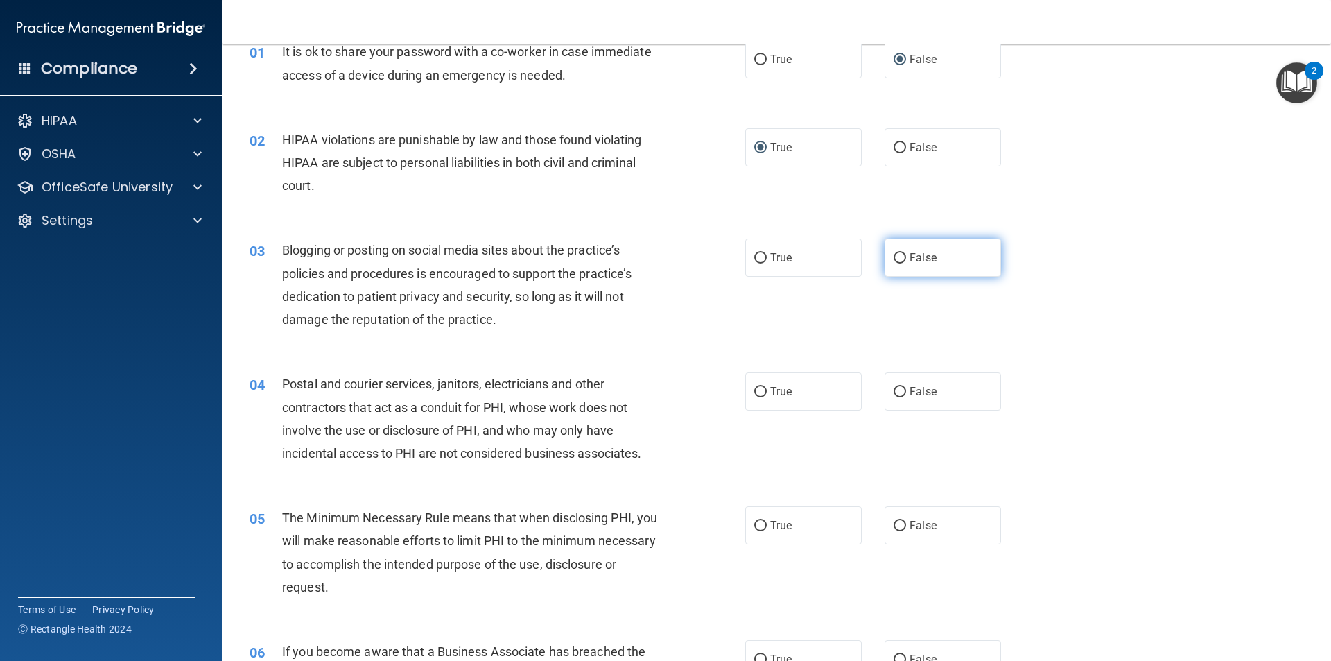
click at [897, 257] on input "False" at bounding box center [900, 258] width 12 height 10
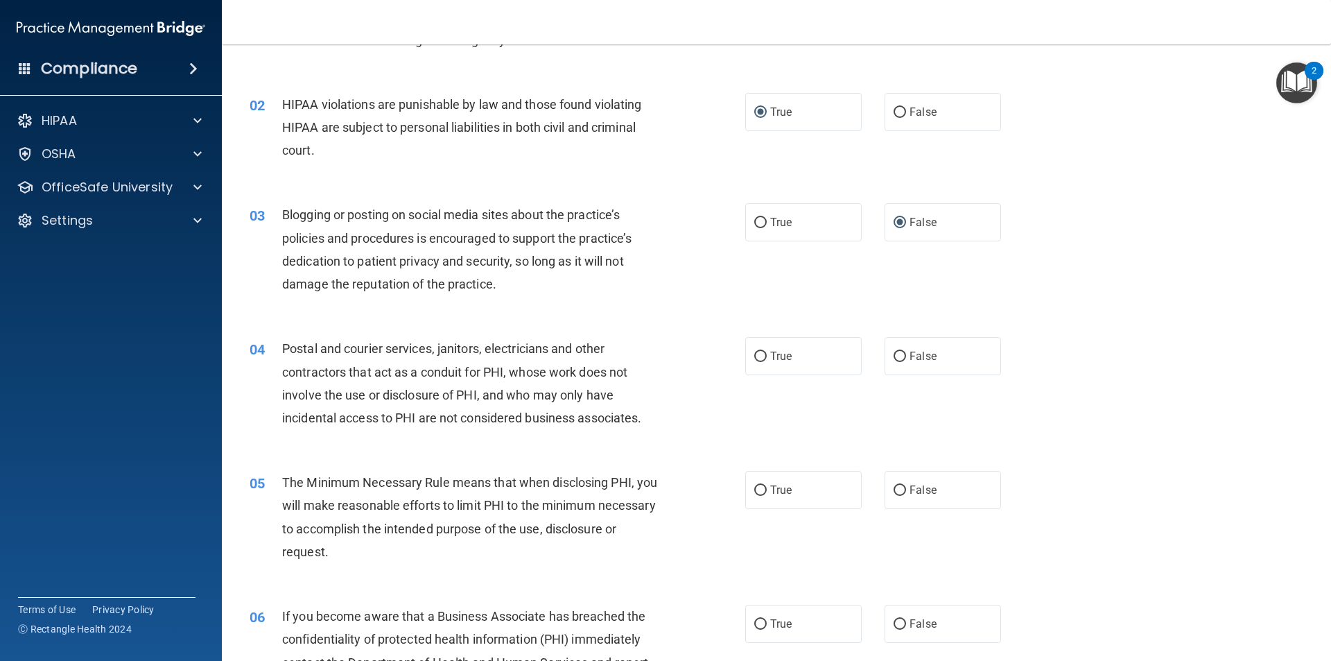
scroll to position [277, 0]
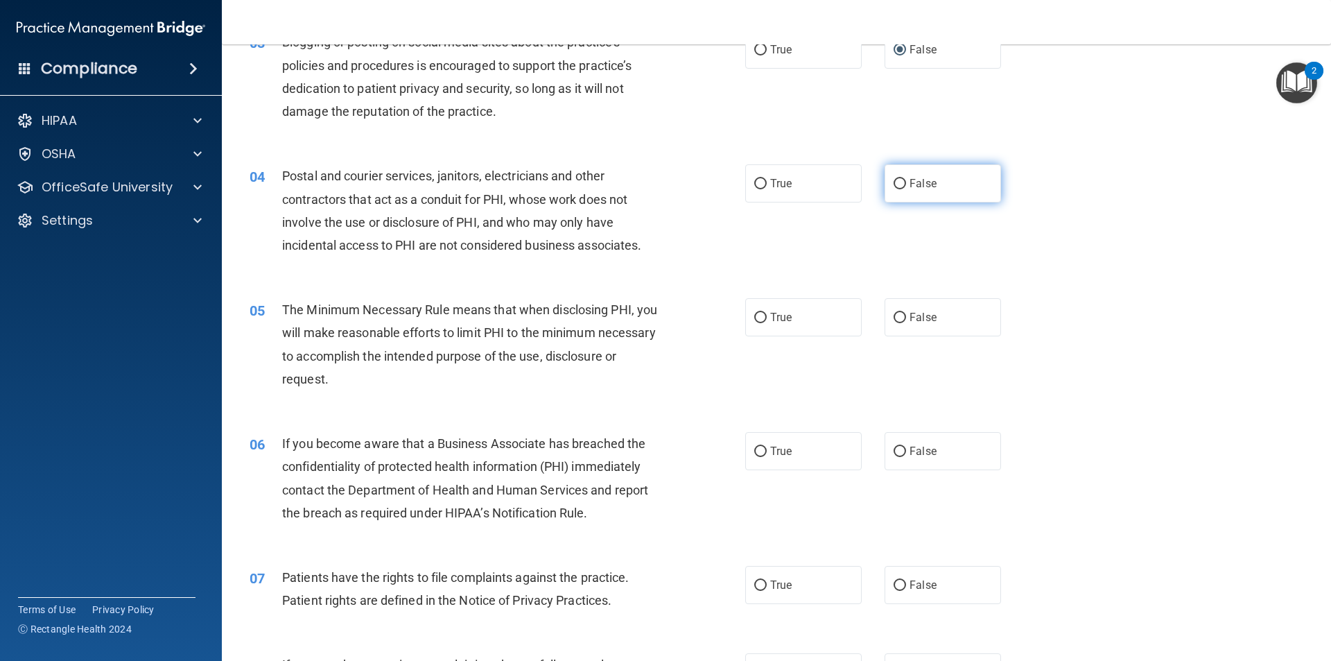
click at [897, 182] on input "False" at bounding box center [900, 184] width 12 height 10
click at [754, 313] on input "True" at bounding box center [760, 318] width 12 height 10
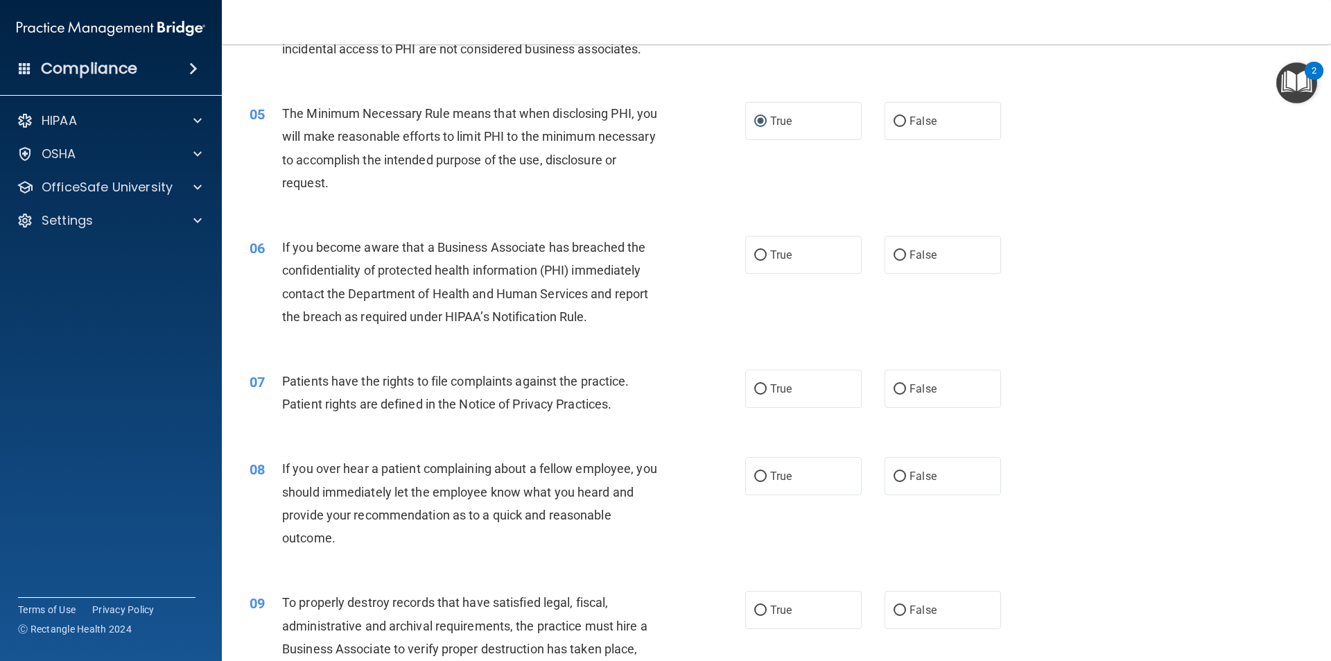
scroll to position [485, 0]
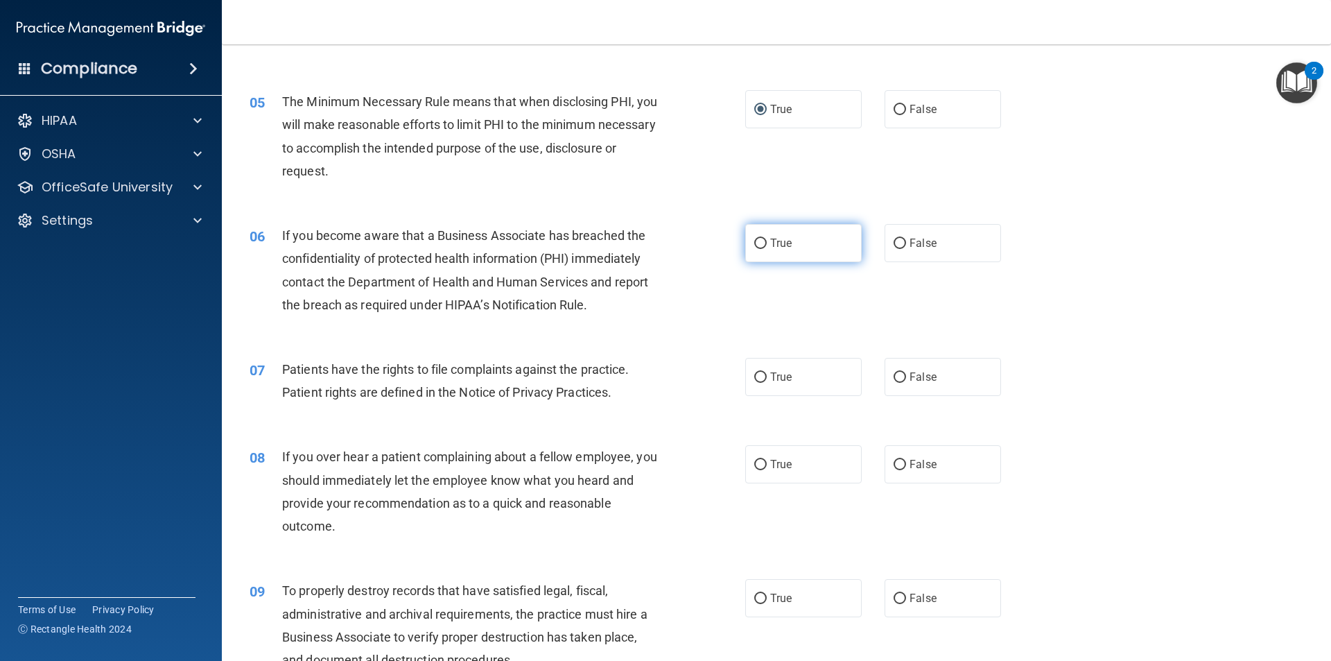
click at [755, 244] on input "True" at bounding box center [760, 244] width 12 height 10
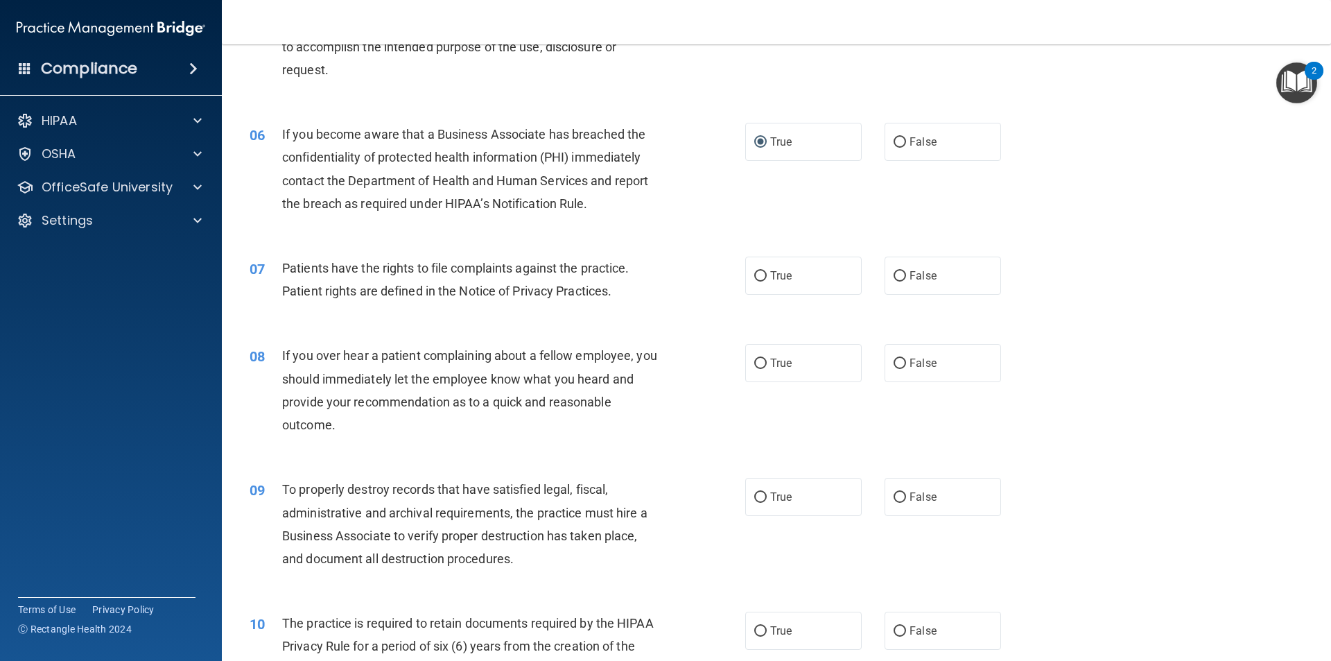
scroll to position [624, 0]
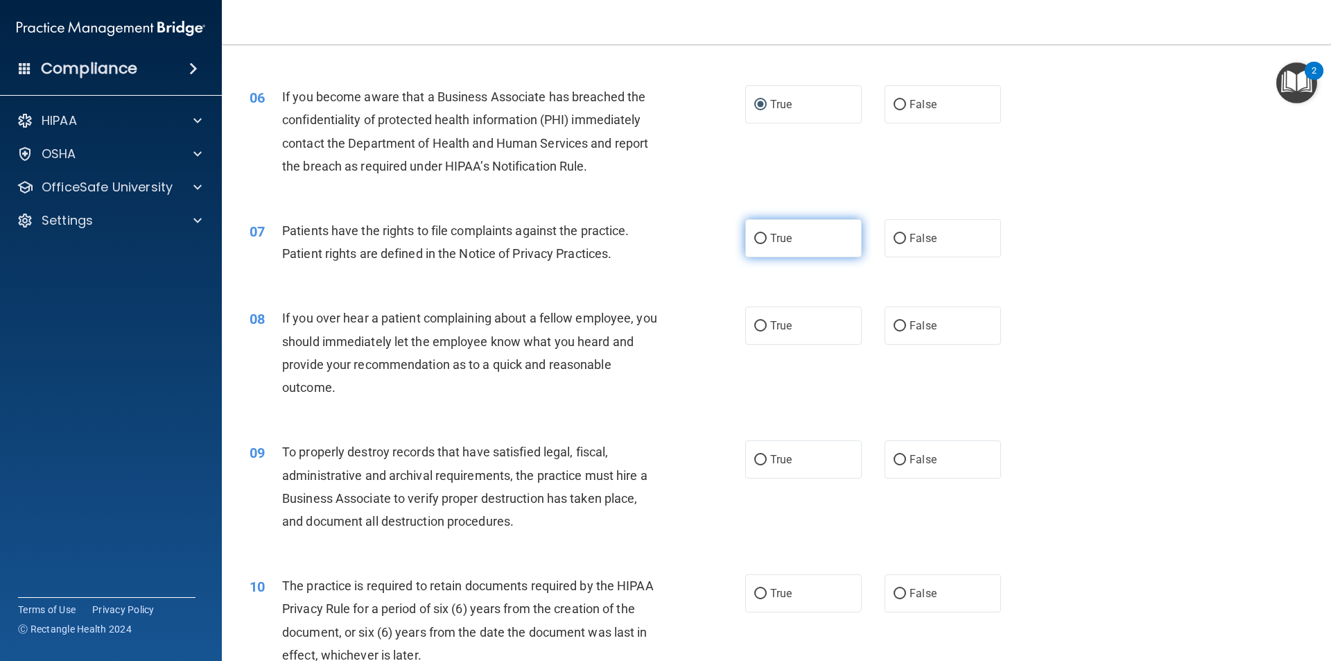
click at [756, 241] on input "True" at bounding box center [760, 239] width 12 height 10
click at [754, 323] on input "True" at bounding box center [760, 326] width 12 height 10
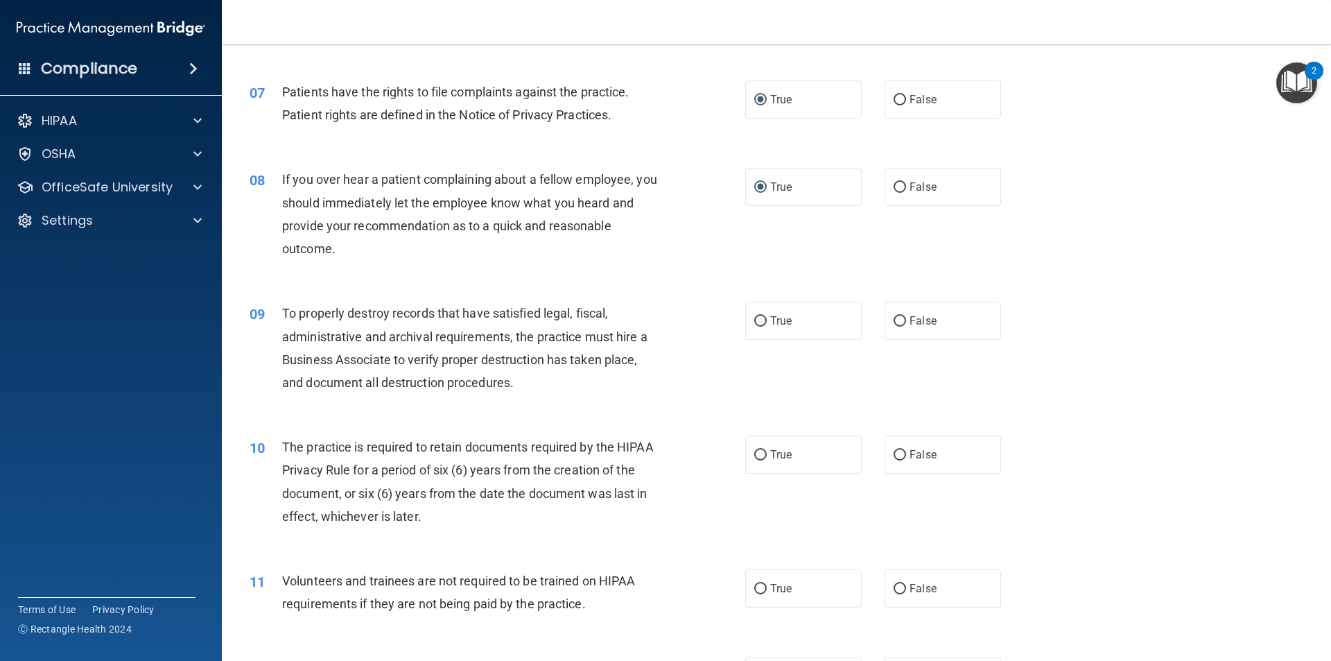
scroll to position [832, 0]
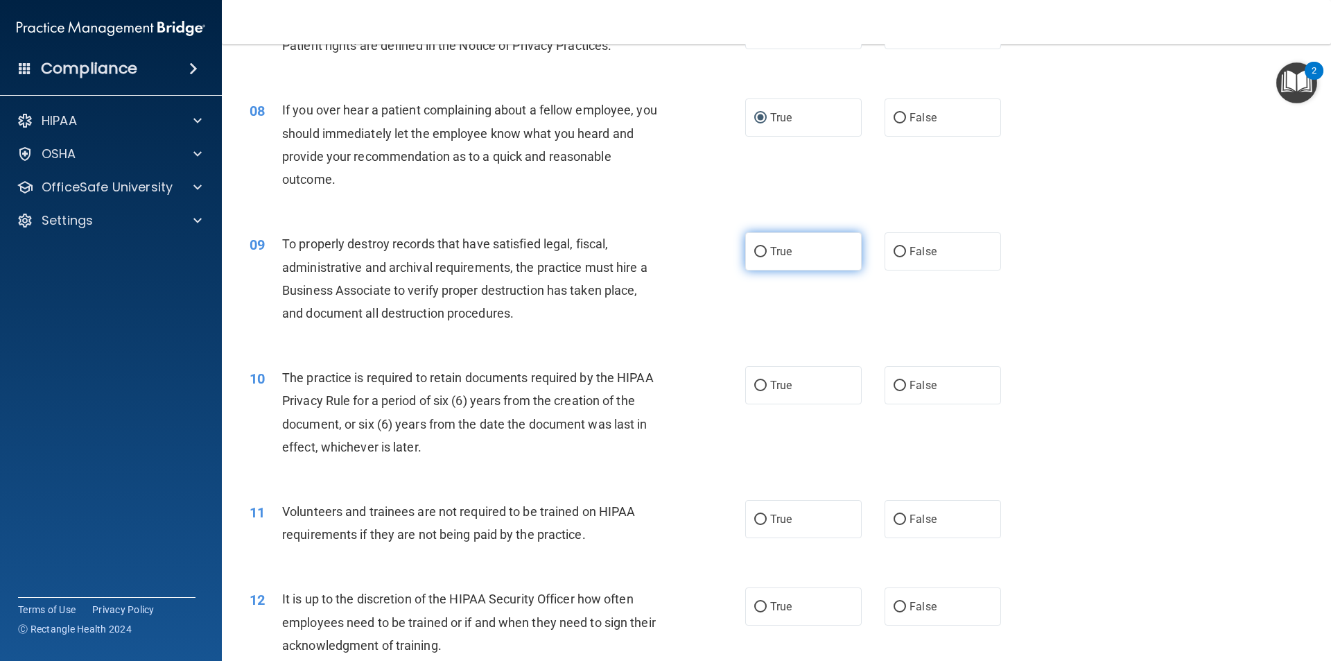
click at [754, 254] on input "True" at bounding box center [760, 252] width 12 height 10
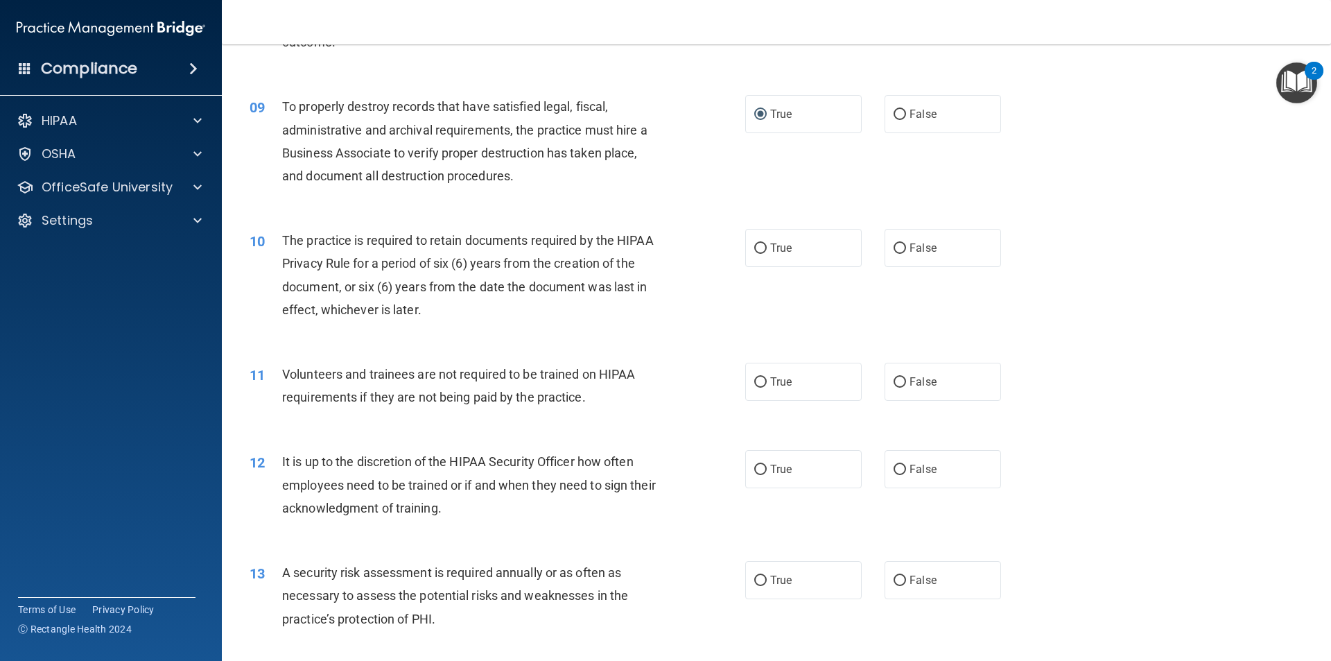
scroll to position [971, 0]
click at [754, 246] on input "True" at bounding box center [760, 247] width 12 height 10
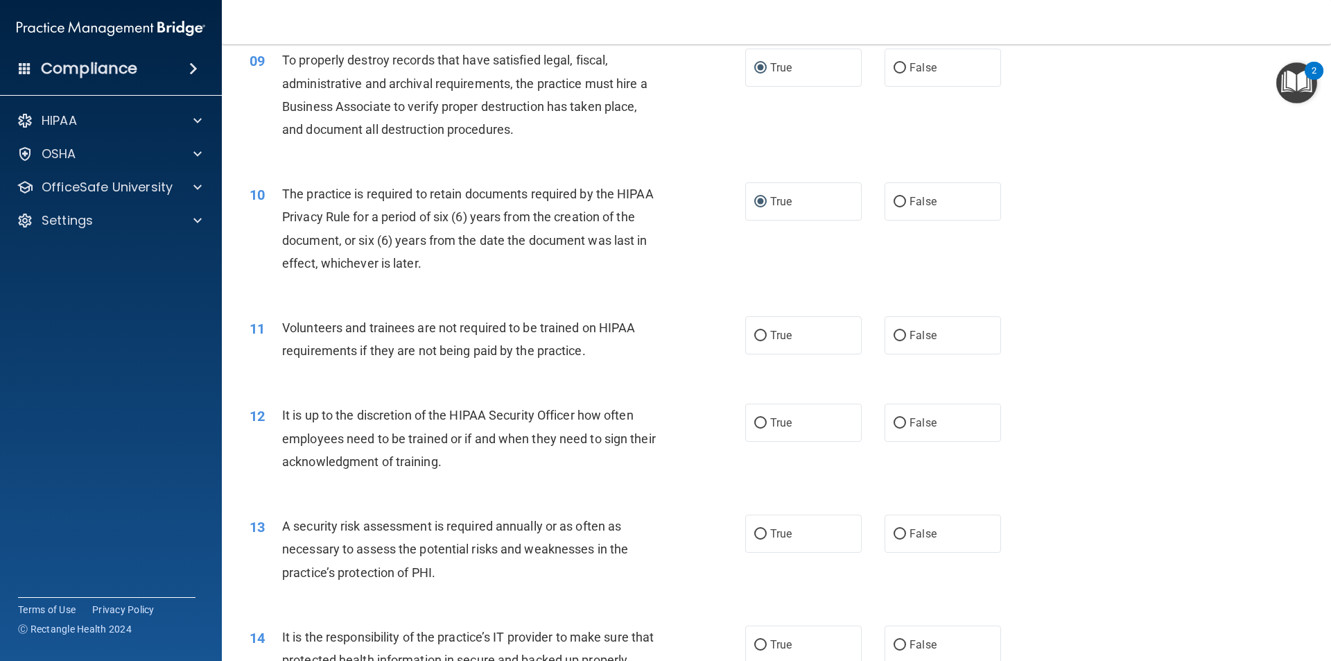
scroll to position [1040, 0]
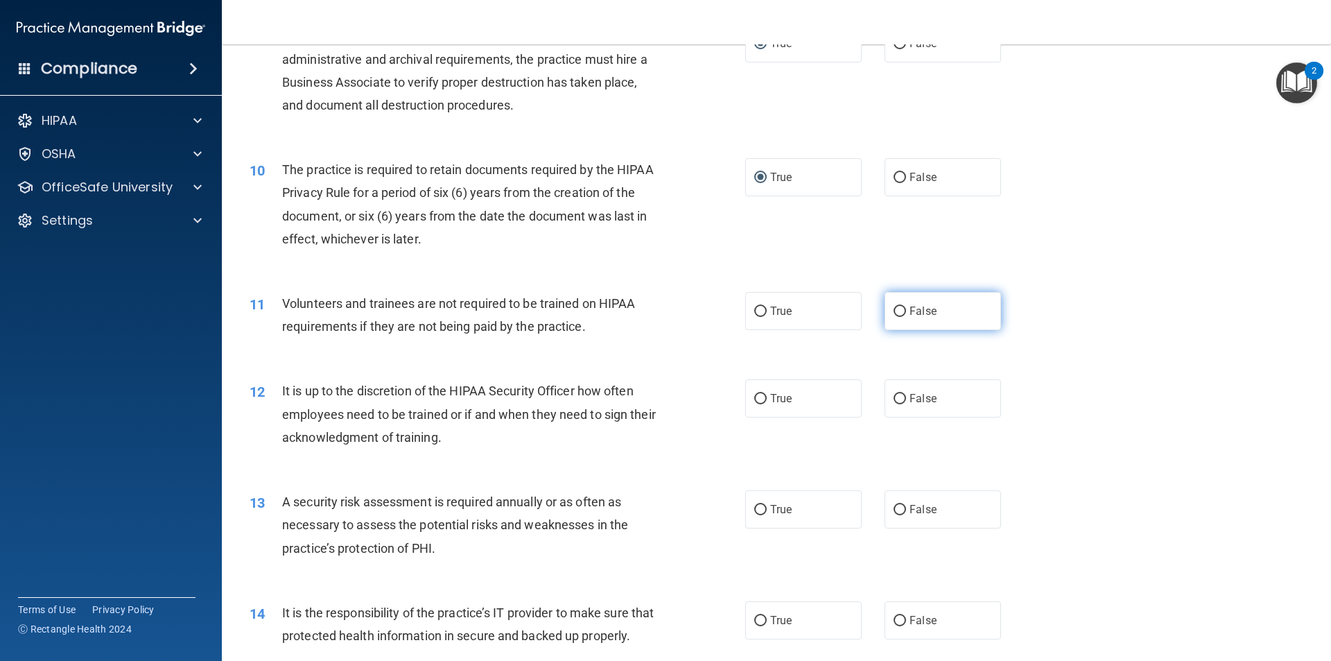
click at [894, 313] on input "False" at bounding box center [900, 311] width 12 height 10
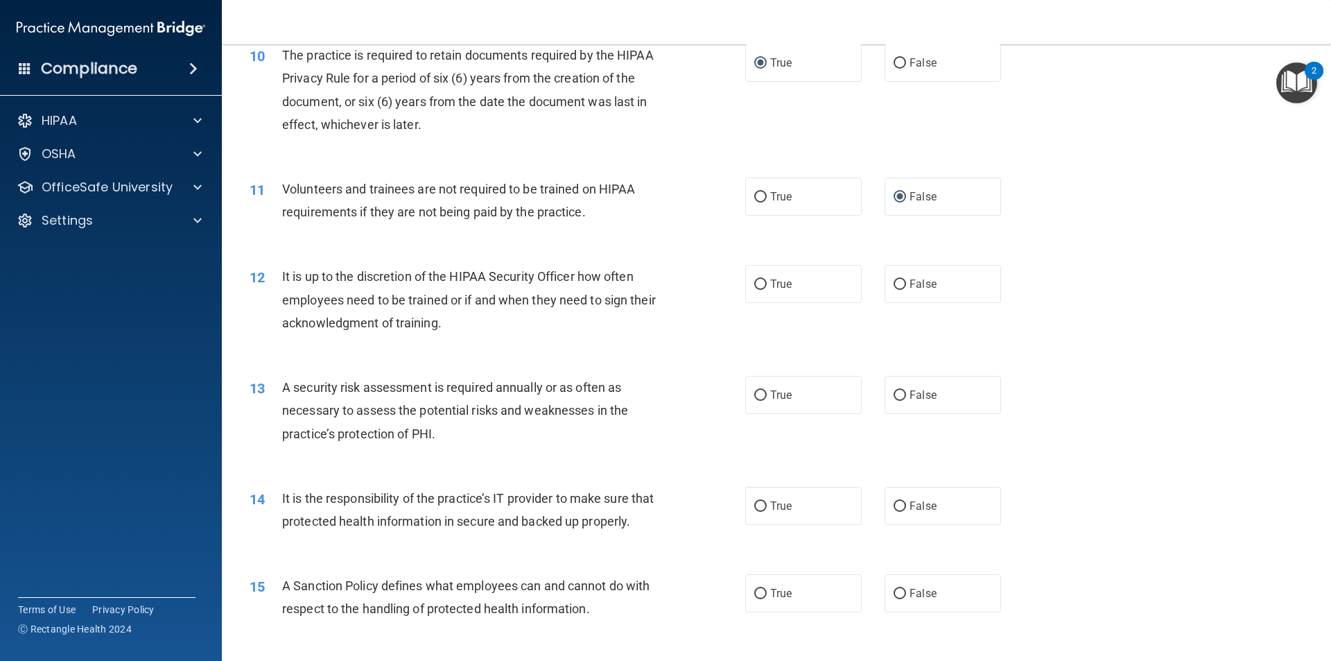
scroll to position [1179, 0]
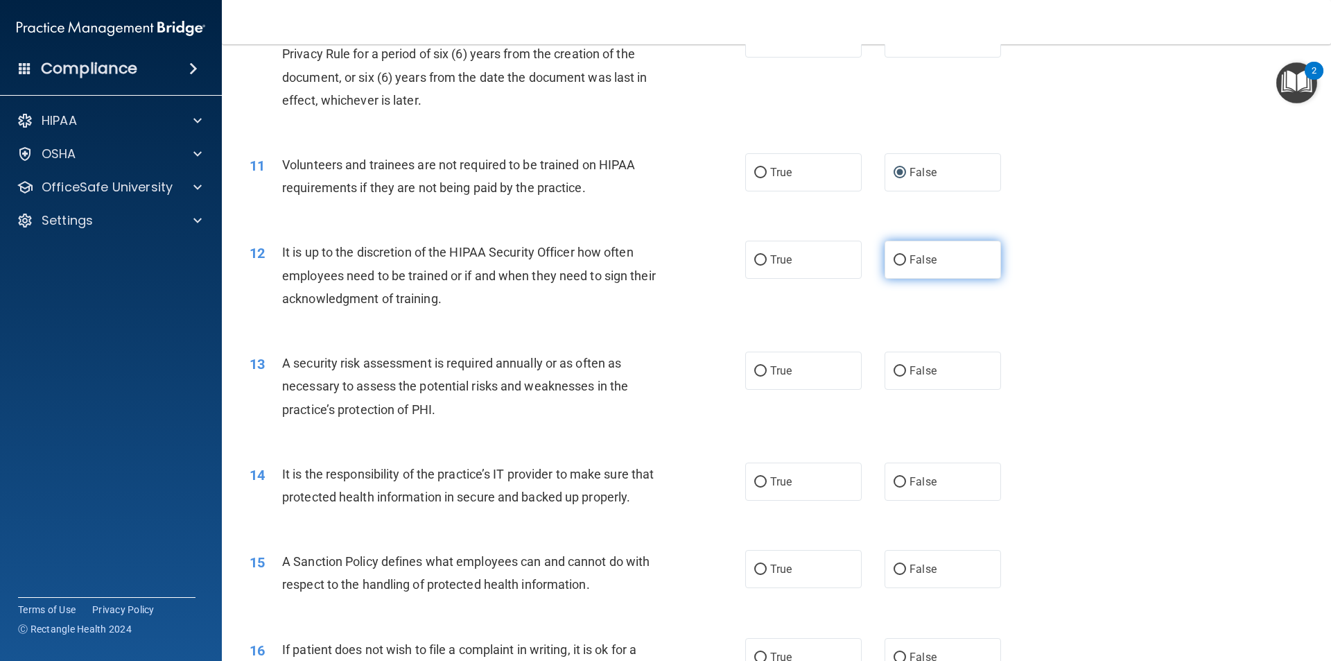
click at [894, 257] on input "False" at bounding box center [900, 260] width 12 height 10
click at [754, 368] on input "True" at bounding box center [760, 371] width 12 height 10
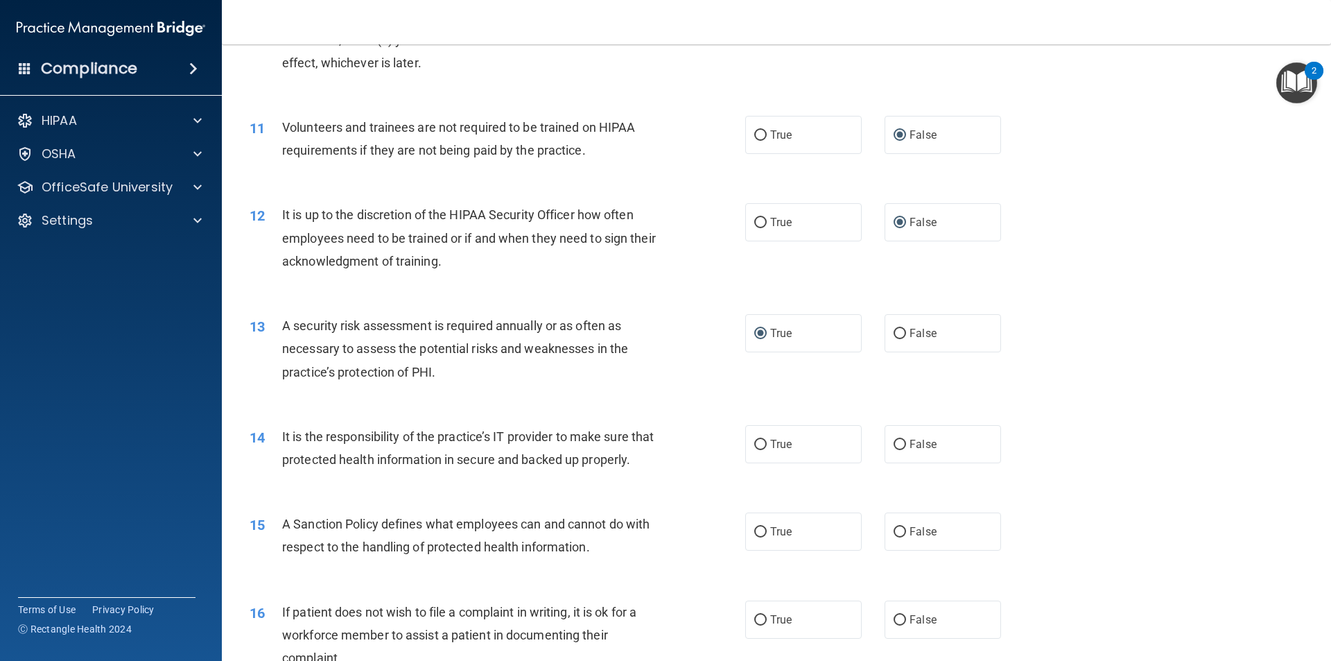
scroll to position [1248, 0]
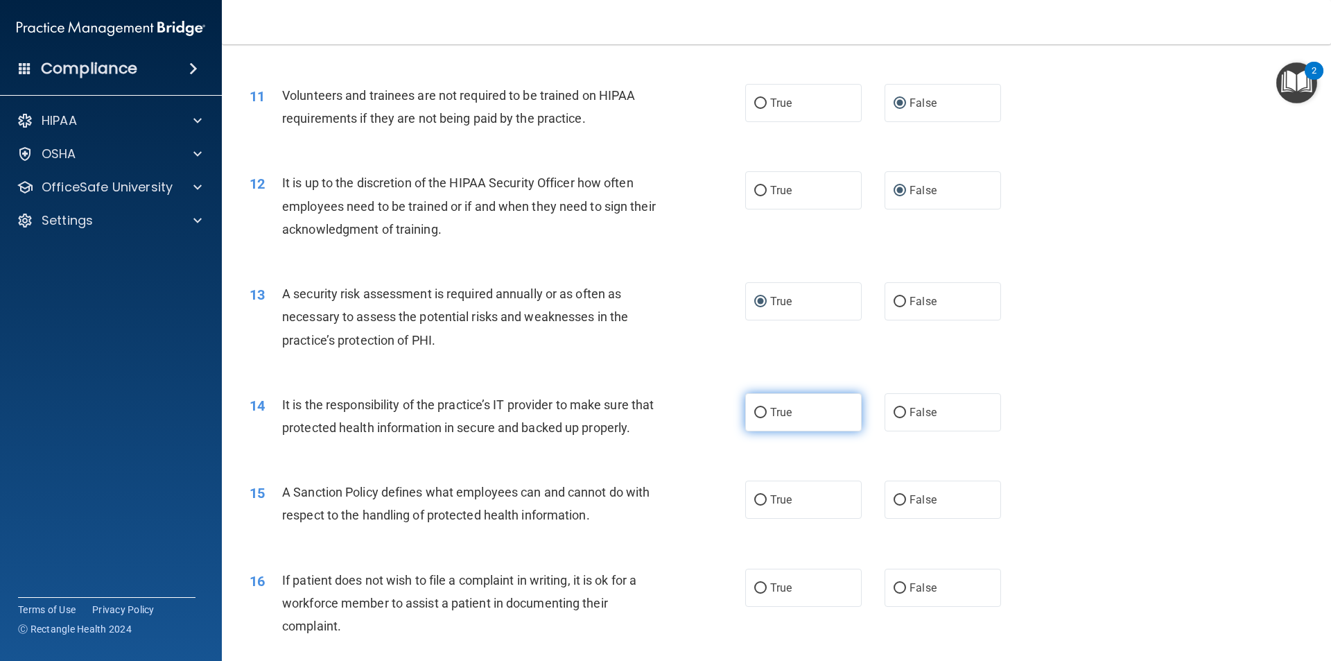
click at [756, 413] on input "True" at bounding box center [760, 413] width 12 height 10
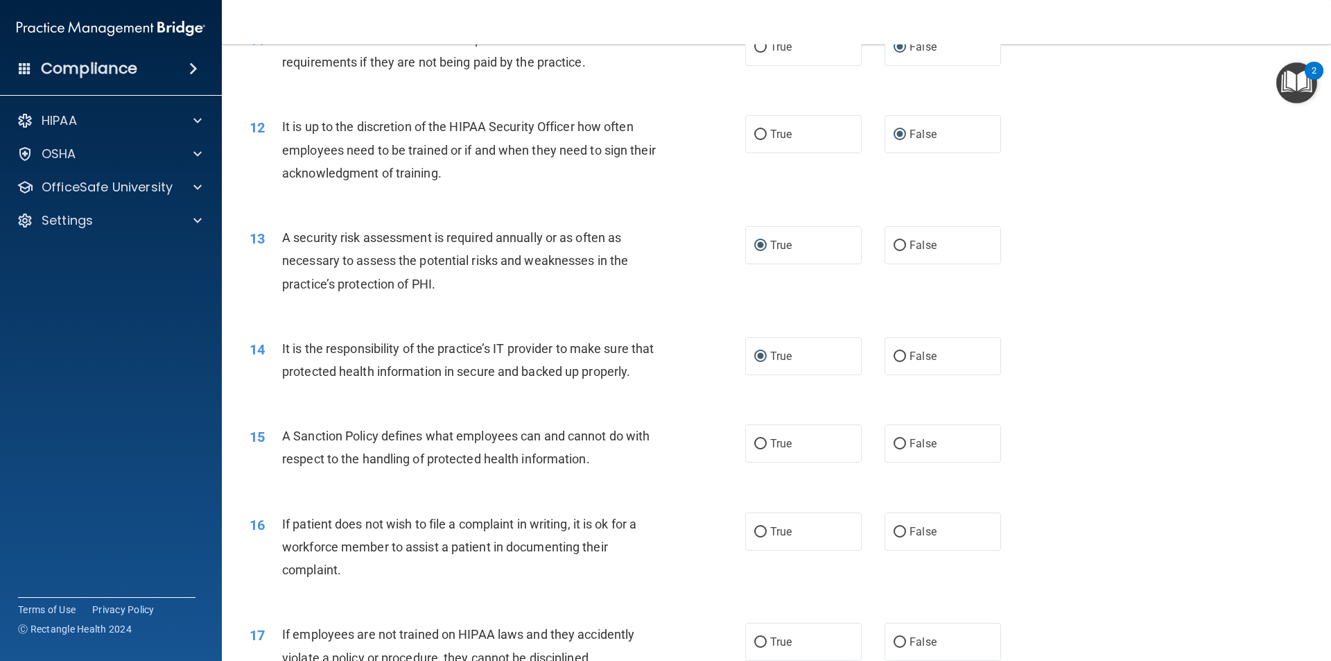
scroll to position [1387, 0]
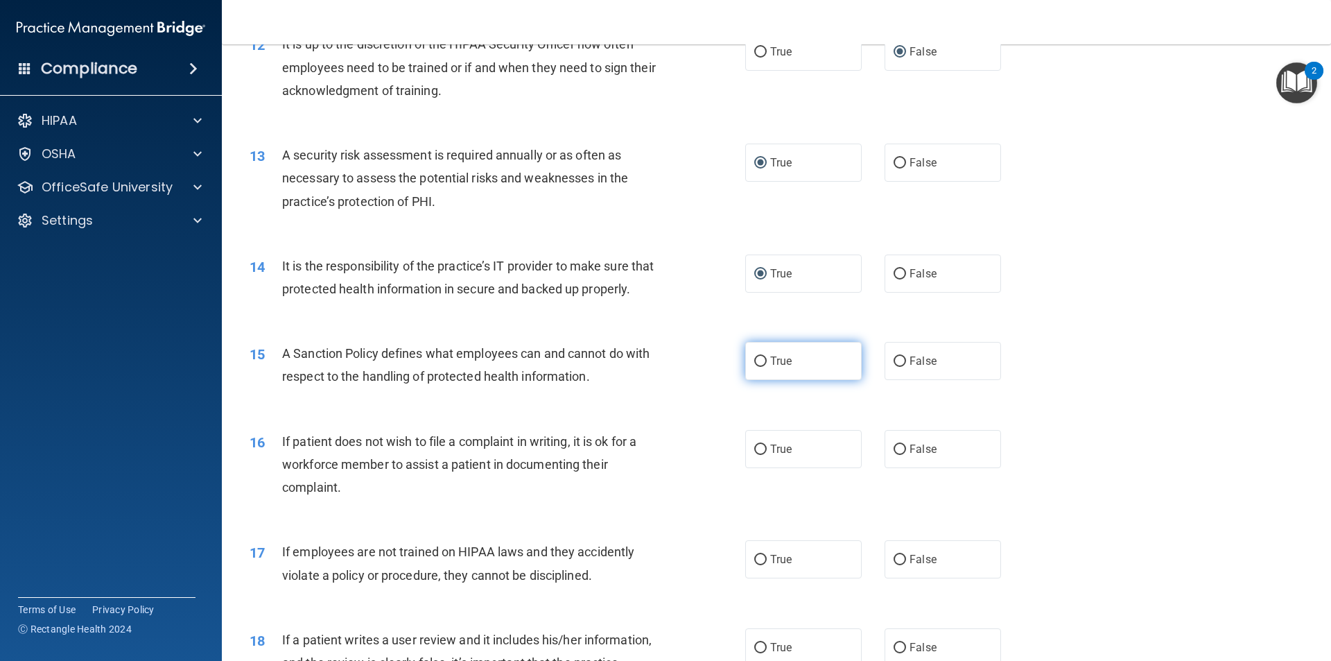
click at [757, 367] on input "True" at bounding box center [760, 361] width 12 height 10
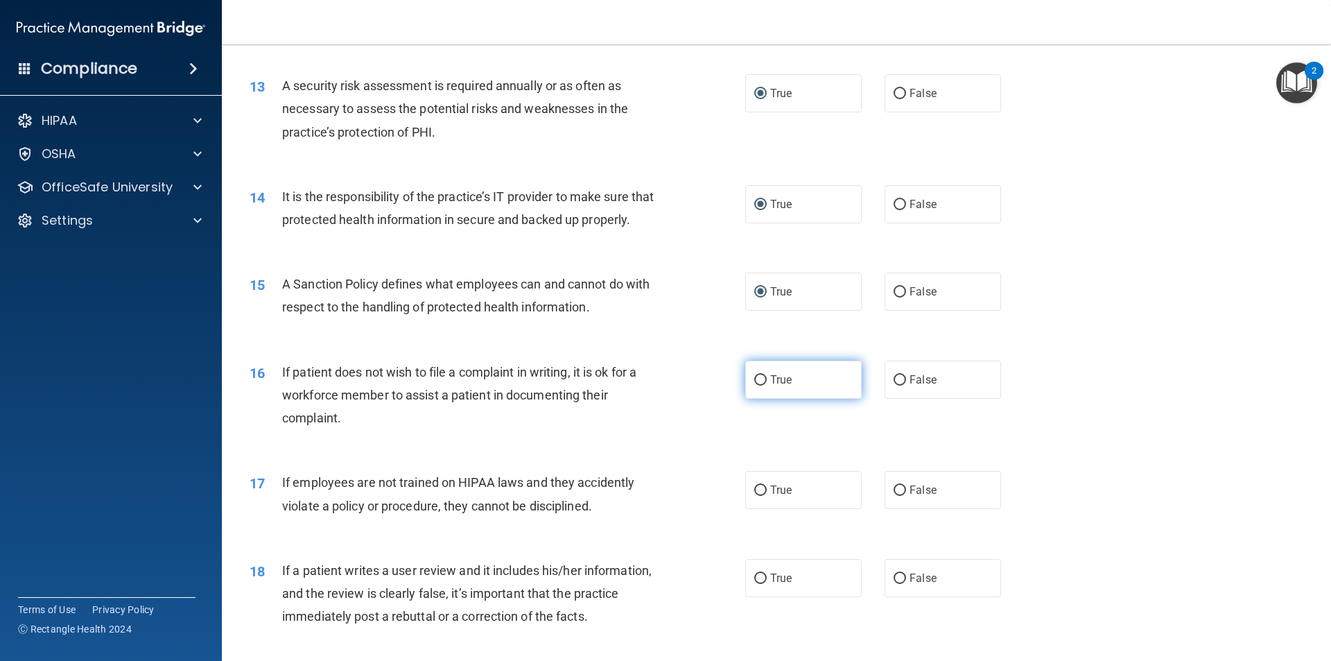
click at [754, 386] on input "True" at bounding box center [760, 380] width 12 height 10
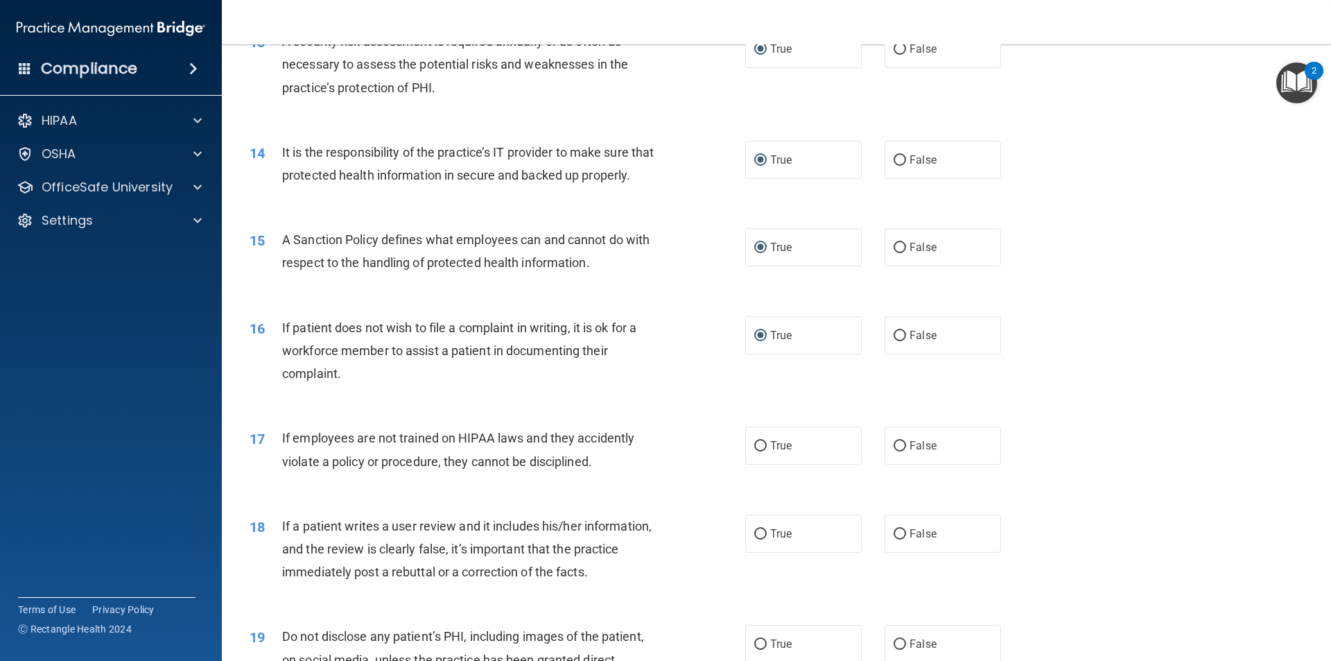
scroll to position [1595, 0]
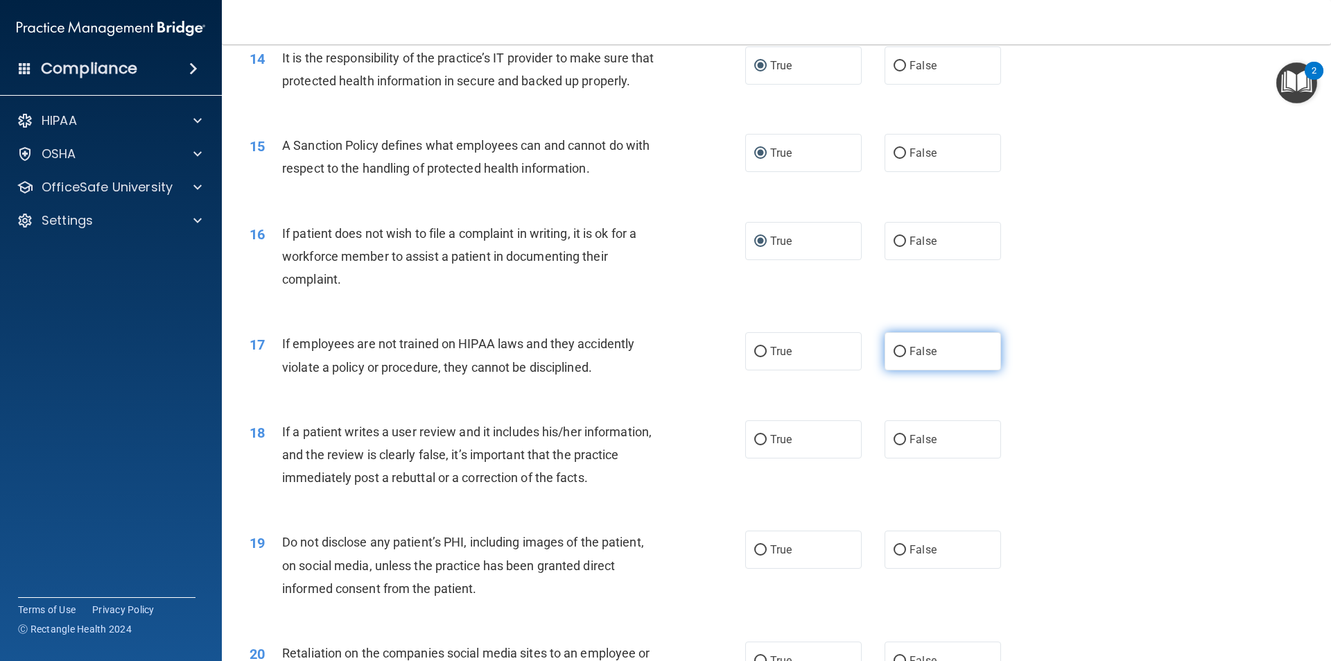
click at [894, 357] on input "False" at bounding box center [900, 352] width 12 height 10
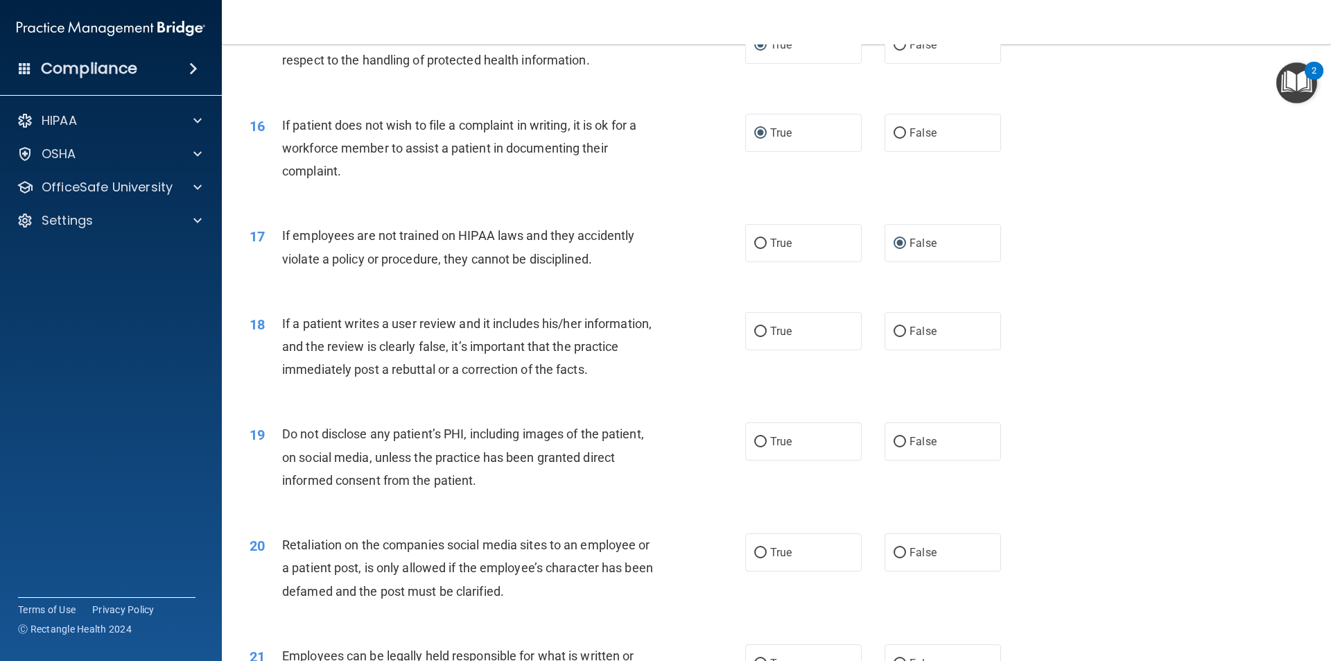
scroll to position [1733, 0]
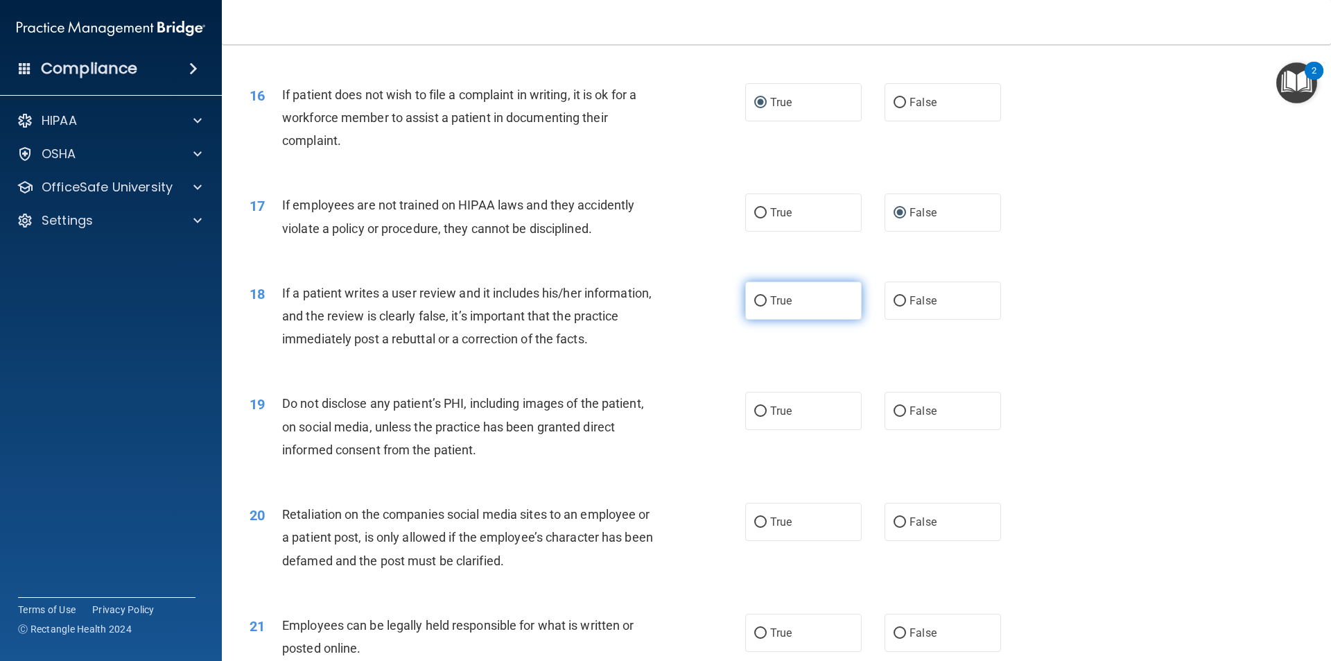
click at [755, 306] on input "True" at bounding box center [760, 301] width 12 height 10
click at [754, 417] on input "True" at bounding box center [760, 411] width 12 height 10
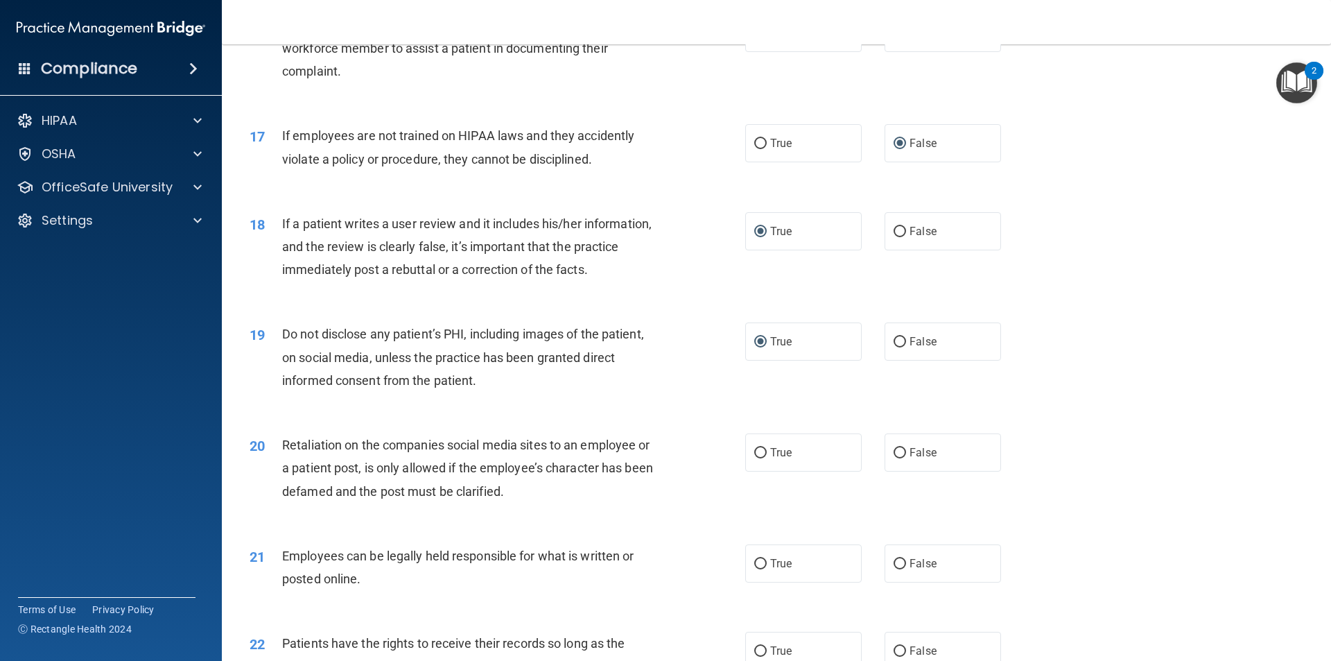
scroll to position [1872, 0]
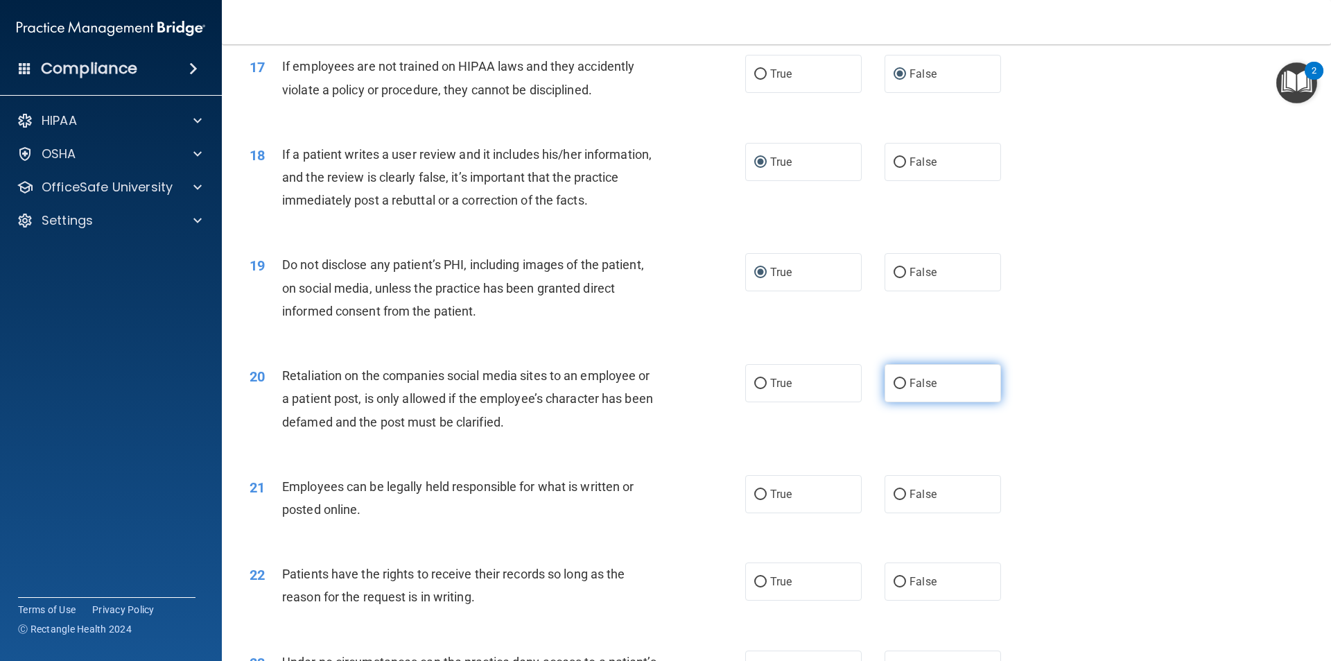
click at [894, 389] on input "False" at bounding box center [900, 384] width 12 height 10
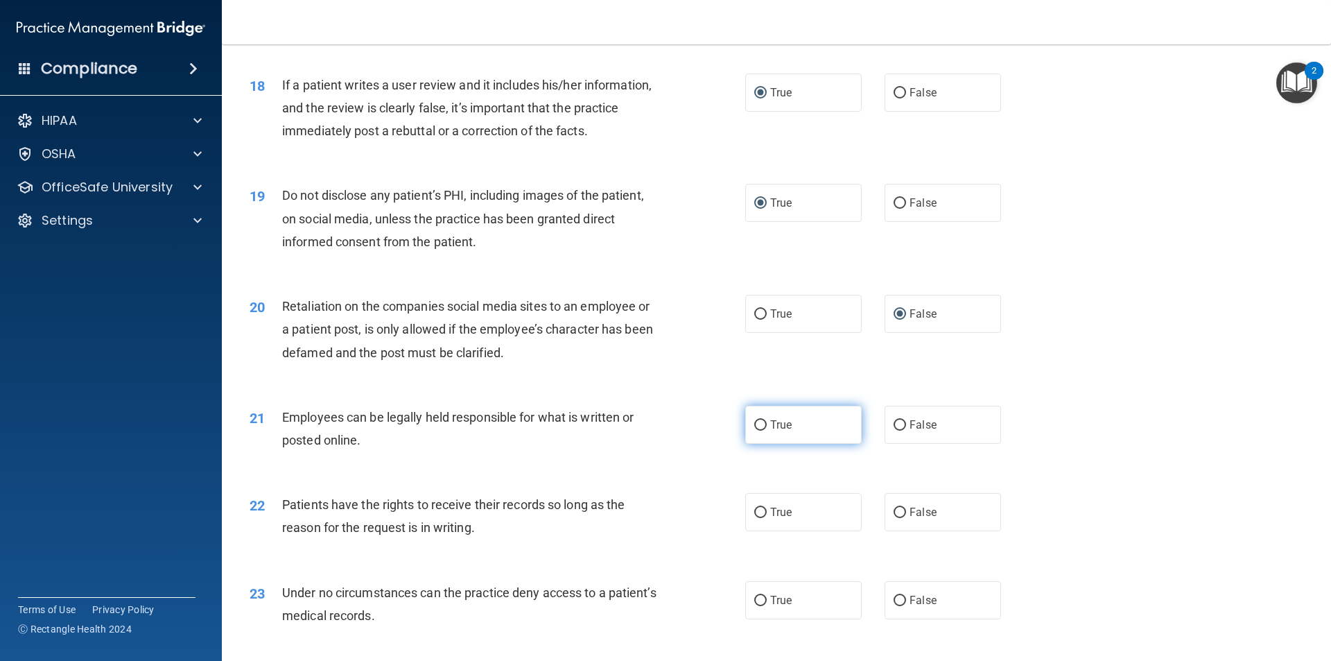
click at [754, 431] on input "True" at bounding box center [760, 425] width 12 height 10
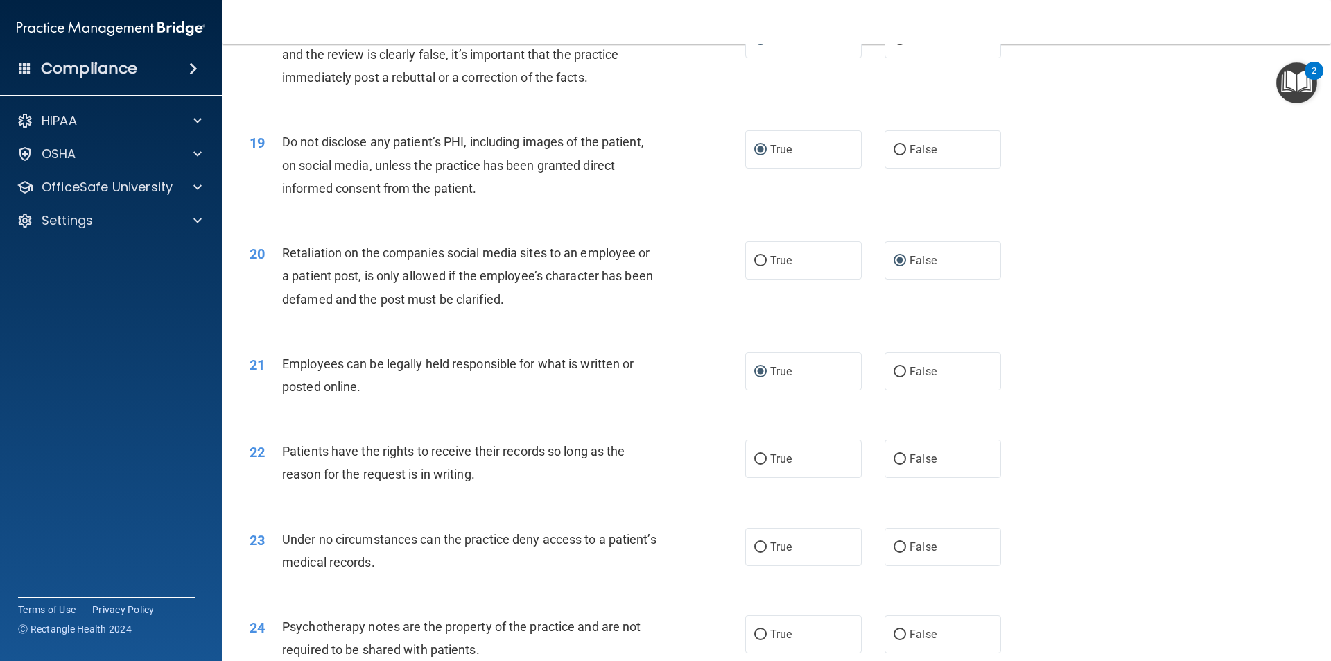
scroll to position [2080, 0]
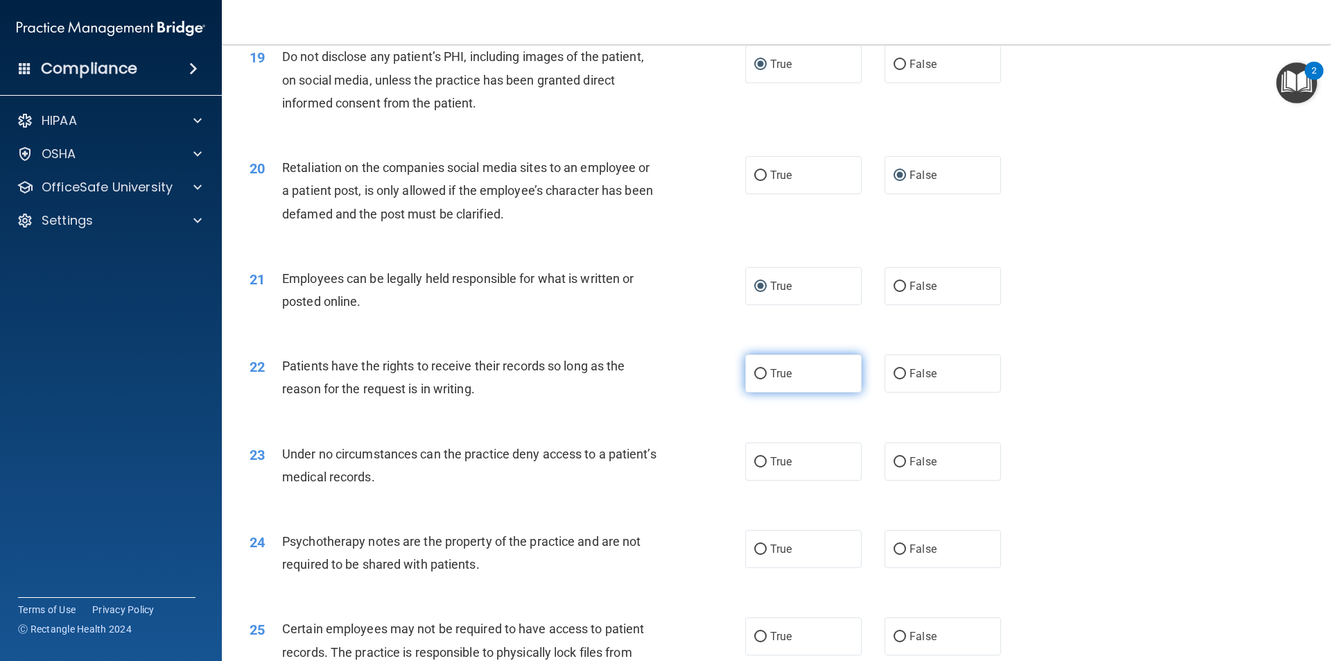
click at [754, 379] on input "True" at bounding box center [760, 374] width 12 height 10
click at [761, 467] on input "True" at bounding box center [760, 462] width 12 height 10
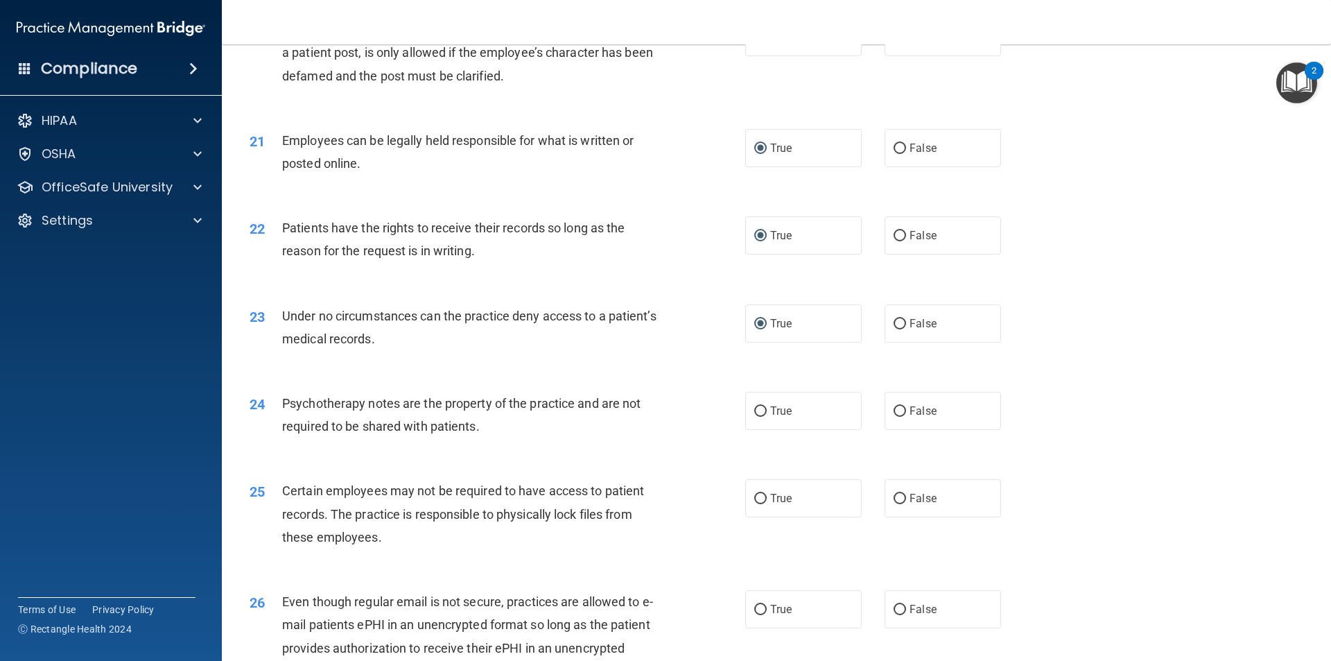
scroll to position [2219, 0]
click at [894, 416] on input "False" at bounding box center [900, 411] width 12 height 10
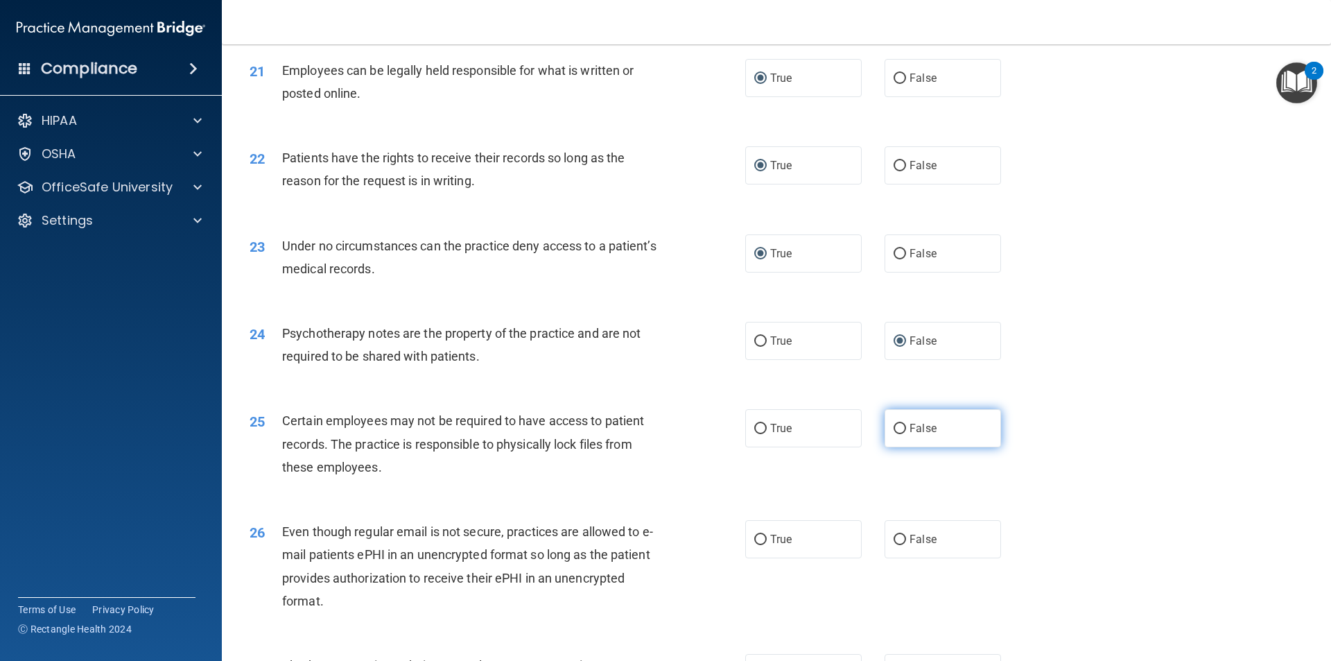
click at [897, 434] on input "False" at bounding box center [900, 429] width 12 height 10
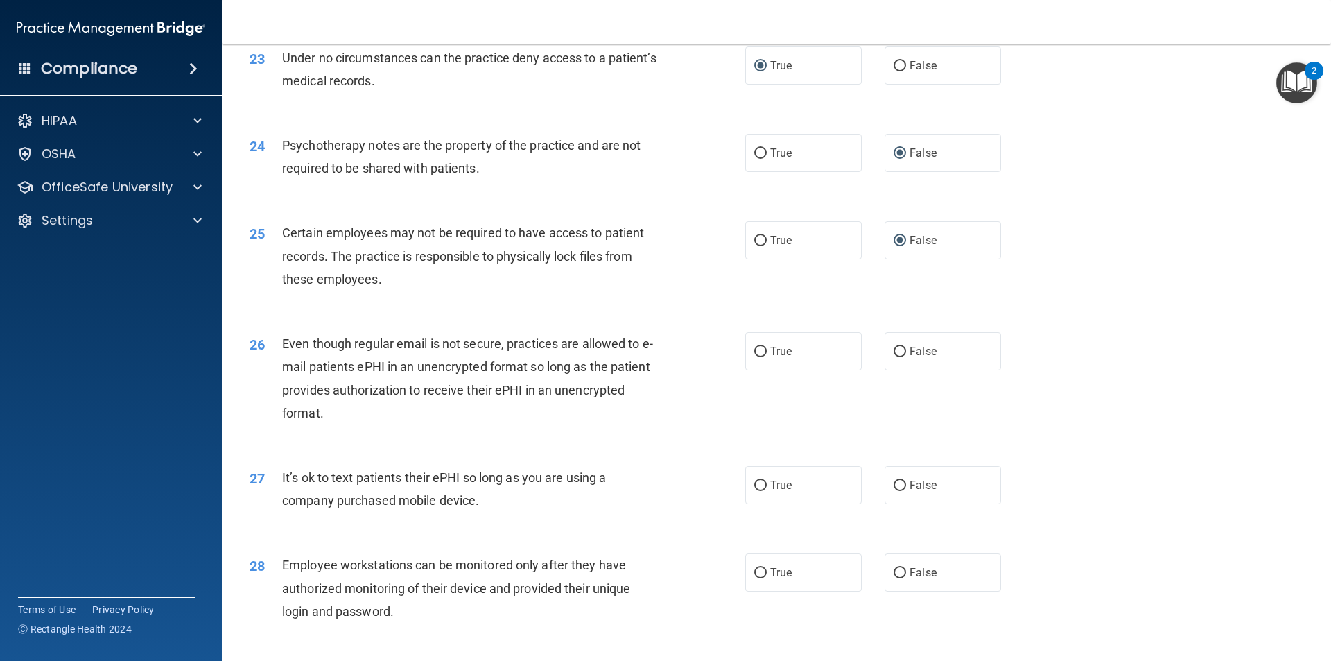
scroll to position [2496, 0]
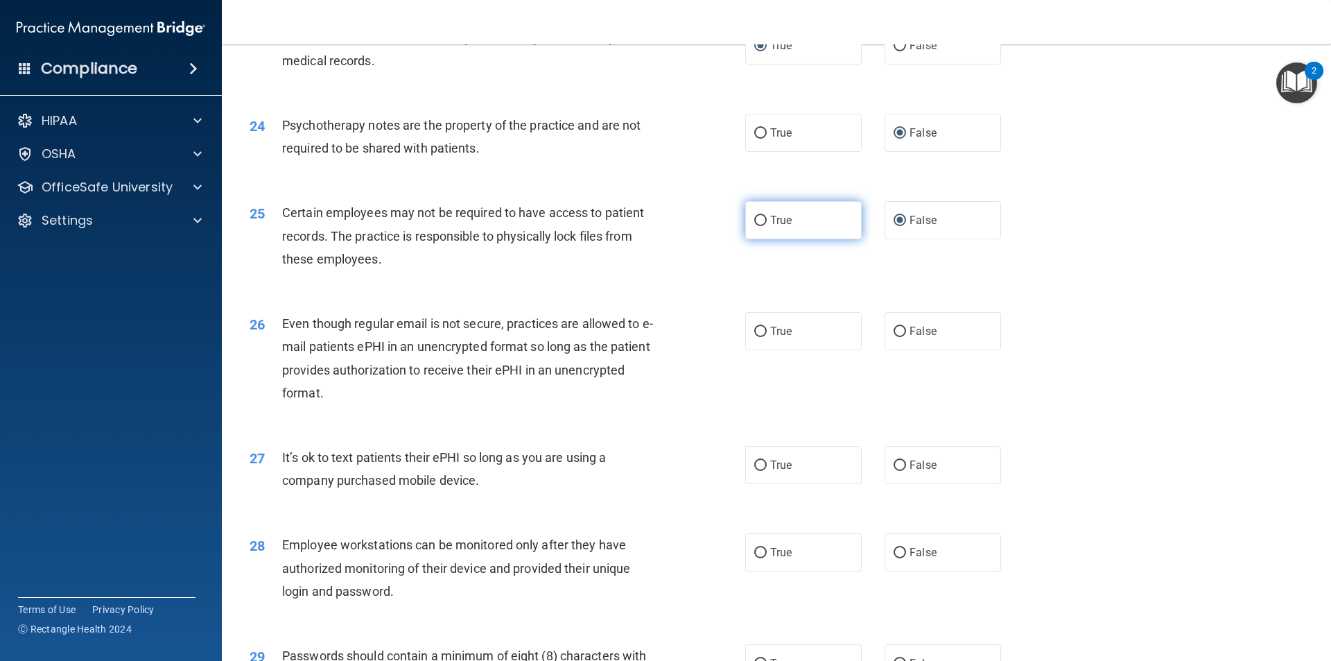
click at [756, 226] on input "True" at bounding box center [760, 221] width 12 height 10
click at [894, 226] on input "False" at bounding box center [900, 221] width 12 height 10
click at [897, 337] on input "False" at bounding box center [900, 332] width 12 height 10
click at [894, 471] on input "False" at bounding box center [900, 465] width 12 height 10
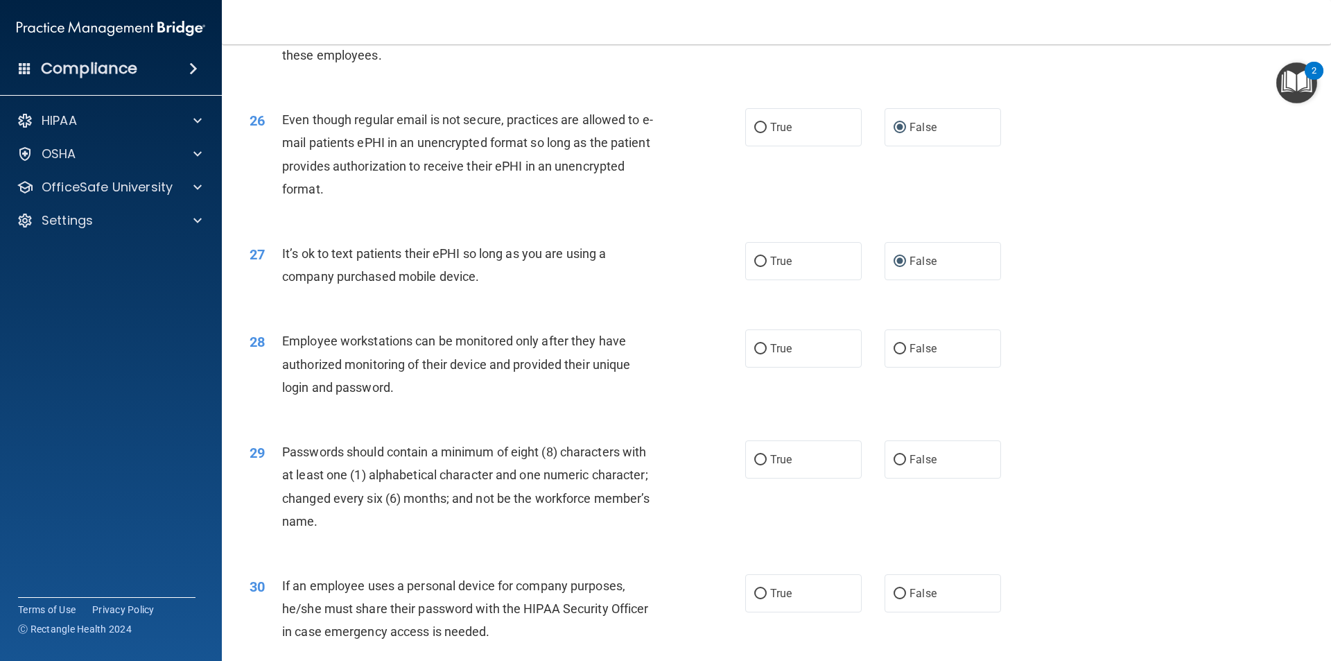
scroll to position [2704, 0]
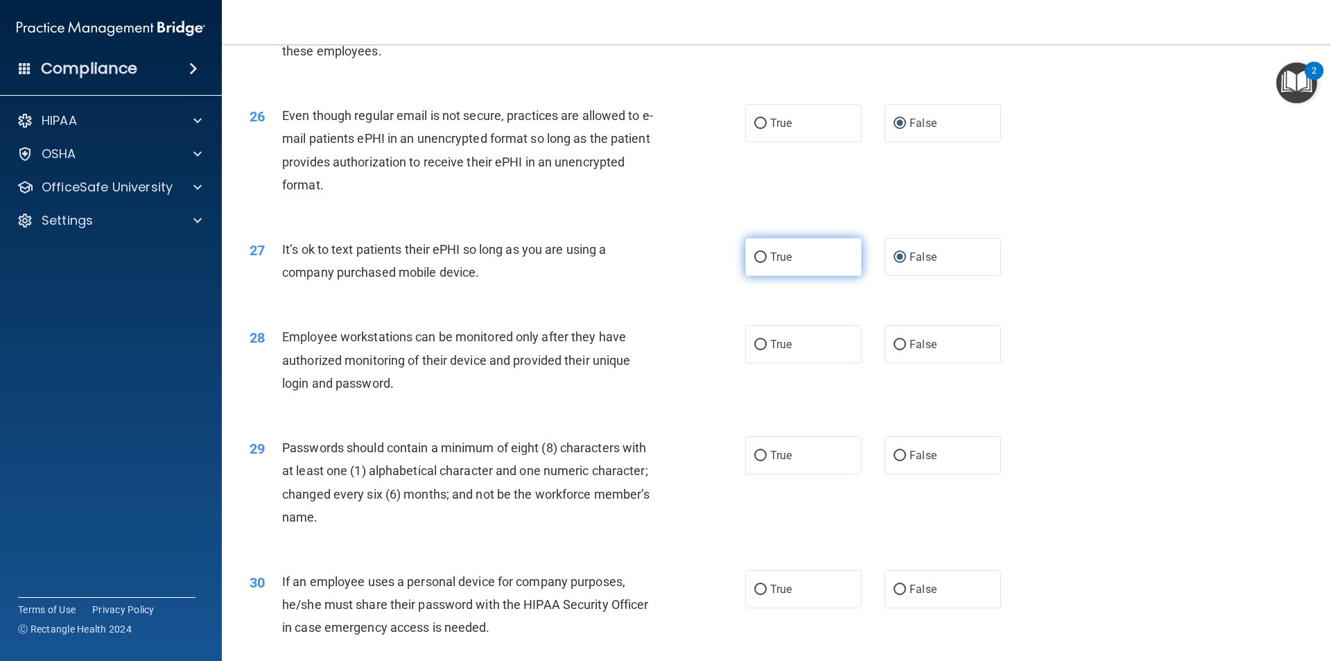
click at [756, 263] on input "True" at bounding box center [760, 257] width 12 height 10
click at [754, 350] on input "True" at bounding box center [760, 345] width 12 height 10
click at [755, 461] on input "True" at bounding box center [760, 456] width 12 height 10
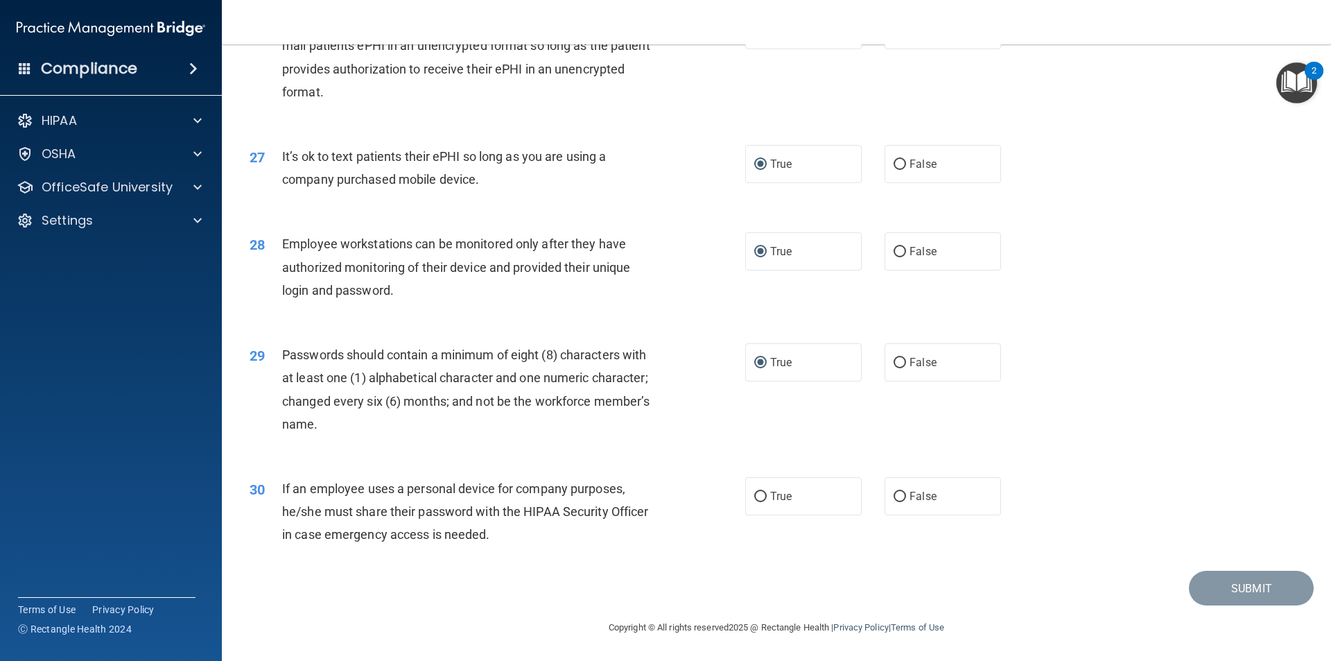
scroll to position [2820, 0]
click at [754, 498] on input "True" at bounding box center [760, 497] width 12 height 10
click at [1209, 587] on button "Submit" at bounding box center [1251, 588] width 125 height 35
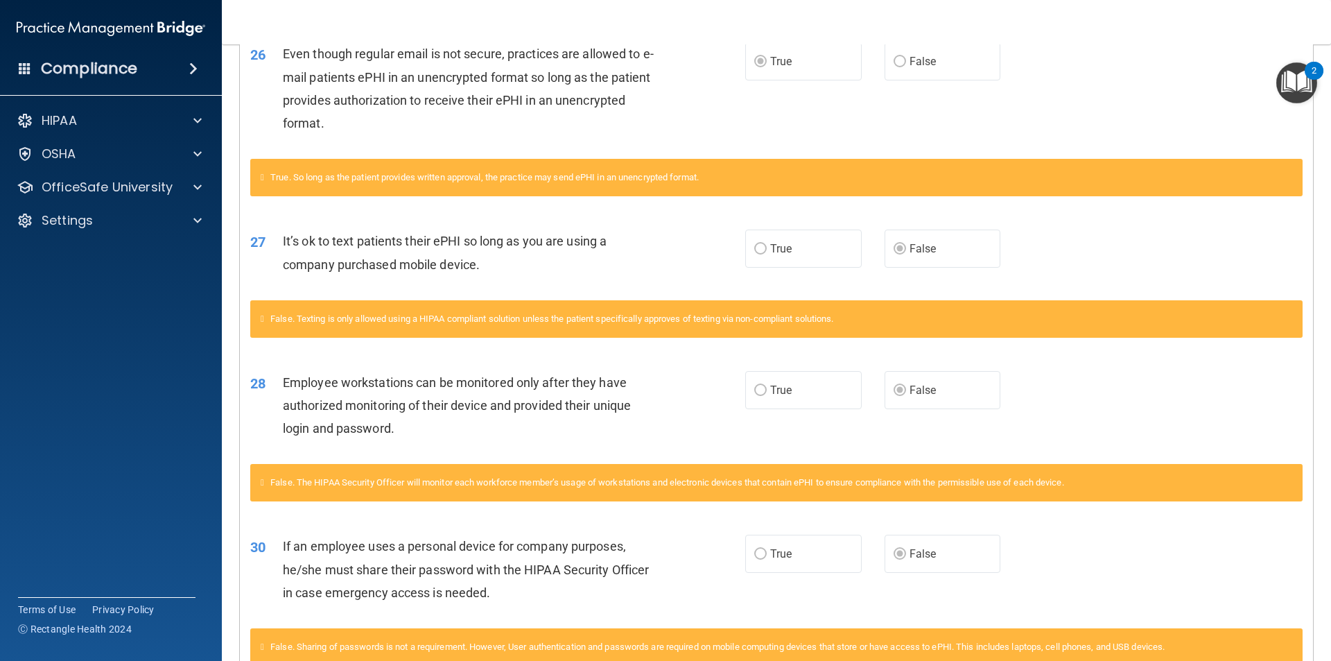
scroll to position [2239, 0]
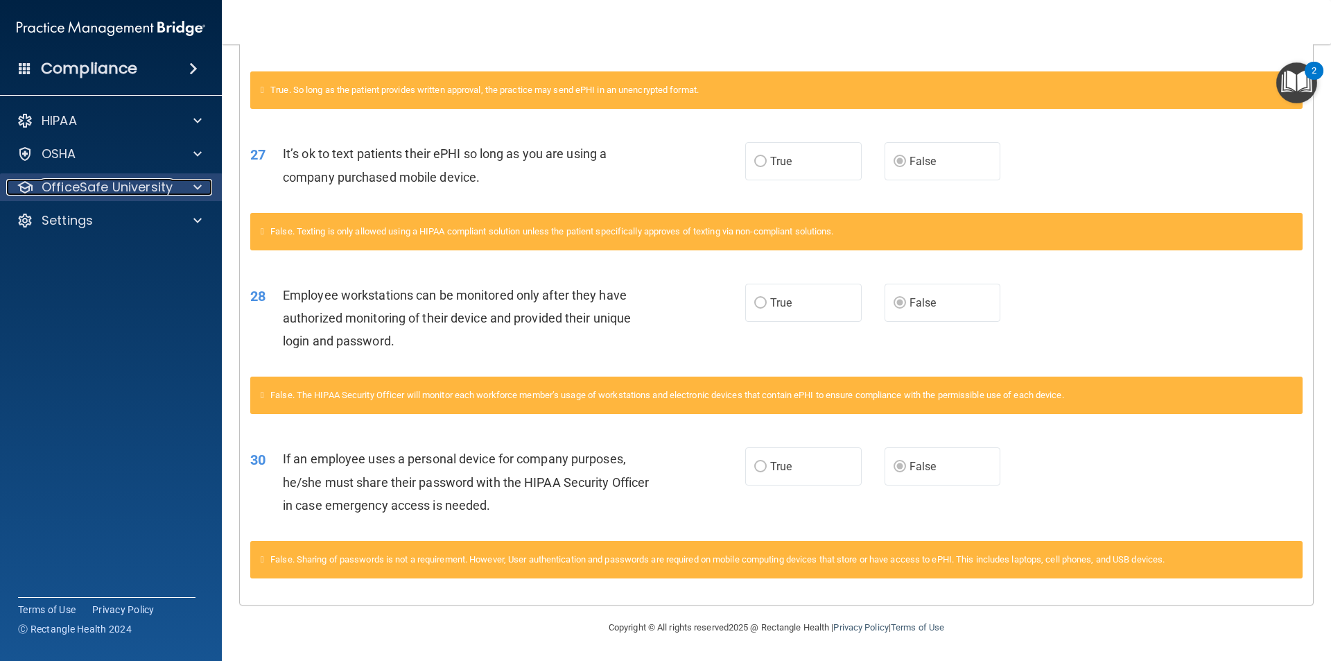
click at [101, 189] on p "OfficeSafe University" at bounding box center [107, 187] width 131 height 17
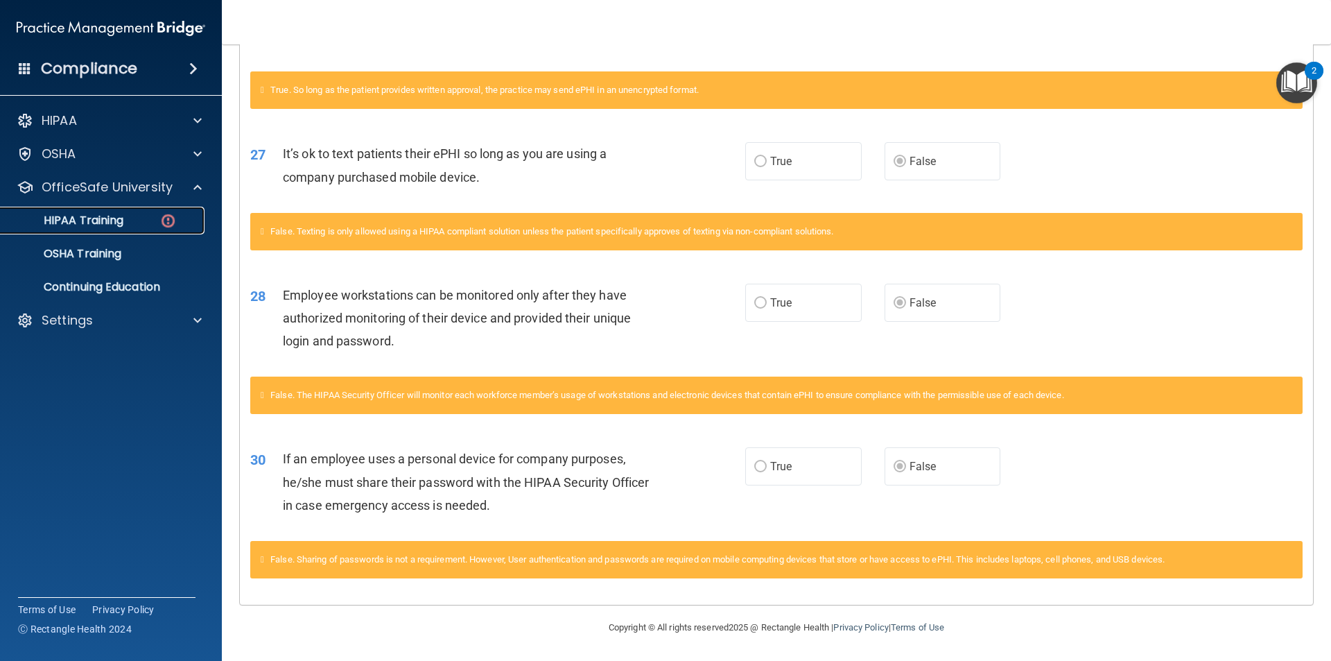
click at [114, 225] on p "HIPAA Training" at bounding box center [66, 221] width 114 height 14
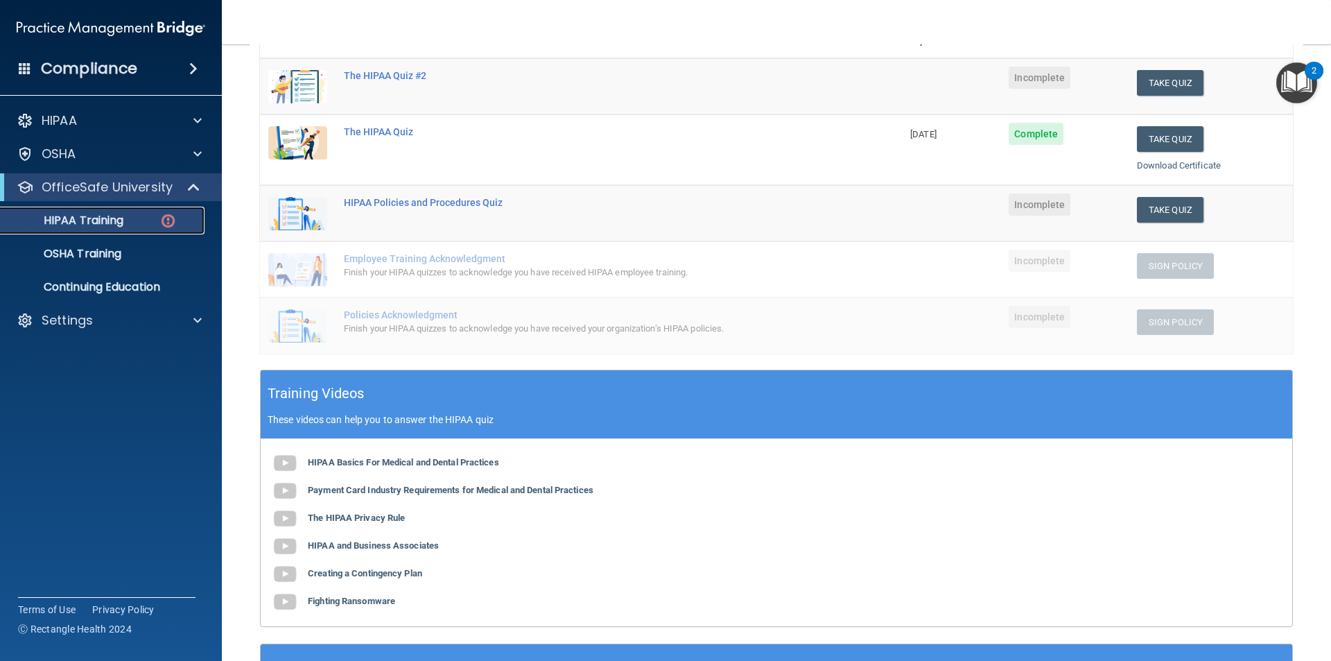
scroll to position [187, 0]
click at [356, 462] on b "HIPAA Basics For Medical and Dental Practices" at bounding box center [403, 461] width 191 height 10
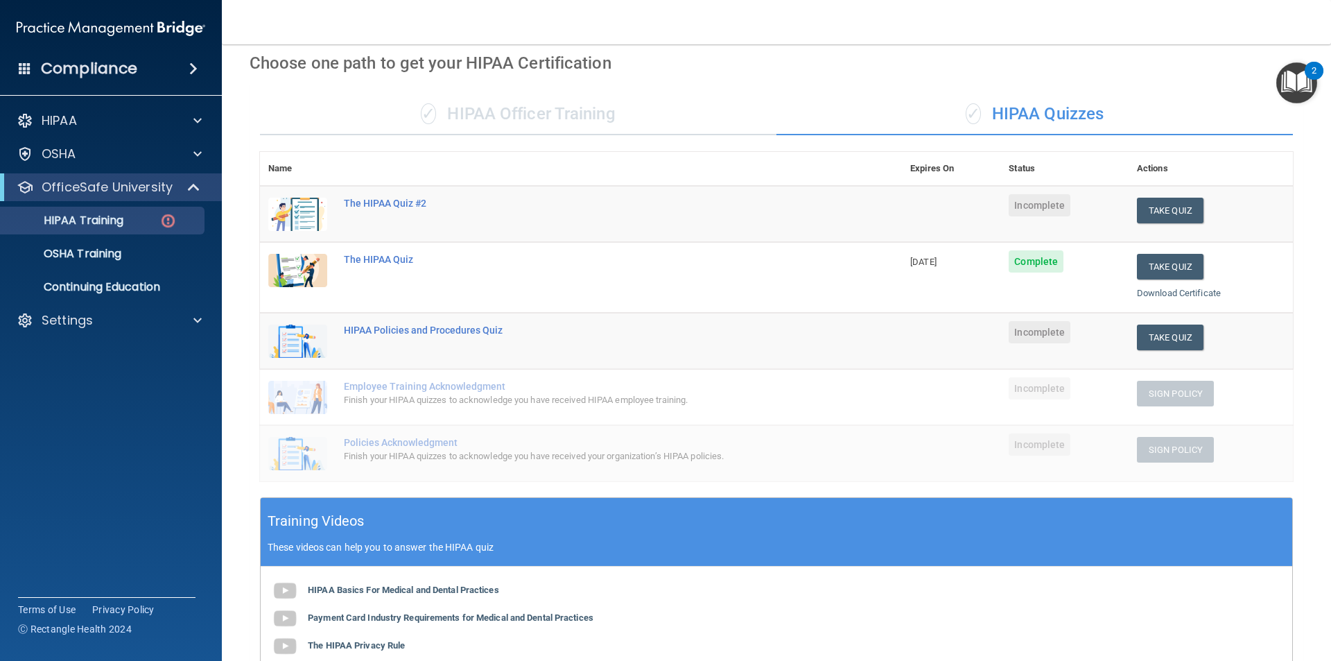
scroll to position [48, 0]
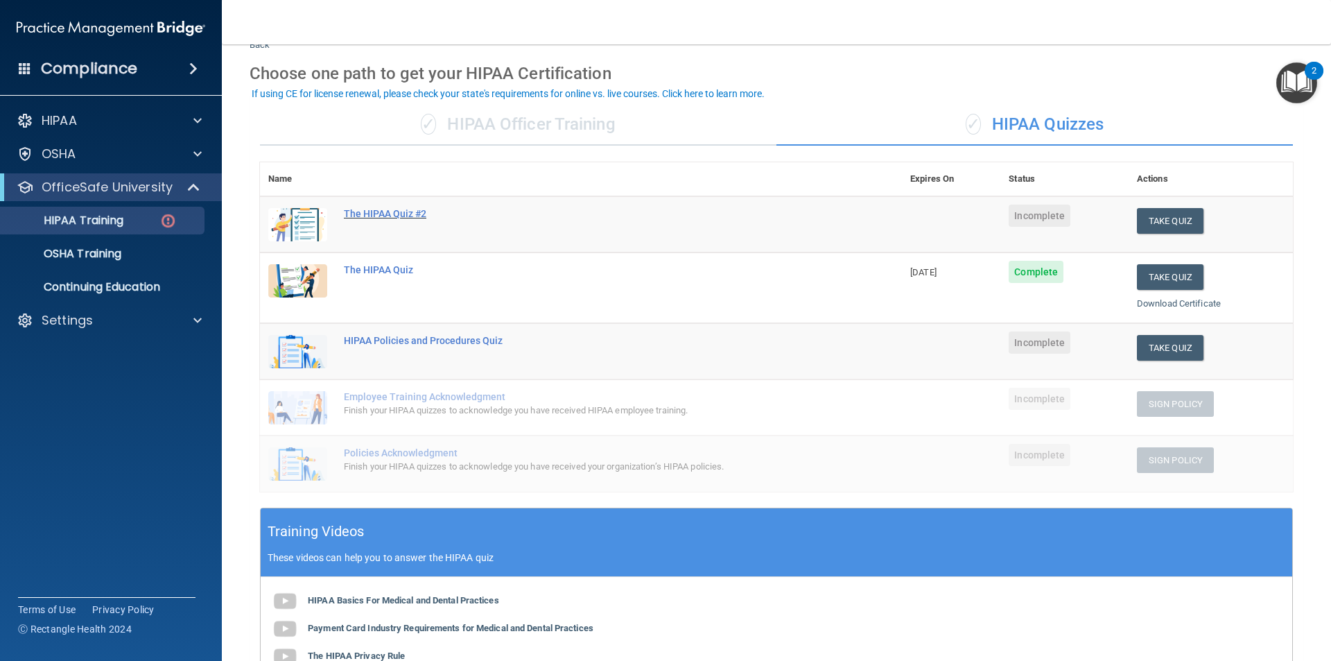
click at [387, 211] on div "The HIPAA Quiz #2" at bounding box center [588, 213] width 489 height 11
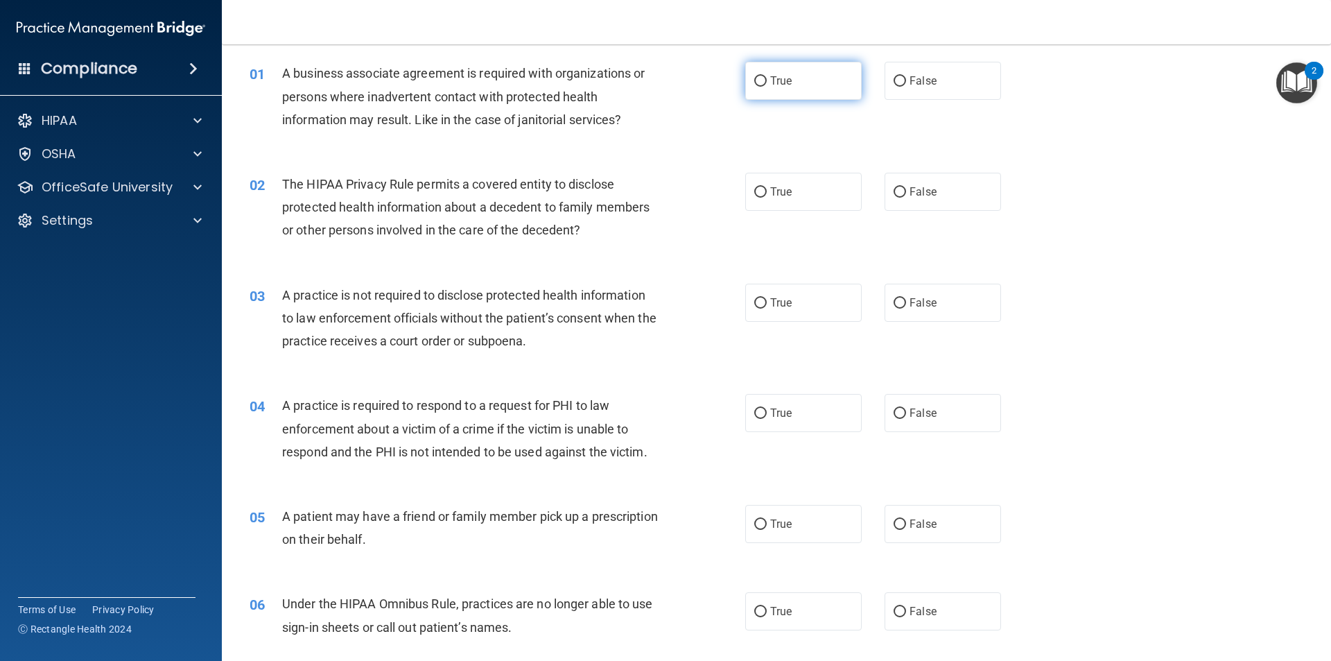
click at [754, 80] on input "True" at bounding box center [760, 81] width 12 height 10
click at [755, 306] on input "True" at bounding box center [760, 303] width 12 height 10
click at [754, 191] on input "True" at bounding box center [760, 192] width 12 height 10
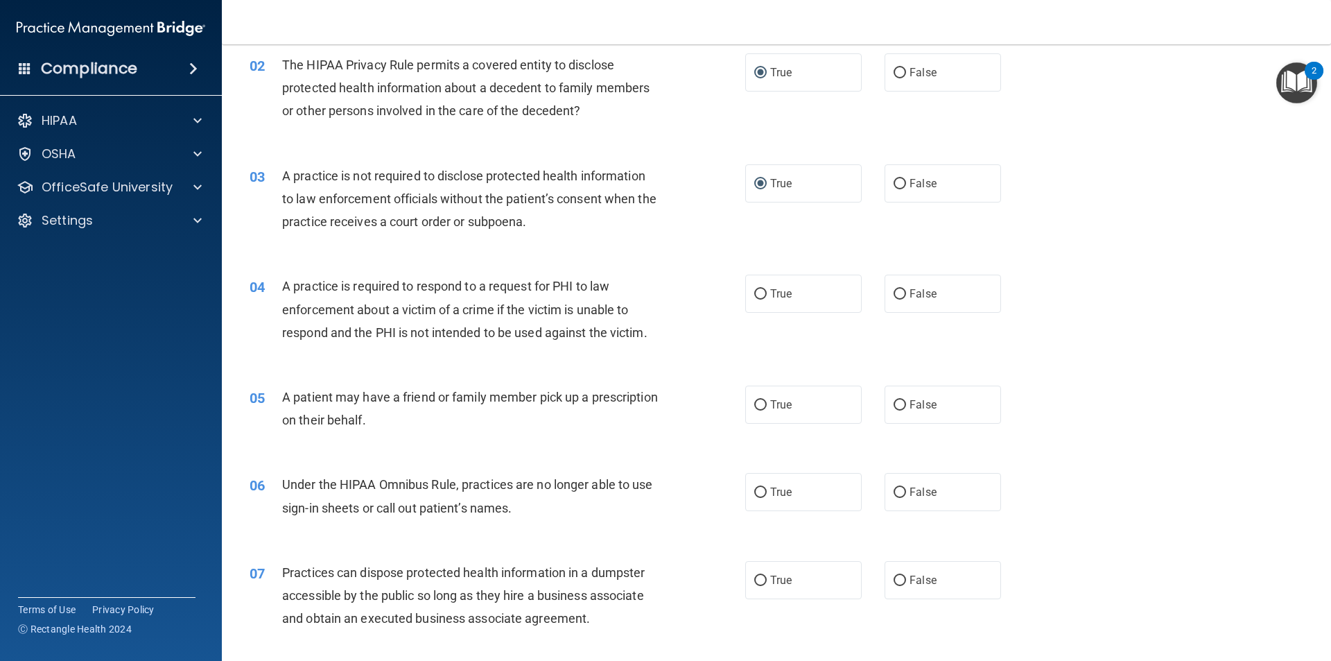
scroll to position [187, 0]
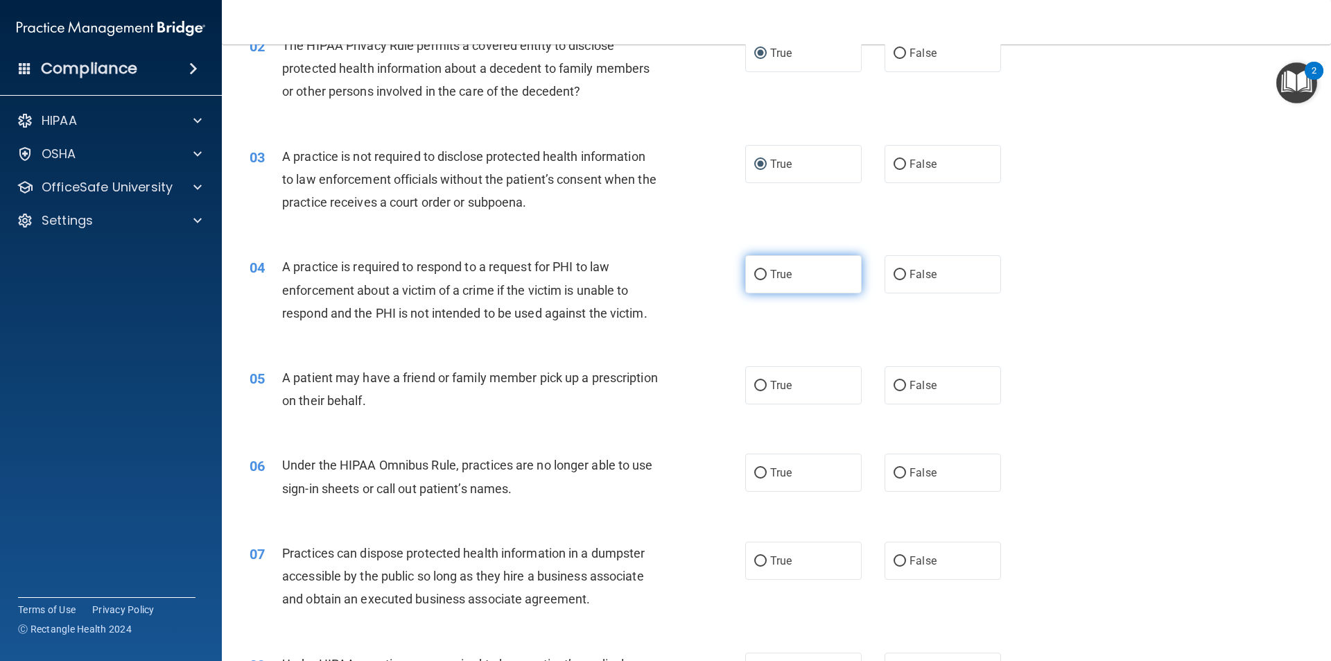
click at [754, 275] on input "True" at bounding box center [760, 275] width 12 height 10
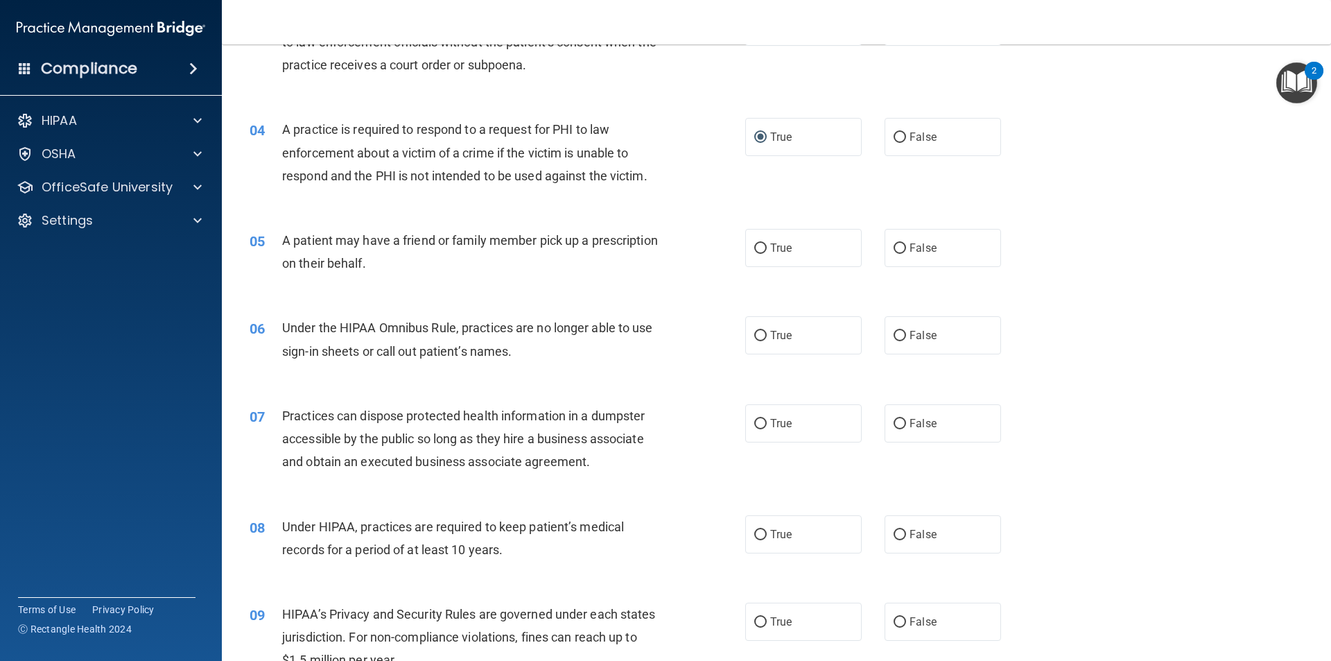
scroll to position [325, 0]
click at [756, 245] on input "True" at bounding box center [760, 247] width 12 height 10
click at [756, 334] on input "True" at bounding box center [760, 334] width 12 height 10
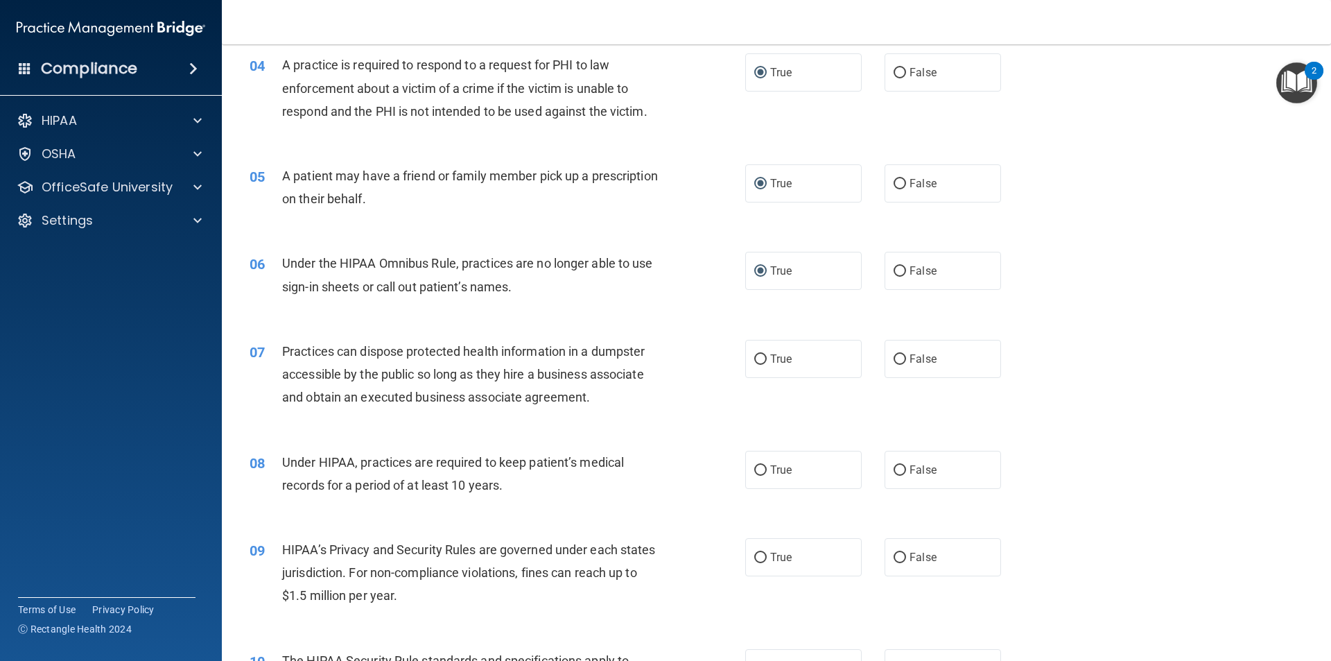
scroll to position [464, 0]
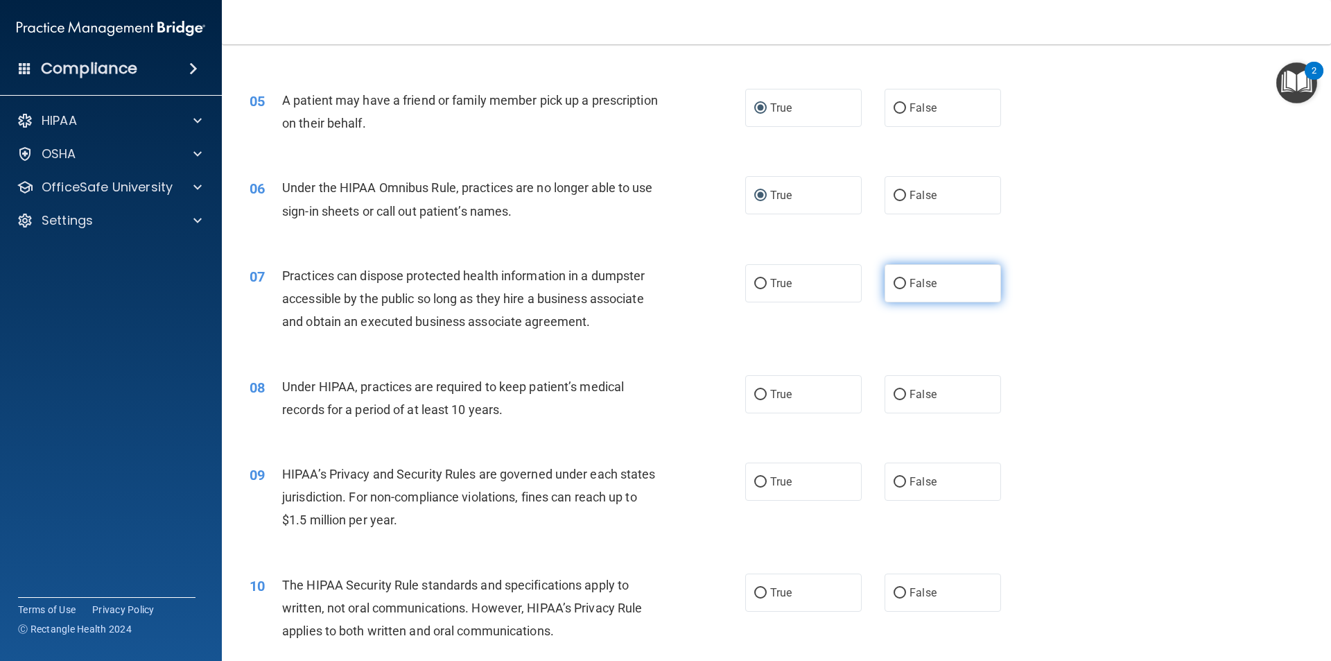
click at [894, 284] on input "False" at bounding box center [900, 284] width 12 height 10
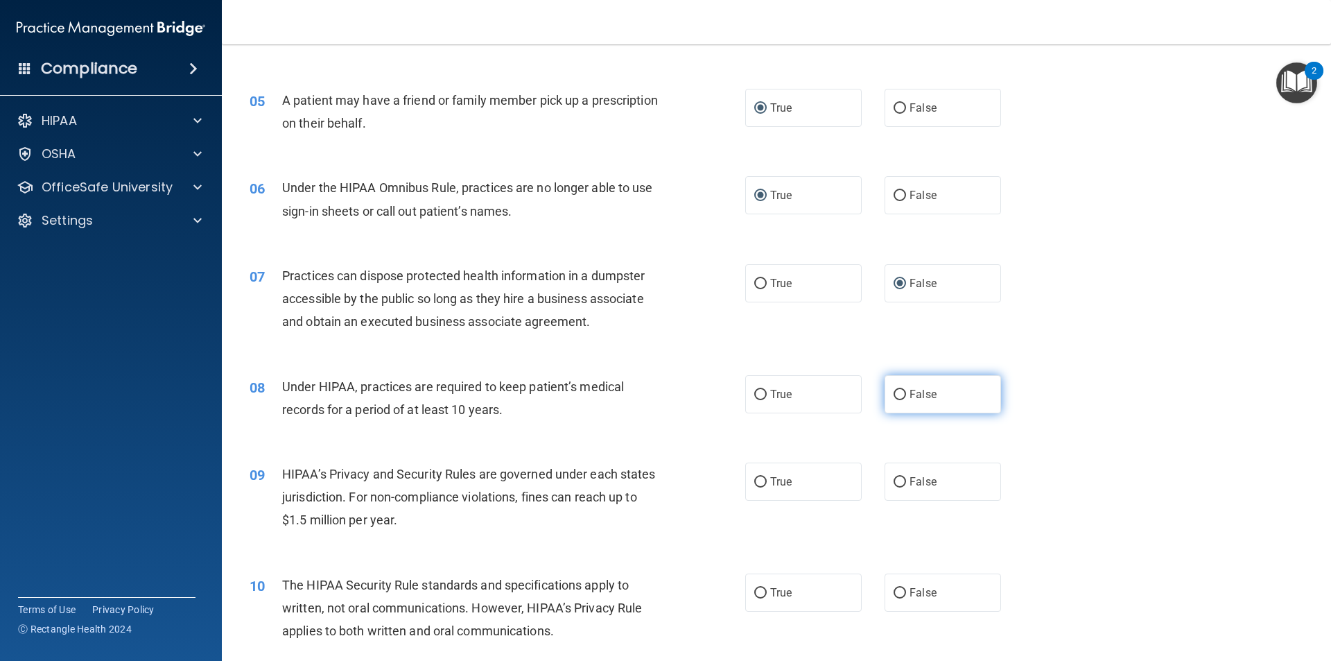
click at [894, 394] on input "False" at bounding box center [900, 395] width 12 height 10
click at [755, 484] on input "True" at bounding box center [760, 482] width 12 height 10
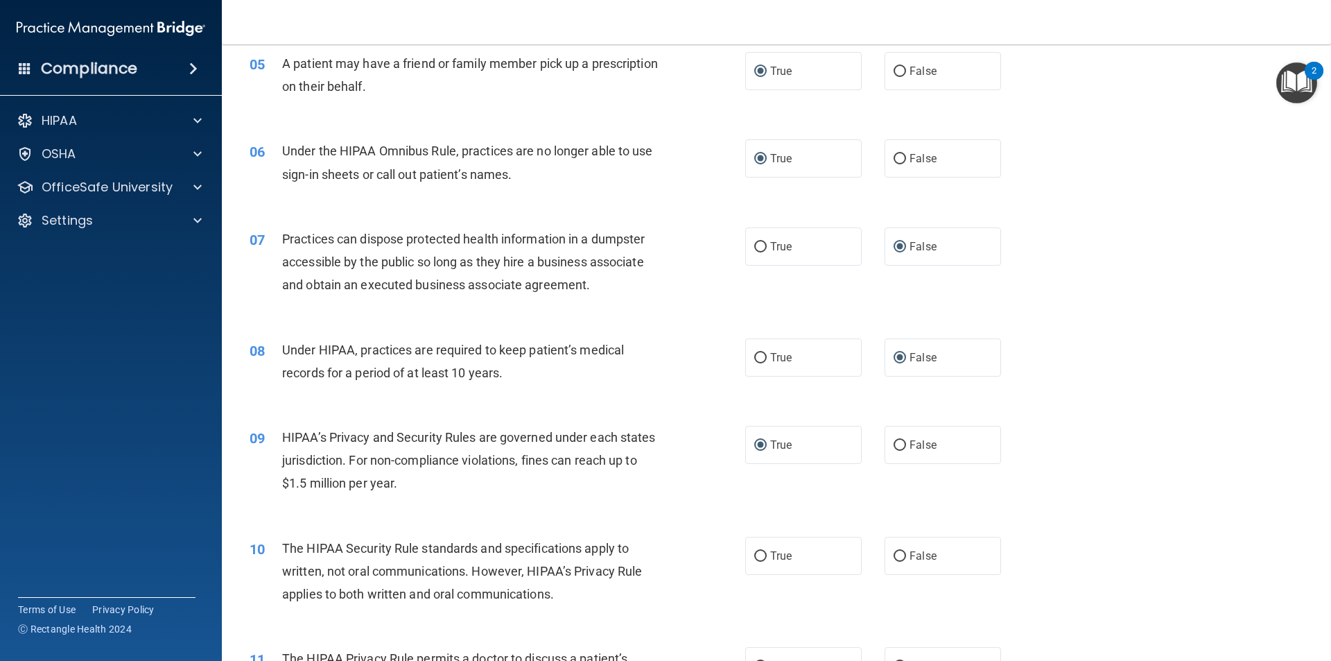
scroll to position [603, 0]
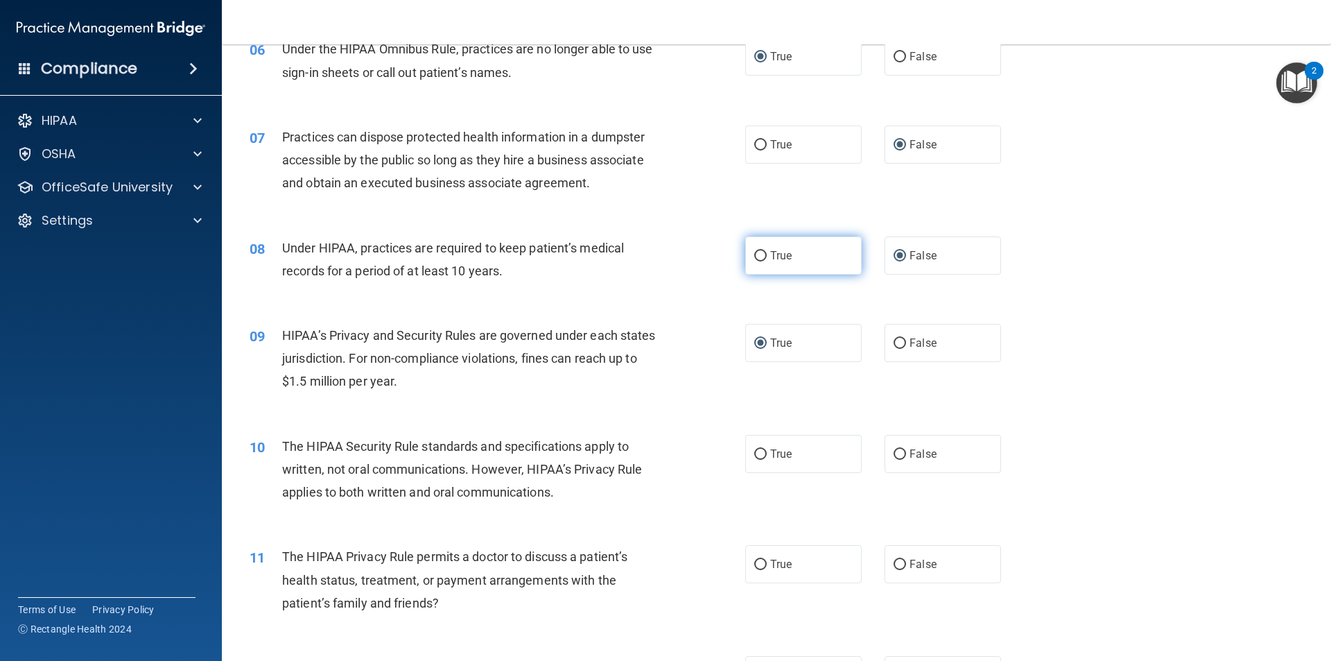
click at [756, 251] on input "True" at bounding box center [760, 256] width 12 height 10
click at [754, 453] on input "True" at bounding box center [760, 454] width 12 height 10
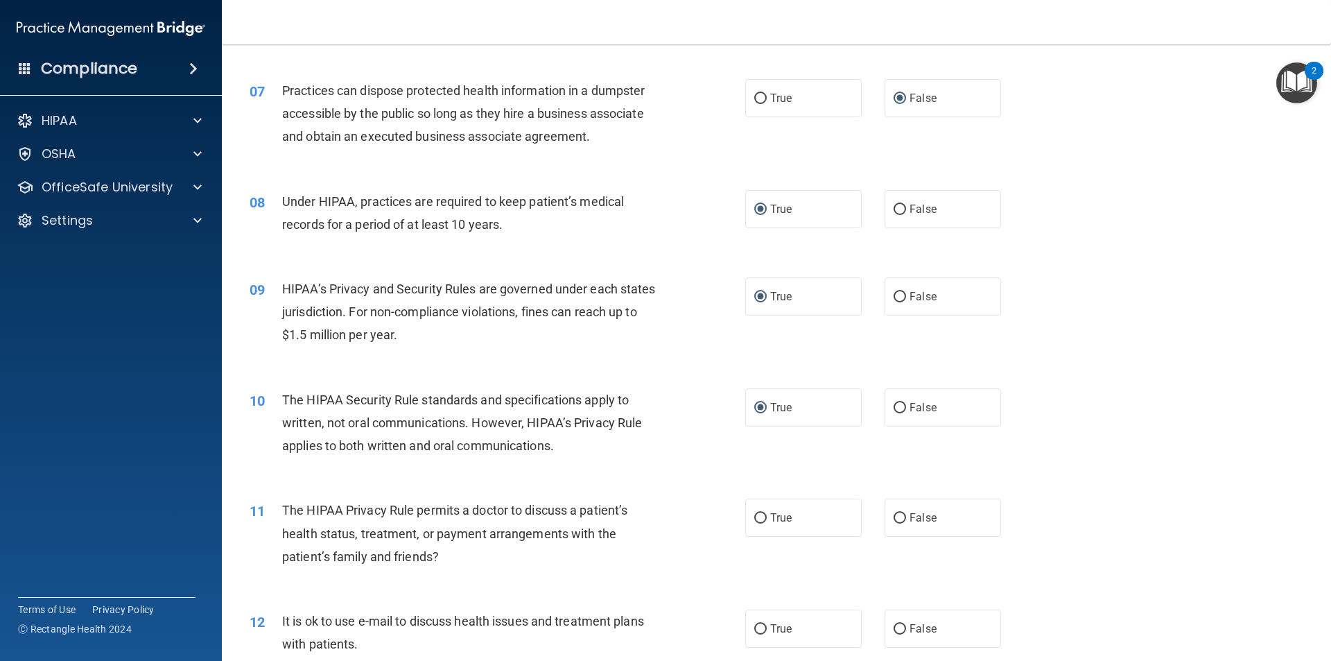
scroll to position [741, 0]
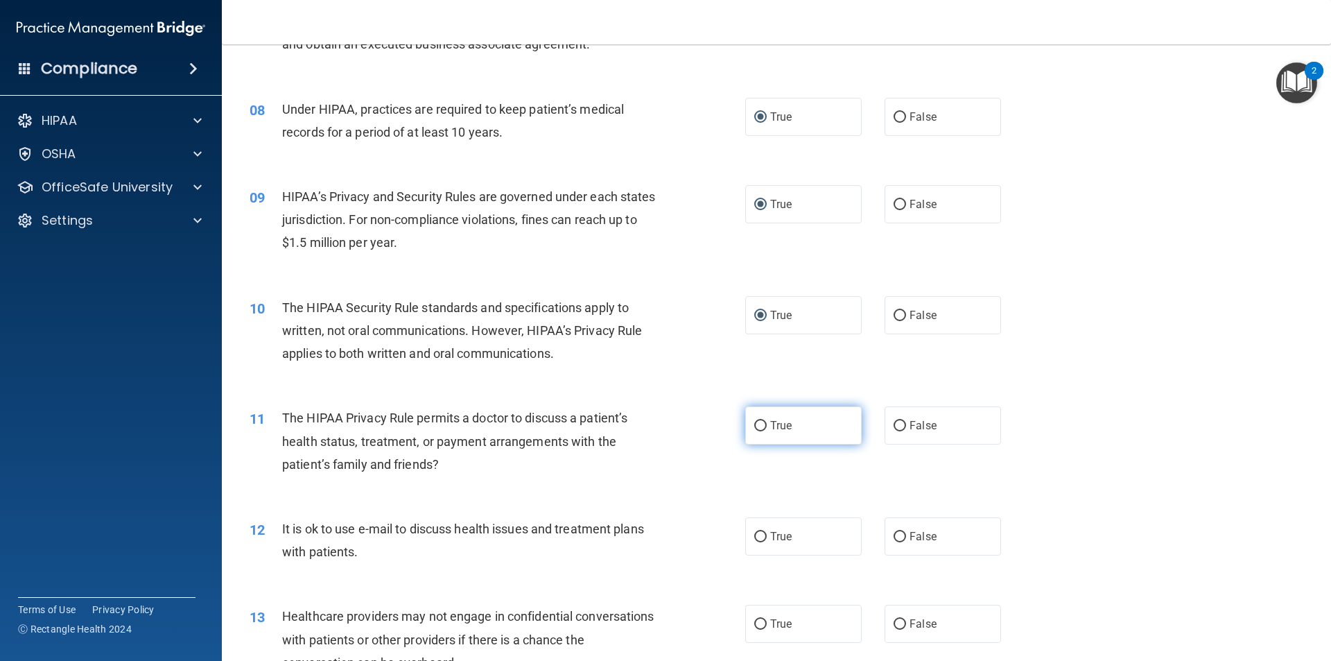
click at [754, 426] on input "True" at bounding box center [760, 426] width 12 height 10
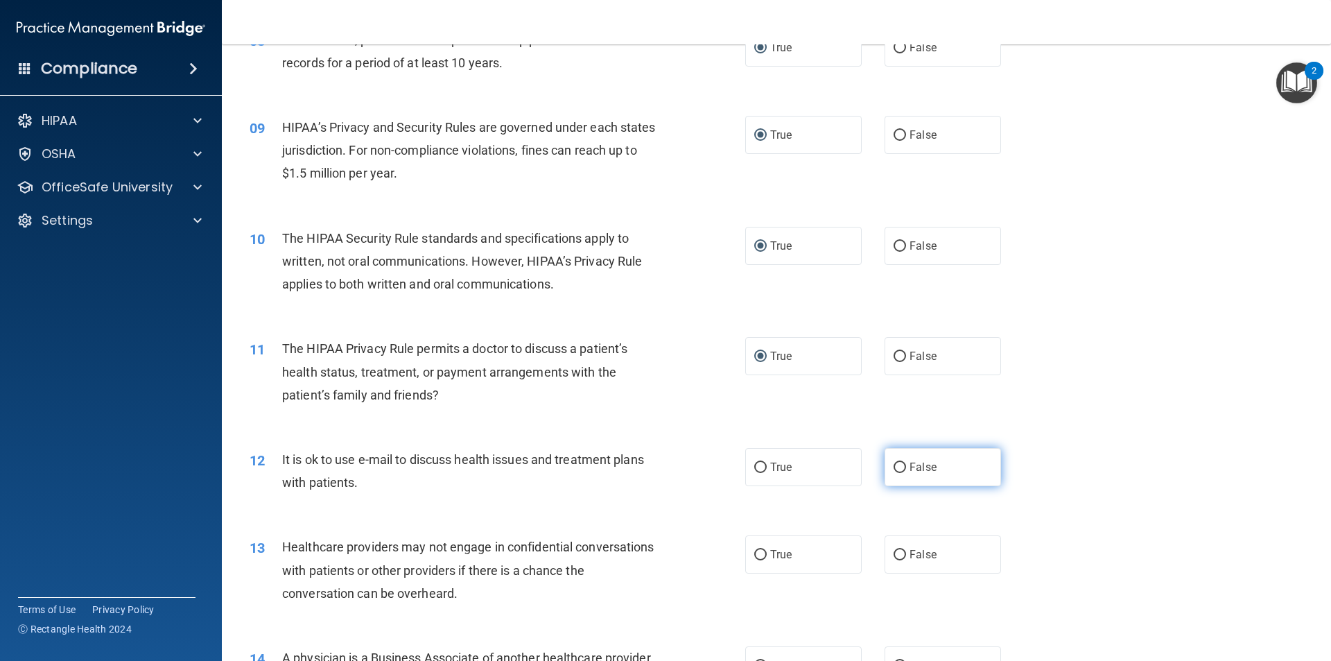
click at [894, 465] on input "False" at bounding box center [900, 467] width 12 height 10
drag, startPoint x: 752, startPoint y: 463, endPoint x: 743, endPoint y: 467, distance: 9.3
click at [754, 463] on input "True" at bounding box center [760, 467] width 12 height 10
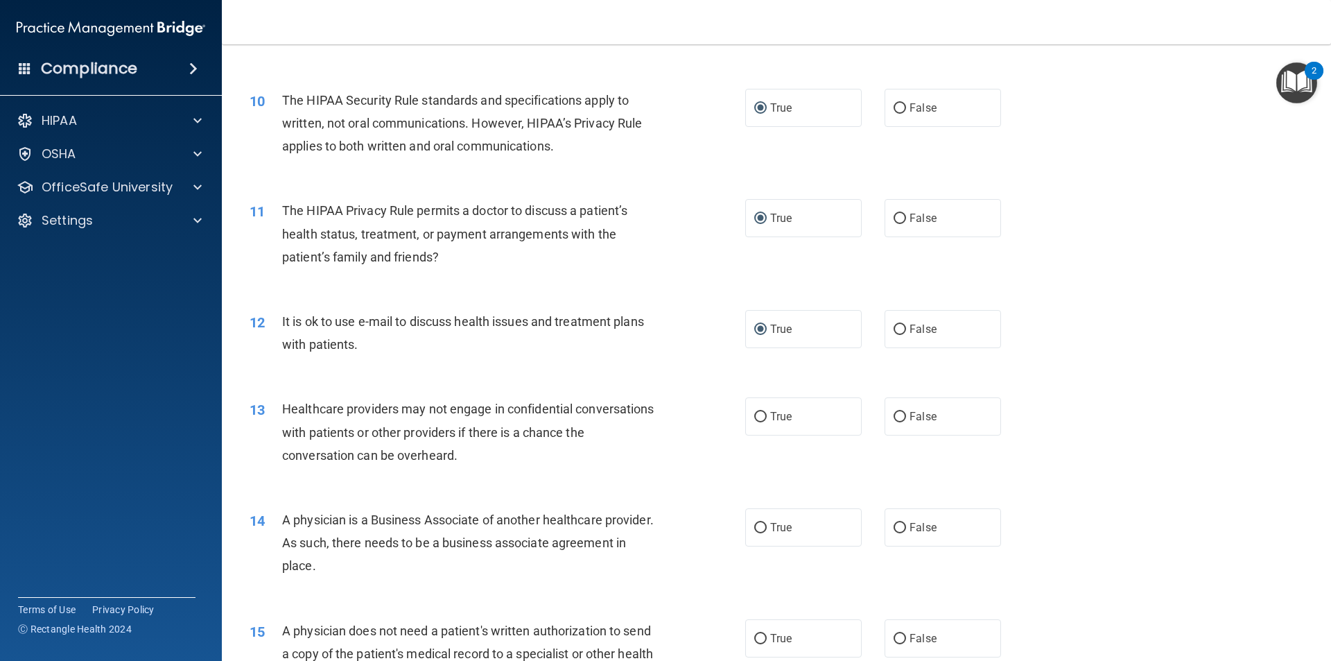
scroll to position [949, 0]
click at [754, 413] on input "True" at bounding box center [760, 416] width 12 height 10
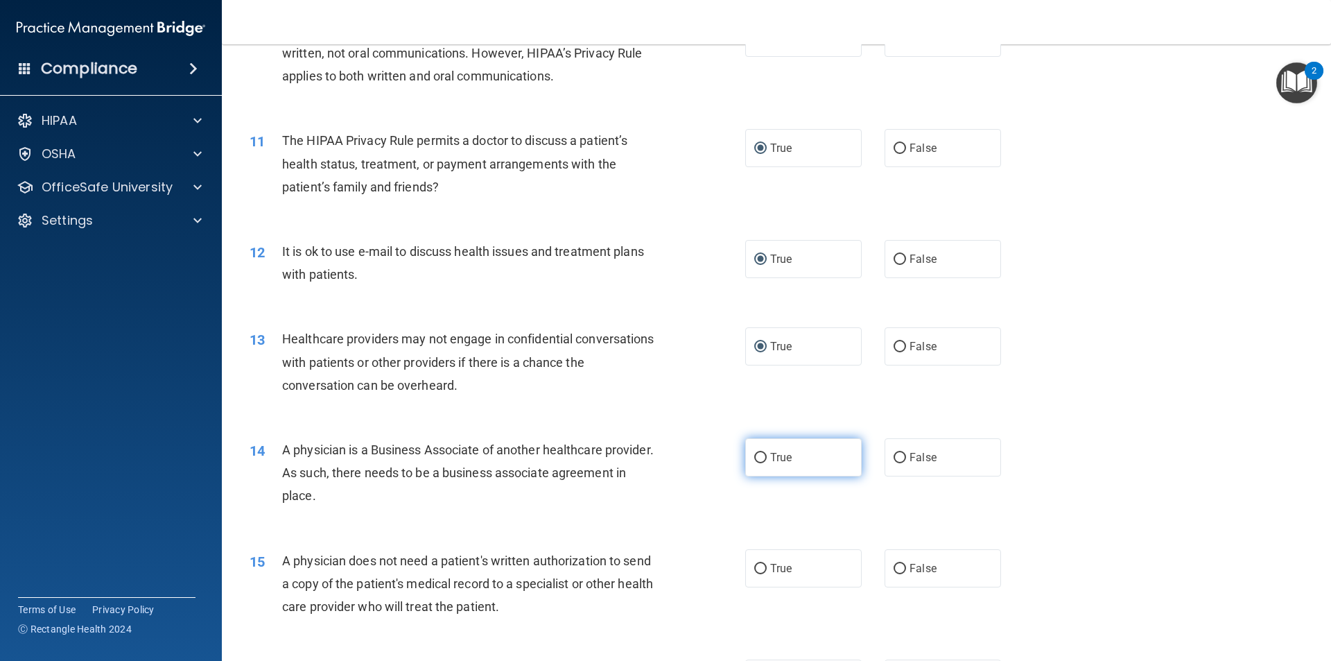
click at [761, 457] on input "True" at bounding box center [760, 458] width 12 height 10
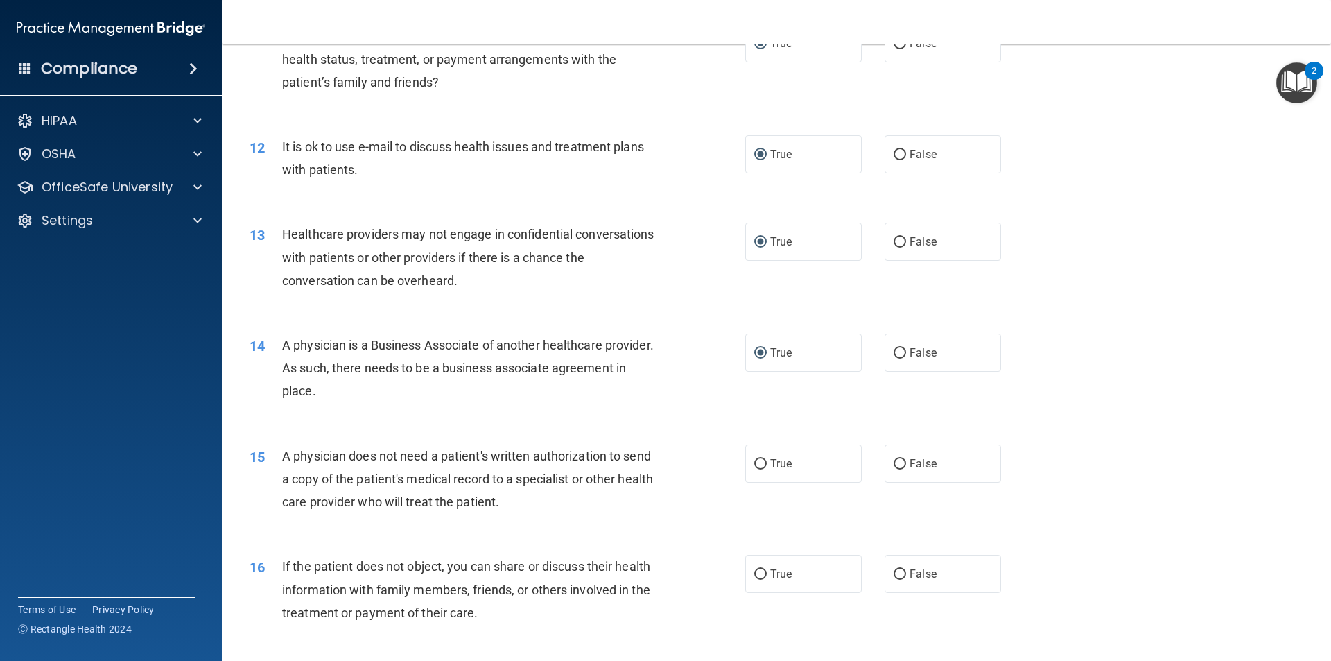
scroll to position [1227, 0]
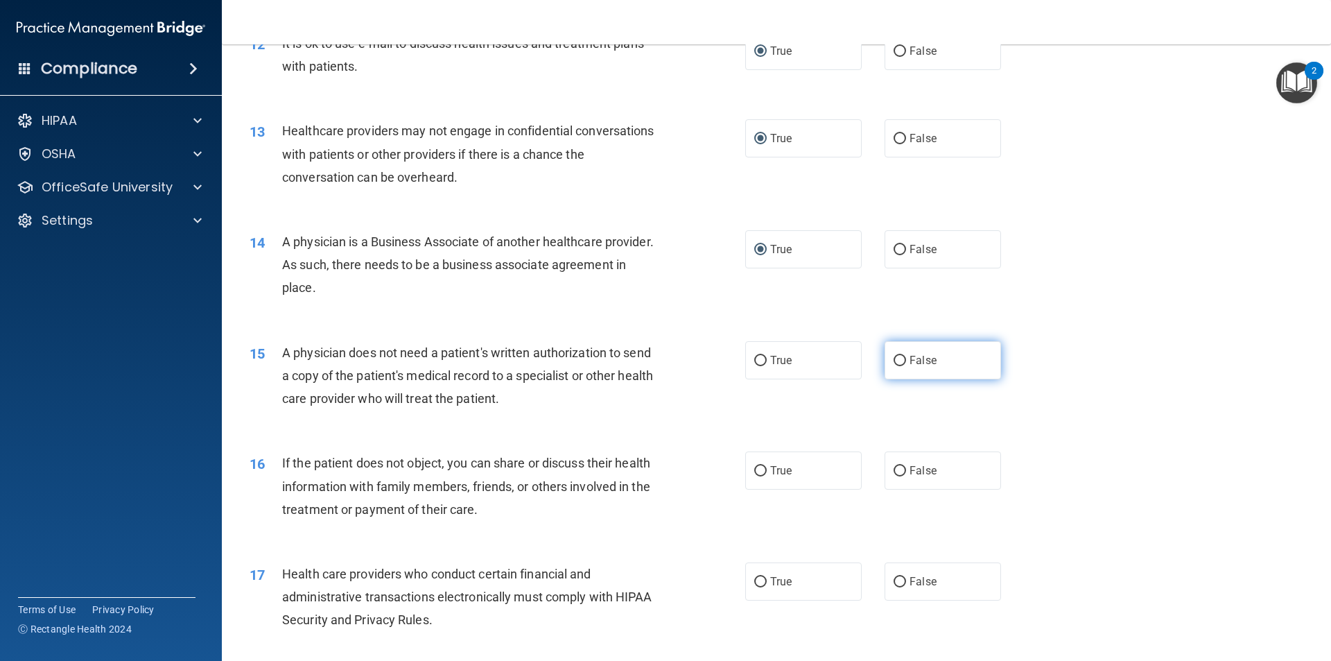
click at [894, 361] on input "False" at bounding box center [900, 361] width 12 height 10
click at [754, 468] on input "True" at bounding box center [760, 471] width 12 height 10
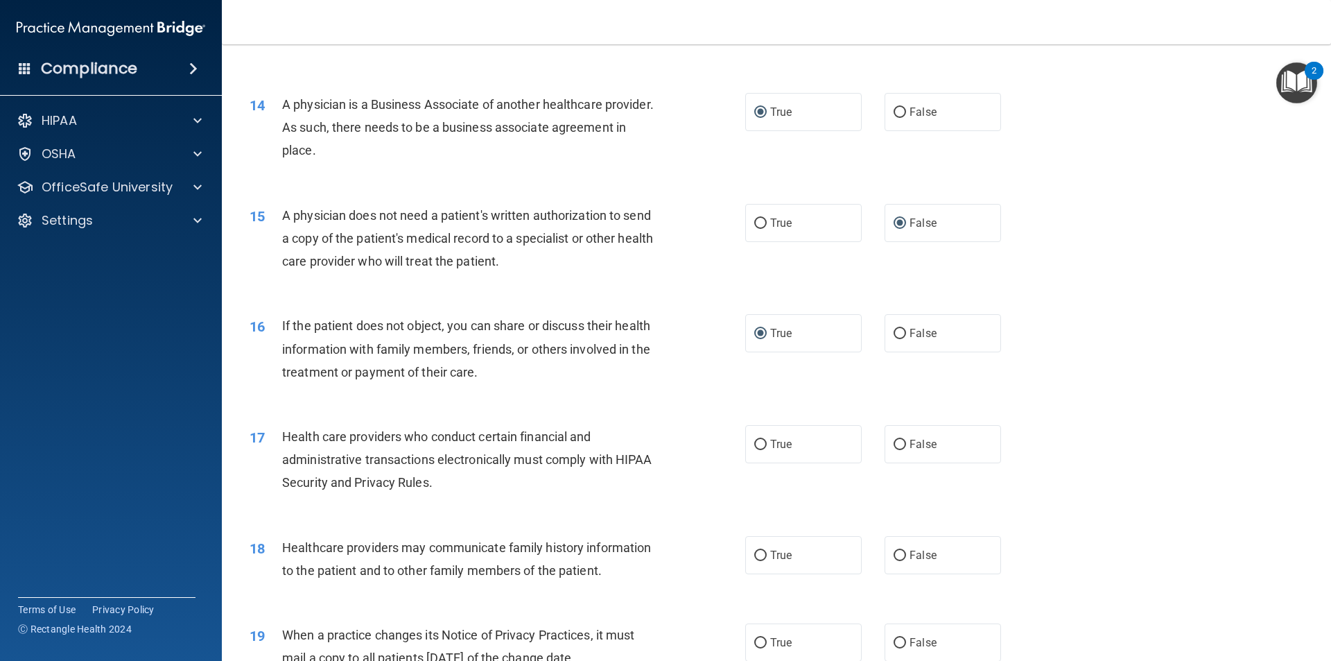
scroll to position [1365, 0]
click at [754, 440] on input "True" at bounding box center [760, 443] width 12 height 10
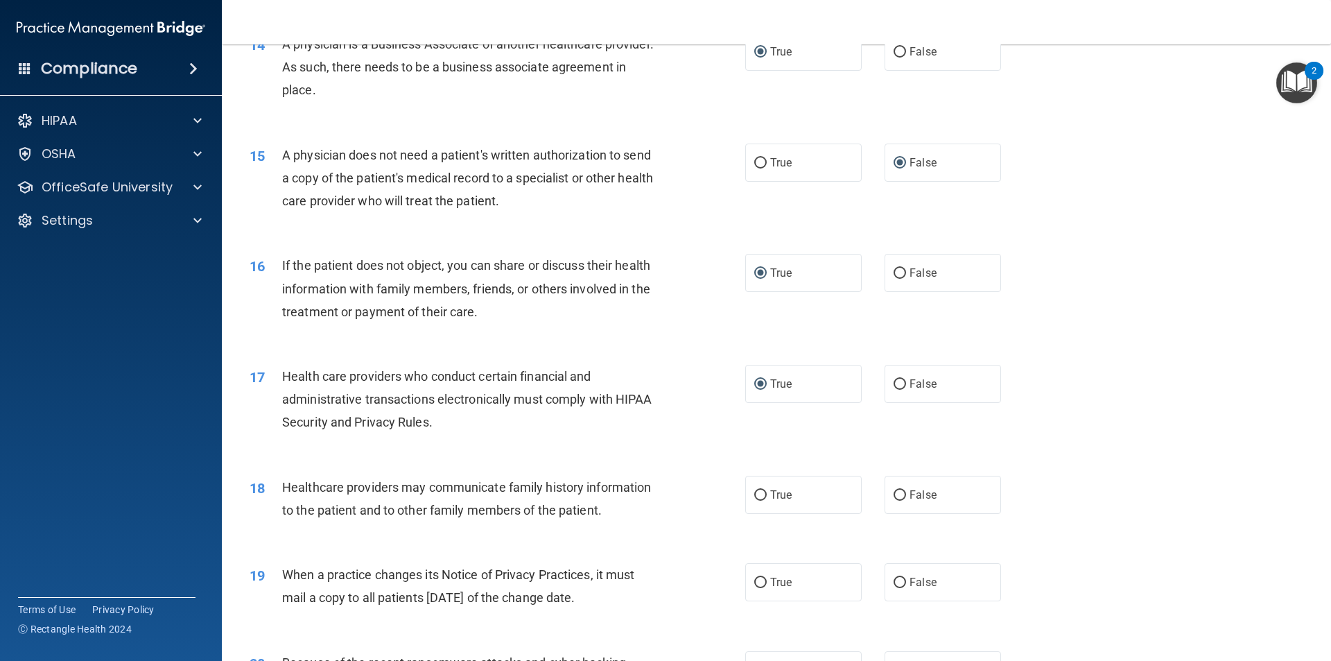
scroll to position [1504, 0]
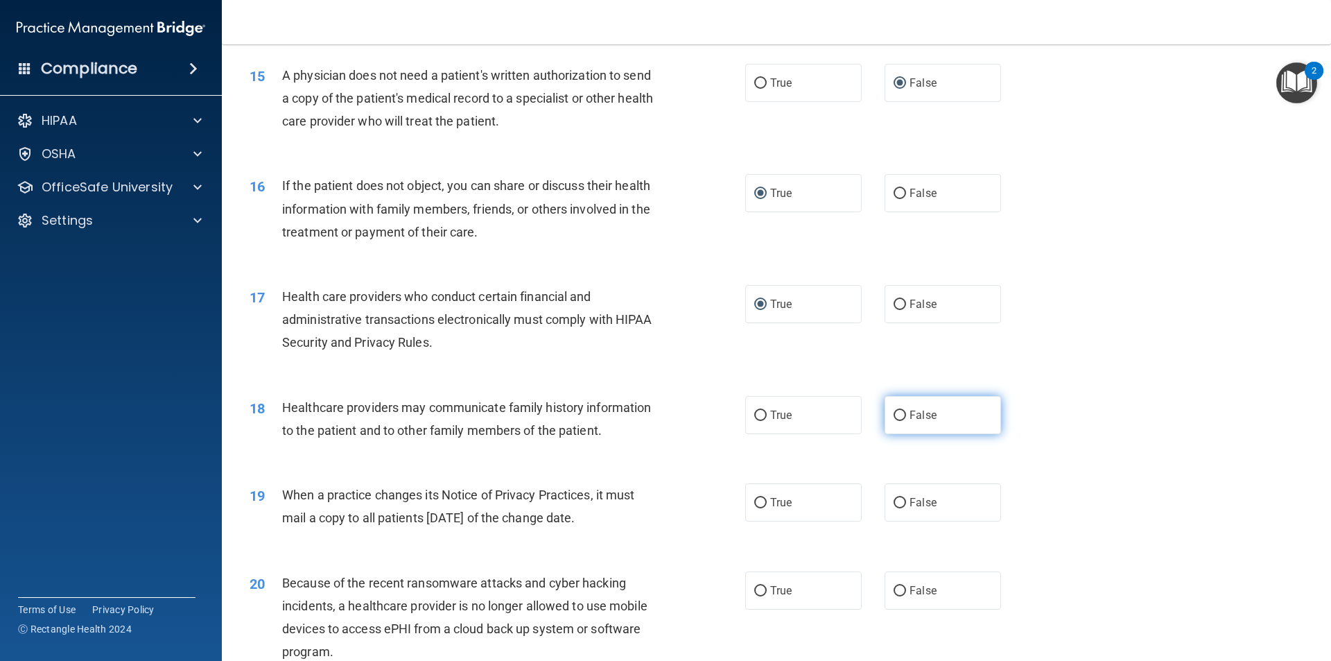
click at [897, 415] on input "False" at bounding box center [900, 415] width 12 height 10
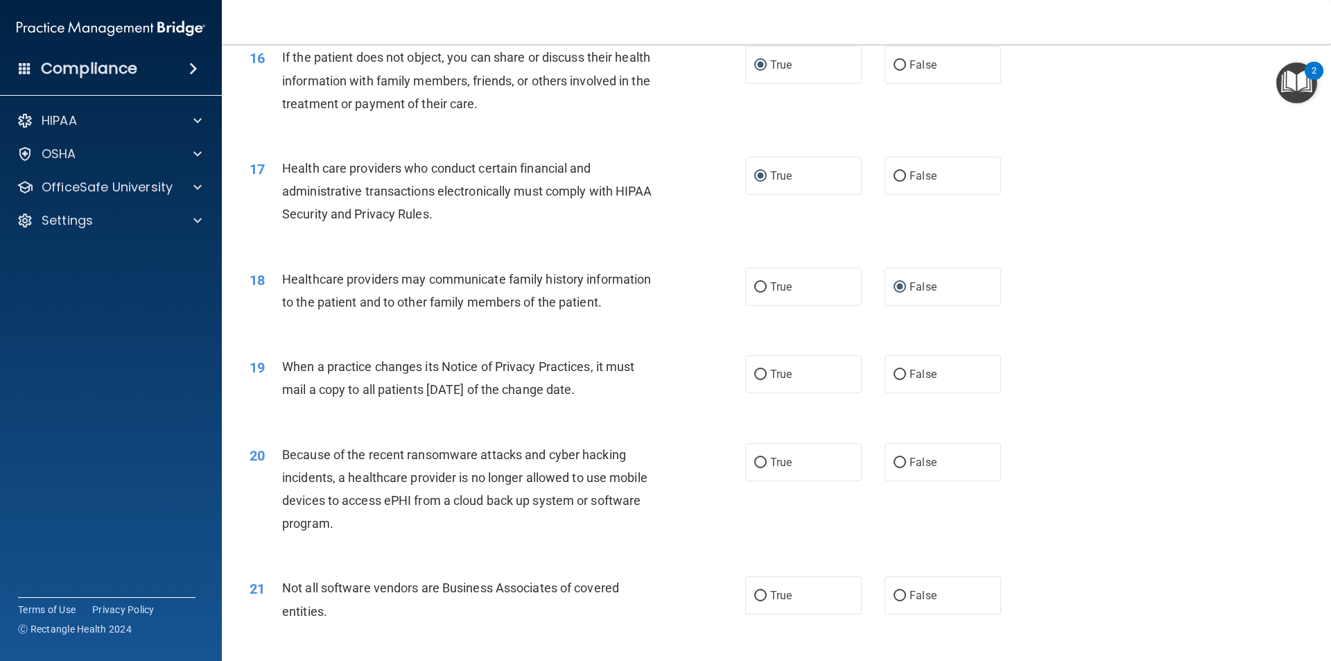
scroll to position [1643, 0]
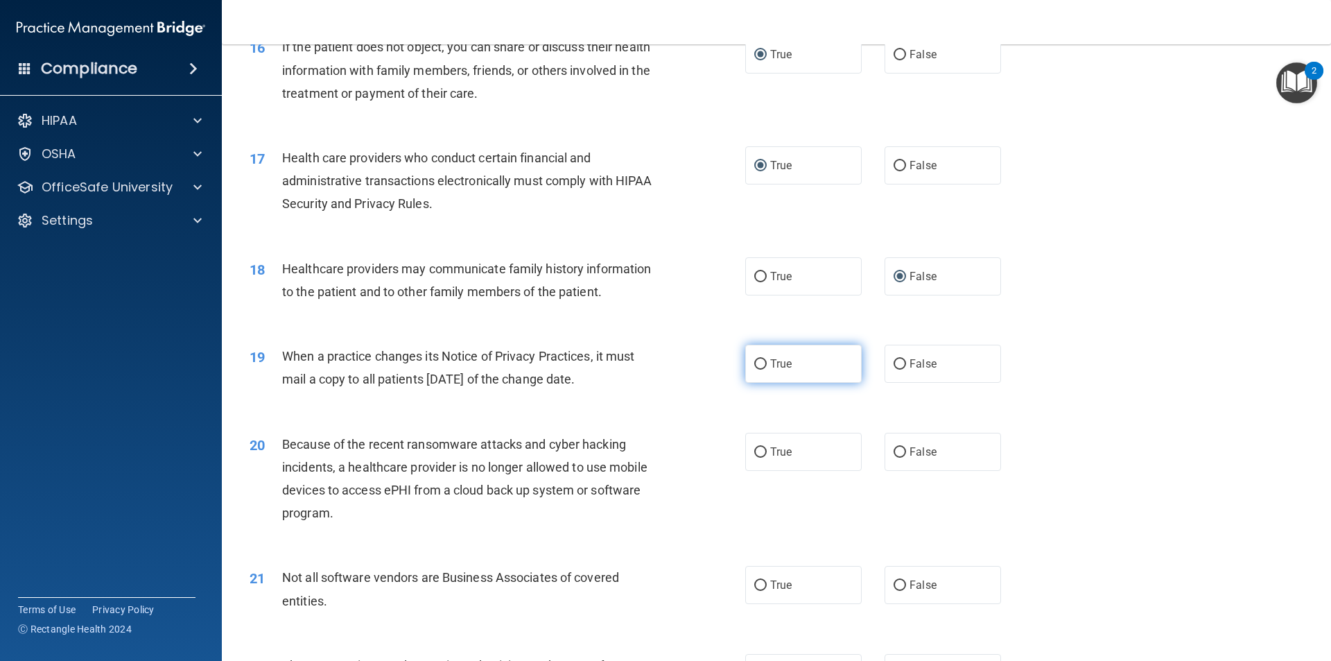
click at [760, 367] on input "True" at bounding box center [760, 364] width 12 height 10
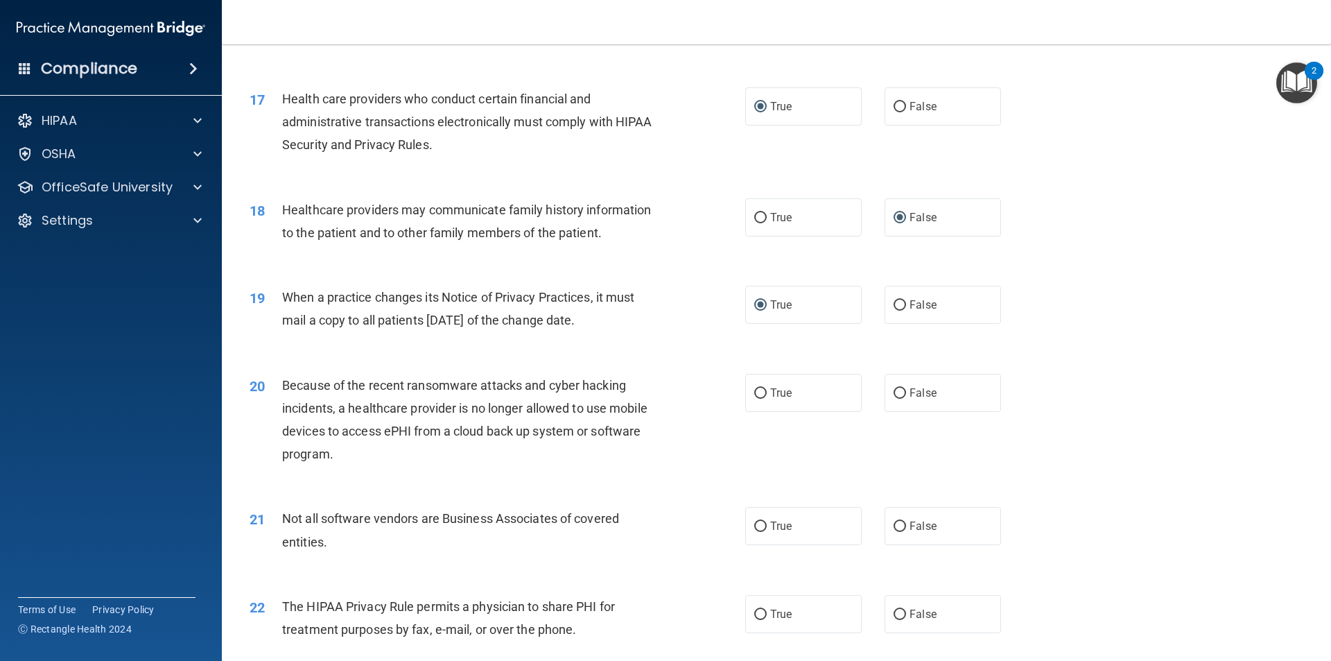
scroll to position [1781, 0]
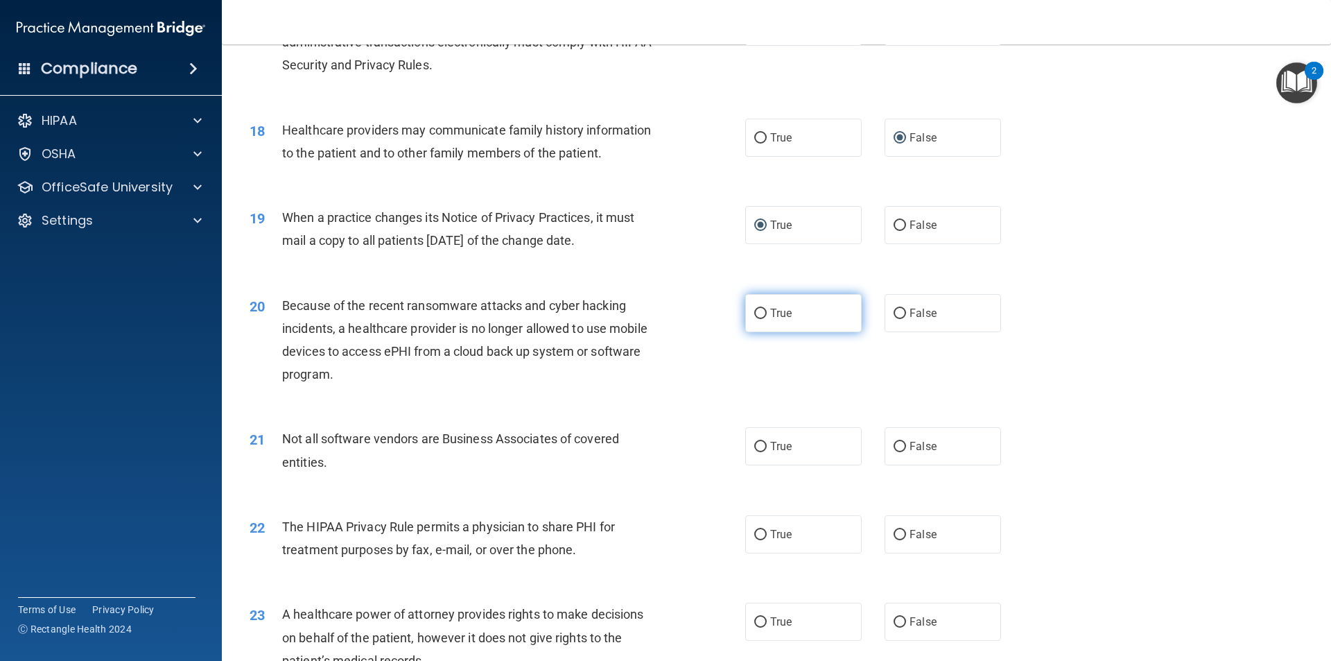
click at [754, 312] on input "True" at bounding box center [760, 314] width 12 height 10
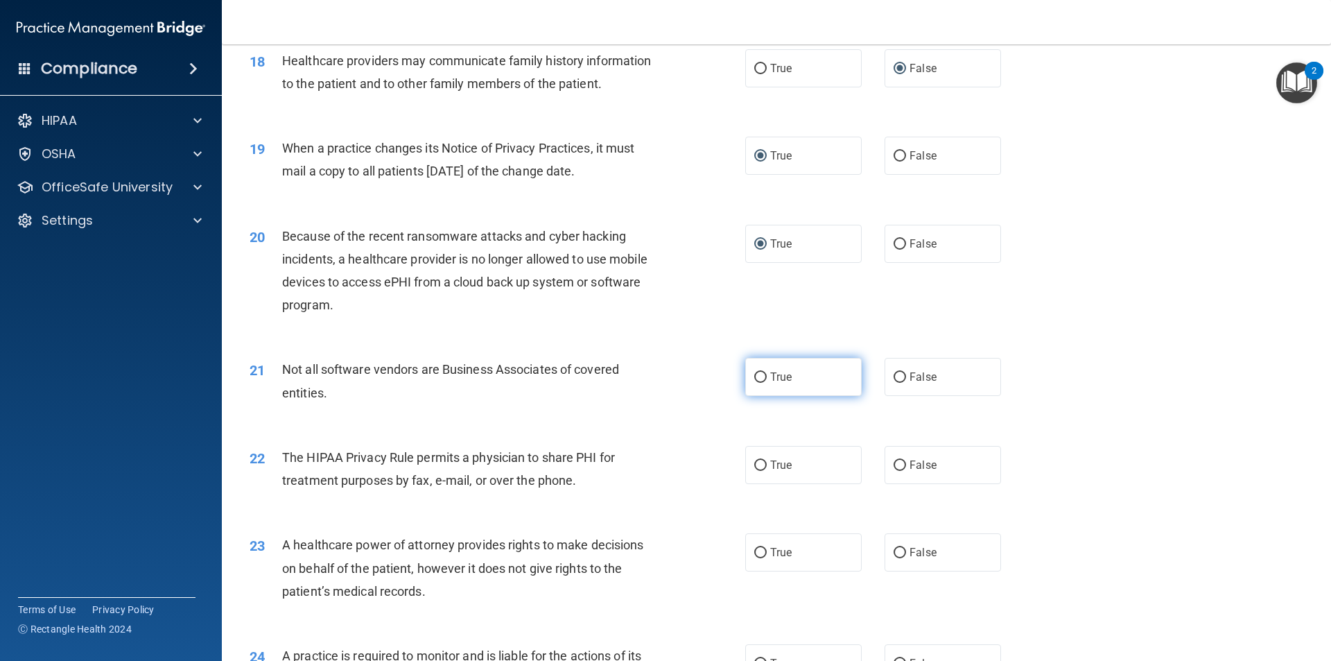
click at [756, 376] on input "True" at bounding box center [760, 377] width 12 height 10
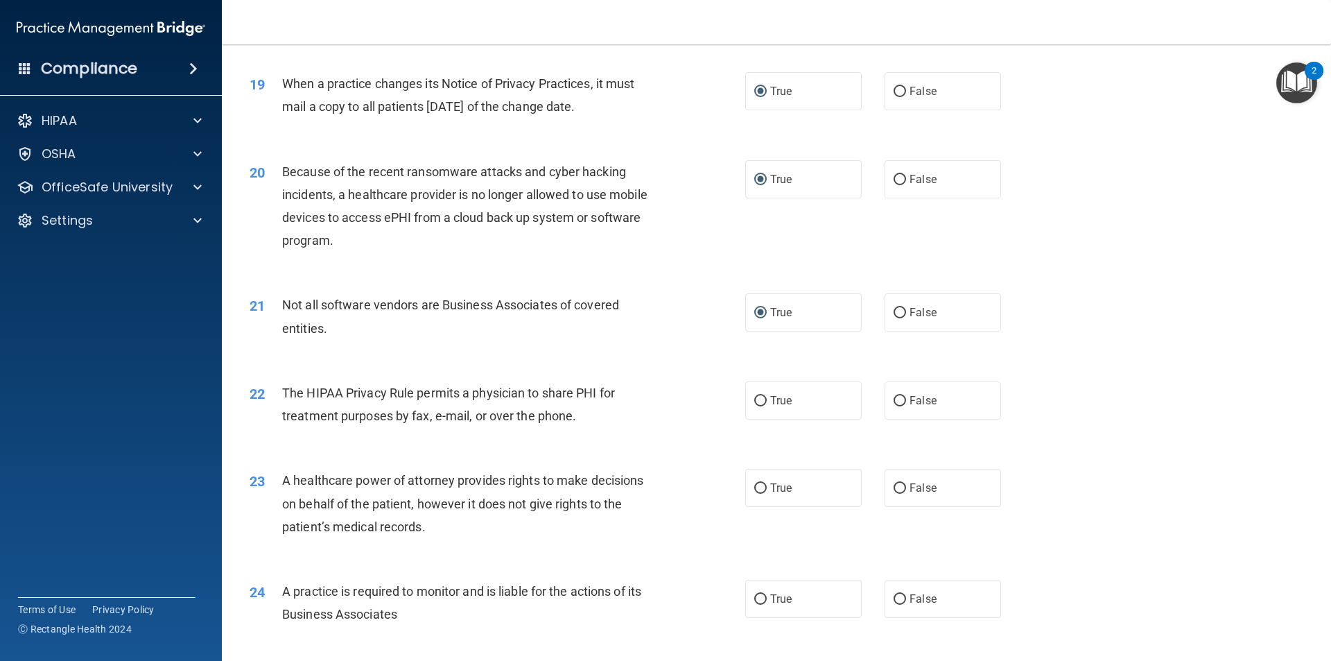
scroll to position [1989, 0]
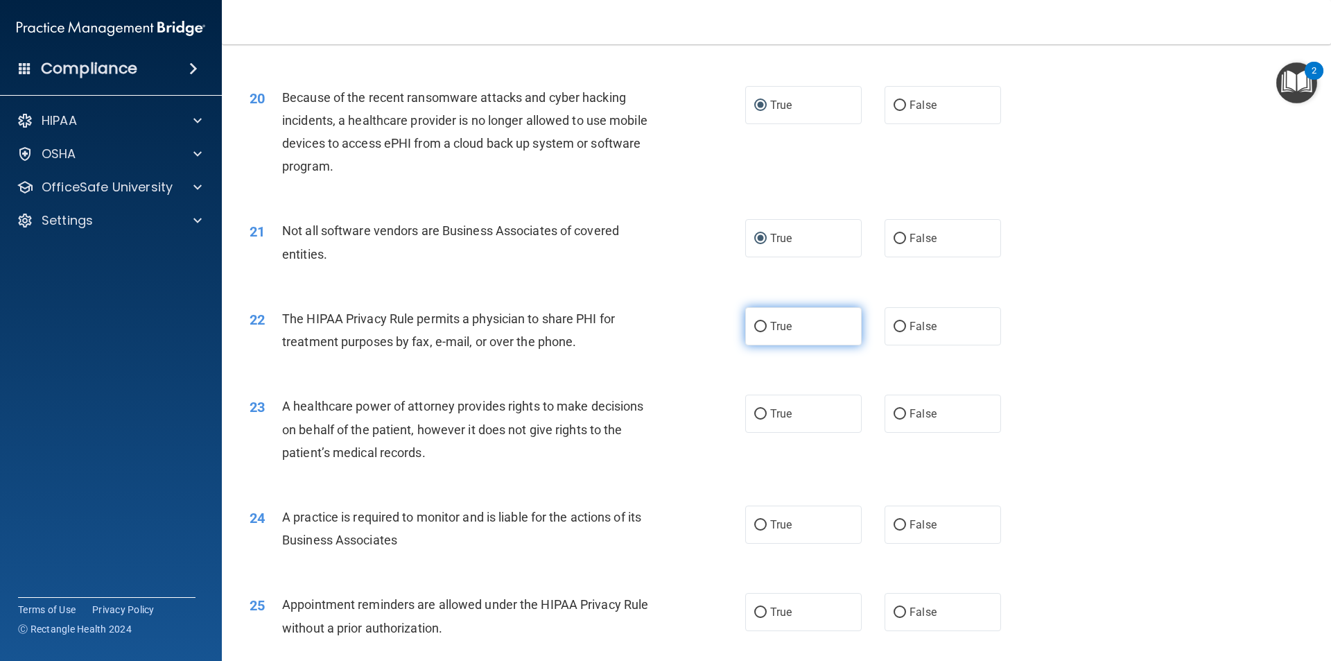
click at [754, 326] on input "True" at bounding box center [760, 327] width 12 height 10
click at [754, 413] on input "True" at bounding box center [760, 414] width 12 height 10
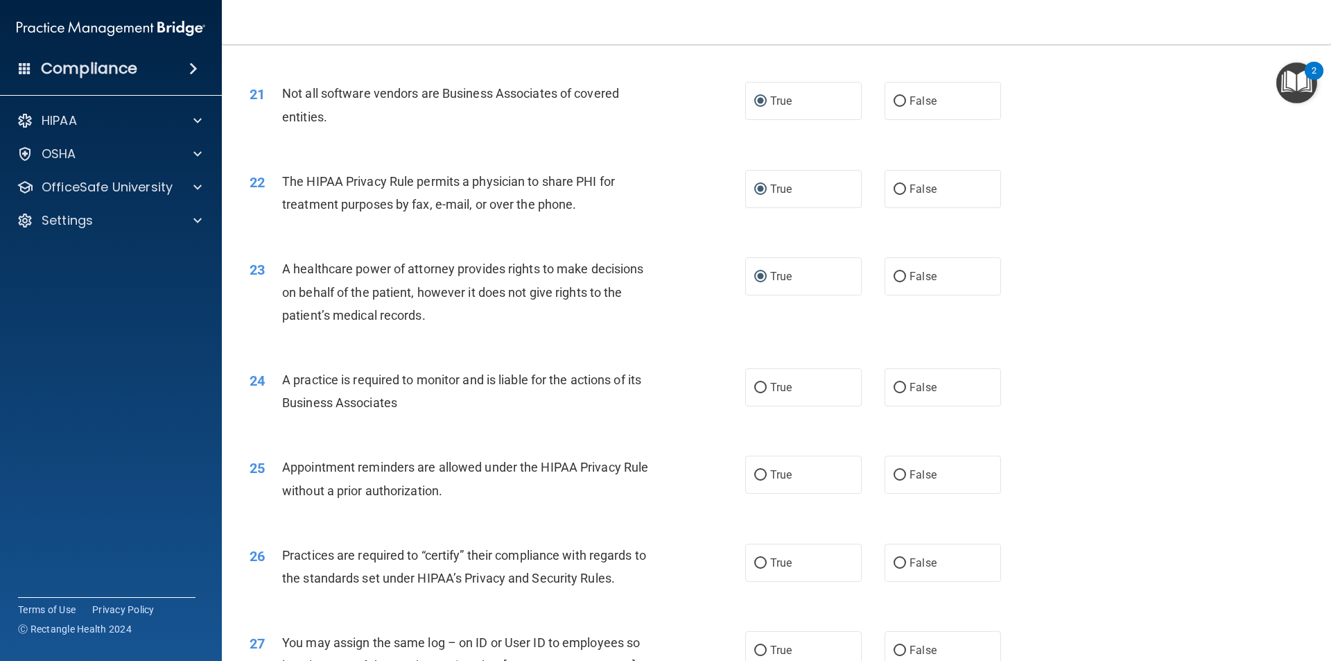
scroll to position [2128, 0]
click at [755, 386] on input "True" at bounding box center [760, 386] width 12 height 10
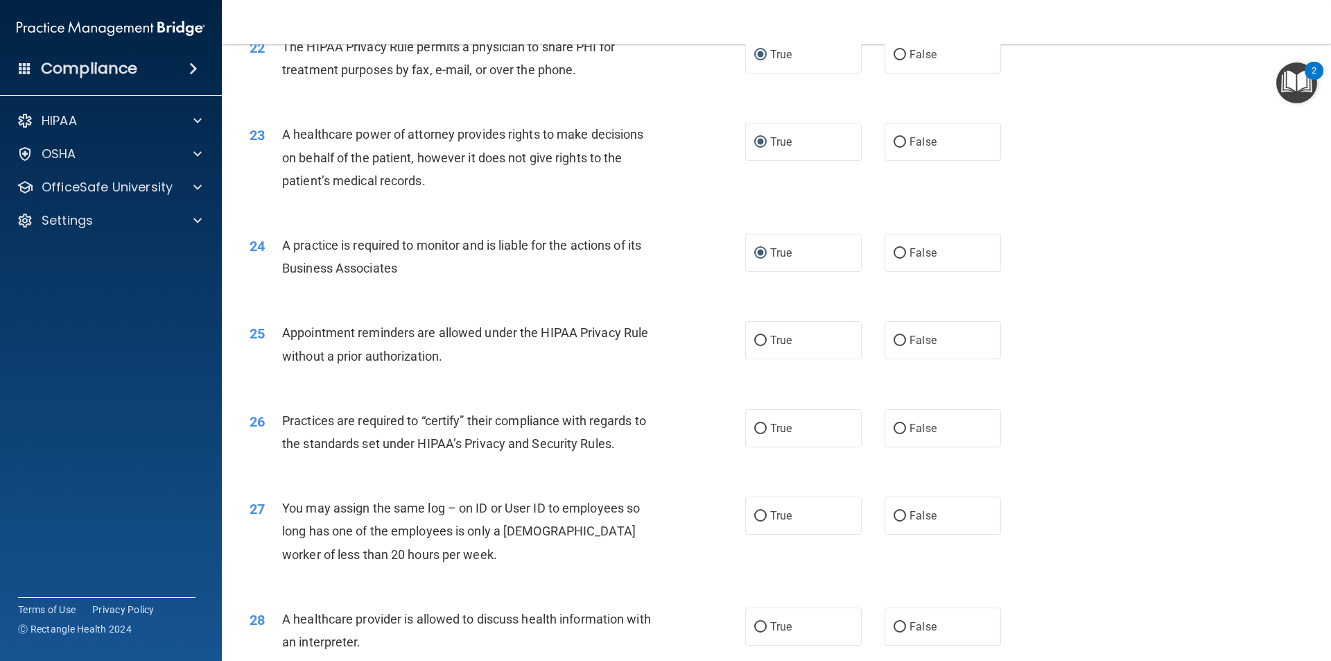
scroll to position [2267, 0]
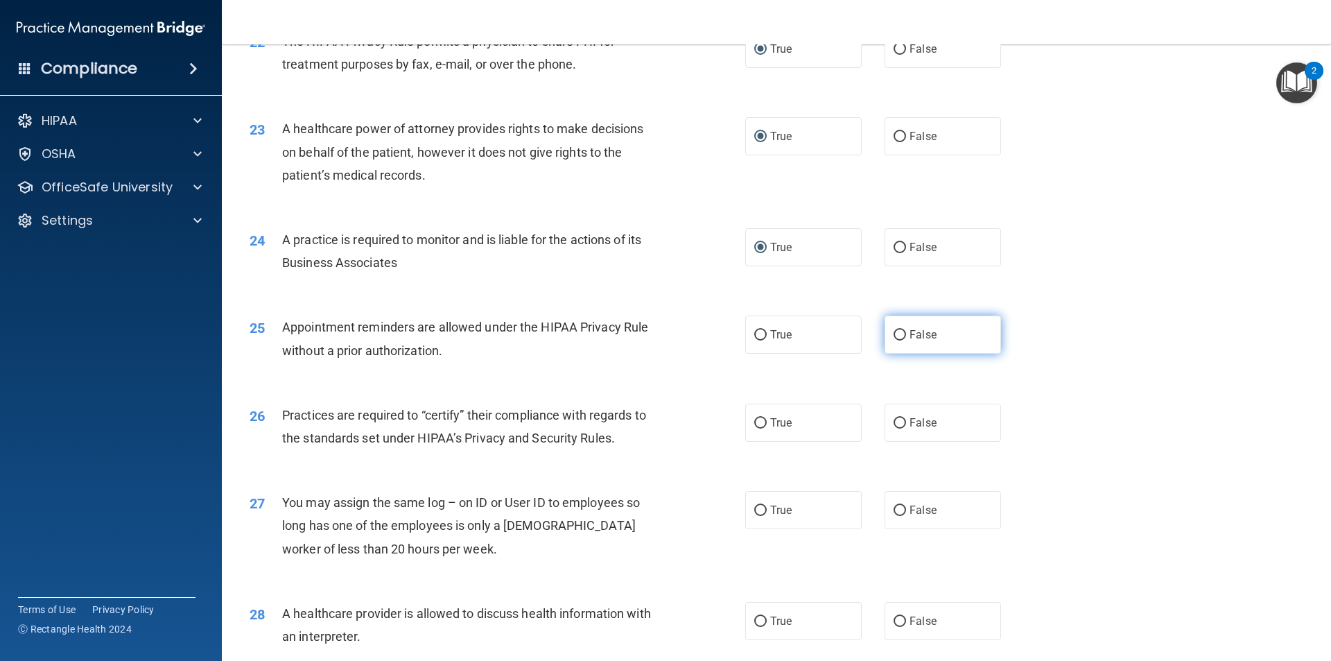
click at [894, 334] on input "False" at bounding box center [900, 335] width 12 height 10
click at [754, 419] on input "True" at bounding box center [760, 423] width 12 height 10
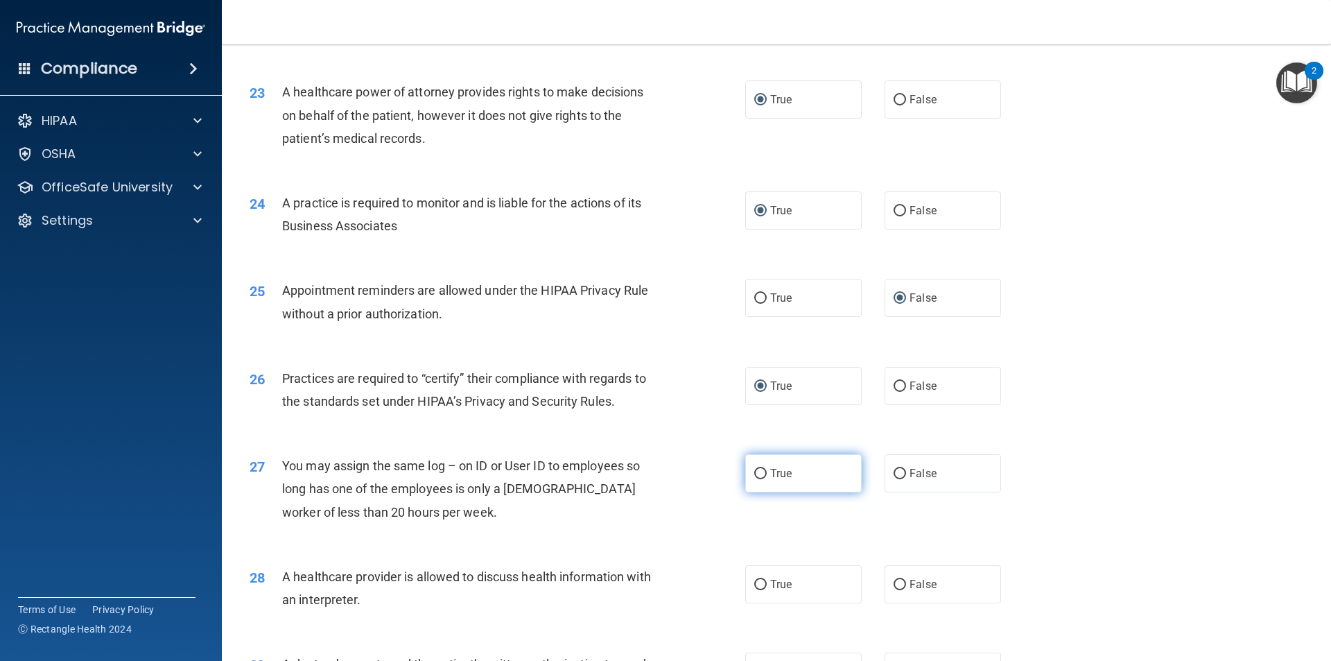
scroll to position [2336, 0]
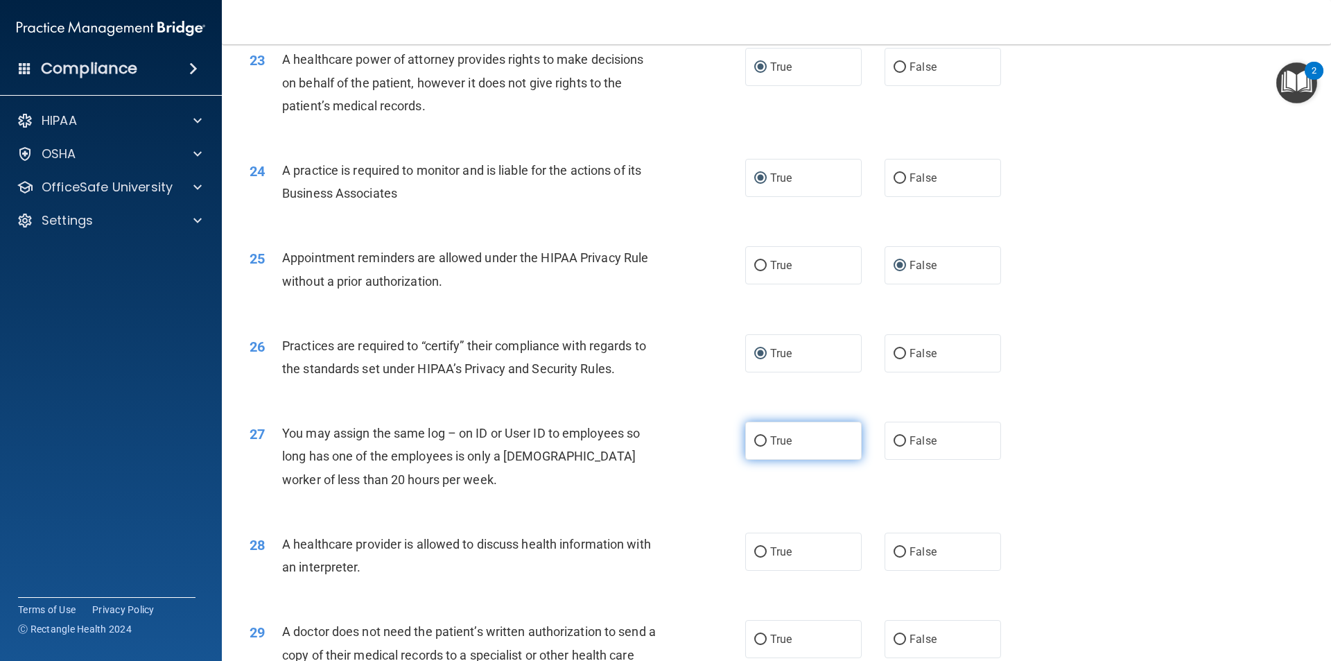
drag, startPoint x: 894, startPoint y: 439, endPoint x: 831, endPoint y: 449, distance: 63.8
click at [894, 440] on input "False" at bounding box center [900, 441] width 12 height 10
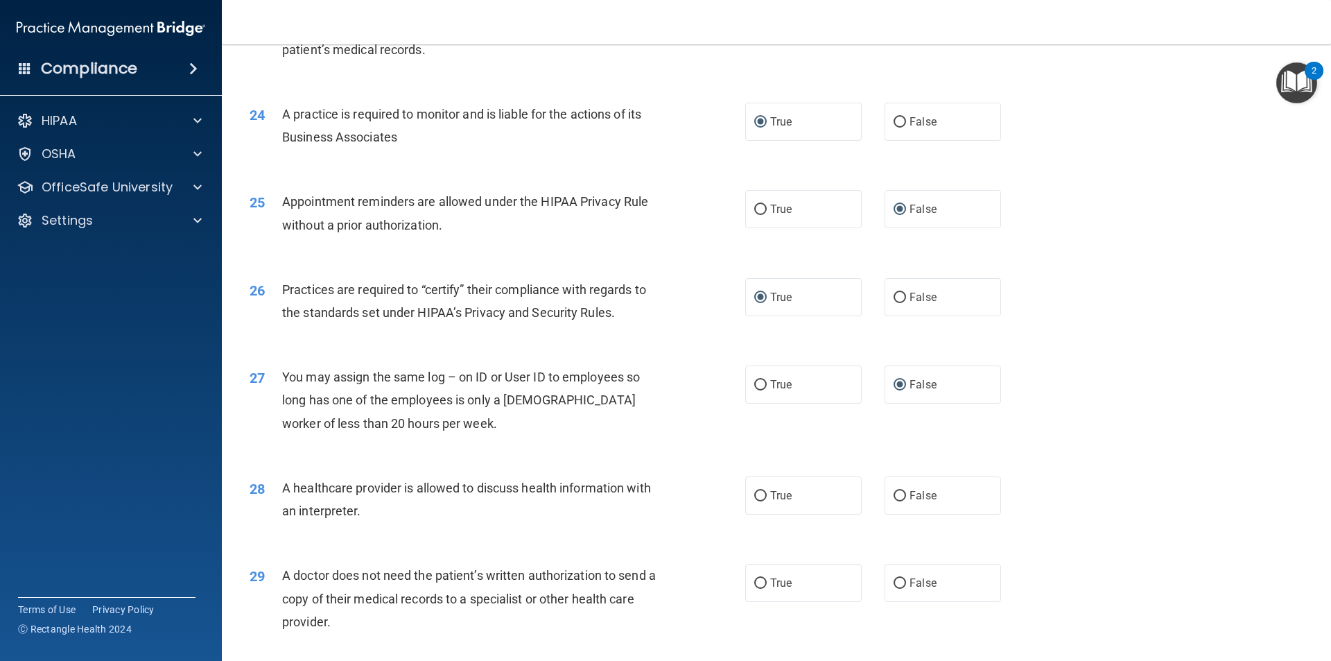
scroll to position [2475, 0]
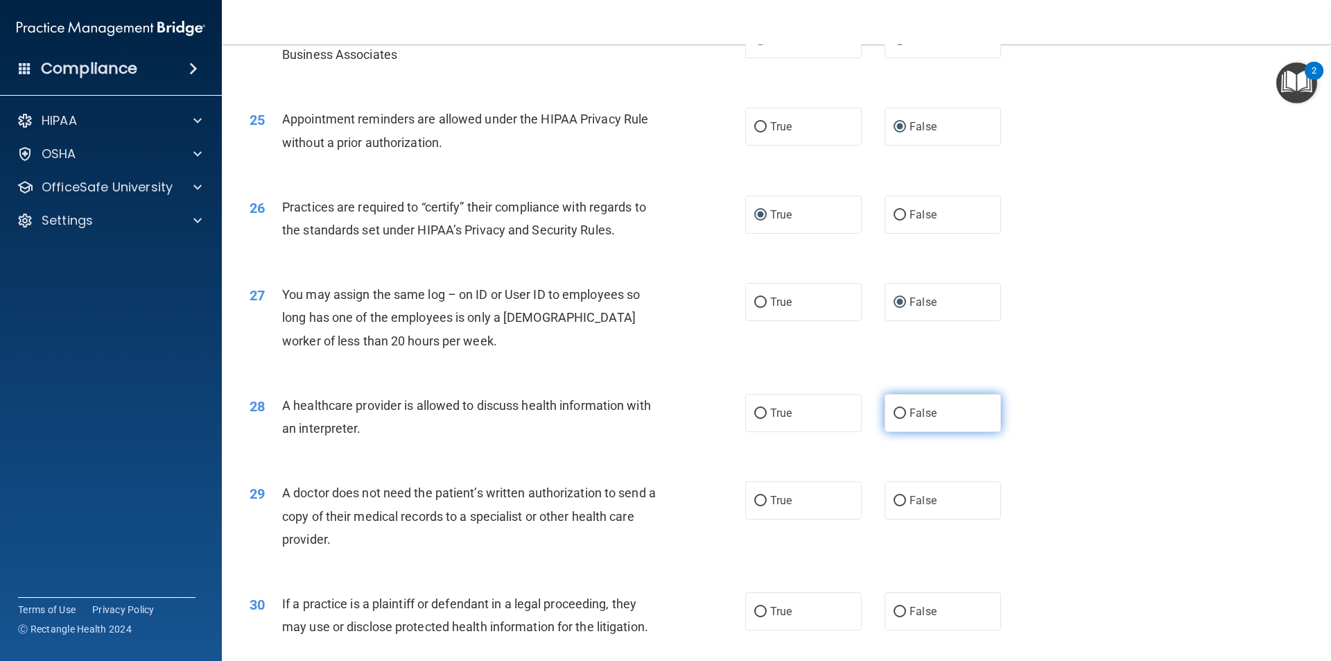
click at [894, 413] on input "False" at bounding box center [900, 413] width 12 height 10
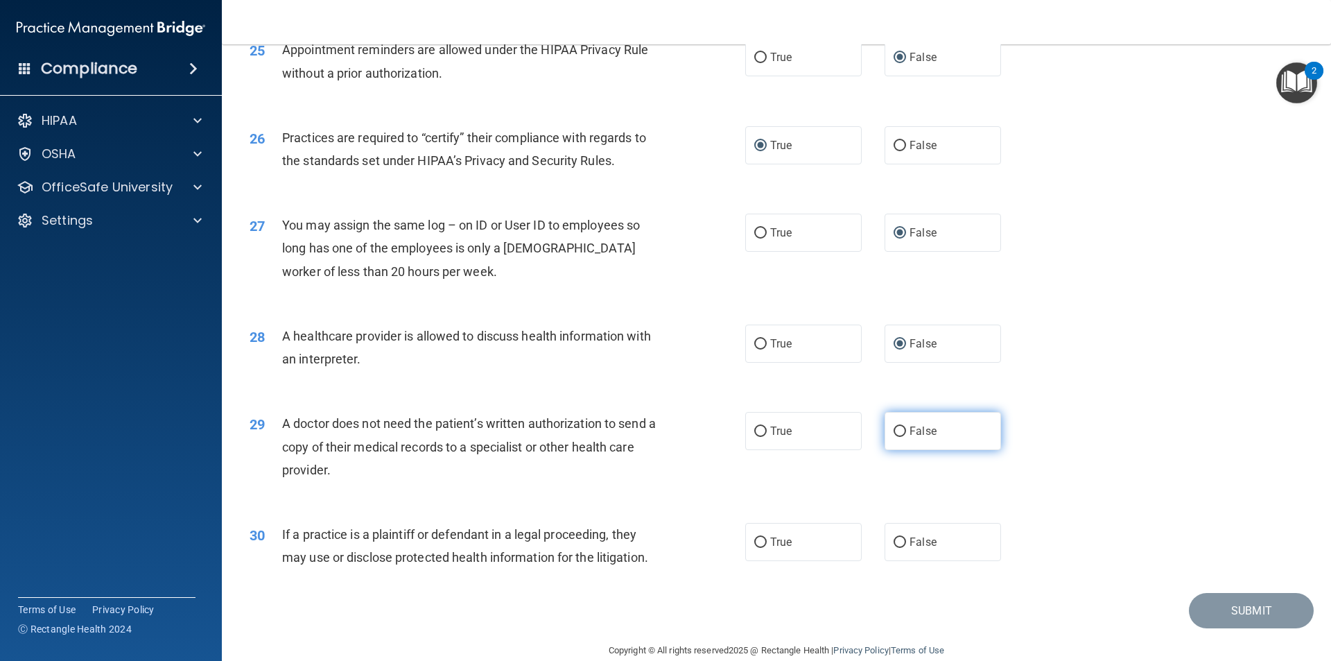
click at [894, 428] on input "False" at bounding box center [900, 431] width 12 height 10
click at [754, 539] on input "True" at bounding box center [760, 542] width 12 height 10
click at [1212, 609] on button "Submit" at bounding box center [1251, 610] width 125 height 35
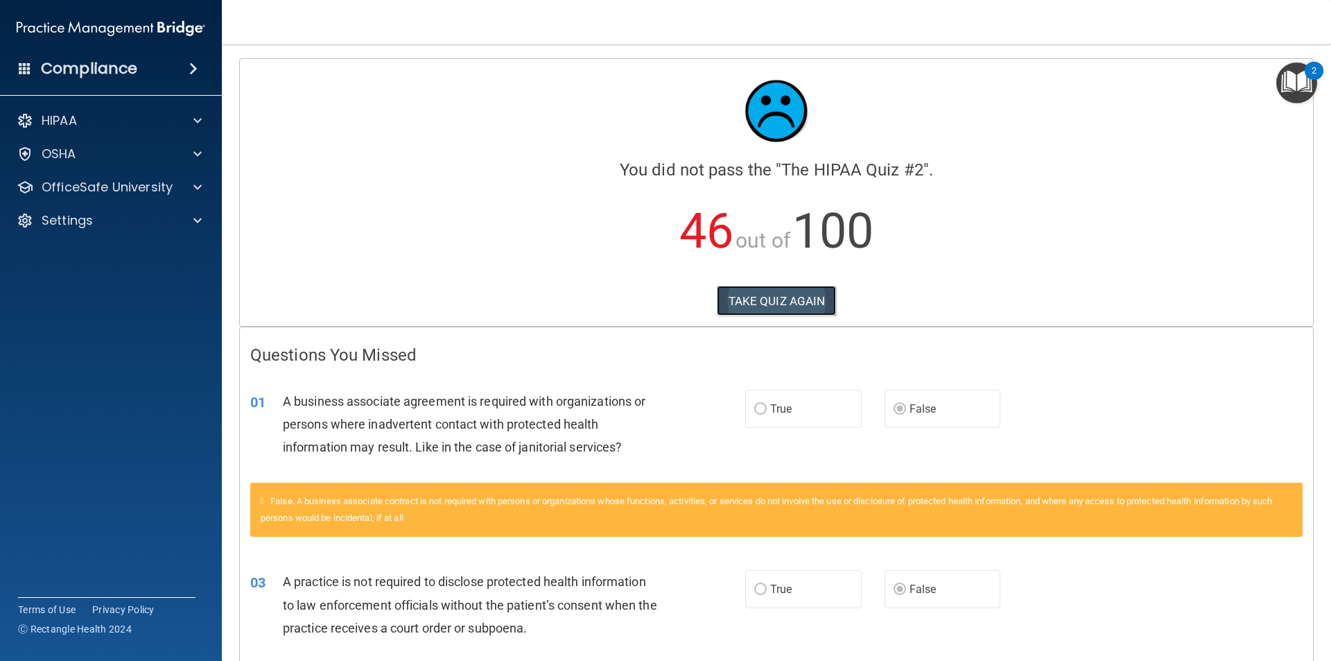
click at [773, 301] on button "TAKE QUIZ AGAIN" at bounding box center [777, 301] width 120 height 31
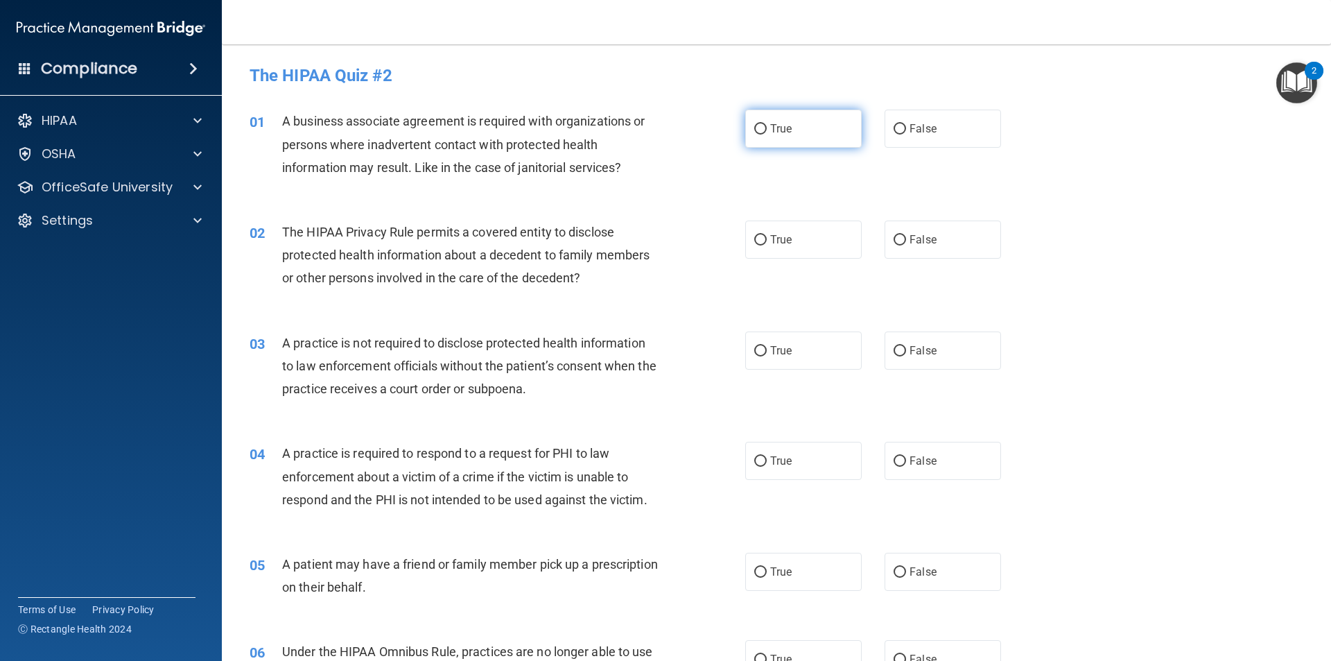
click at [756, 132] on input "True" at bounding box center [760, 129] width 12 height 10
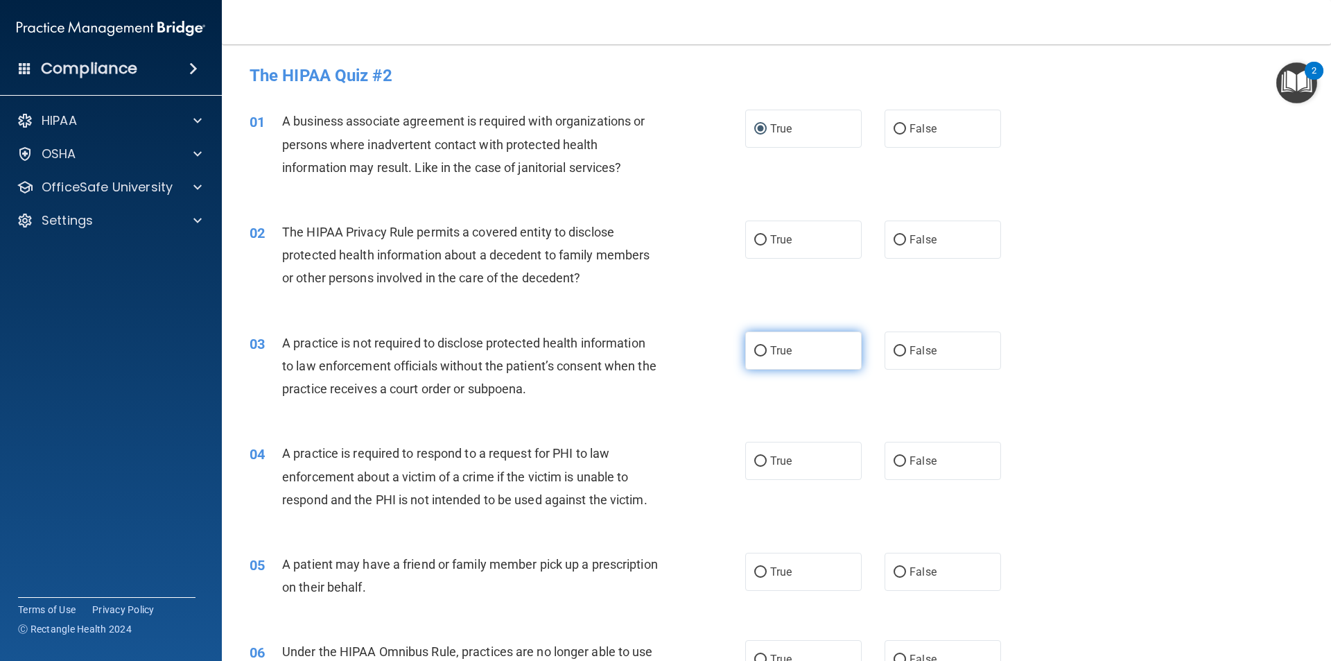
click at [758, 349] on input "True" at bounding box center [760, 351] width 12 height 10
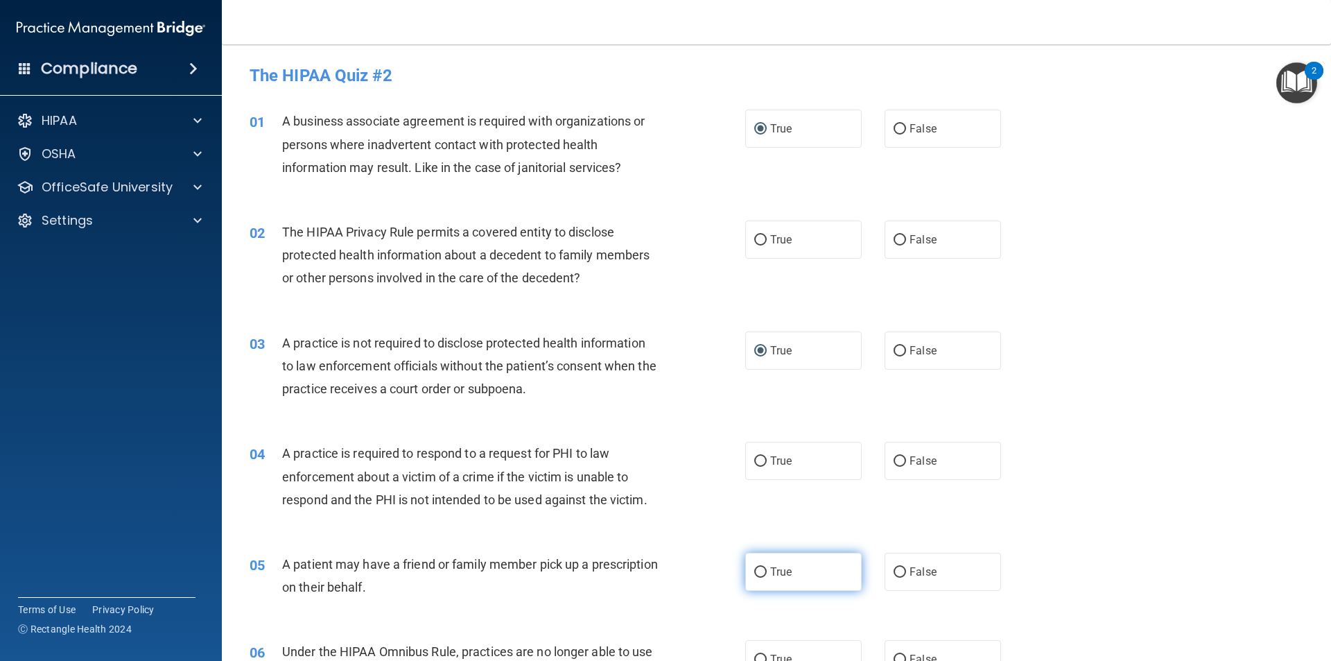
click at [756, 573] on input "True" at bounding box center [760, 572] width 12 height 10
click at [756, 564] on label "True" at bounding box center [803, 572] width 116 height 38
click at [756, 567] on input "True" at bounding box center [760, 572] width 12 height 10
click at [756, 658] on input "True" at bounding box center [760, 660] width 12 height 10
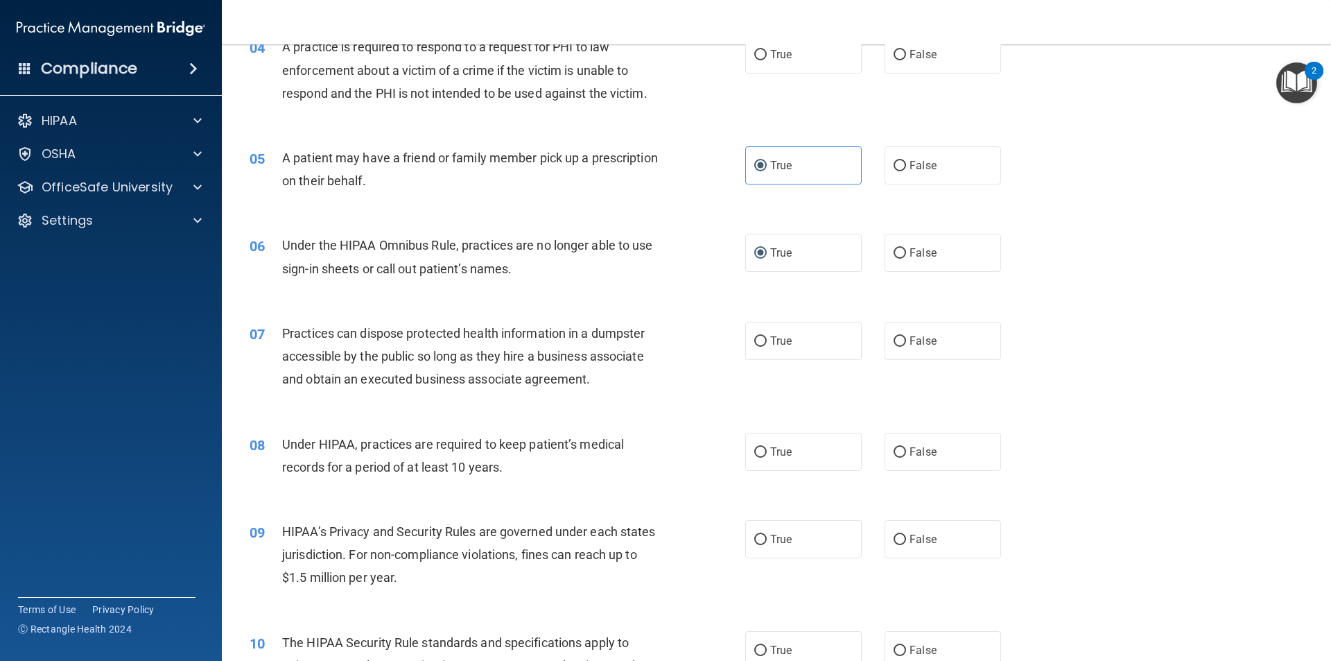
scroll to position [416, 0]
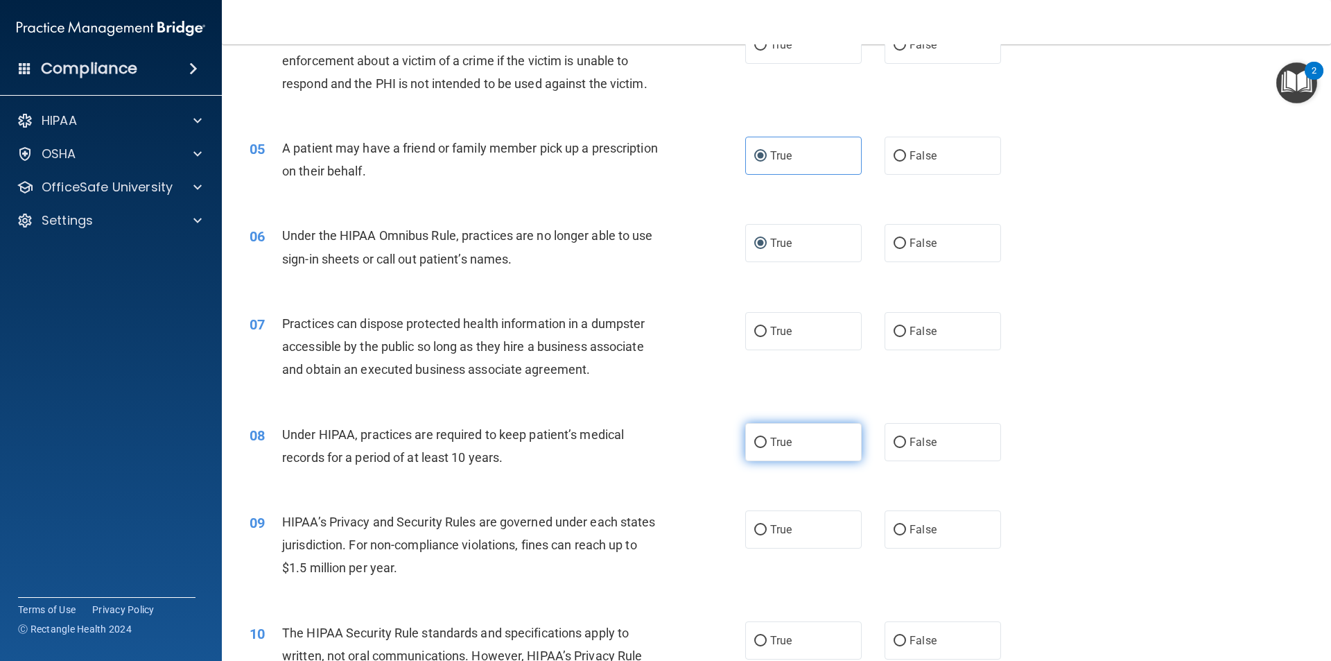
click at [760, 442] on input "True" at bounding box center [760, 443] width 12 height 10
click at [755, 529] on input "True" at bounding box center [760, 530] width 12 height 10
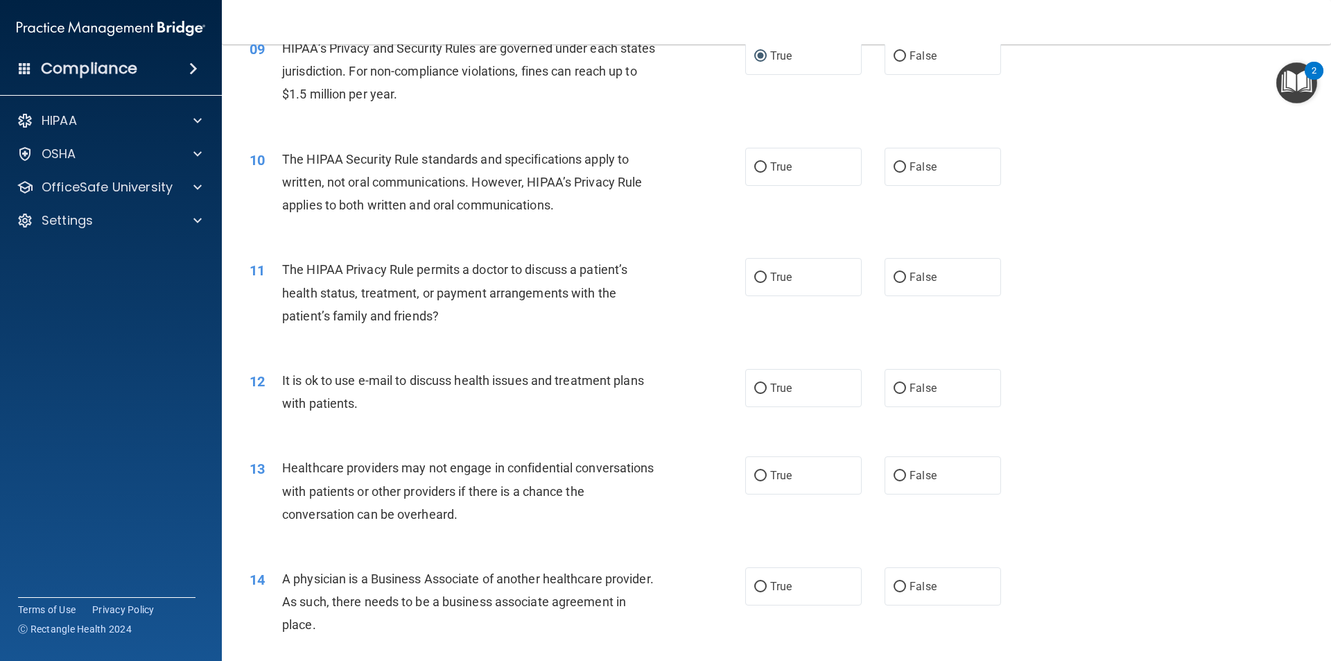
scroll to position [901, 0]
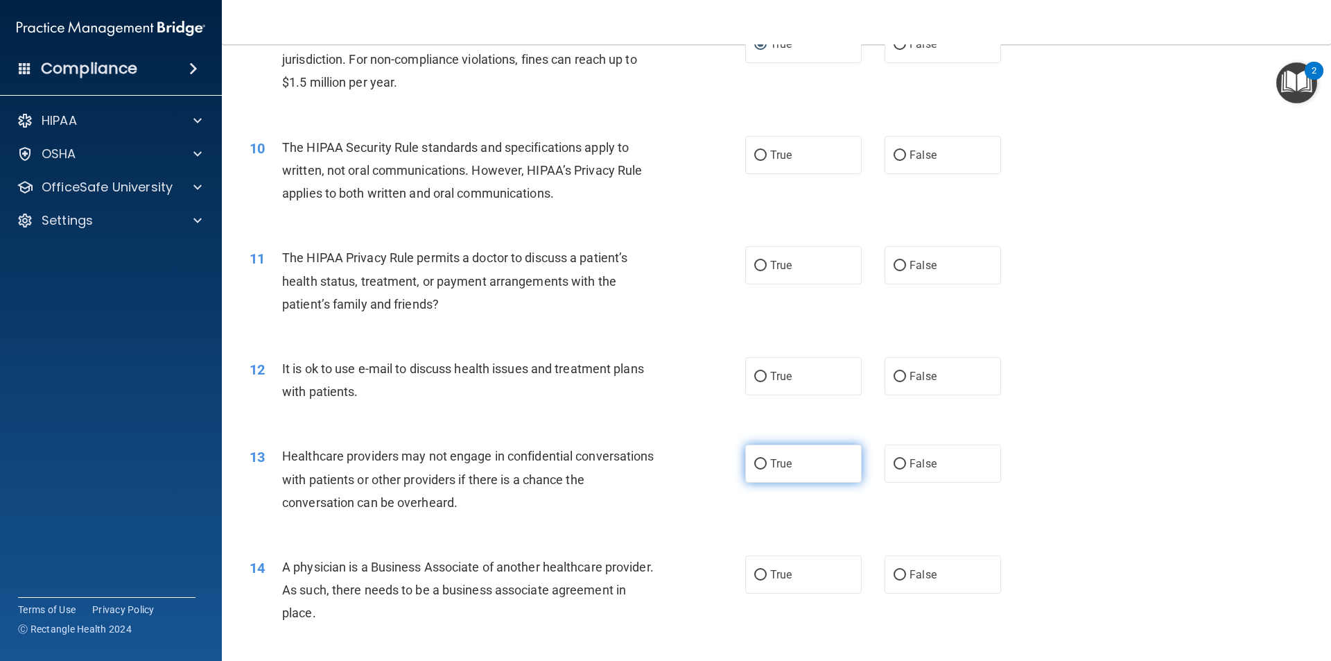
click at [757, 461] on input "True" at bounding box center [760, 464] width 12 height 10
click at [756, 571] on input "True" at bounding box center [760, 575] width 12 height 10
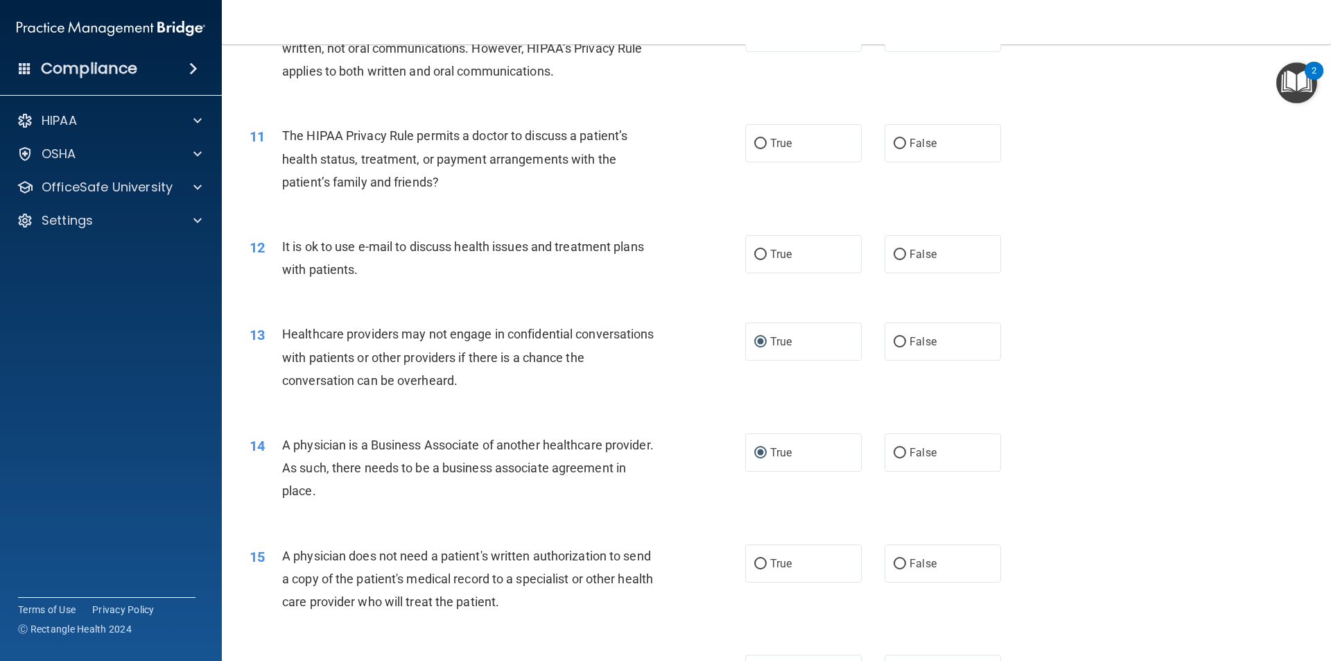
scroll to position [1179, 0]
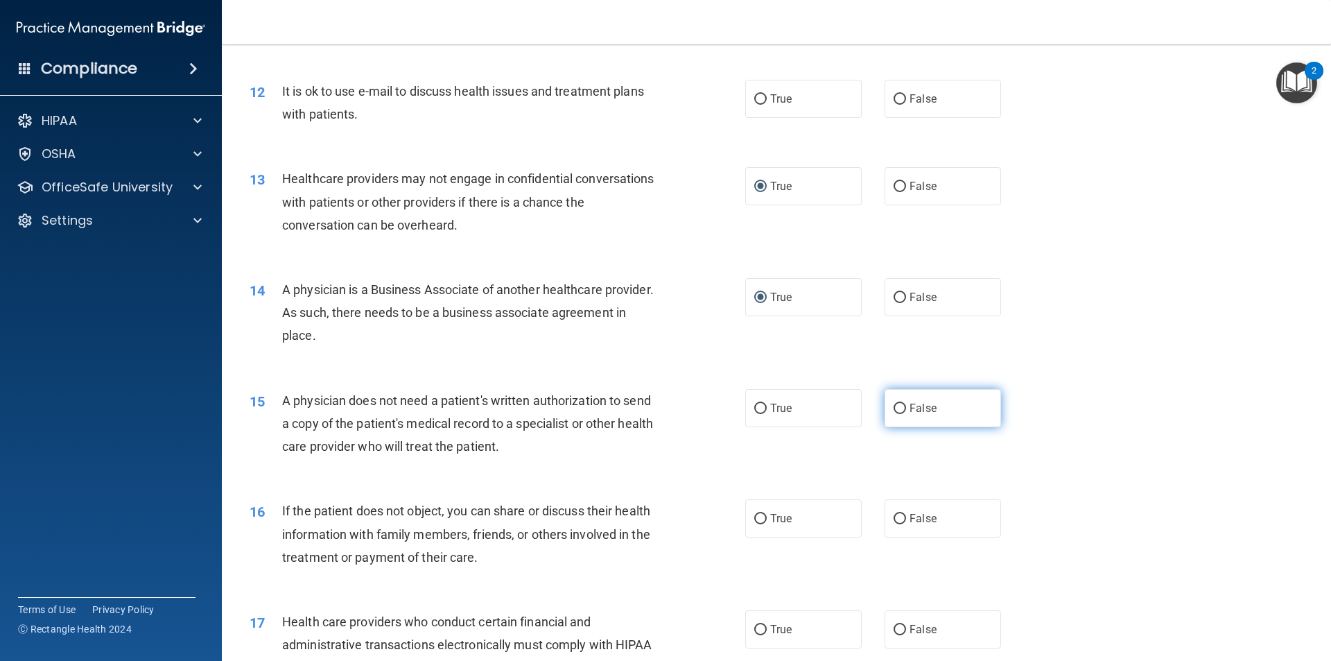
click at [894, 410] on input "False" at bounding box center [900, 409] width 12 height 10
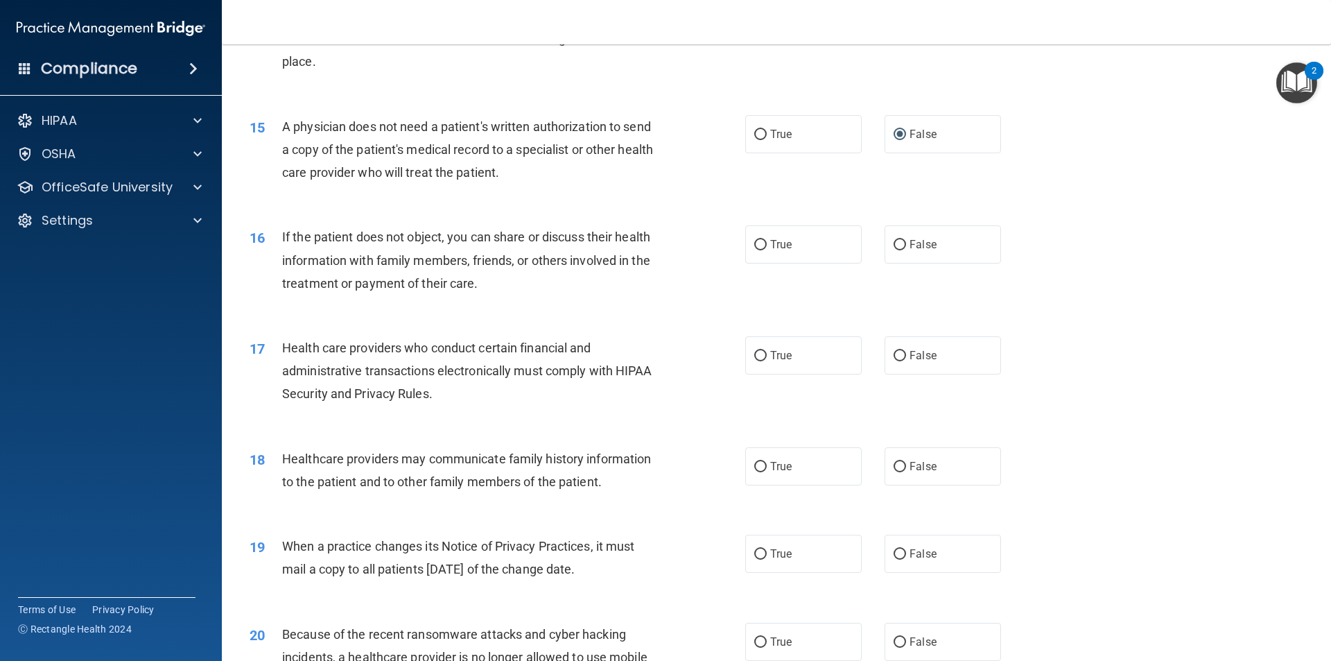
scroll to position [1456, 0]
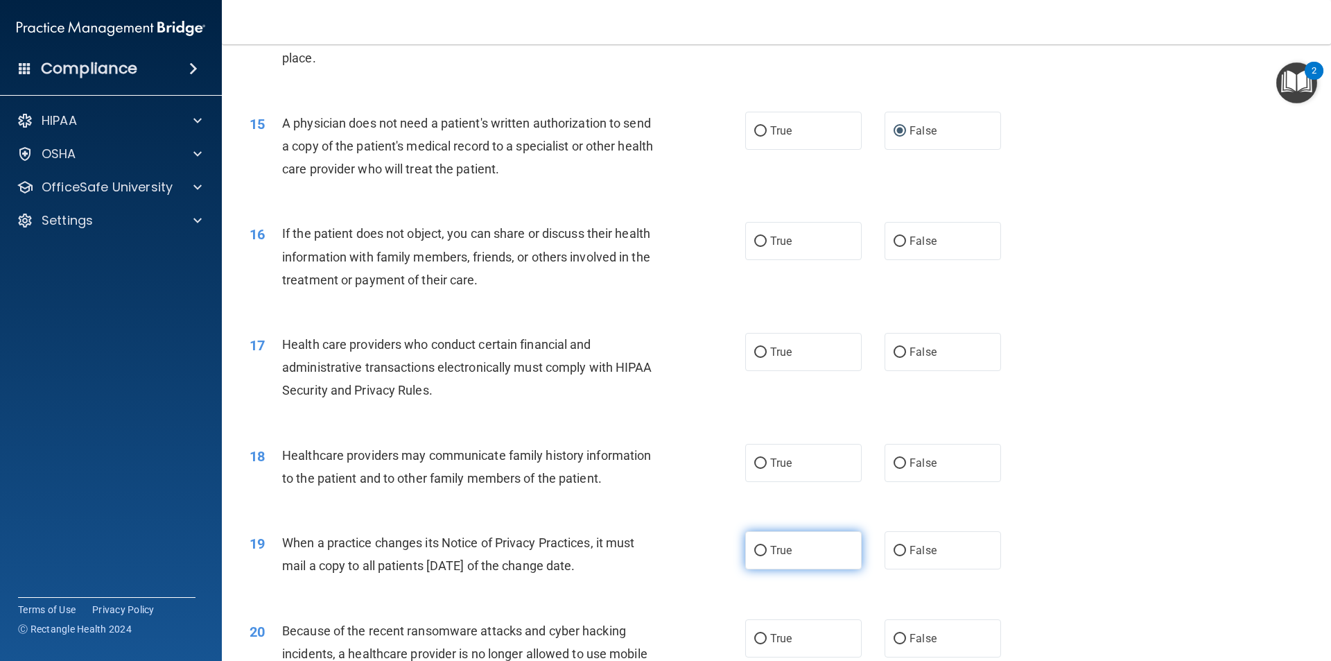
click at [758, 548] on input "True" at bounding box center [760, 551] width 12 height 10
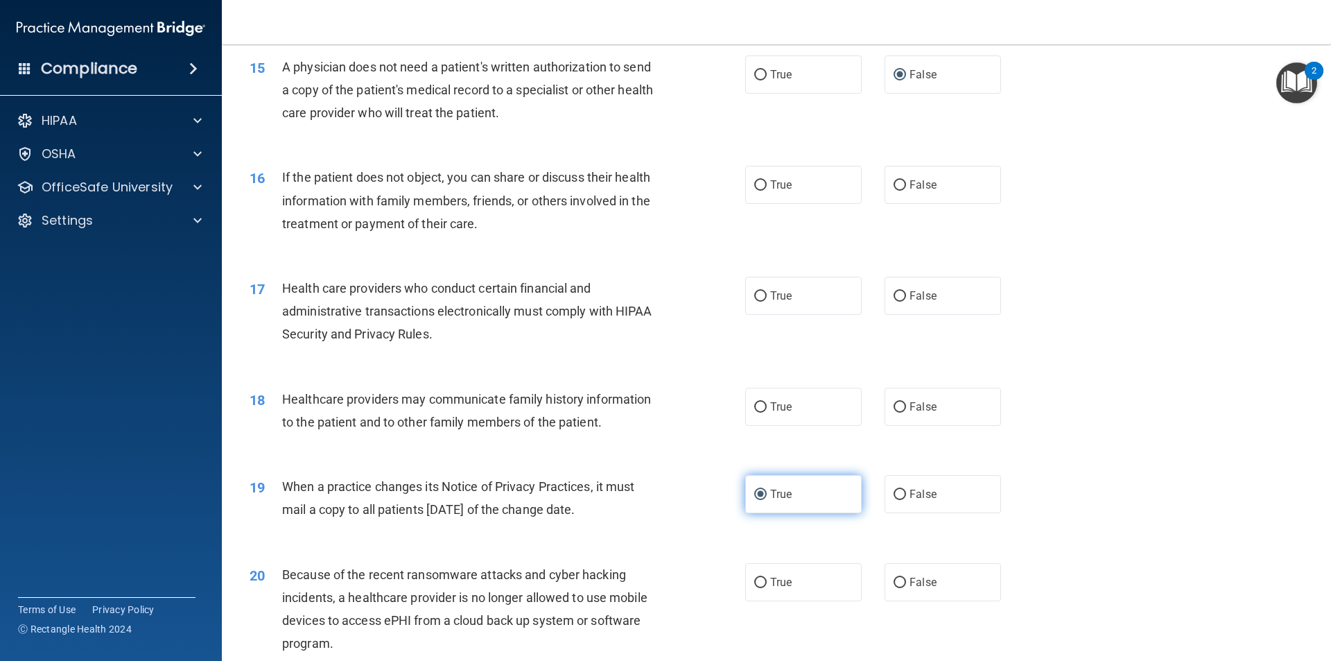
scroll to position [1595, 0]
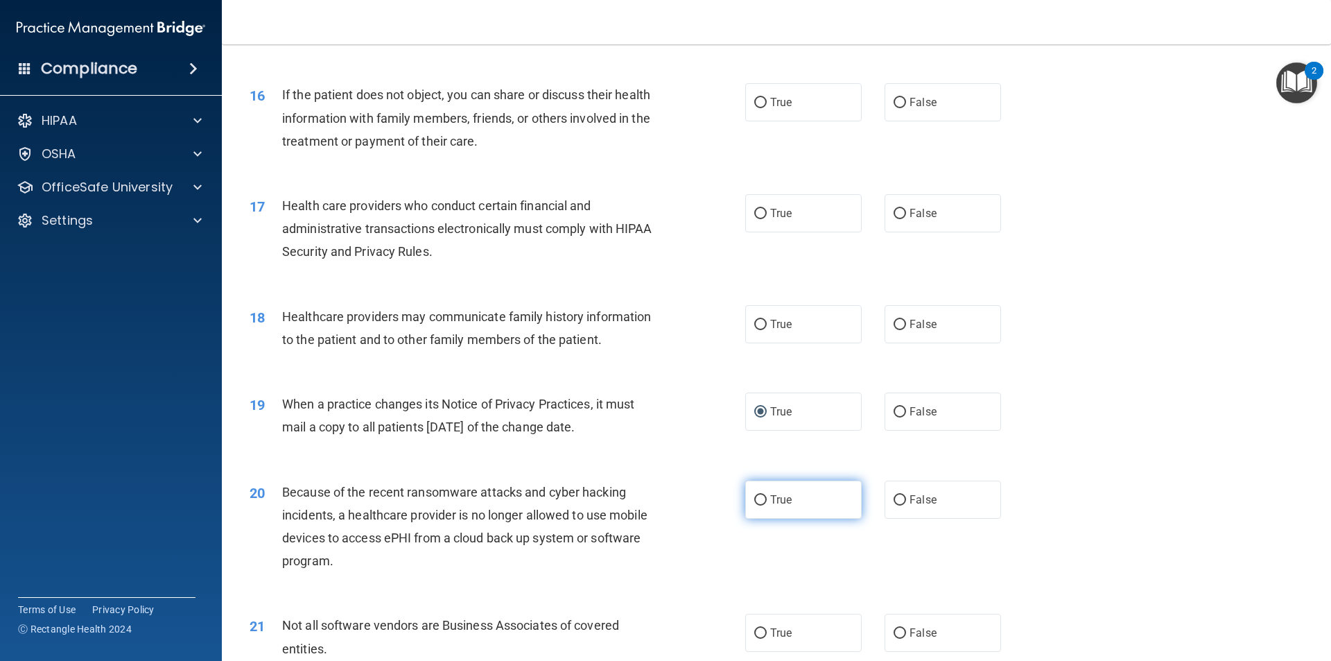
click at [756, 499] on input "True" at bounding box center [760, 500] width 12 height 10
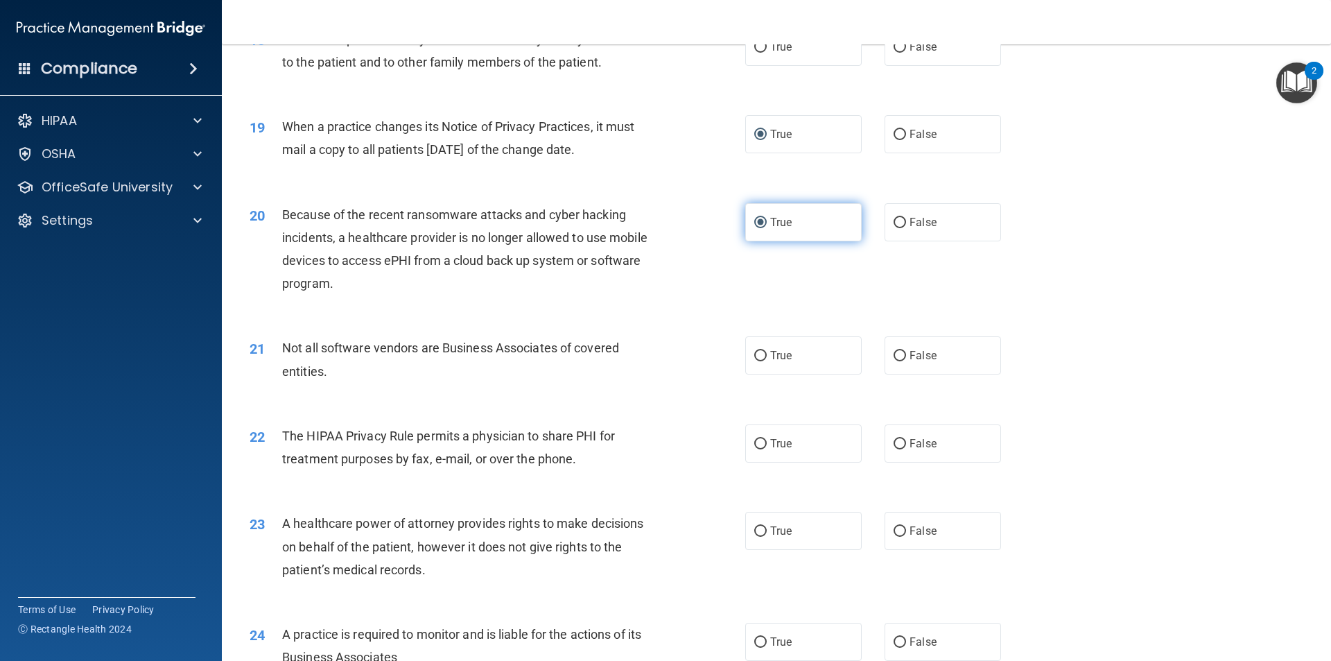
scroll to position [1941, 0]
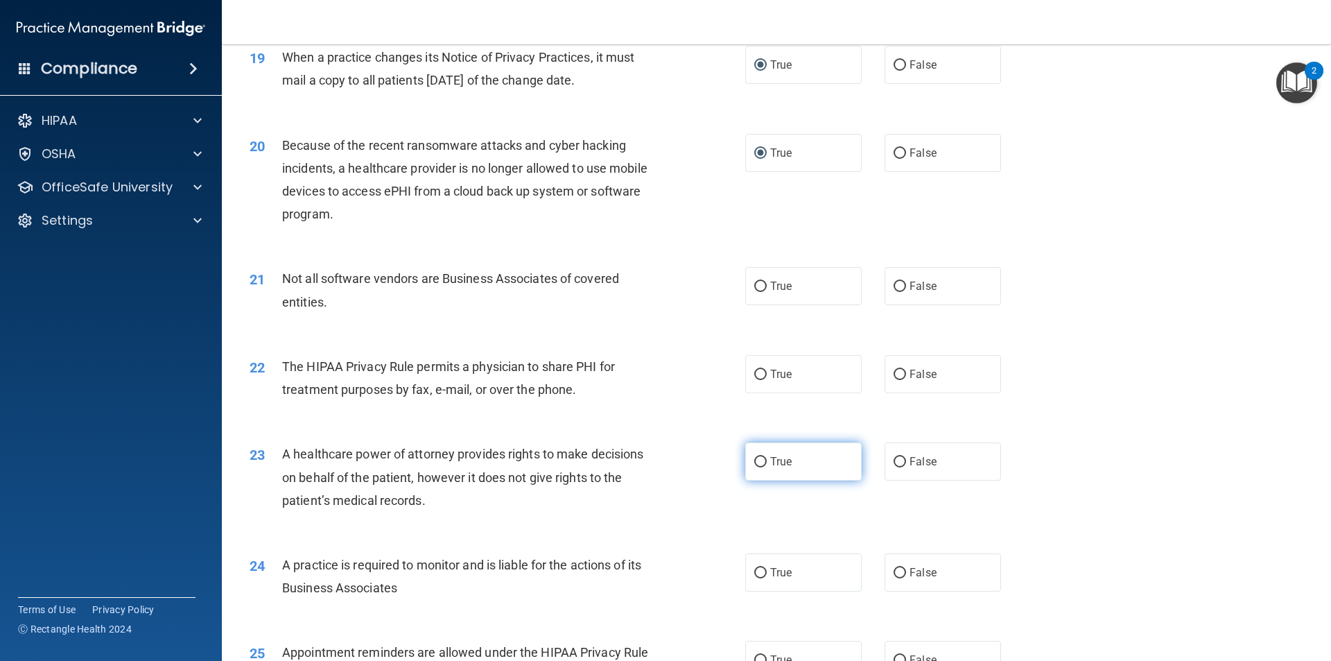
click at [756, 463] on input "True" at bounding box center [760, 462] width 12 height 10
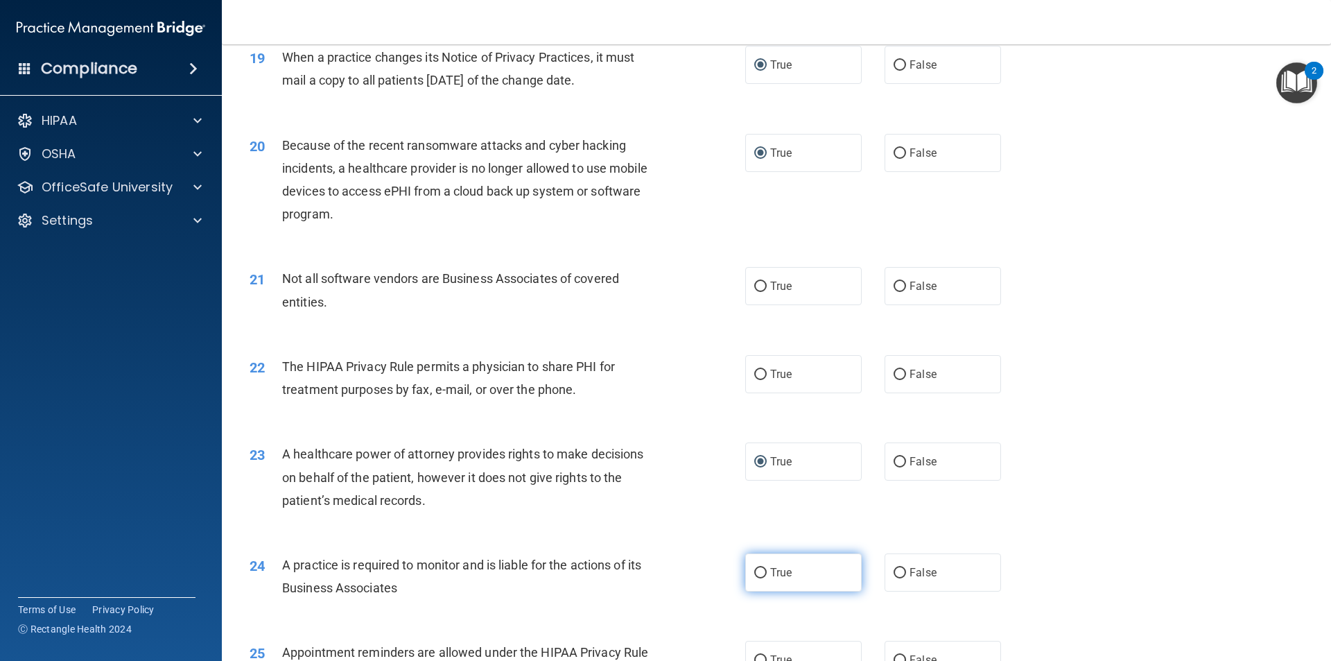
click at [754, 570] on input "True" at bounding box center [760, 573] width 12 height 10
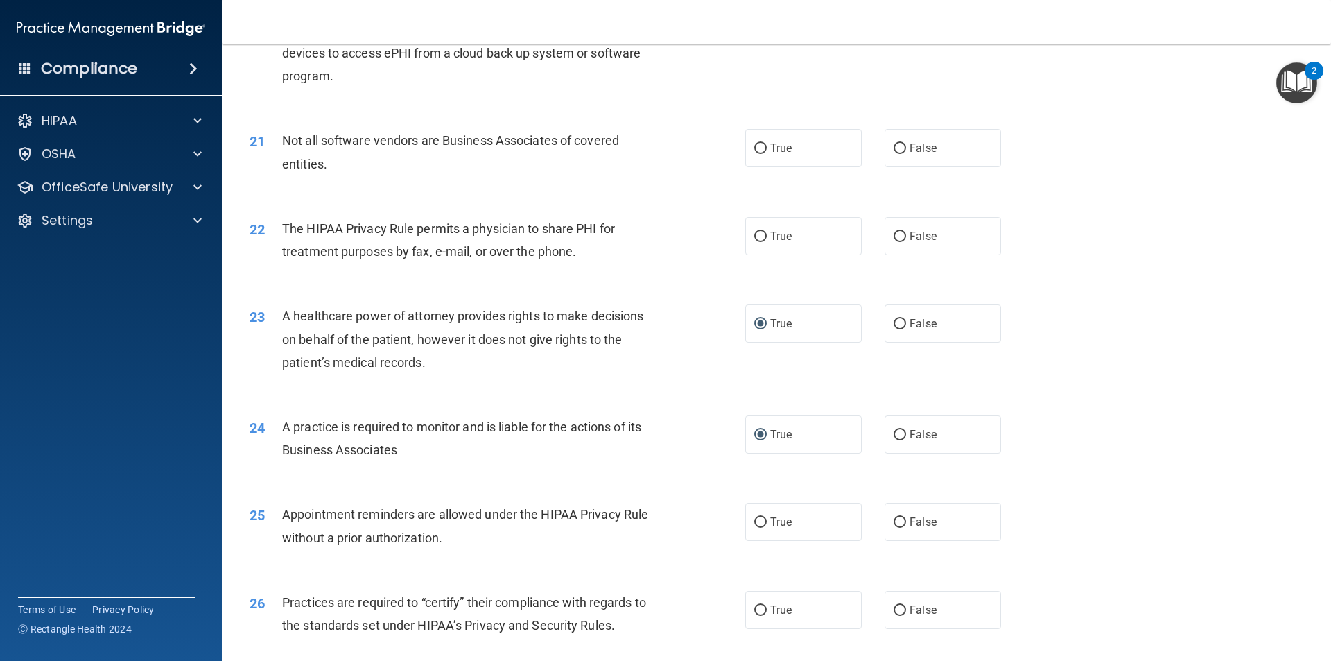
scroll to position [2080, 0]
click at [894, 523] on input "False" at bounding box center [900, 522] width 12 height 10
click at [755, 601] on label "True" at bounding box center [803, 609] width 116 height 38
click at [755, 605] on input "True" at bounding box center [760, 610] width 12 height 10
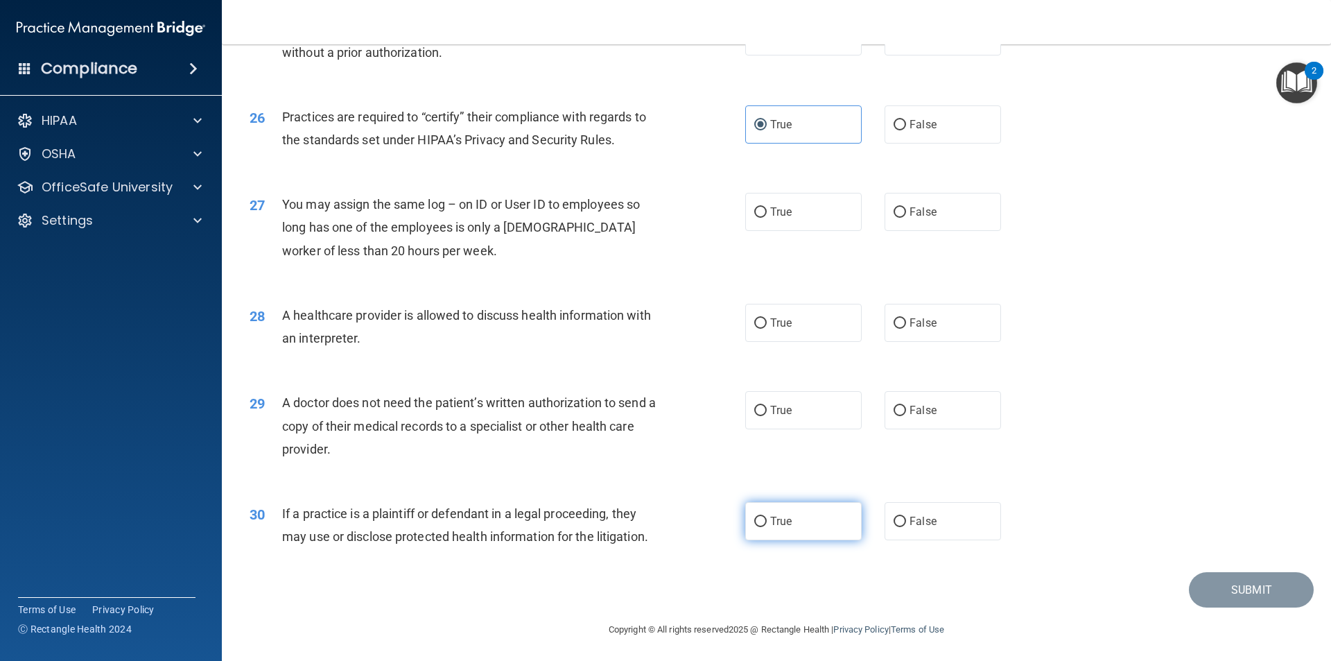
scroll to position [2565, 0]
click at [895, 324] on input "False" at bounding box center [900, 323] width 12 height 10
click at [894, 410] on input "False" at bounding box center [900, 410] width 12 height 10
click at [757, 523] on input "True" at bounding box center [760, 521] width 12 height 10
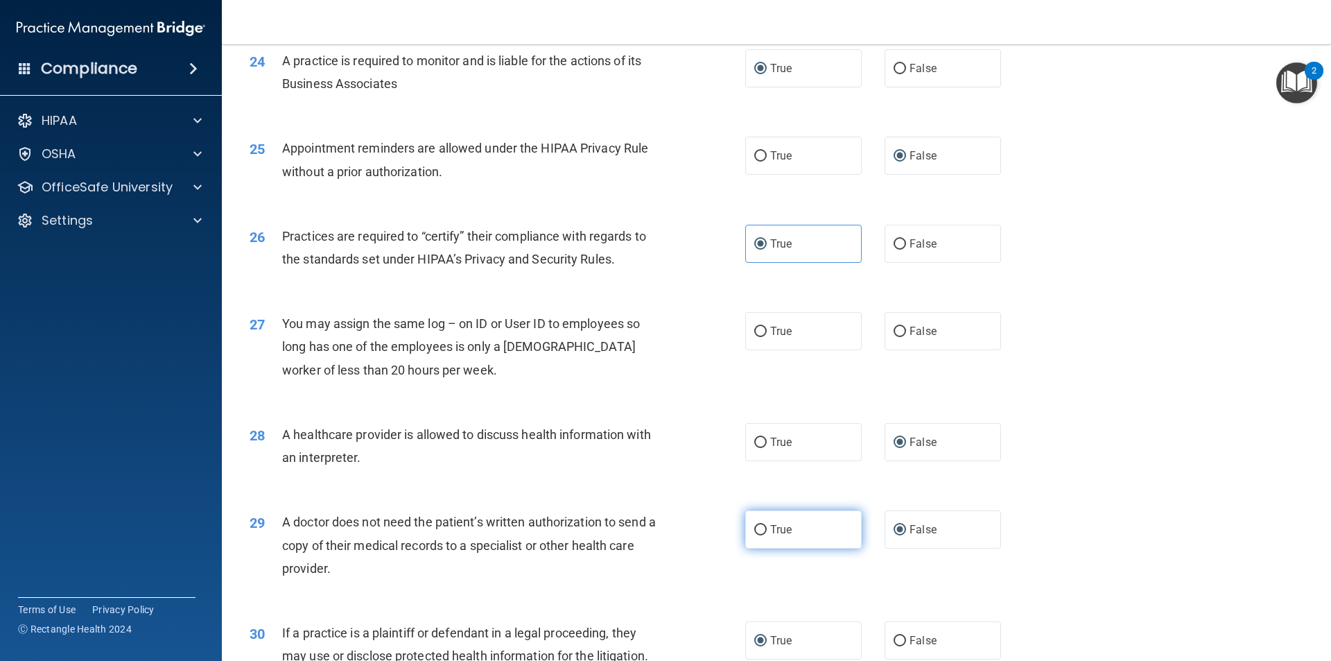
scroll to position [2427, 0]
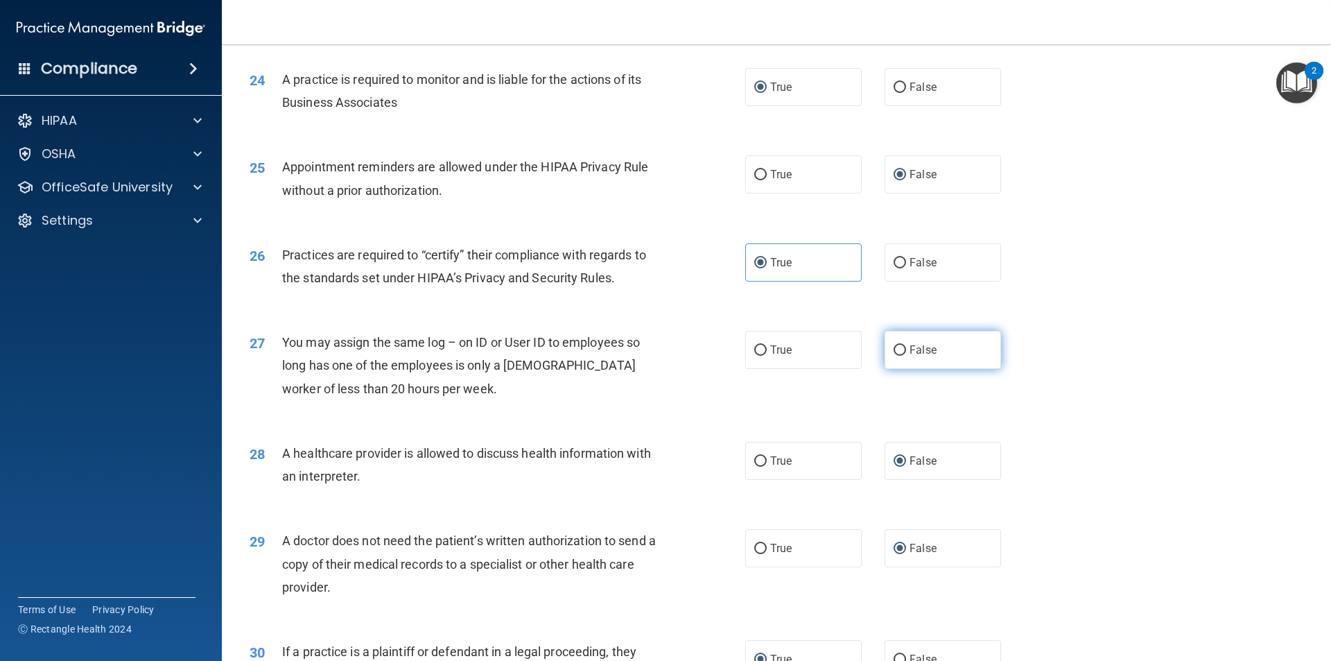
click at [895, 351] on input "False" at bounding box center [900, 350] width 12 height 10
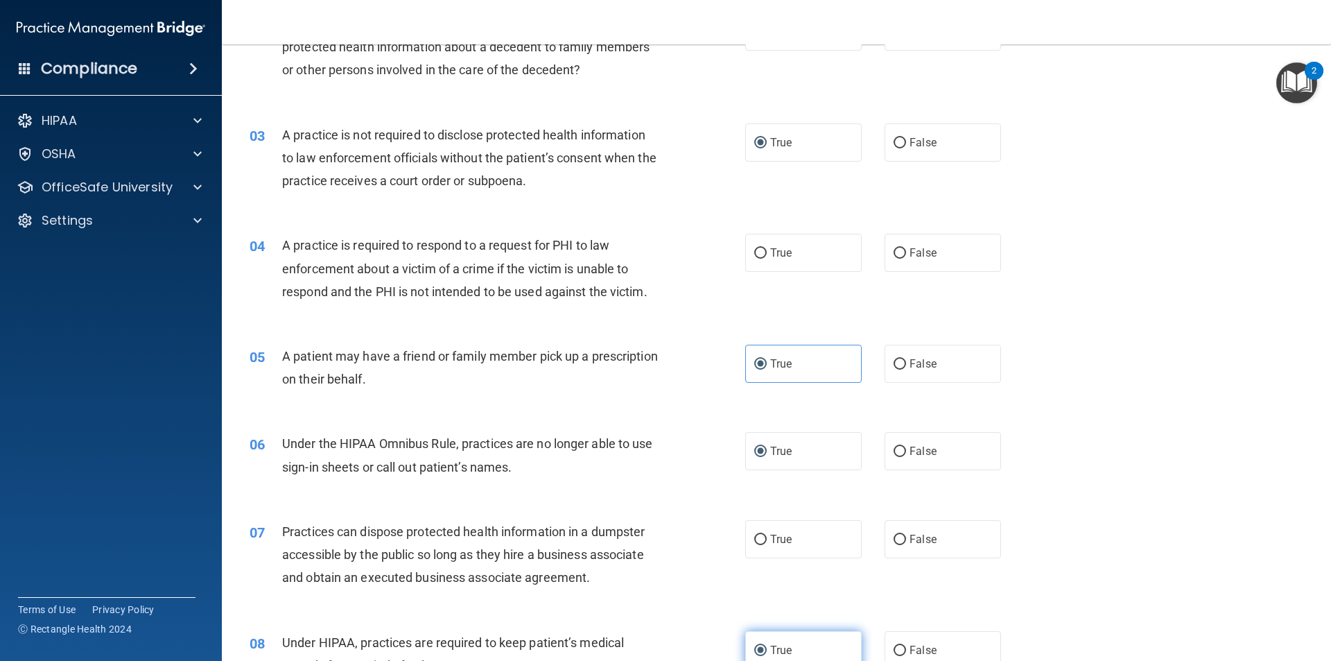
scroll to position [0, 0]
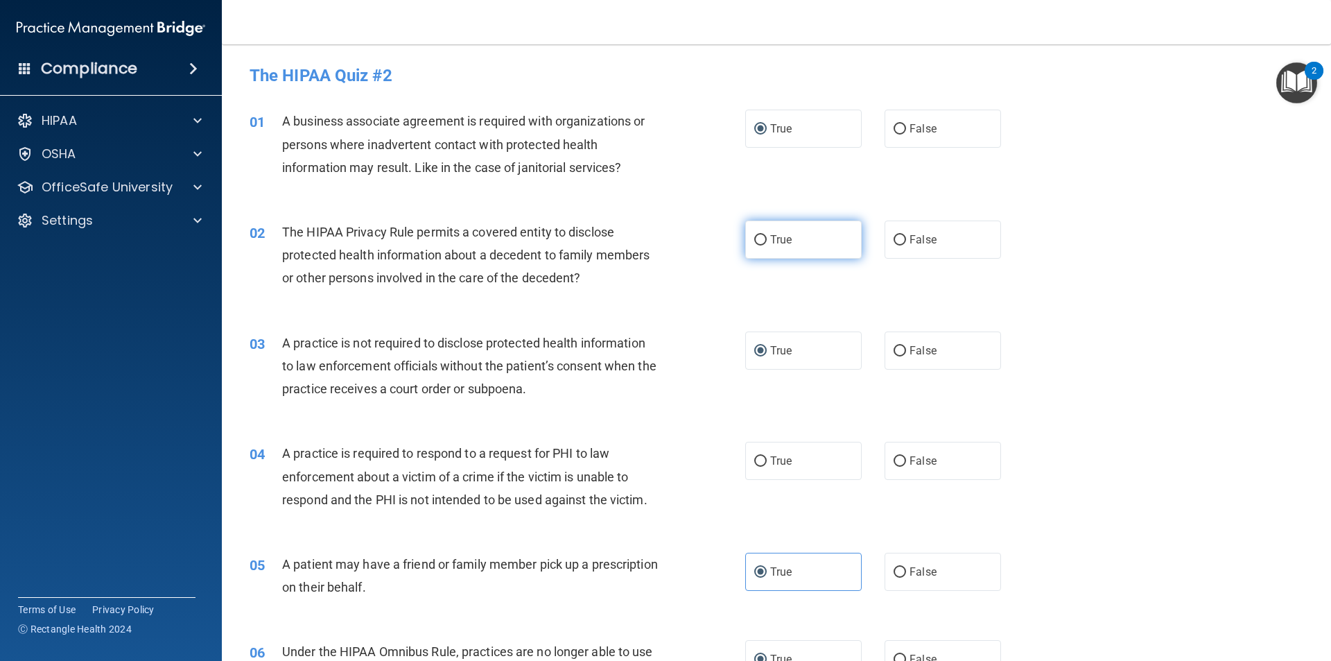
click at [754, 238] on input "True" at bounding box center [760, 240] width 12 height 10
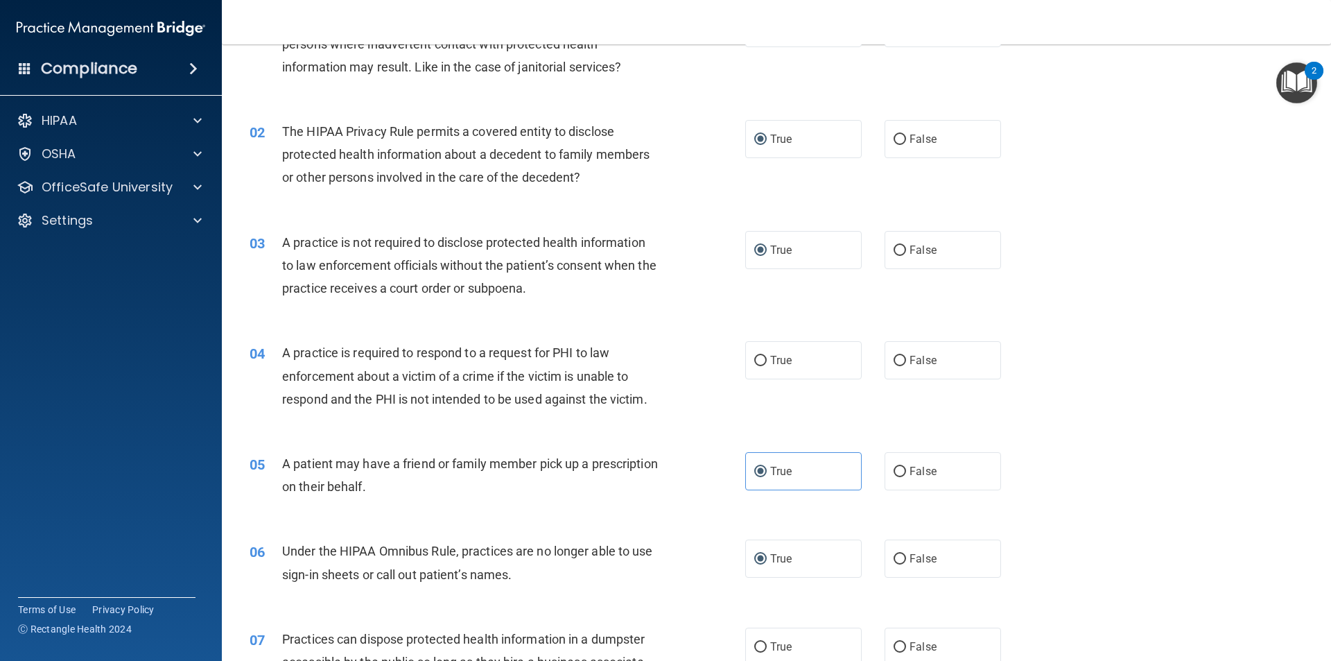
scroll to position [208, 0]
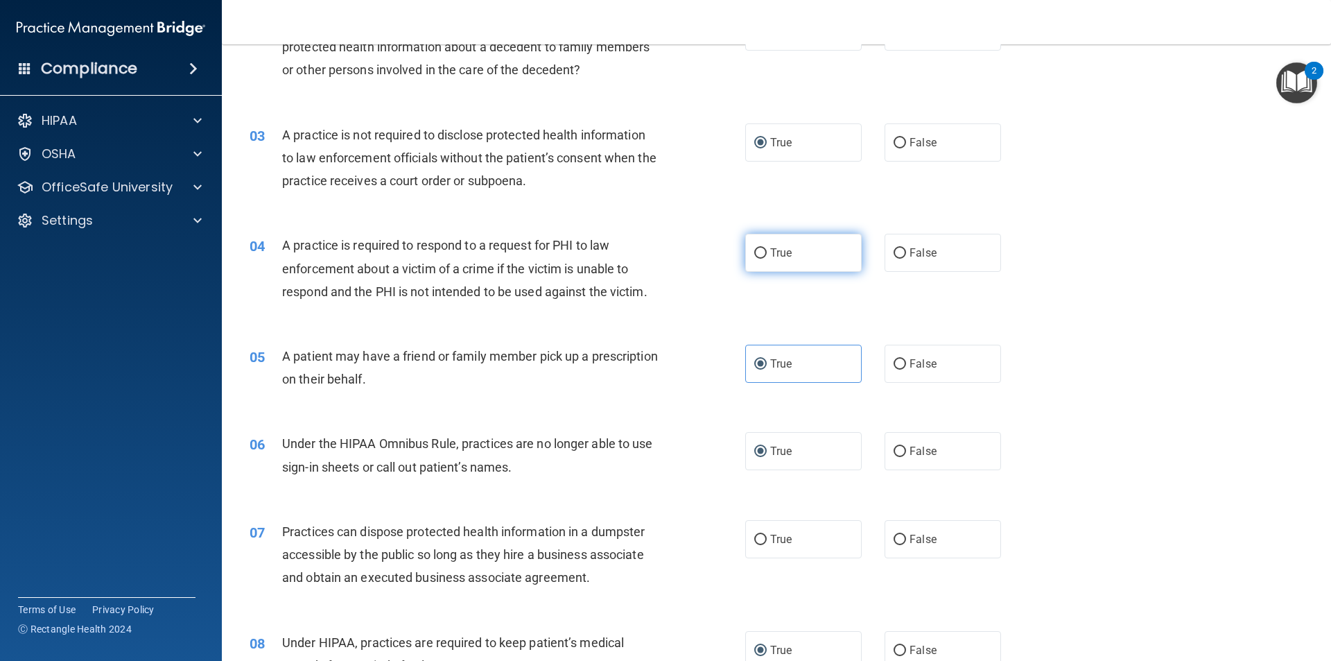
click at [754, 253] on input "True" at bounding box center [760, 253] width 12 height 10
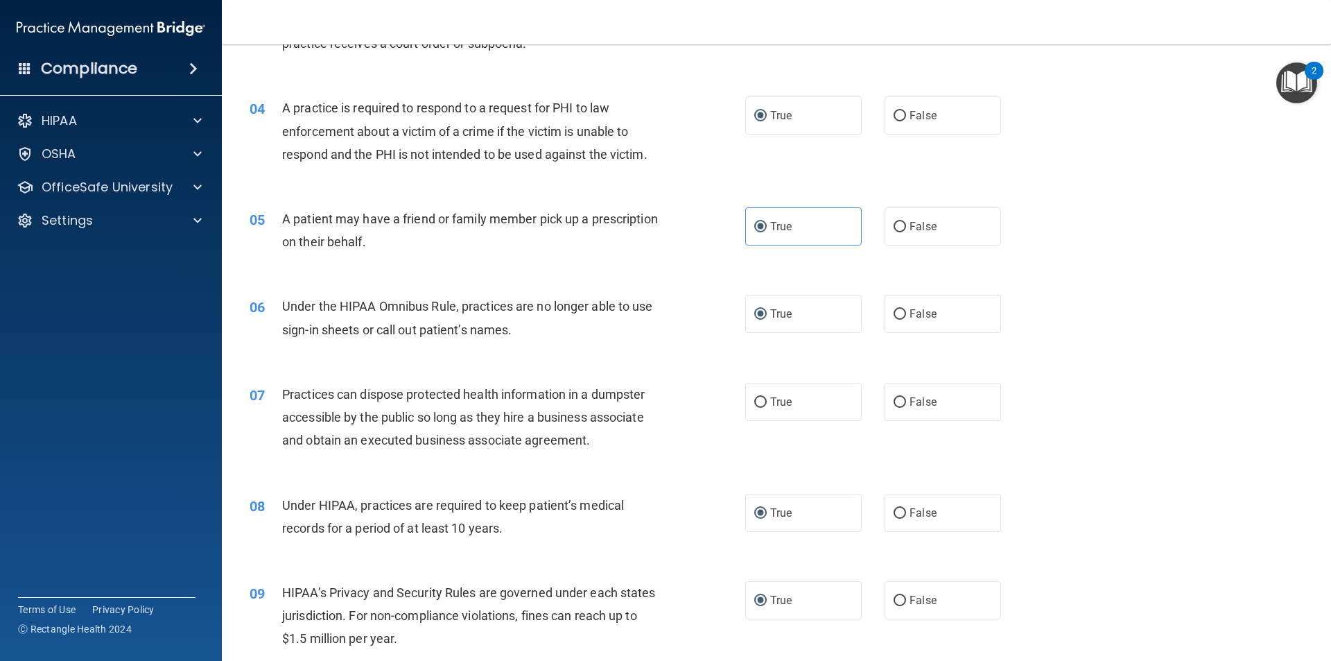
scroll to position [347, 0]
click at [894, 399] on input "False" at bounding box center [900, 401] width 12 height 10
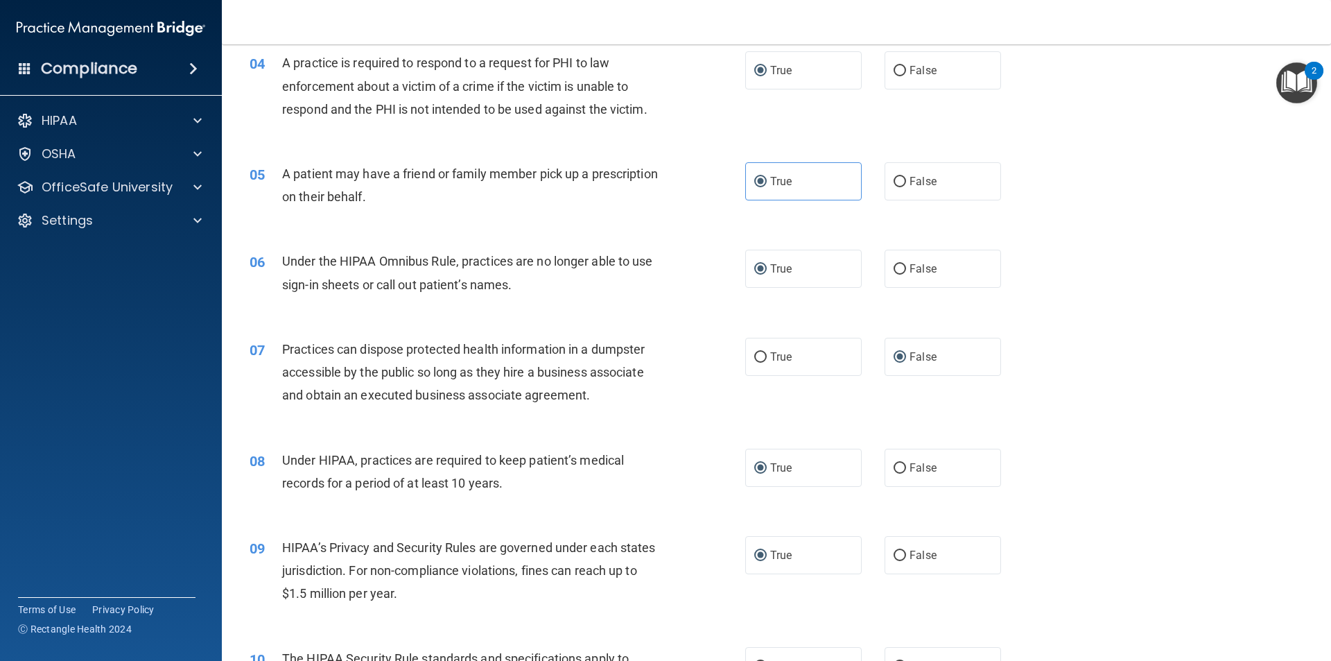
scroll to position [555, 0]
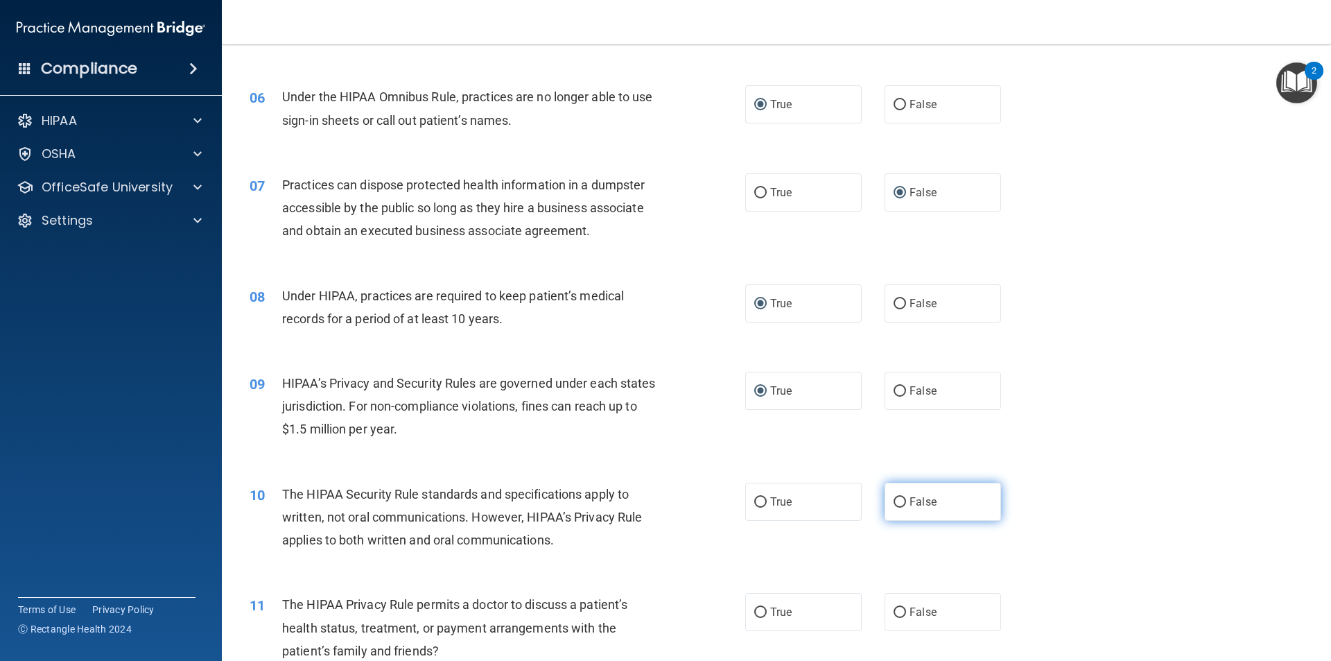
click at [894, 498] on input "False" at bounding box center [900, 502] width 12 height 10
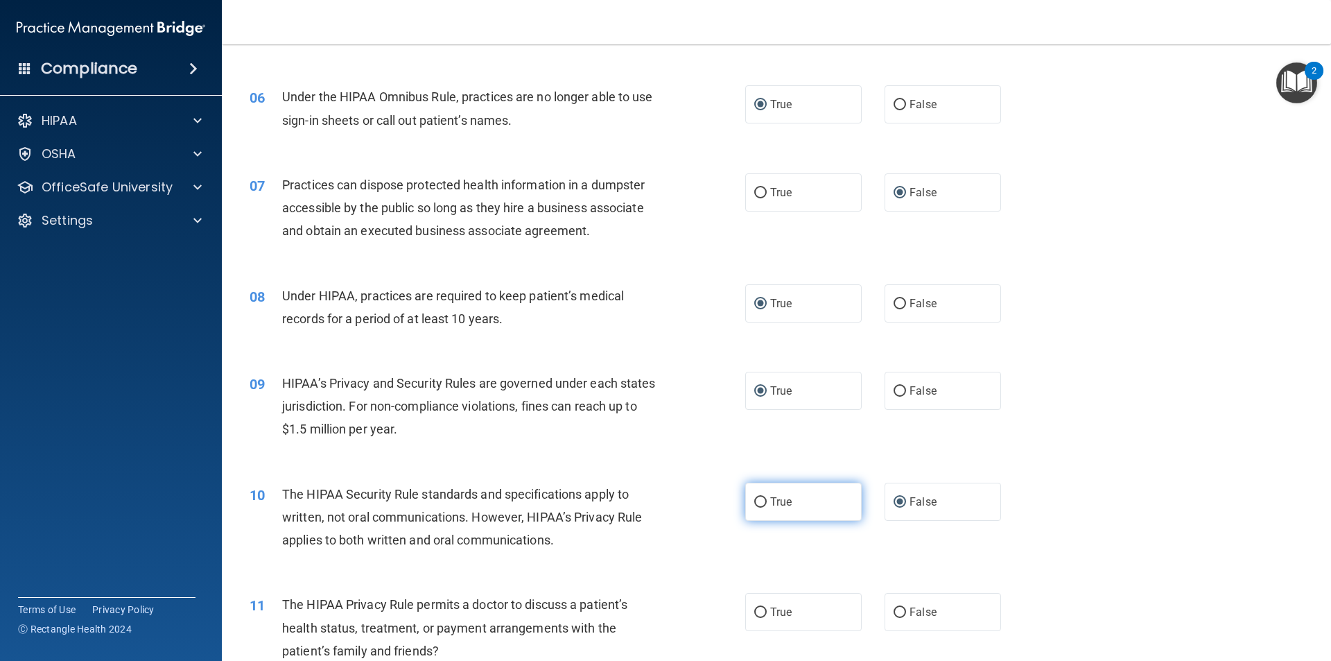
click at [756, 501] on input "True" at bounding box center [760, 502] width 12 height 10
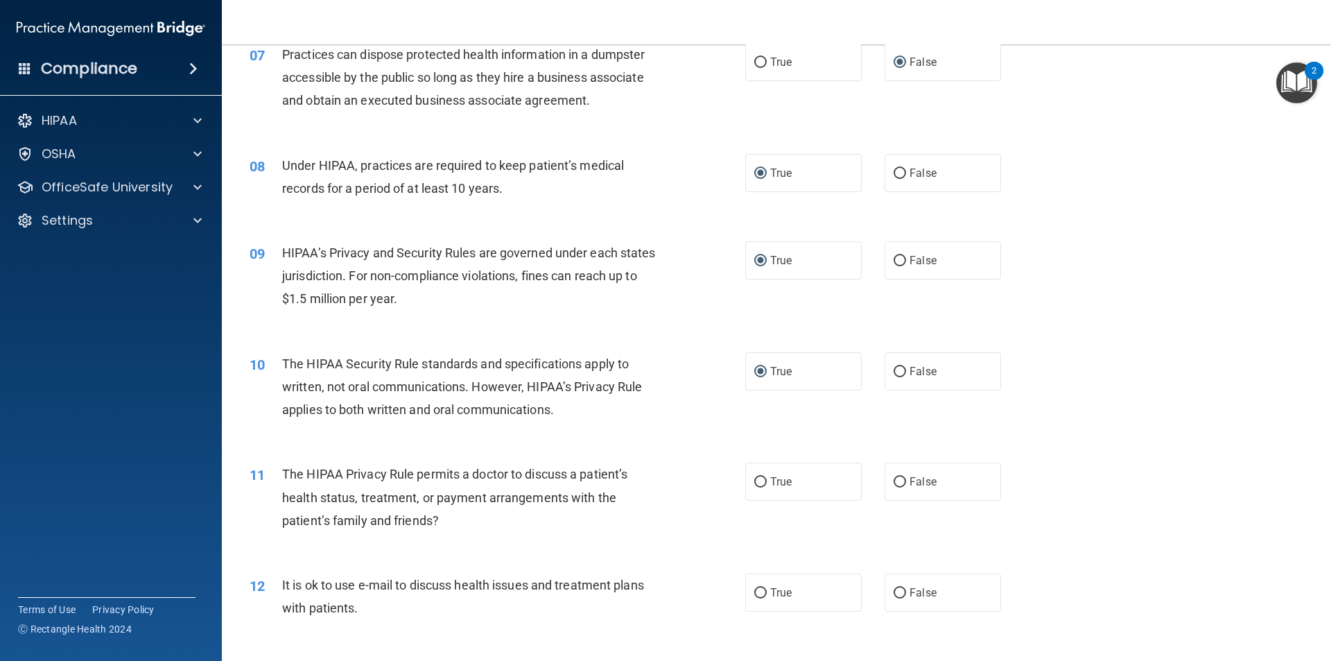
scroll to position [693, 0]
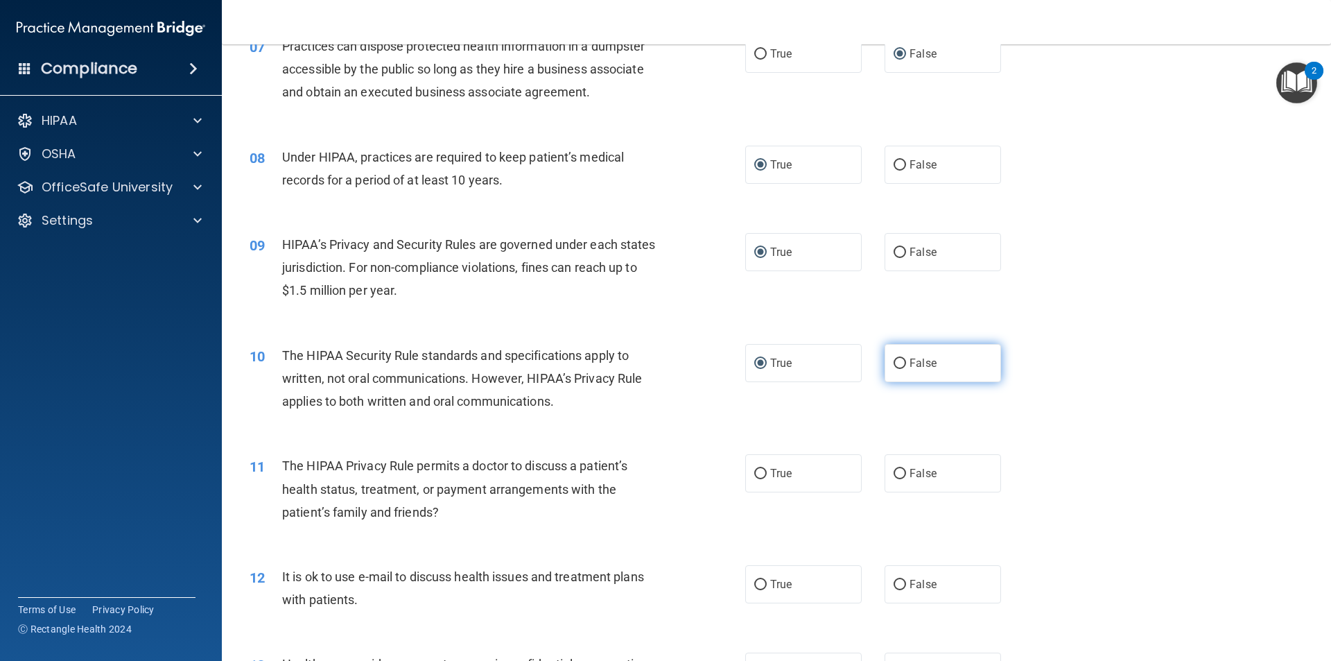
click at [894, 362] on input "False" at bounding box center [900, 363] width 12 height 10
click at [754, 474] on input "True" at bounding box center [760, 474] width 12 height 10
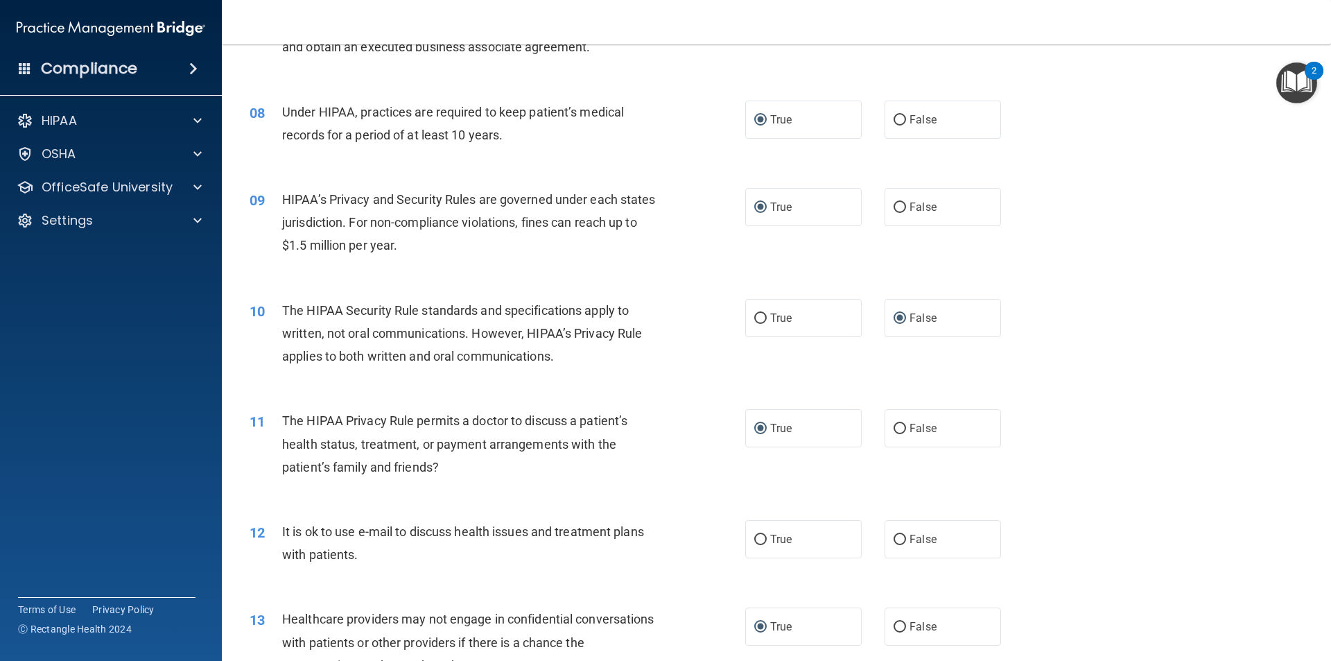
scroll to position [763, 0]
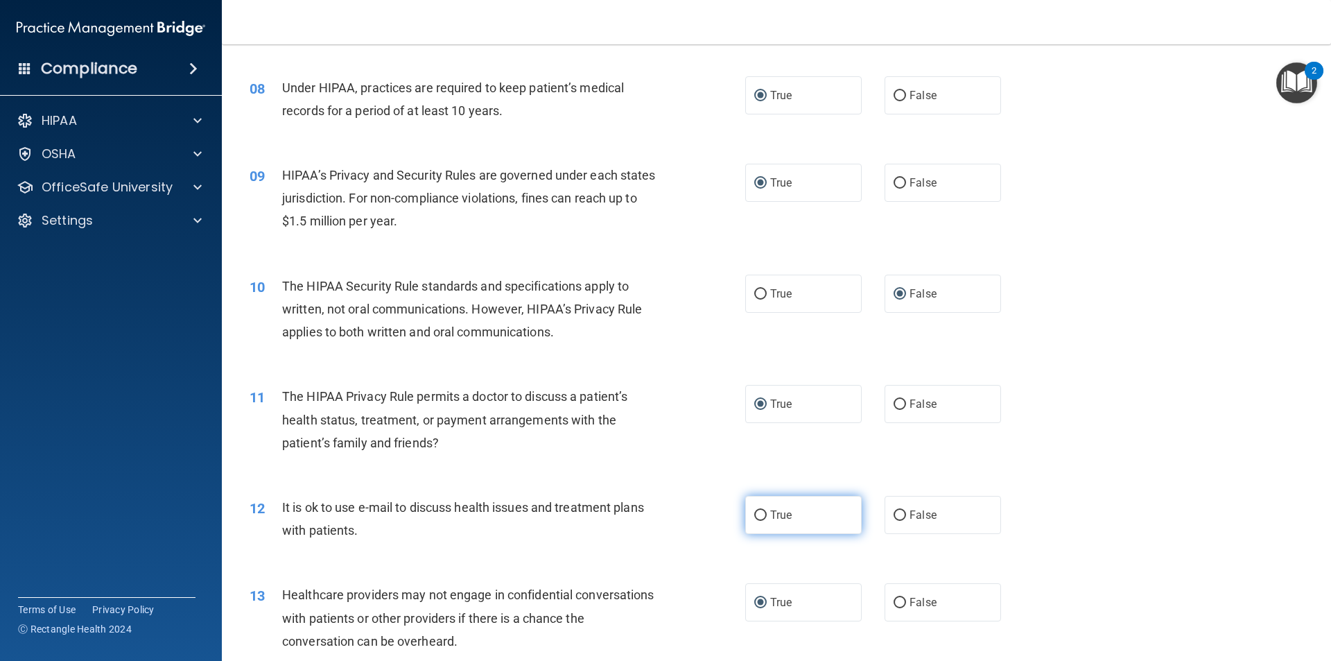
click at [757, 515] on input "True" at bounding box center [760, 515] width 12 height 10
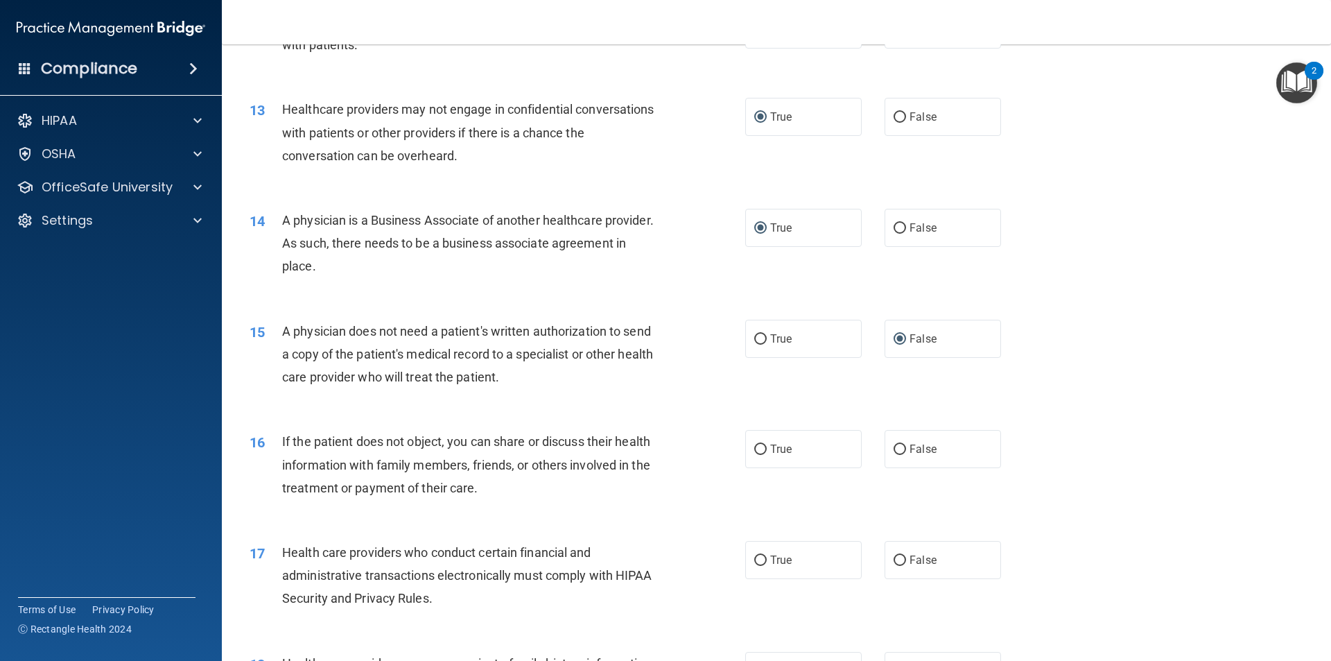
scroll to position [1317, 0]
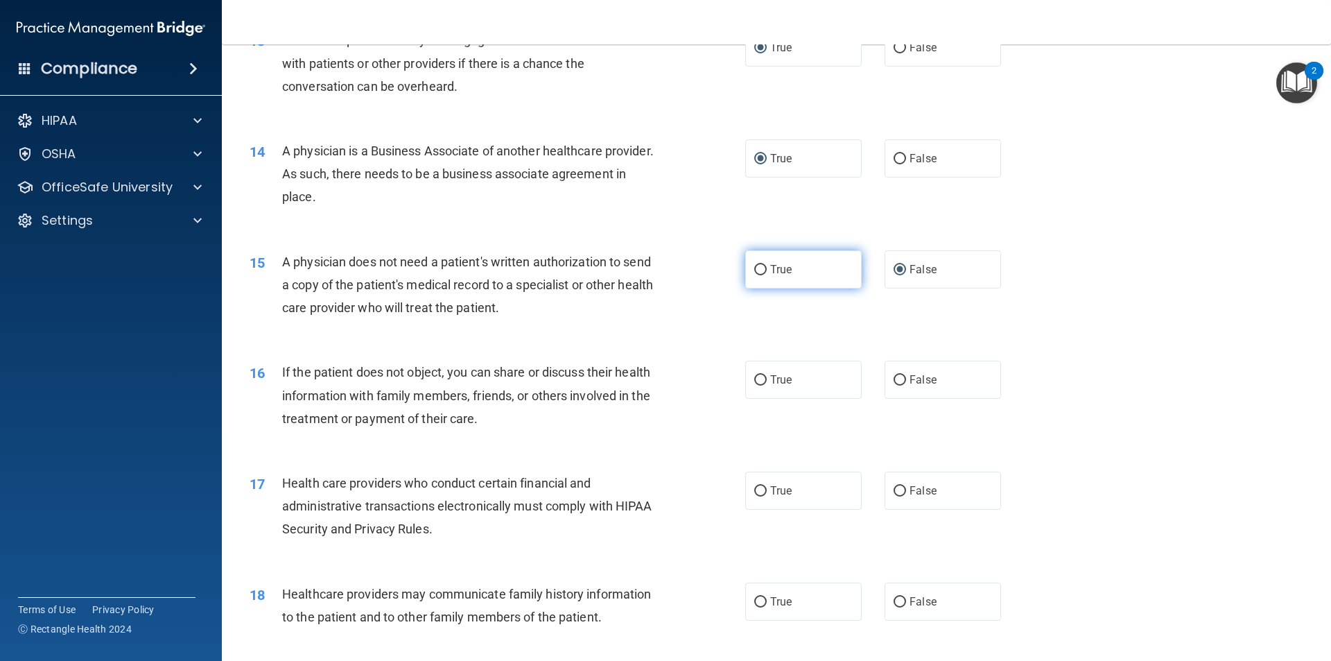
click at [754, 268] on input "True" at bounding box center [760, 270] width 12 height 10
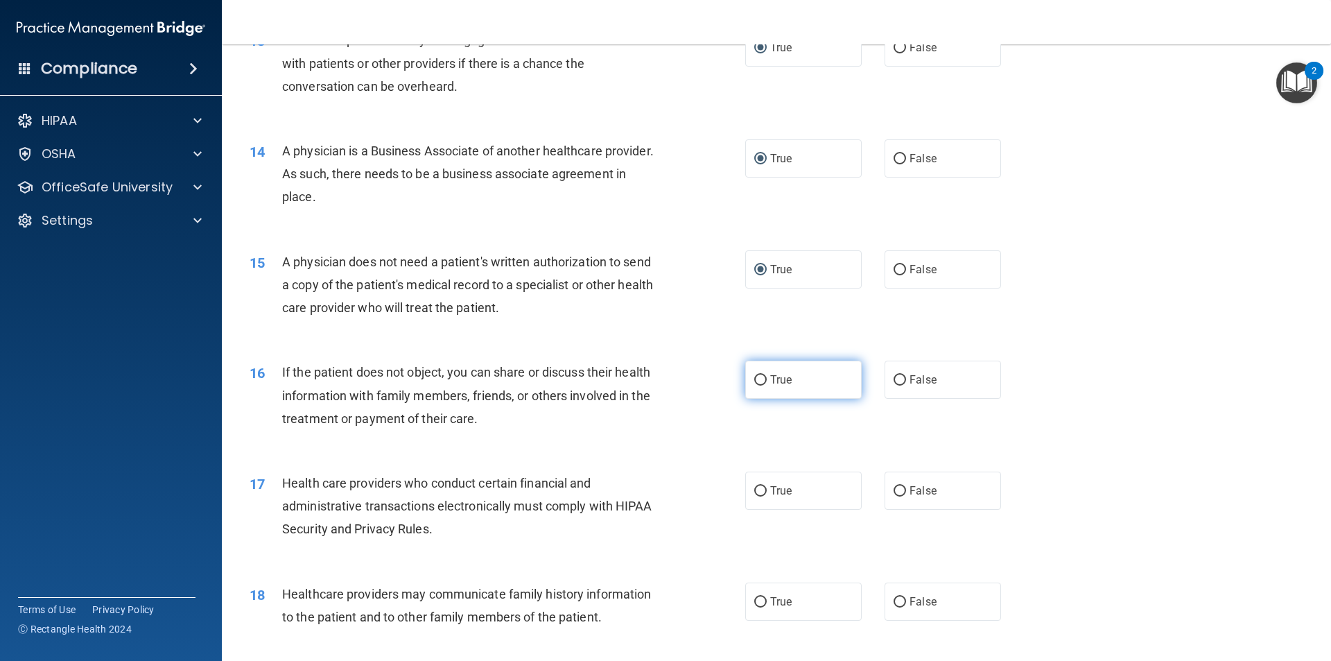
click at [756, 380] on input "True" at bounding box center [760, 380] width 12 height 10
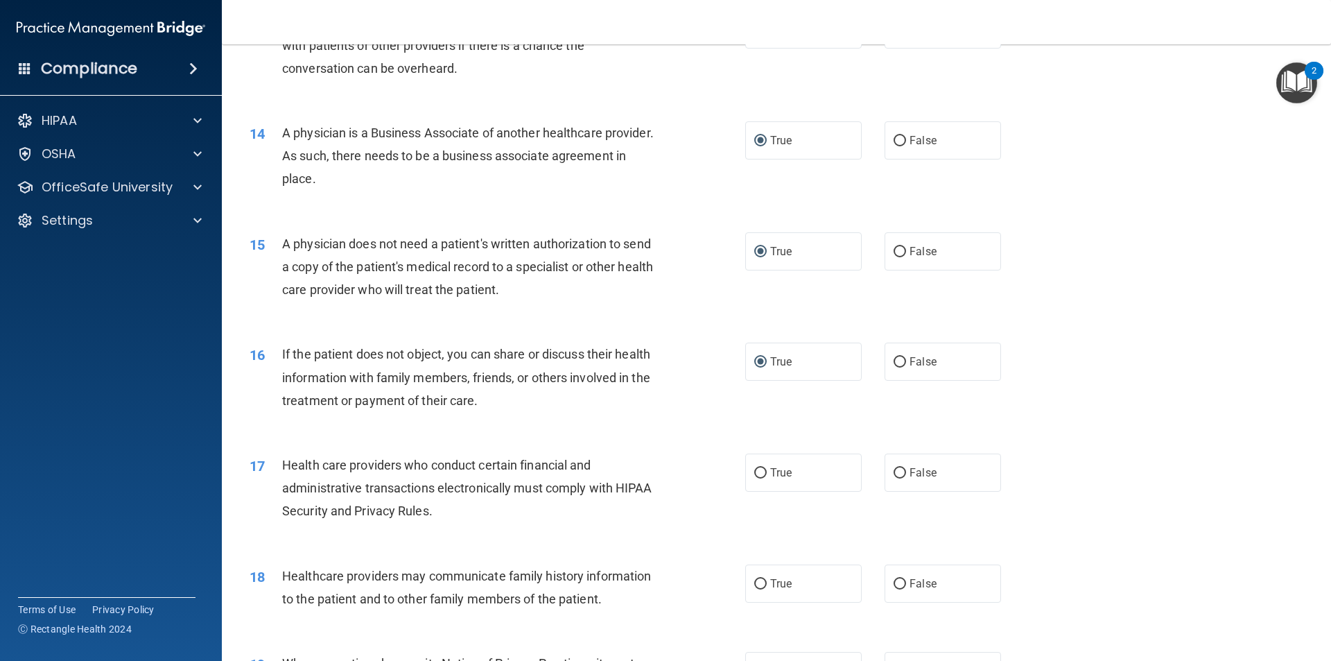
scroll to position [1387, 0]
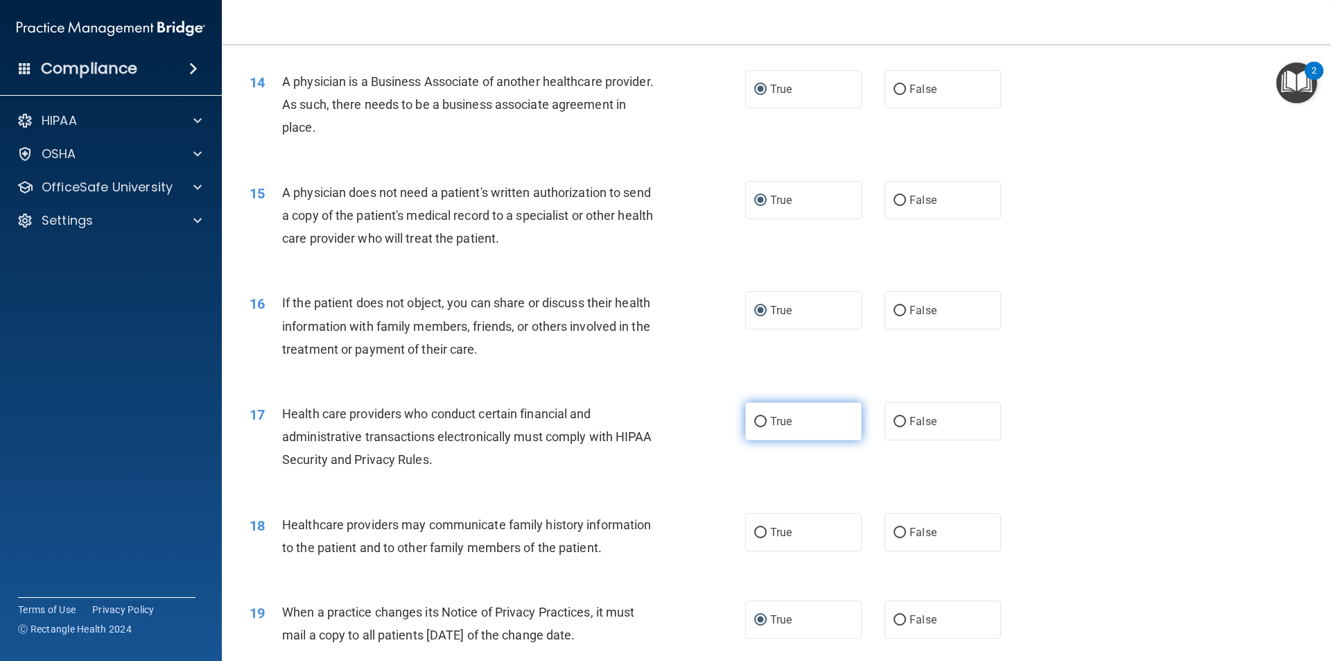
click at [755, 424] on input "True" at bounding box center [760, 422] width 12 height 10
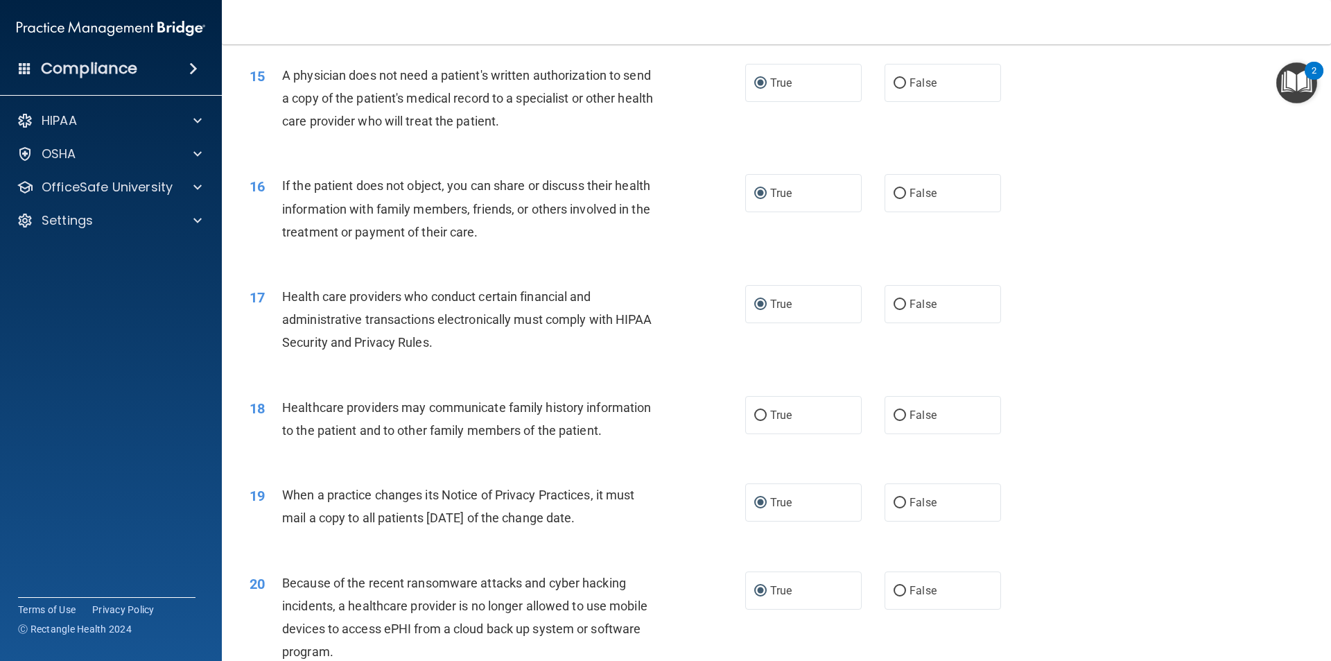
scroll to position [1525, 0]
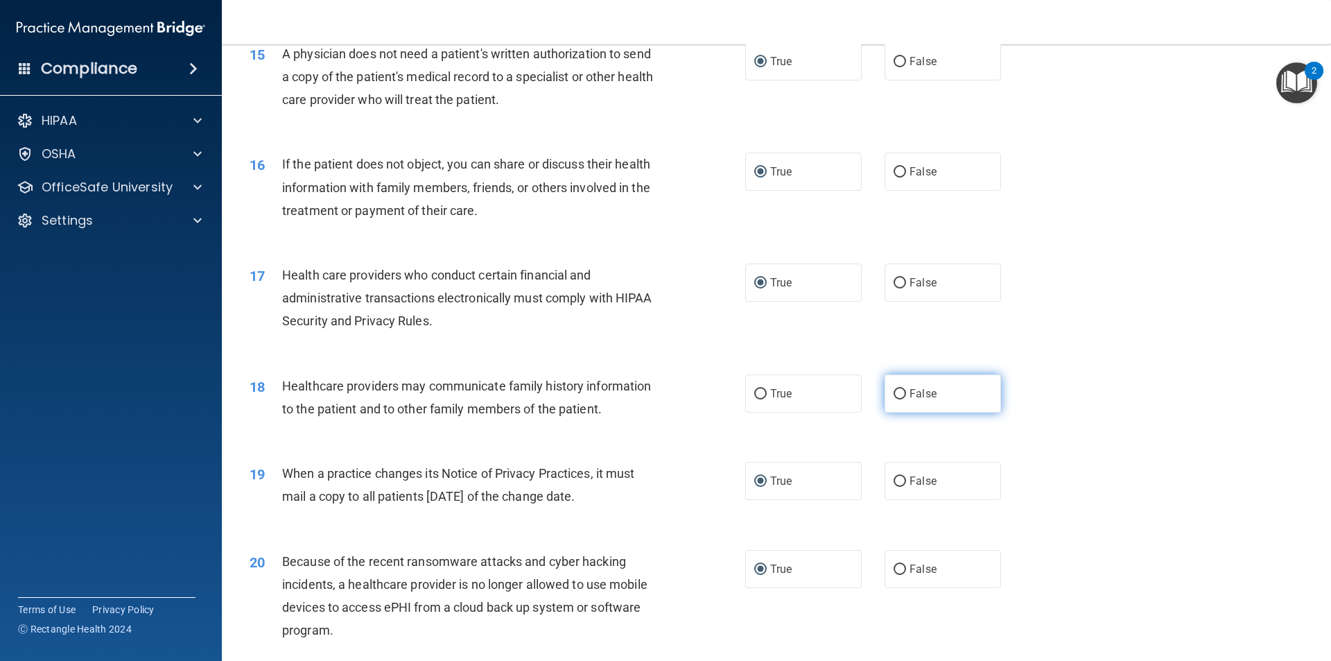
click at [894, 390] on input "False" at bounding box center [900, 394] width 12 height 10
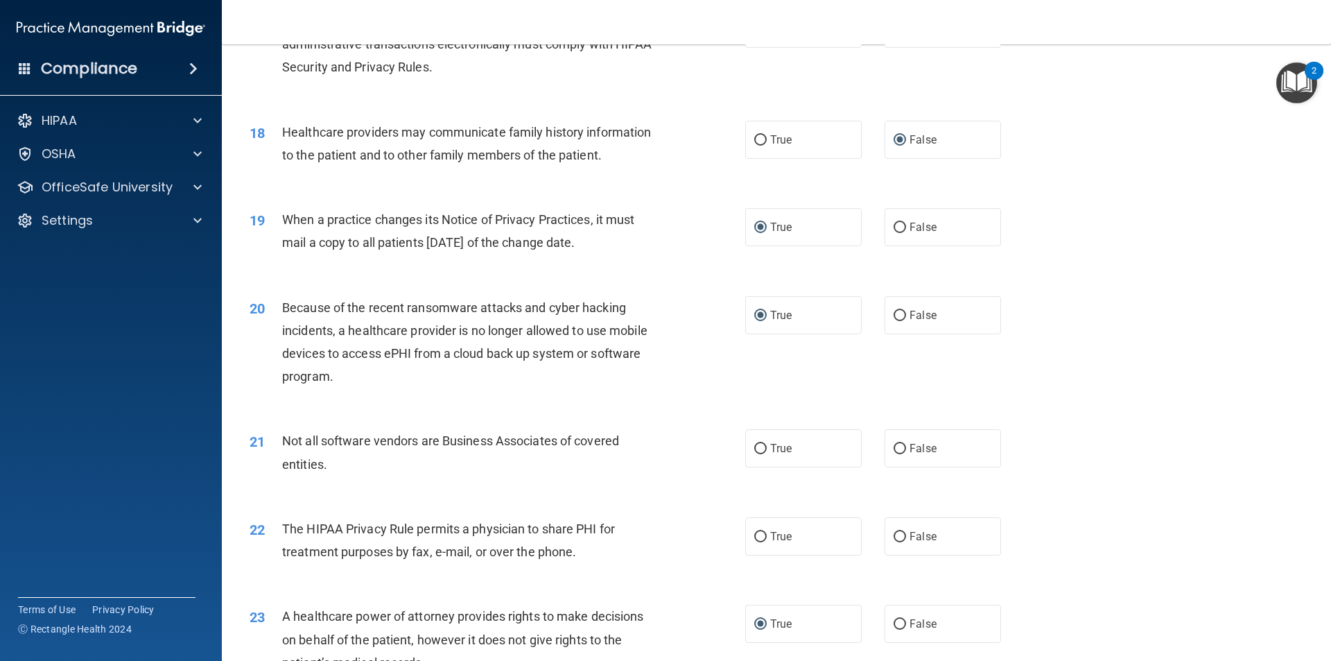
scroll to position [1872, 0]
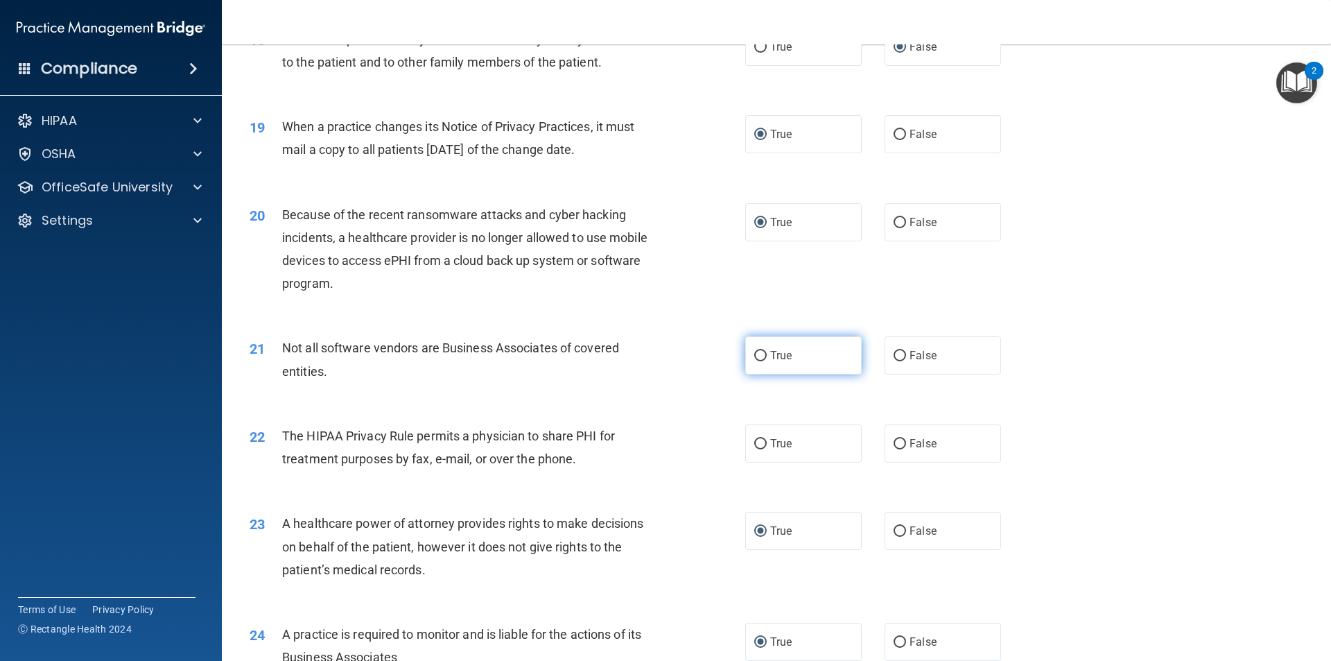
click at [755, 358] on input "True" at bounding box center [760, 356] width 12 height 10
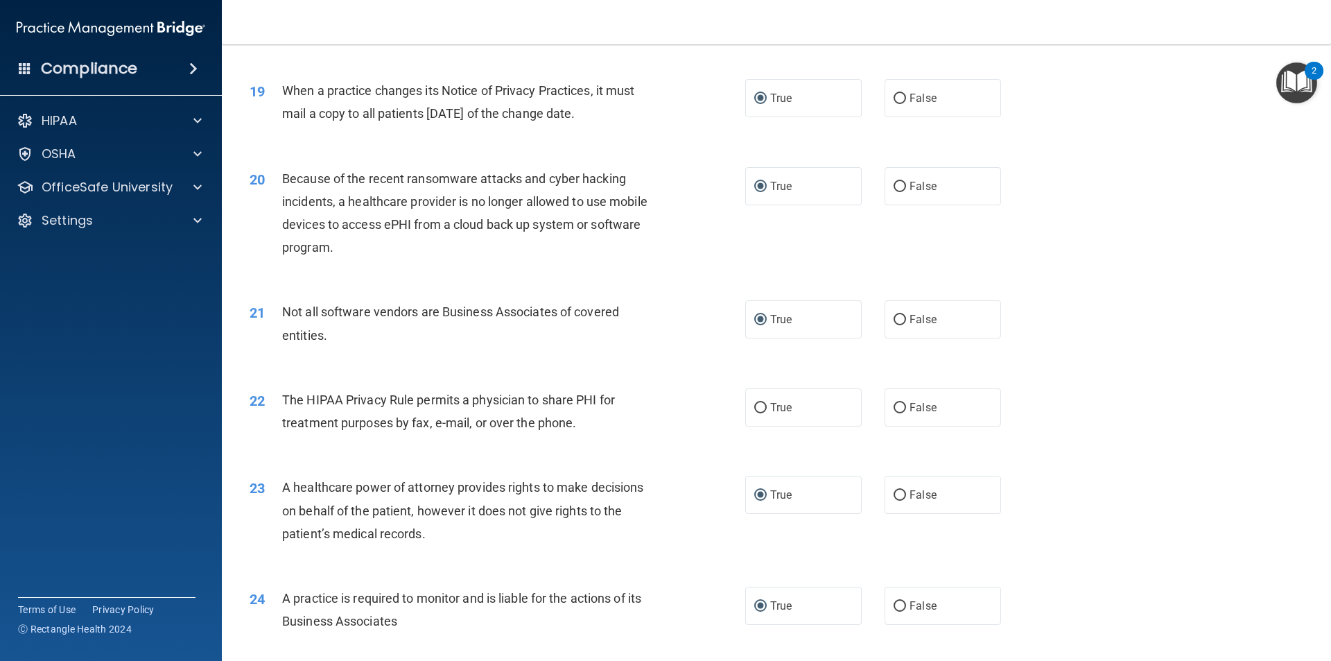
scroll to position [1941, 0]
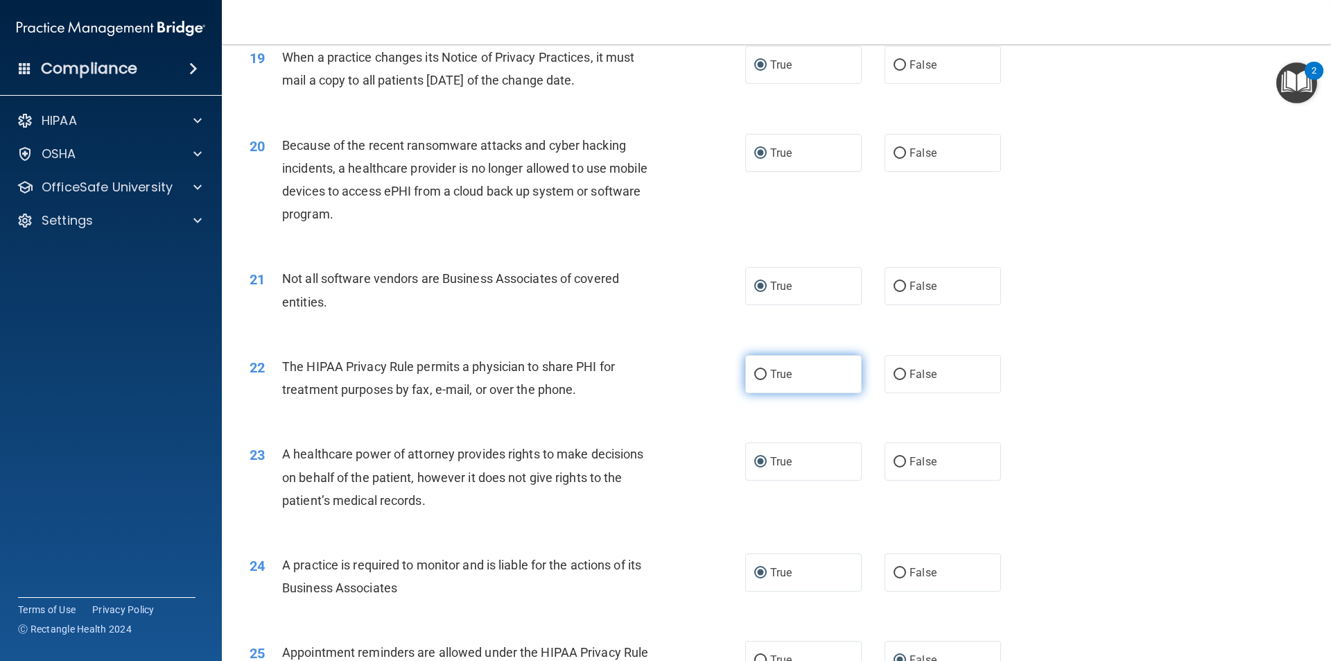
click at [754, 372] on input "True" at bounding box center [760, 375] width 12 height 10
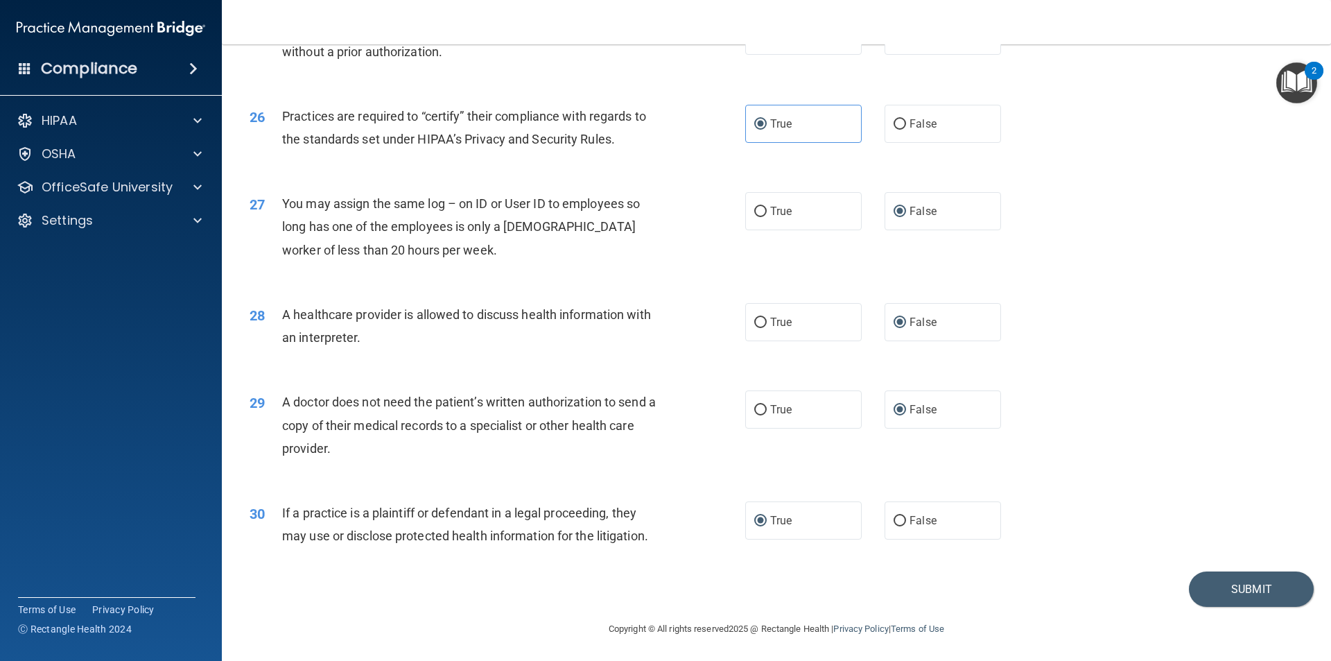
scroll to position [2567, 0]
click at [1202, 591] on button "Submit" at bounding box center [1251, 587] width 125 height 35
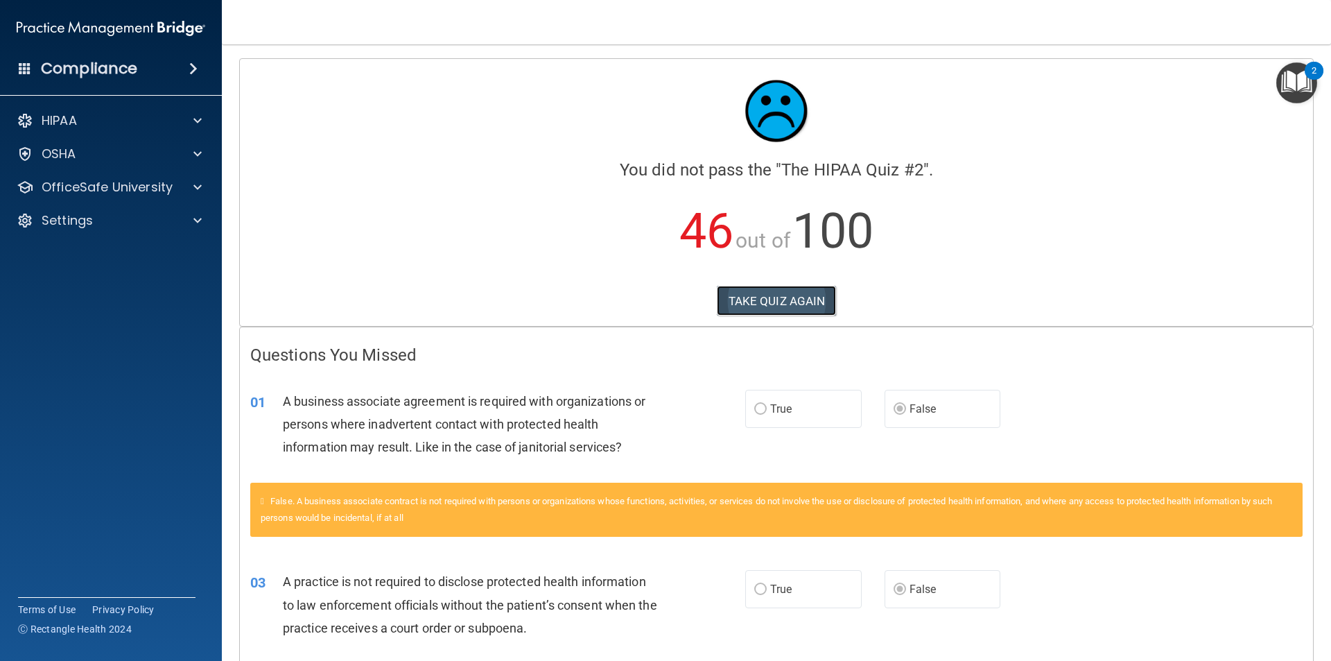
click at [776, 300] on button "TAKE QUIZ AGAIN" at bounding box center [777, 301] width 120 height 31
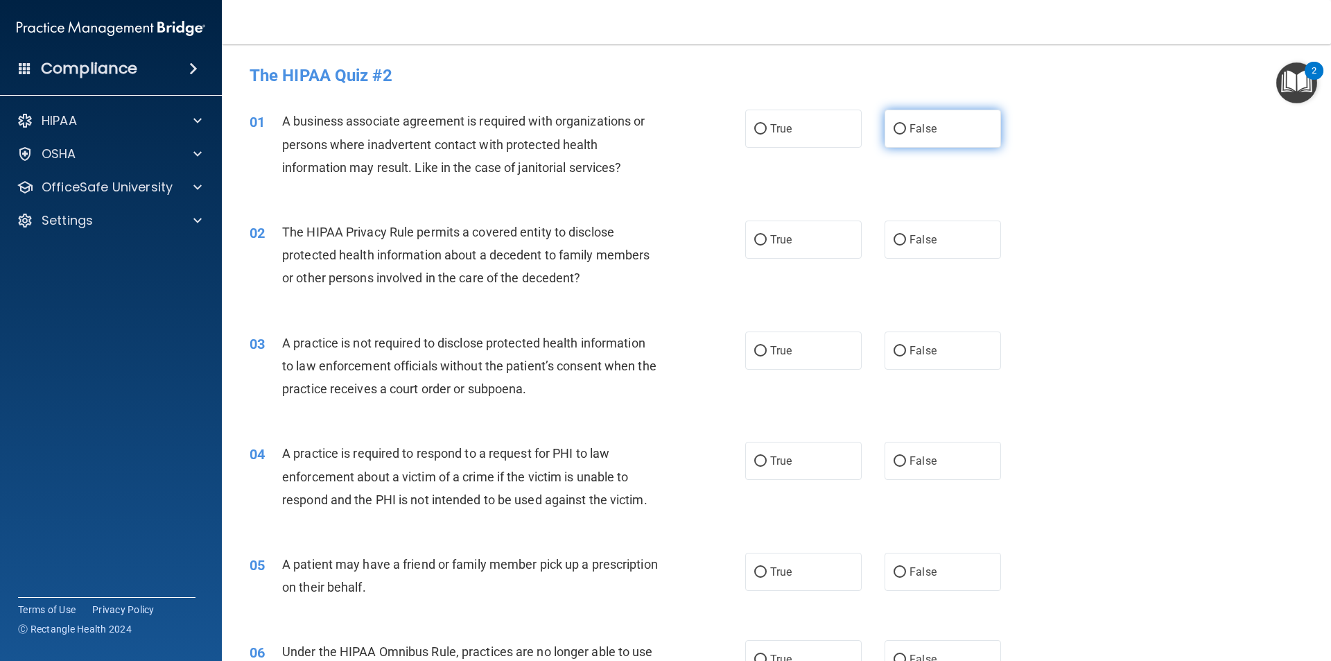
click at [894, 130] on input "False" at bounding box center [900, 129] width 12 height 10
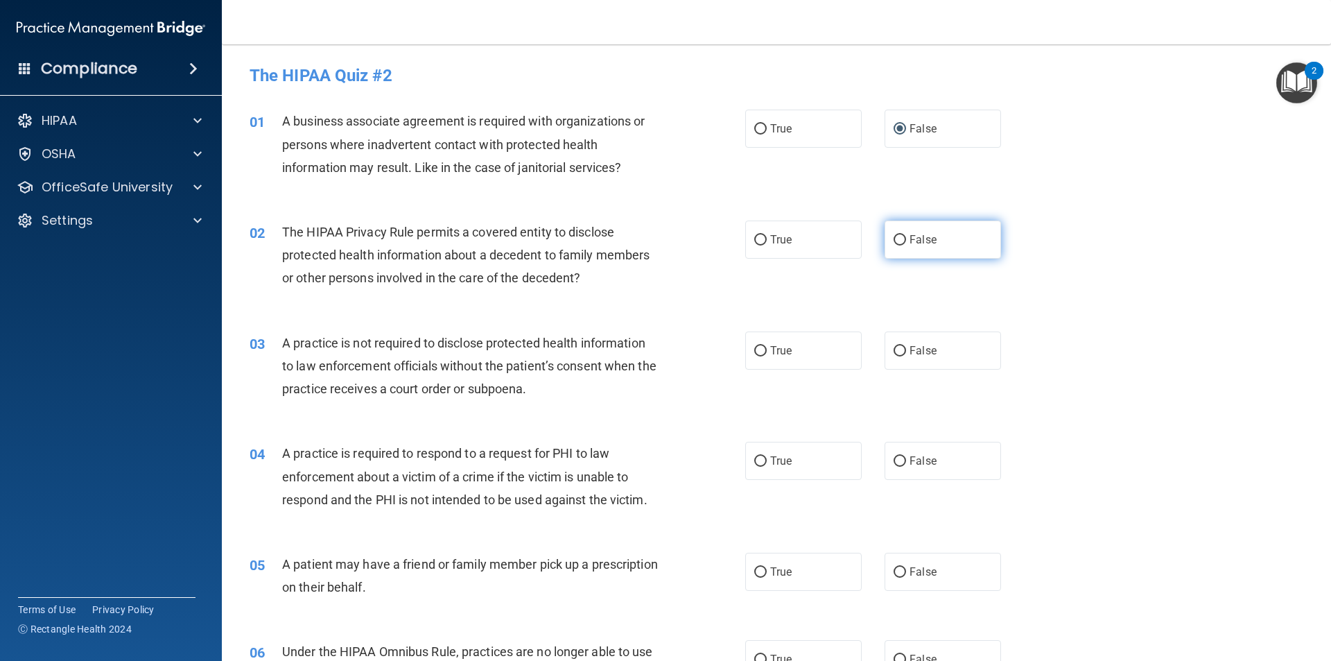
click at [894, 236] on input "False" at bounding box center [900, 240] width 12 height 10
click at [894, 241] on input "False" at bounding box center [900, 240] width 12 height 10
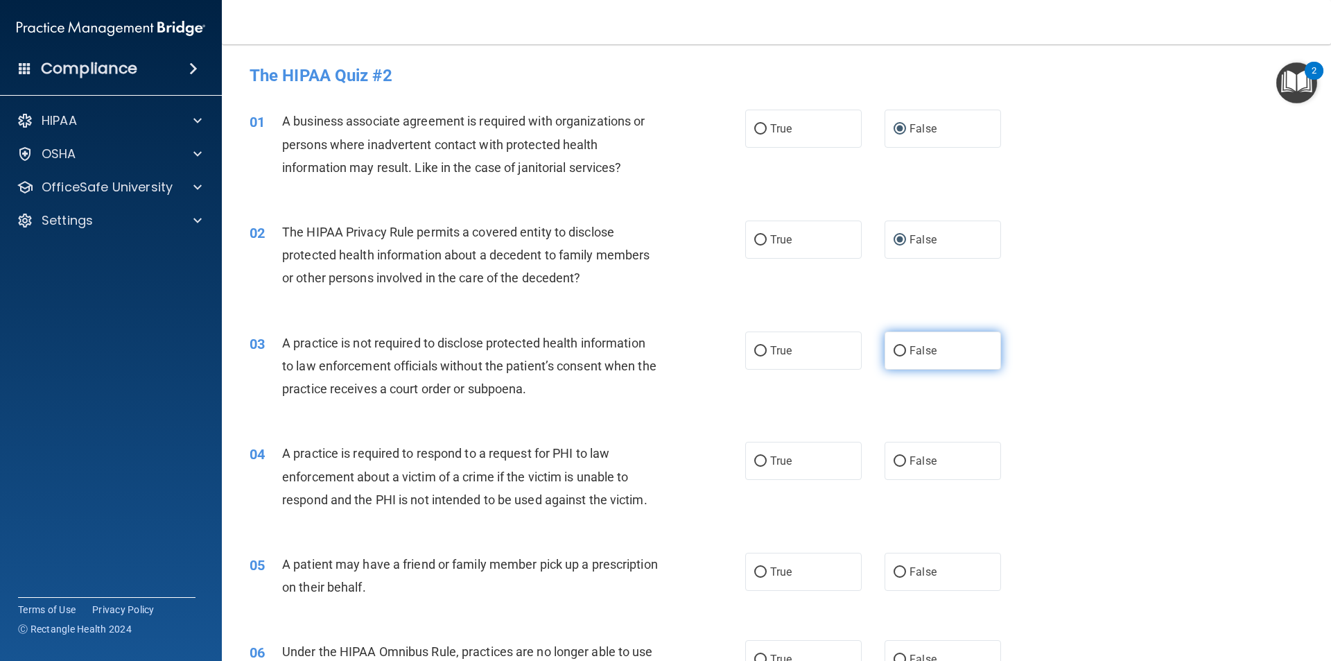
click at [894, 349] on input "False" at bounding box center [900, 351] width 12 height 10
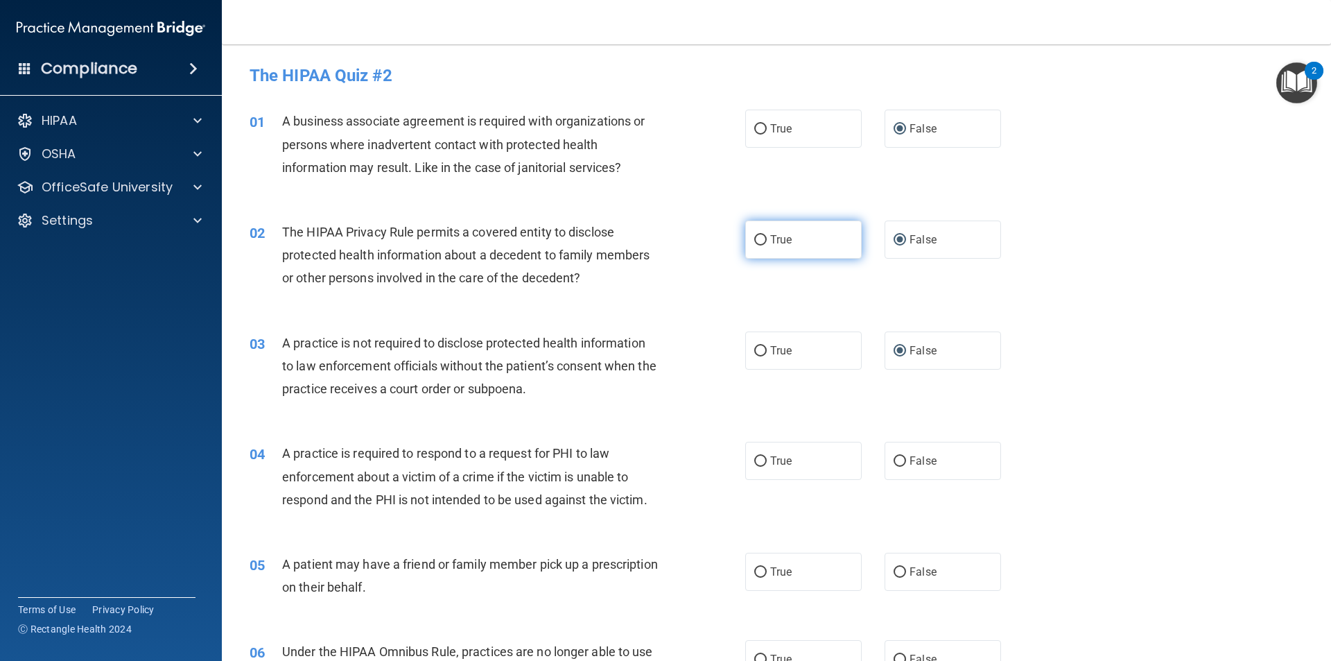
click at [754, 240] on input "True" at bounding box center [760, 240] width 12 height 10
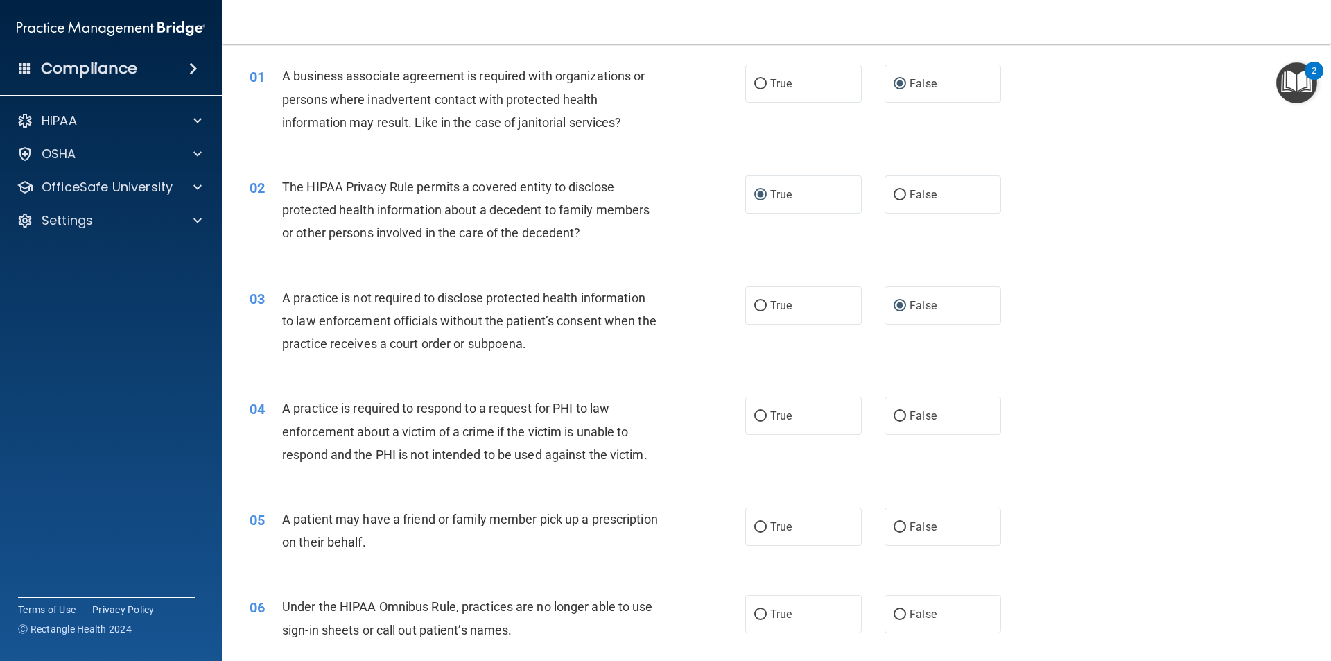
scroll to position [69, 0]
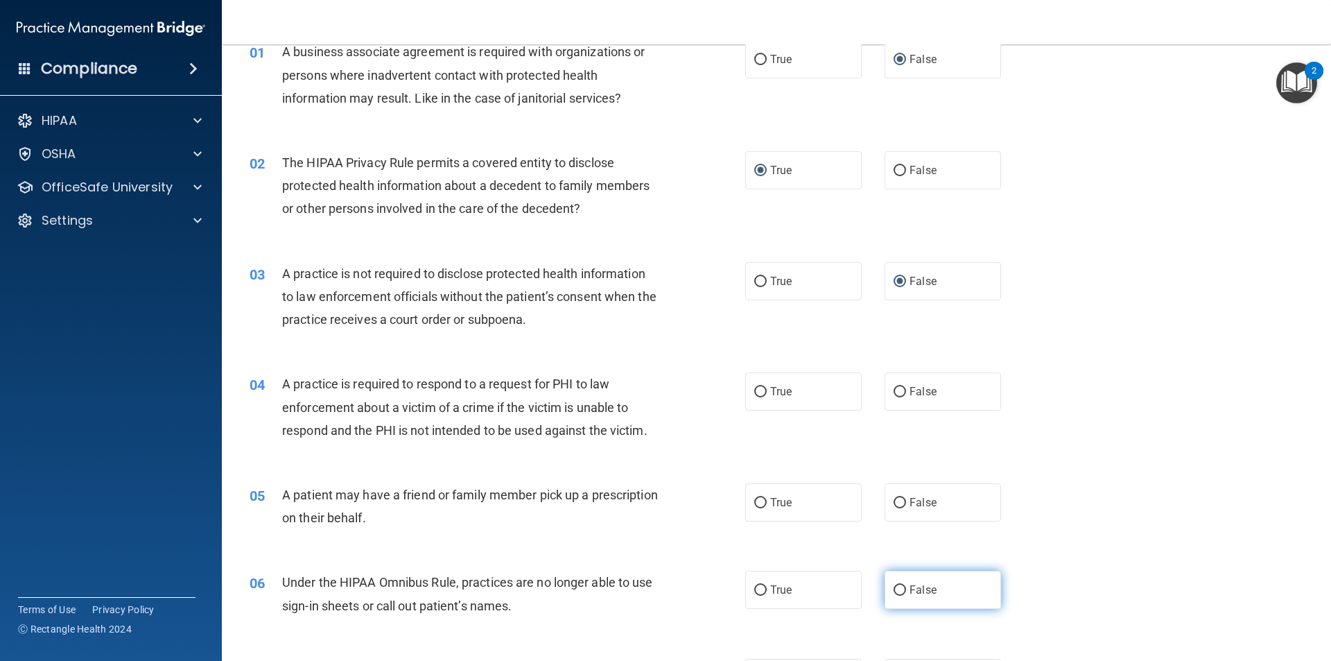
click at [894, 588] on input "False" at bounding box center [900, 590] width 12 height 10
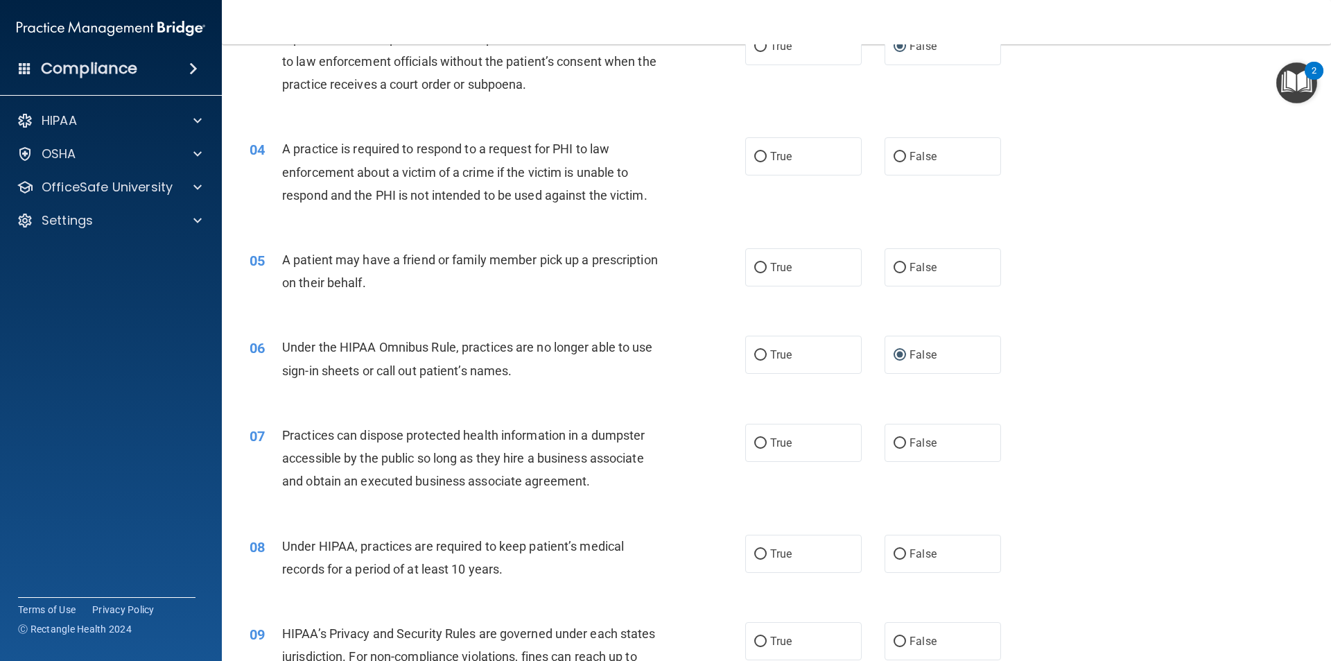
scroll to position [347, 0]
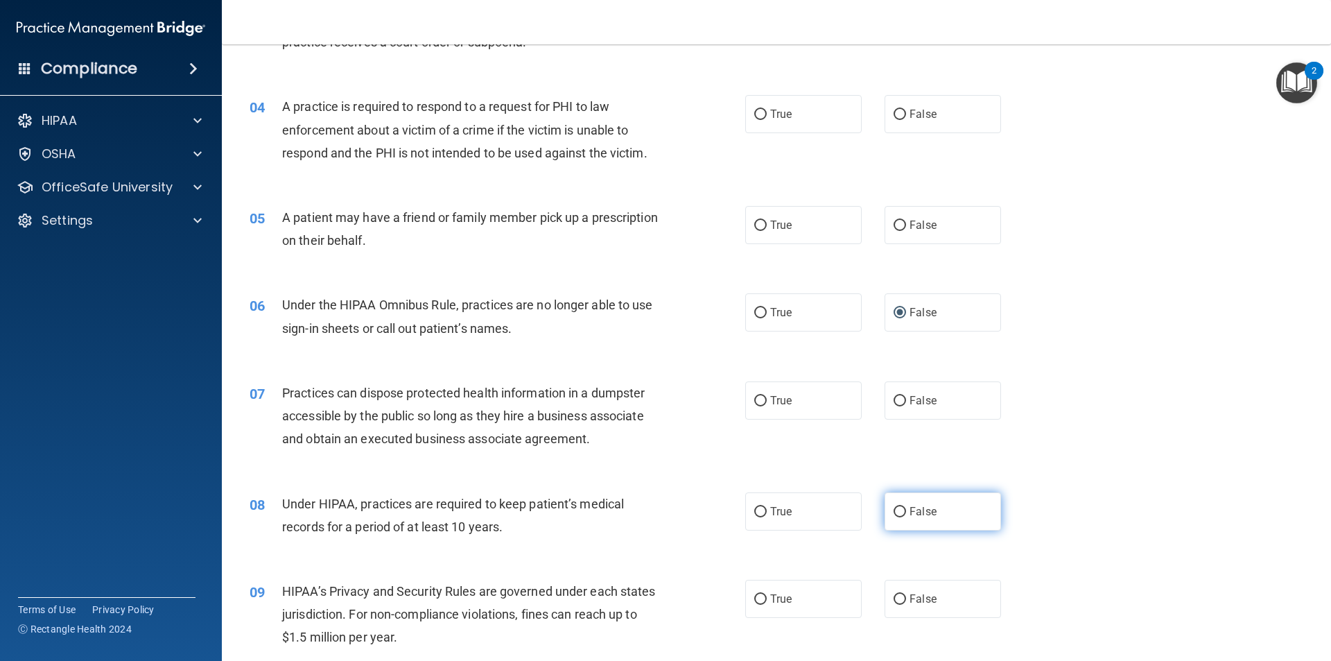
click at [896, 512] on input "False" at bounding box center [900, 512] width 12 height 10
click at [894, 596] on input "False" at bounding box center [900, 599] width 12 height 10
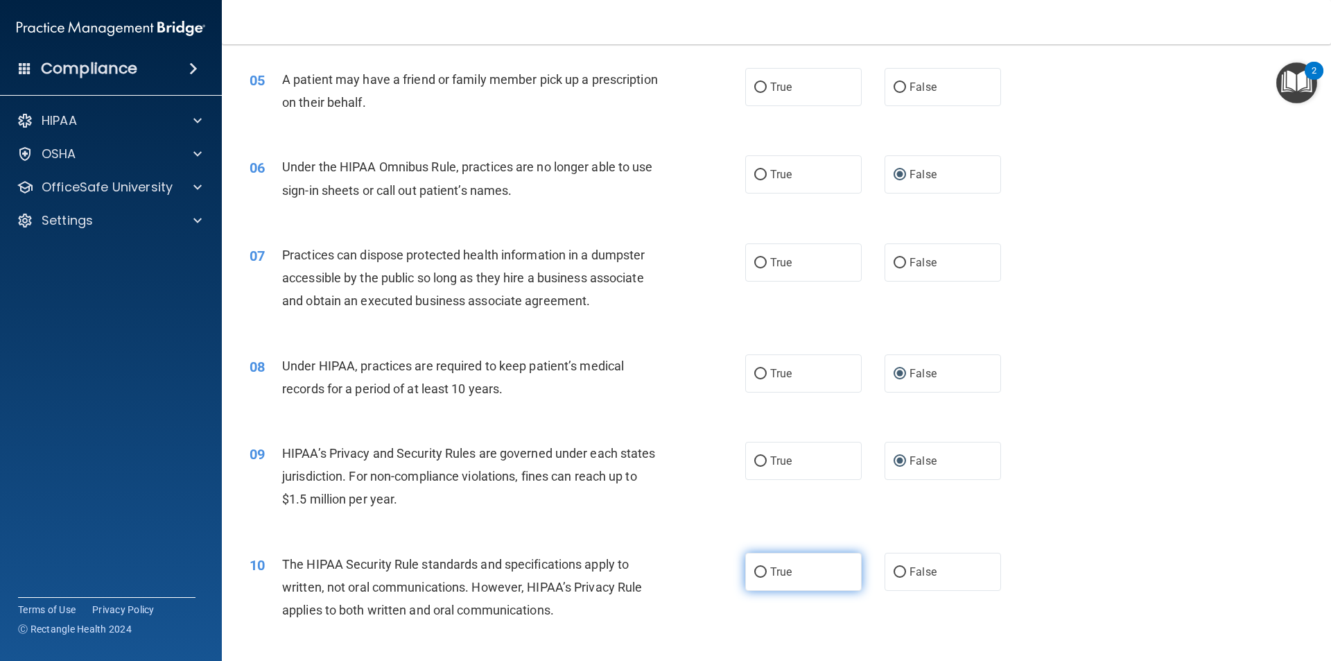
scroll to position [485, 0]
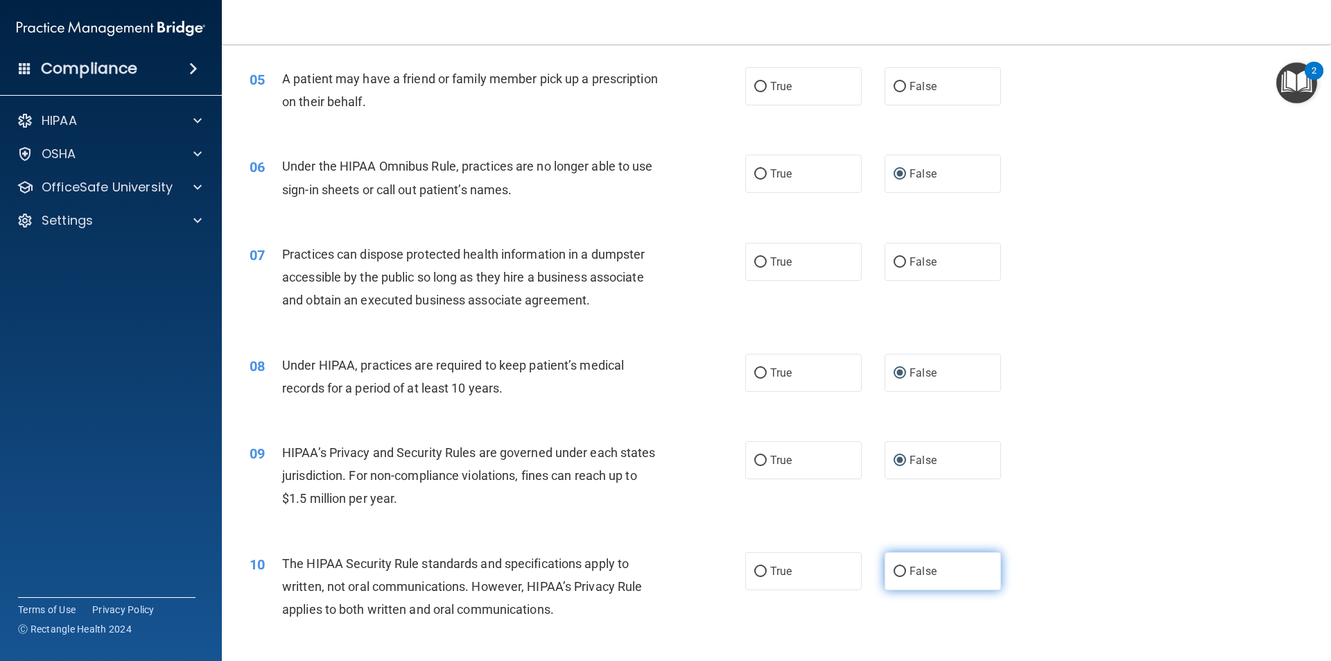
click at [894, 571] on input "False" at bounding box center [900, 571] width 12 height 10
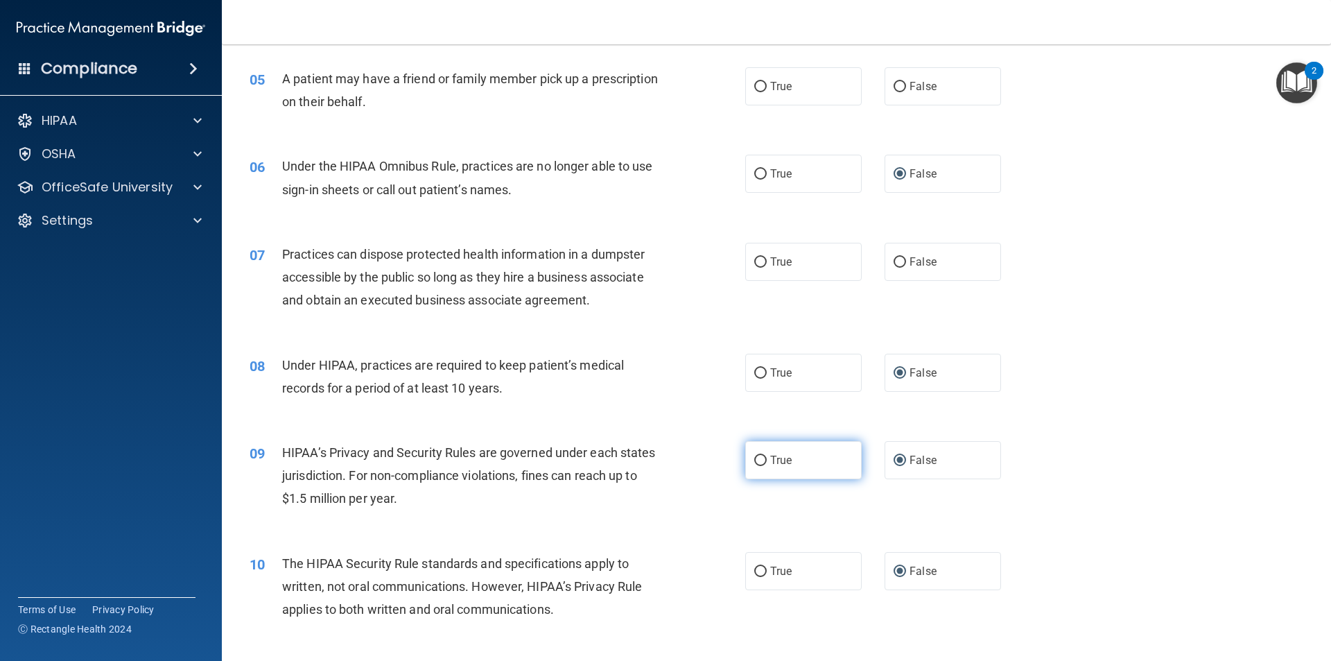
click at [762, 460] on label "True" at bounding box center [803, 460] width 116 height 38
click at [762, 460] on input "True" at bounding box center [760, 461] width 12 height 10
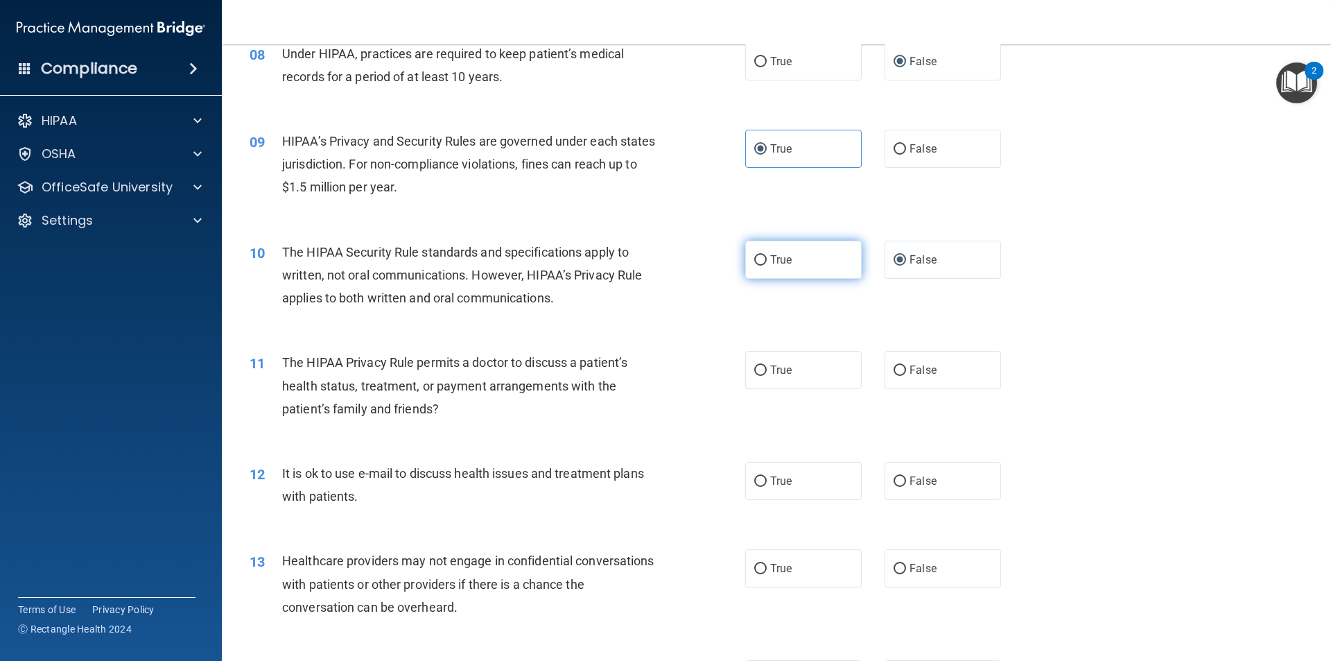
scroll to position [832, 0]
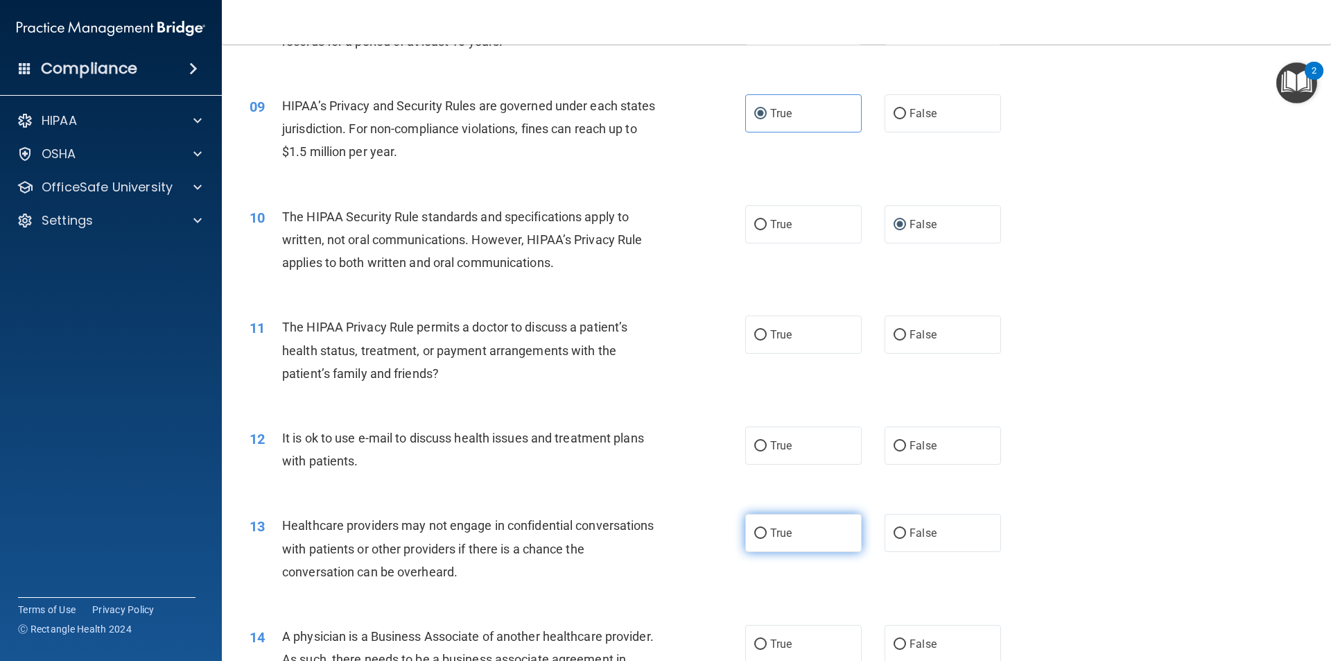
click at [754, 537] on input "True" at bounding box center [760, 533] width 12 height 10
click at [754, 641] on input "True" at bounding box center [760, 644] width 12 height 10
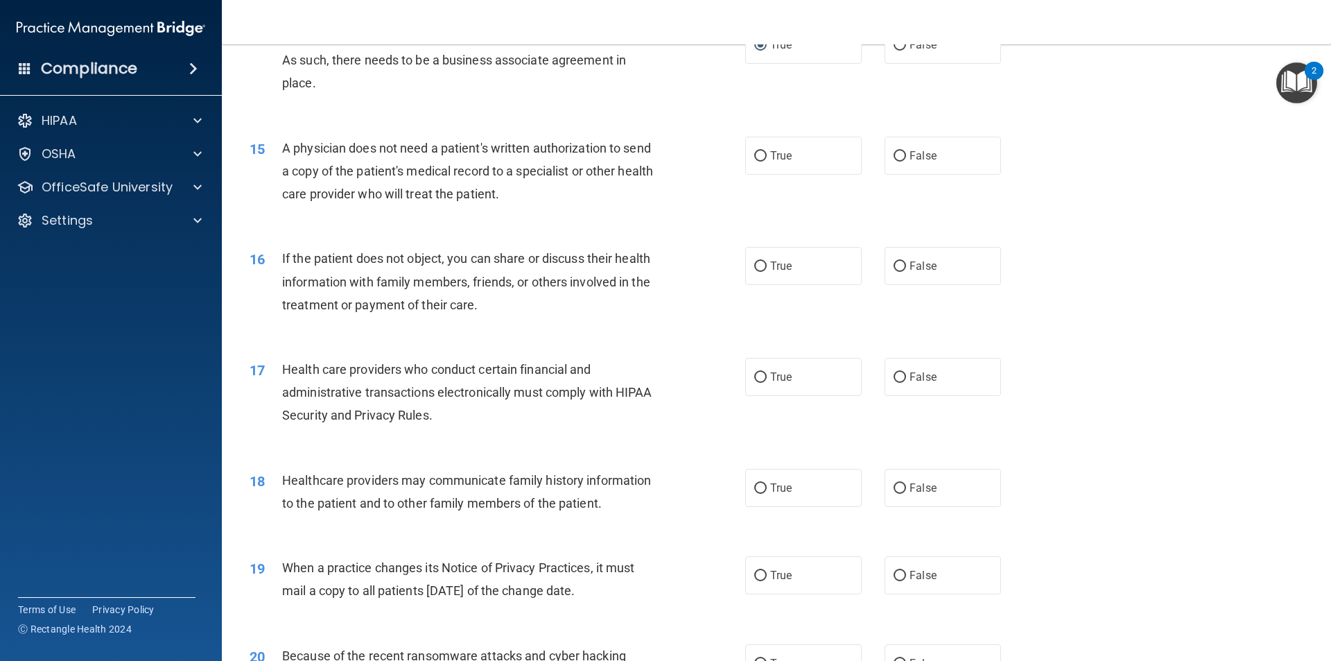
scroll to position [1456, 0]
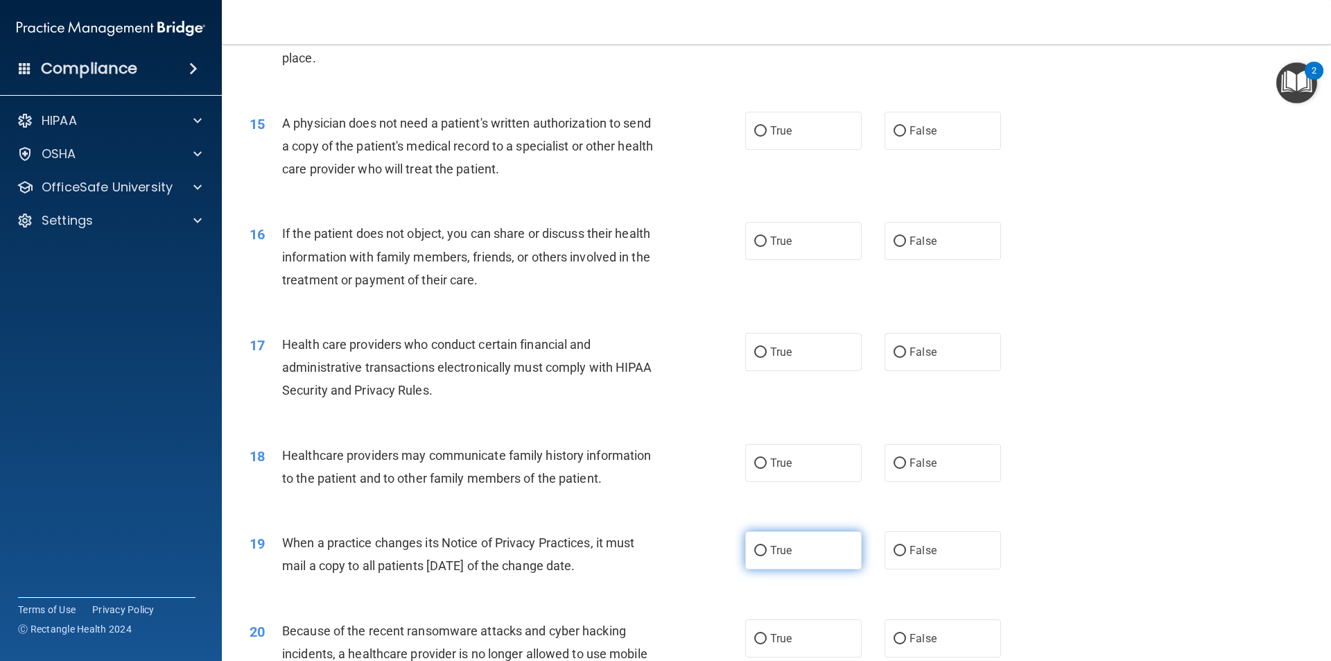
click at [754, 551] on input "True" at bounding box center [760, 551] width 12 height 10
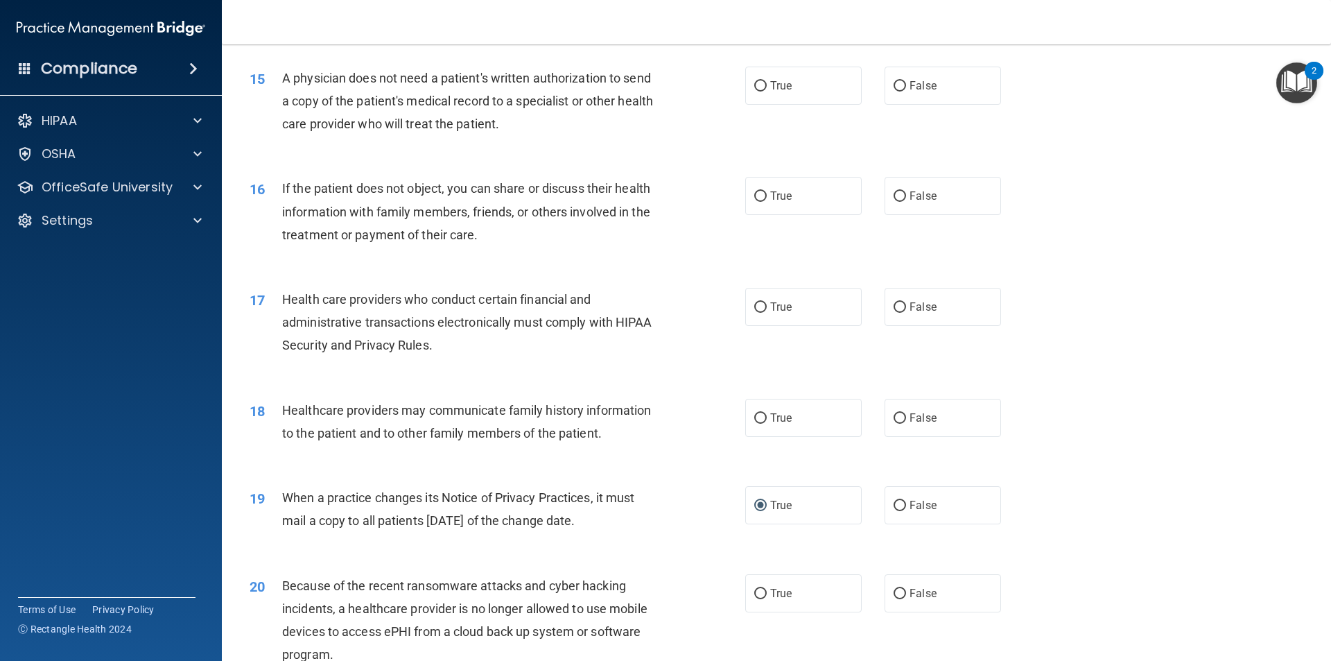
scroll to position [1525, 0]
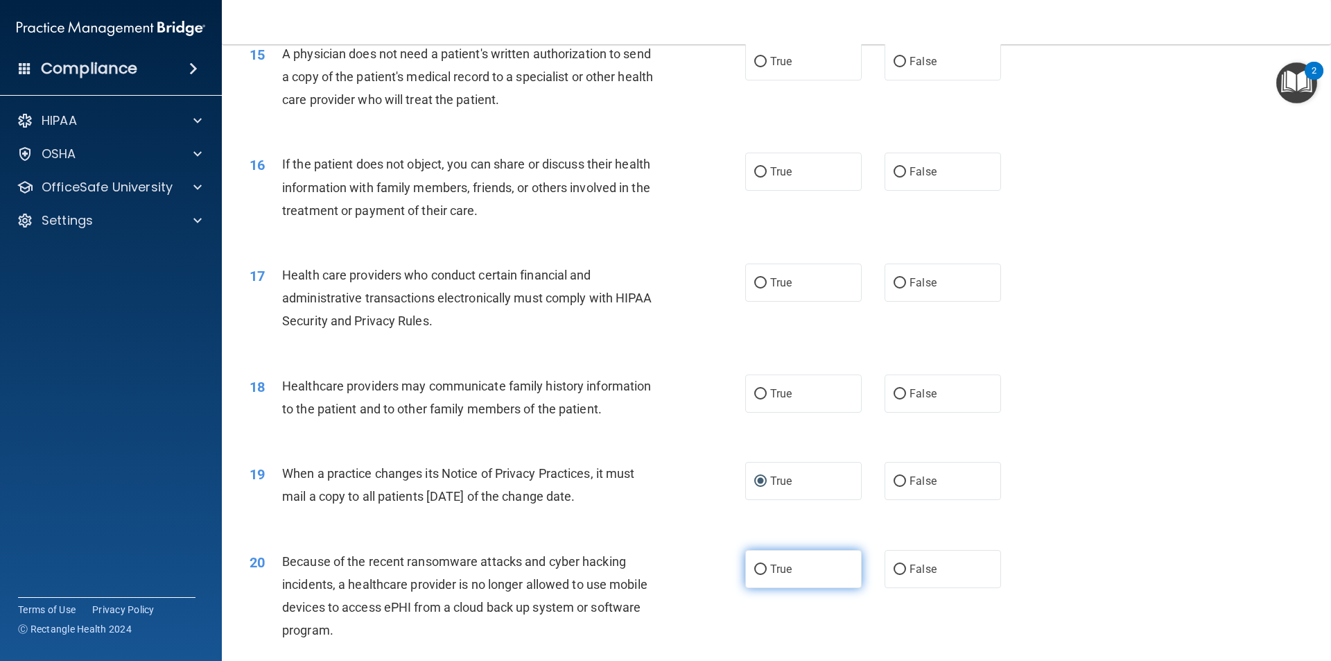
click at [756, 572] on input "True" at bounding box center [760, 569] width 12 height 10
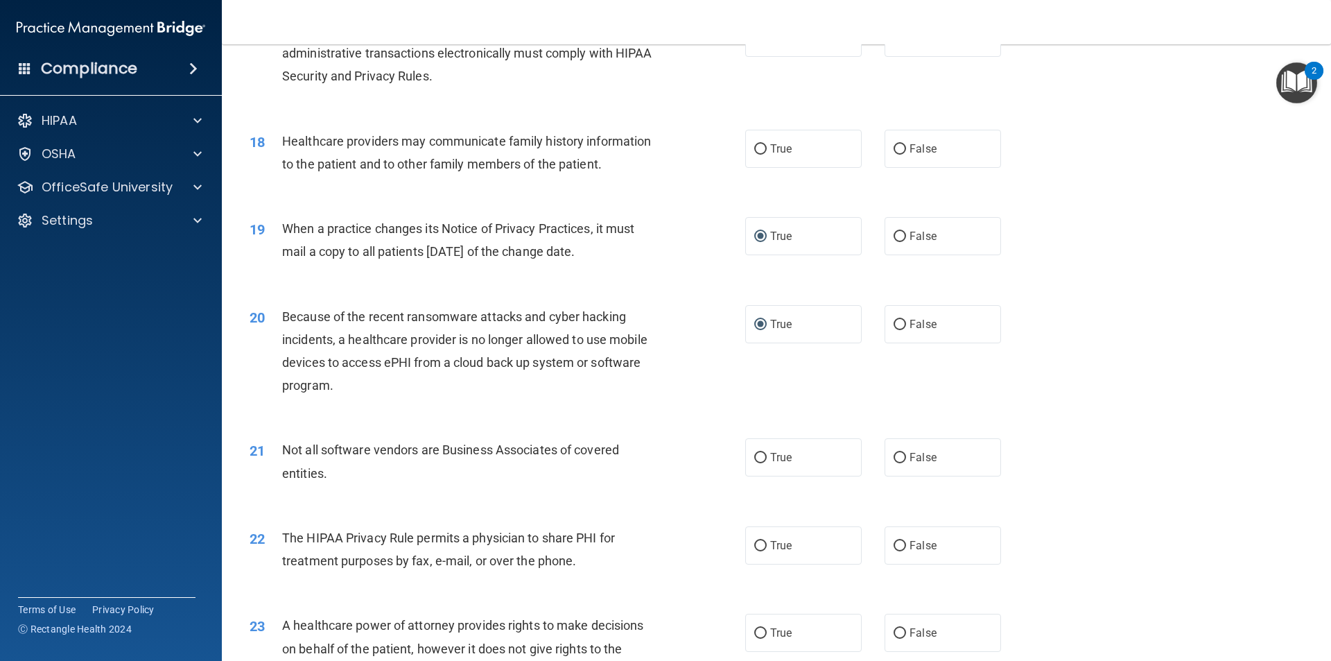
scroll to position [1803, 0]
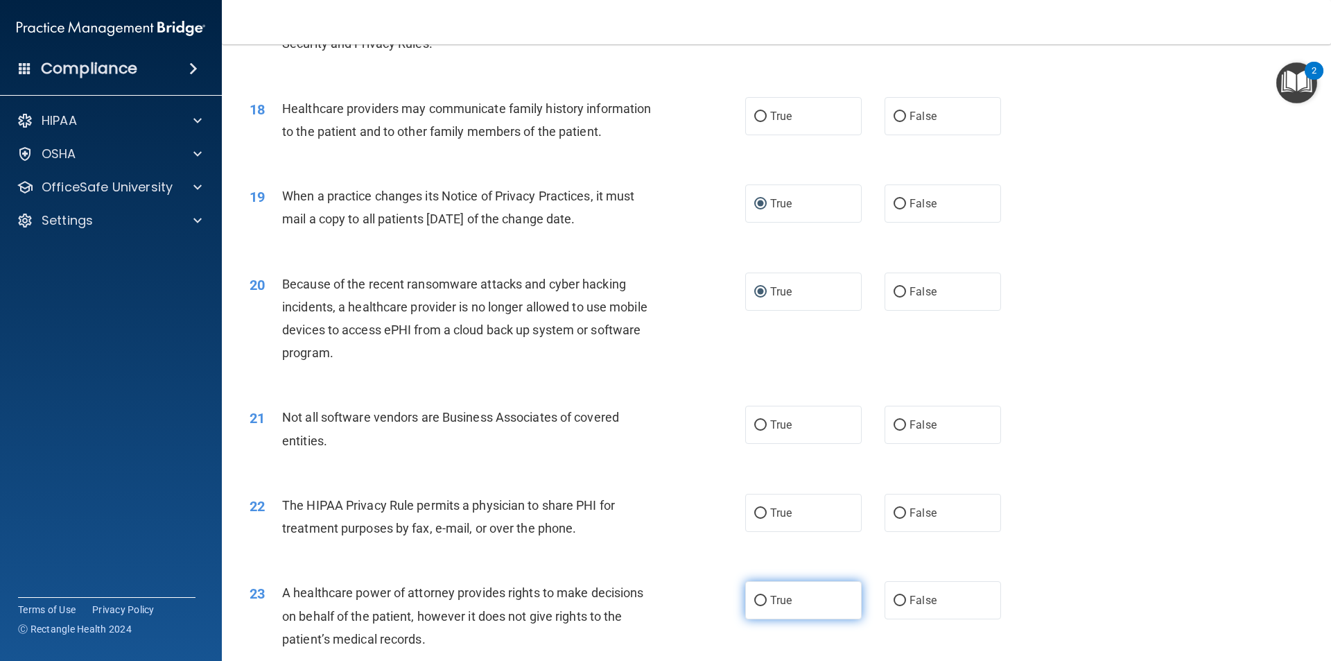
click at [756, 602] on input "True" at bounding box center [760, 601] width 12 height 10
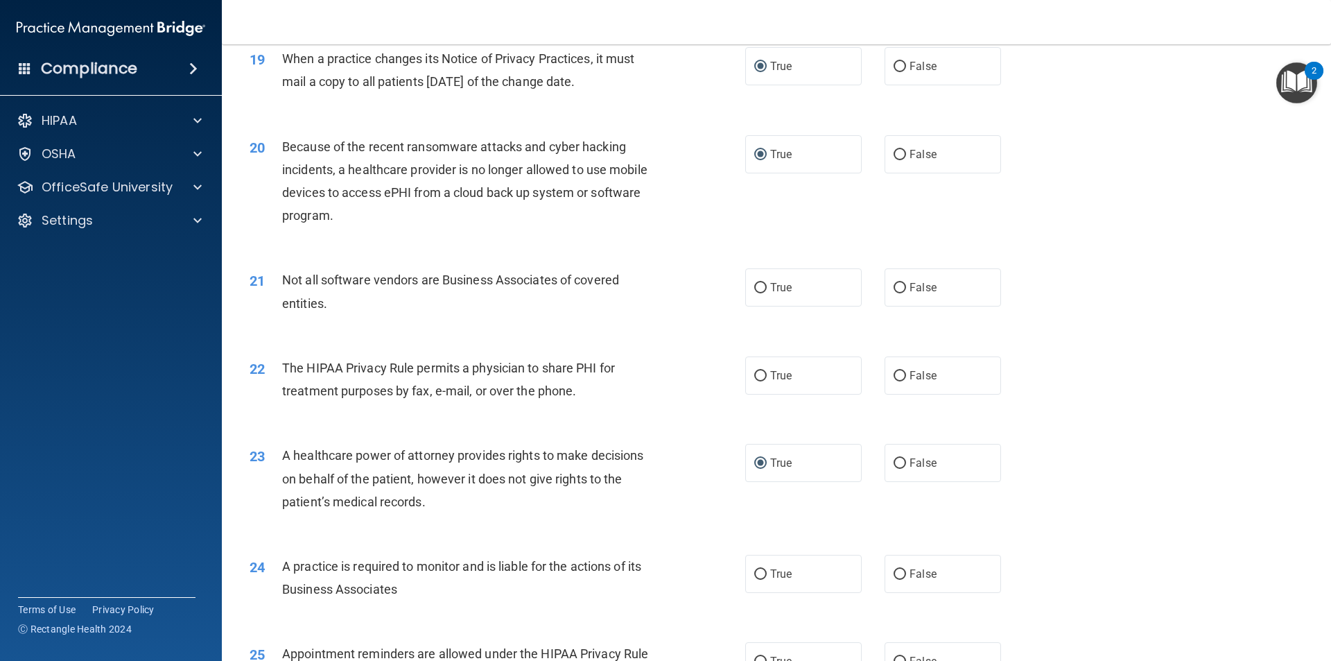
scroll to position [1941, 0]
click at [754, 574] on input "True" at bounding box center [760, 573] width 12 height 10
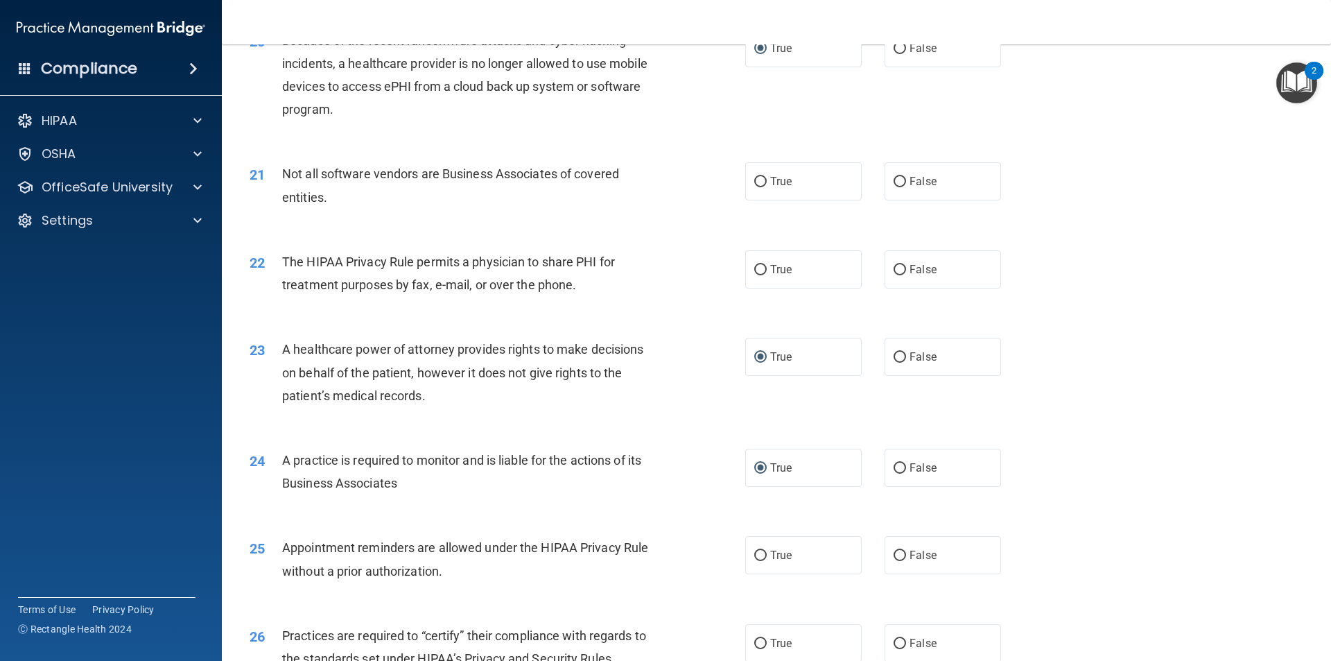
scroll to position [2080, 0]
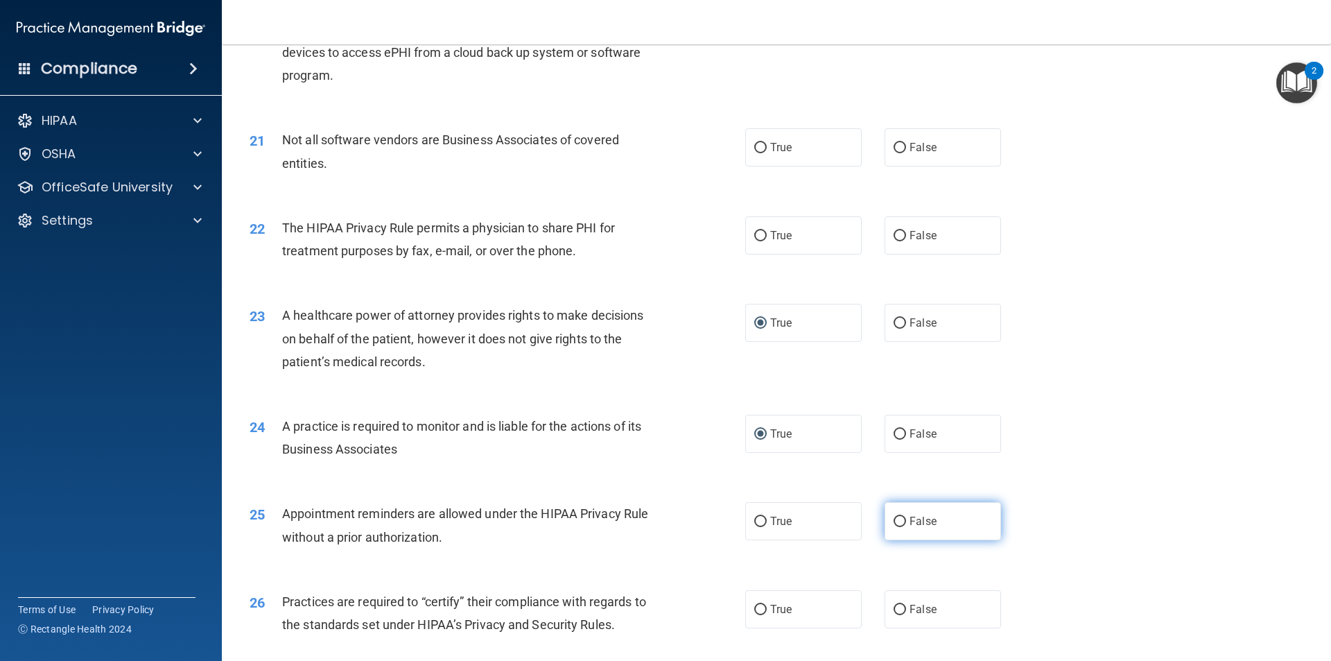
click at [895, 521] on input "False" at bounding box center [900, 522] width 12 height 10
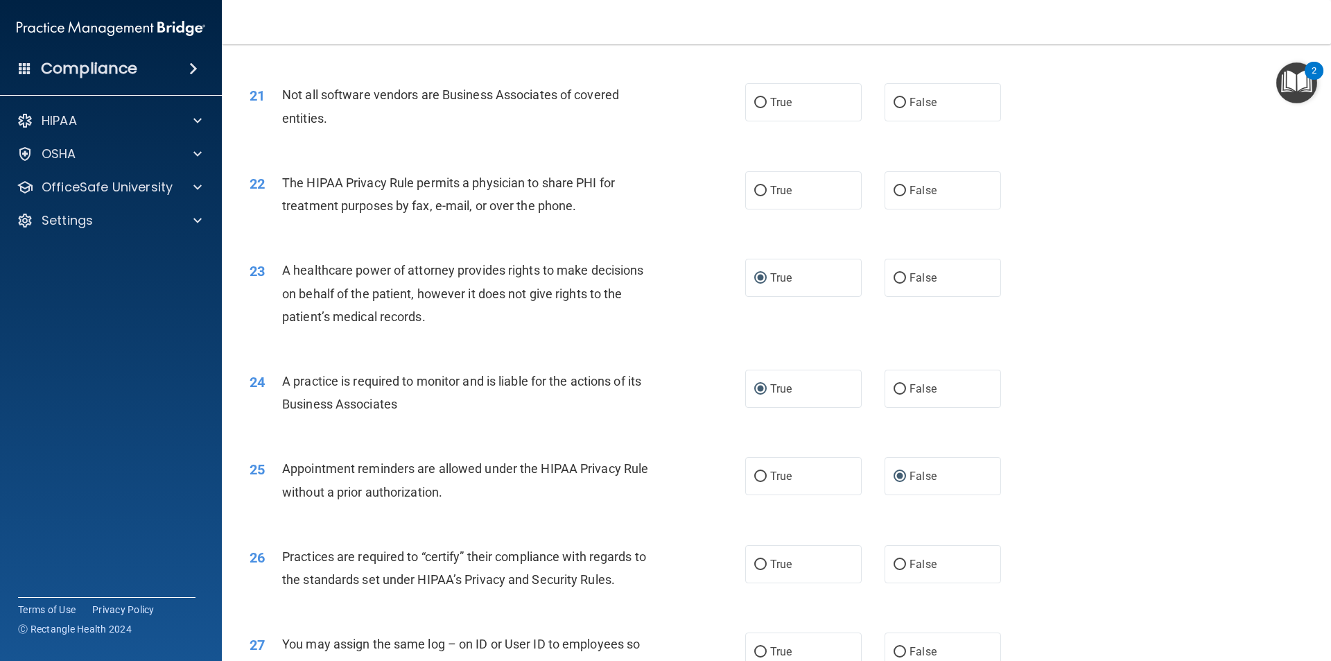
scroll to position [2149, 0]
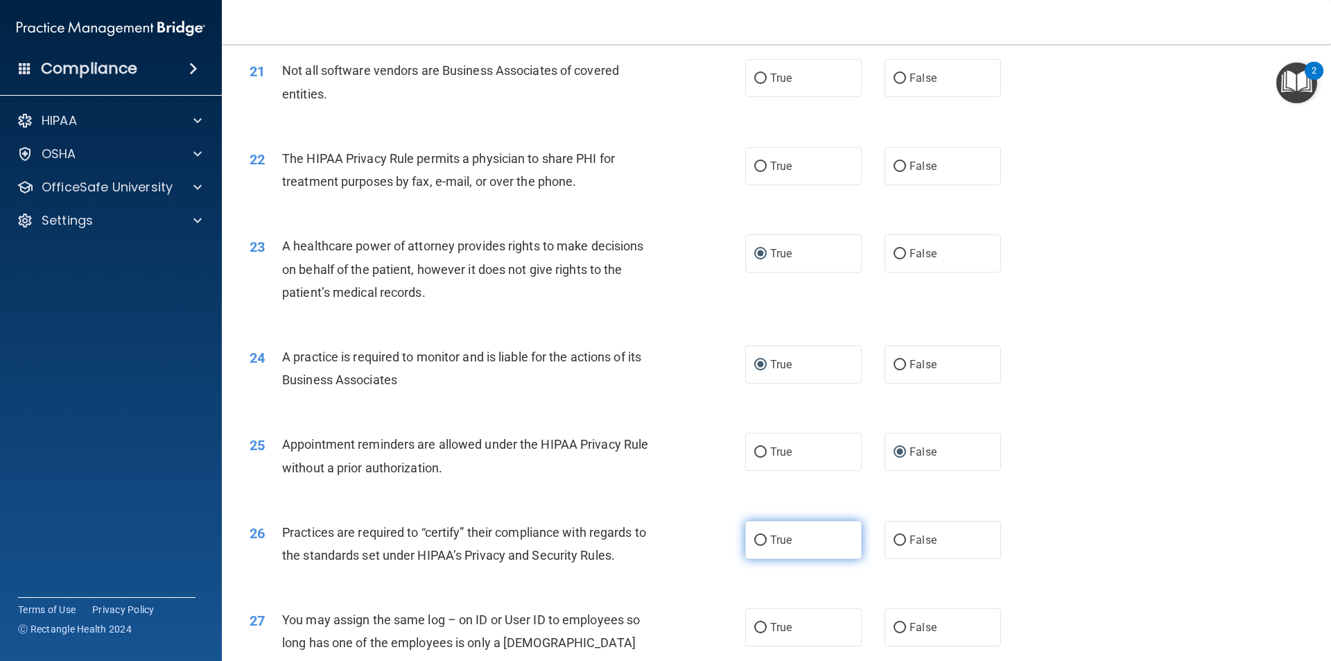
click at [757, 540] on input "True" at bounding box center [760, 540] width 12 height 10
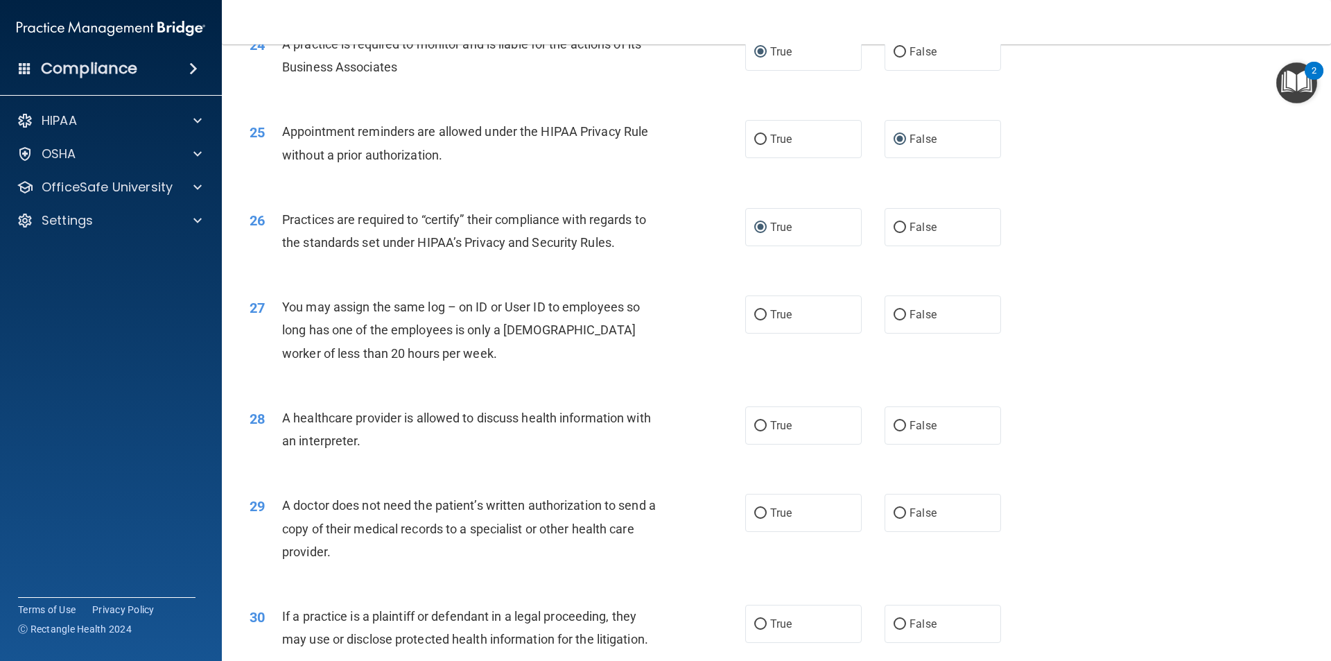
scroll to position [2496, 0]
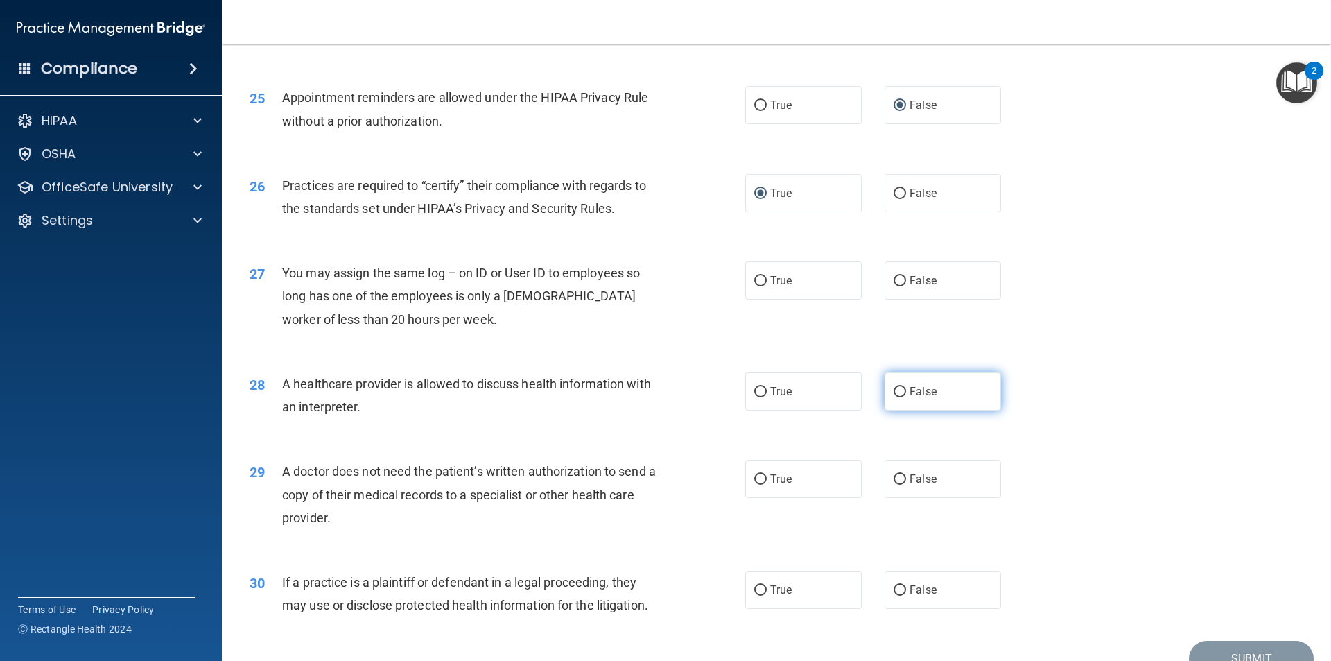
click at [896, 393] on input "False" at bounding box center [900, 392] width 12 height 10
click at [894, 479] on input "False" at bounding box center [900, 479] width 12 height 10
click at [754, 587] on input "True" at bounding box center [760, 590] width 12 height 10
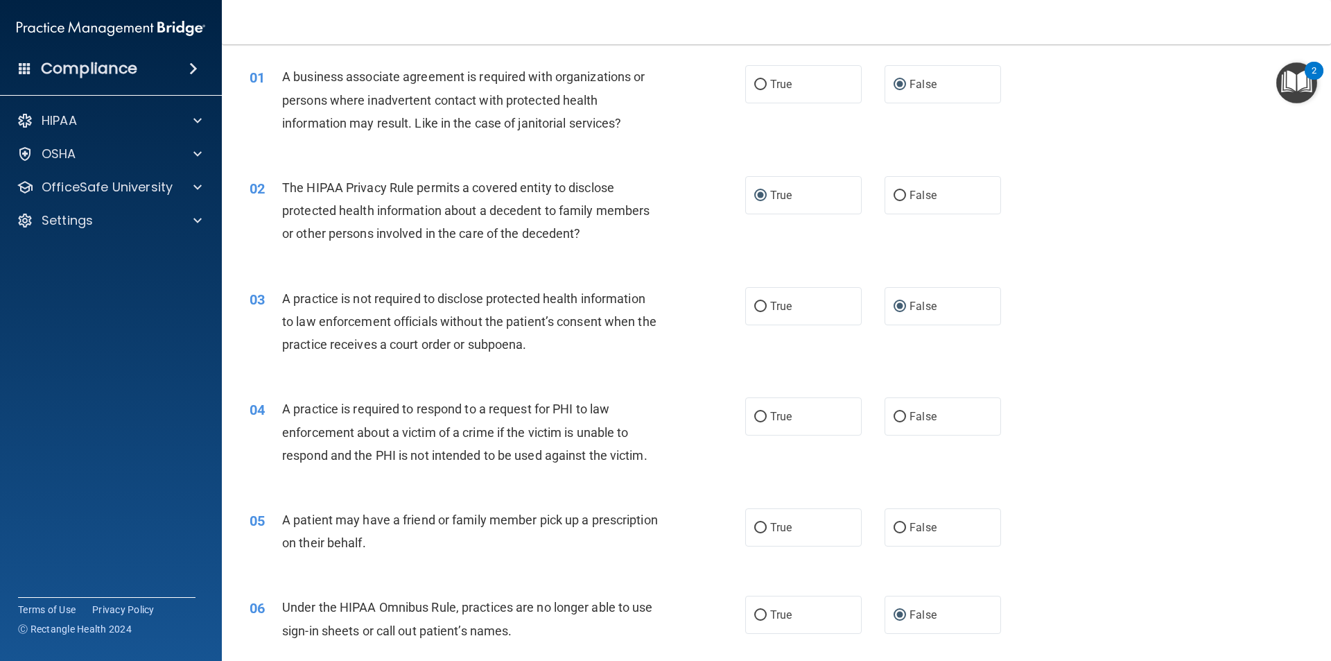
scroll to position [69, 0]
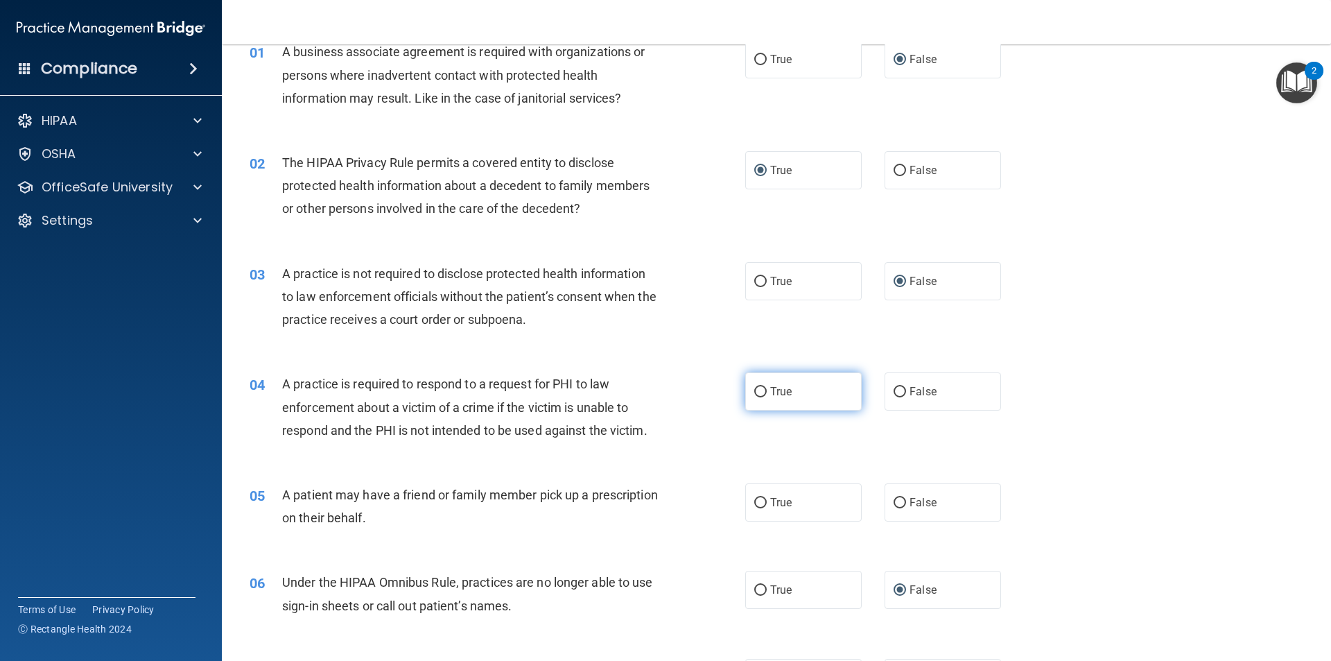
click at [754, 390] on input "True" at bounding box center [760, 392] width 12 height 10
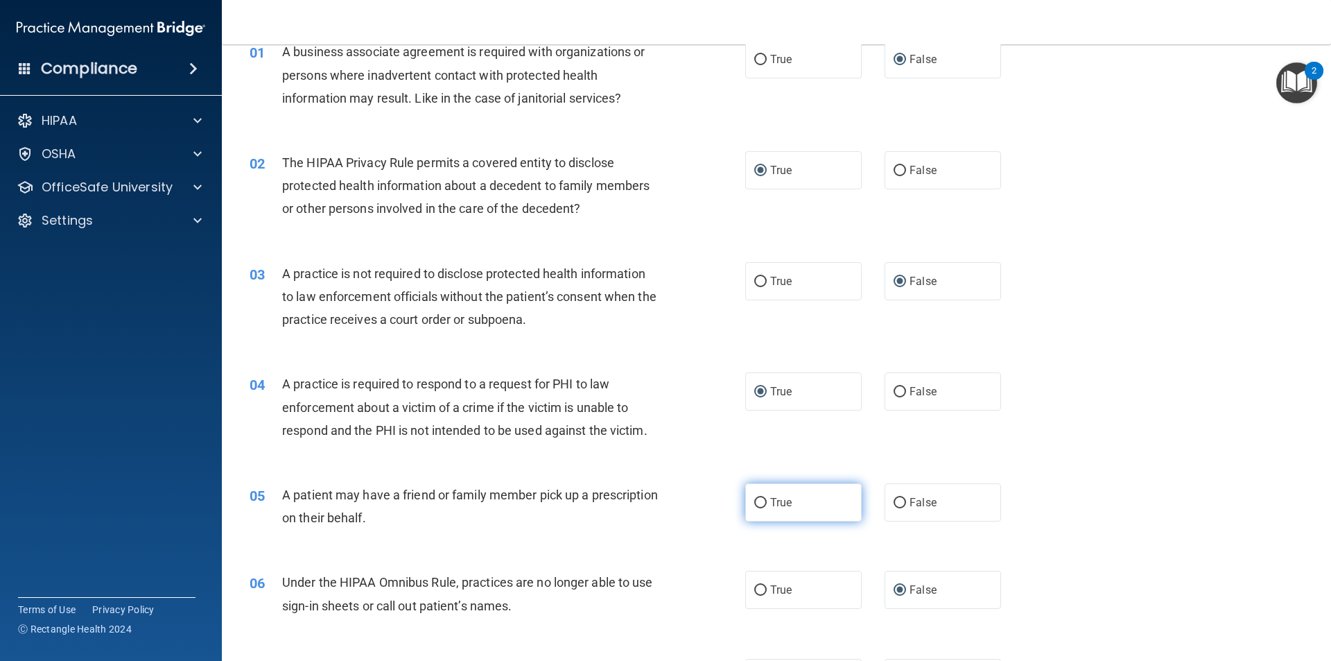
click at [755, 499] on input "True" at bounding box center [760, 503] width 12 height 10
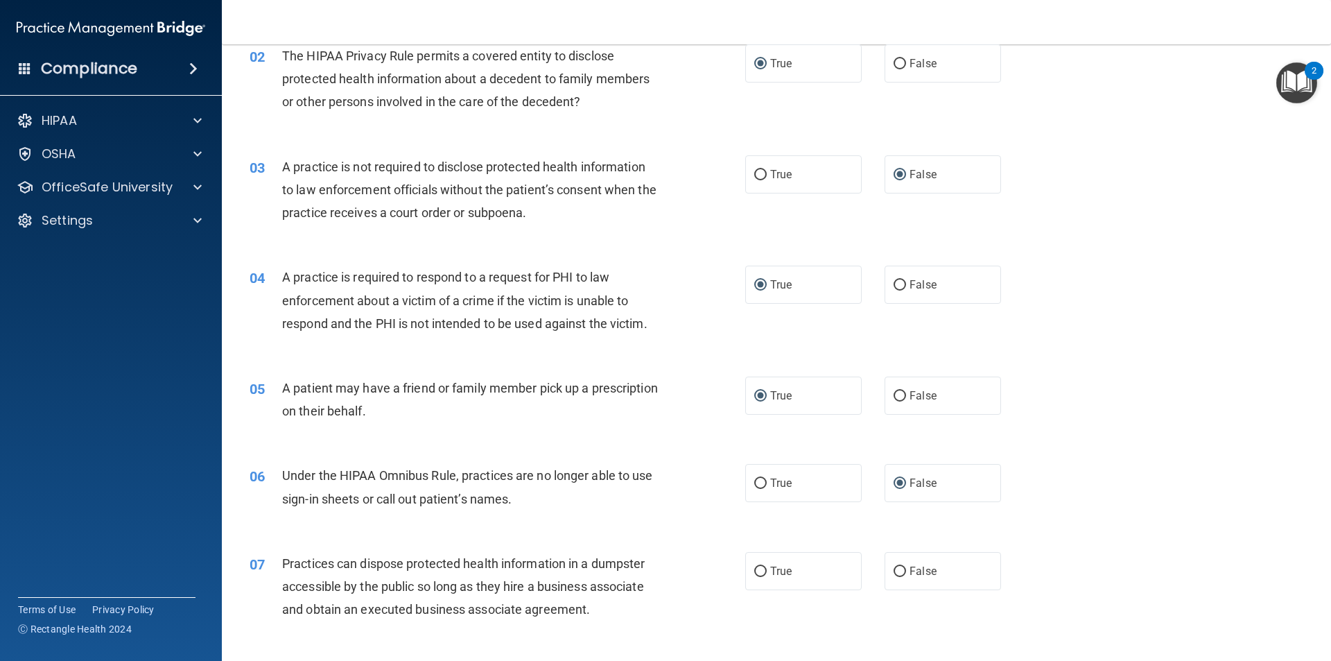
scroll to position [416, 0]
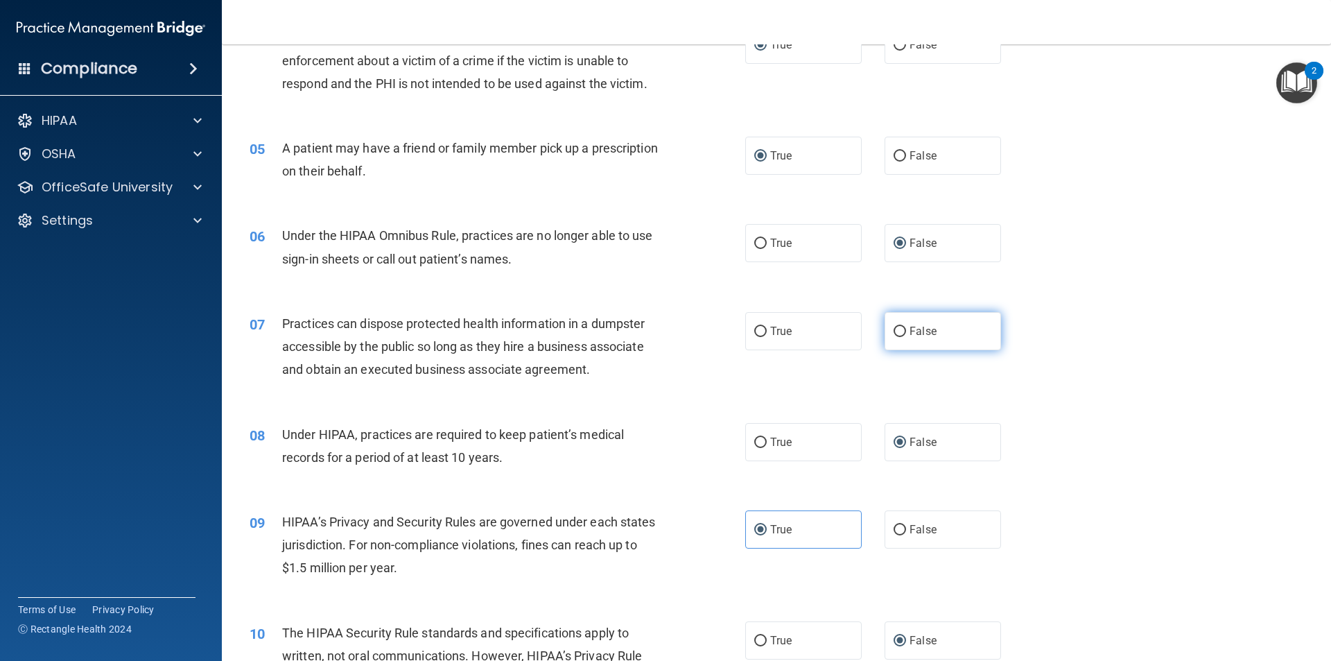
click at [894, 330] on input "False" at bounding box center [900, 332] width 12 height 10
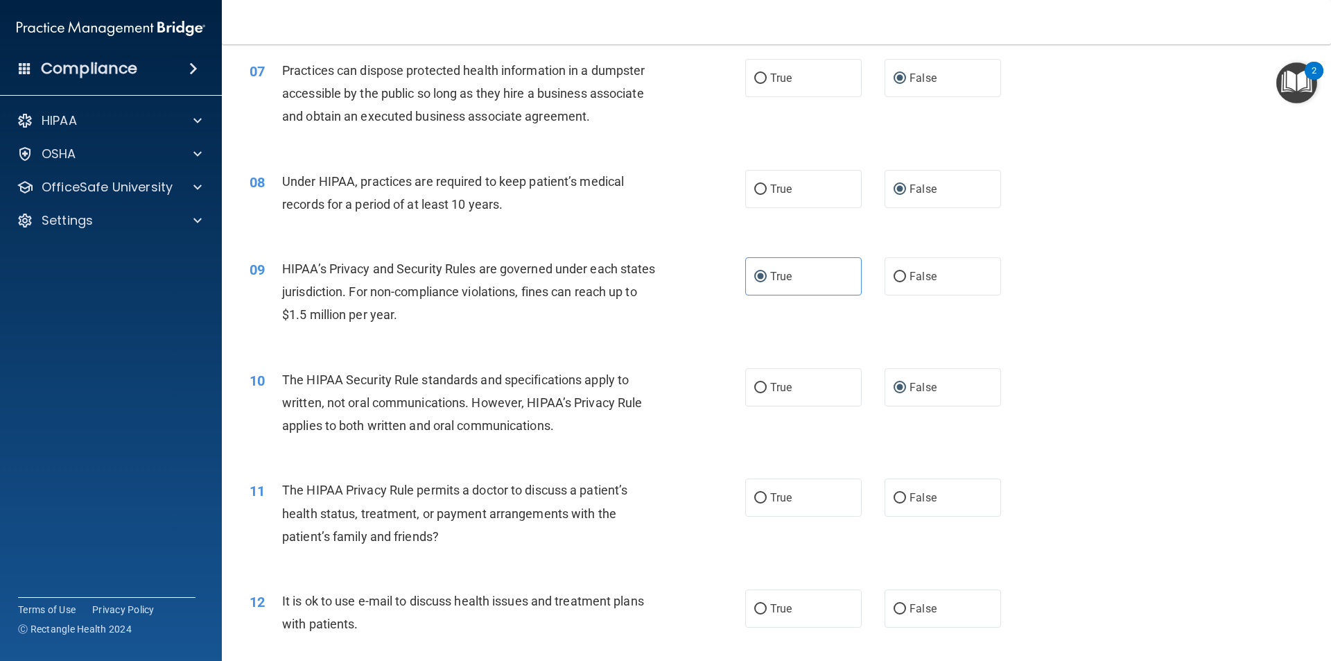
scroll to position [693, 0]
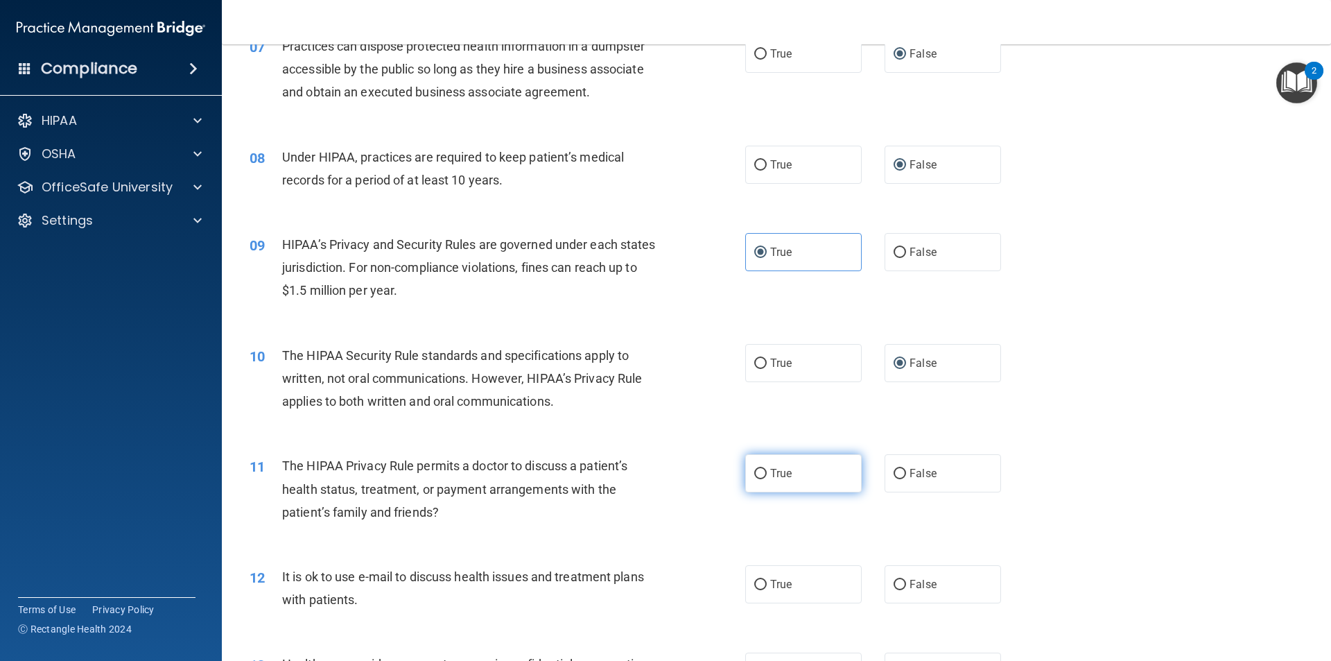
click at [754, 470] on input "True" at bounding box center [760, 474] width 12 height 10
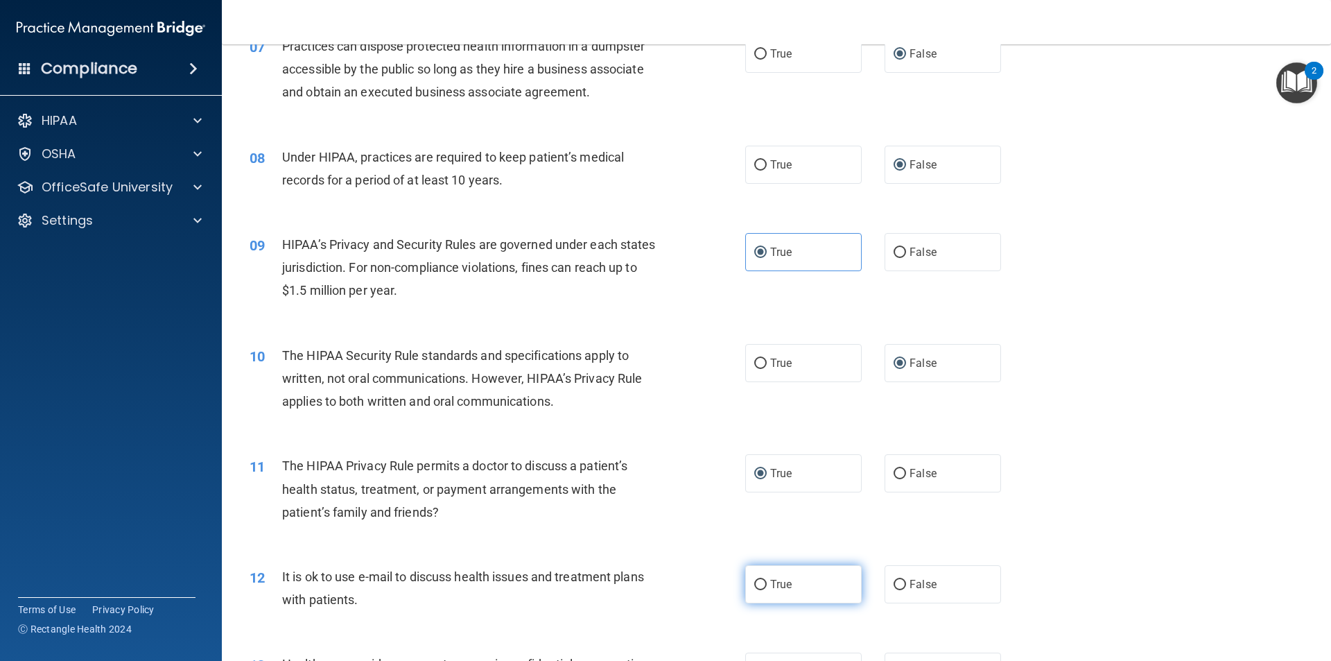
click at [756, 583] on input "True" at bounding box center [760, 585] width 12 height 10
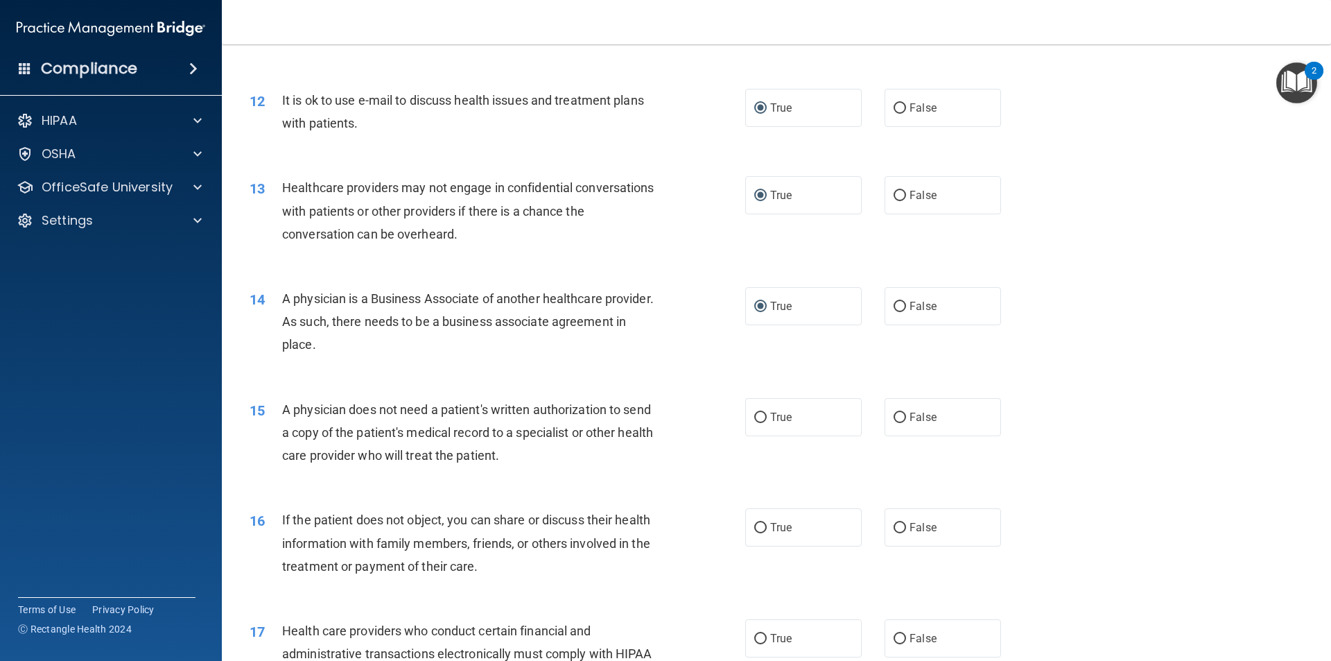
scroll to position [1179, 0]
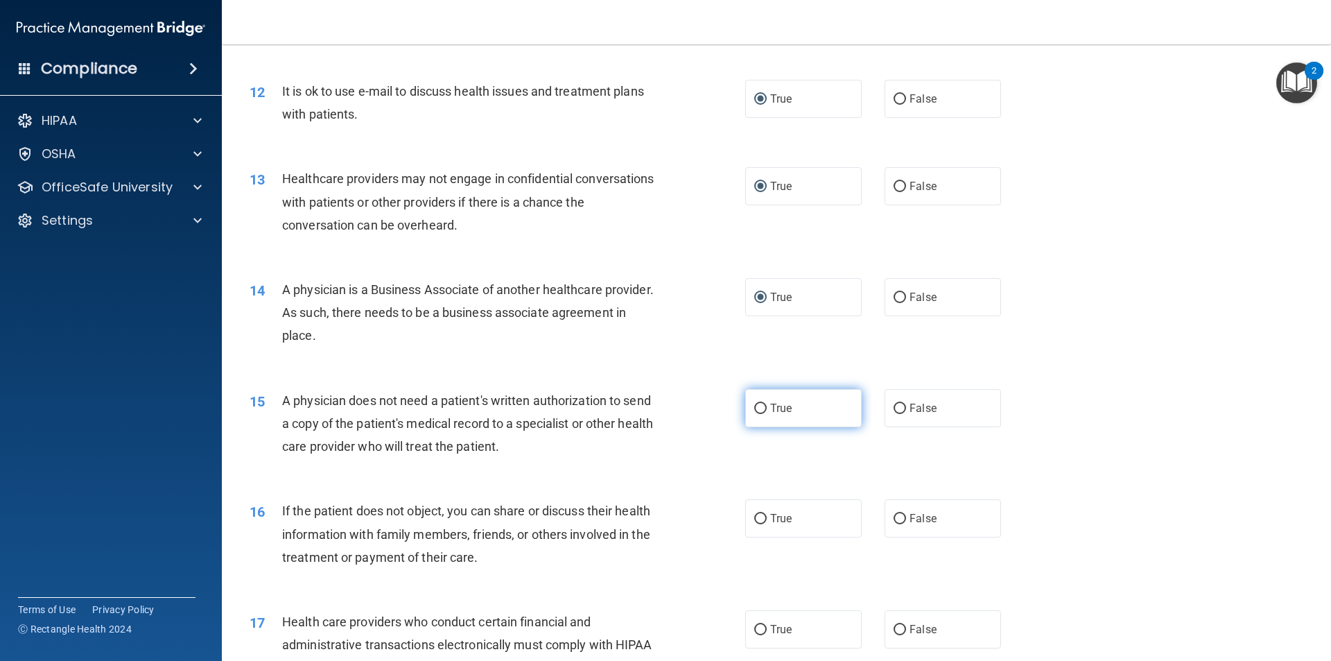
click at [755, 410] on input "True" at bounding box center [760, 409] width 12 height 10
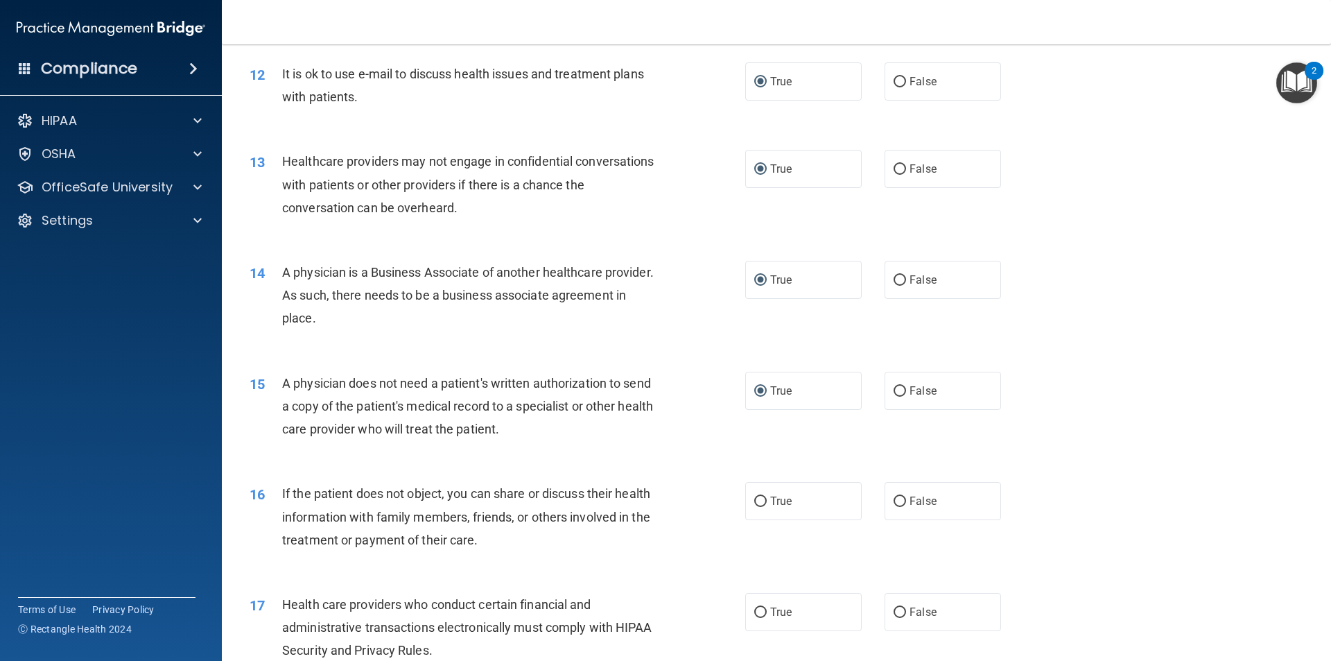
scroll to position [1248, 0]
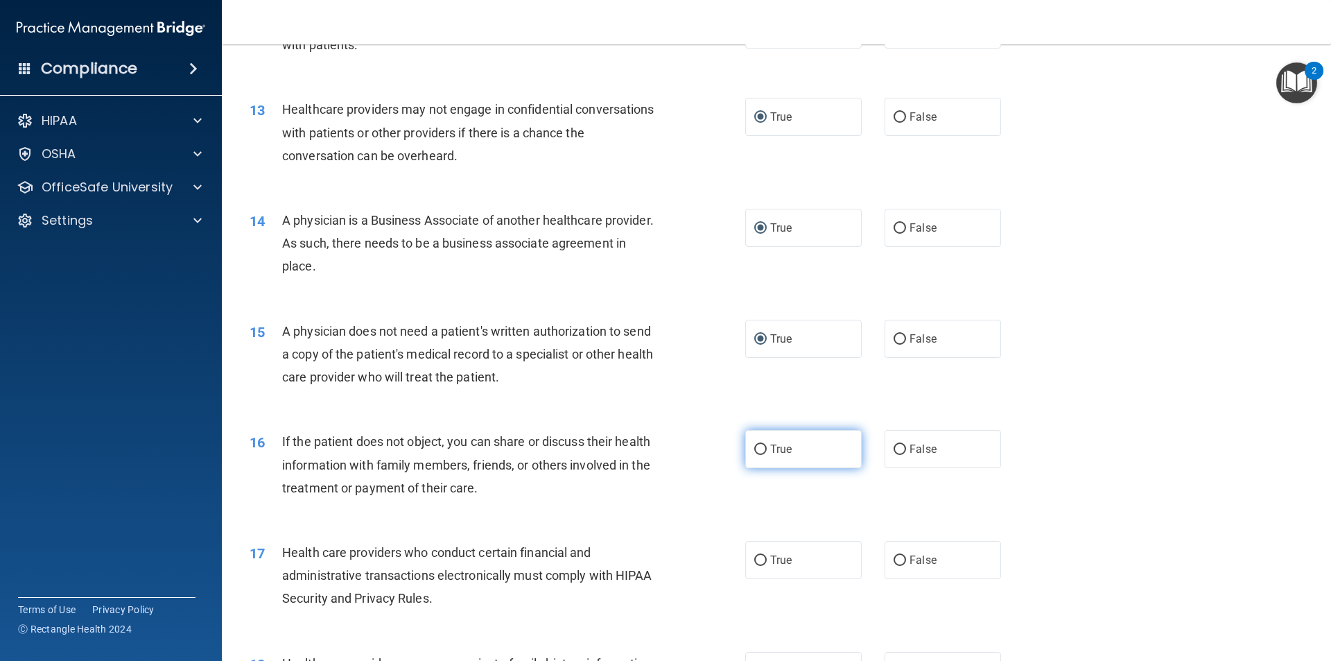
click at [754, 449] on input "True" at bounding box center [760, 449] width 12 height 10
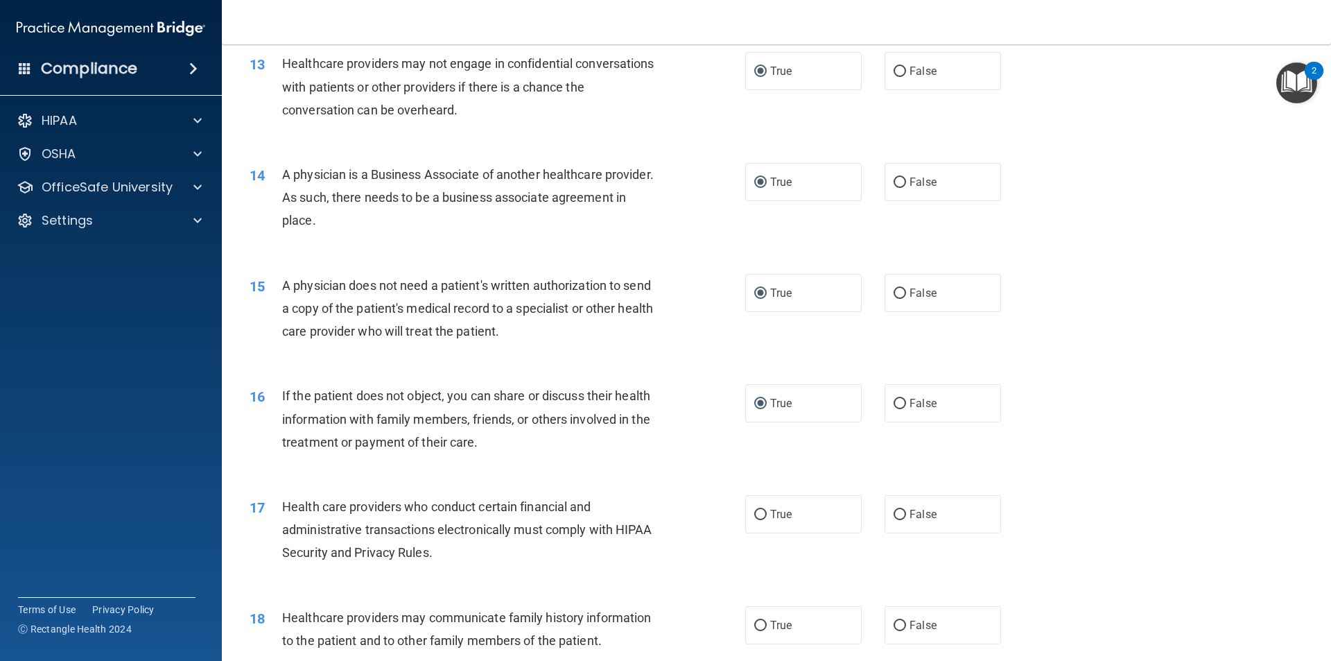
scroll to position [1387, 0]
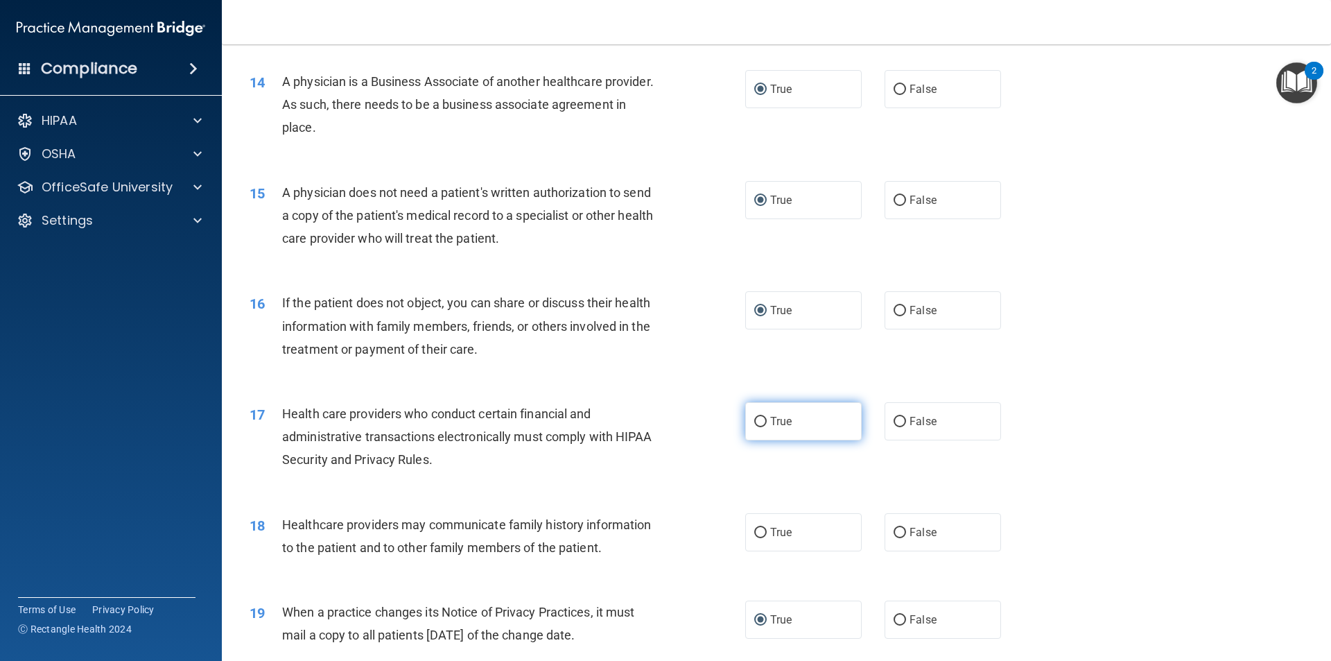
click at [754, 421] on input "True" at bounding box center [760, 422] width 12 height 10
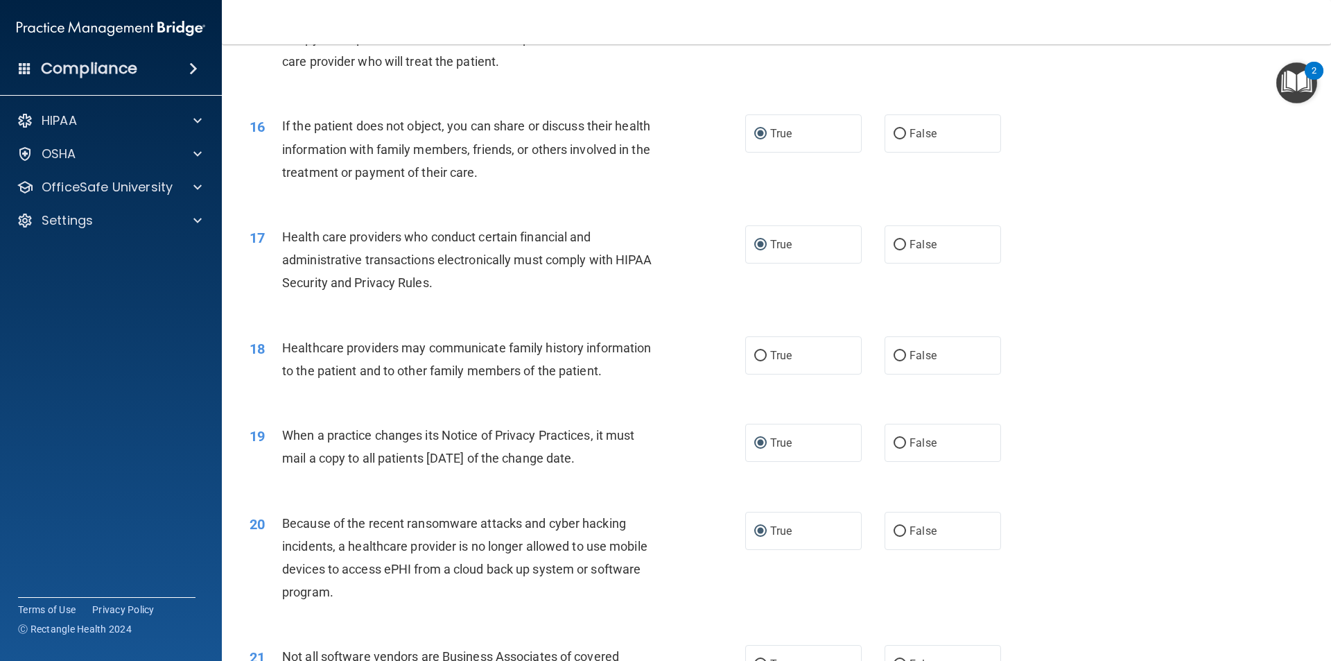
scroll to position [1595, 0]
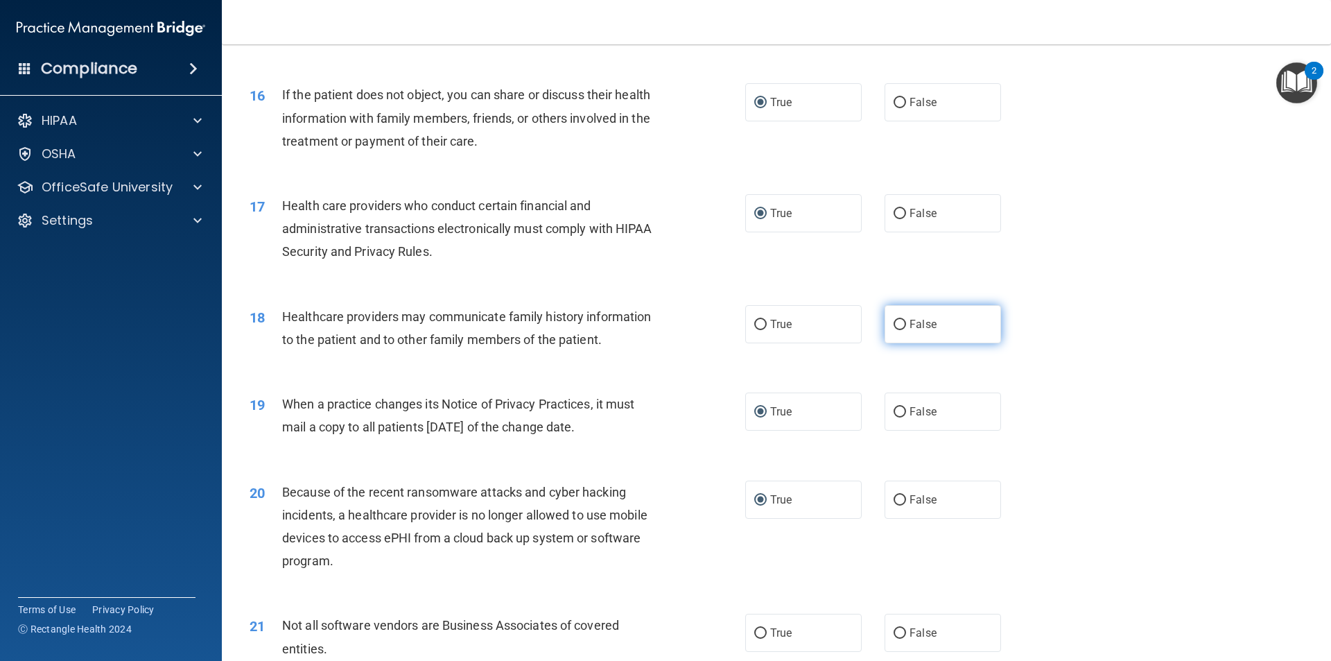
click at [899, 326] on input "False" at bounding box center [900, 325] width 12 height 10
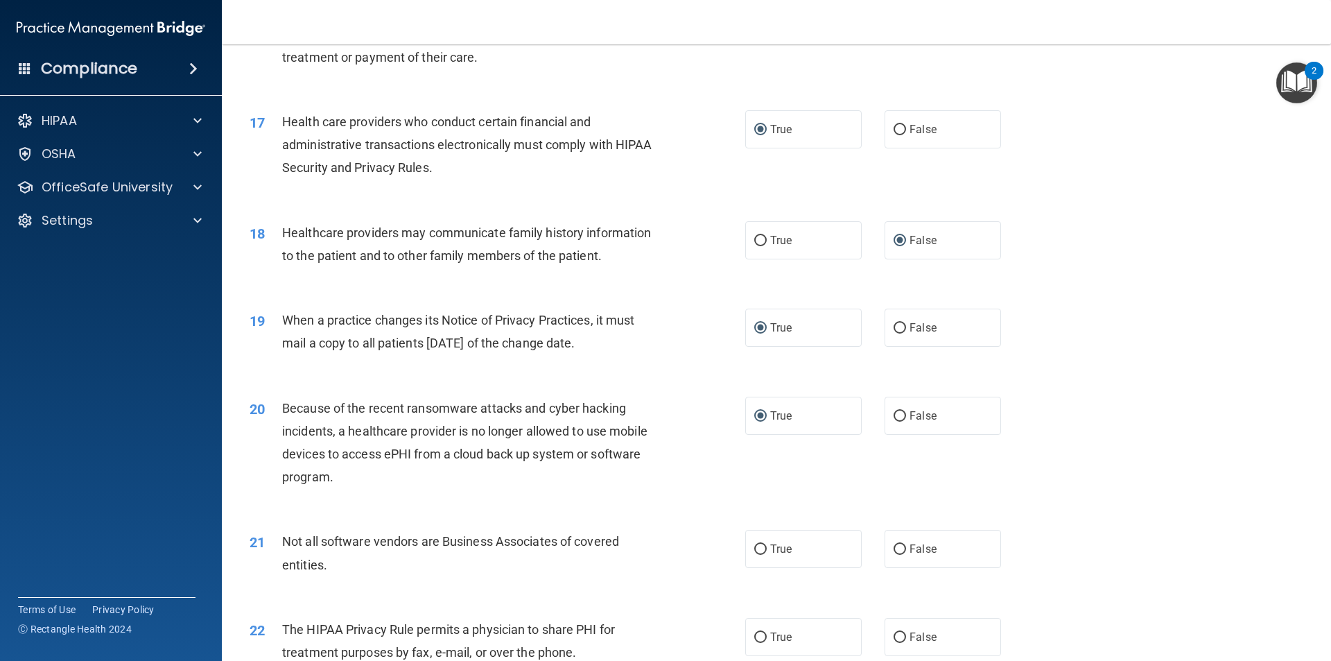
scroll to position [1803, 0]
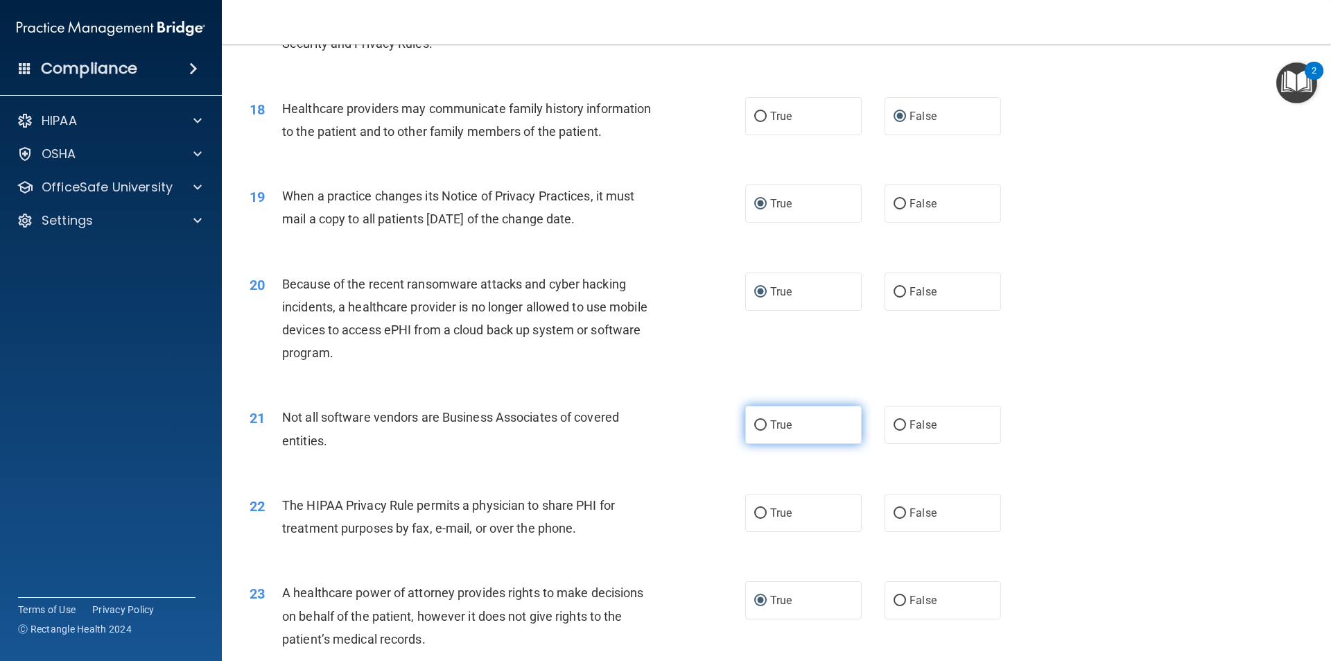
click at [754, 426] on input "True" at bounding box center [760, 425] width 12 height 10
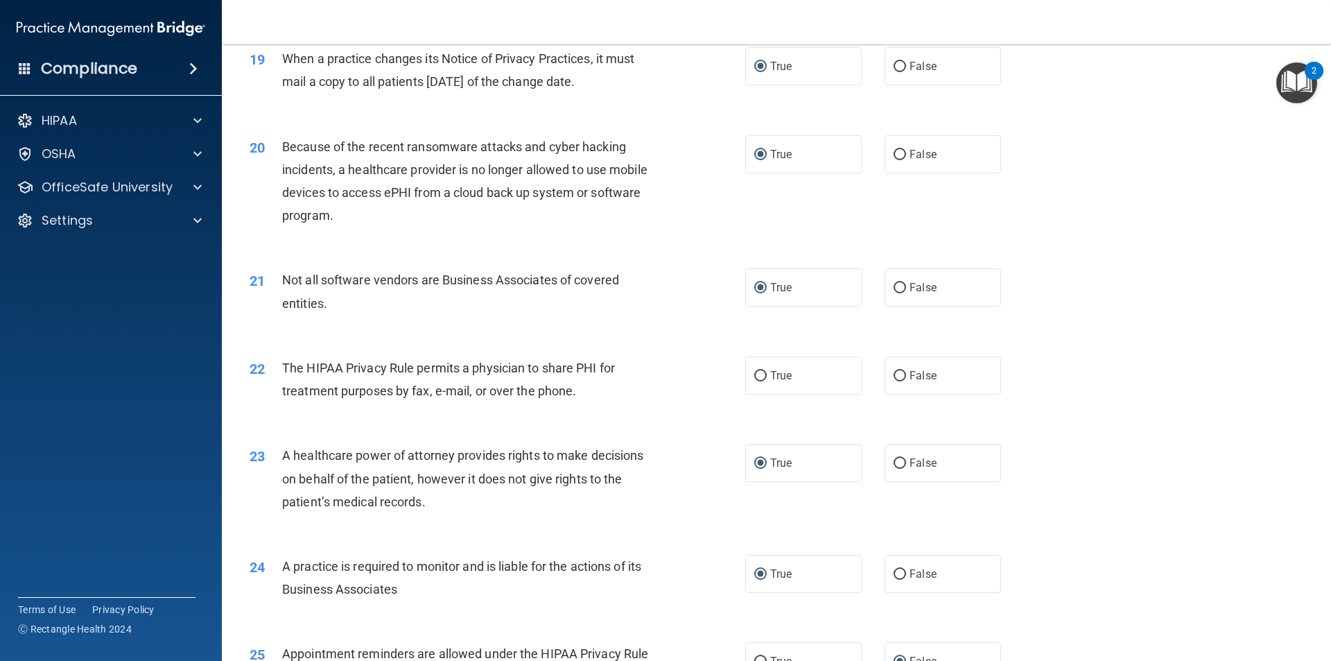
scroll to position [1941, 0]
click at [756, 373] on input "True" at bounding box center [760, 375] width 12 height 10
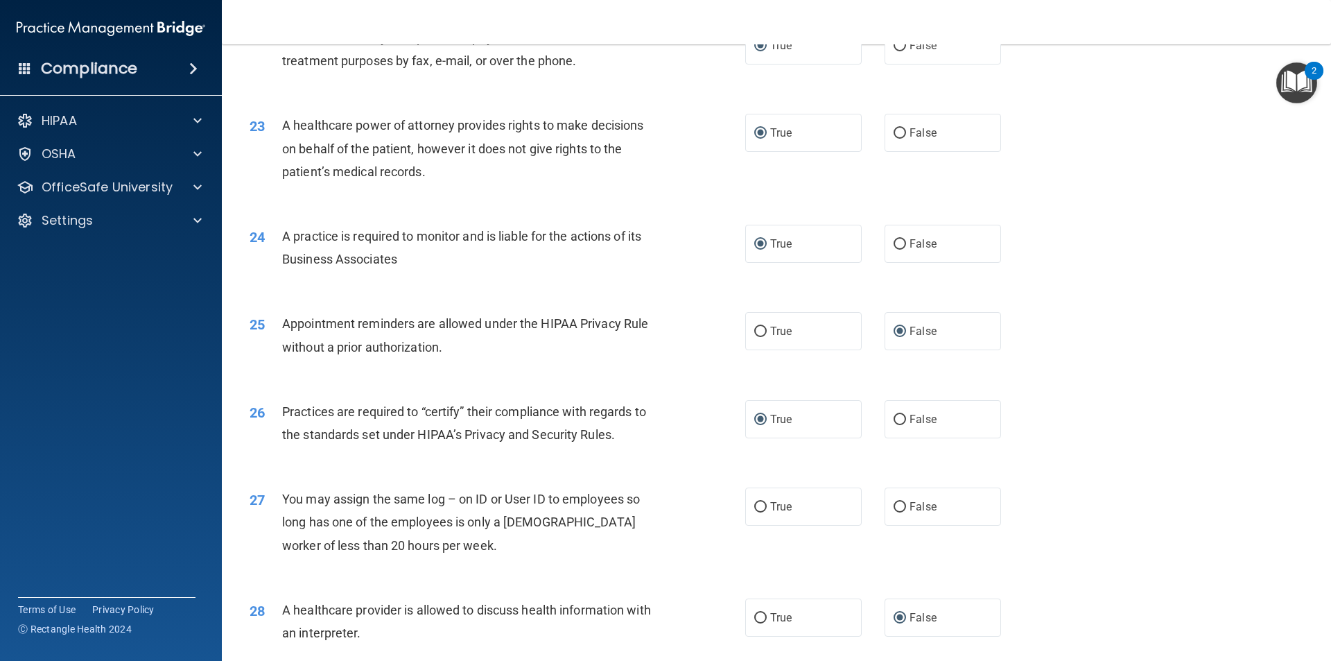
scroll to position [2288, 0]
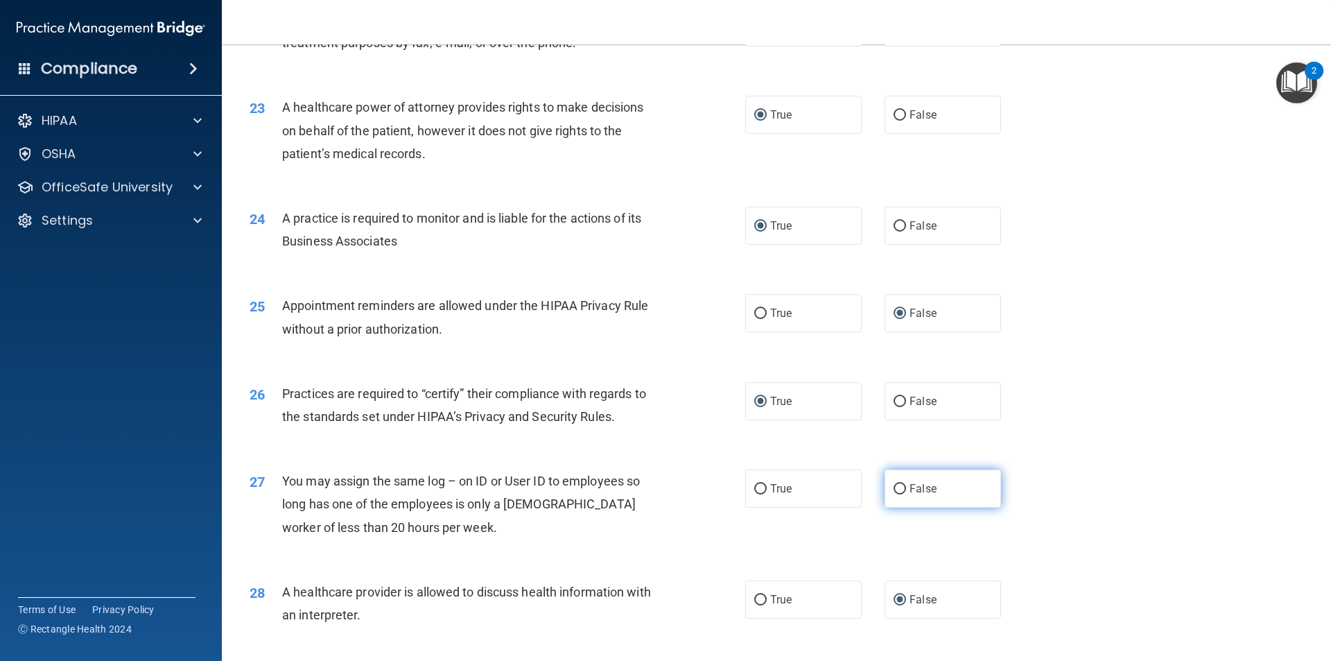
click at [894, 488] on input "False" at bounding box center [900, 489] width 12 height 10
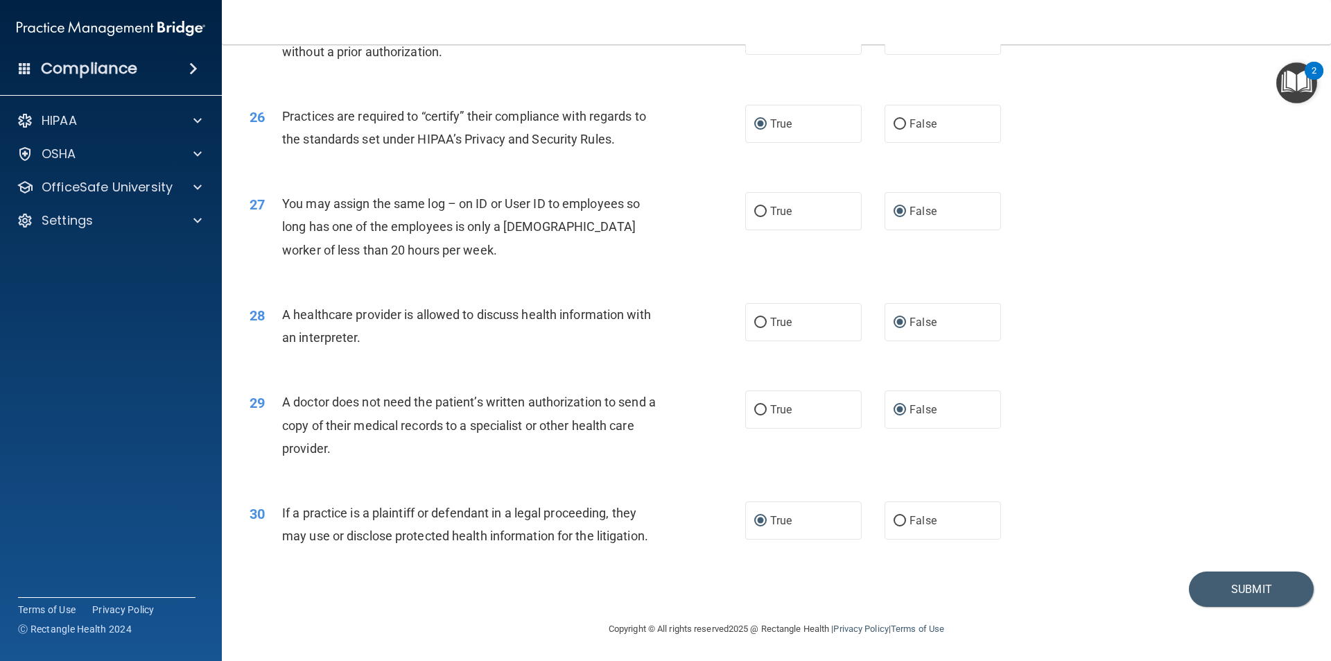
scroll to position [2567, 0]
click at [1209, 594] on button "Submit" at bounding box center [1251, 587] width 125 height 35
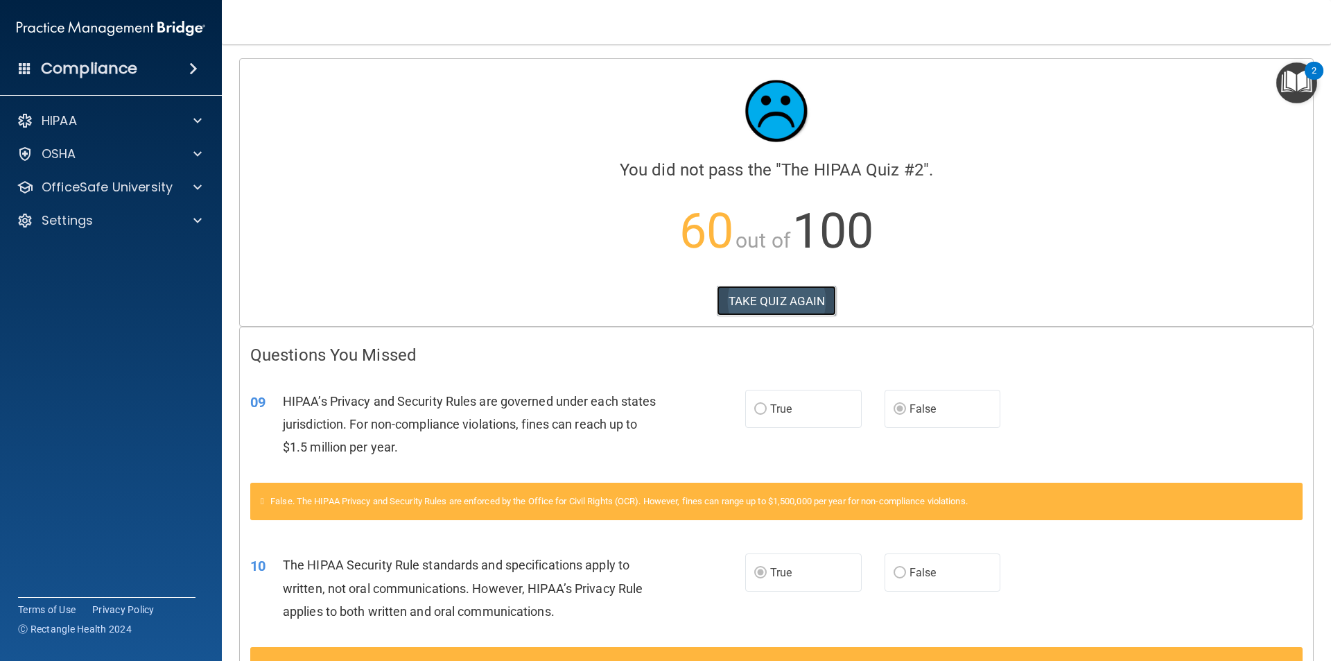
click at [784, 300] on button "TAKE QUIZ AGAIN" at bounding box center [777, 301] width 120 height 31
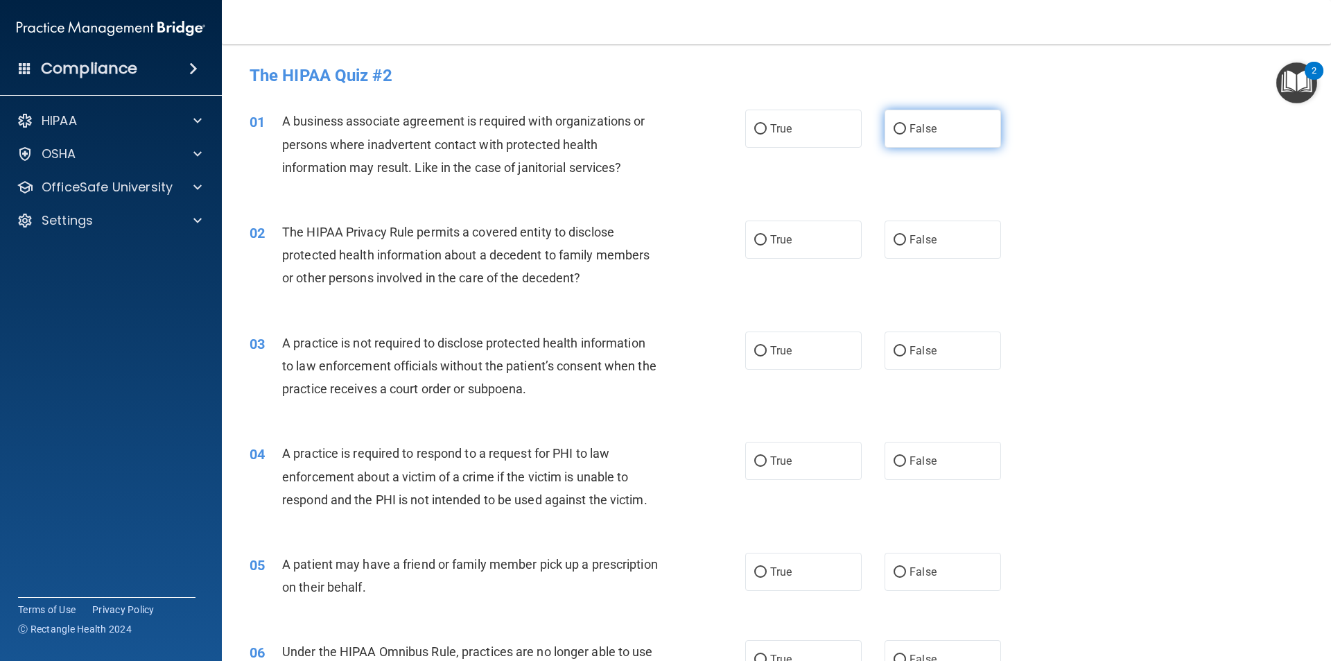
click at [894, 124] on input "False" at bounding box center [900, 129] width 12 height 10
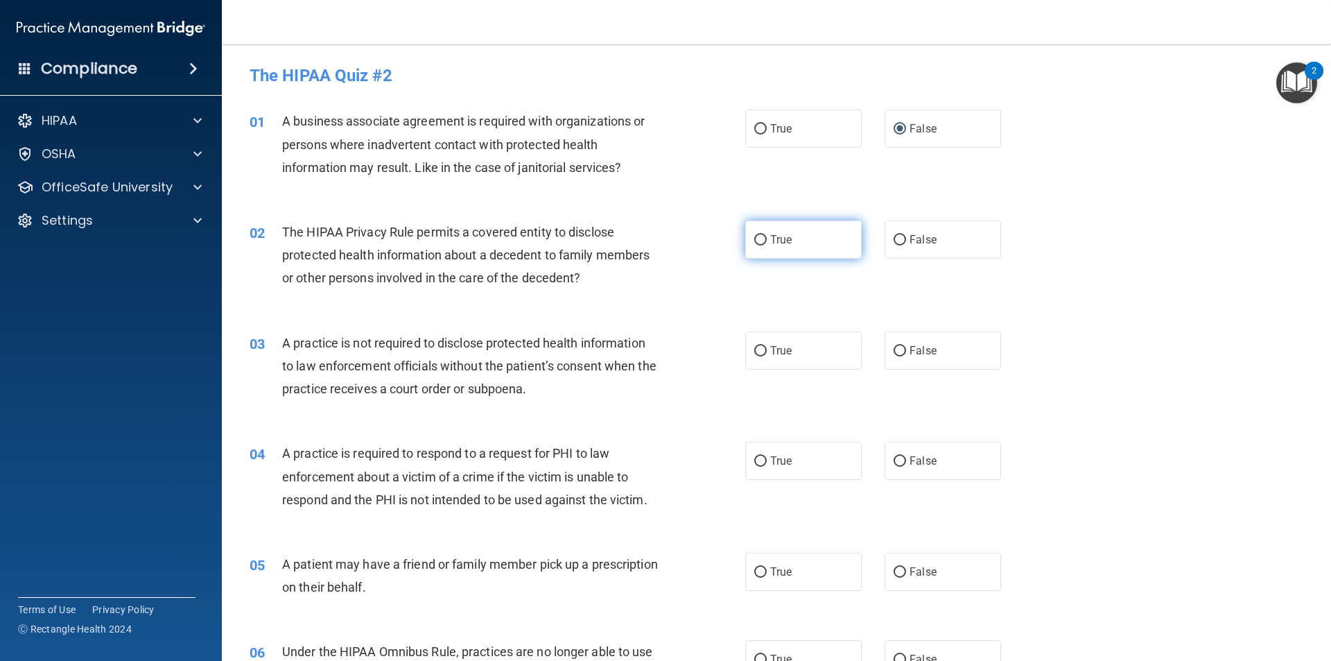
click at [754, 235] on input "True" at bounding box center [760, 240] width 12 height 10
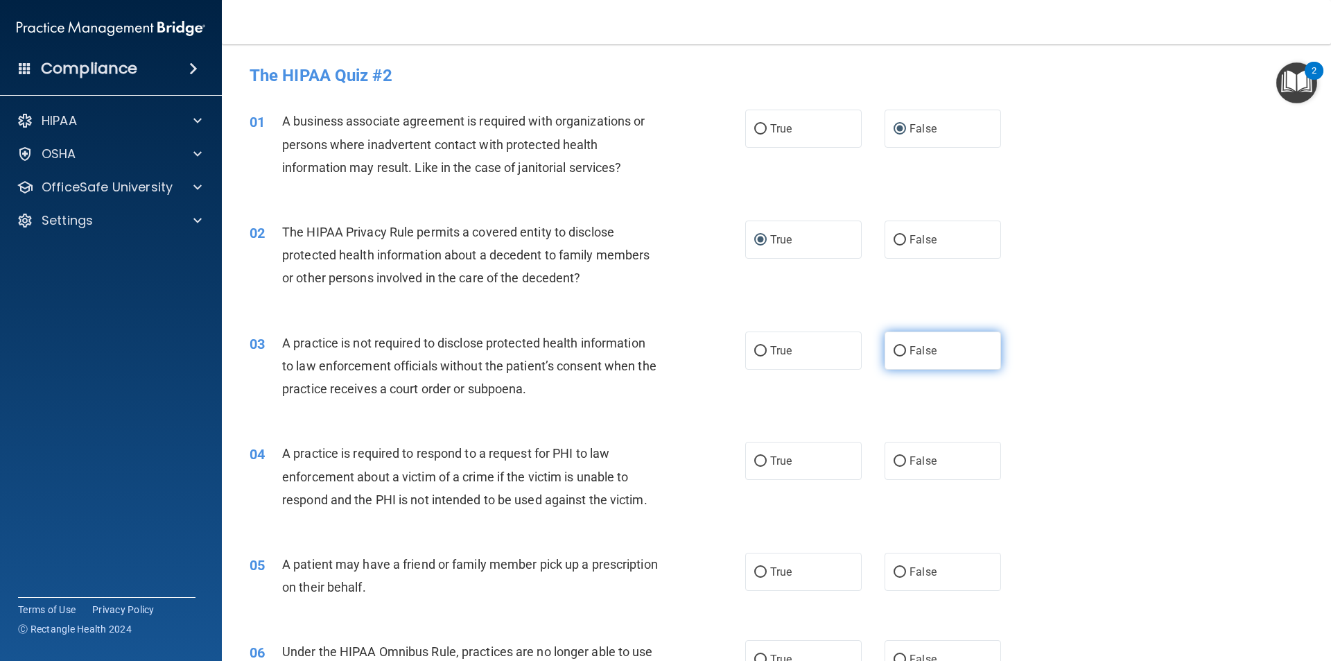
click at [894, 351] on input "False" at bounding box center [900, 351] width 12 height 10
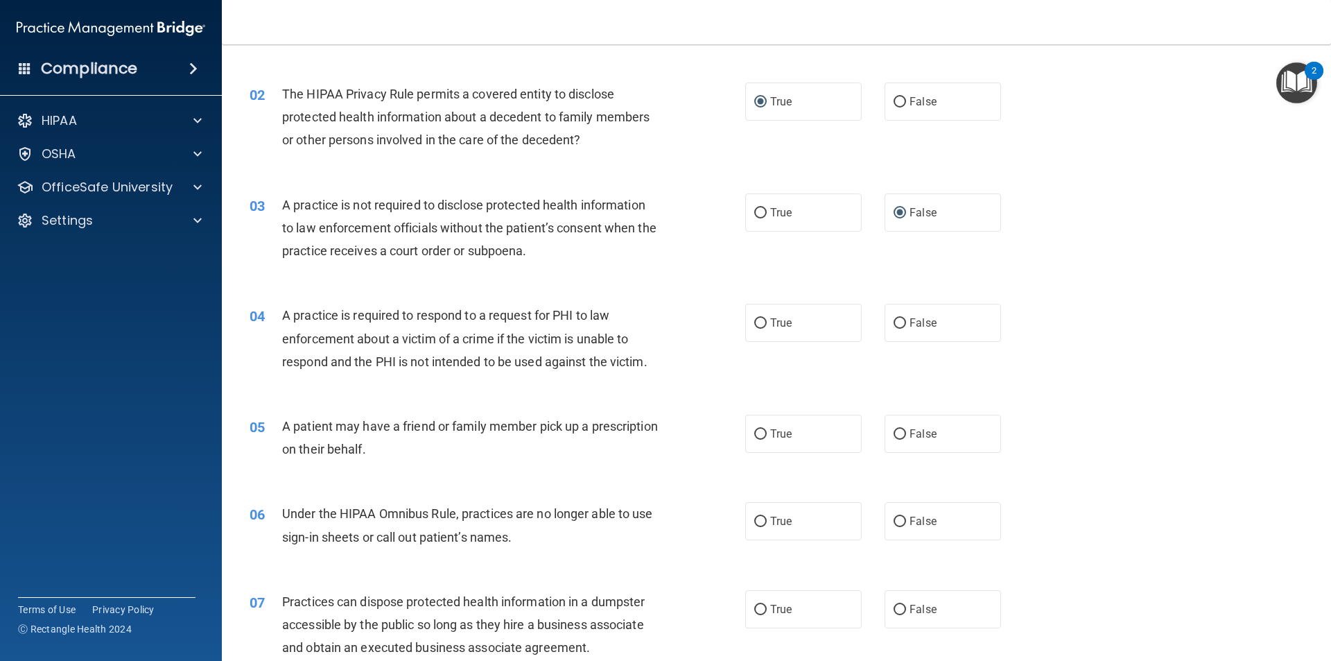
scroll to position [139, 0]
click at [760, 322] on input "True" at bounding box center [760, 323] width 12 height 10
click at [754, 430] on input "True" at bounding box center [760, 434] width 12 height 10
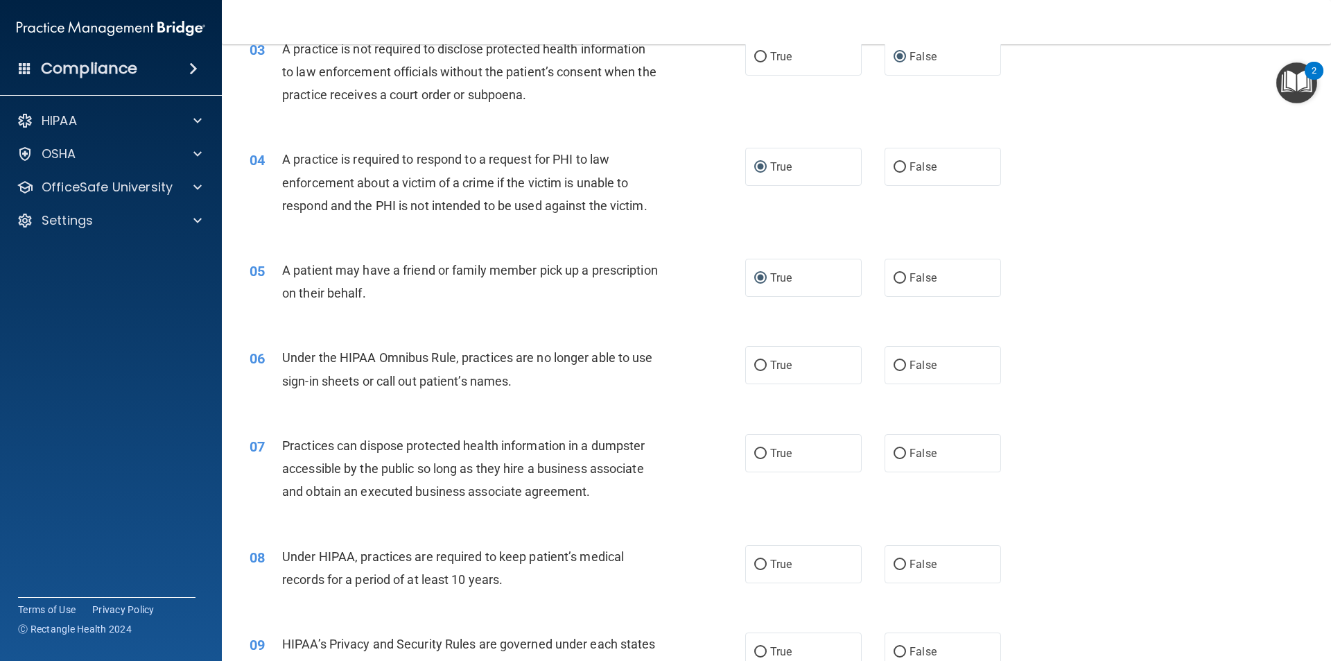
scroll to position [347, 0]
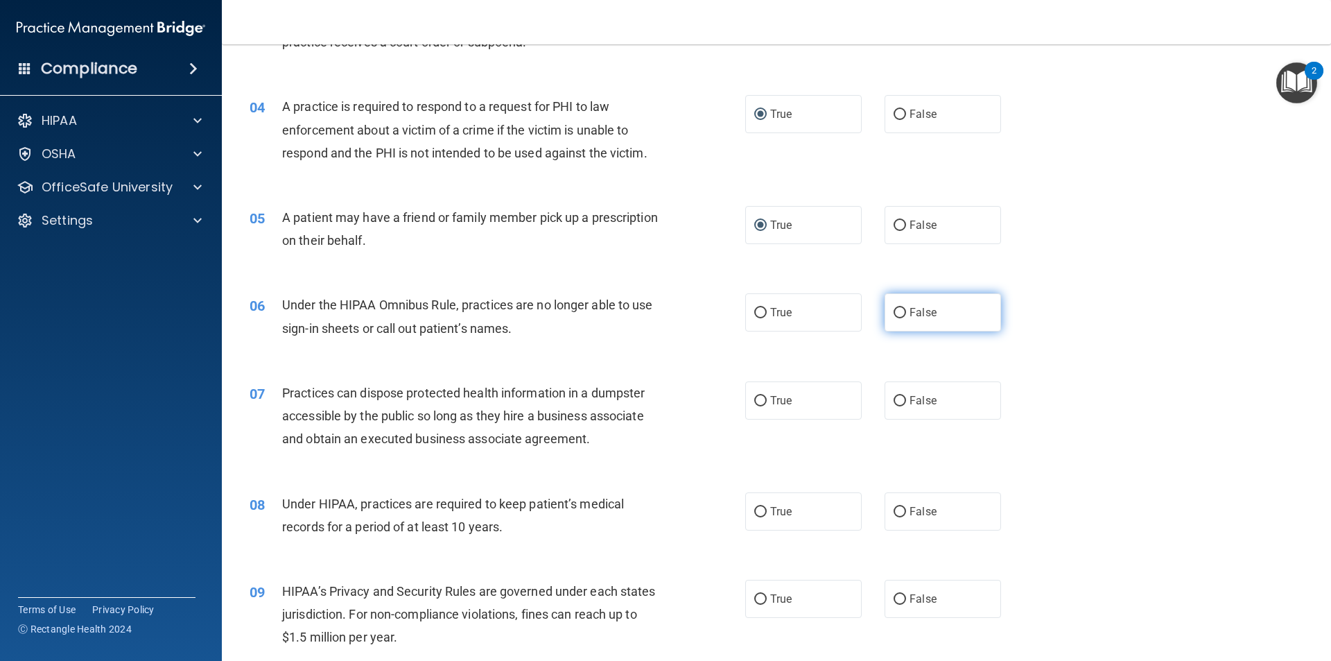
click at [894, 312] on input "False" at bounding box center [900, 313] width 12 height 10
click at [894, 400] on input "False" at bounding box center [900, 401] width 12 height 10
click at [757, 509] on input "True" at bounding box center [760, 512] width 12 height 10
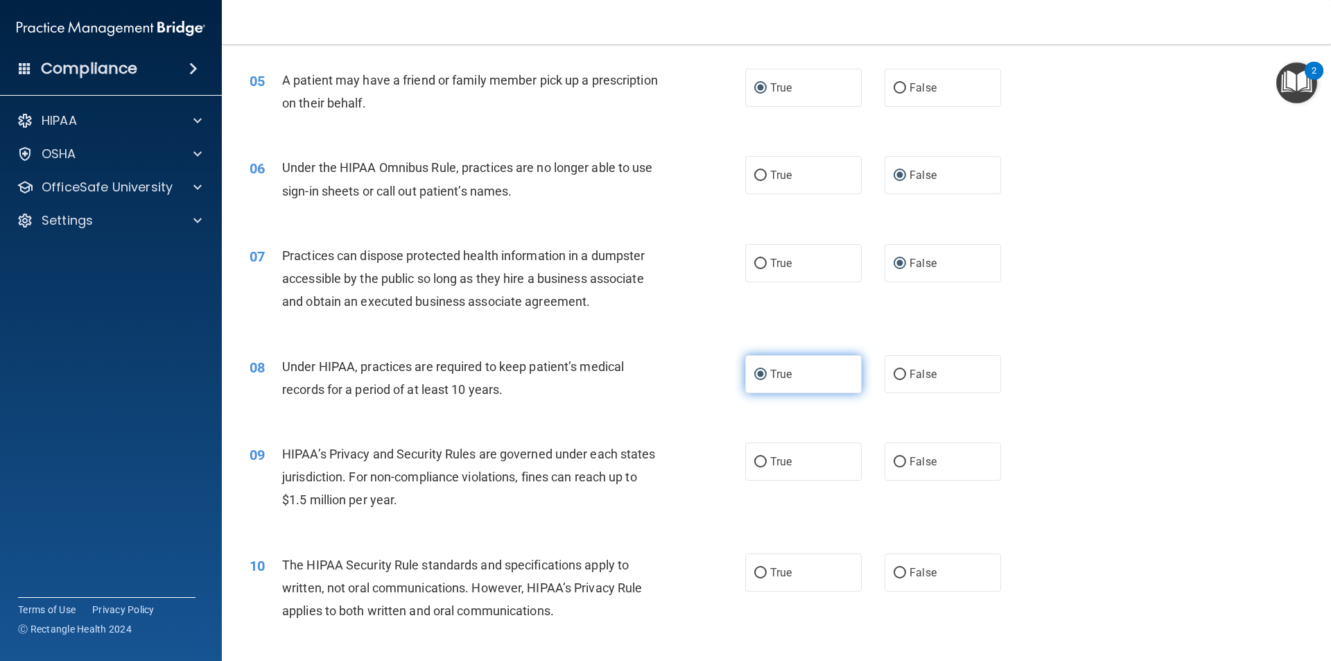
scroll to position [485, 0]
click at [894, 458] on input "False" at bounding box center [900, 461] width 12 height 10
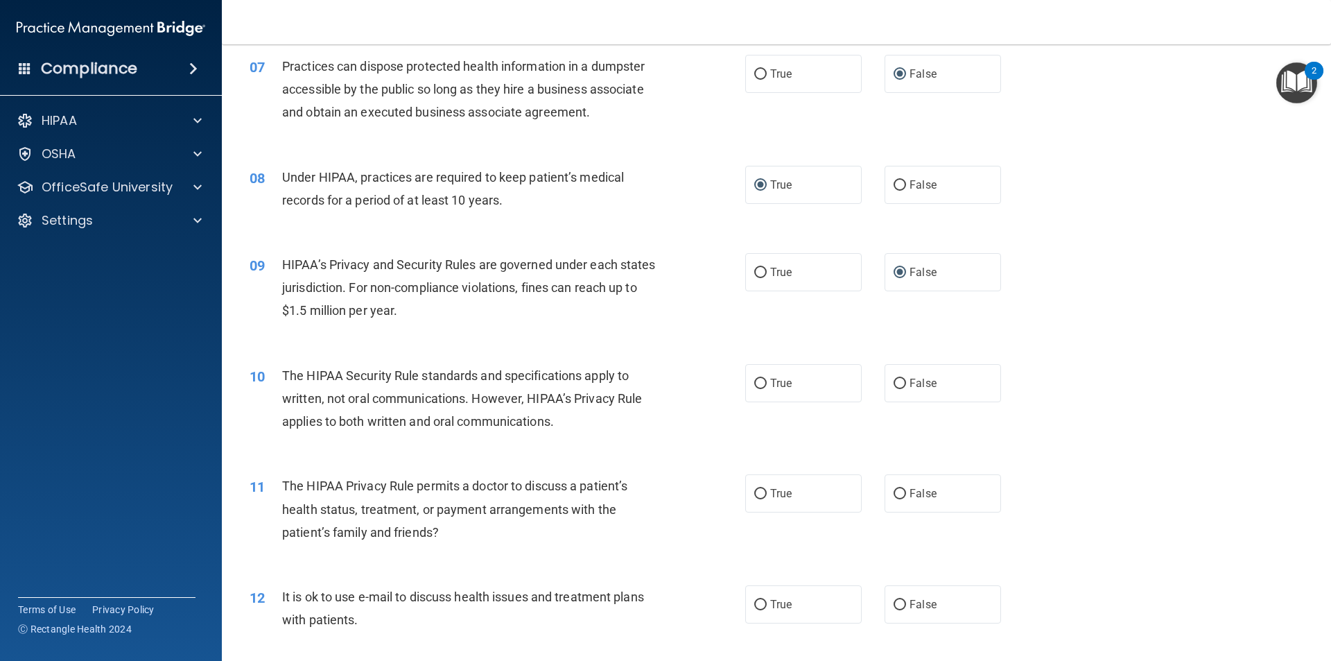
scroll to position [693, 0]
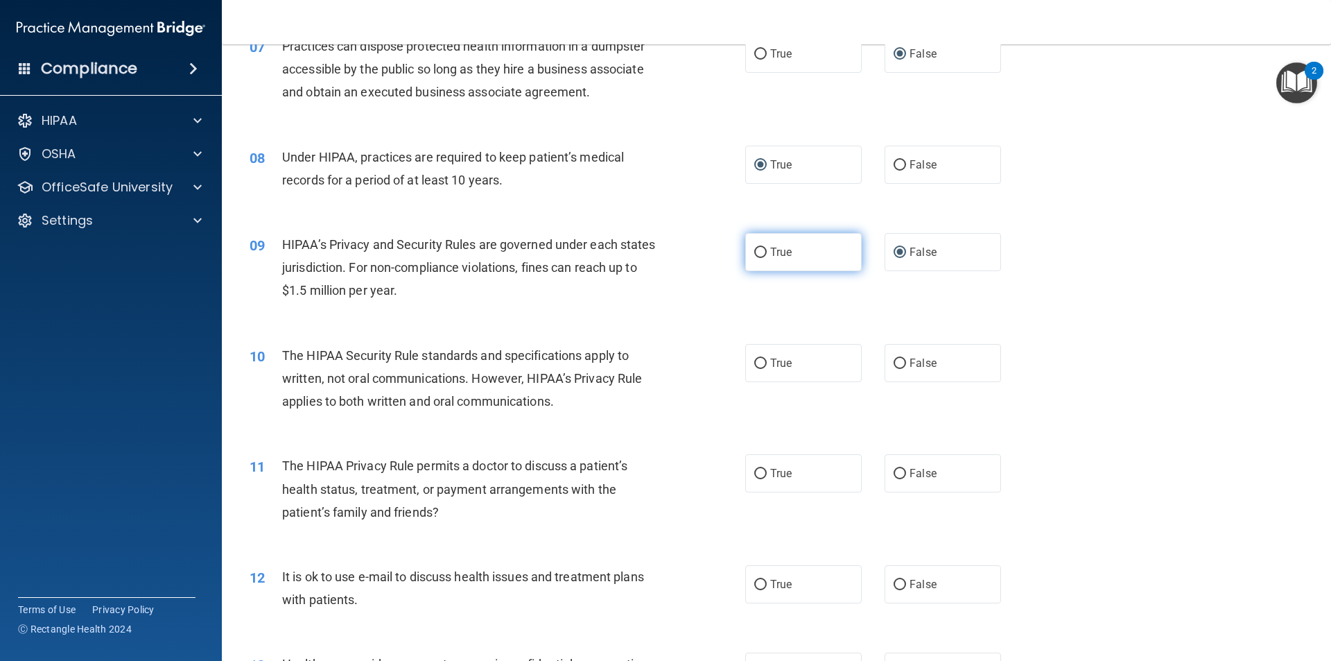
click at [754, 250] on input "True" at bounding box center [760, 253] width 12 height 10
click at [754, 363] on input "True" at bounding box center [760, 363] width 12 height 10
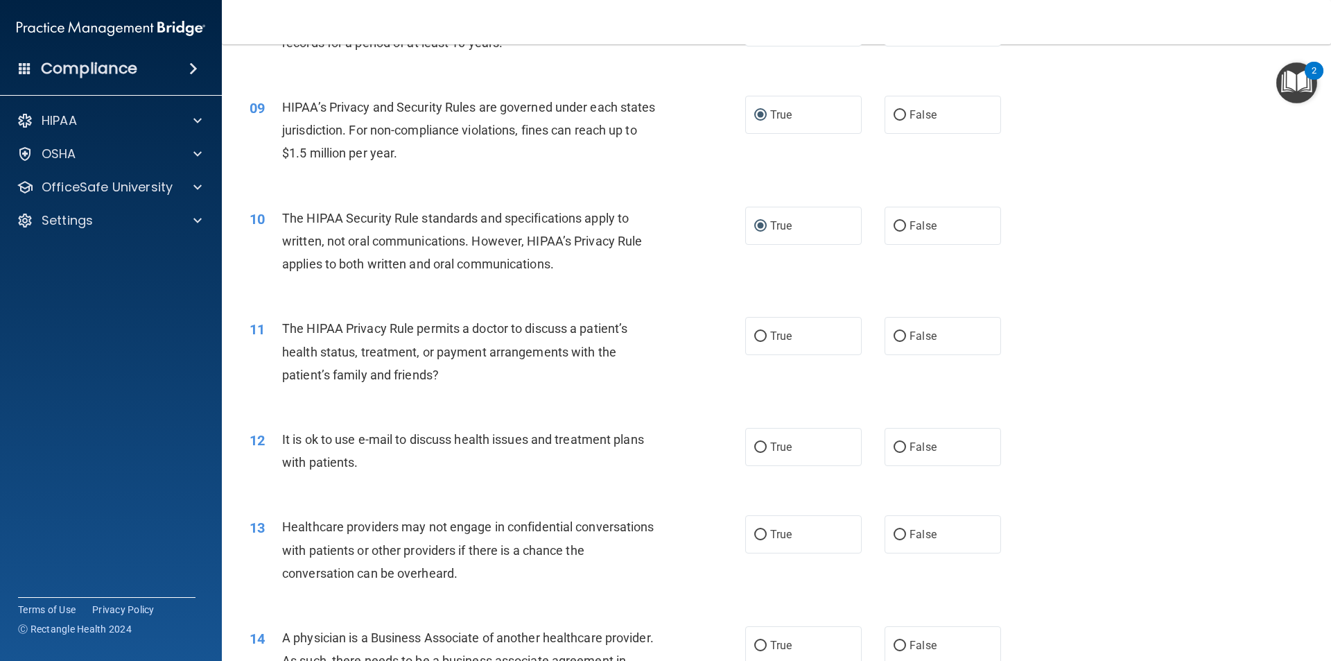
scroll to position [832, 0]
click at [758, 445] on input "True" at bounding box center [760, 446] width 12 height 10
click at [755, 336] on input "True" at bounding box center [760, 335] width 12 height 10
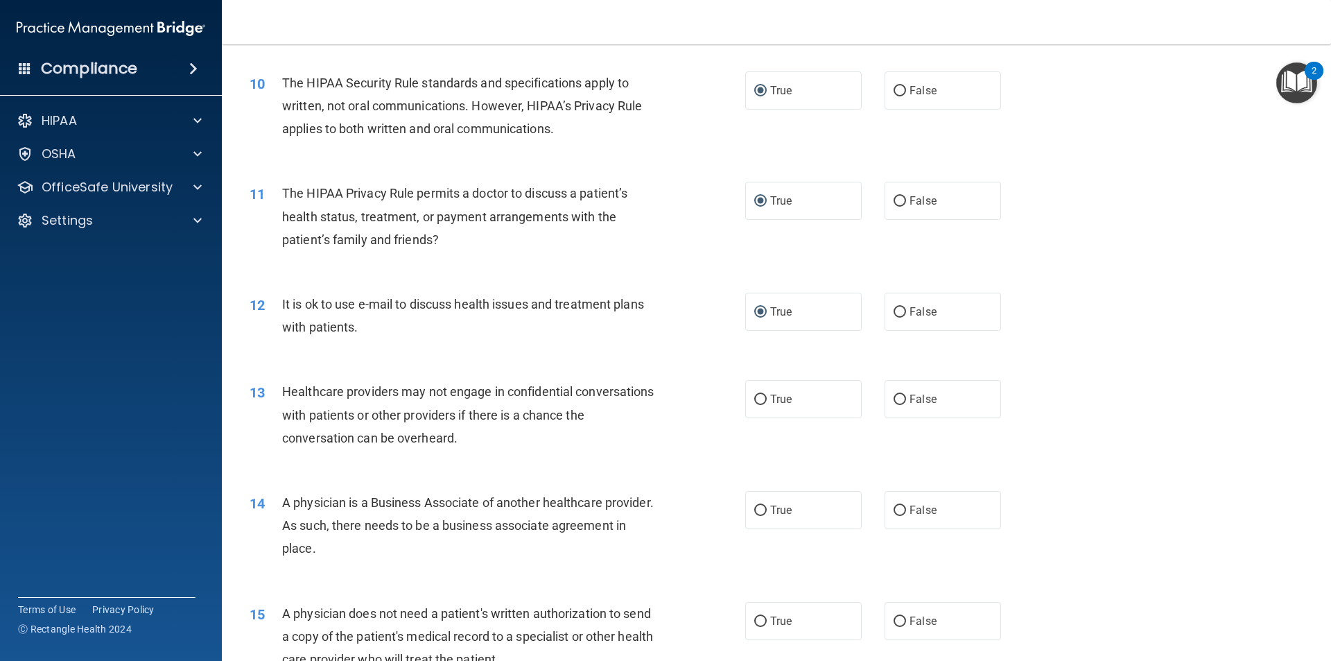
scroll to position [971, 0]
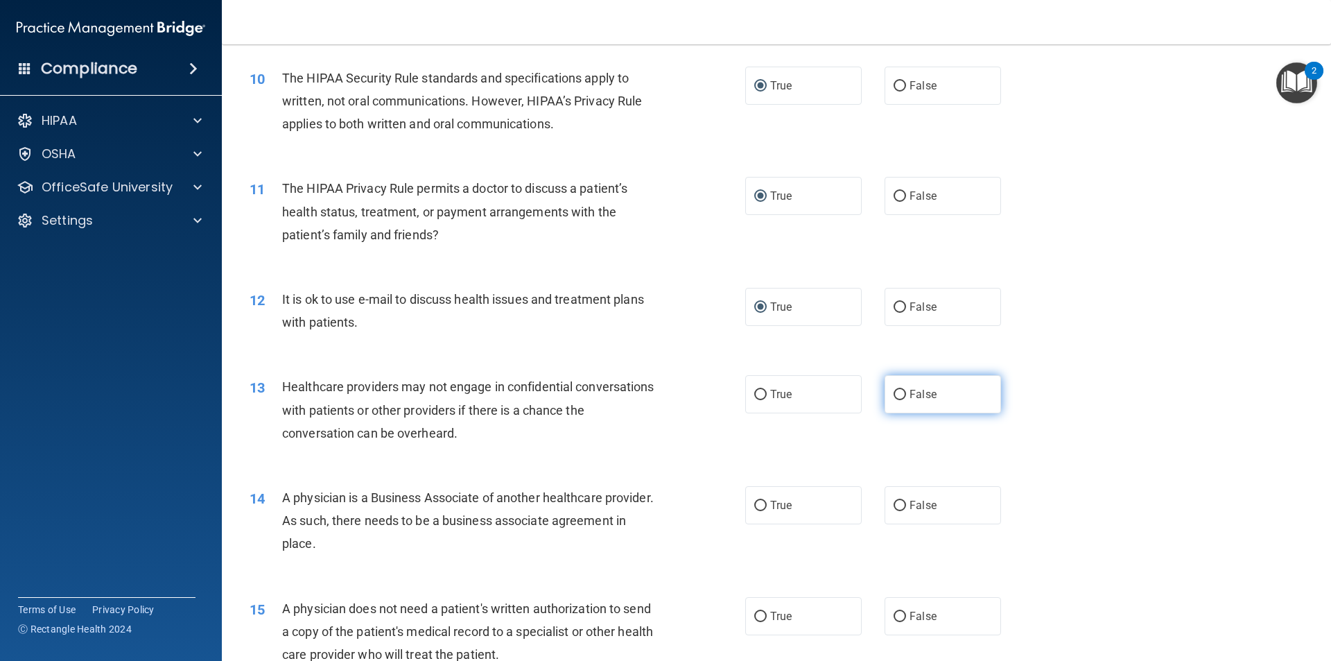
drag, startPoint x: 899, startPoint y: 393, endPoint x: 888, endPoint y: 395, distance: 10.5
click at [897, 394] on input "False" at bounding box center [900, 395] width 12 height 10
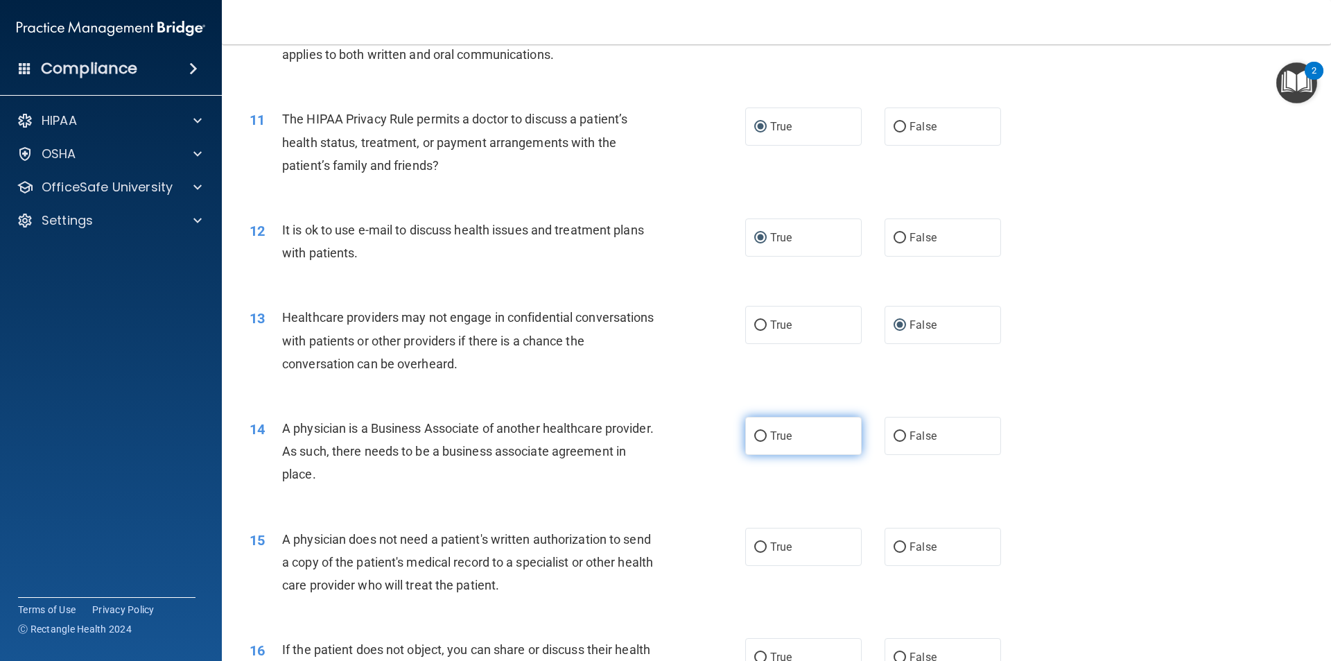
click at [754, 436] on input "True" at bounding box center [760, 436] width 12 height 10
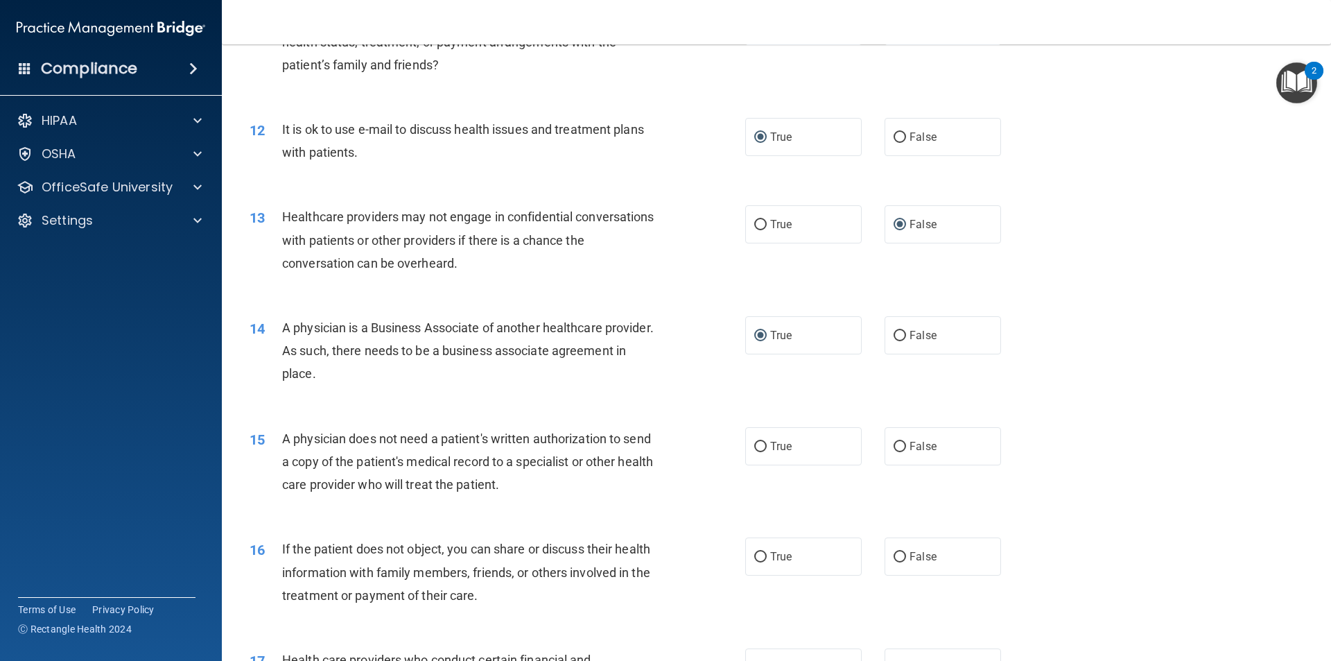
scroll to position [1179, 0]
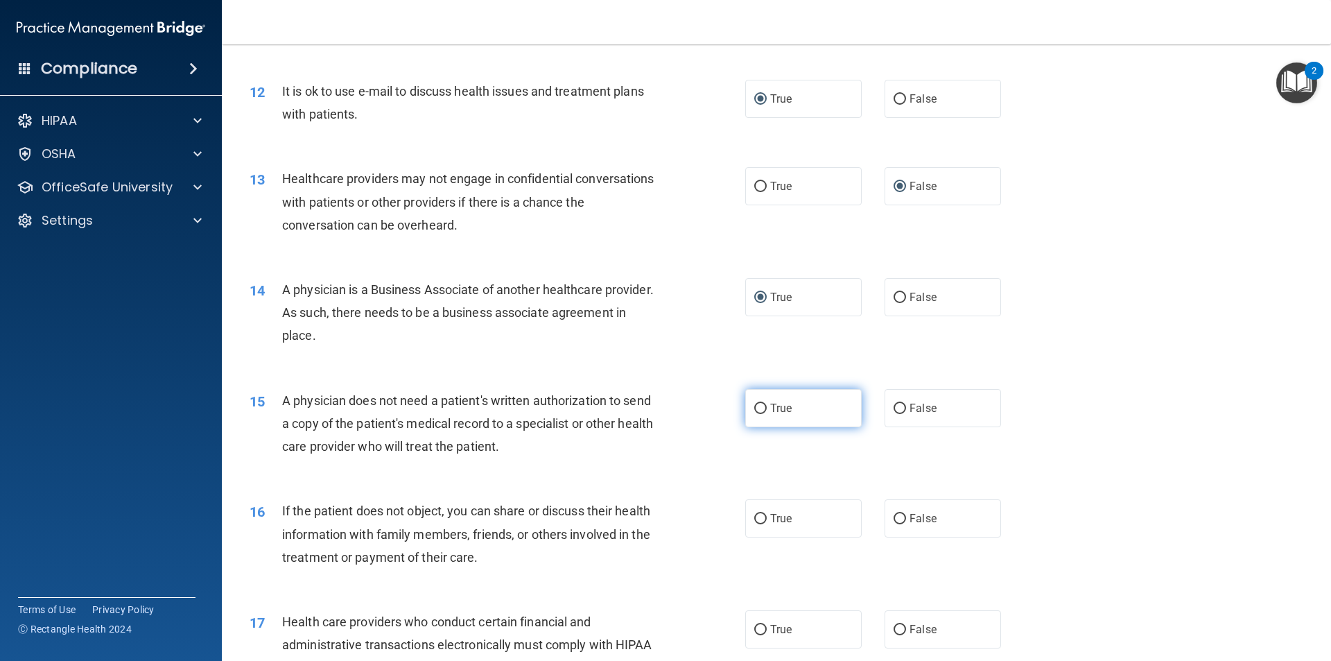
click at [754, 406] on input "True" at bounding box center [760, 409] width 12 height 10
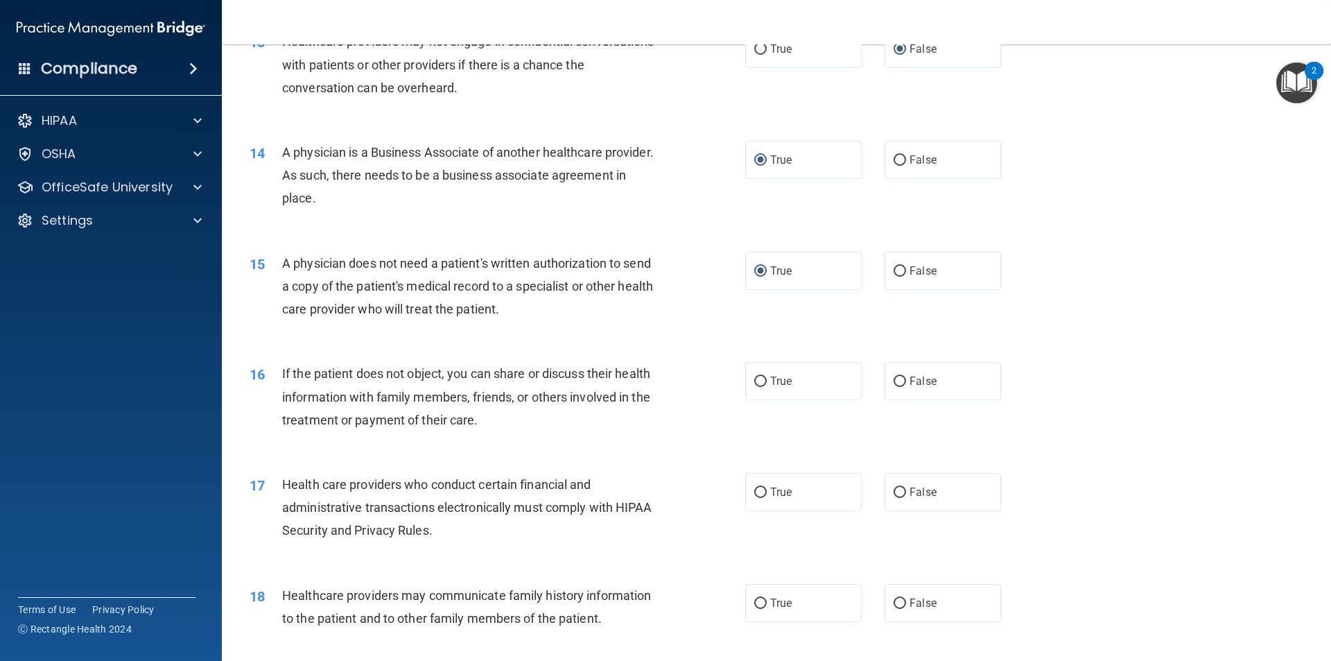
scroll to position [1317, 0]
click at [754, 377] on input "True" at bounding box center [760, 380] width 12 height 10
click at [759, 490] on input "True" at bounding box center [760, 491] width 12 height 10
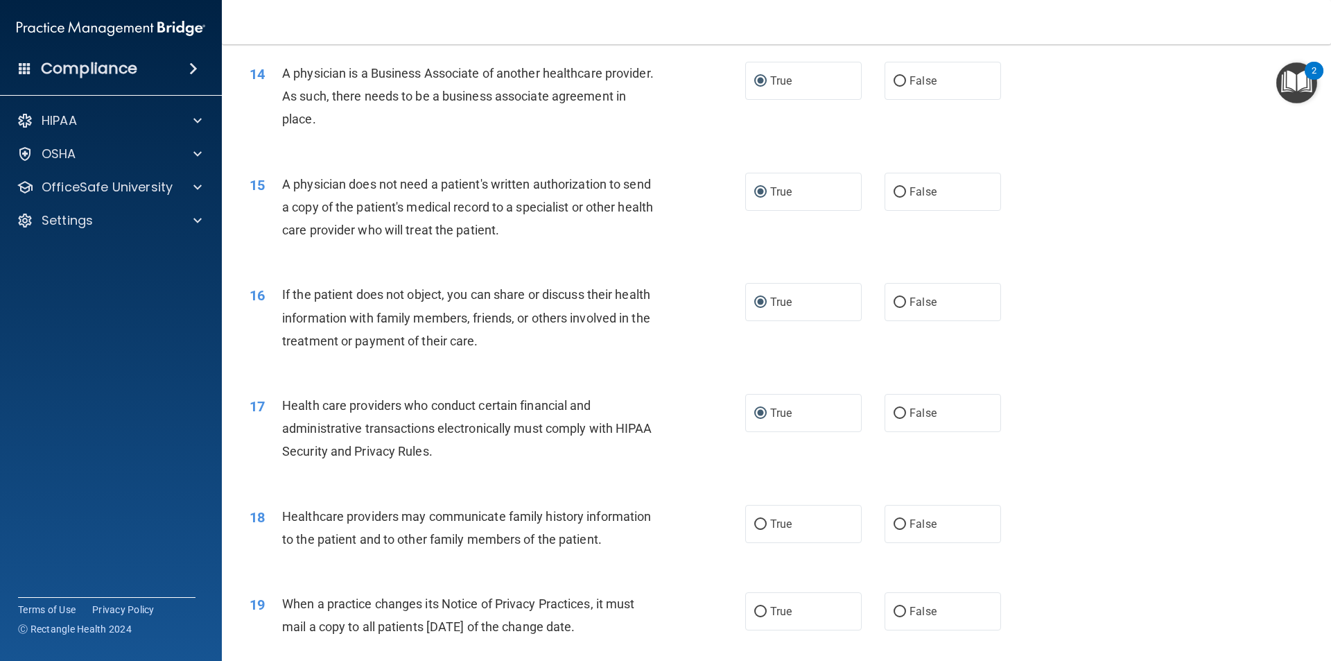
scroll to position [1525, 0]
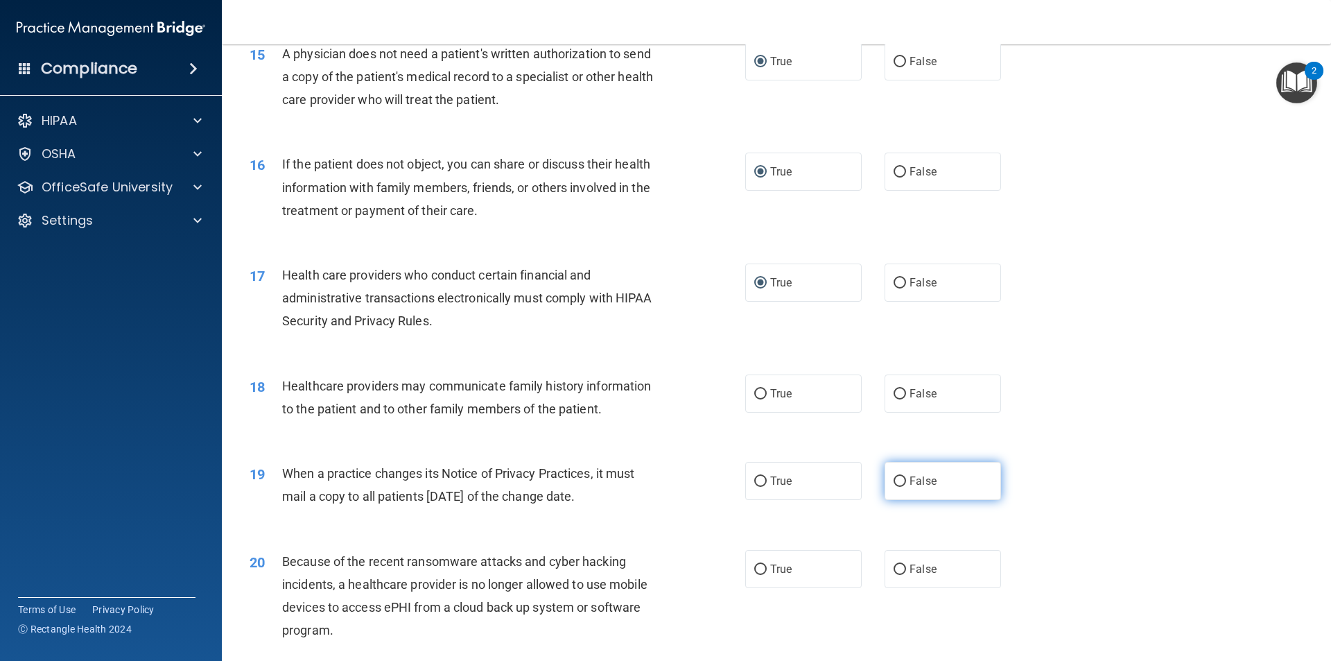
click at [894, 483] on input "False" at bounding box center [900, 481] width 12 height 10
click at [894, 395] on input "False" at bounding box center [900, 394] width 12 height 10
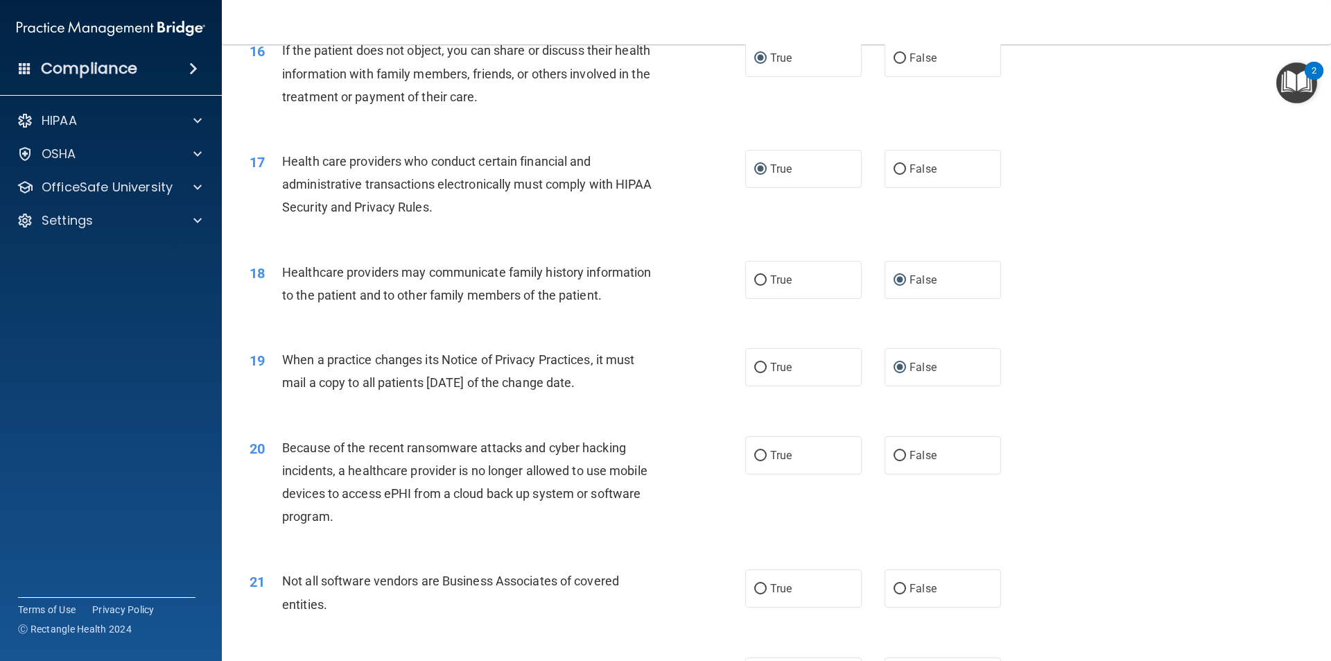
scroll to position [1664, 0]
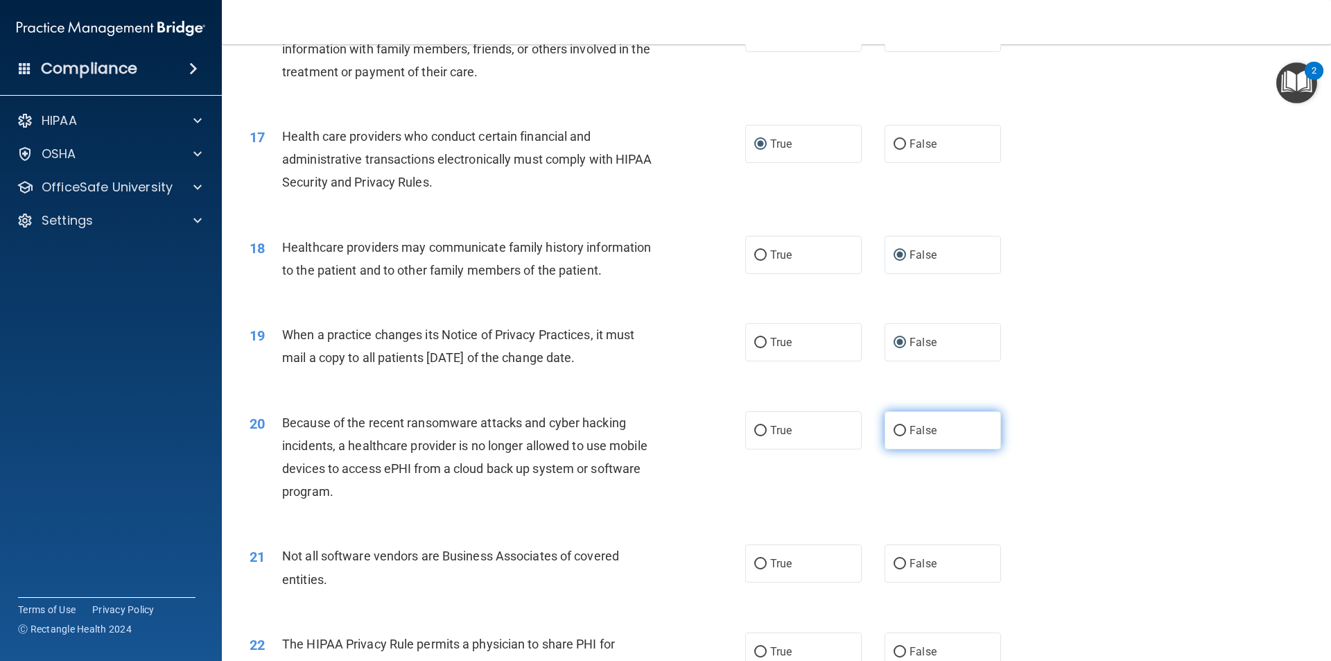
click at [899, 433] on input "False" at bounding box center [900, 431] width 12 height 10
click at [754, 565] on input "True" at bounding box center [760, 564] width 12 height 10
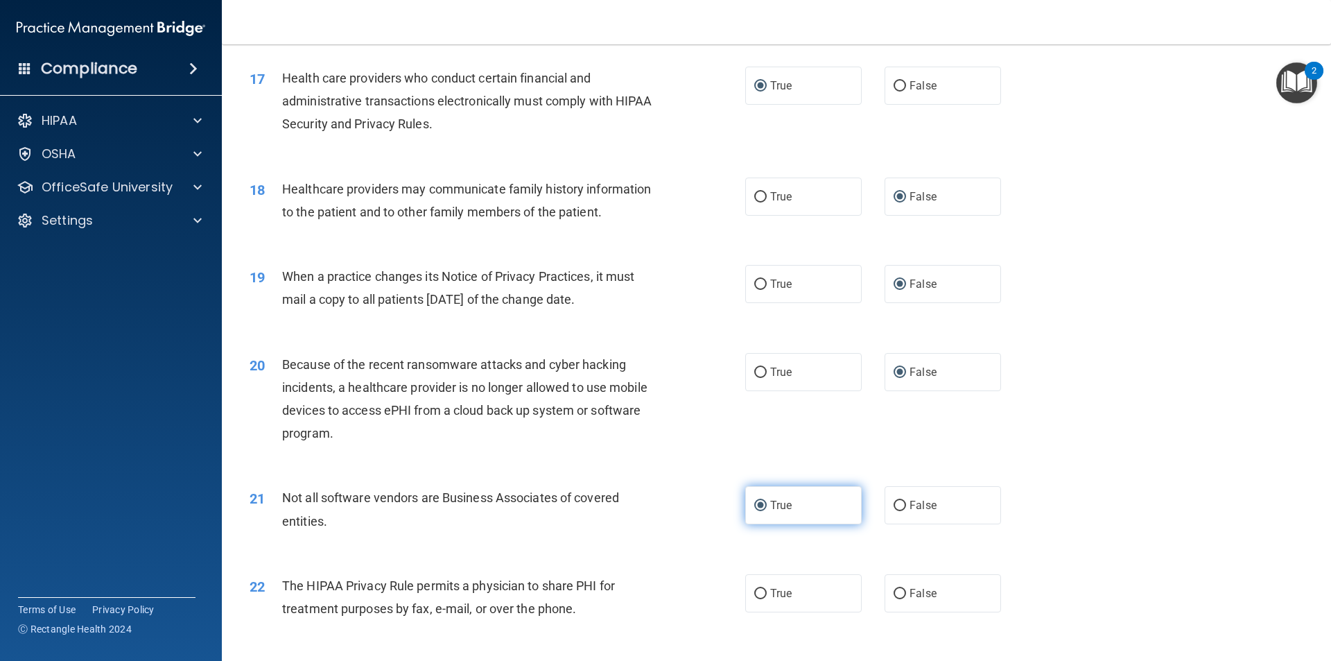
scroll to position [1872, 0]
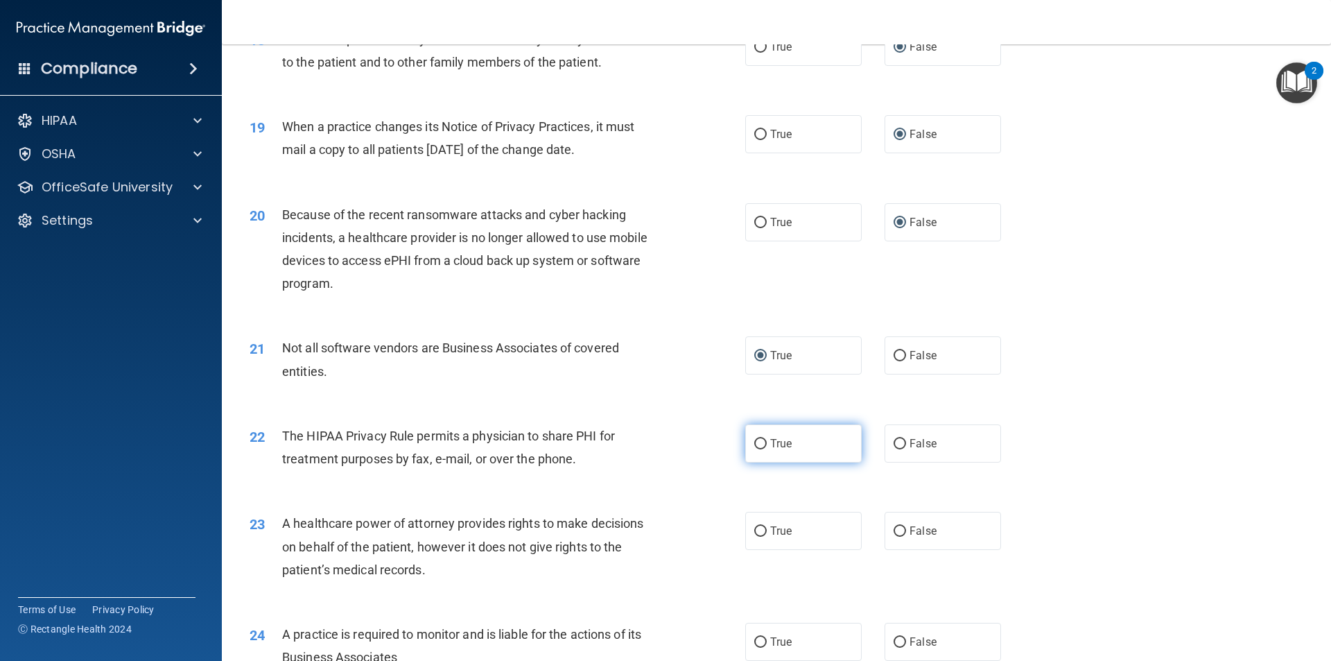
click at [754, 447] on input "True" at bounding box center [760, 444] width 12 height 10
click at [897, 530] on input "False" at bounding box center [900, 531] width 12 height 10
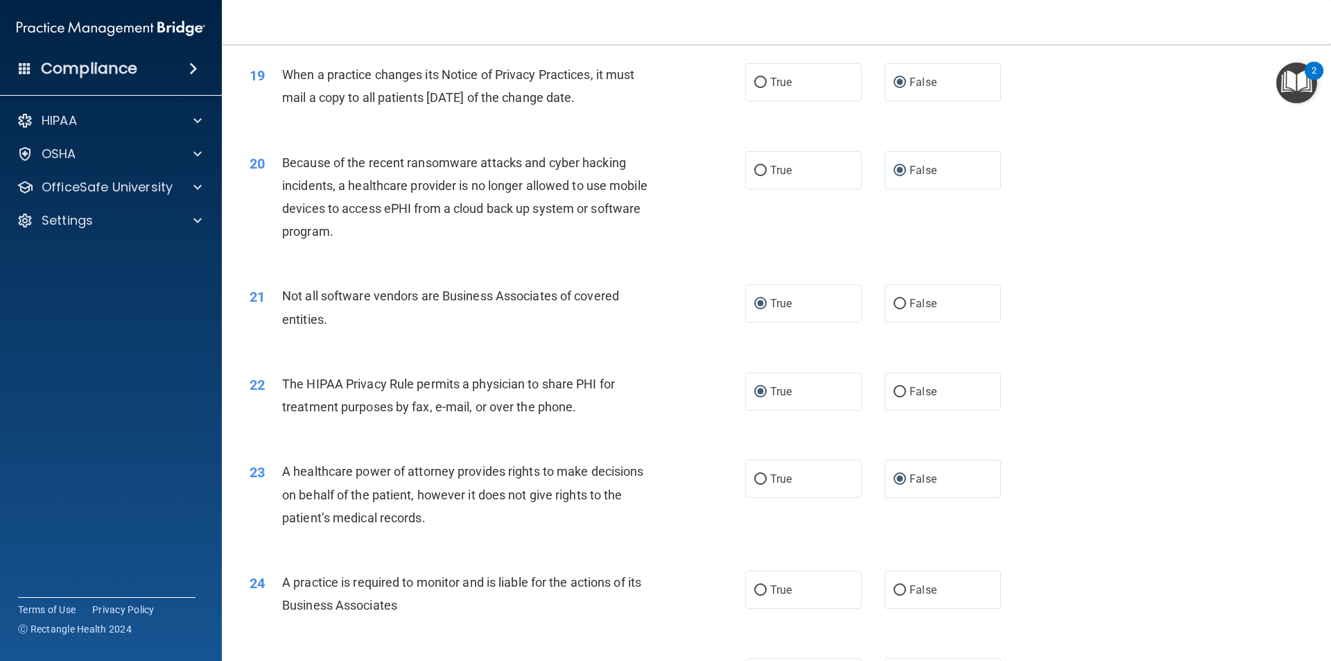
scroll to position [2011, 0]
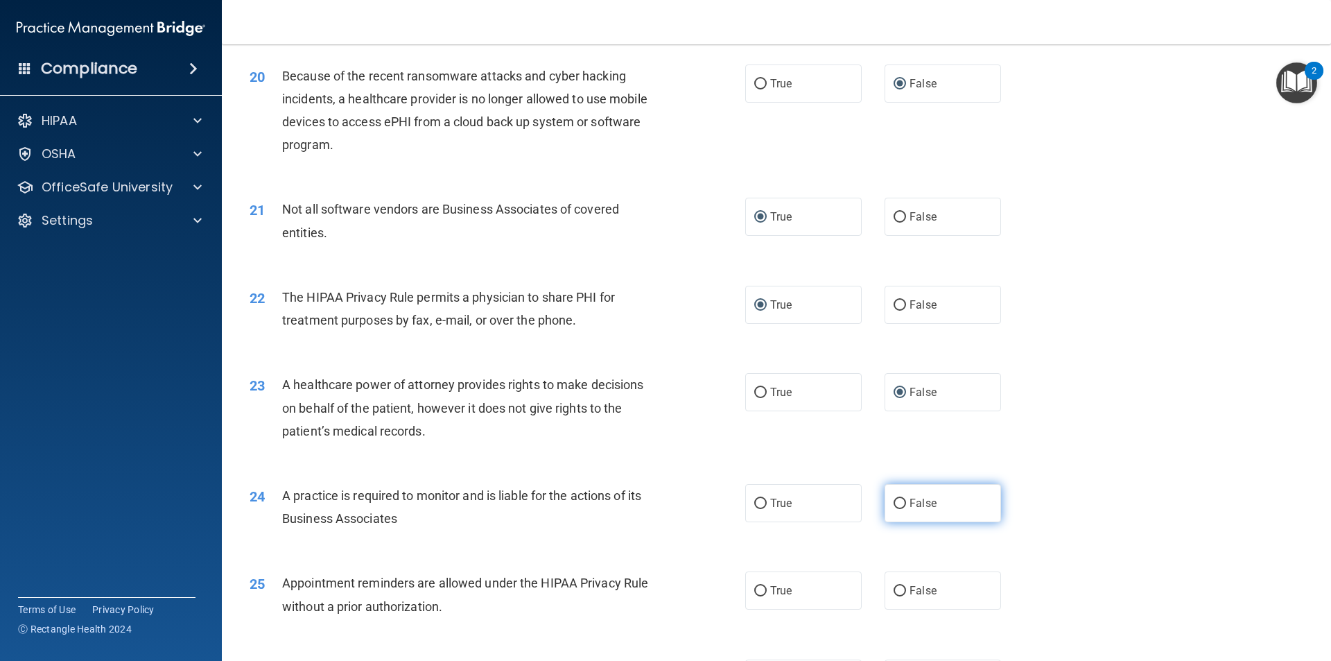
click at [894, 503] on input "False" at bounding box center [900, 504] width 12 height 10
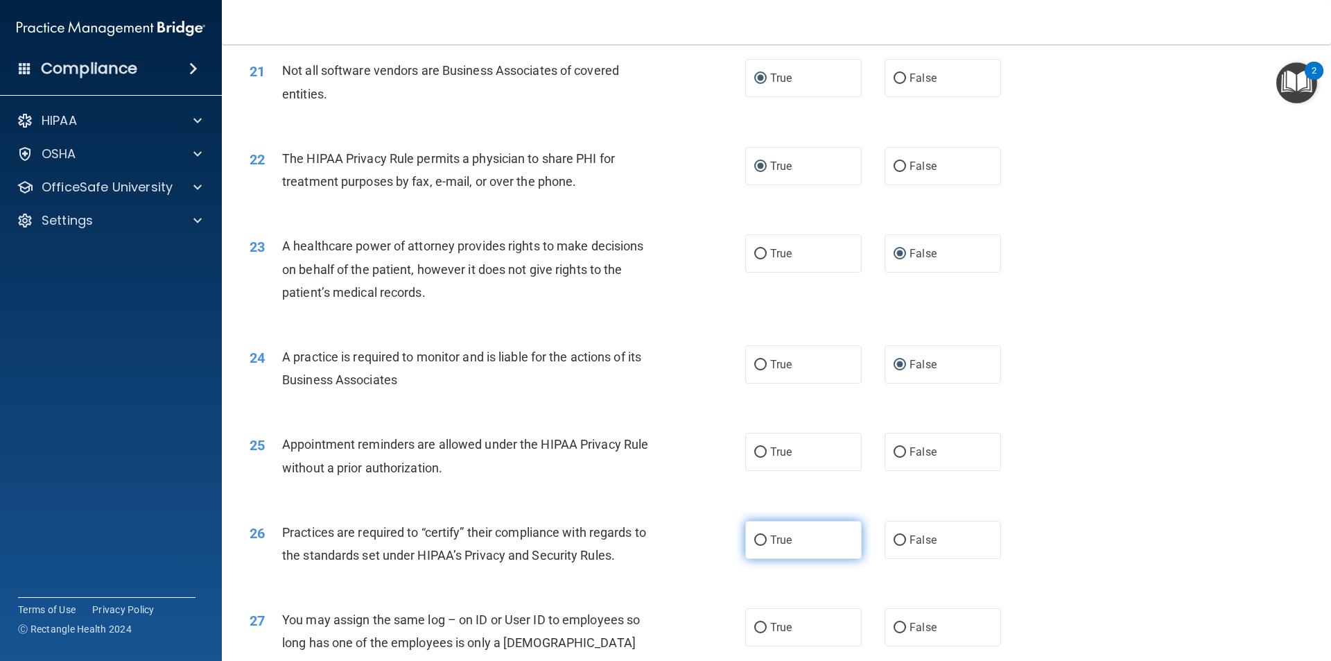
scroll to position [2219, 0]
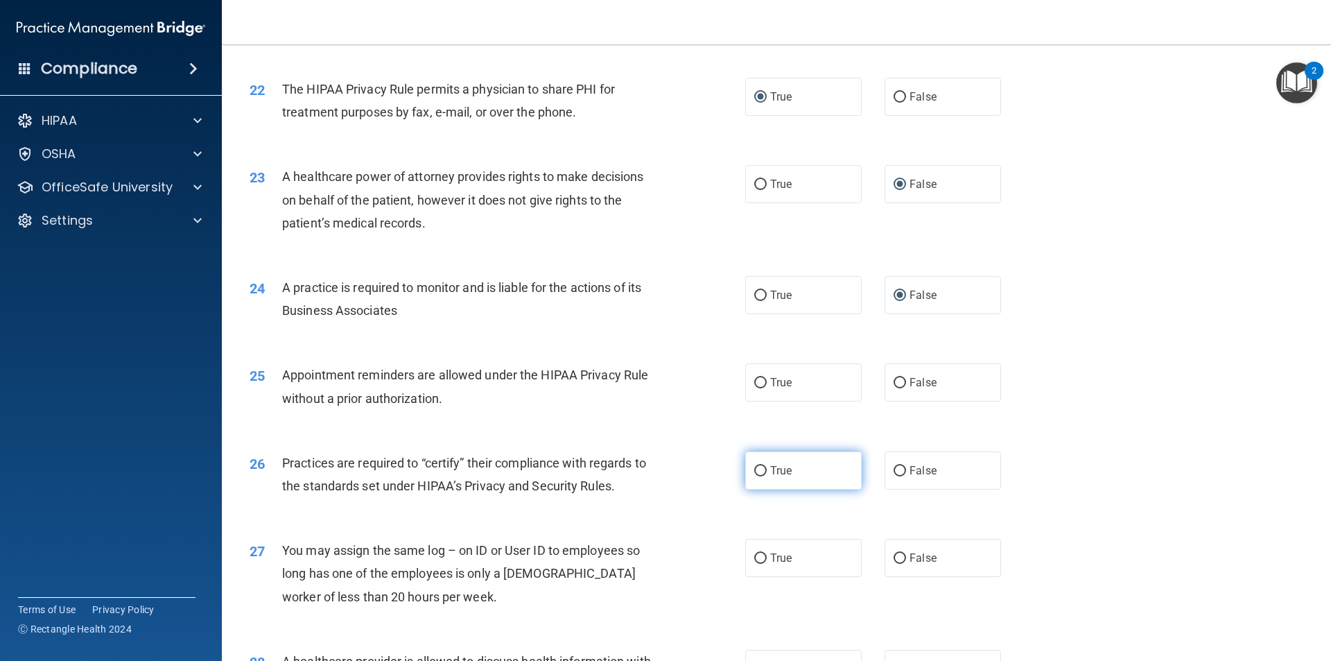
click at [754, 471] on input "True" at bounding box center [760, 471] width 12 height 10
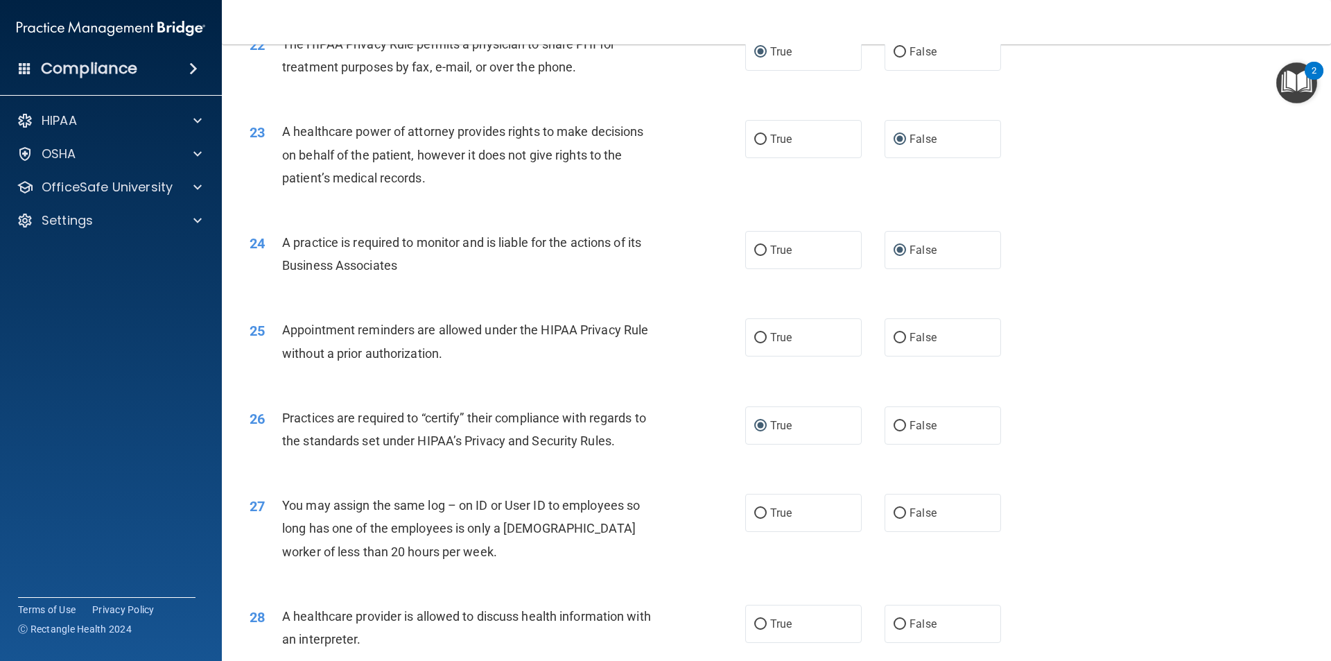
scroll to position [2288, 0]
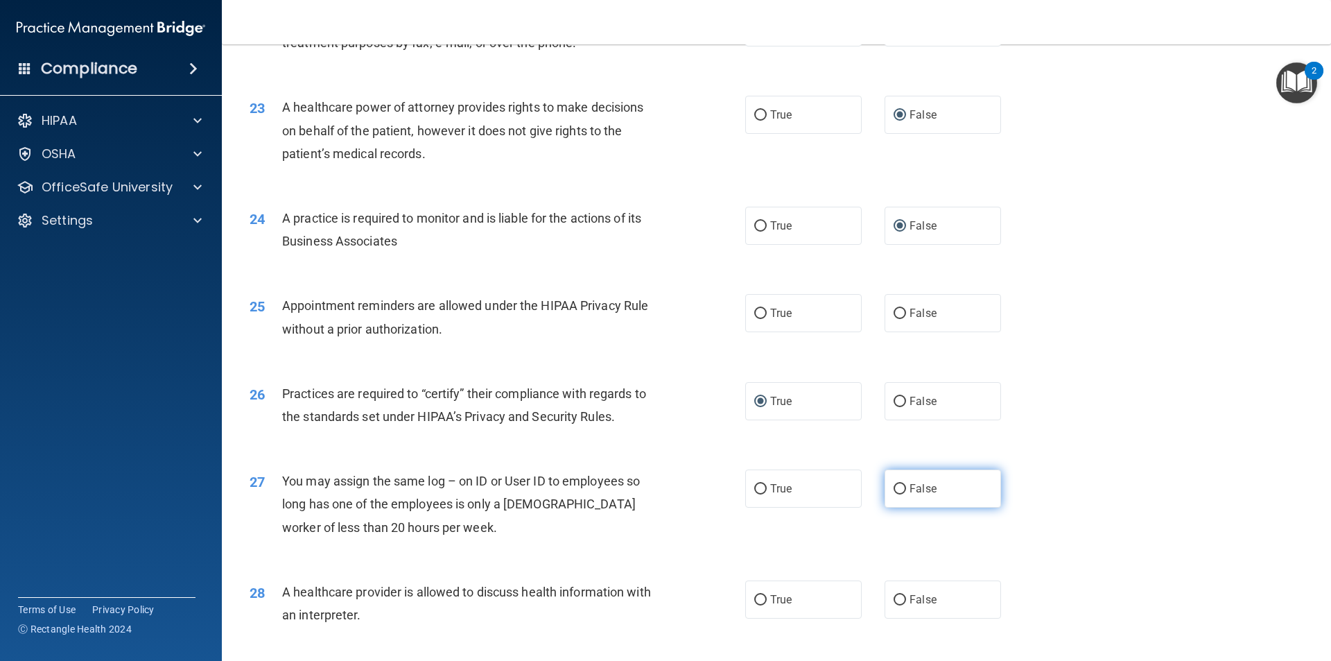
click at [898, 487] on input "False" at bounding box center [900, 489] width 12 height 10
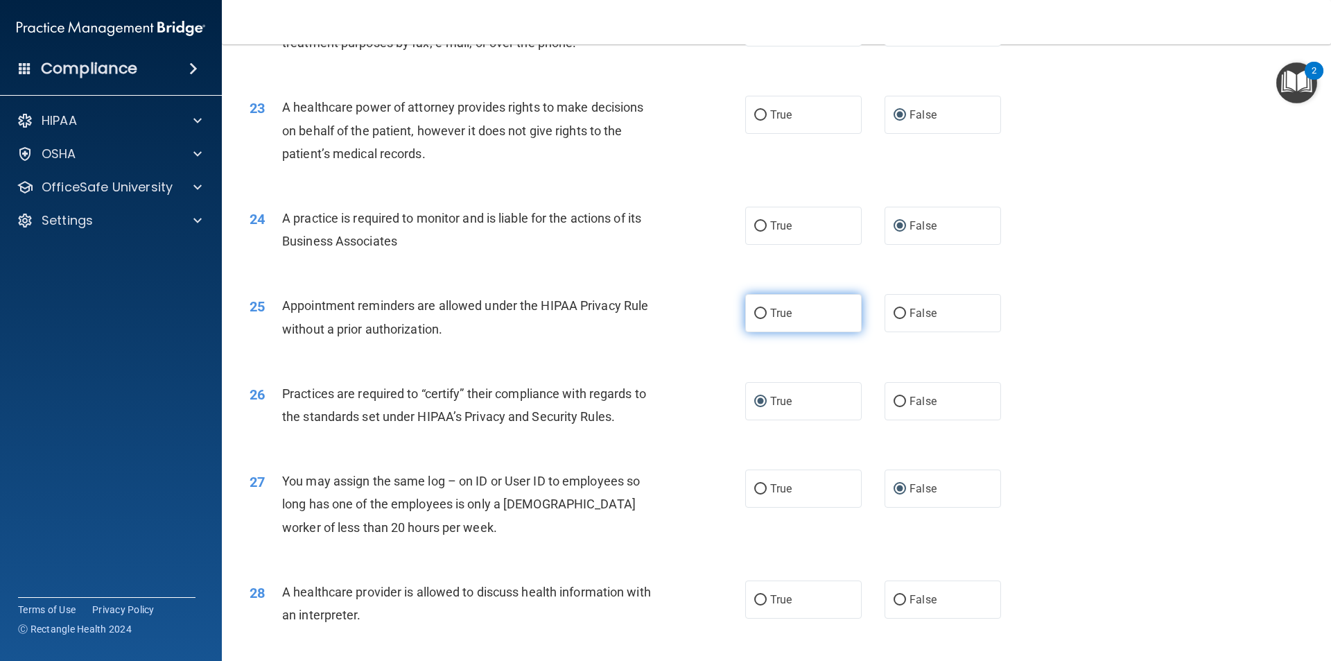
click at [754, 315] on input "True" at bounding box center [760, 314] width 12 height 10
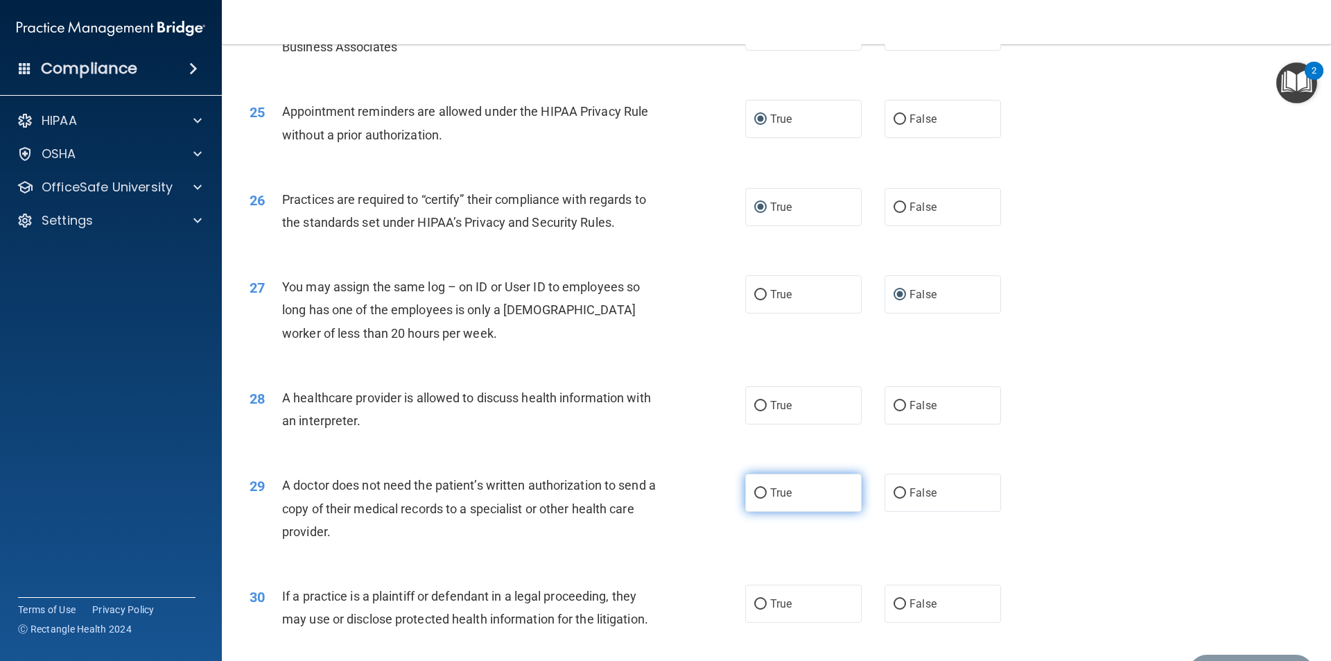
scroll to position [2496, 0]
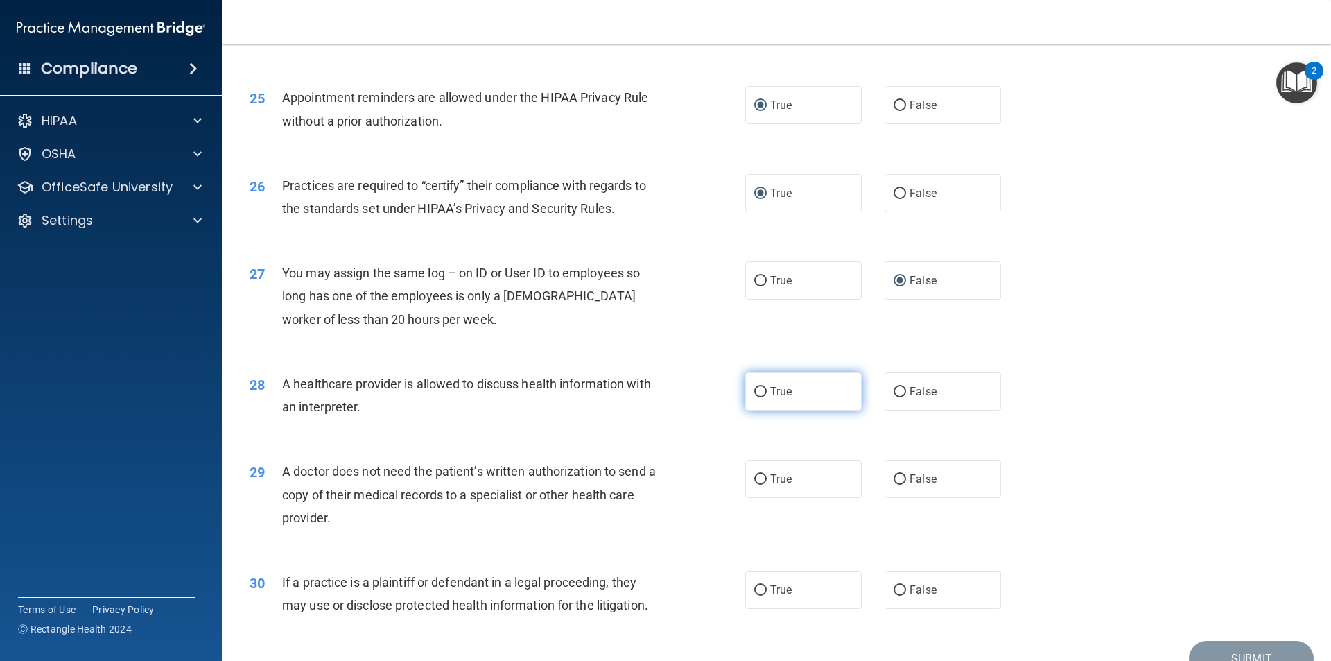
click at [754, 392] on input "True" at bounding box center [760, 392] width 12 height 10
click at [756, 479] on input "True" at bounding box center [760, 479] width 12 height 10
click at [754, 589] on input "True" at bounding box center [760, 590] width 12 height 10
click at [1210, 650] on button "Submit" at bounding box center [1251, 658] width 125 height 35
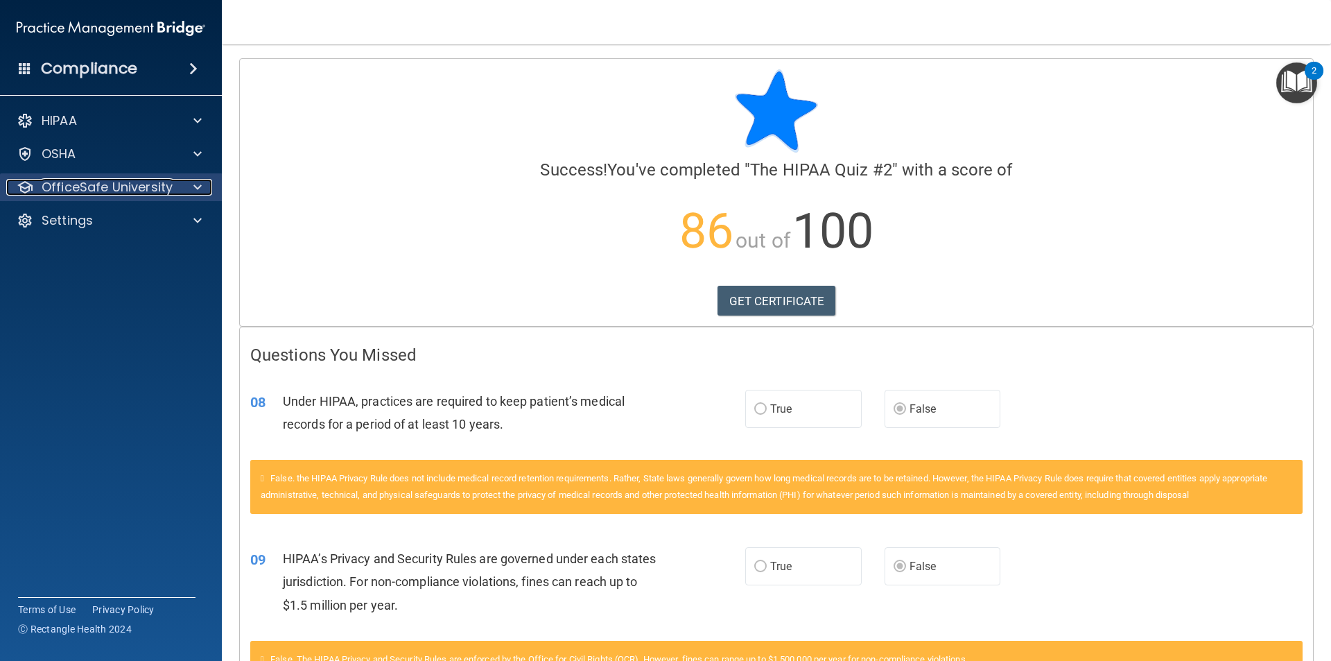
click at [102, 190] on p "OfficeSafe University" at bounding box center [107, 187] width 131 height 17
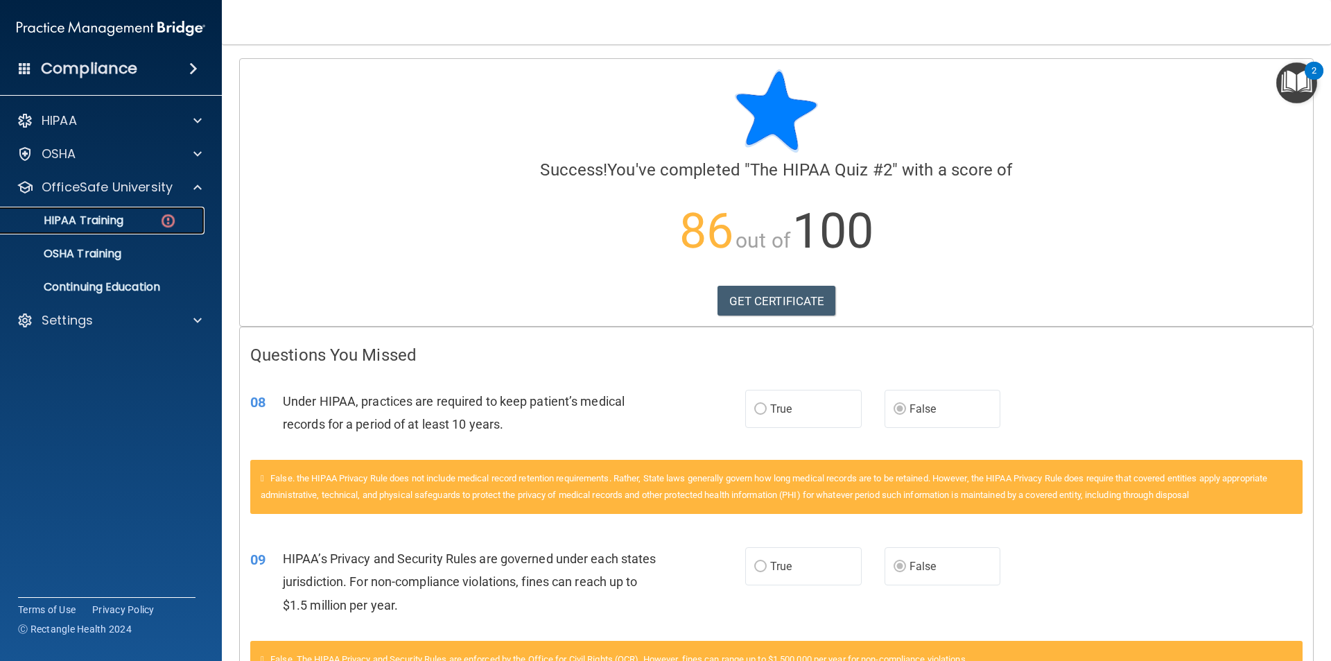
drag, startPoint x: 113, startPoint y: 216, endPoint x: 535, endPoint y: 266, distance: 424.4
click at [113, 217] on p "HIPAA Training" at bounding box center [66, 221] width 114 height 14
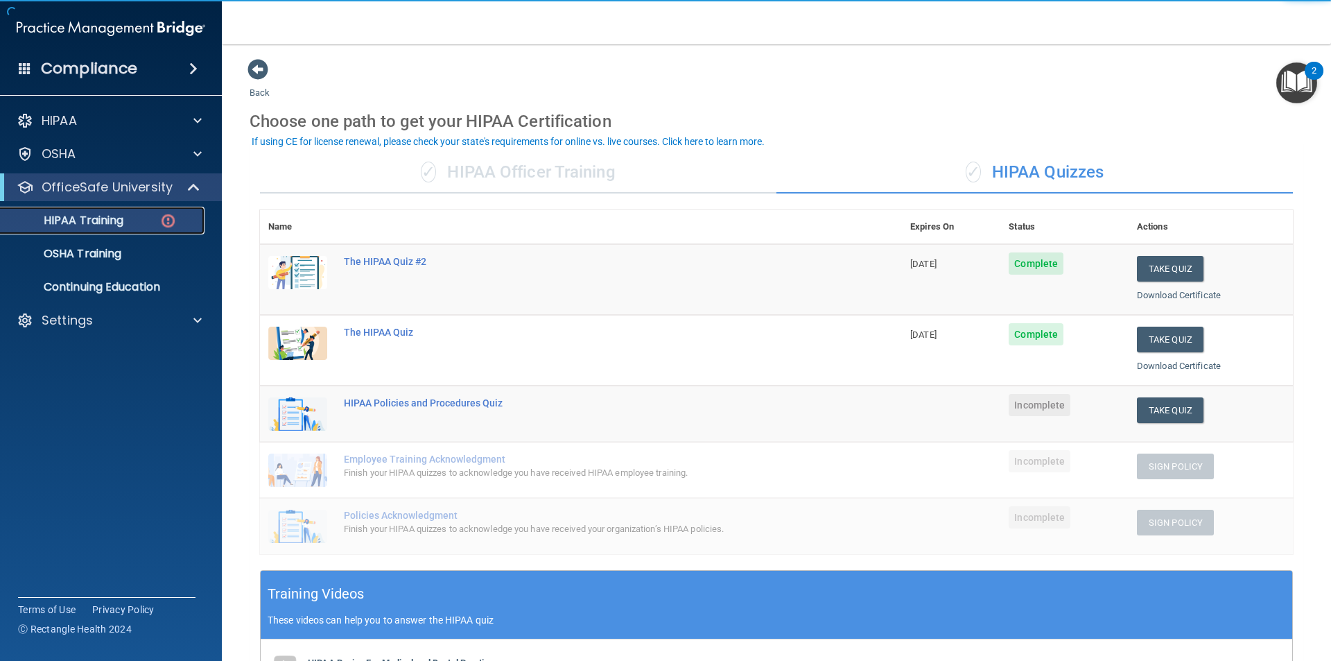
scroll to position [69, 0]
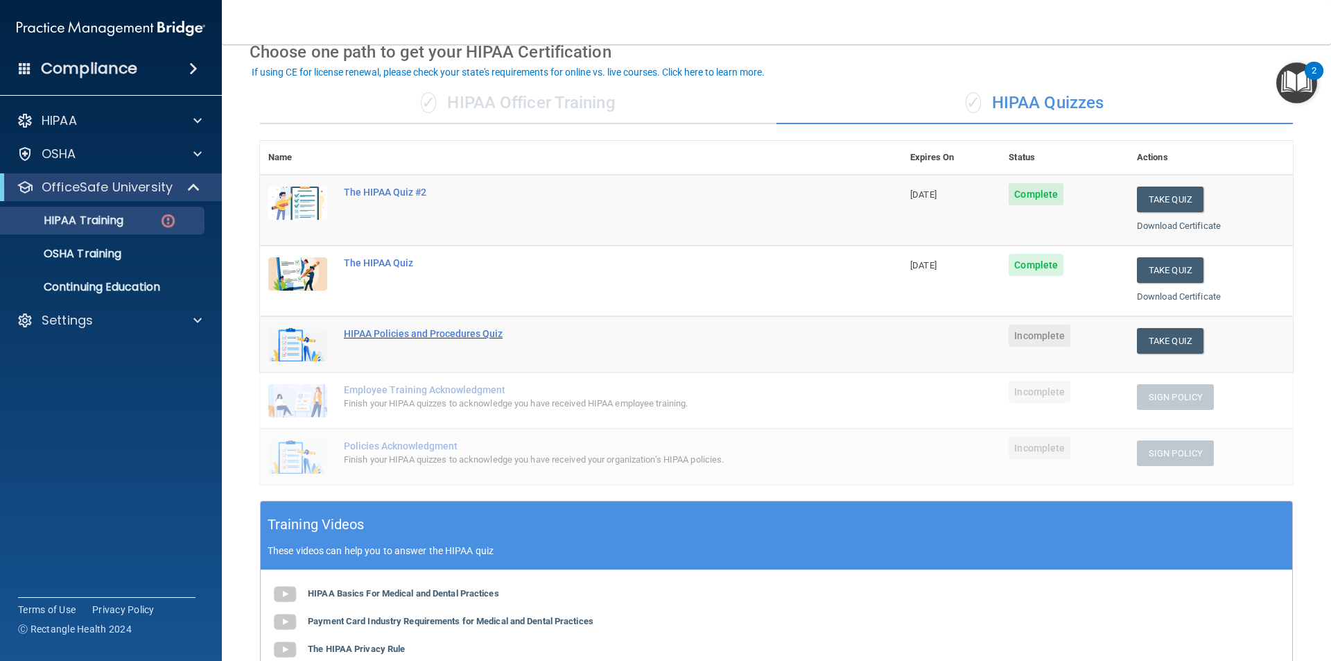
click at [422, 332] on div "HIPAA Policies and Procedures Quiz" at bounding box center [588, 333] width 489 height 11
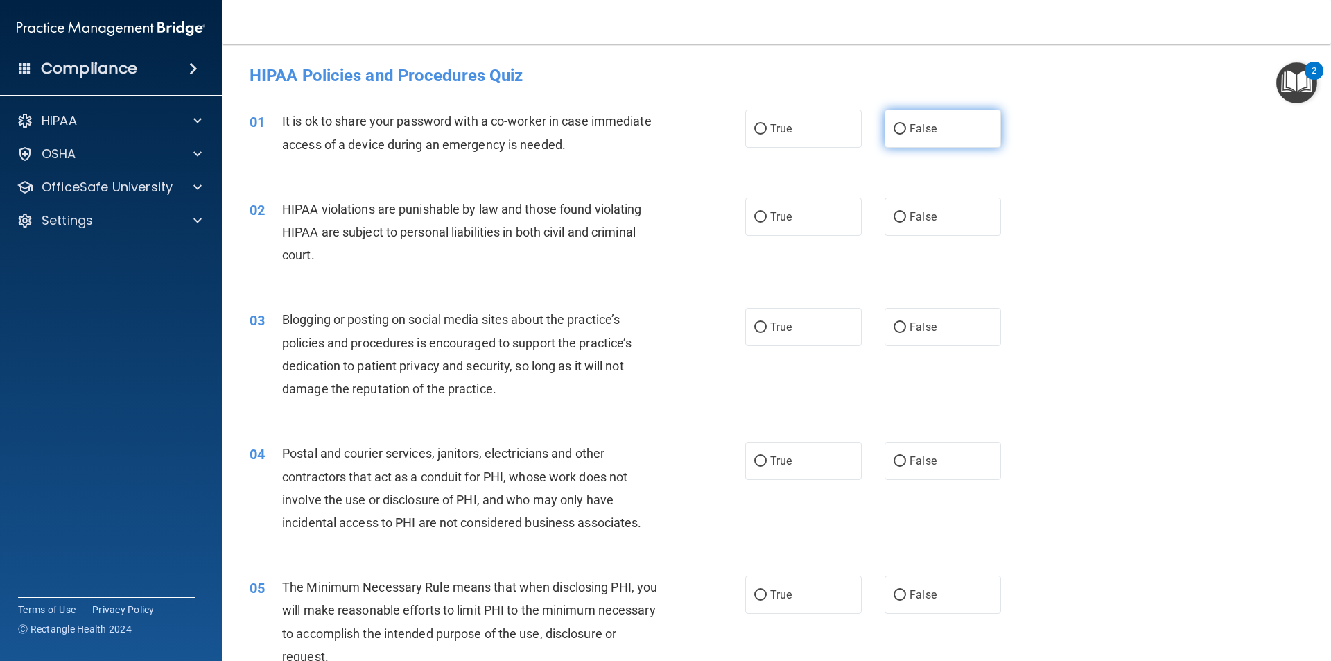
click at [897, 126] on input "False" at bounding box center [900, 129] width 12 height 10
click at [759, 218] on input "True" at bounding box center [760, 217] width 12 height 10
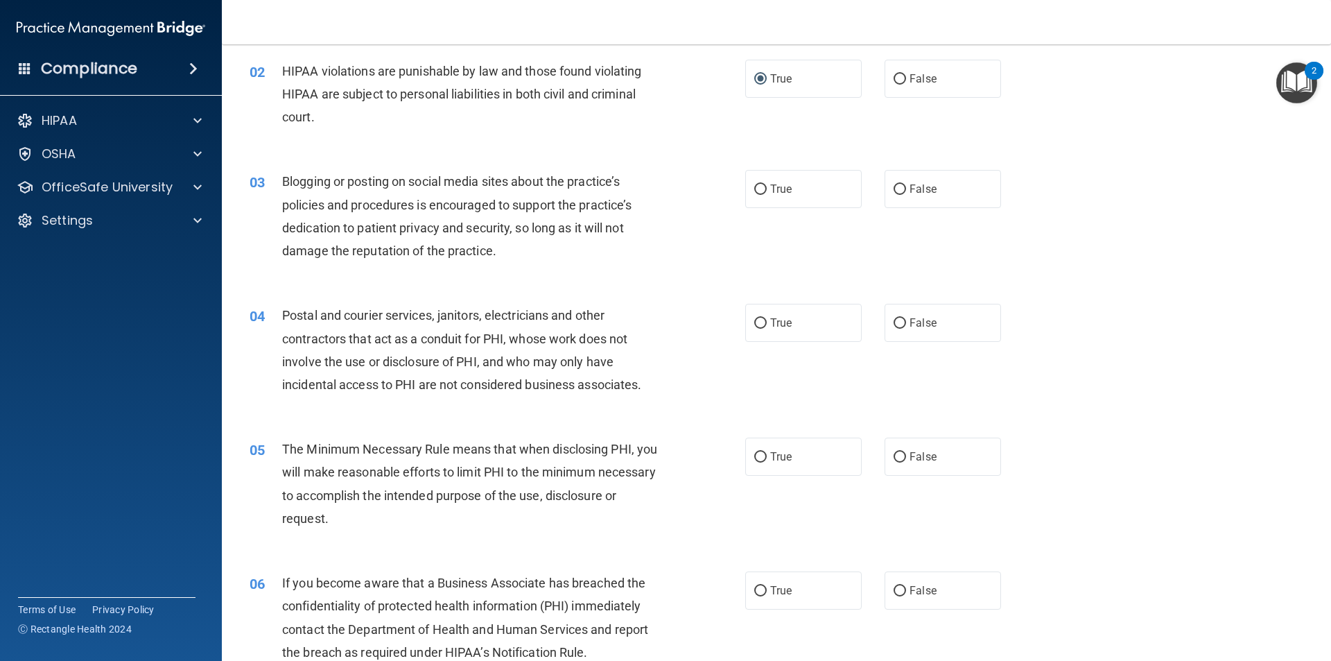
scroll to position [139, 0]
click at [894, 188] on input "False" at bounding box center [900, 189] width 12 height 10
click at [747, 322] on label "True" at bounding box center [803, 322] width 116 height 38
click at [754, 322] on input "True" at bounding box center [760, 323] width 12 height 10
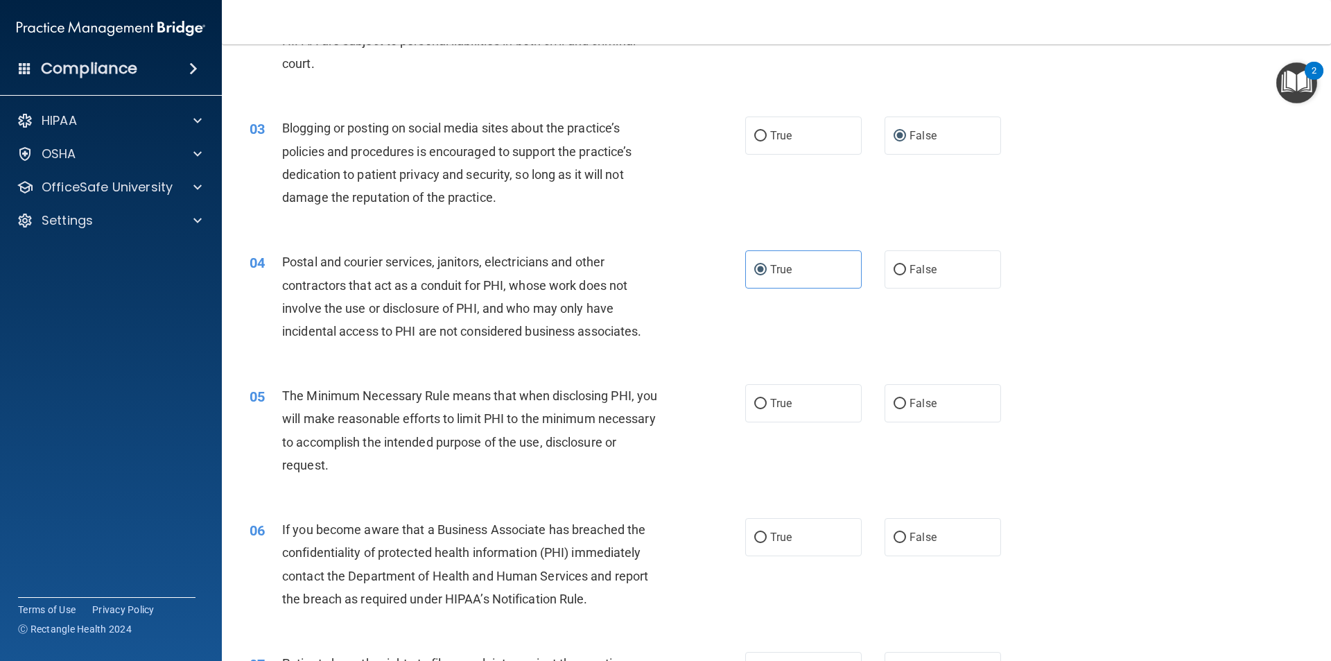
scroll to position [277, 0]
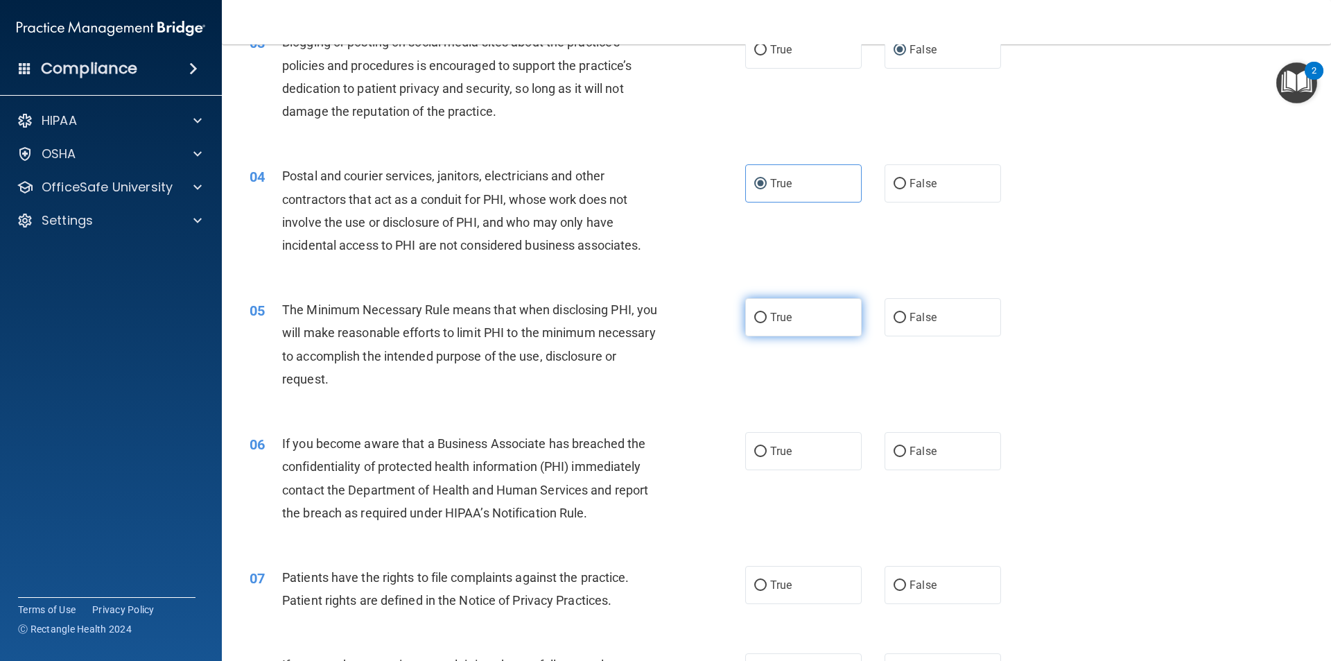
click at [763, 312] on label "True" at bounding box center [803, 317] width 116 height 38
click at [763, 313] on input "True" at bounding box center [760, 318] width 12 height 10
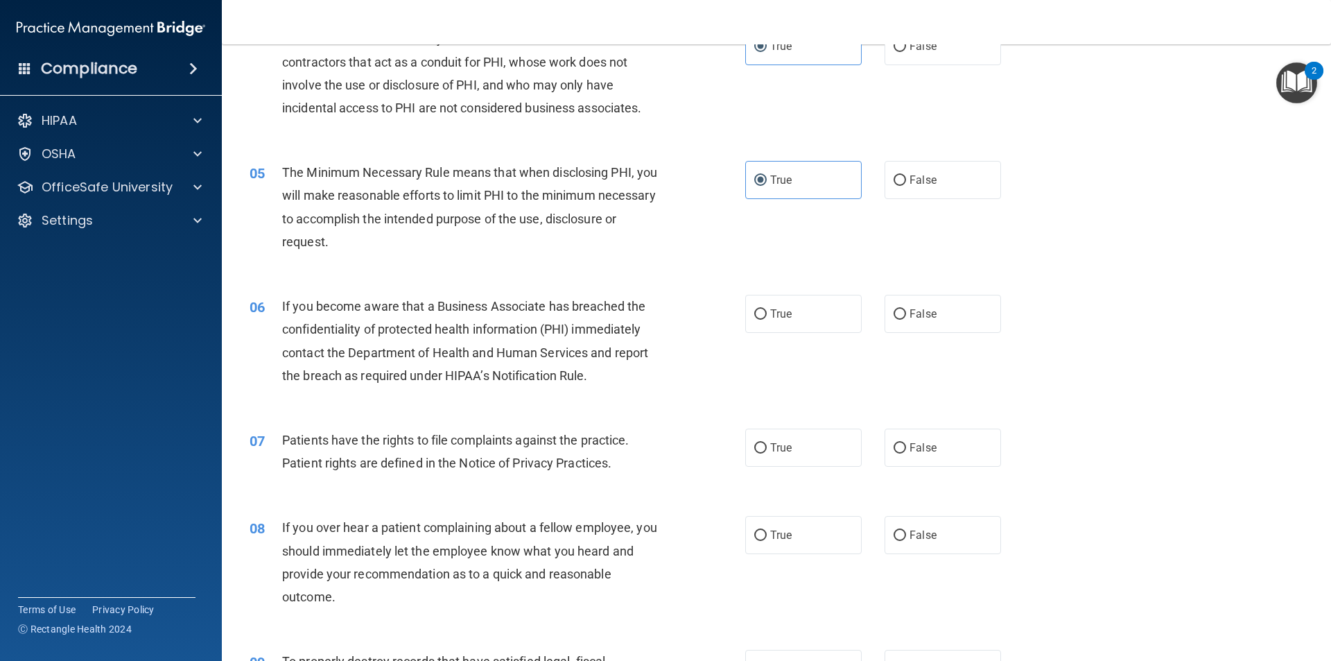
scroll to position [416, 0]
click at [758, 312] on input "True" at bounding box center [760, 313] width 12 height 10
click at [894, 313] on input "False" at bounding box center [900, 313] width 12 height 10
click at [758, 315] on input "True" at bounding box center [760, 313] width 12 height 10
click at [754, 445] on input "True" at bounding box center [760, 447] width 12 height 10
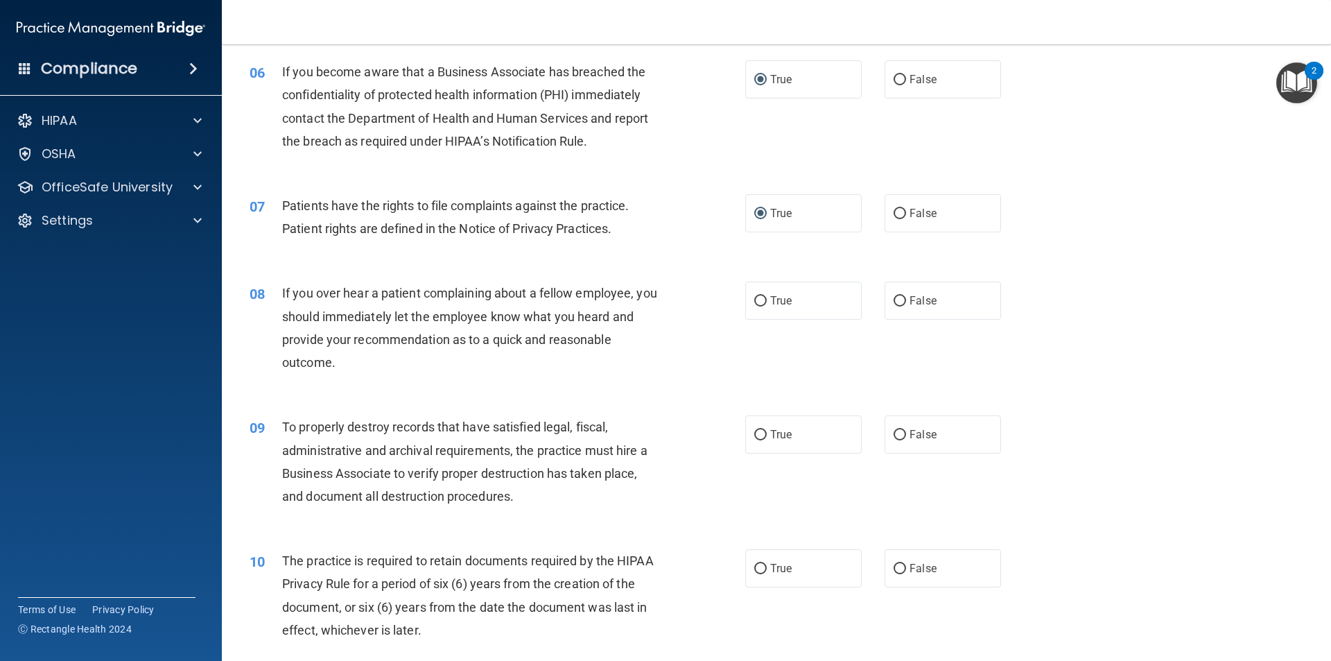
scroll to position [693, 0]
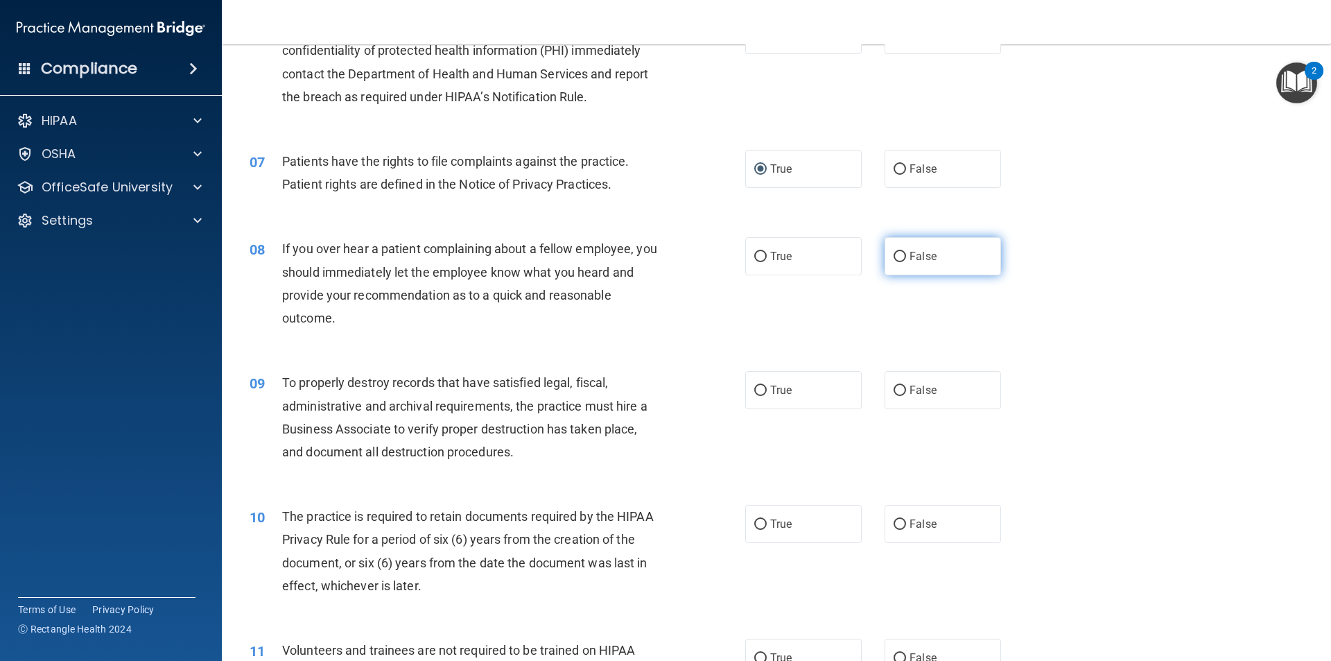
click at [898, 257] on input "False" at bounding box center [900, 257] width 12 height 10
click at [894, 392] on input "False" at bounding box center [900, 391] width 12 height 10
click at [759, 519] on input "True" at bounding box center [760, 524] width 12 height 10
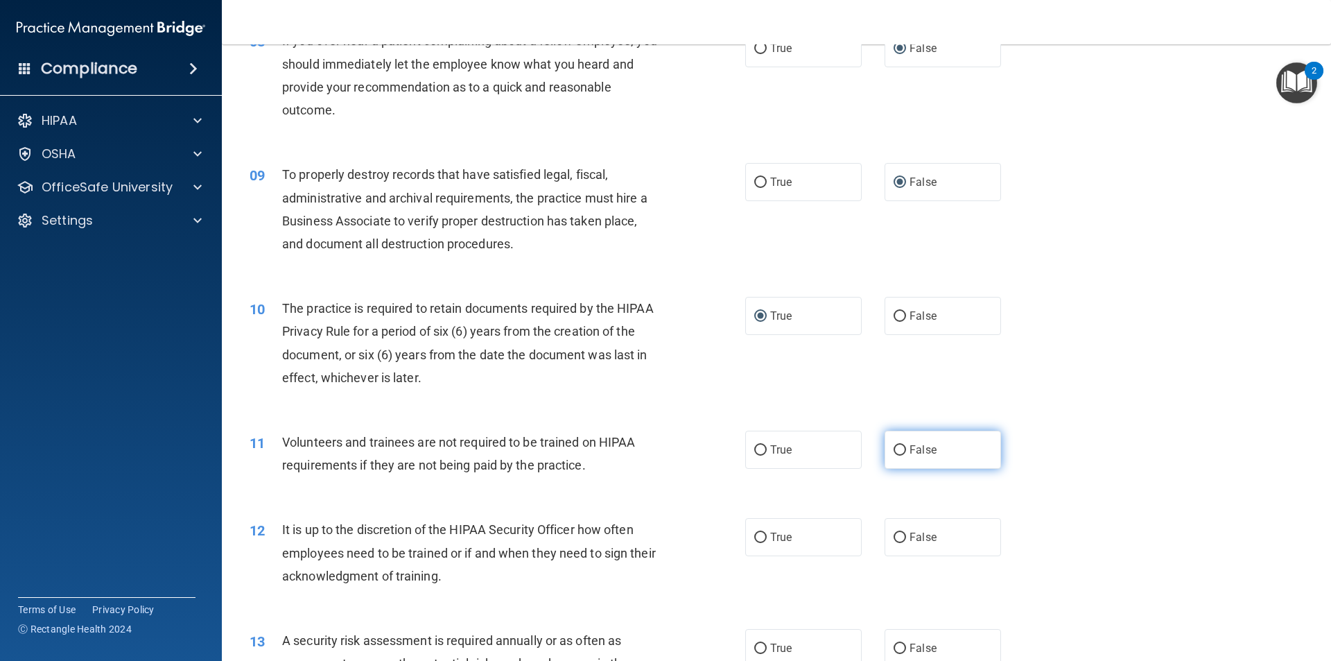
click at [894, 448] on input "False" at bounding box center [900, 450] width 12 height 10
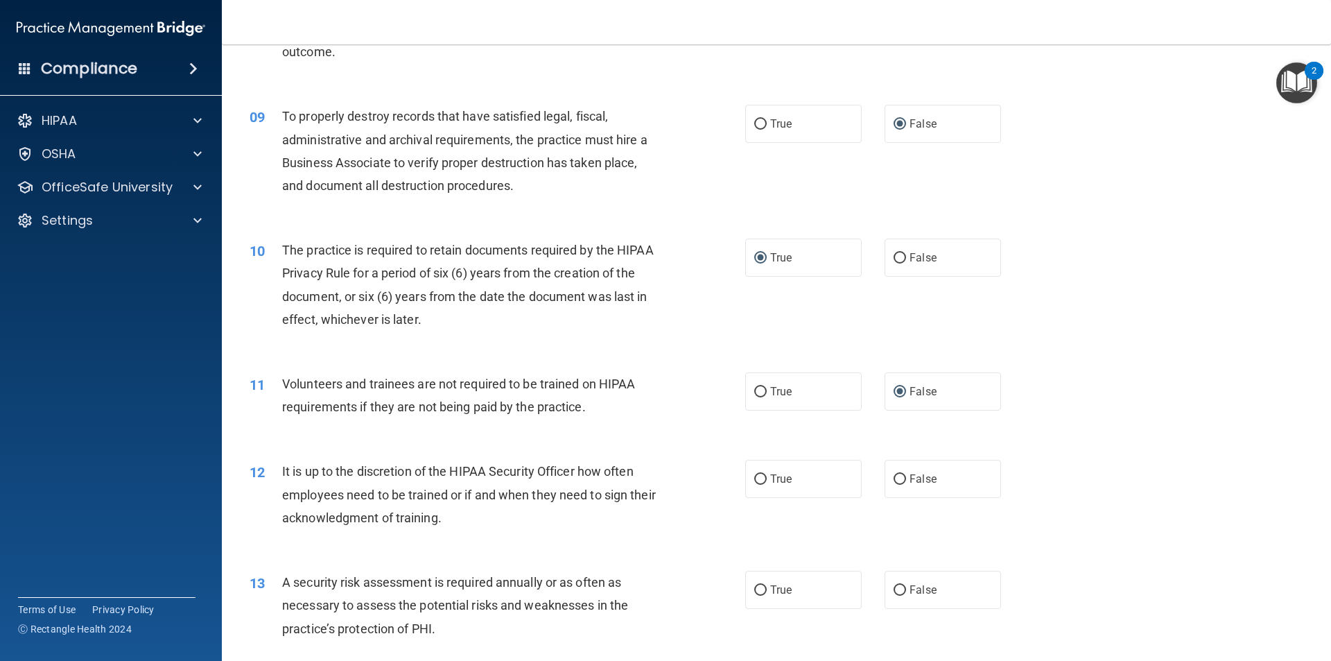
scroll to position [1040, 0]
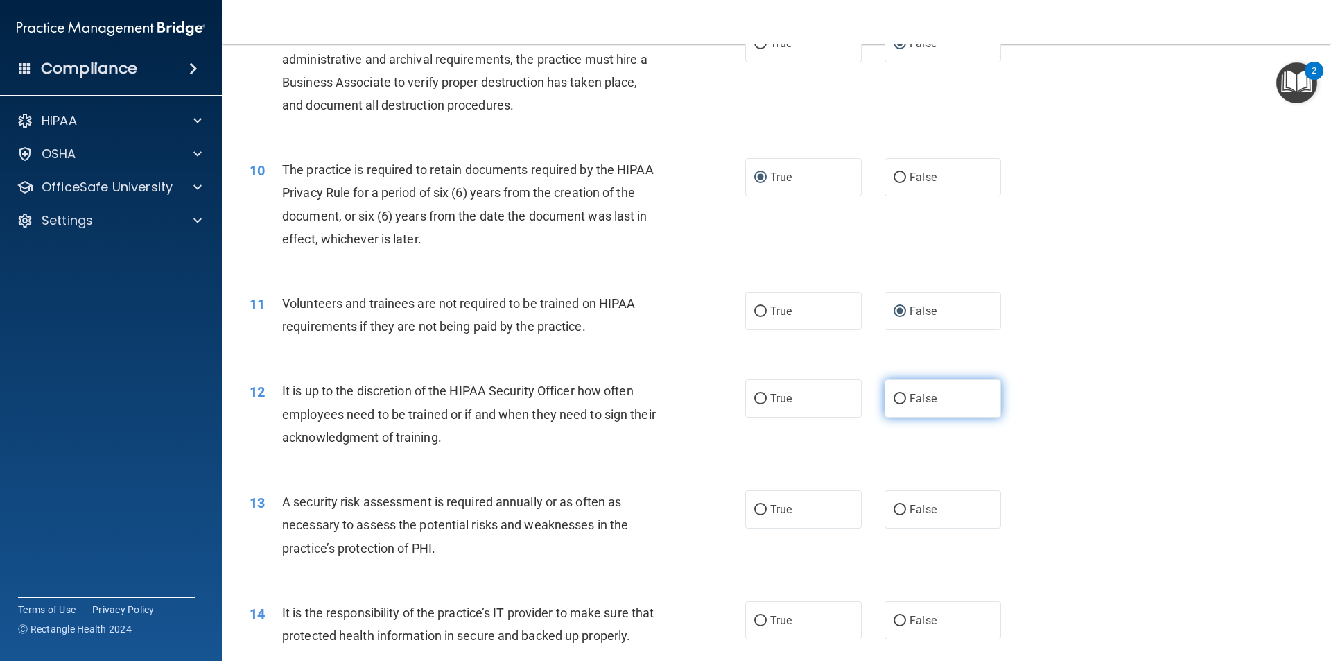
click at [897, 395] on input "False" at bounding box center [900, 399] width 12 height 10
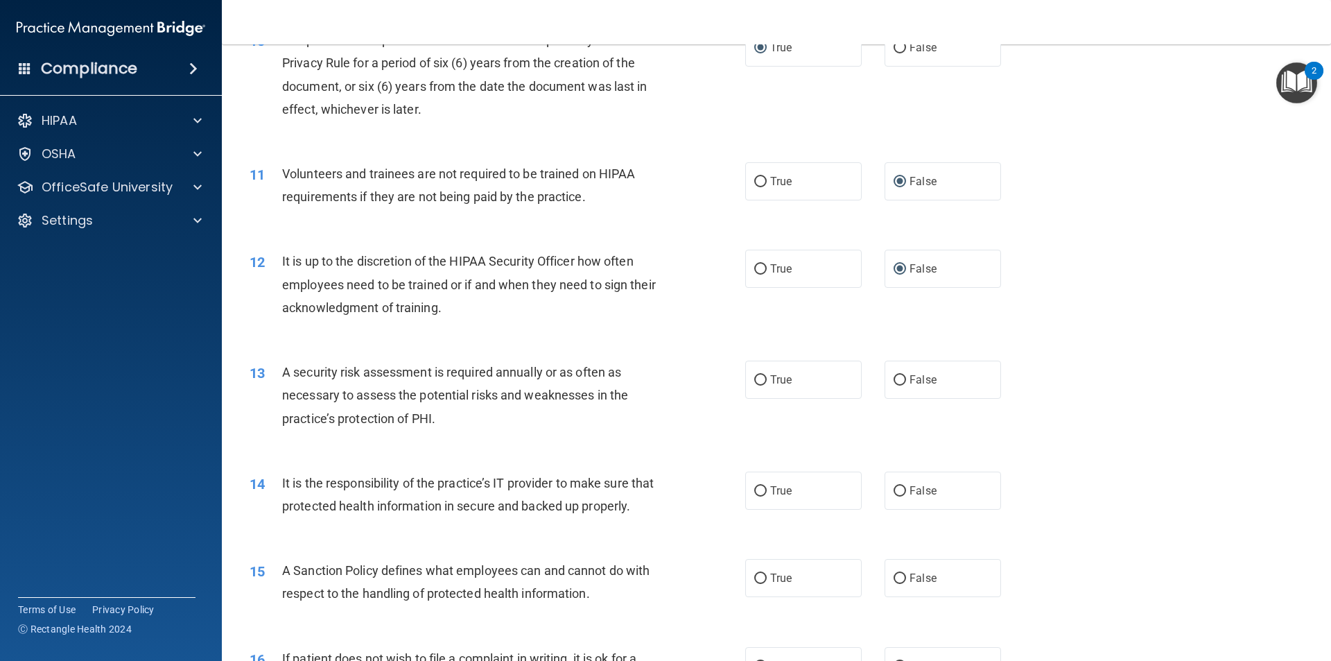
scroll to position [1179, 0]
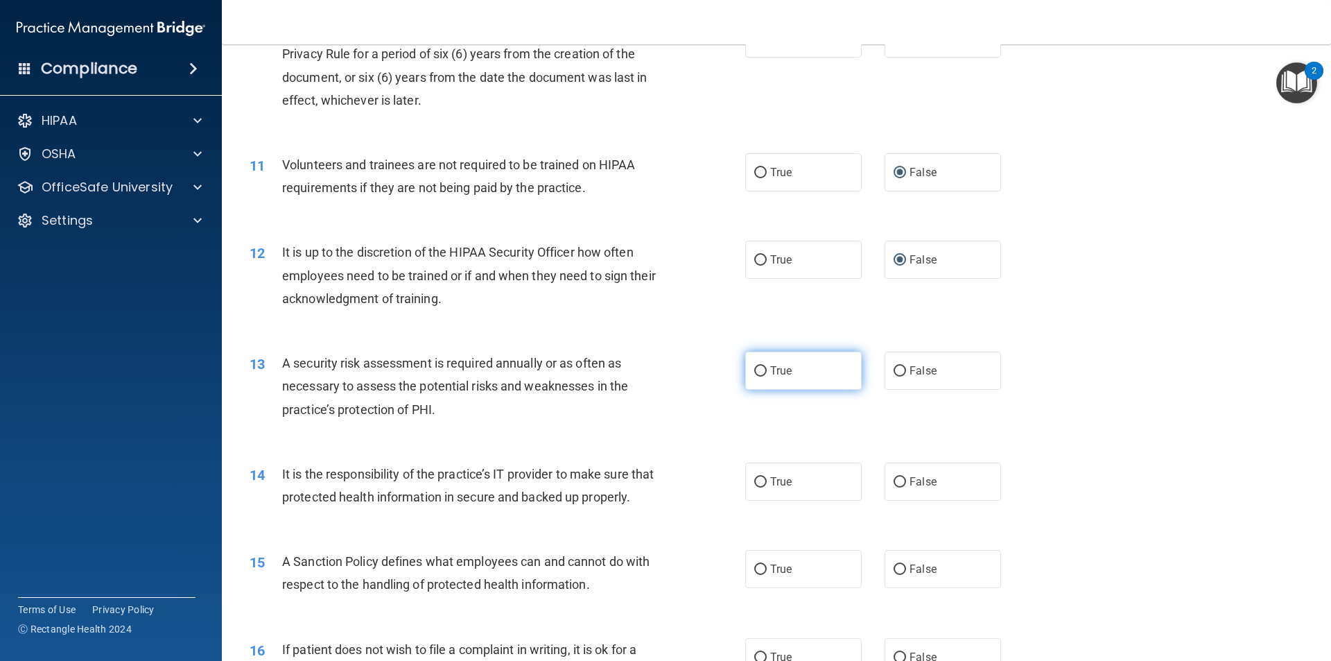
click at [761, 372] on input "True" at bounding box center [760, 371] width 12 height 10
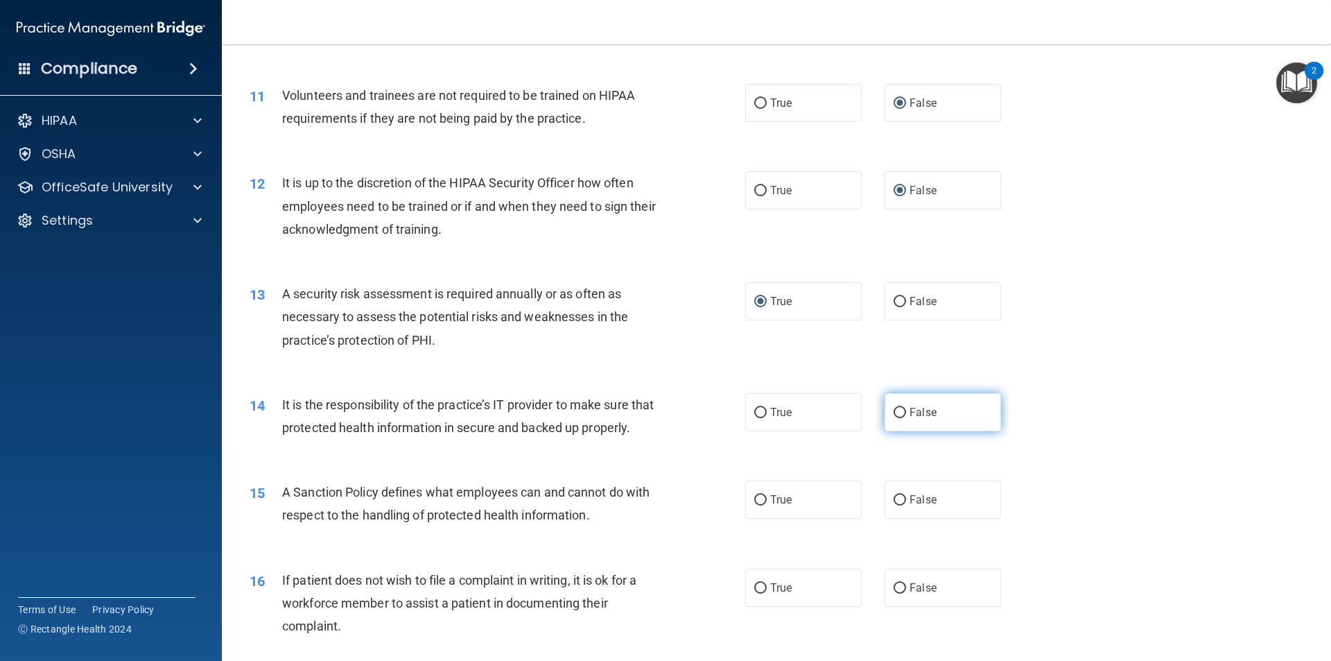
click at [894, 408] on input "False" at bounding box center [900, 413] width 12 height 10
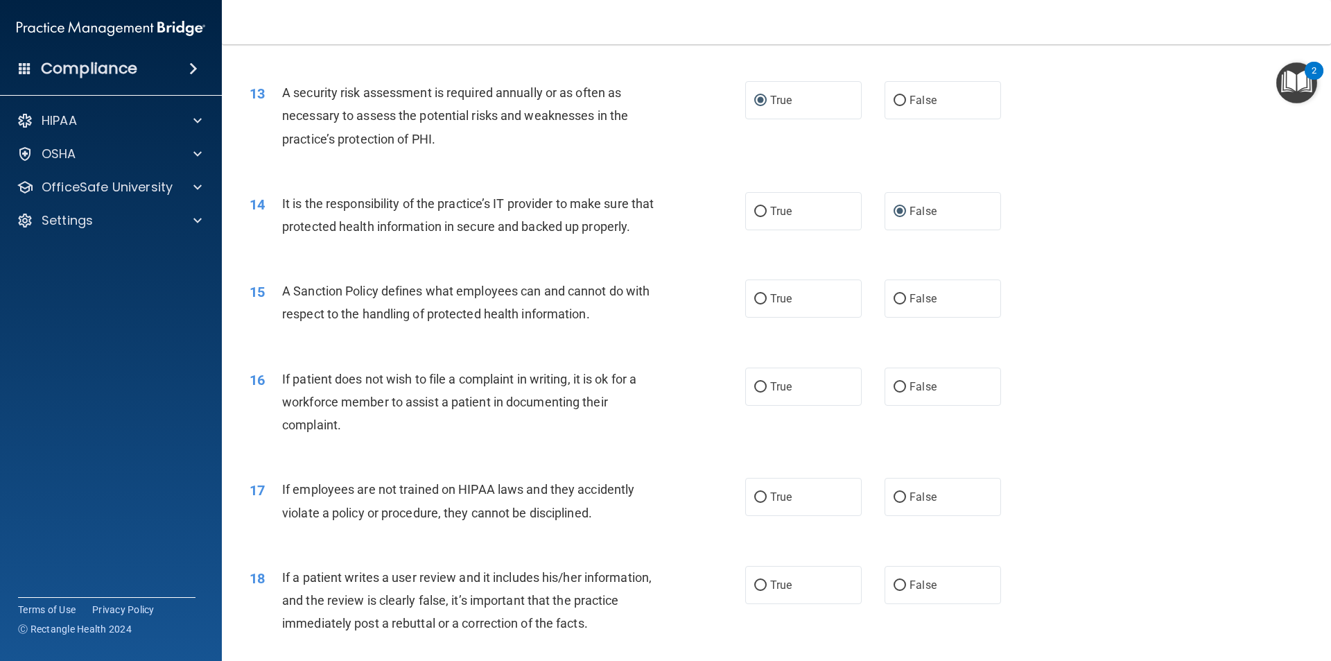
scroll to position [1456, 0]
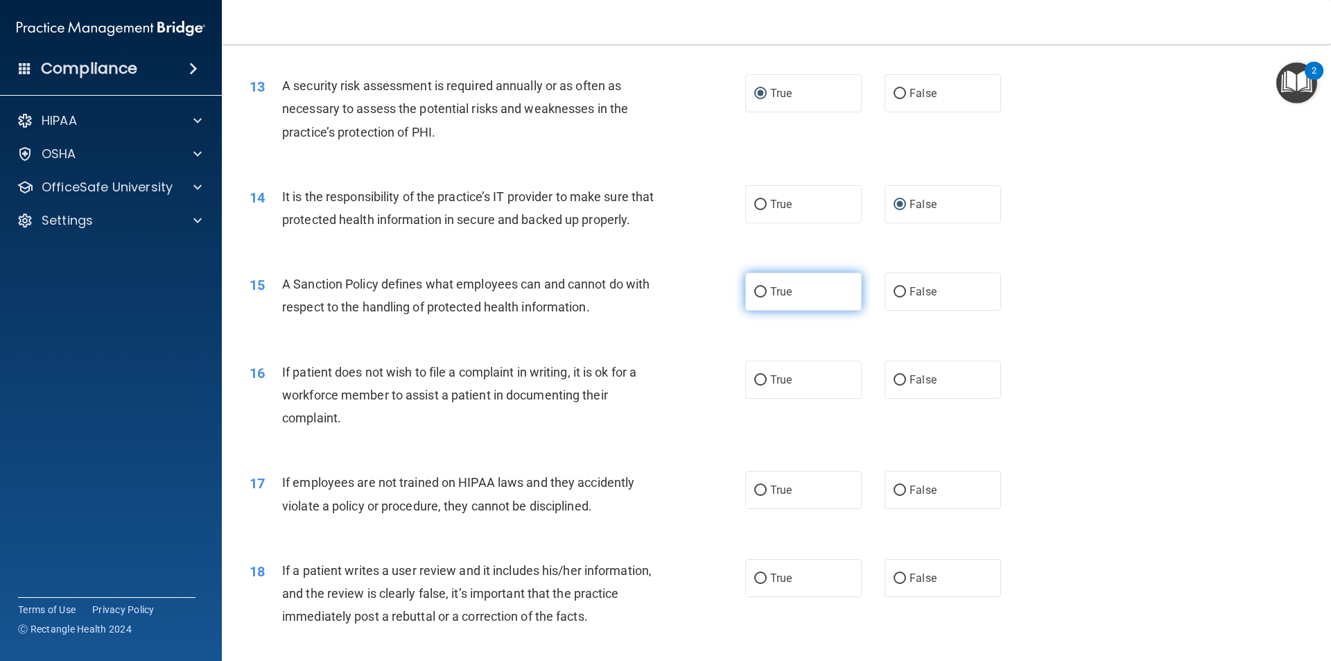
click at [754, 297] on input "True" at bounding box center [760, 292] width 12 height 10
click at [894, 297] on input "False" at bounding box center [900, 292] width 12 height 10
click at [754, 386] on input "True" at bounding box center [760, 380] width 12 height 10
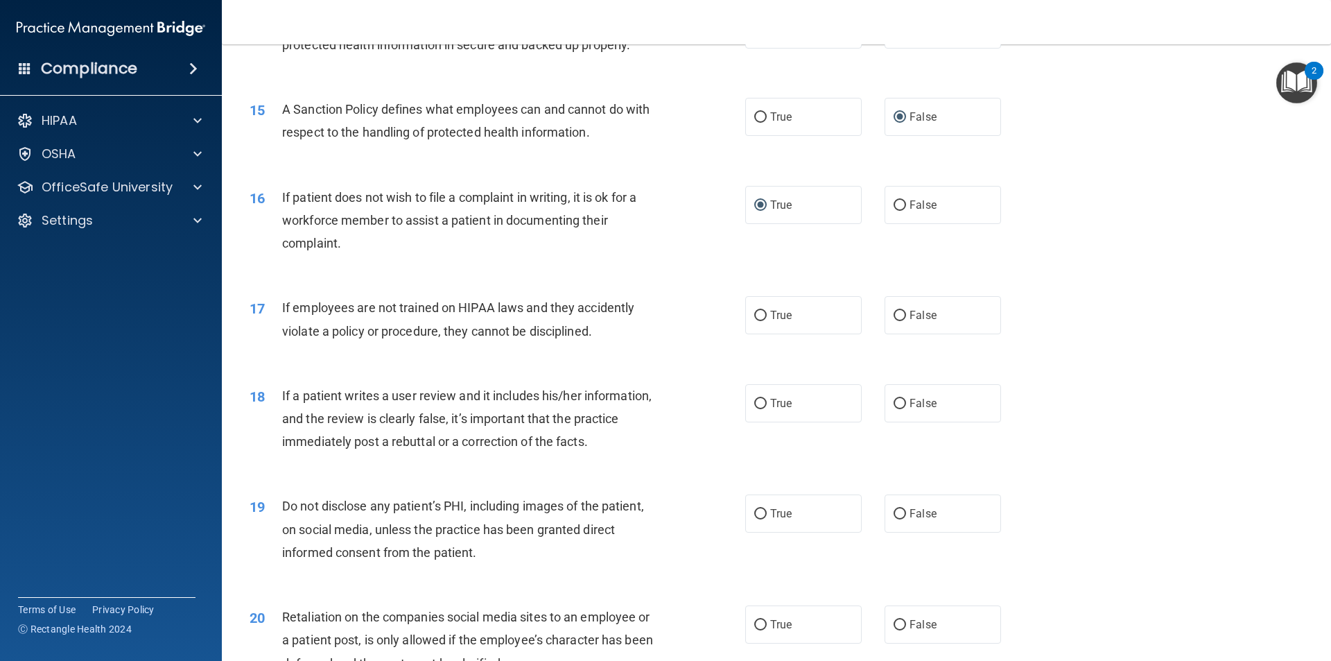
scroll to position [1664, 0]
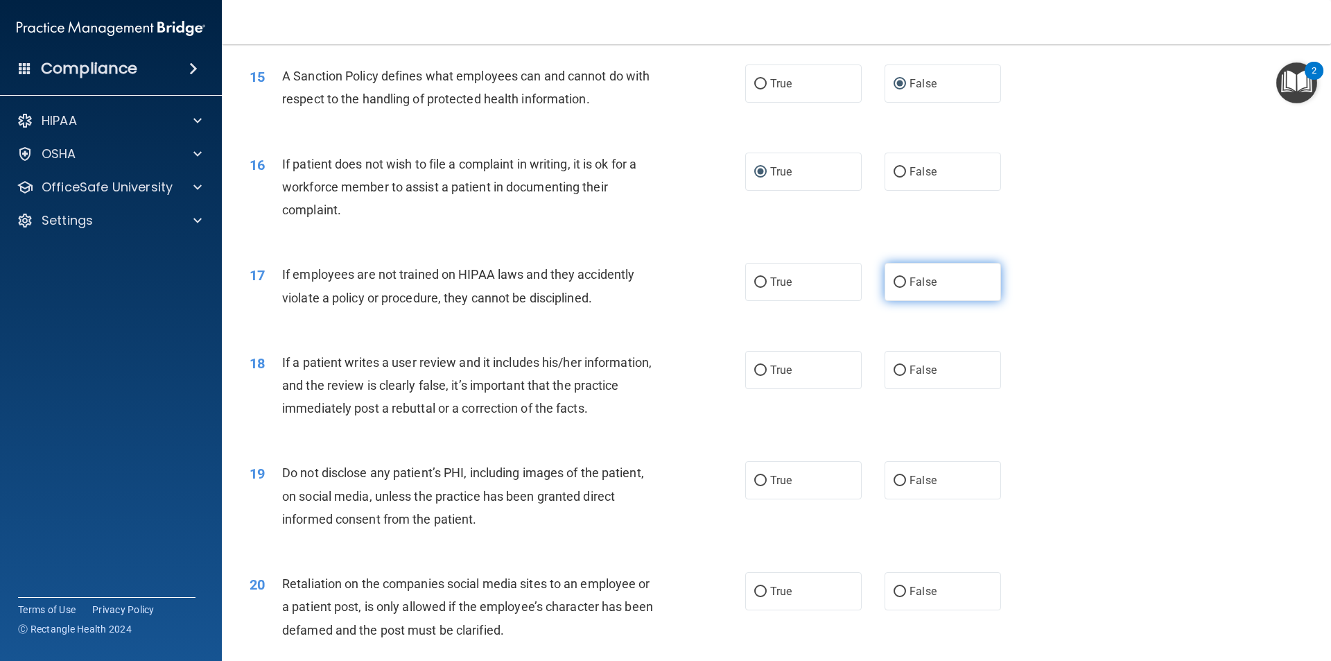
click at [894, 288] on input "False" at bounding box center [900, 282] width 12 height 10
click at [894, 376] on input "False" at bounding box center [900, 370] width 12 height 10
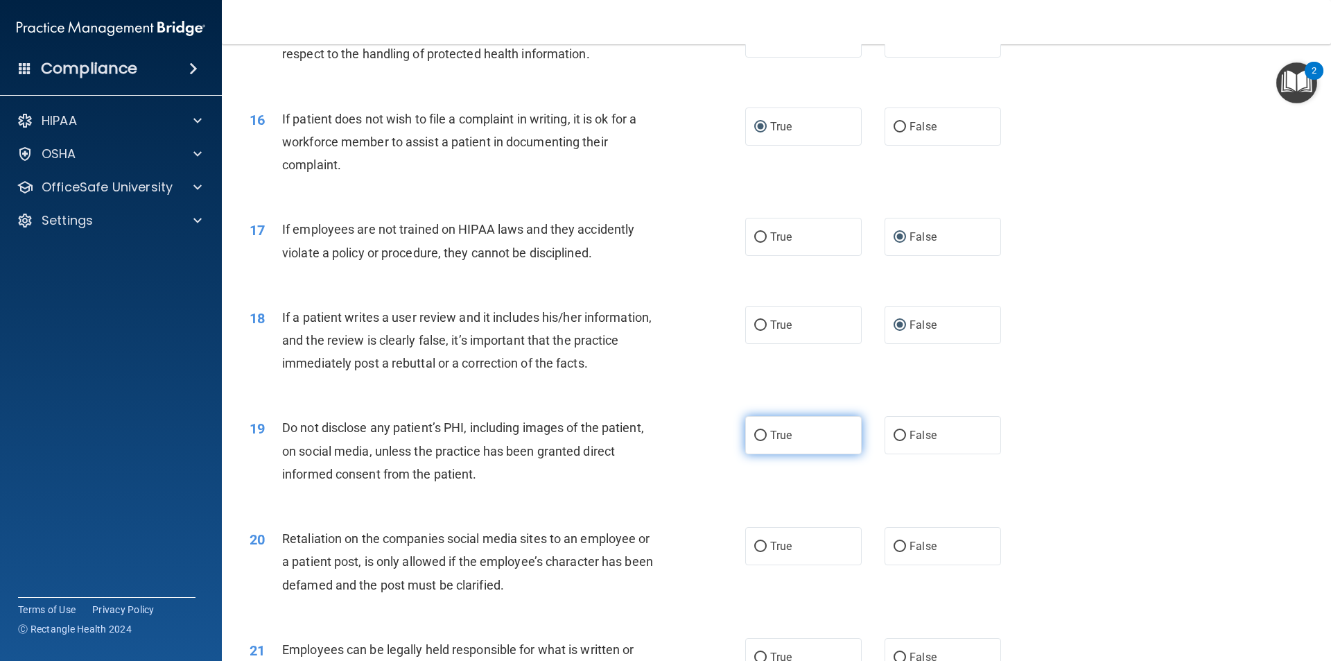
scroll to position [1733, 0]
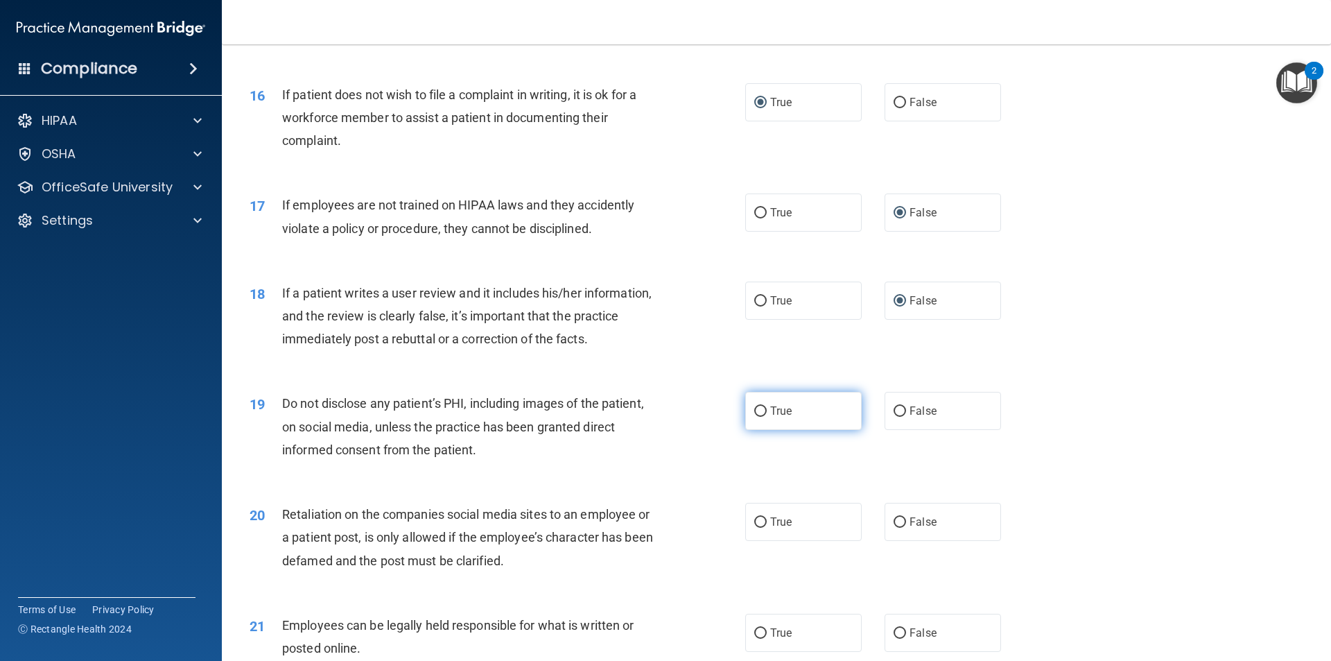
click at [754, 417] on input "True" at bounding box center [760, 411] width 12 height 10
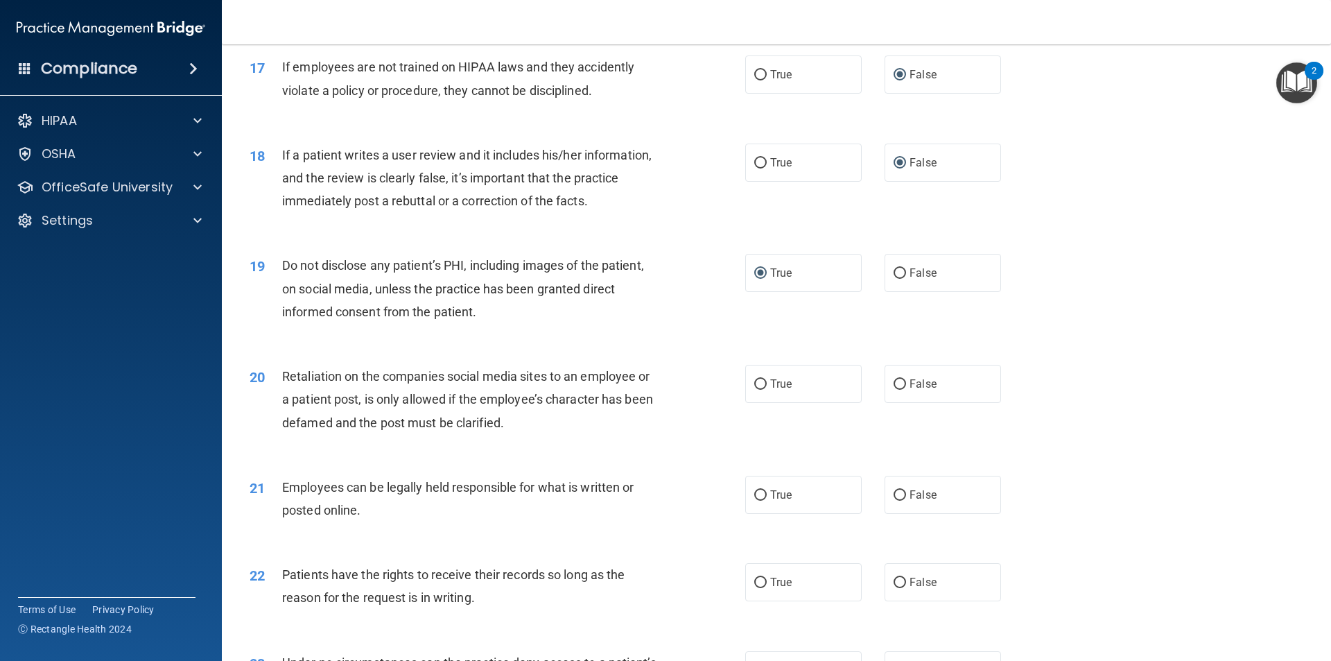
scroll to position [1872, 0]
click at [894, 389] on input "False" at bounding box center [900, 384] width 12 height 10
click at [759, 500] on input "True" at bounding box center [760, 495] width 12 height 10
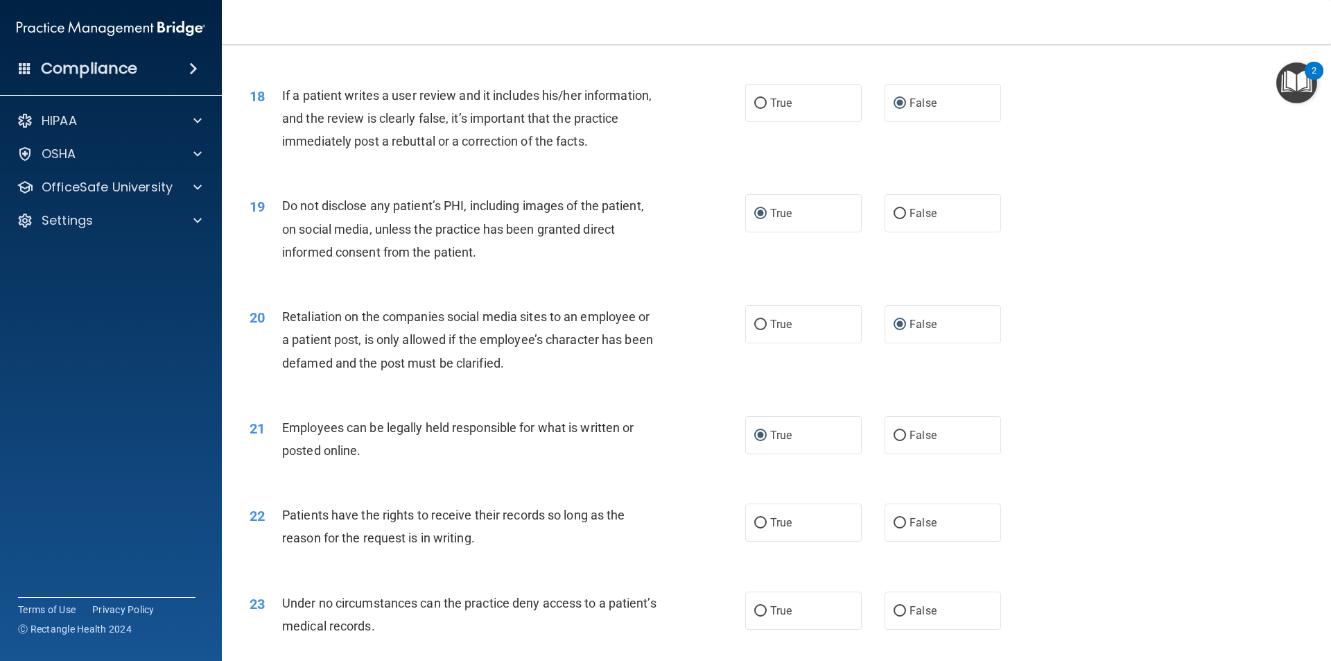
scroll to position [2011, 0]
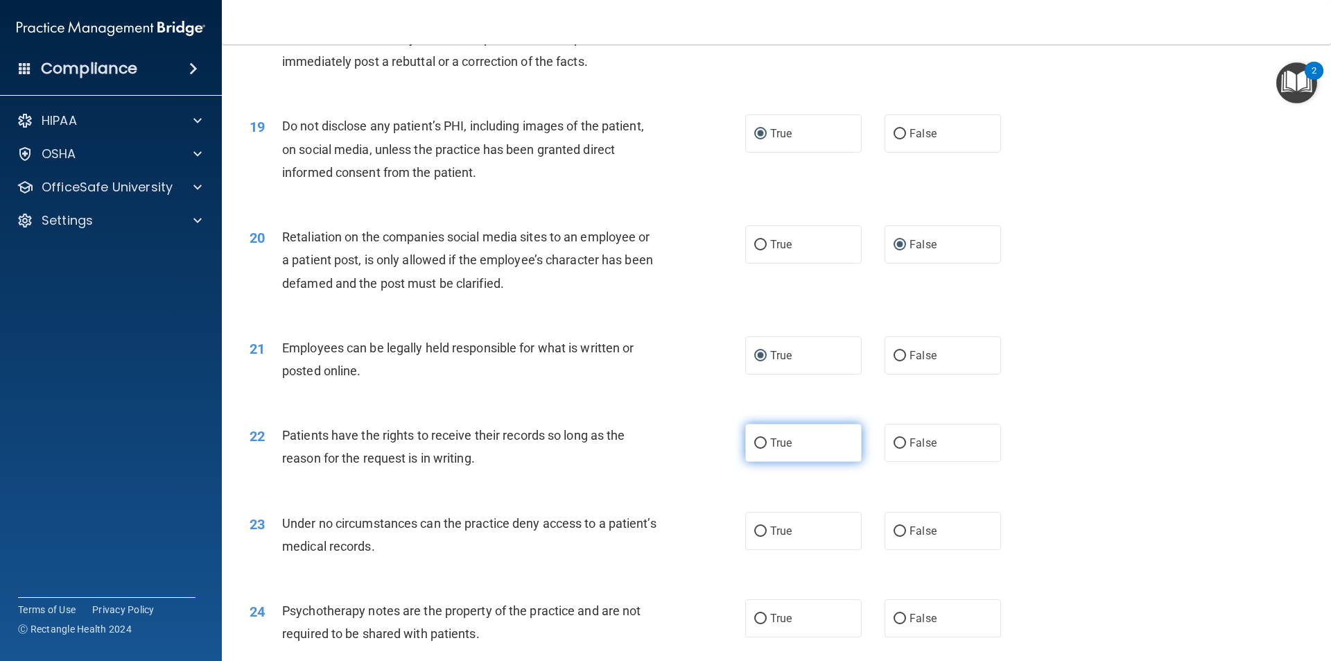
click at [758, 449] on input "True" at bounding box center [760, 443] width 12 height 10
click at [894, 537] on input "False" at bounding box center [900, 531] width 12 height 10
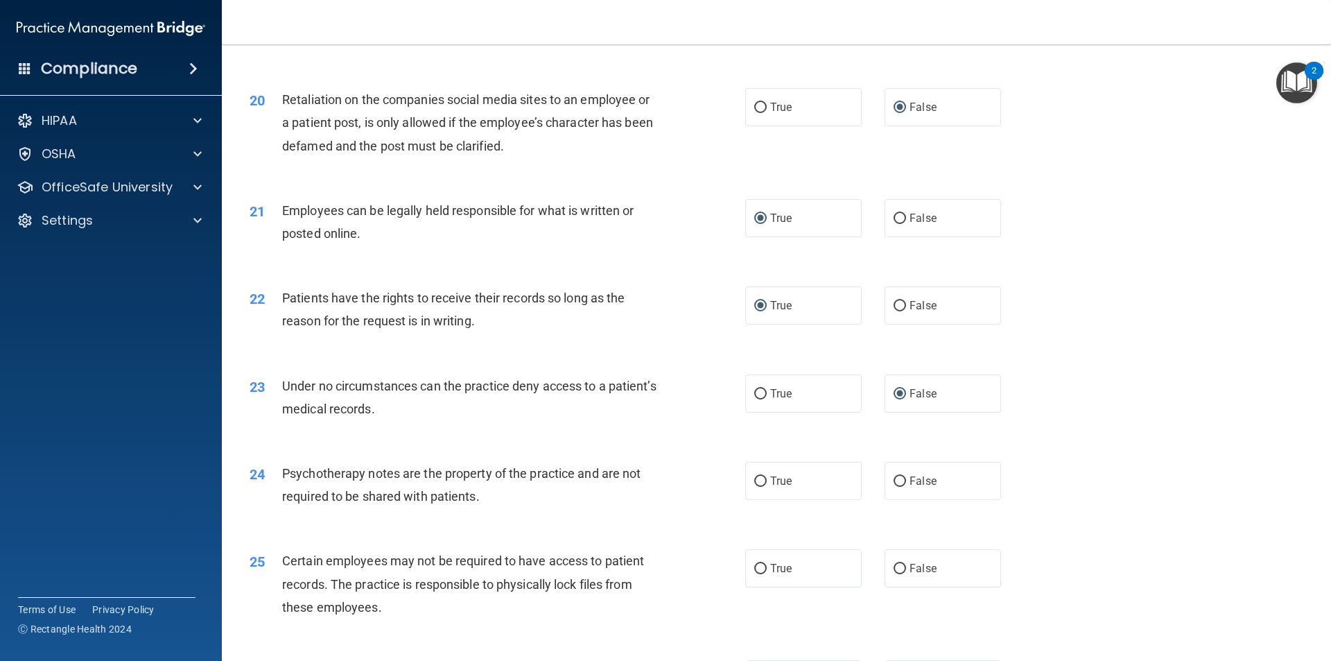
scroll to position [2149, 0]
click at [755, 485] on input "True" at bounding box center [760, 480] width 12 height 10
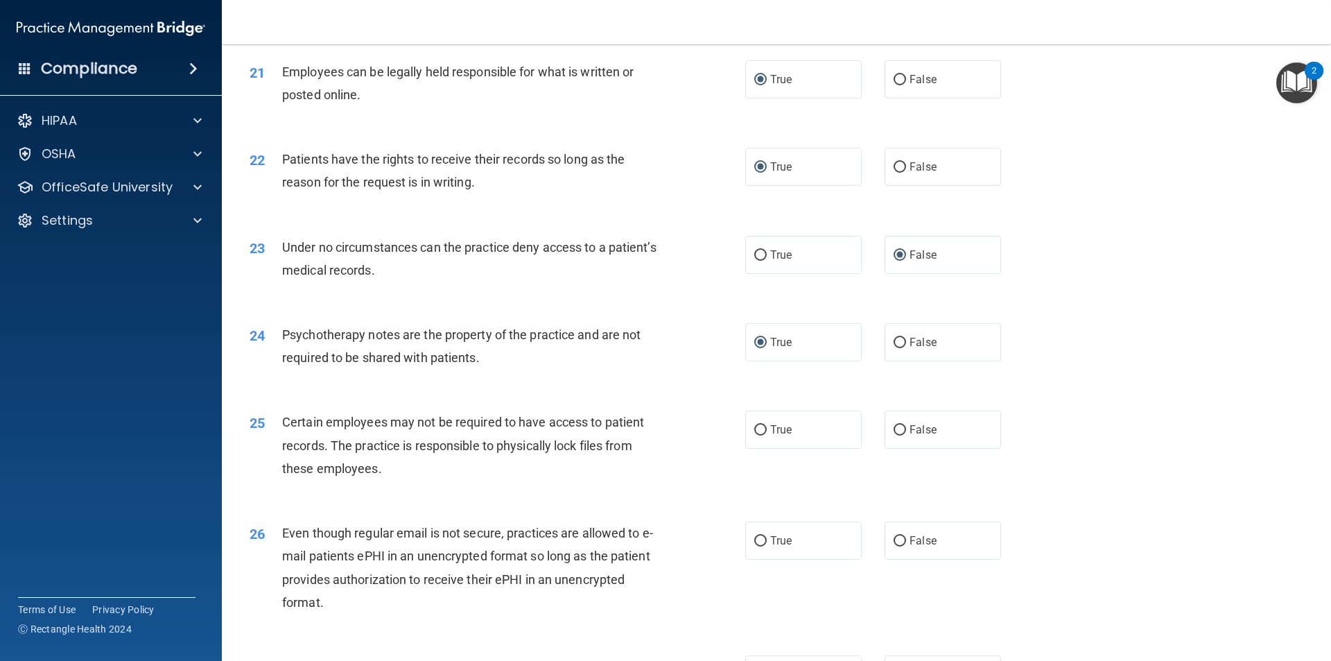
scroll to position [2288, 0]
click at [754, 434] on input "True" at bounding box center [760, 429] width 12 height 10
click at [894, 545] on input "False" at bounding box center [900, 540] width 12 height 10
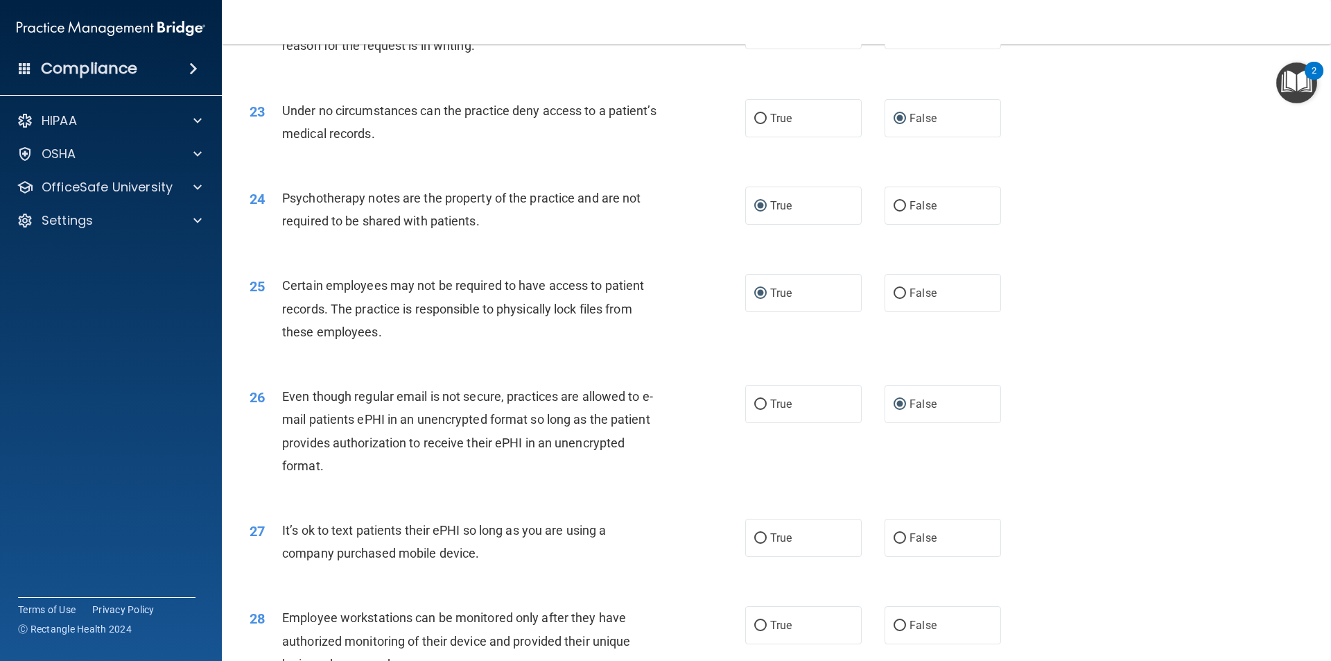
scroll to position [2427, 0]
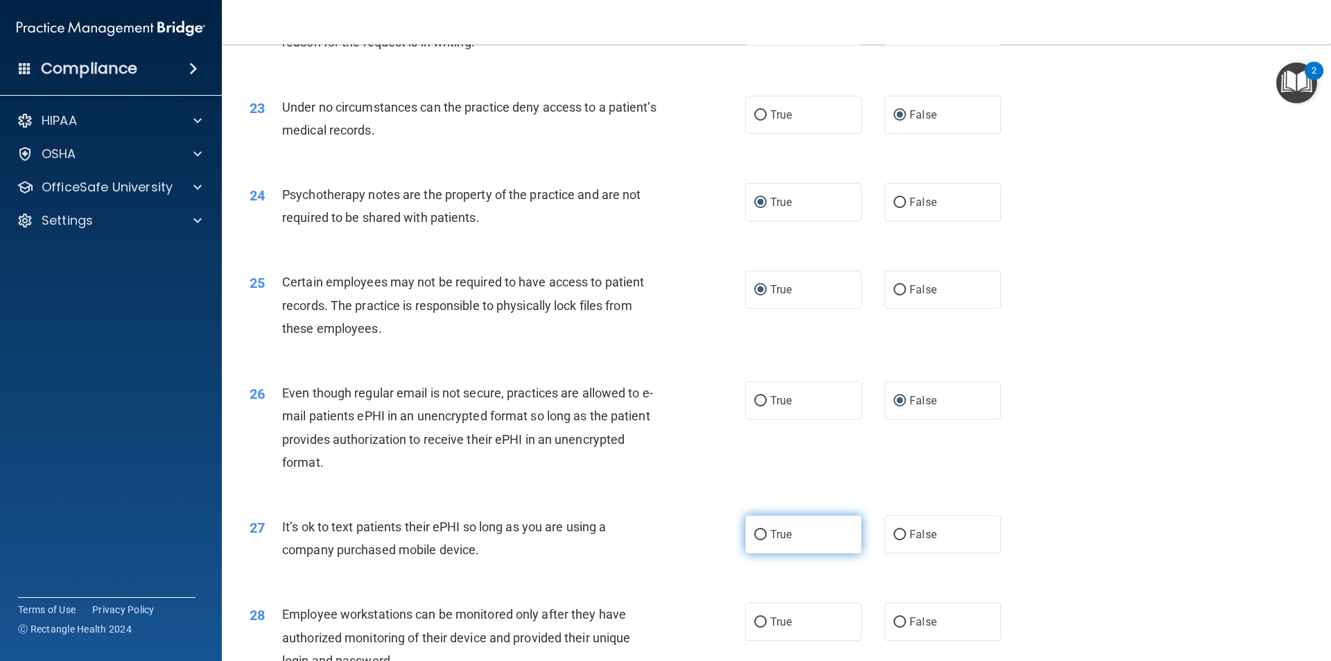
click at [756, 540] on input "True" at bounding box center [760, 535] width 12 height 10
click at [896, 540] on input "False" at bounding box center [900, 535] width 12 height 10
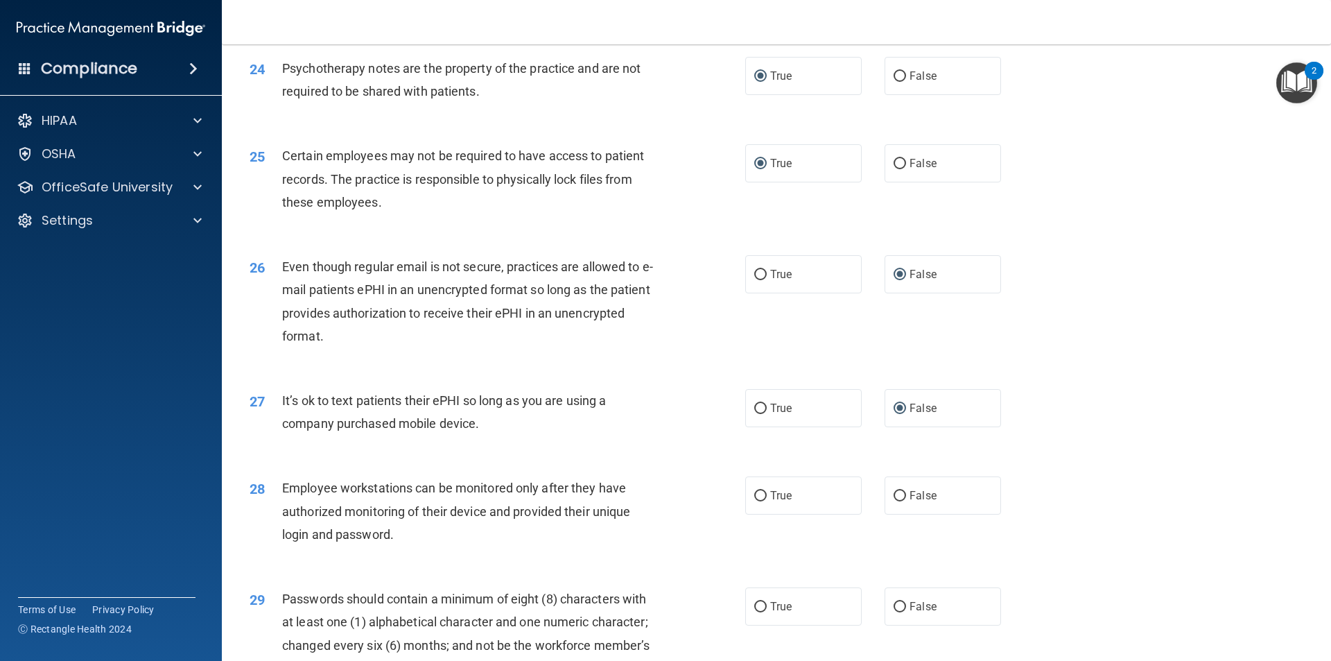
scroll to position [2565, 0]
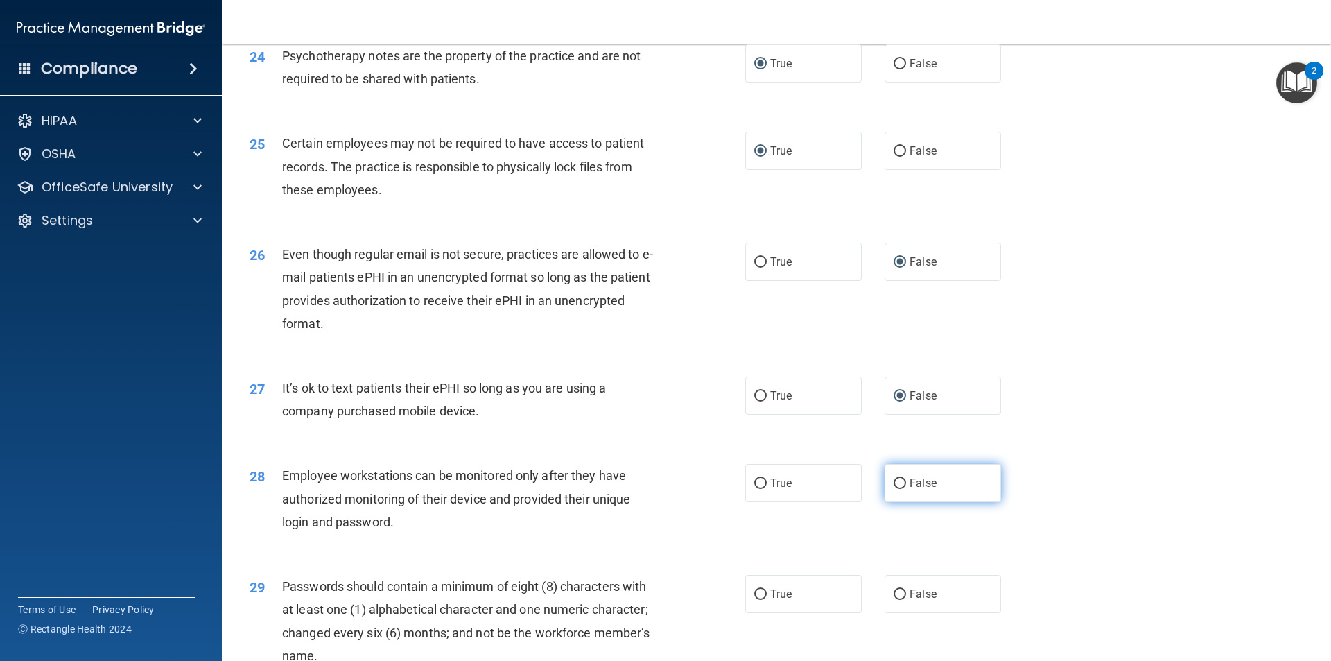
drag, startPoint x: 893, startPoint y: 507, endPoint x: 778, endPoint y: 553, distance: 123.9
click at [894, 489] on input "False" at bounding box center [900, 483] width 12 height 10
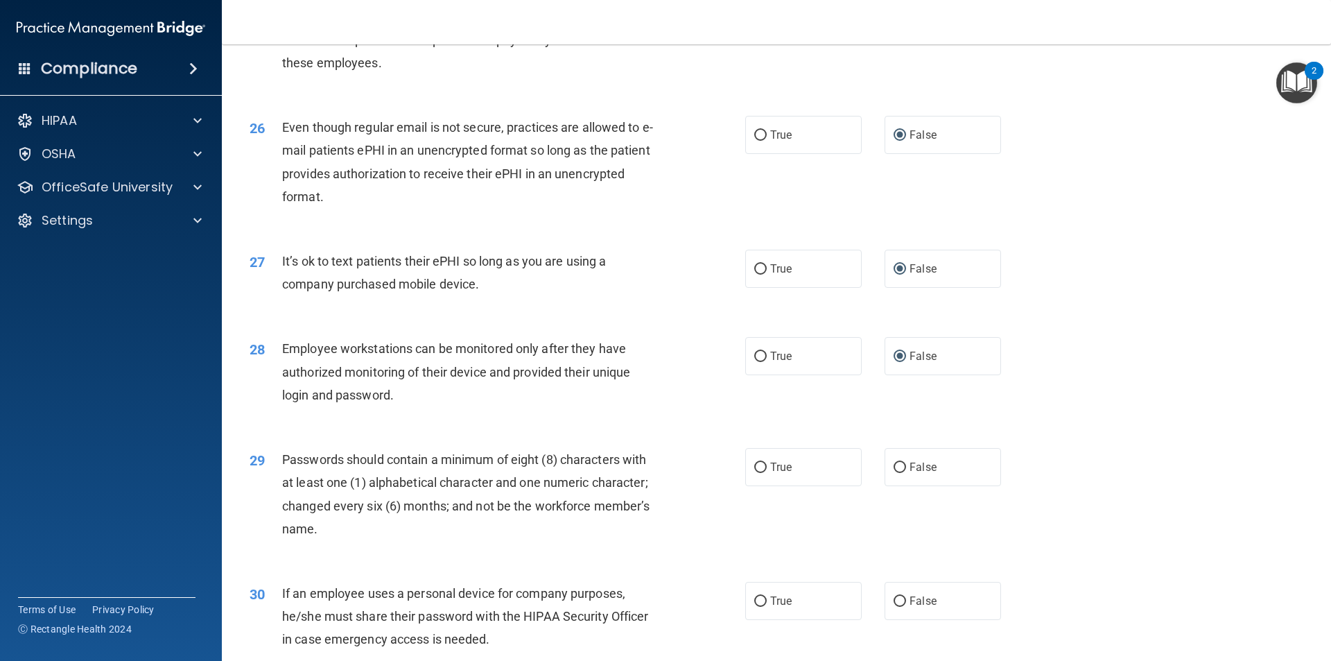
scroll to position [2704, 0]
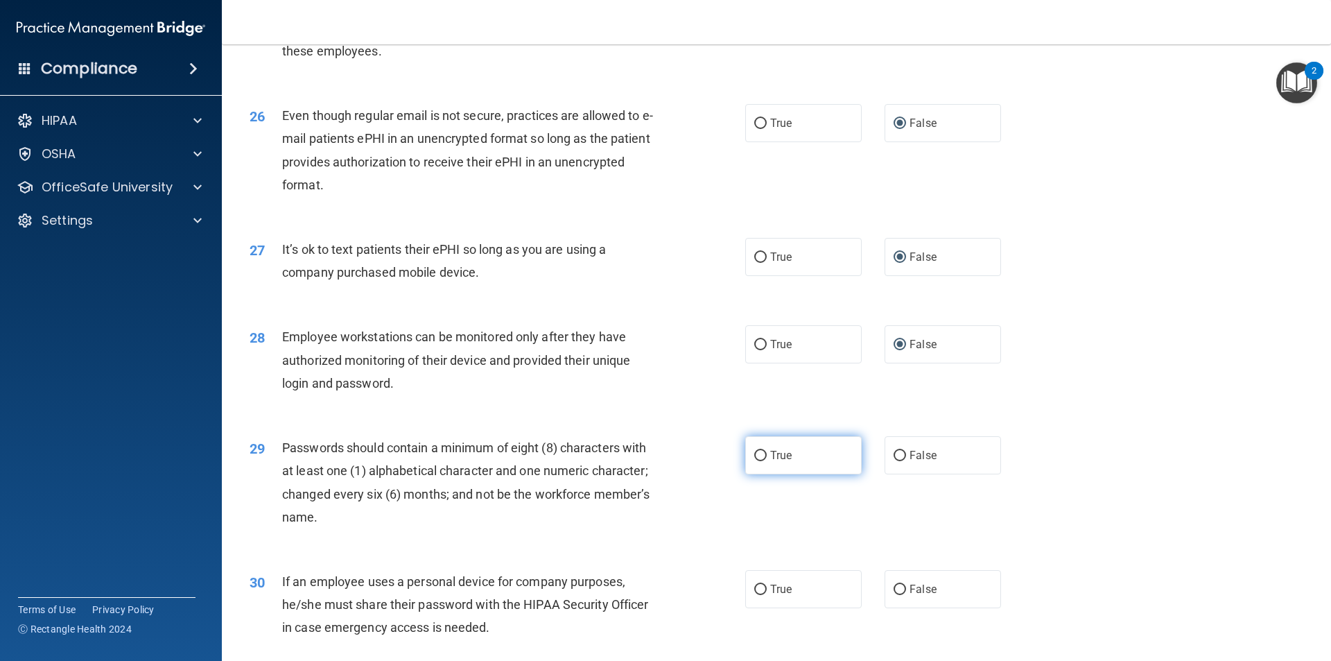
click at [757, 461] on input "True" at bounding box center [760, 456] width 12 height 10
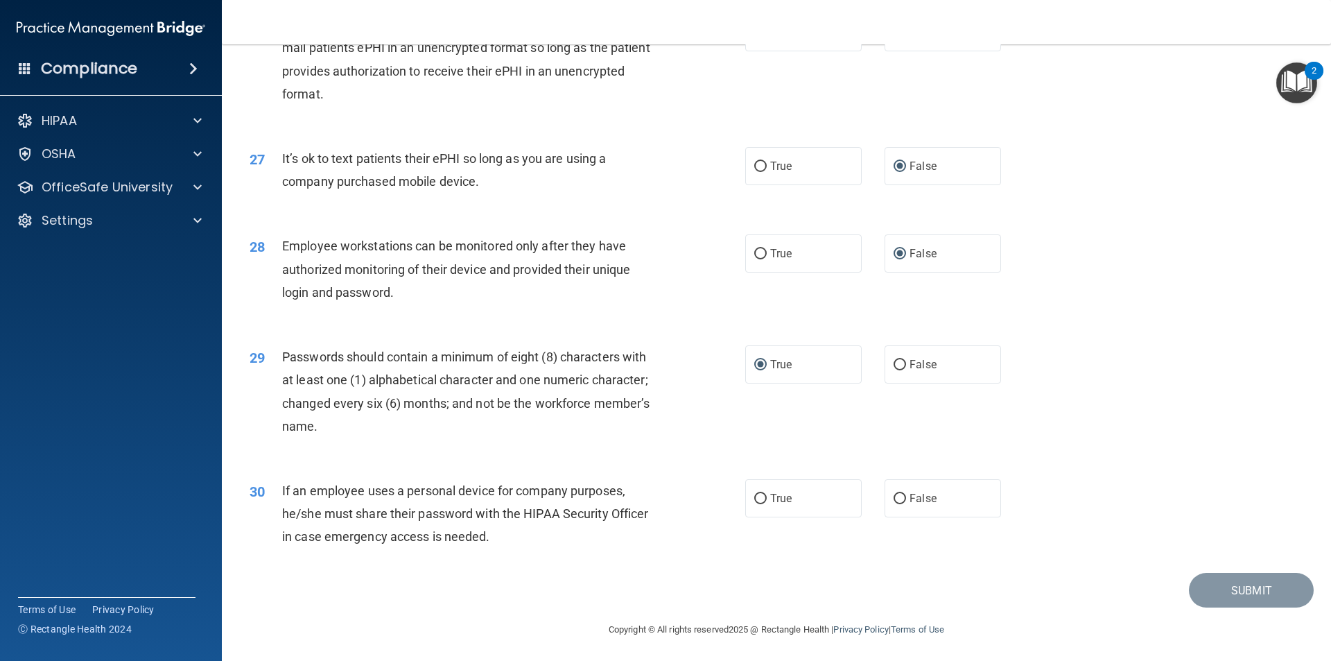
scroll to position [2820, 0]
drag, startPoint x: 889, startPoint y: 494, endPoint x: 1007, endPoint y: 524, distance: 122.3
click at [894, 495] on input "False" at bounding box center [900, 497] width 12 height 10
click at [1222, 589] on button "Submit" at bounding box center [1251, 588] width 125 height 35
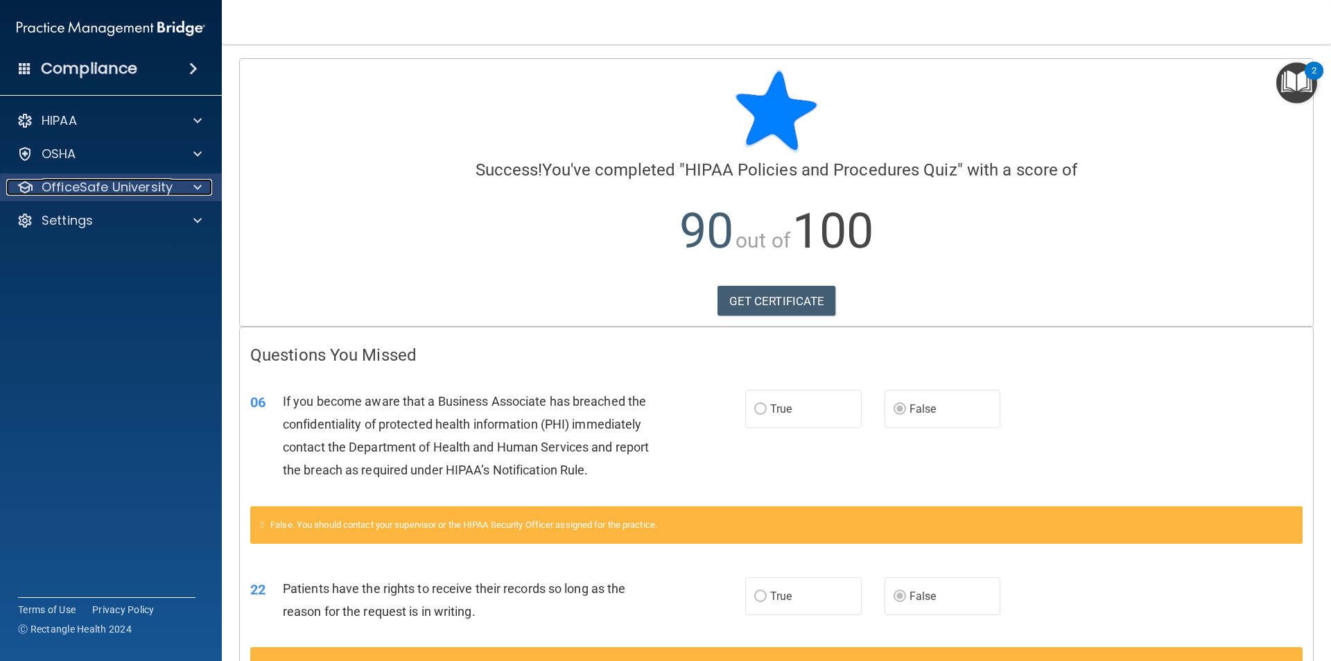
click at [91, 191] on p "OfficeSafe University" at bounding box center [107, 187] width 131 height 17
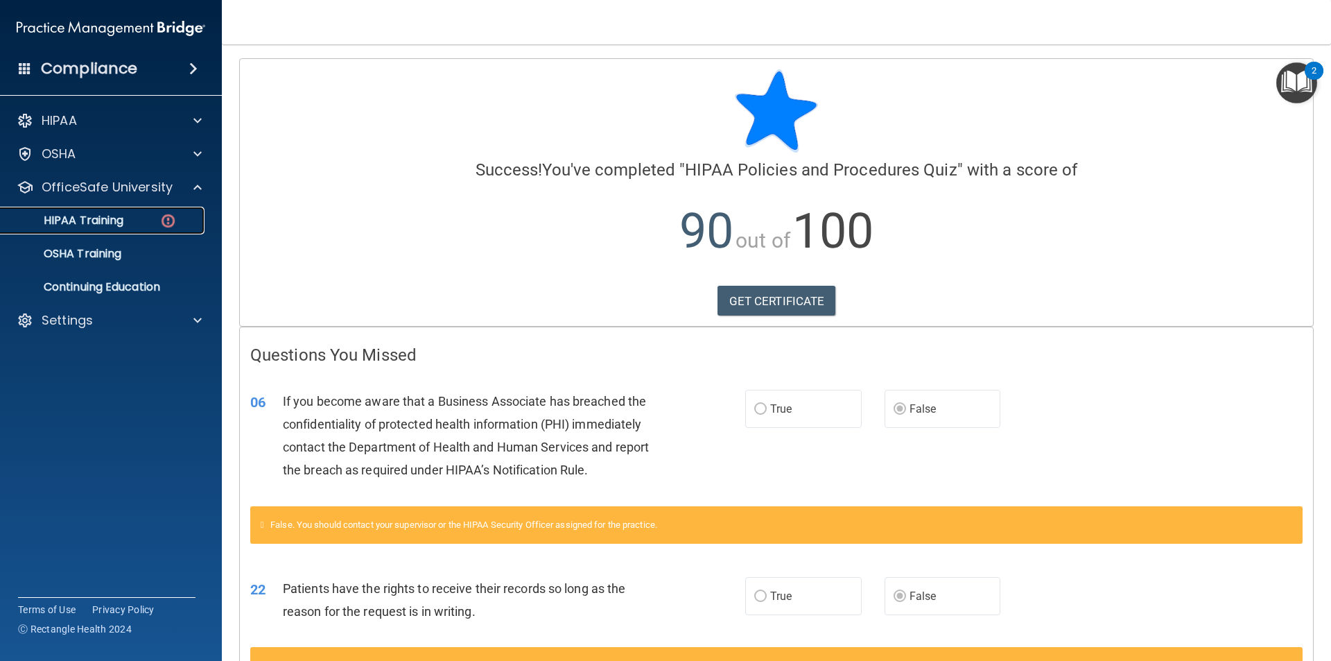
click at [157, 223] on div "HIPAA Training" at bounding box center [103, 221] width 189 height 14
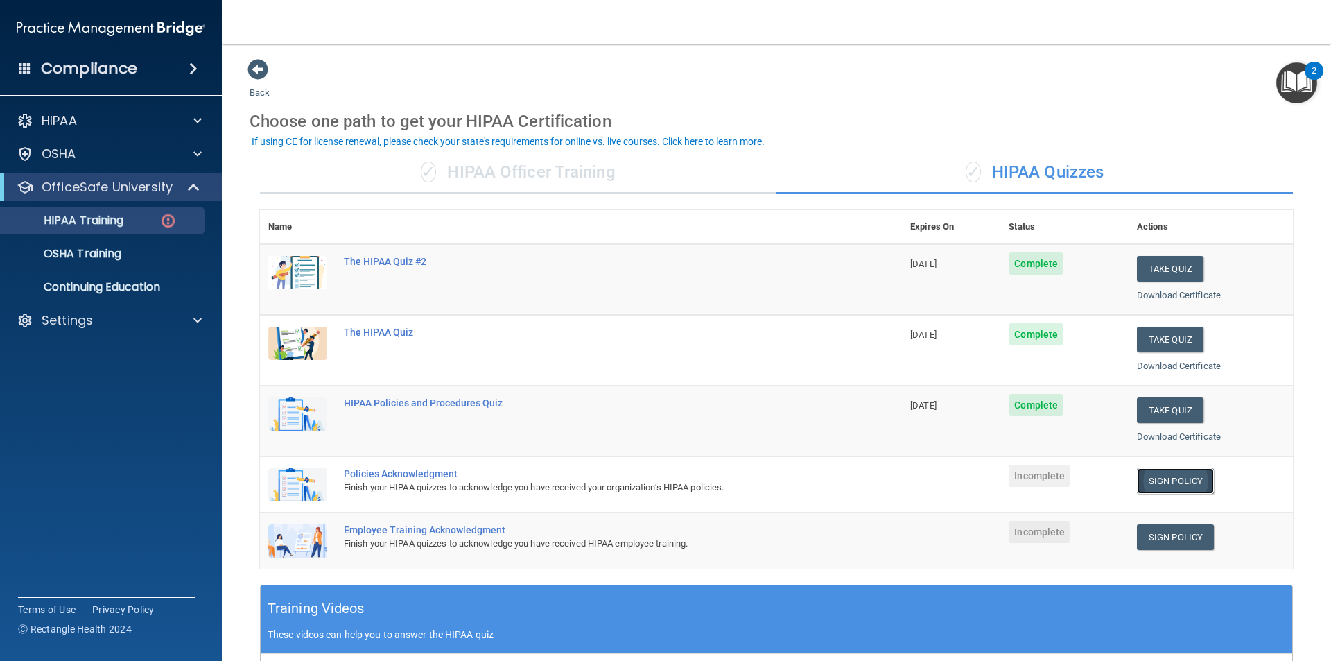
click at [1177, 480] on link "Sign Policy" at bounding box center [1175, 481] width 77 height 26
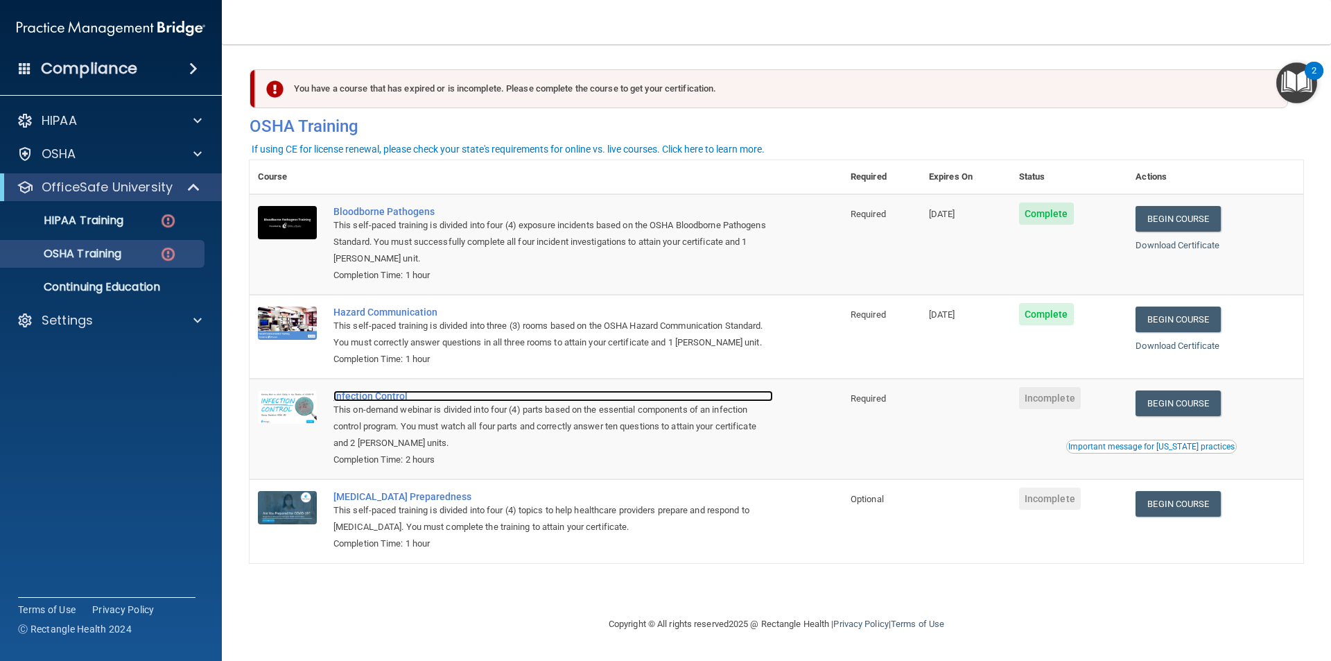
click at [372, 396] on div "Infection Control" at bounding box center [554, 395] width 440 height 11
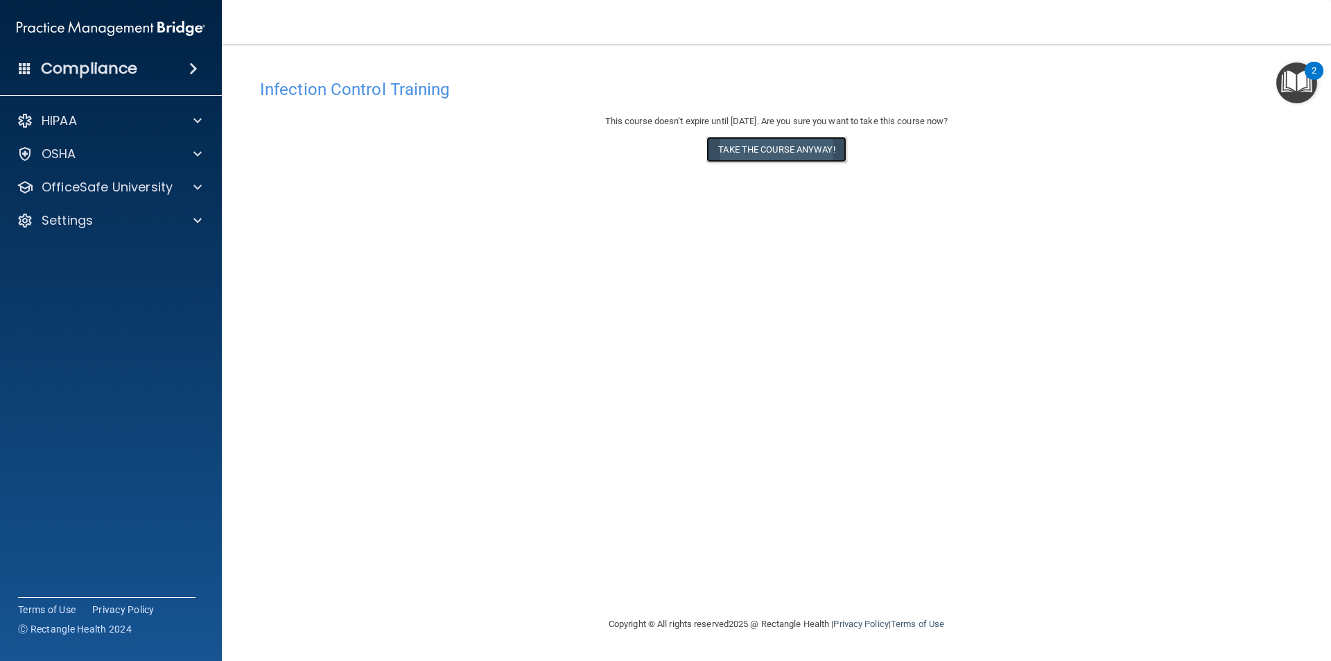
click at [765, 150] on button "Take the course anyway!" at bounding box center [776, 150] width 139 height 26
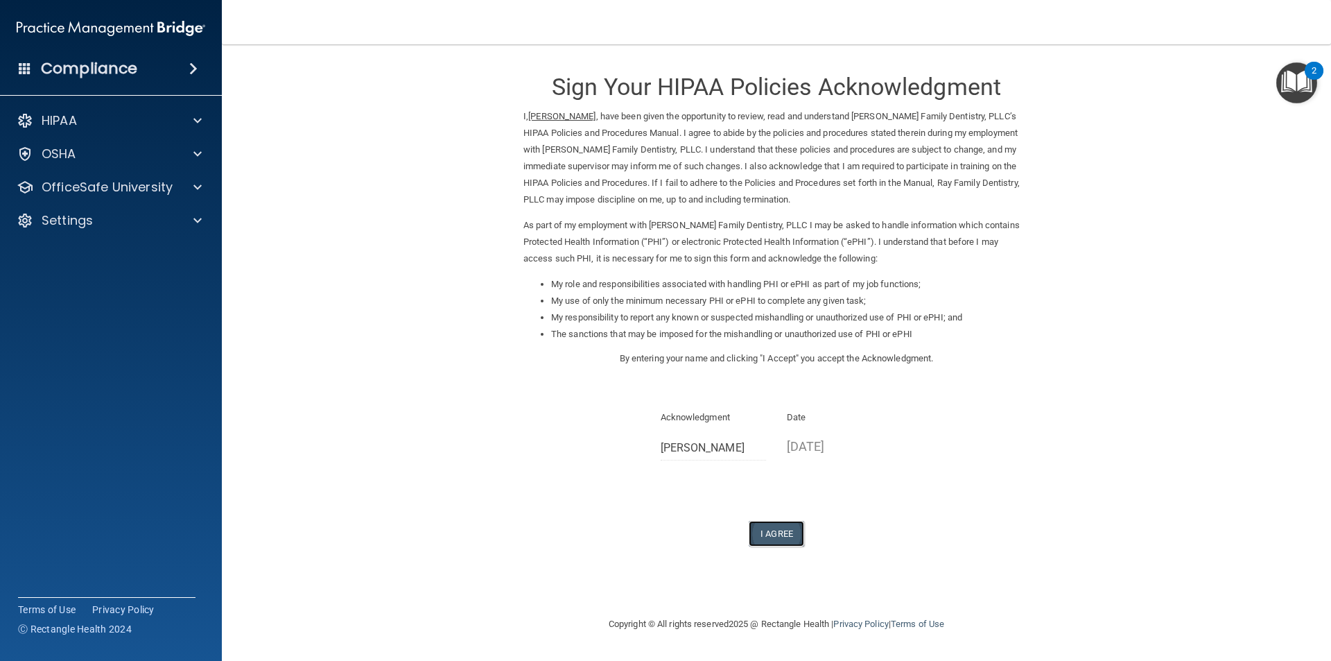
click at [781, 530] on button "I Agree" at bounding box center [776, 534] width 55 height 26
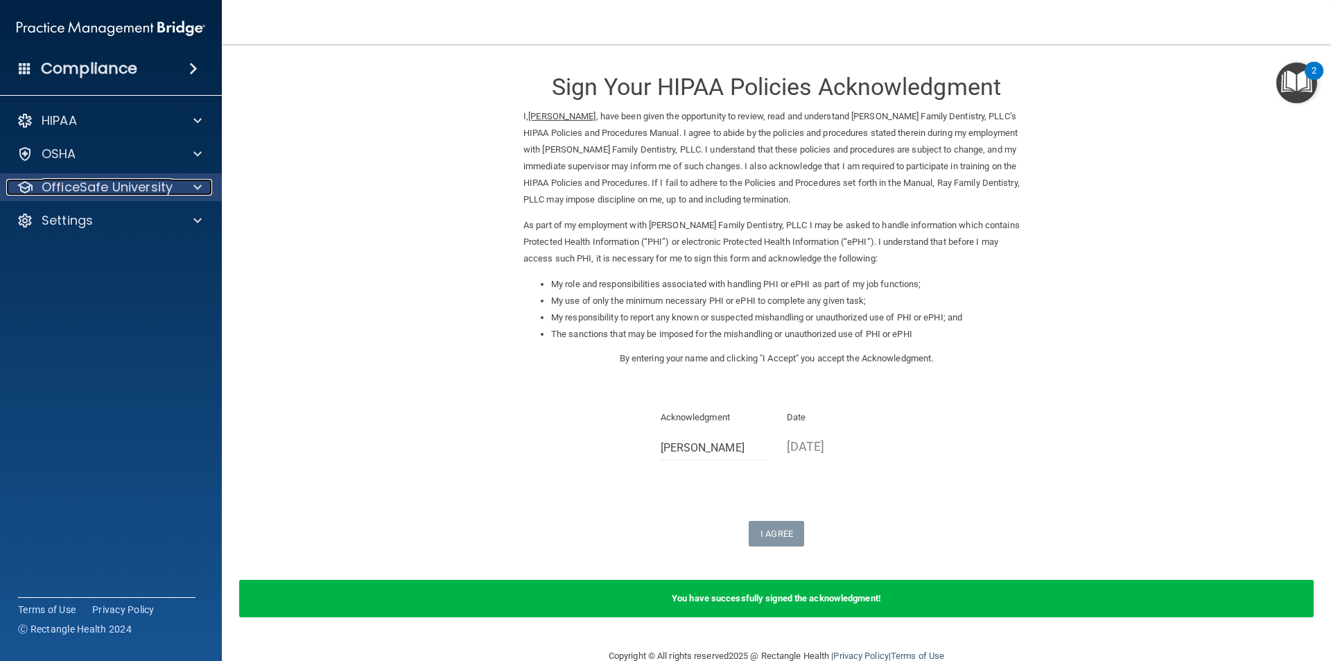
click at [89, 188] on p "OfficeSafe University" at bounding box center [107, 187] width 131 height 17
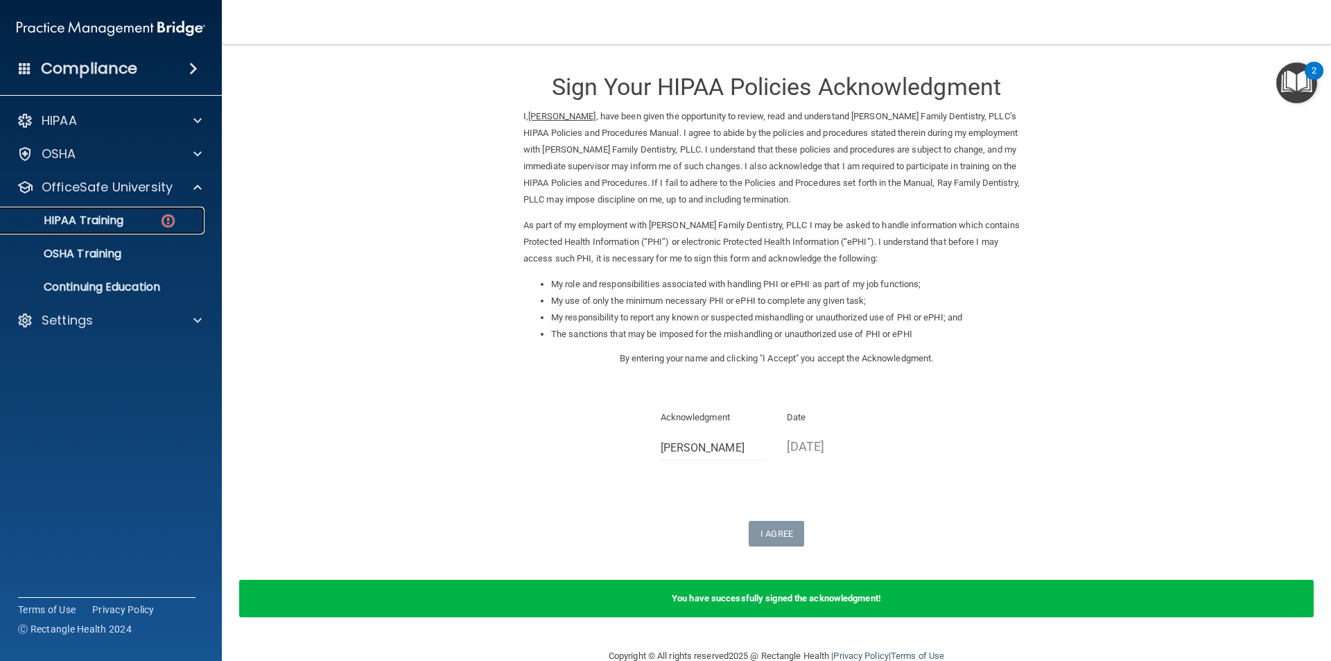
click at [104, 220] on p "HIPAA Training" at bounding box center [66, 221] width 114 height 14
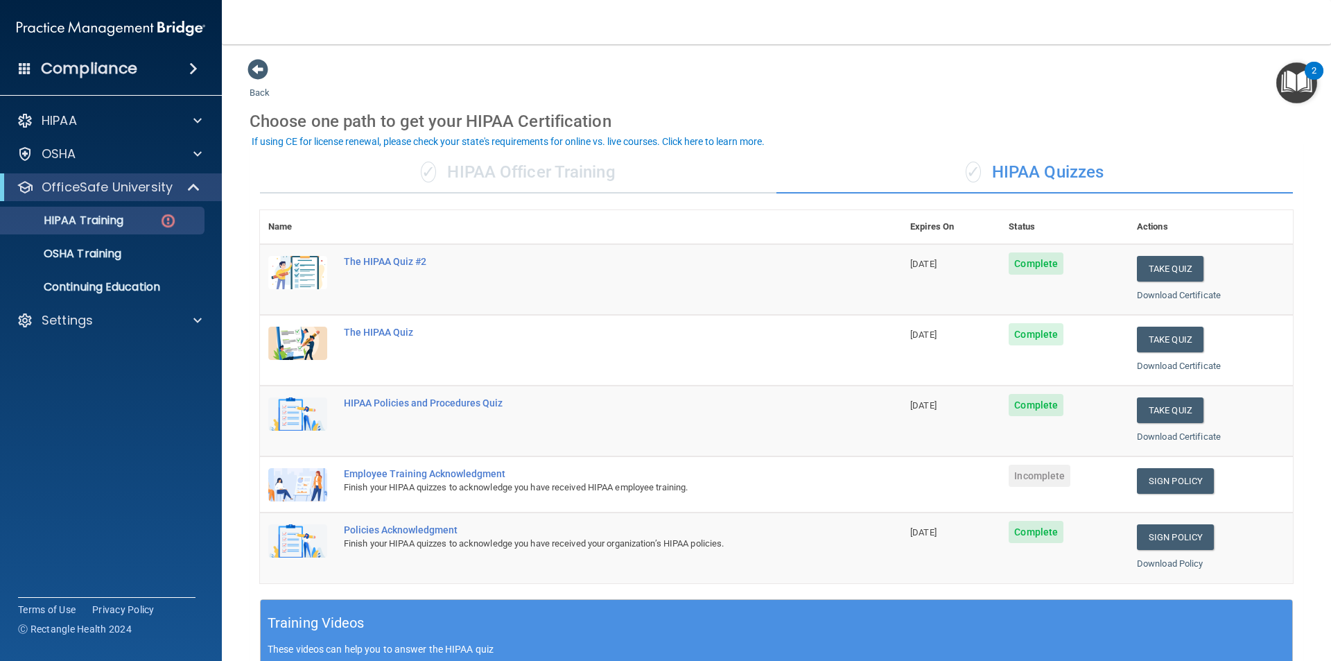
click at [399, 475] on div "Employee Training Acknowledgment" at bounding box center [588, 473] width 489 height 11
click at [1170, 481] on link "Sign Policy" at bounding box center [1175, 481] width 77 height 26
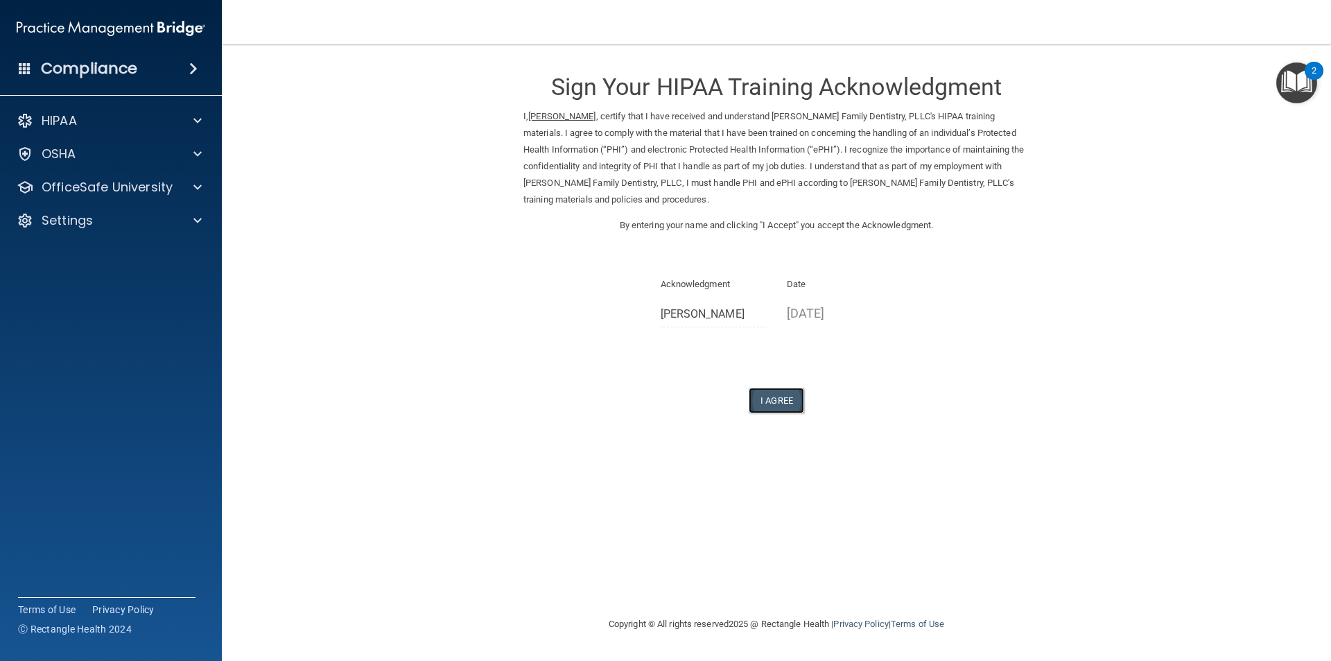
click at [773, 398] on button "I Agree" at bounding box center [776, 401] width 55 height 26
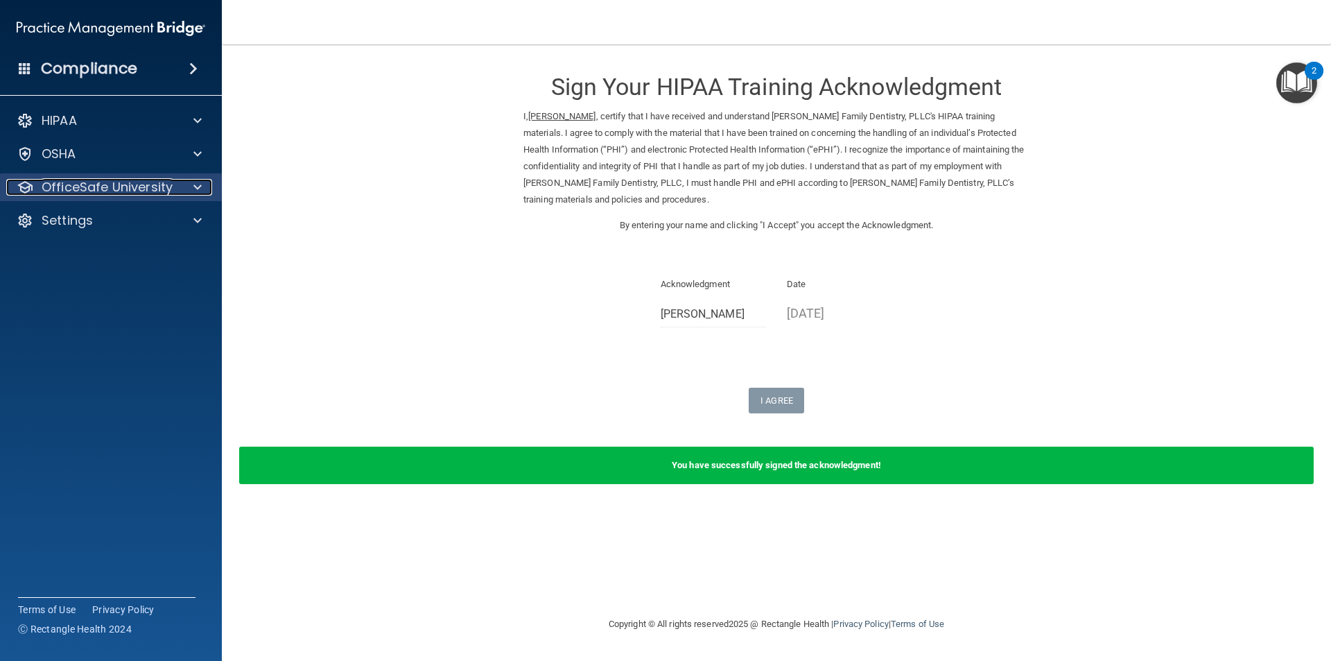
click at [105, 191] on p "OfficeSafe University" at bounding box center [107, 187] width 131 height 17
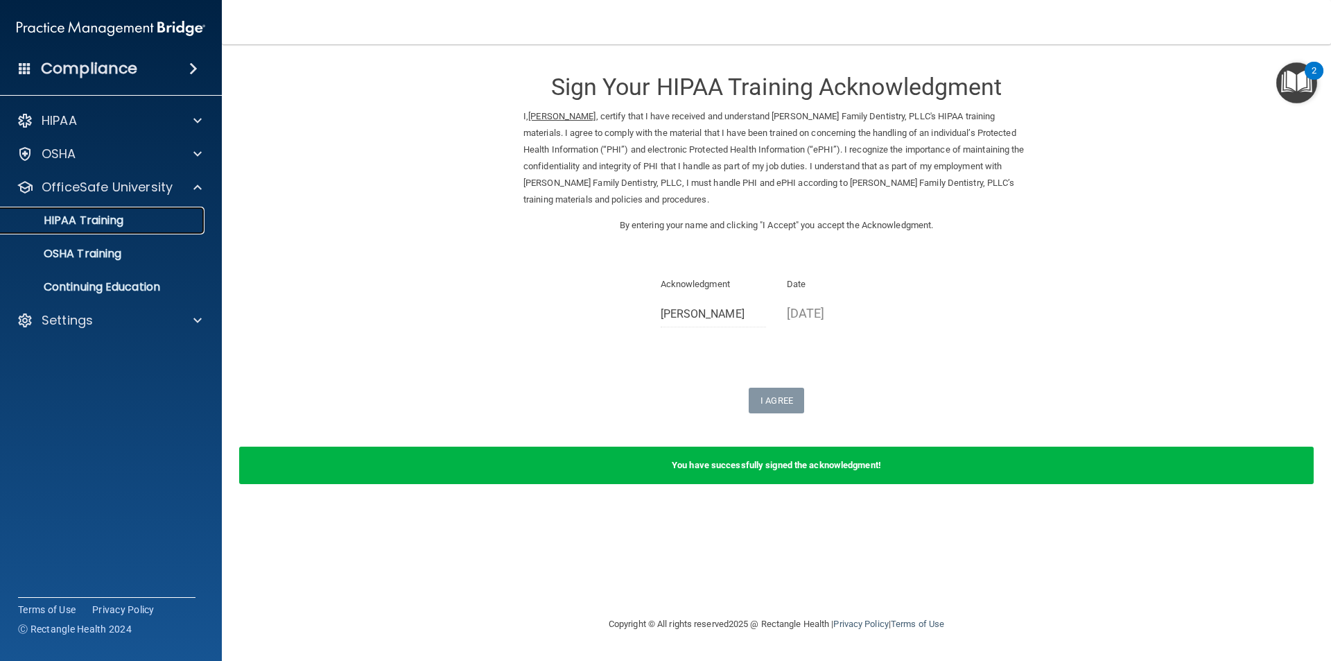
click at [119, 227] on p "HIPAA Training" at bounding box center [66, 221] width 114 height 14
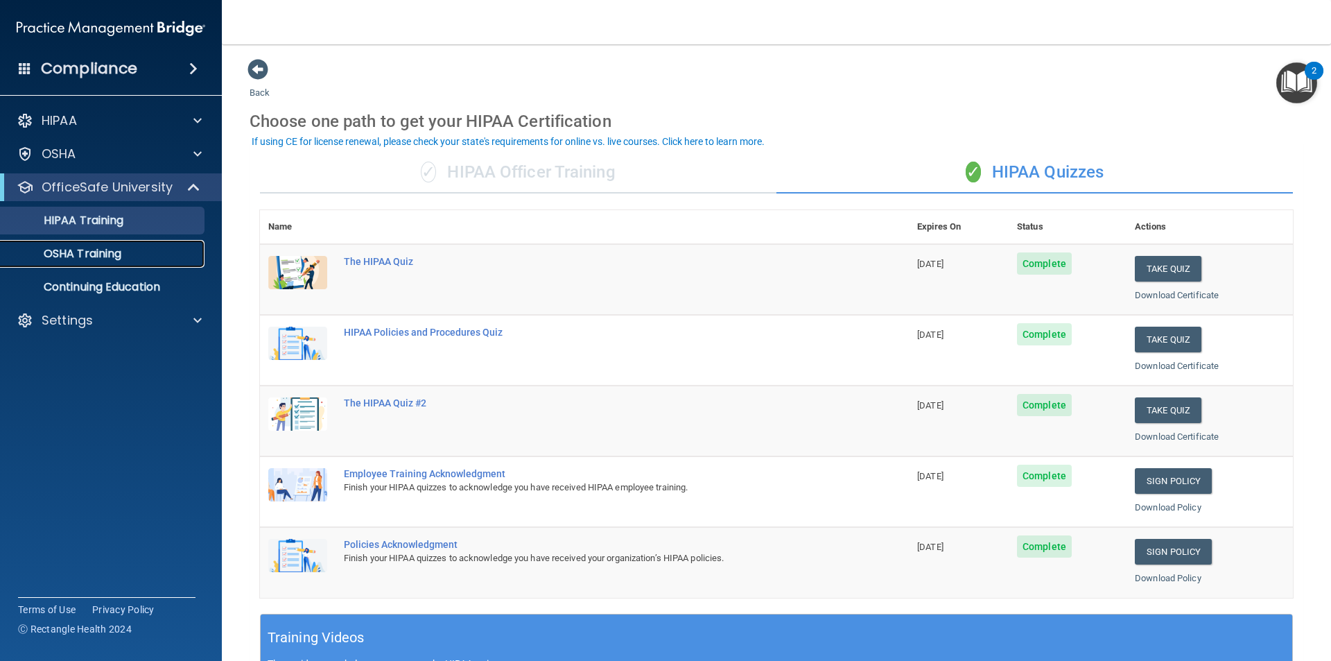
click at [107, 257] on p "OSHA Training" at bounding box center [65, 254] width 112 height 14
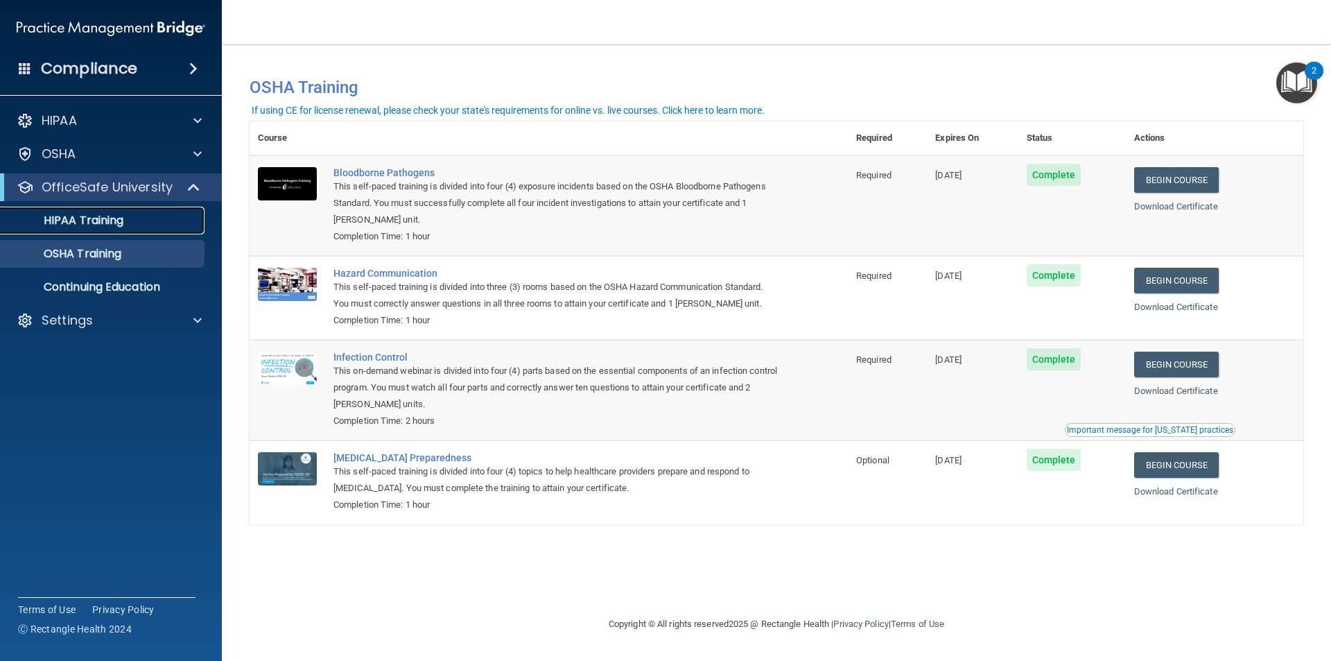
click at [78, 214] on p "HIPAA Training" at bounding box center [66, 221] width 114 height 14
